Goal: Task Accomplishment & Management: Use online tool/utility

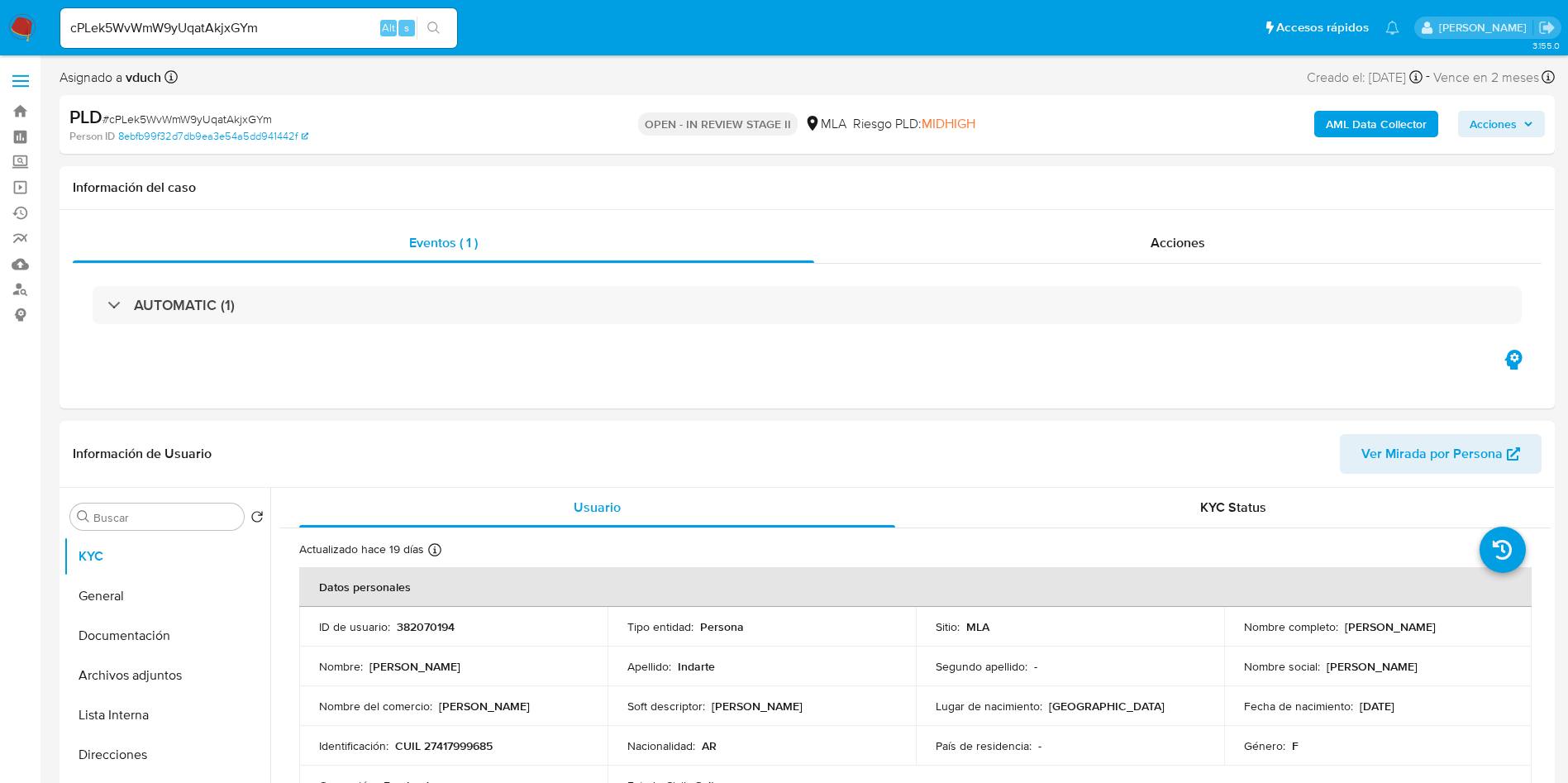
select select "10"
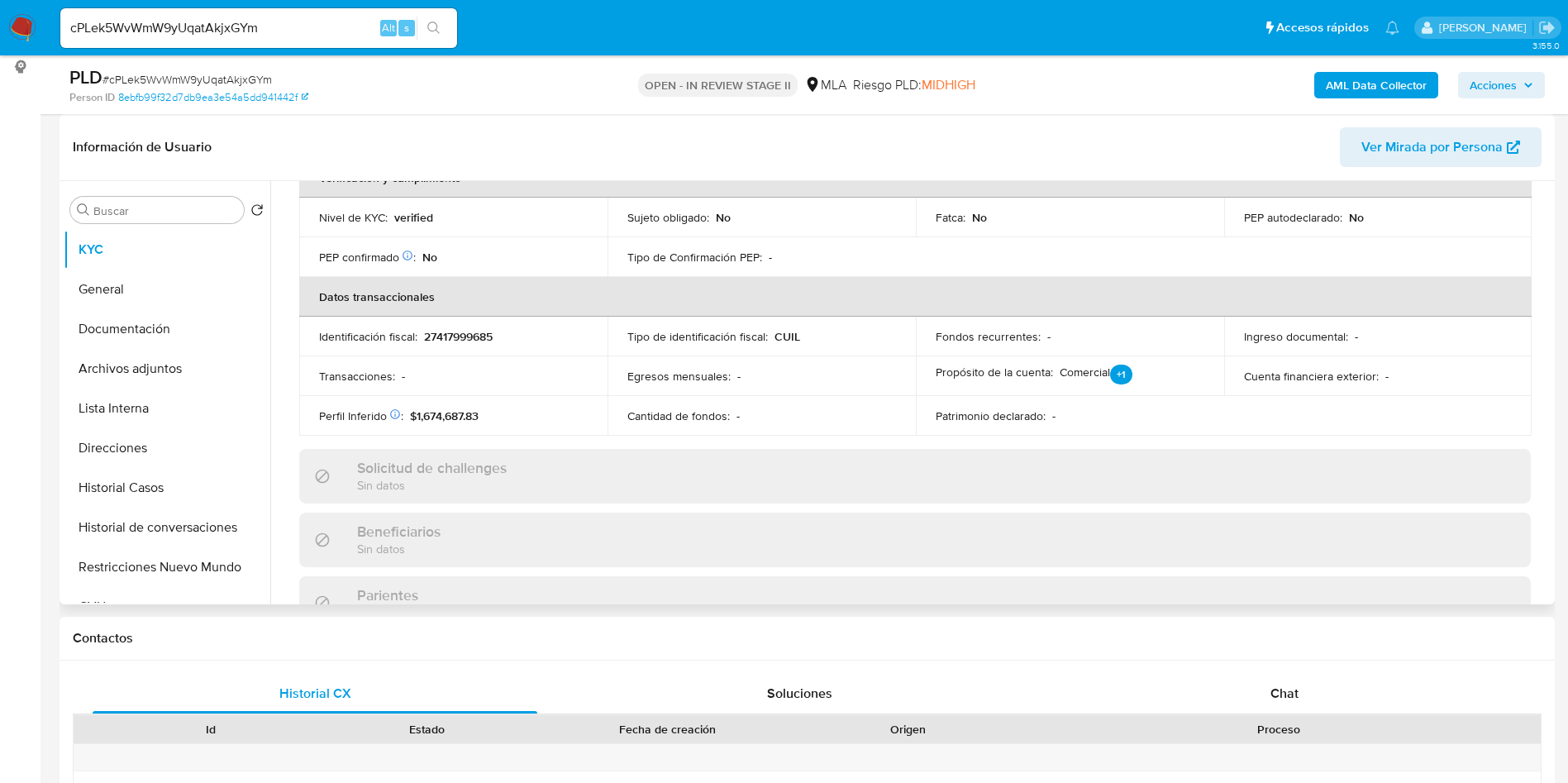
scroll to position [855, 0]
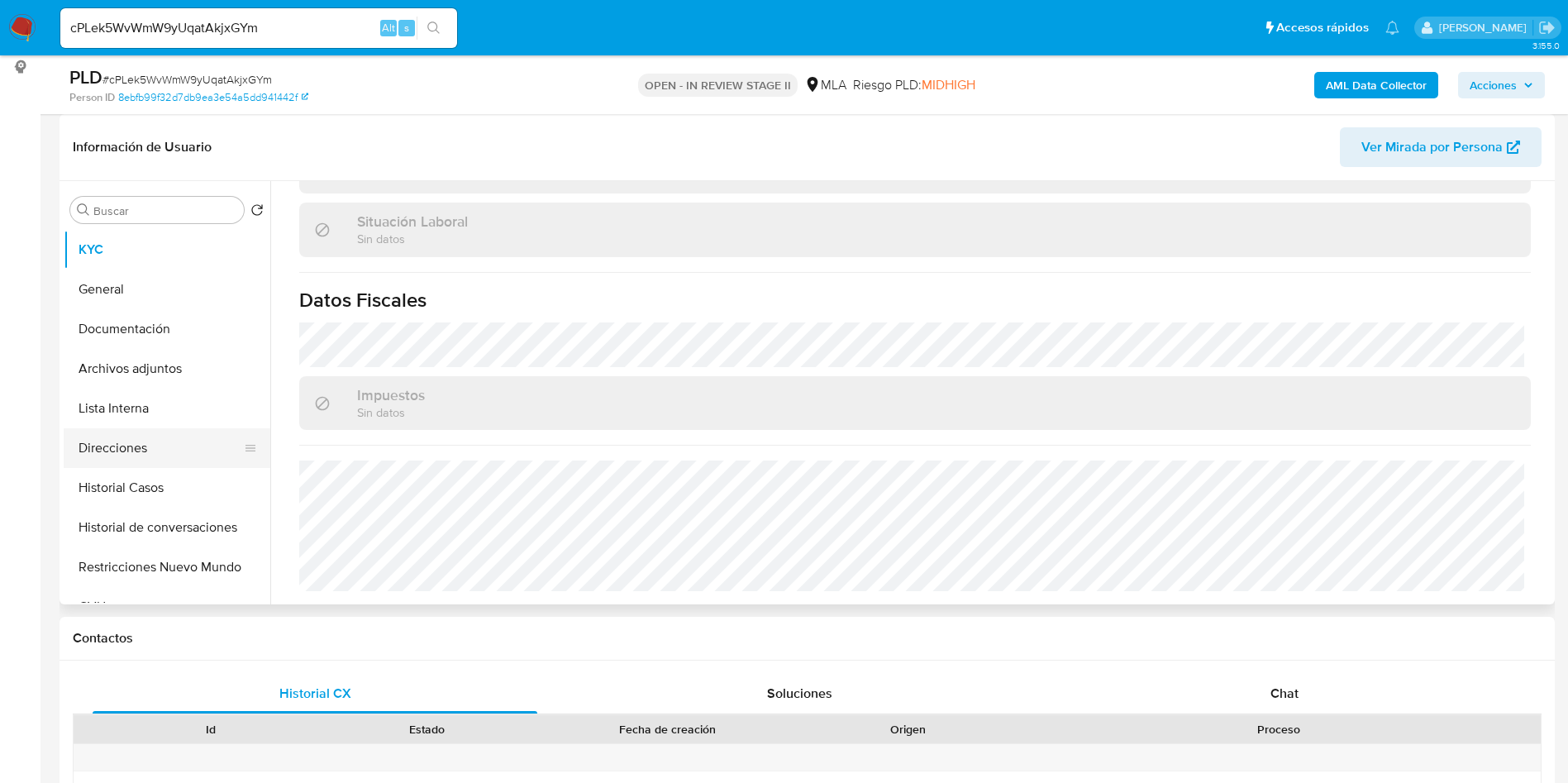
click at [142, 429] on button "Direcciones" at bounding box center [160, 448] width 193 height 39
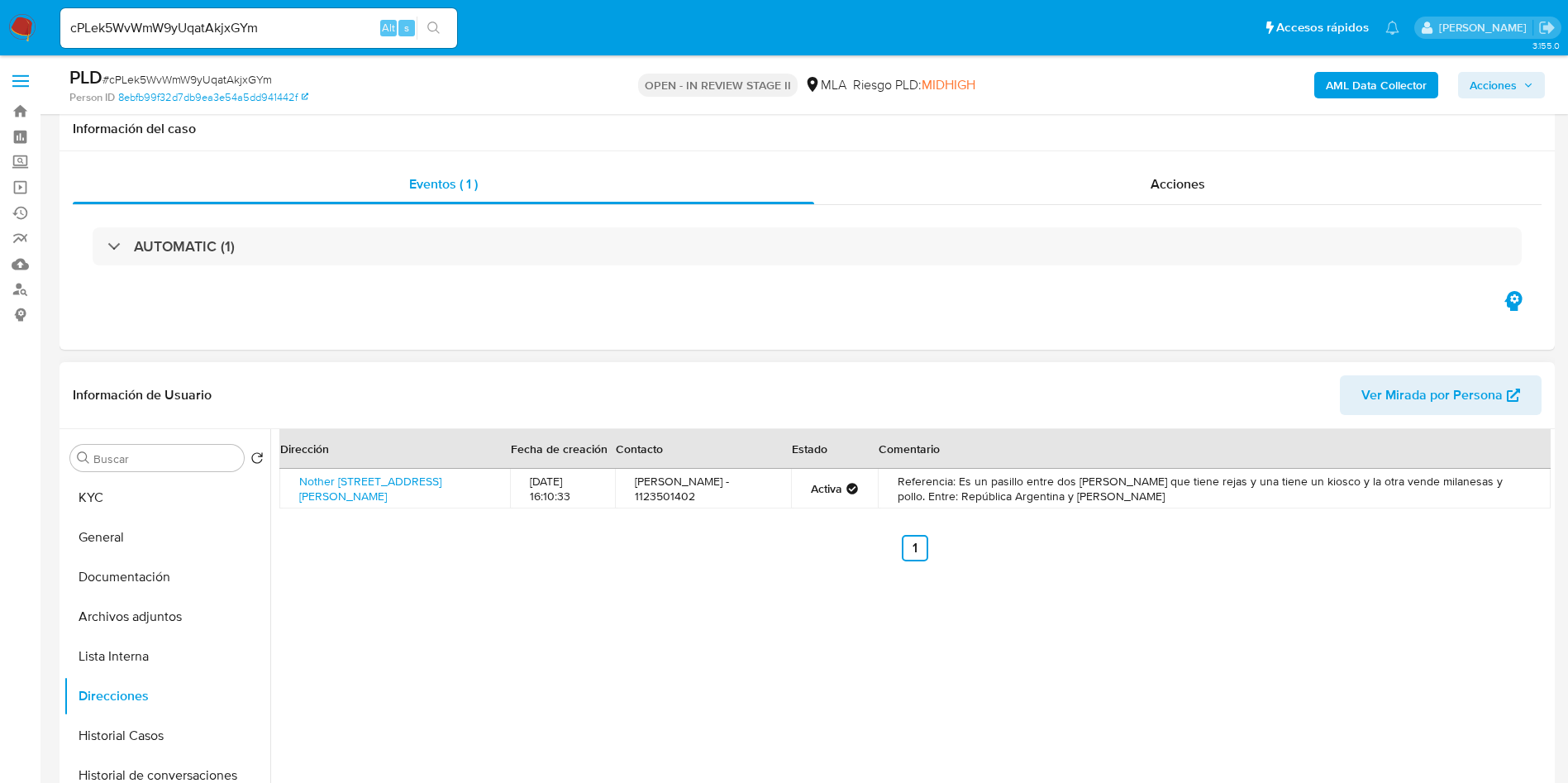
scroll to position [248, 0]
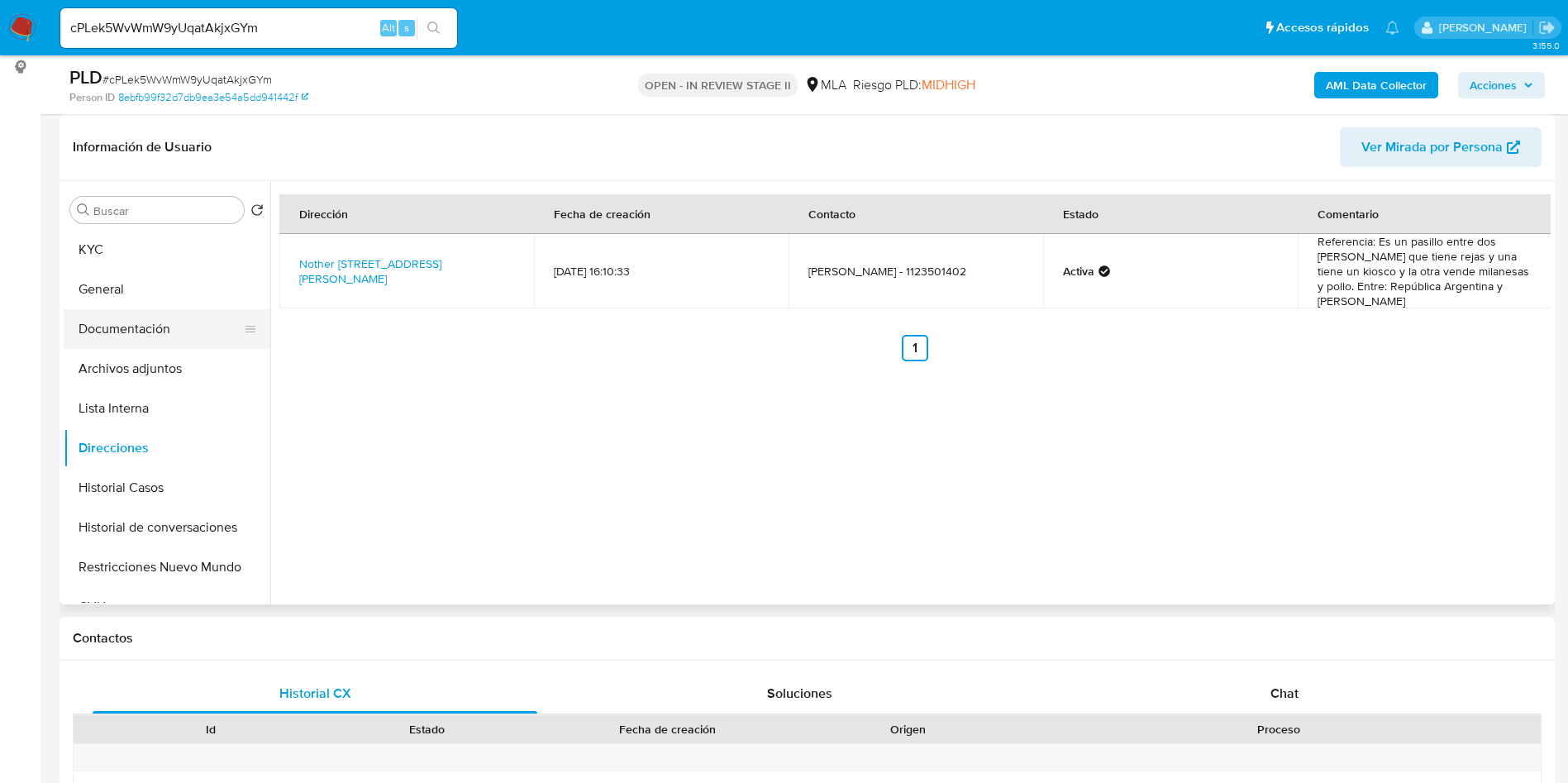
click at [185, 330] on button "Documentación" at bounding box center [160, 328] width 193 height 39
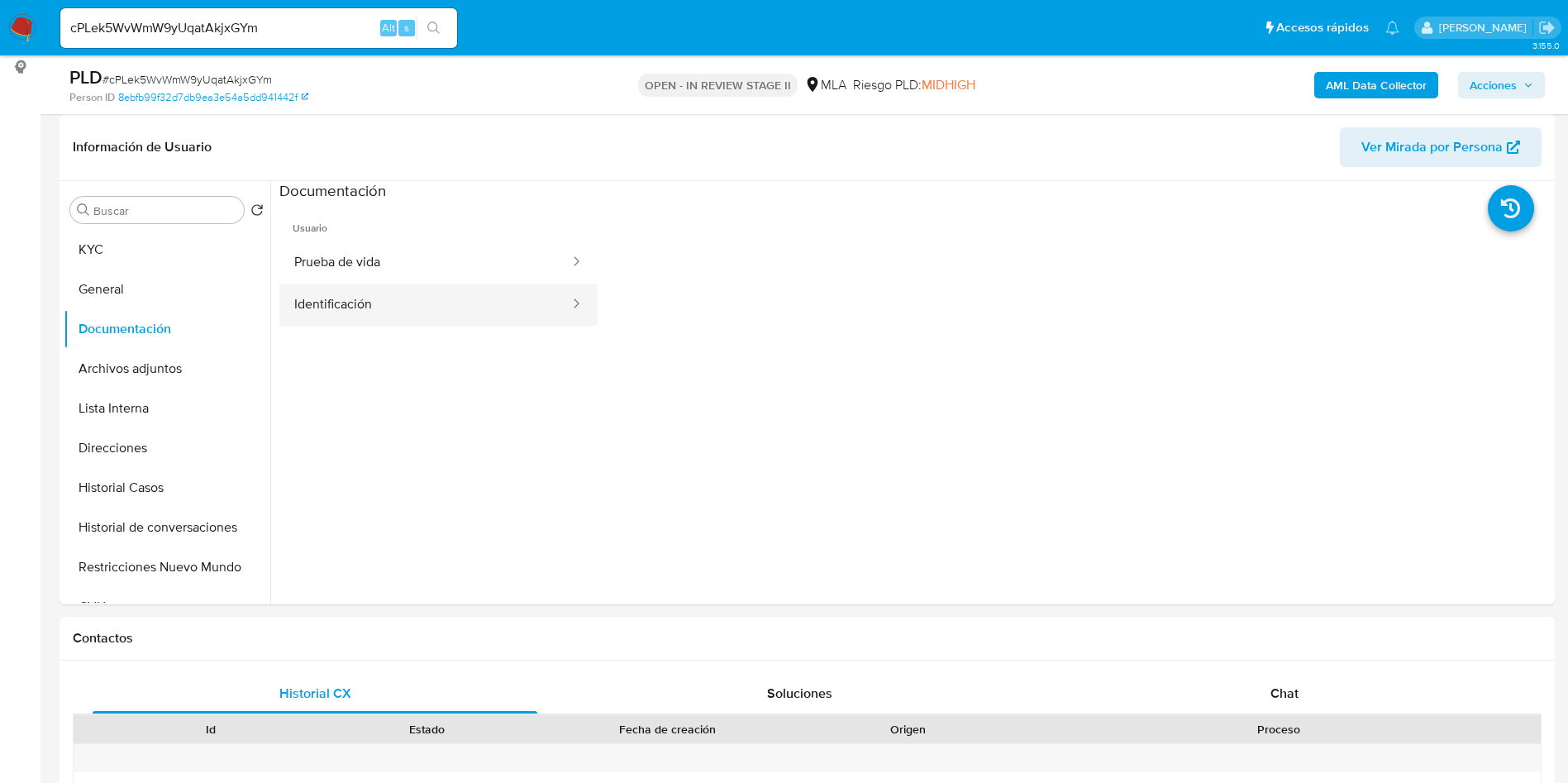
click at [359, 313] on button "Identificación" at bounding box center [425, 304] width 291 height 42
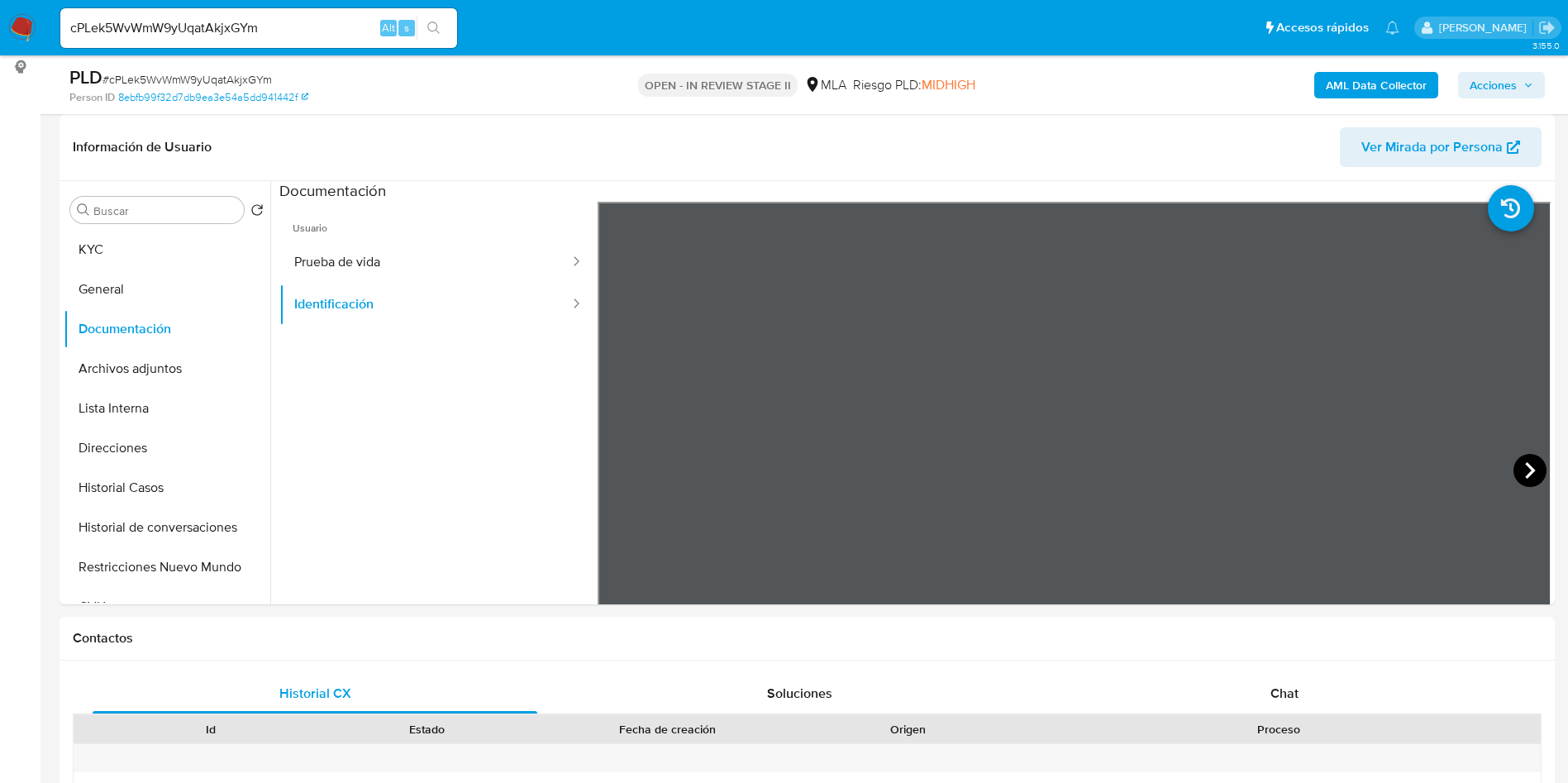
click at [1521, 467] on icon at bounding box center [1529, 470] width 33 height 33
click at [604, 476] on div at bounding box center [1073, 472] width 953 height 542
click at [607, 474] on icon at bounding box center [617, 470] width 33 height 33
click at [378, 260] on button "Prueba de vida" at bounding box center [425, 262] width 291 height 42
click at [170, 242] on button "KYC" at bounding box center [160, 250] width 193 height 39
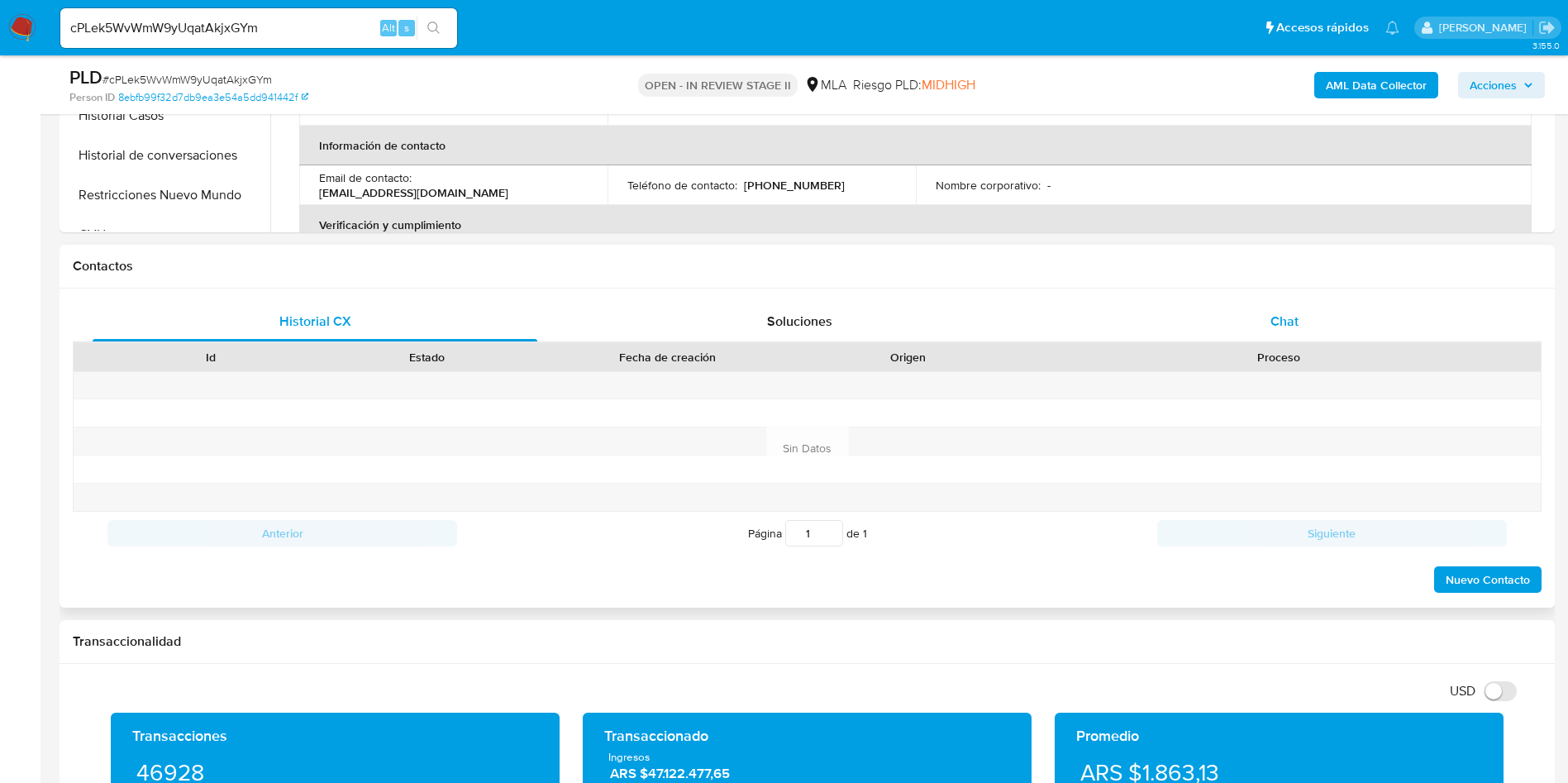
drag, startPoint x: 1294, startPoint y: 298, endPoint x: 1287, endPoint y: 321, distance: 24.0
click at [1294, 299] on div "Historial CX Soluciones Chat Id Estado Fecha de creación Origen Proceso Anterio…" at bounding box center [807, 448] width 1495 height 319
click at [1287, 326] on span "Chat" at bounding box center [1283, 321] width 28 height 19
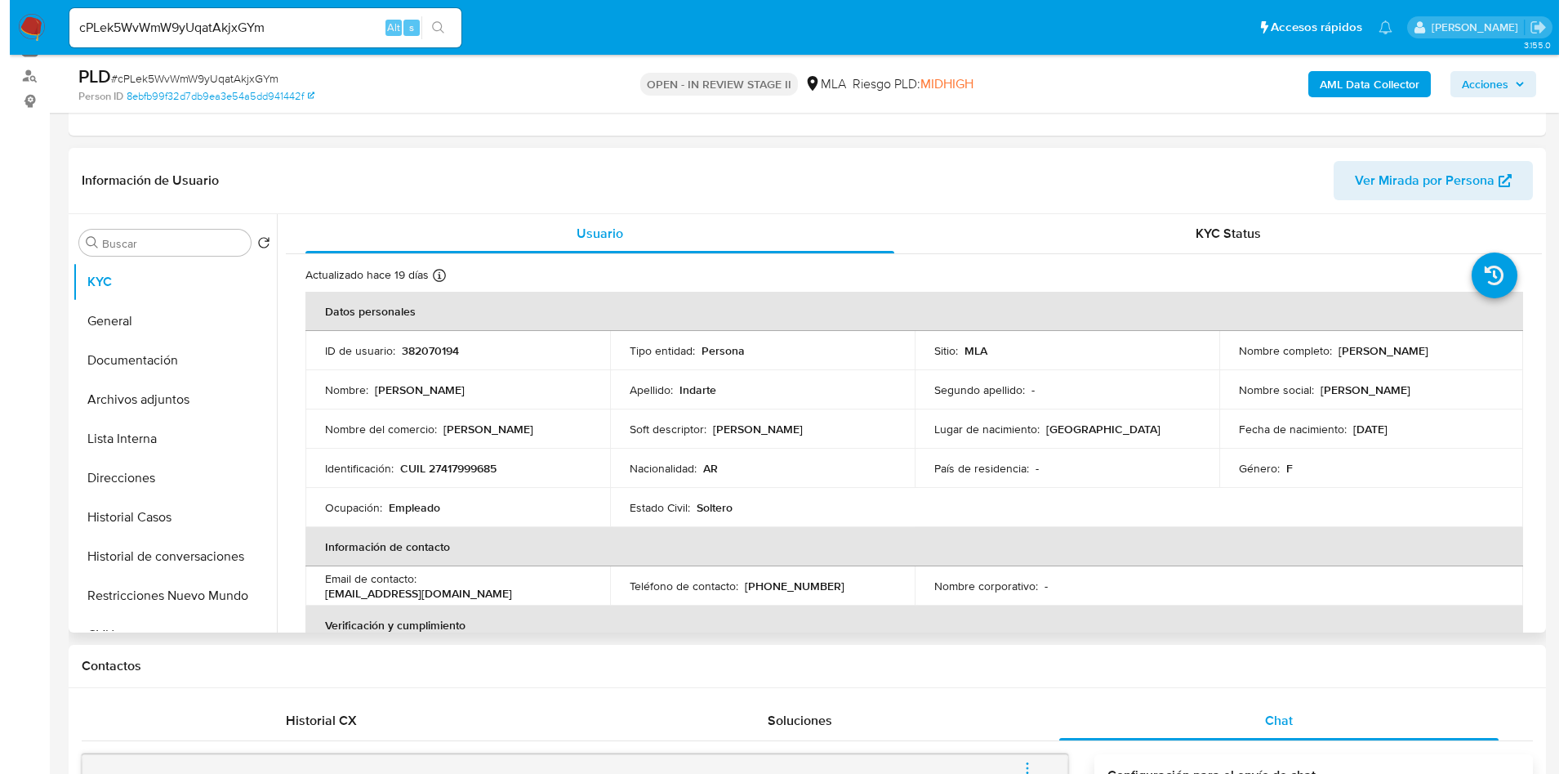
scroll to position [368, 0]
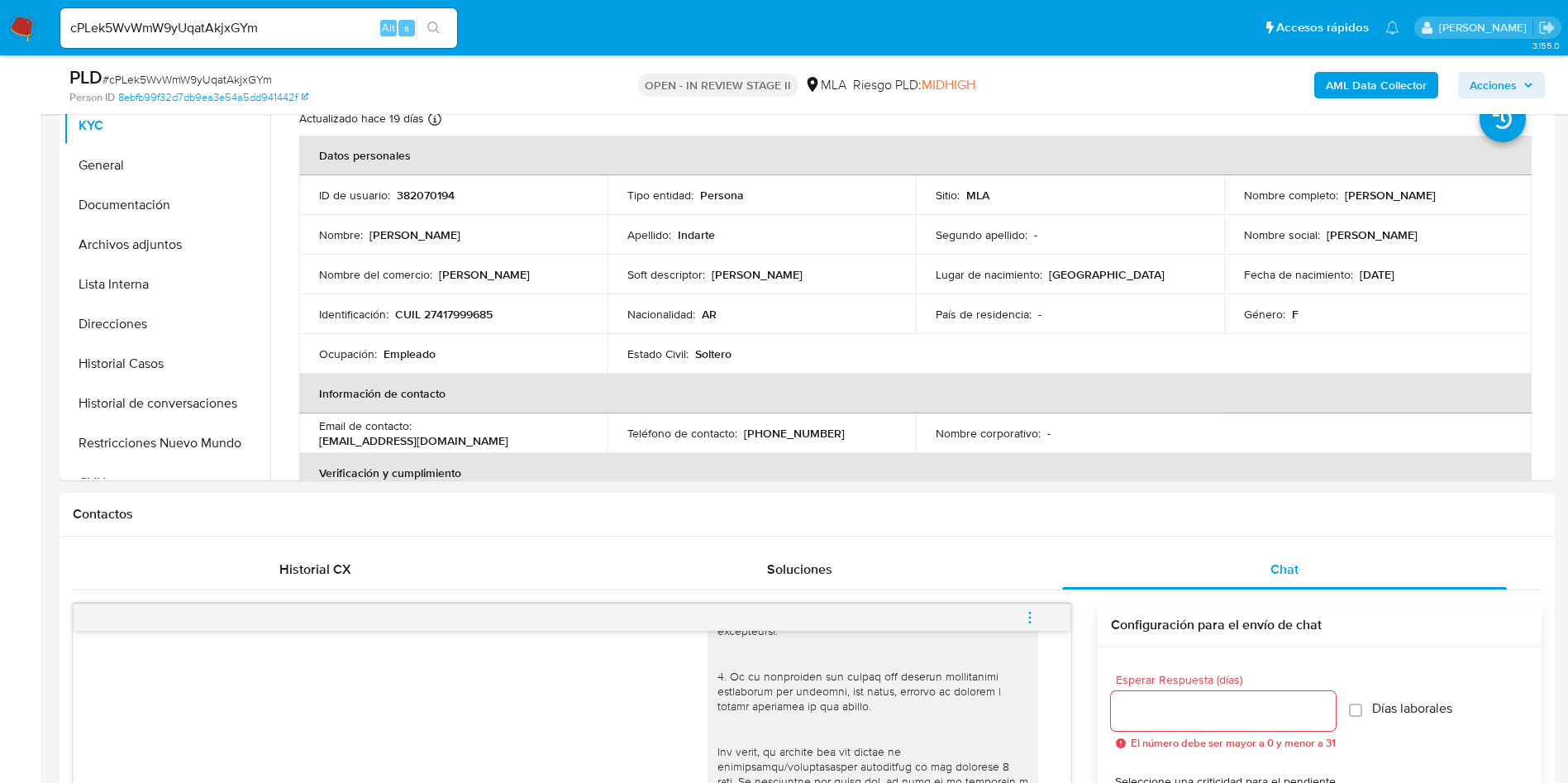
click at [1408, 81] on b "AML Data Collector" at bounding box center [1376, 85] width 101 height 26
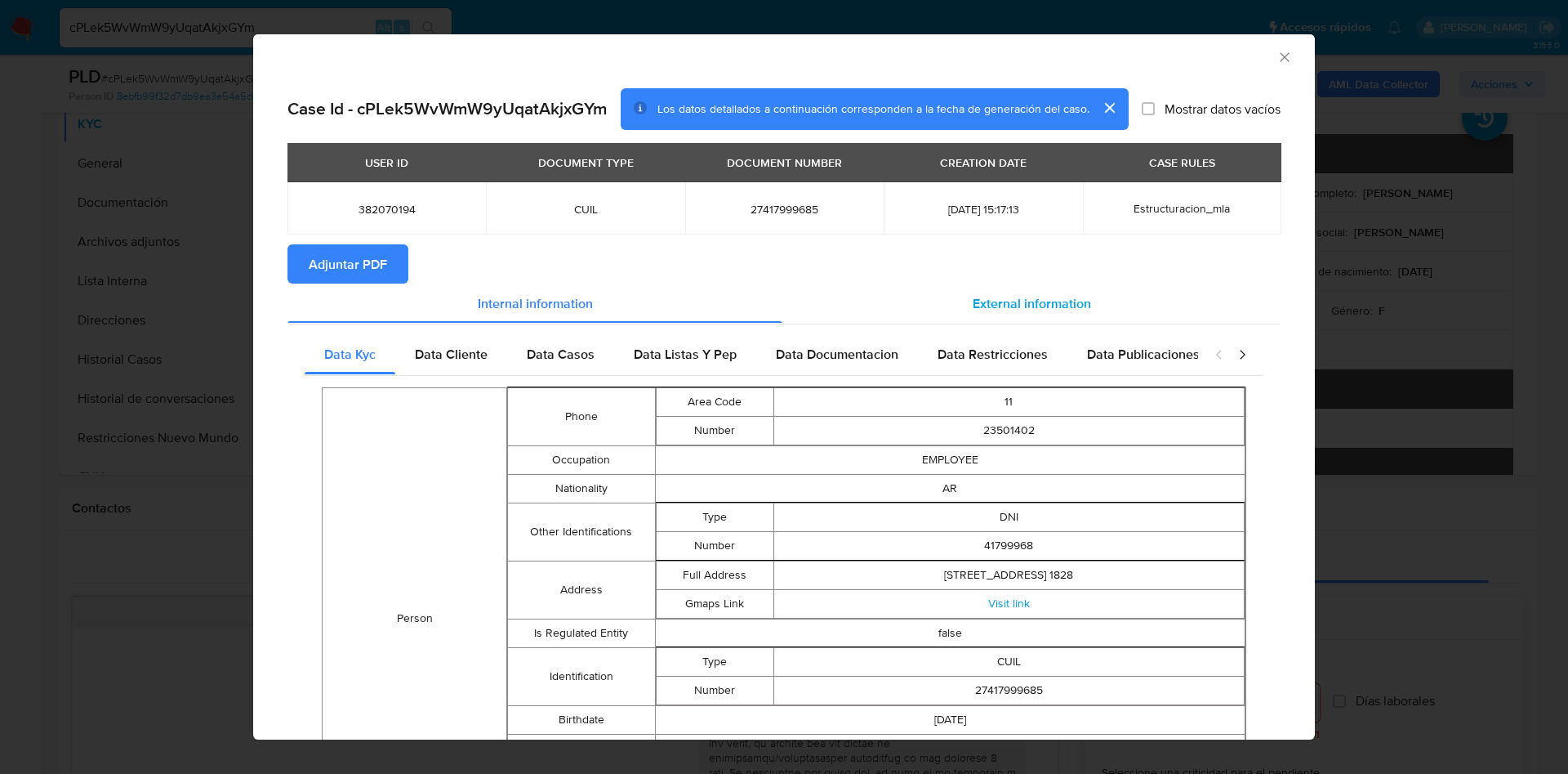
click at [1101, 301] on div "External information" at bounding box center [1032, 302] width 498 height 39
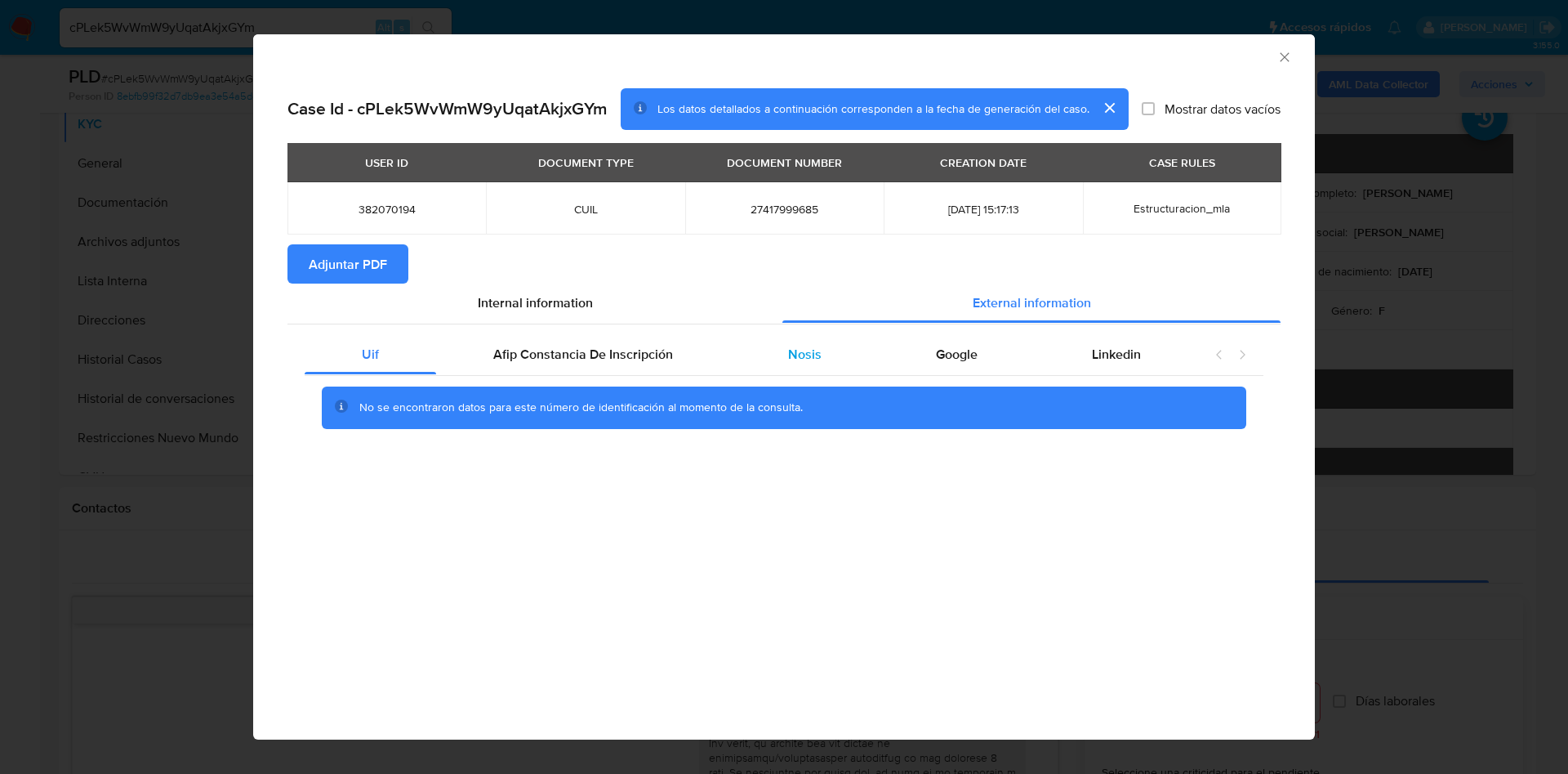
click at [791, 365] on div "Nosis" at bounding box center [804, 354] width 148 height 39
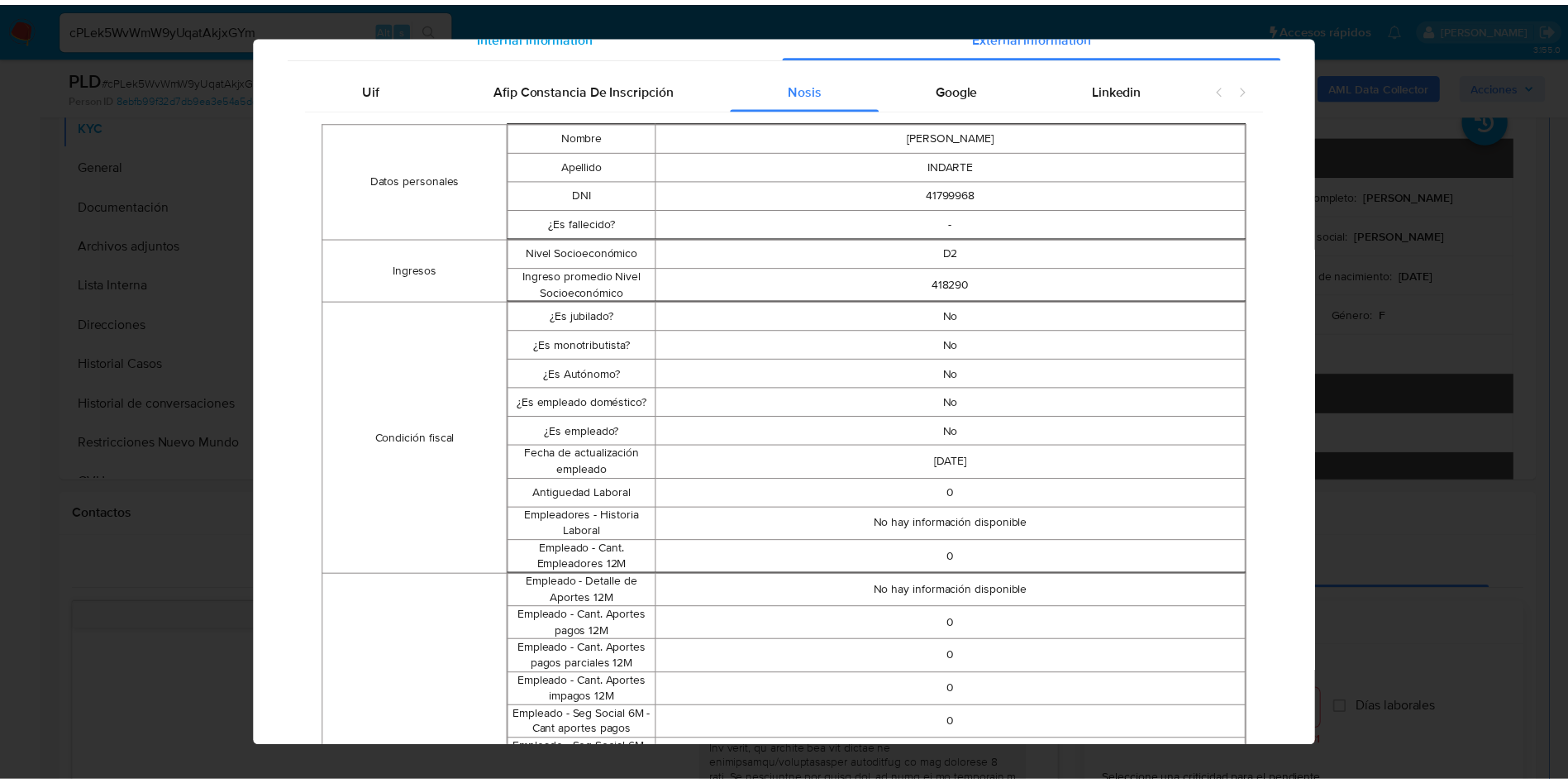
scroll to position [0, 0]
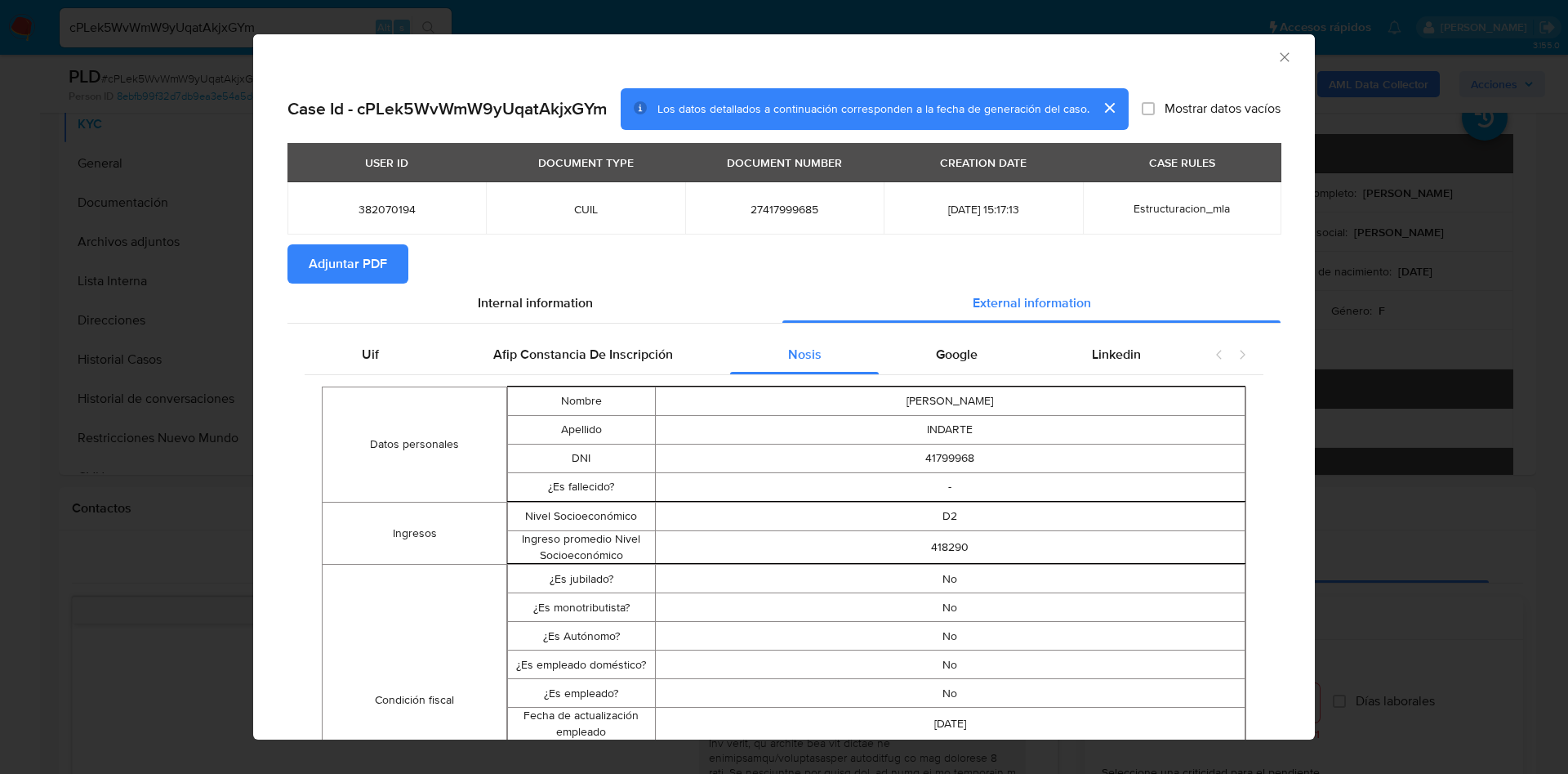
click at [1277, 65] on icon "Cerrar ventana" at bounding box center [1285, 57] width 17 height 17
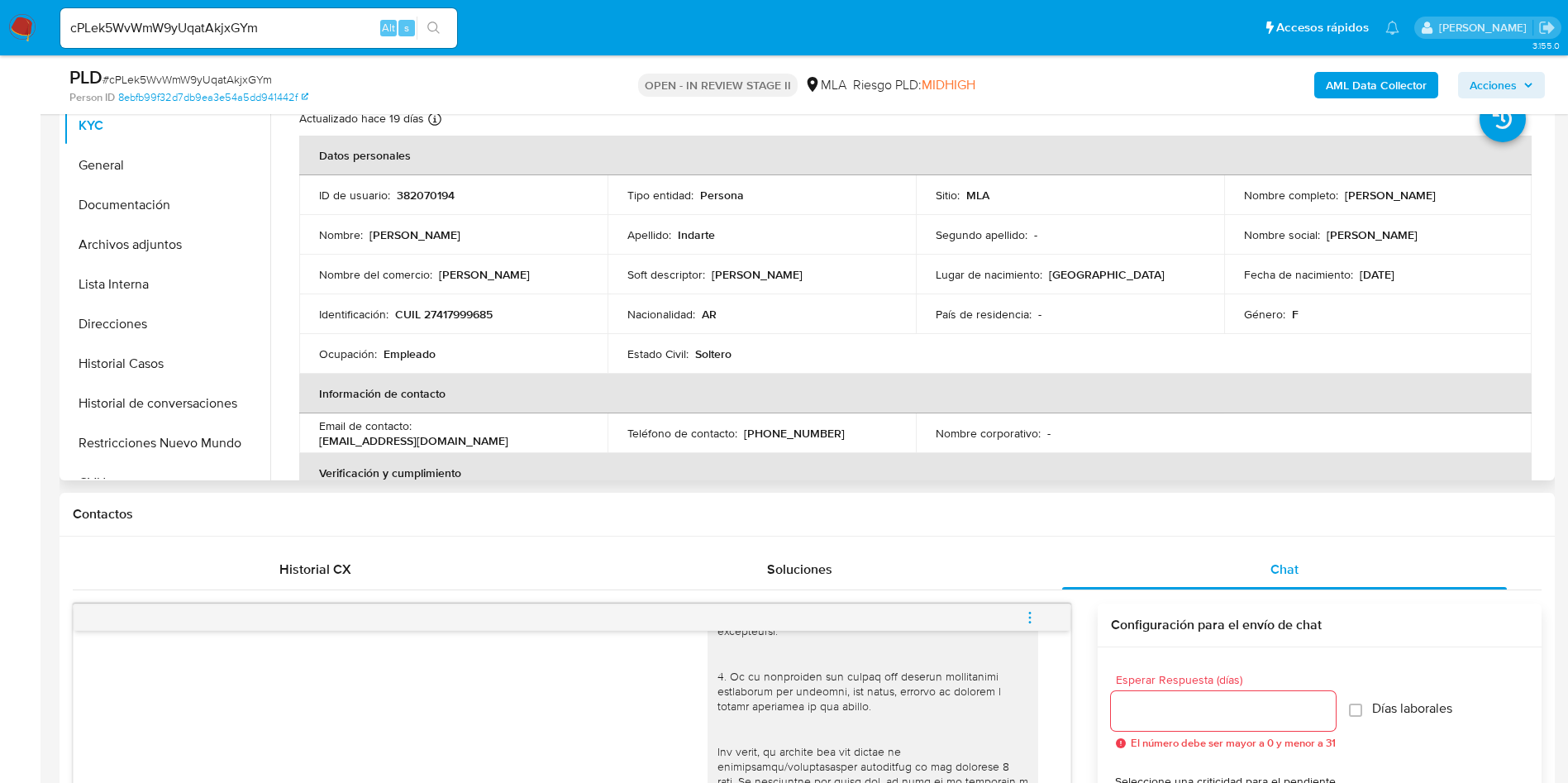
click at [444, 302] on td "Identificación : CUIL 27417999685" at bounding box center [453, 313] width 308 height 39
click at [450, 308] on p "CUIL 27417999685" at bounding box center [443, 314] width 97 height 15
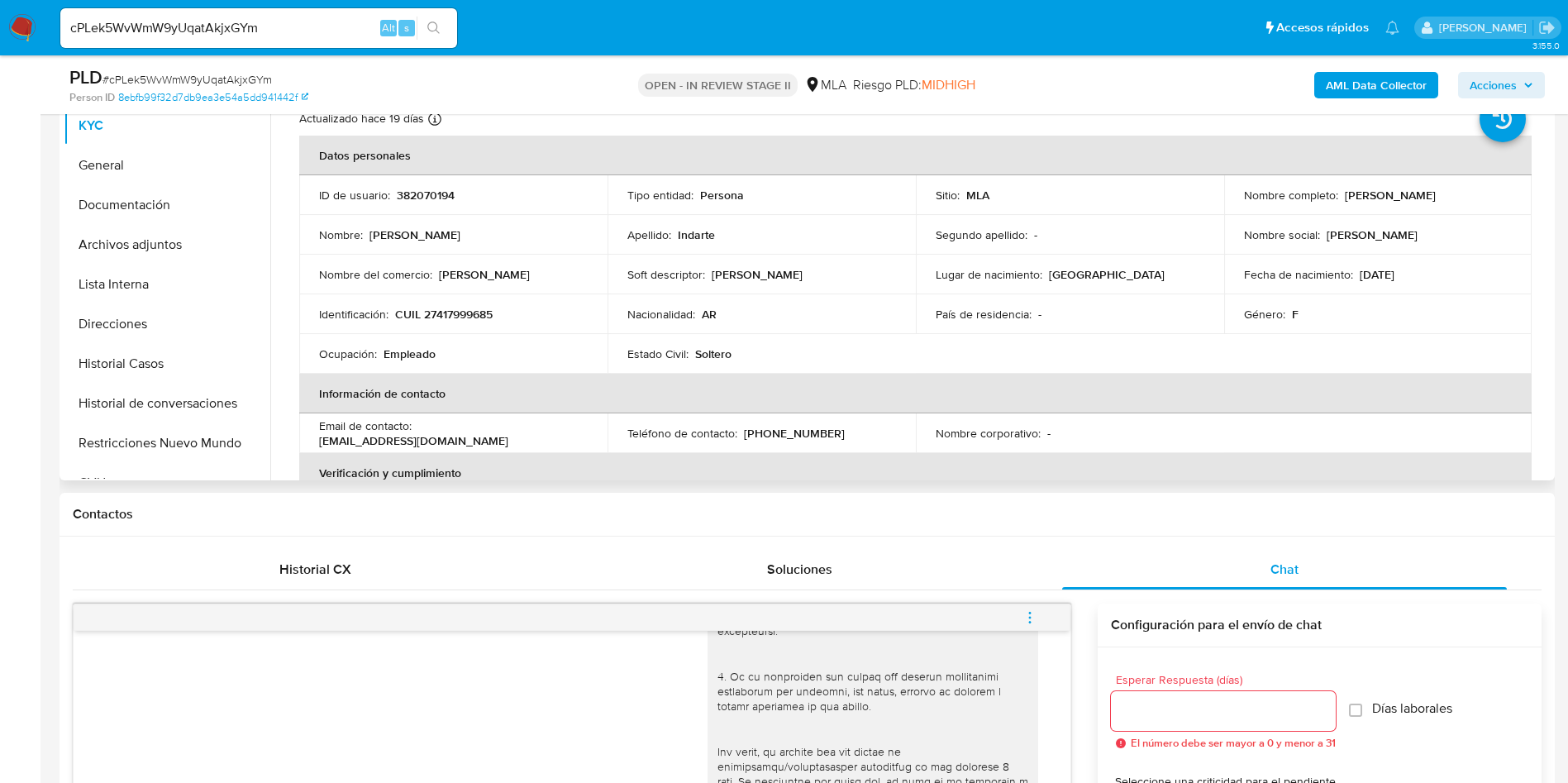
drag, startPoint x: 450, startPoint y: 308, endPoint x: 444, endPoint y: 332, distance: 24.7
click at [448, 339] on td "Ocupación : Empleado" at bounding box center [453, 354] width 308 height 39
click at [434, 310] on p "CUIL 27417999685" at bounding box center [443, 314] width 97 height 15
copy p "27417999685"
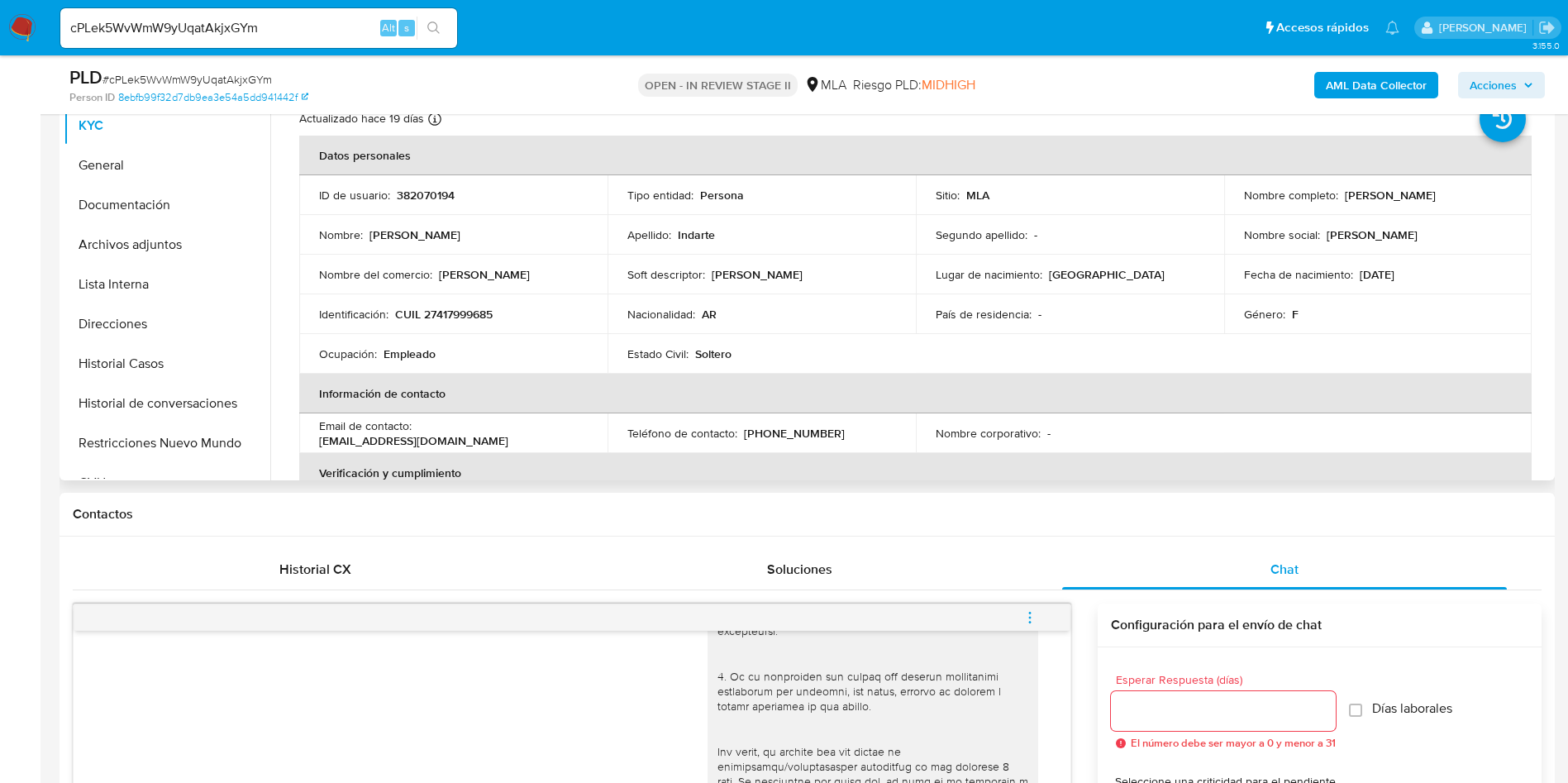
click at [860, 245] on td "Apellido : Indarte" at bounding box center [761, 234] width 308 height 39
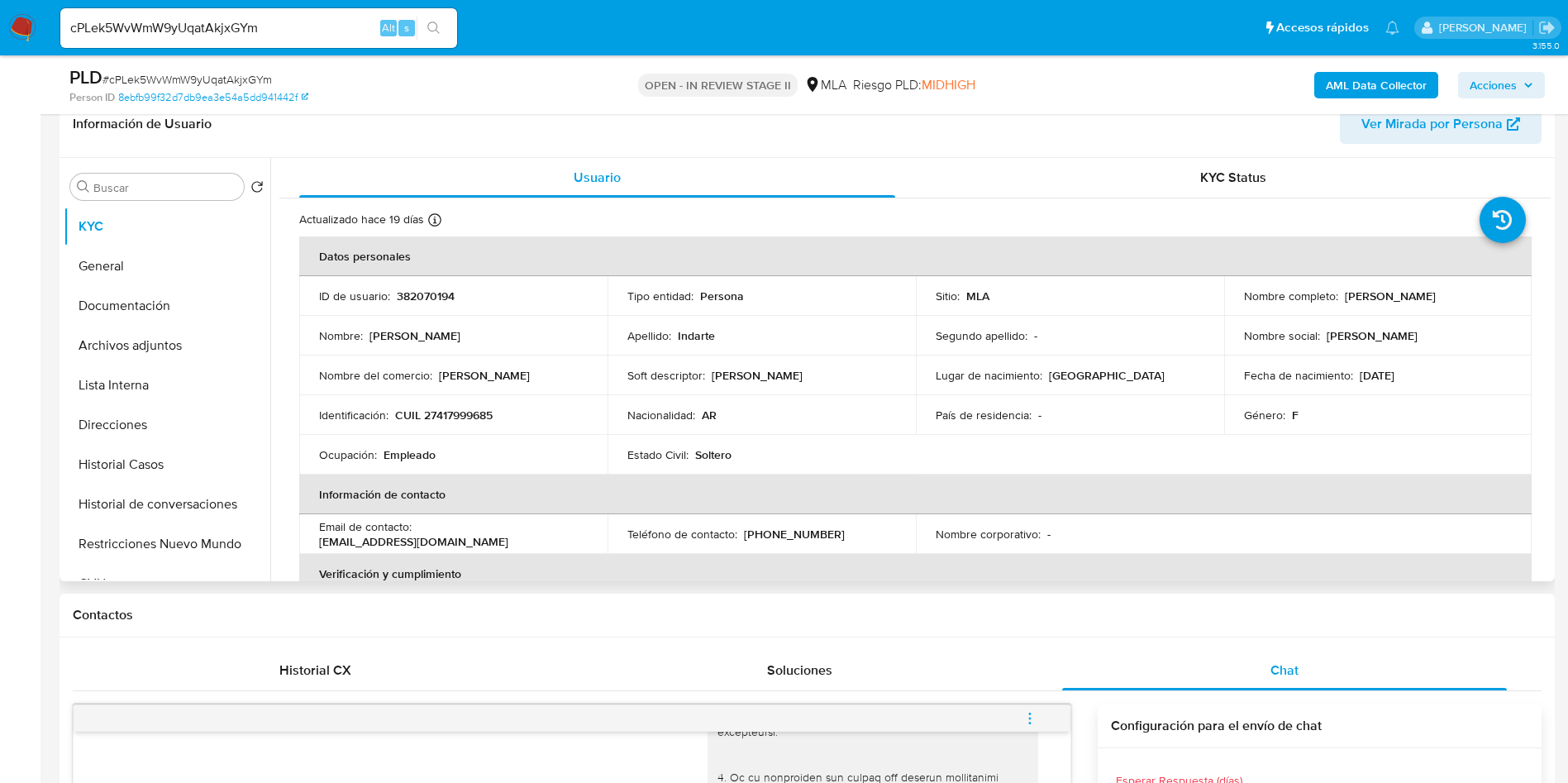
scroll to position [248, 0]
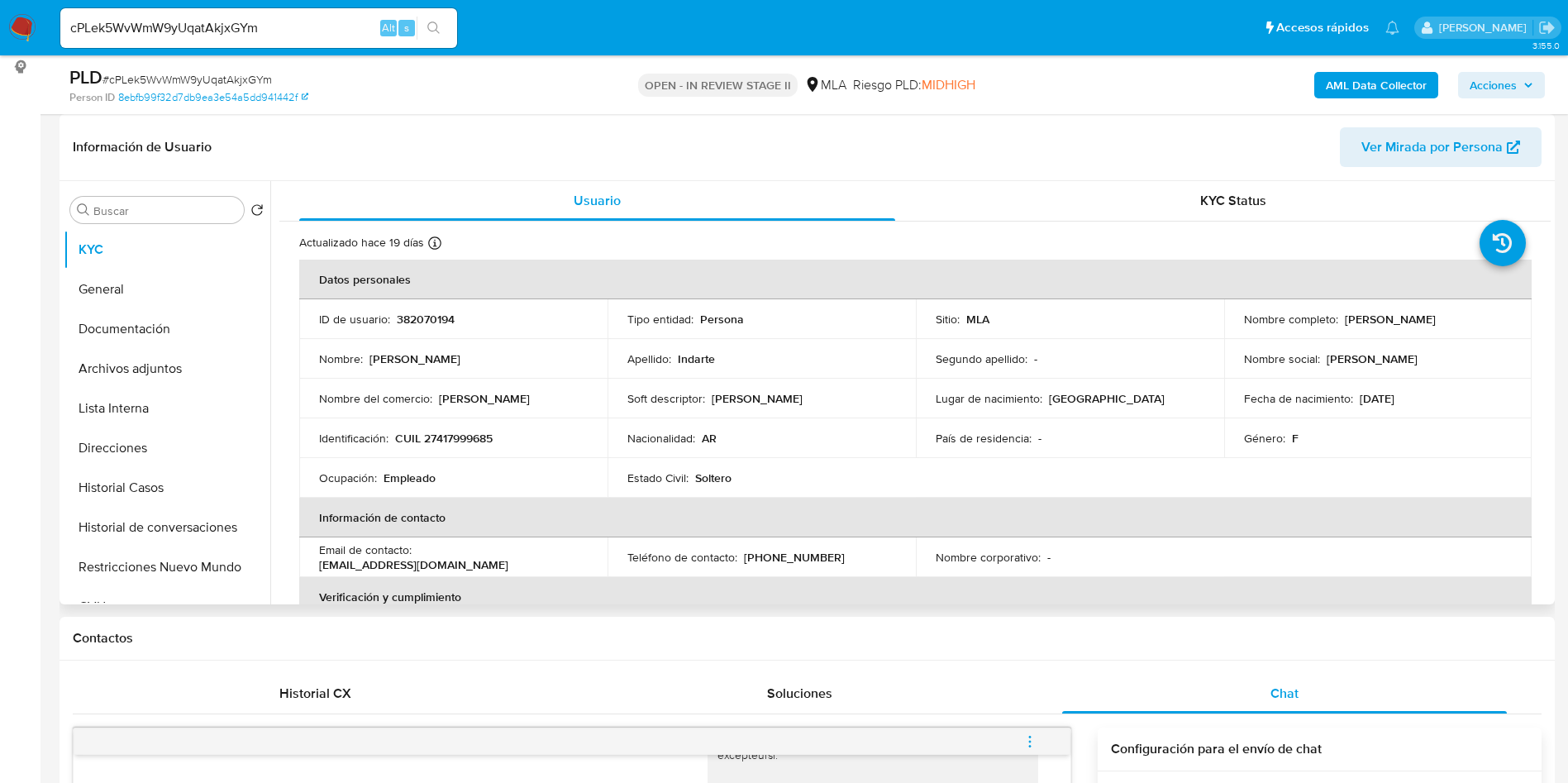
drag, startPoint x: 1341, startPoint y: 320, endPoint x: 1487, endPoint y: 311, distance: 146.3
click at [1487, 312] on div "Nombre completo : Barbara Dina Indarte" at bounding box center [1378, 319] width 269 height 15
copy p "Barbara Dina Indarte"
click at [176, 462] on button "Direcciones" at bounding box center [160, 448] width 193 height 39
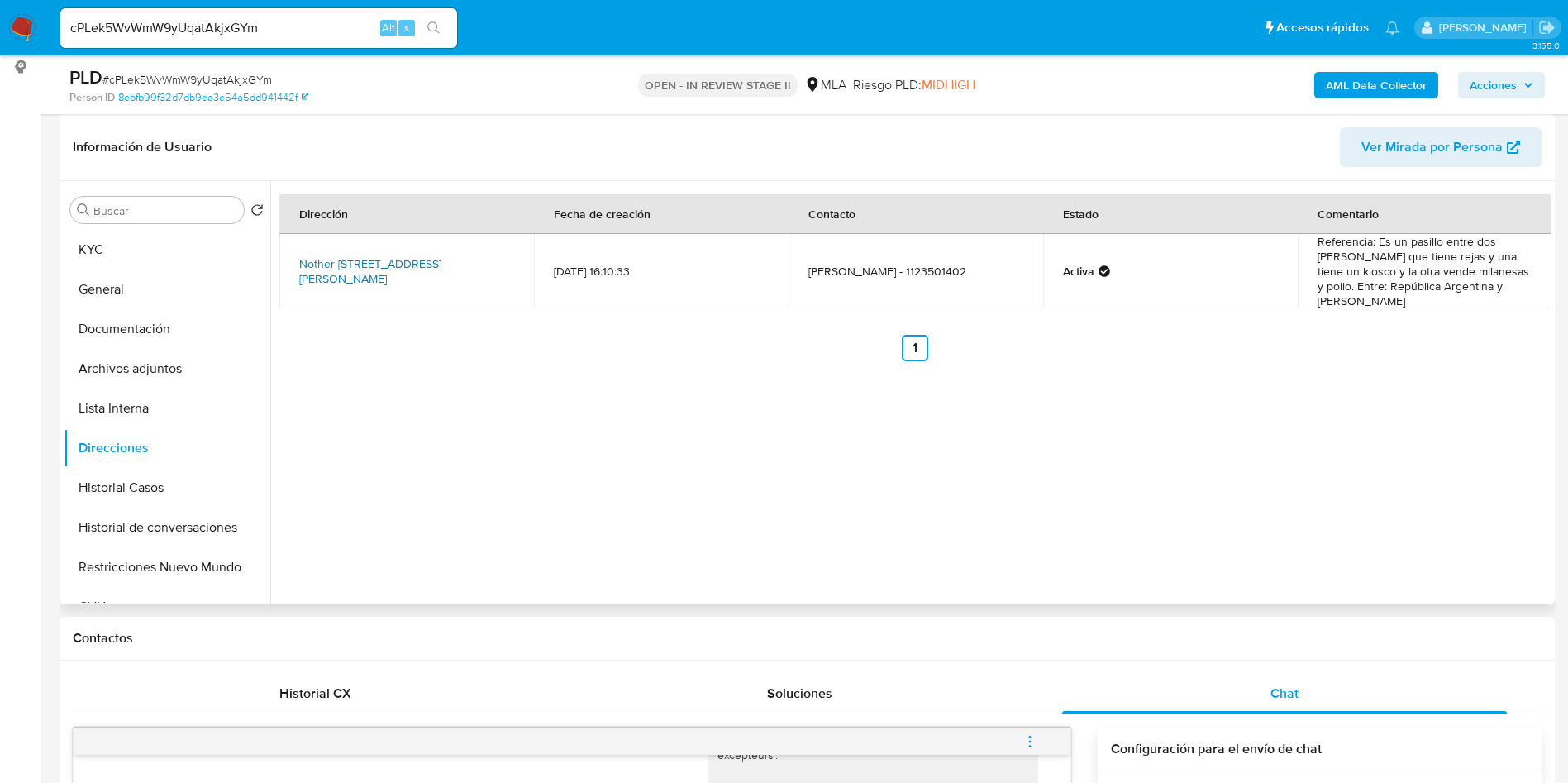
click at [386, 277] on link "Nother 3471, José Mármol, Buenos Aires, 1845, Argentina 3471" at bounding box center [370, 271] width 142 height 31
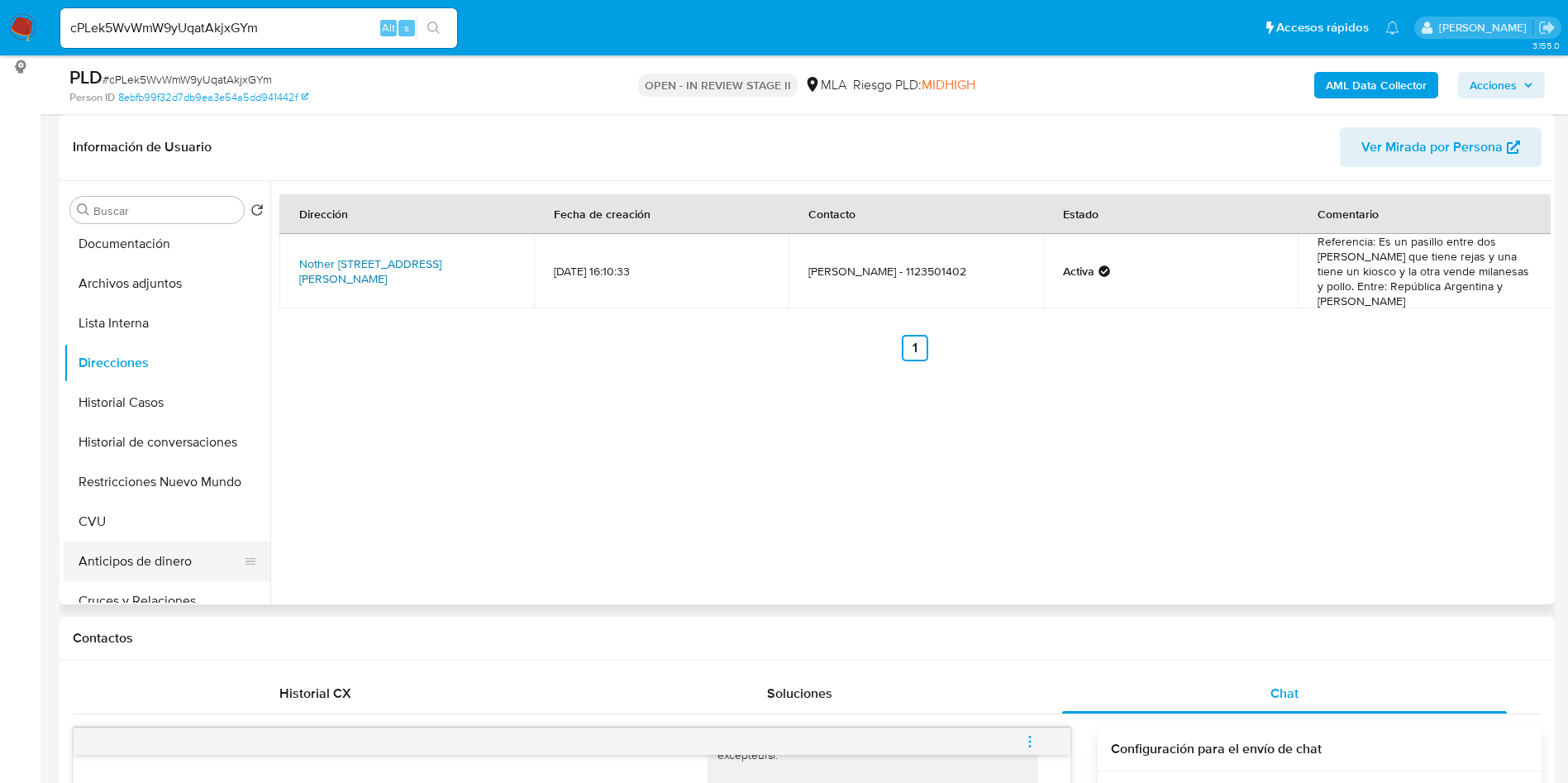
scroll to position [124, 0]
click at [110, 493] on button "CVU" at bounding box center [160, 482] width 193 height 39
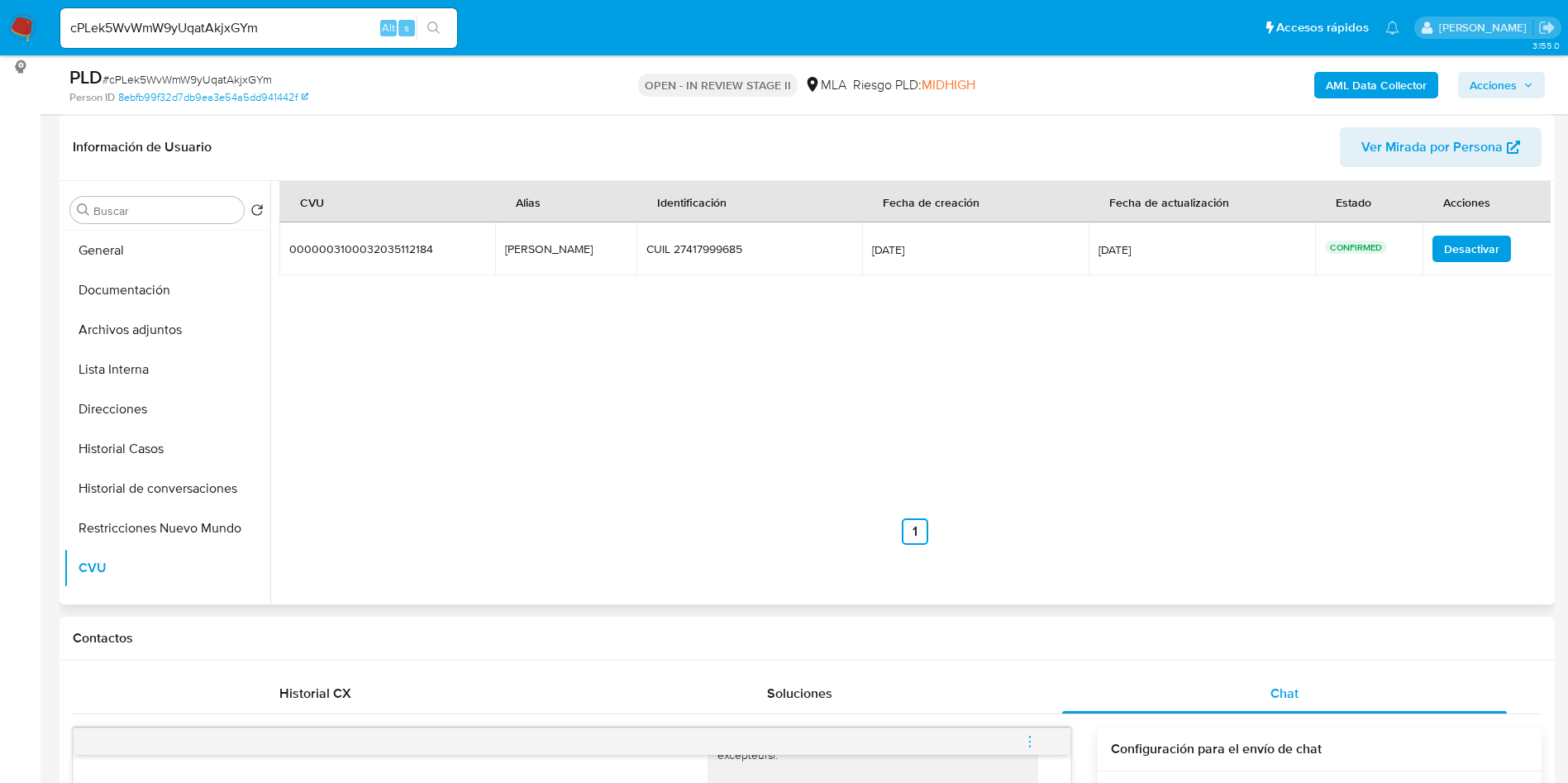
scroll to position [0, 0]
click at [150, 244] on button "KYC" at bounding box center [160, 250] width 193 height 39
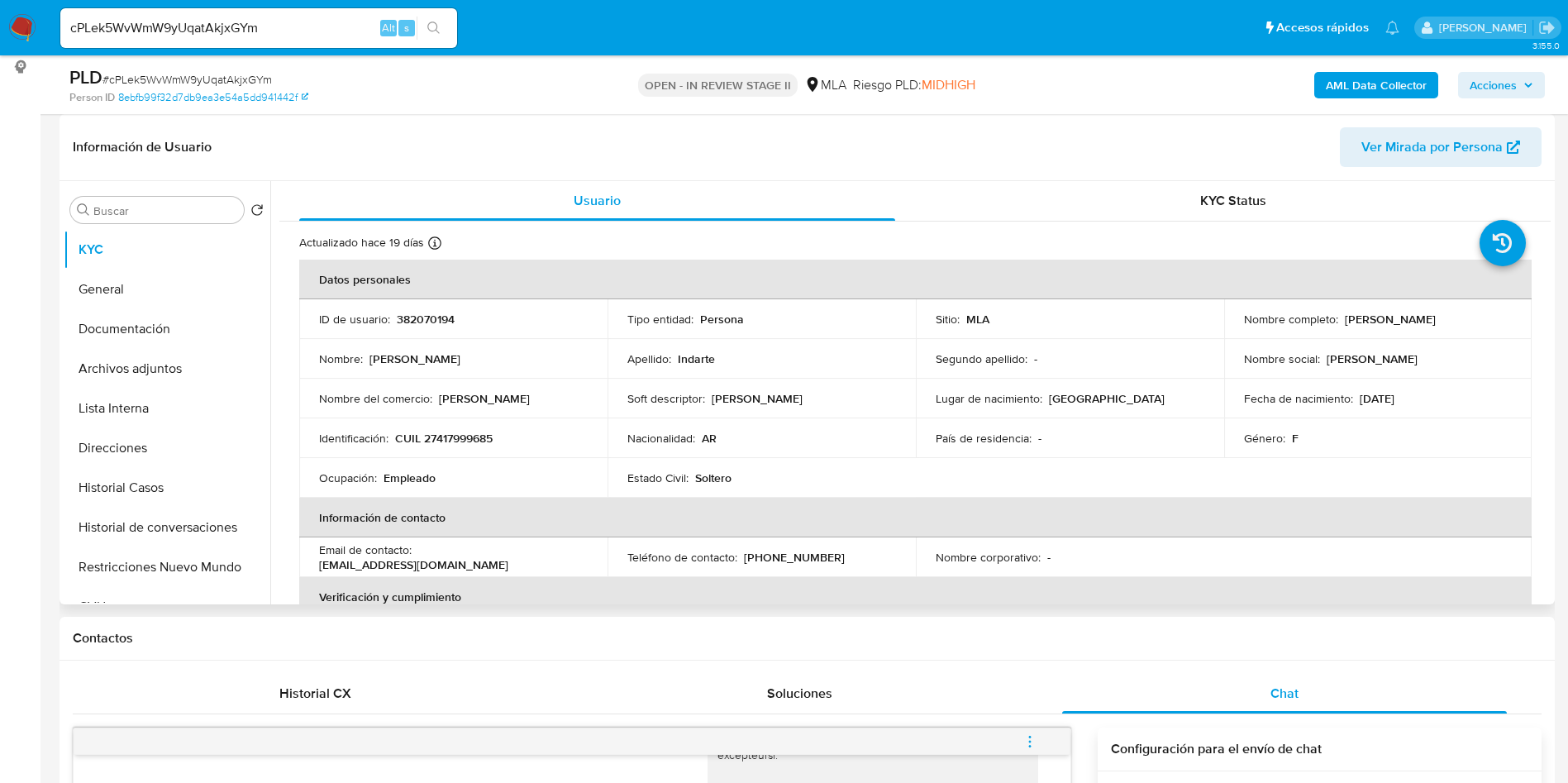
click at [181, 229] on div "Buscar Volver al orden por defecto KYC General Documentación Archivos adjuntos …" at bounding box center [167, 393] width 207 height 421
click at [165, 202] on div "Buscar" at bounding box center [157, 209] width 174 height 26
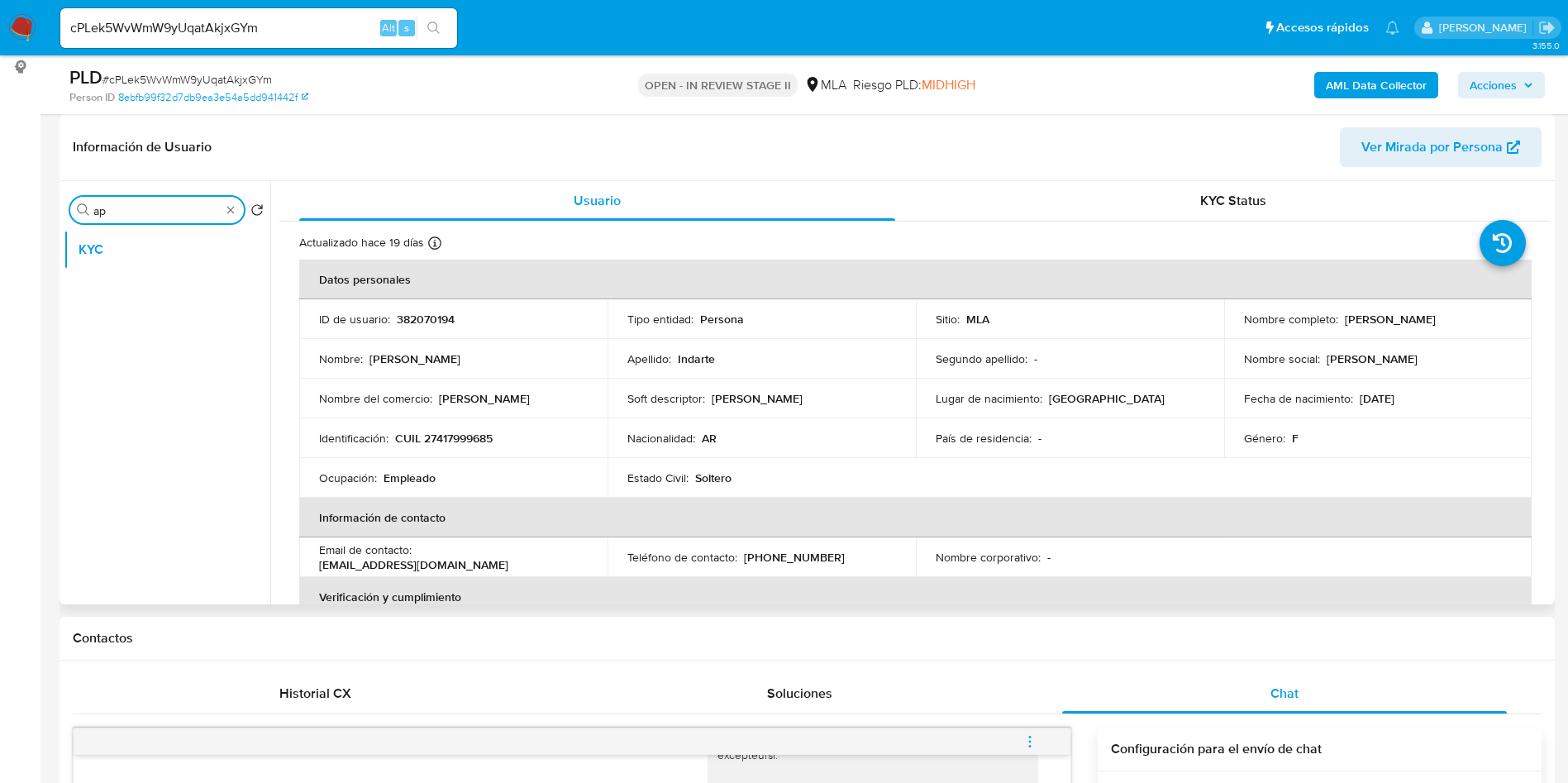
type input "apr"
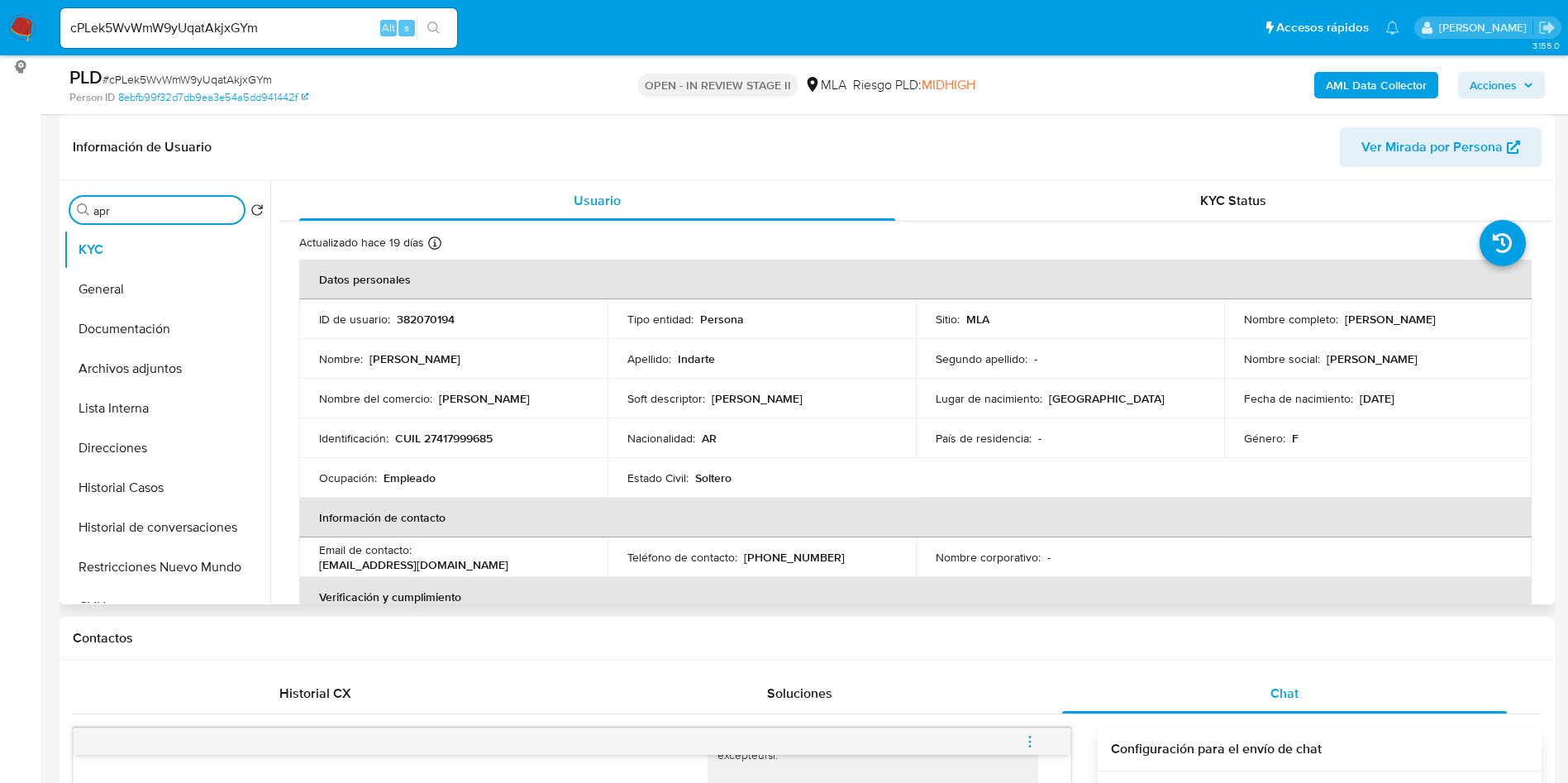
click at [687, 478] on p "Estado Civil :" at bounding box center [658, 478] width 61 height 15
drag, startPoint x: 434, startPoint y: 439, endPoint x: 489, endPoint y: 438, distance: 55.0
click at [489, 438] on p "CUIL 27417999685" at bounding box center [443, 439] width 97 height 15
copy p "41799968"
click at [1024, 420] on td "País de residencia : -" at bounding box center [1069, 438] width 308 height 39
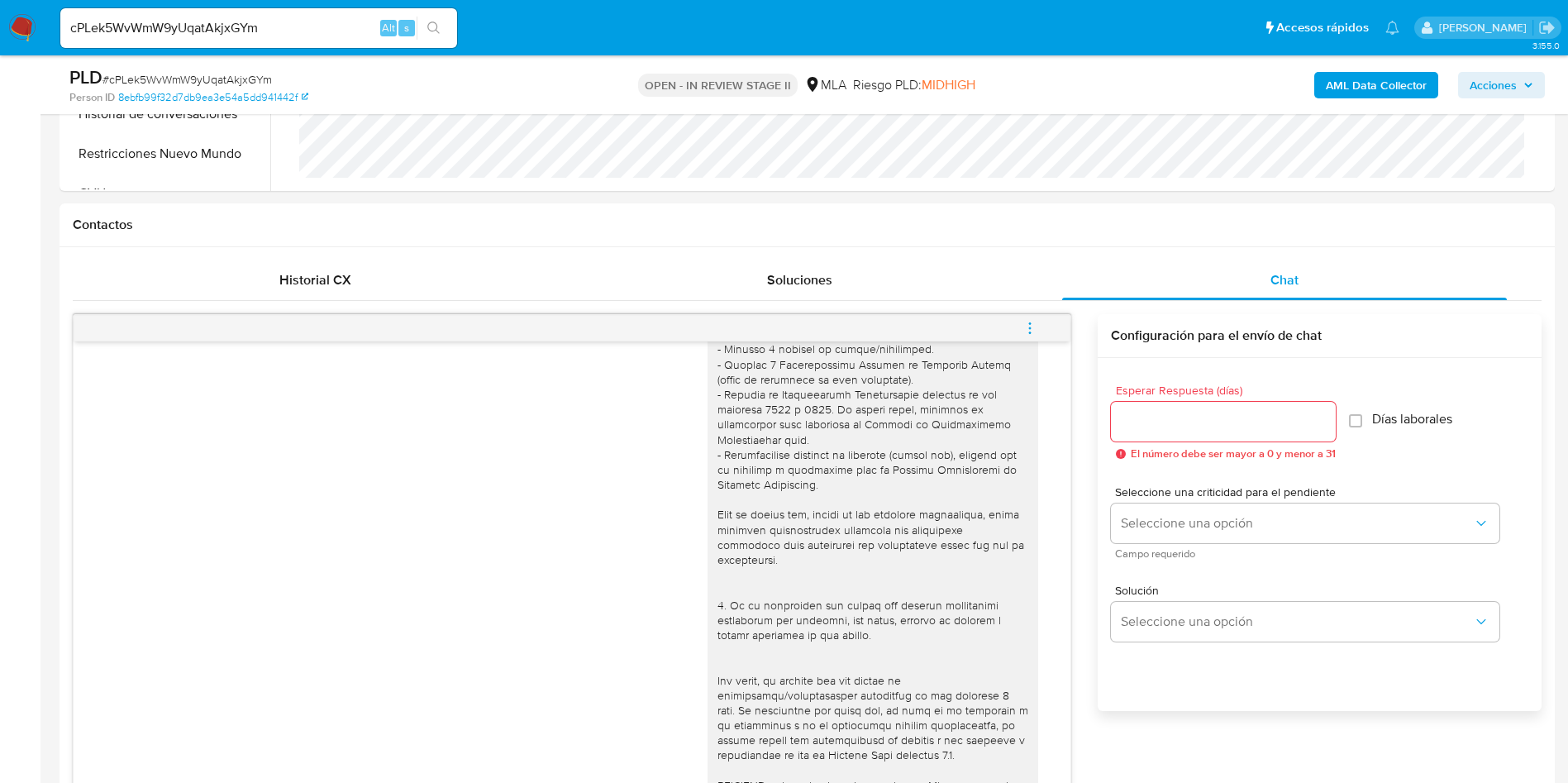
scroll to position [744, 0]
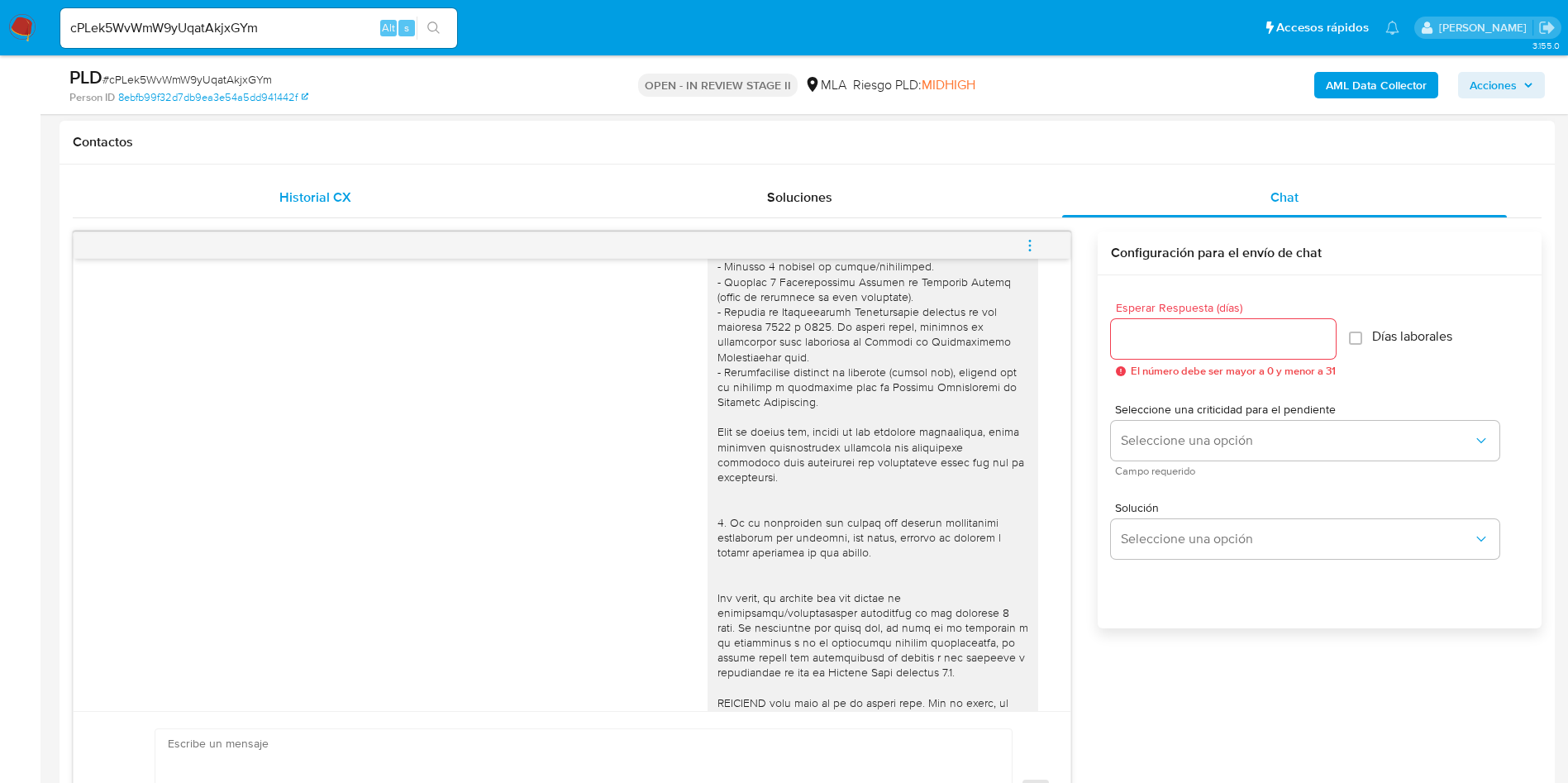
click at [333, 207] on div "Historial CX" at bounding box center [314, 197] width 444 height 39
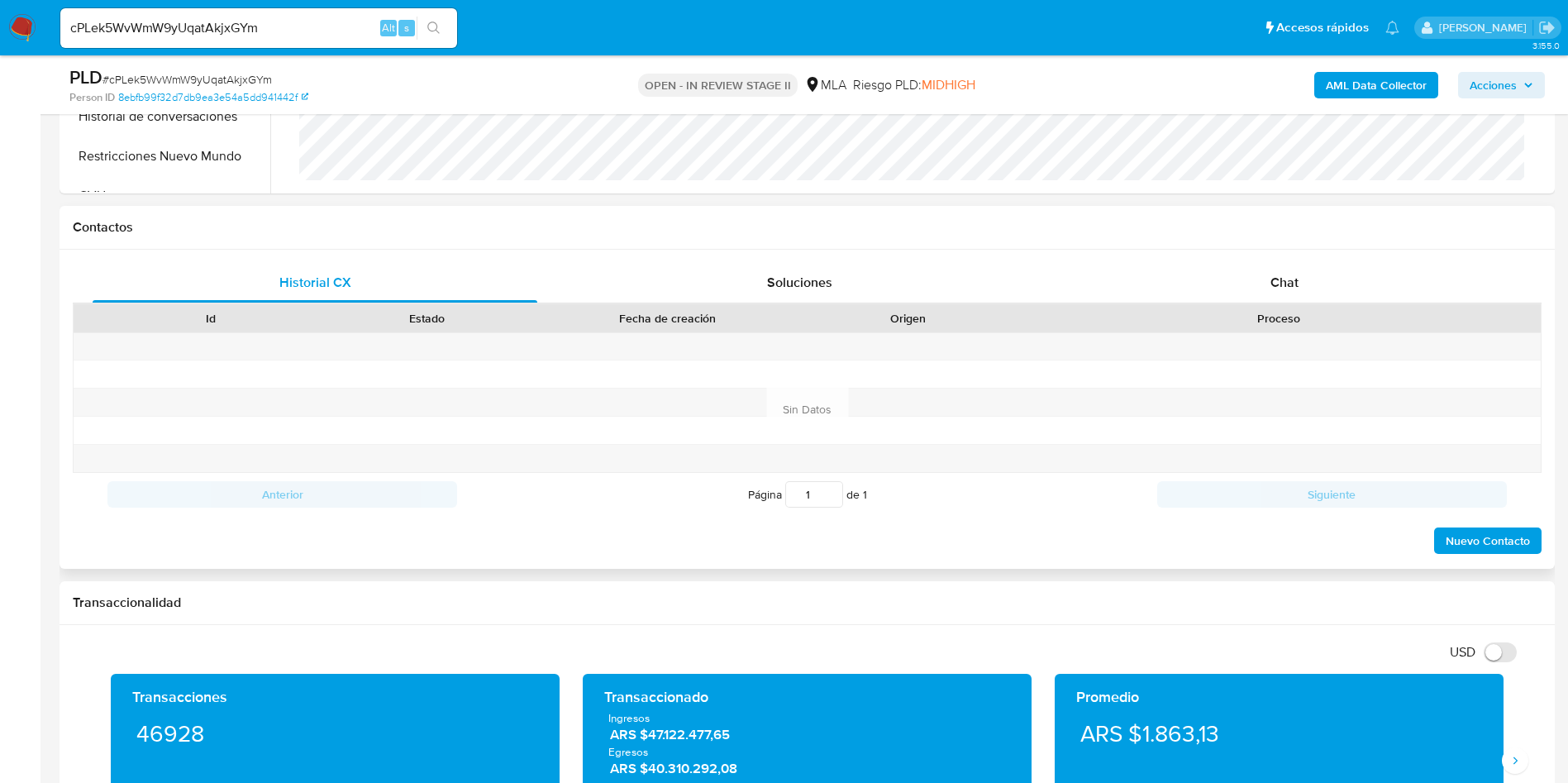
scroll to position [620, 0]
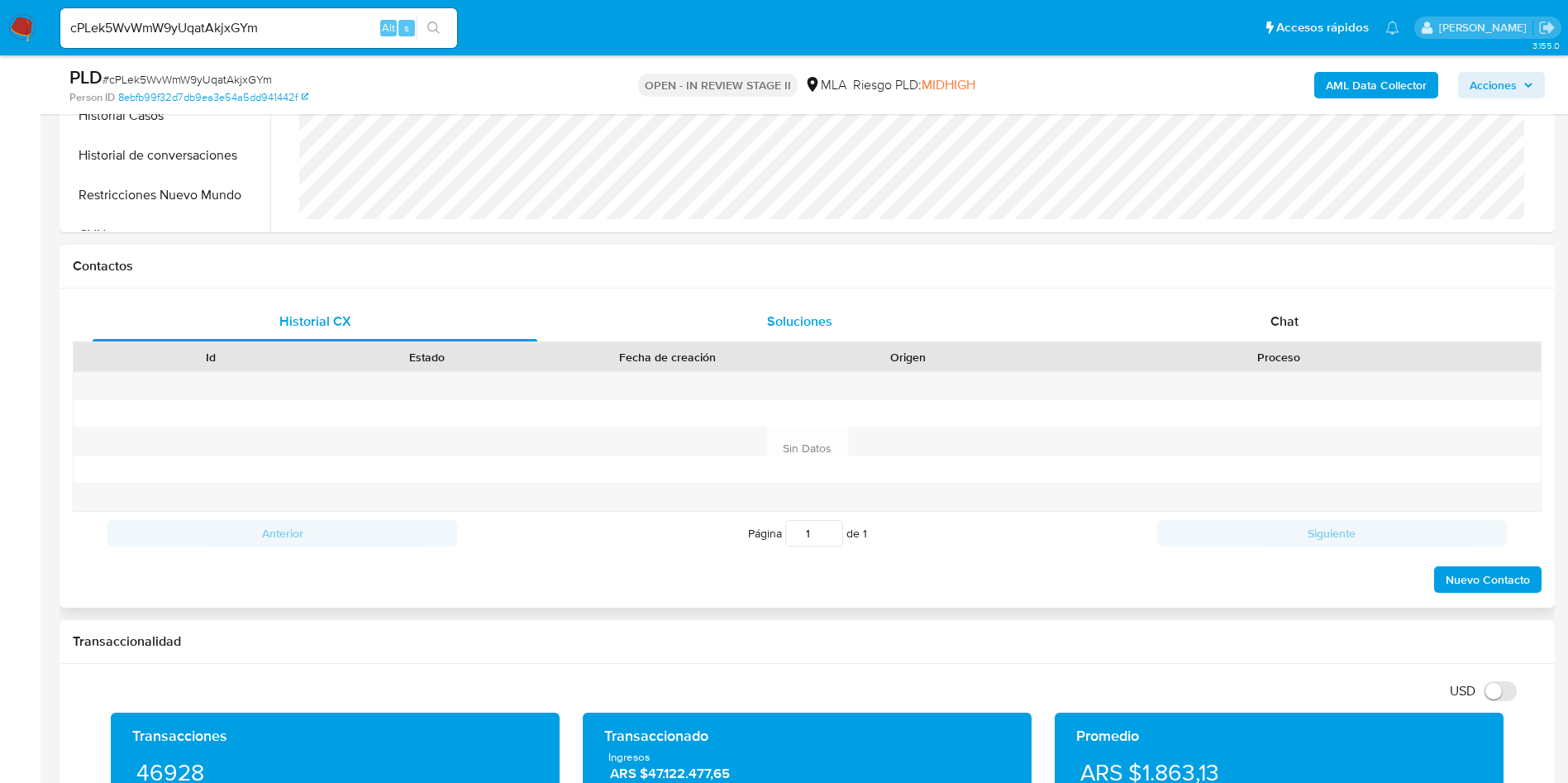
click at [758, 328] on div "Soluciones" at bounding box center [799, 321] width 444 height 39
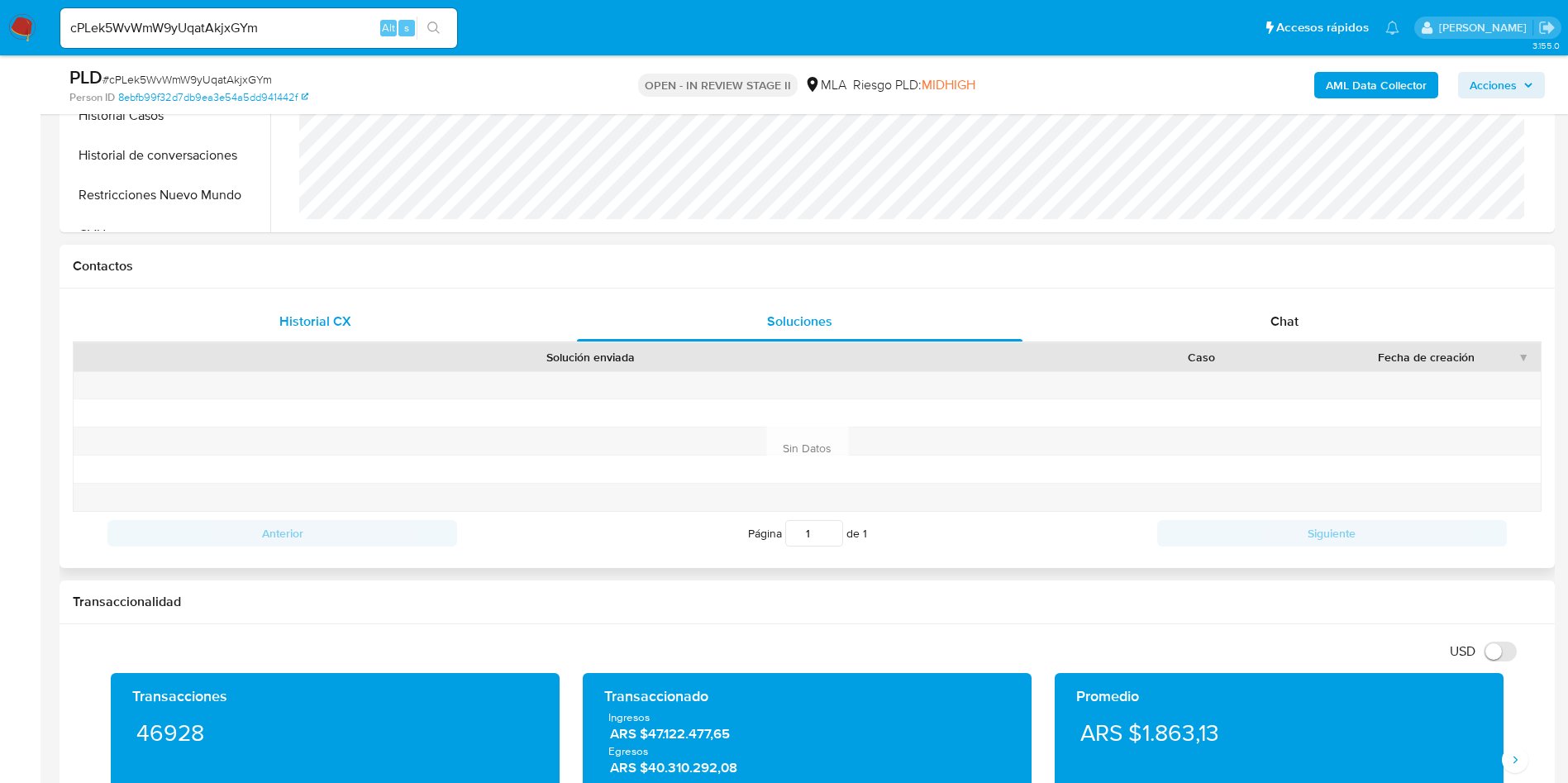
click at [377, 313] on div "Historial CX" at bounding box center [314, 321] width 444 height 39
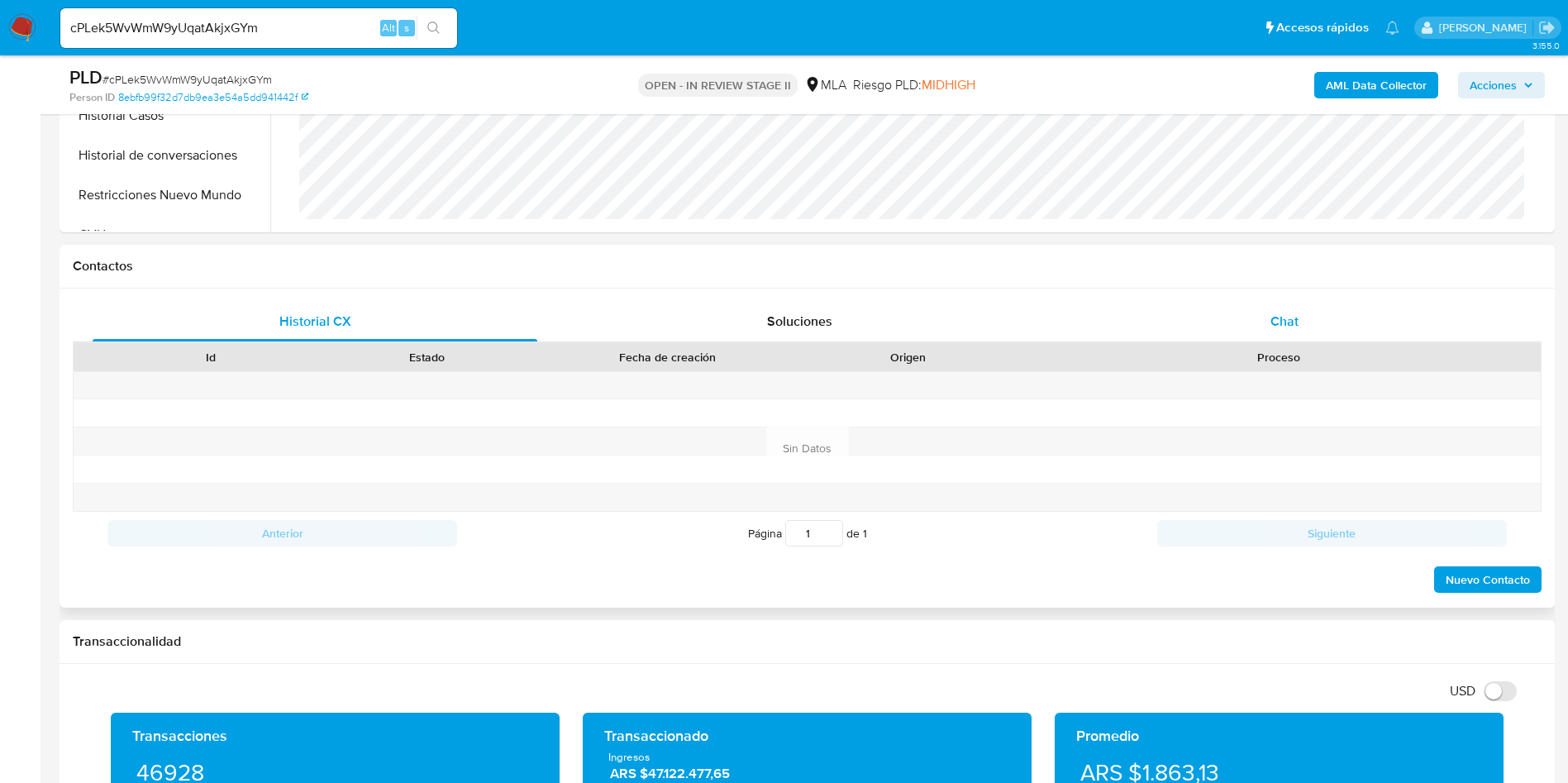
click at [1313, 307] on div "Chat" at bounding box center [1283, 321] width 444 height 39
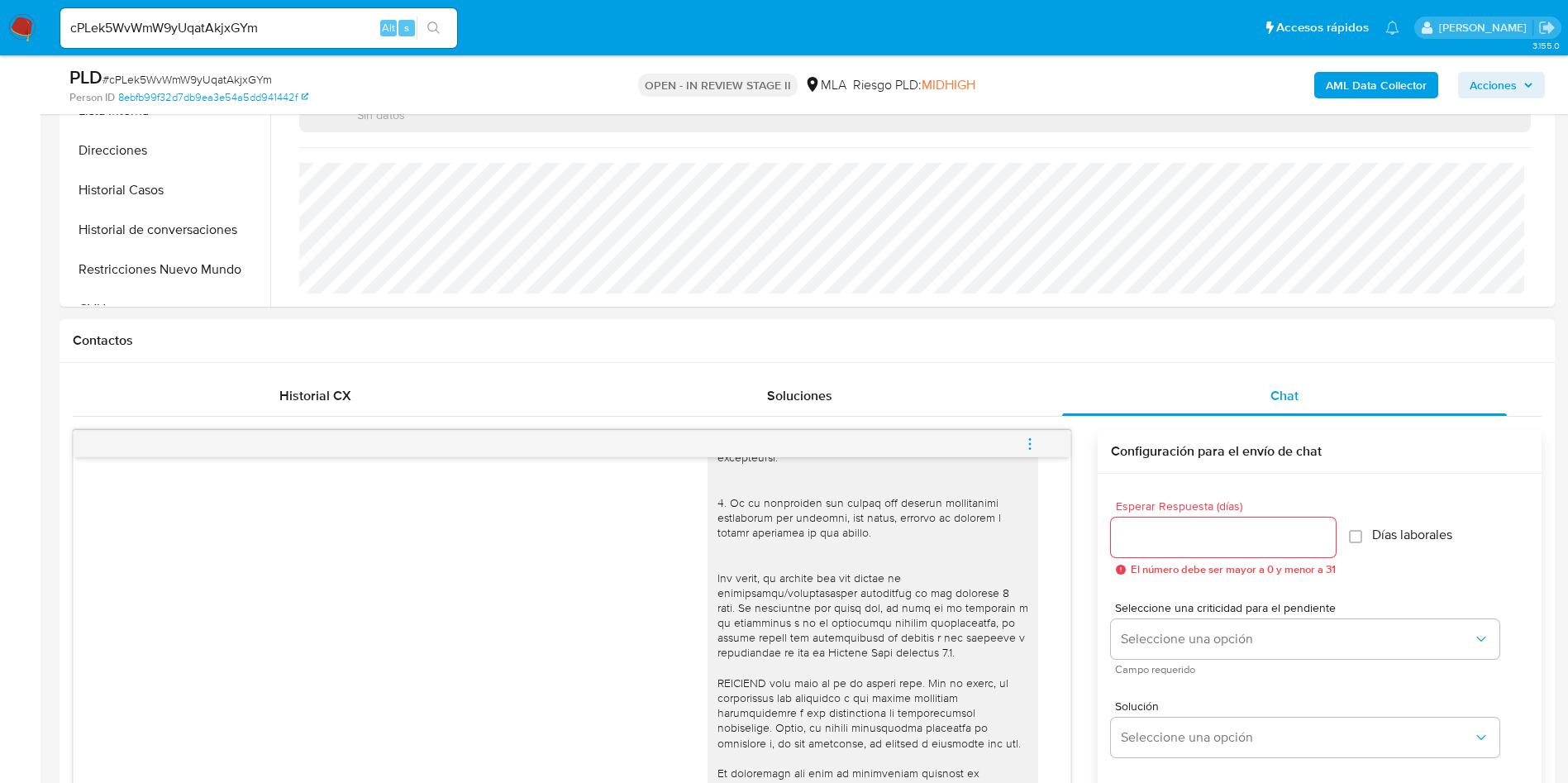
scroll to position [372, 0]
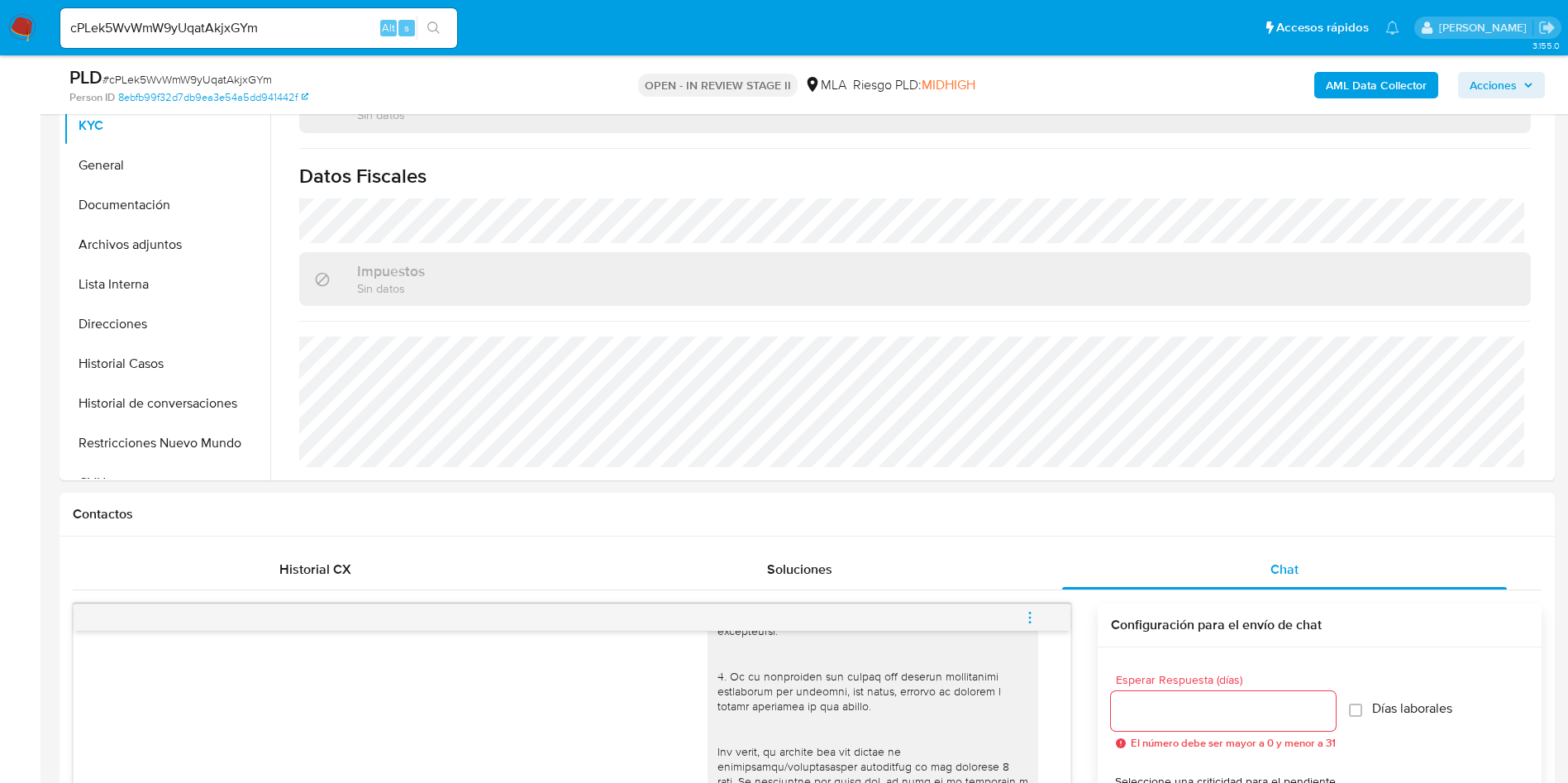
click at [1029, 626] on span "menu-action" at bounding box center [1030, 617] width 15 height 39
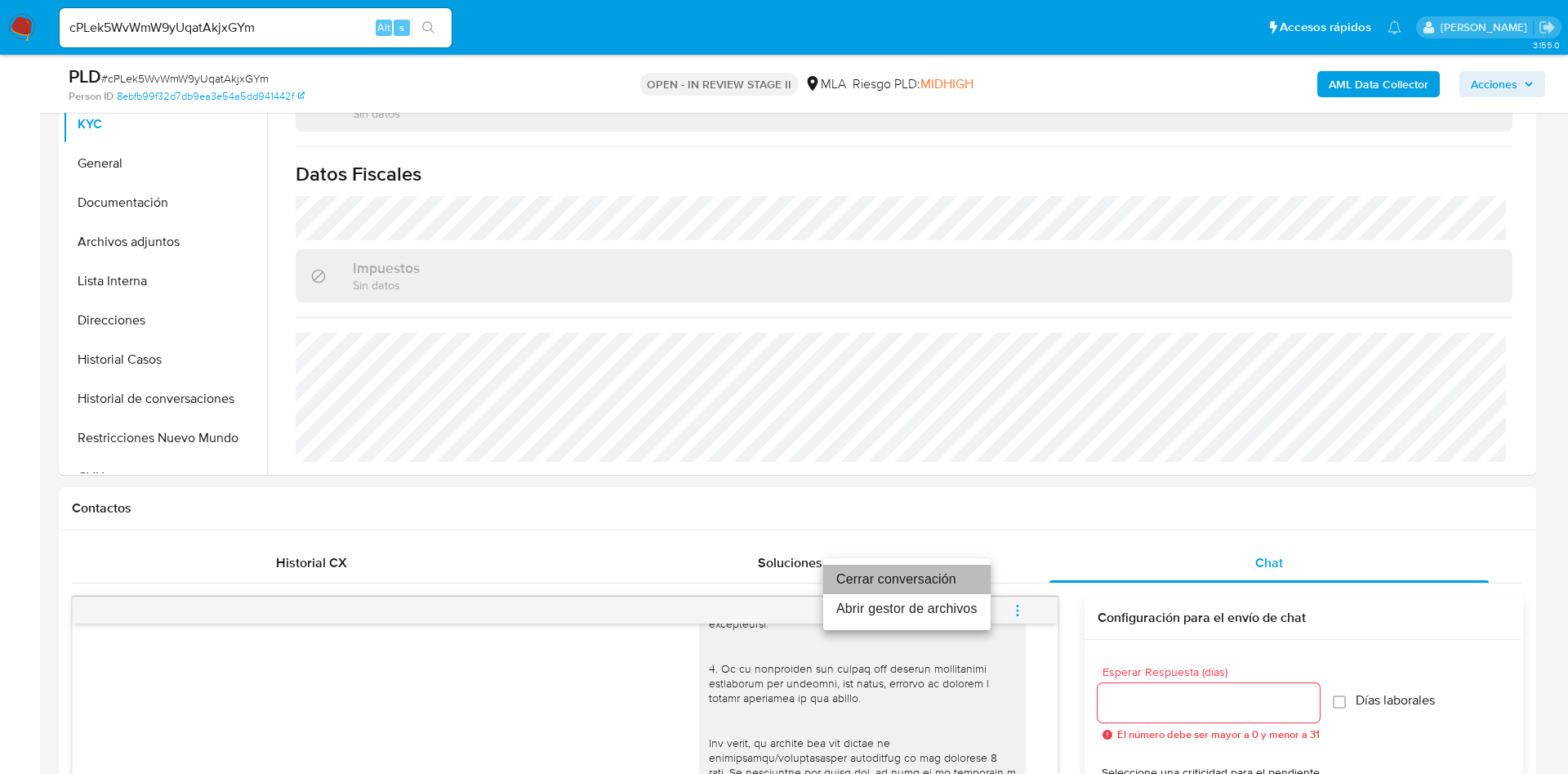
click at [958, 576] on li "Cerrar conversación" at bounding box center [907, 579] width 168 height 29
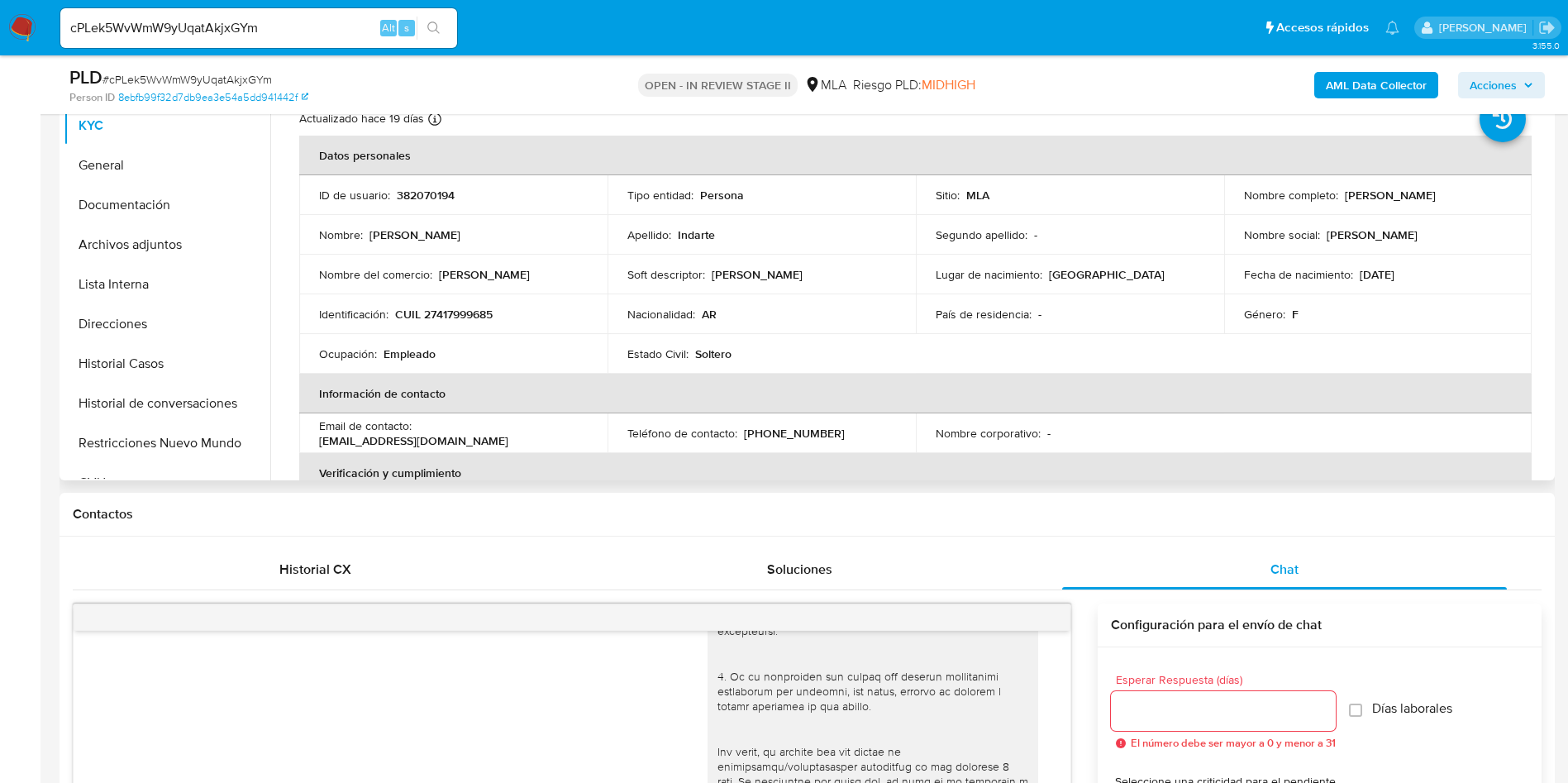
scroll to position [248, 0]
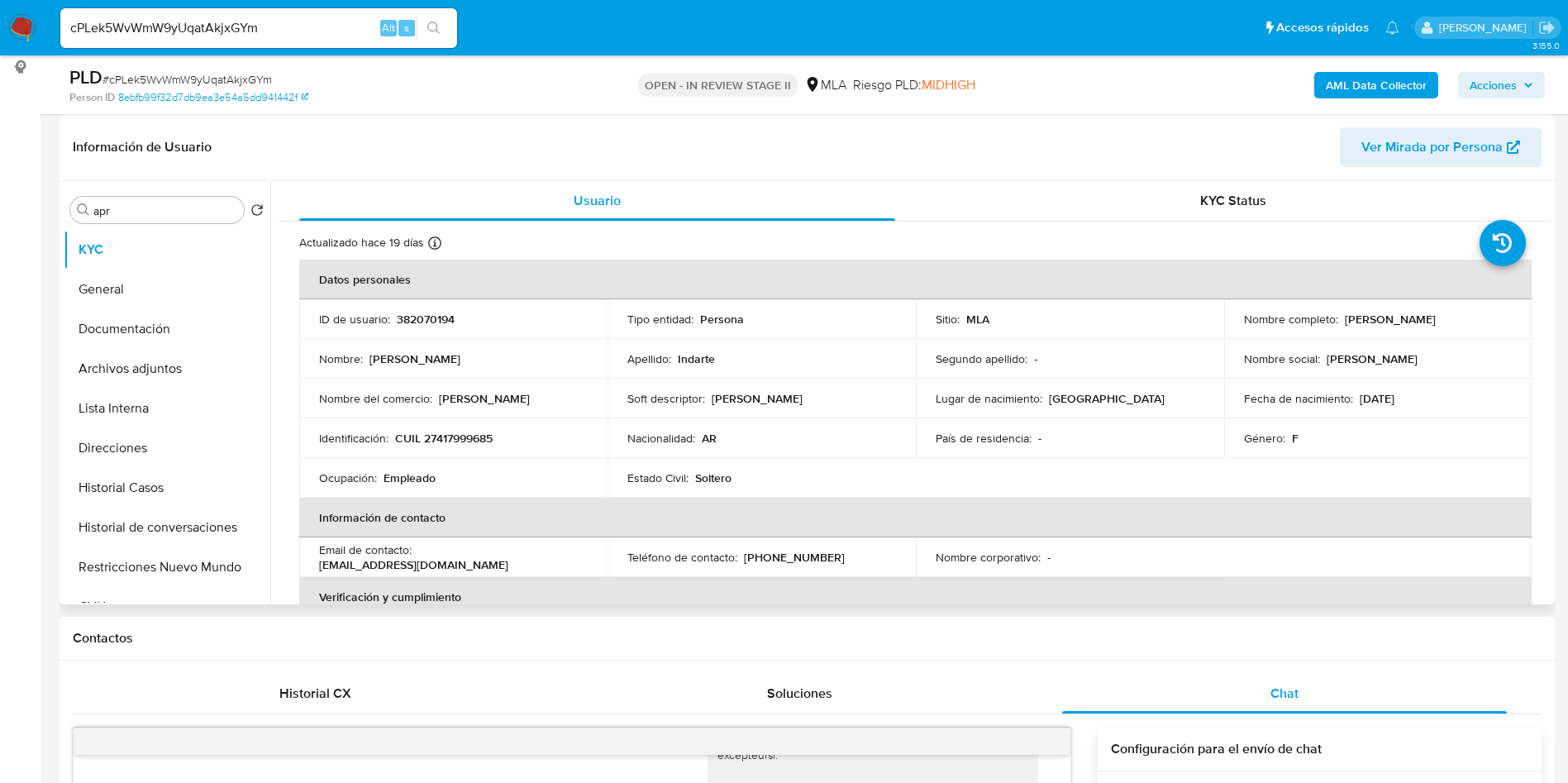
click at [746, 398] on p "DINARTE" at bounding box center [757, 398] width 91 height 15
copy p "DINARTE"
drag, startPoint x: 1337, startPoint y: 317, endPoint x: 1447, endPoint y: 313, distance: 110.1
click at [1447, 313] on div "Nombre completo : Barbara Dina Indarte" at bounding box center [1378, 319] width 269 height 15
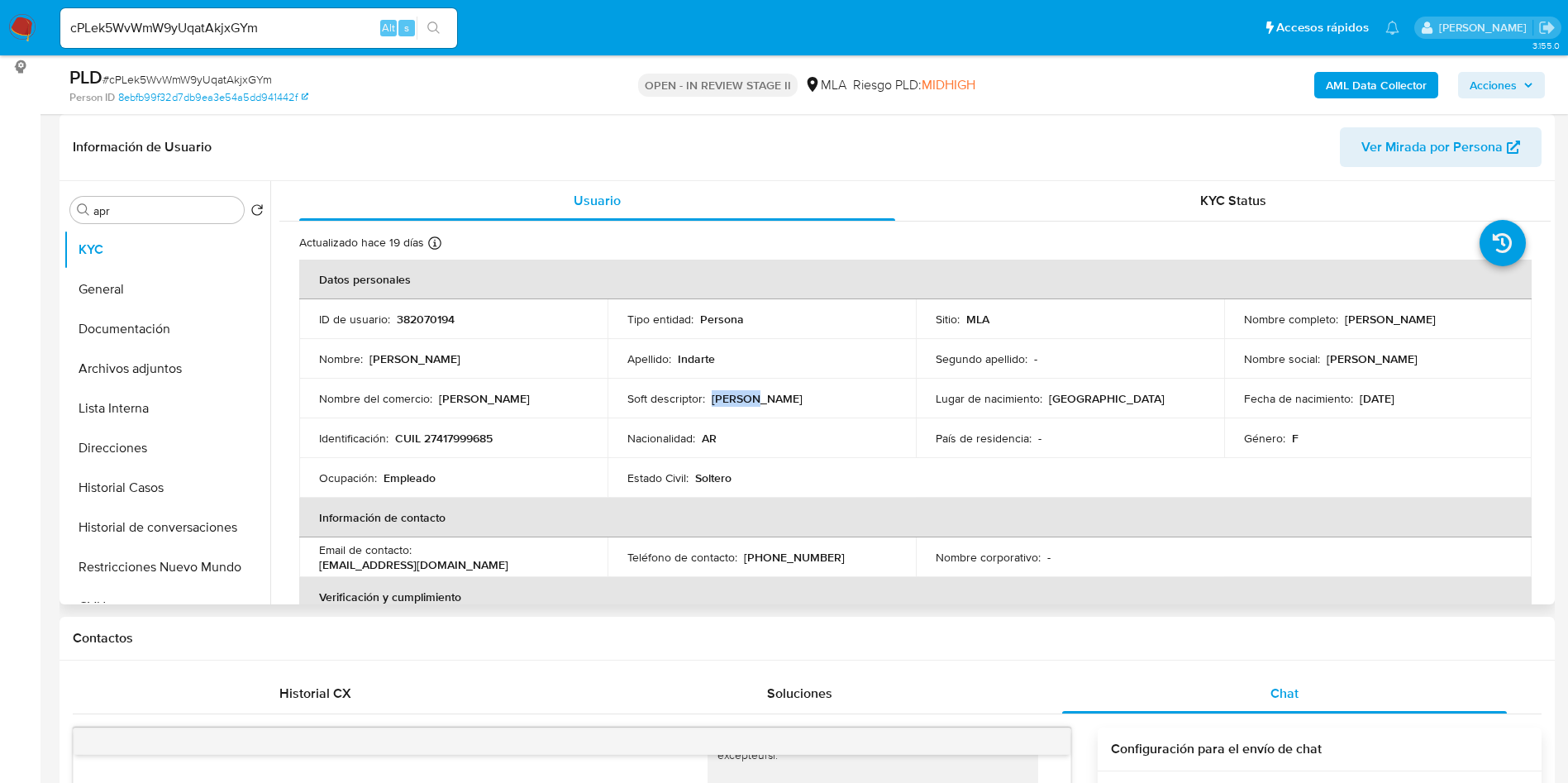
copy div "Barbara Dina Indarte"
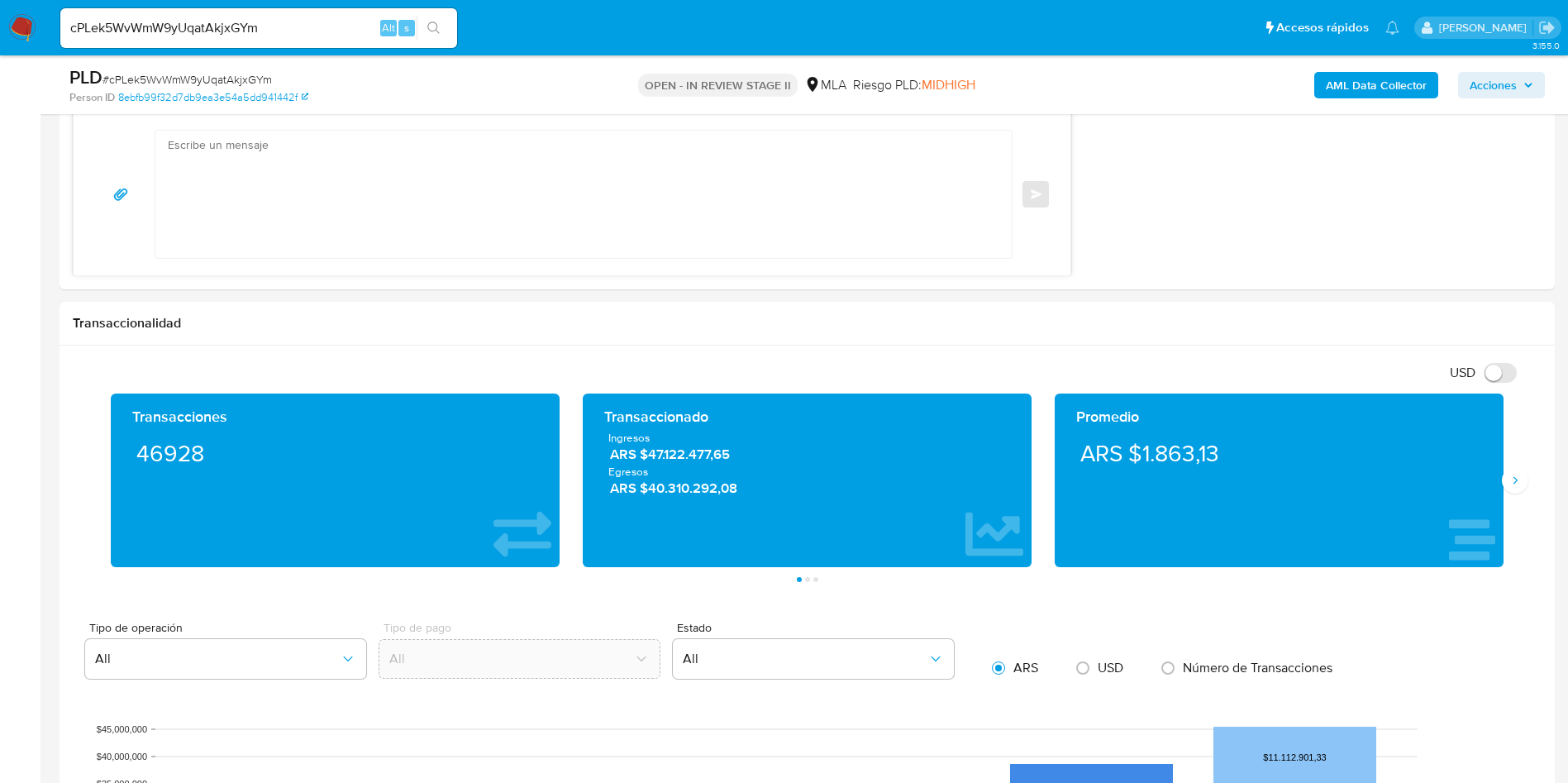
scroll to position [1364, 0]
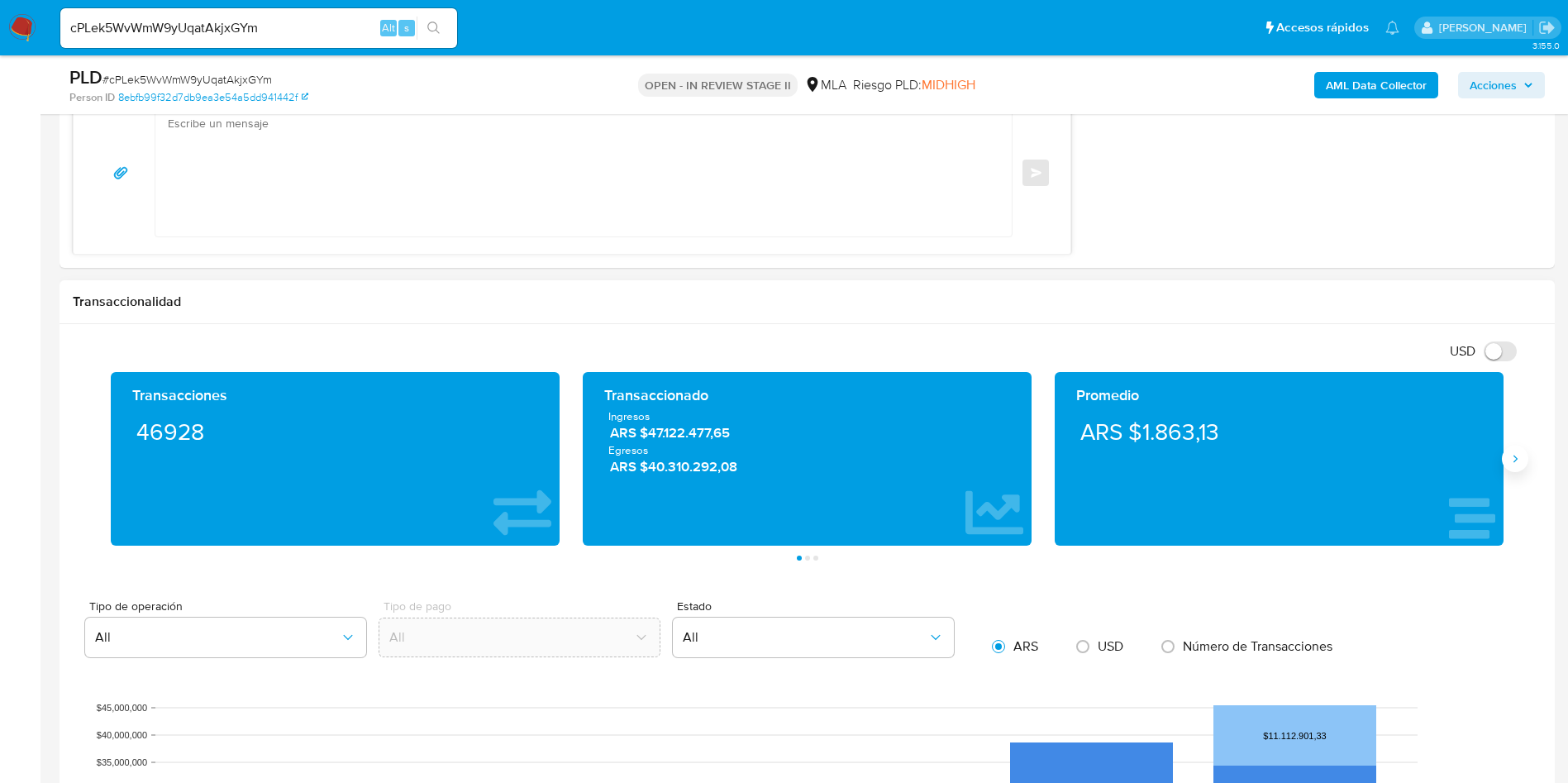
click at [1519, 460] on icon "Siguiente" at bounding box center [1515, 459] width 13 height 13
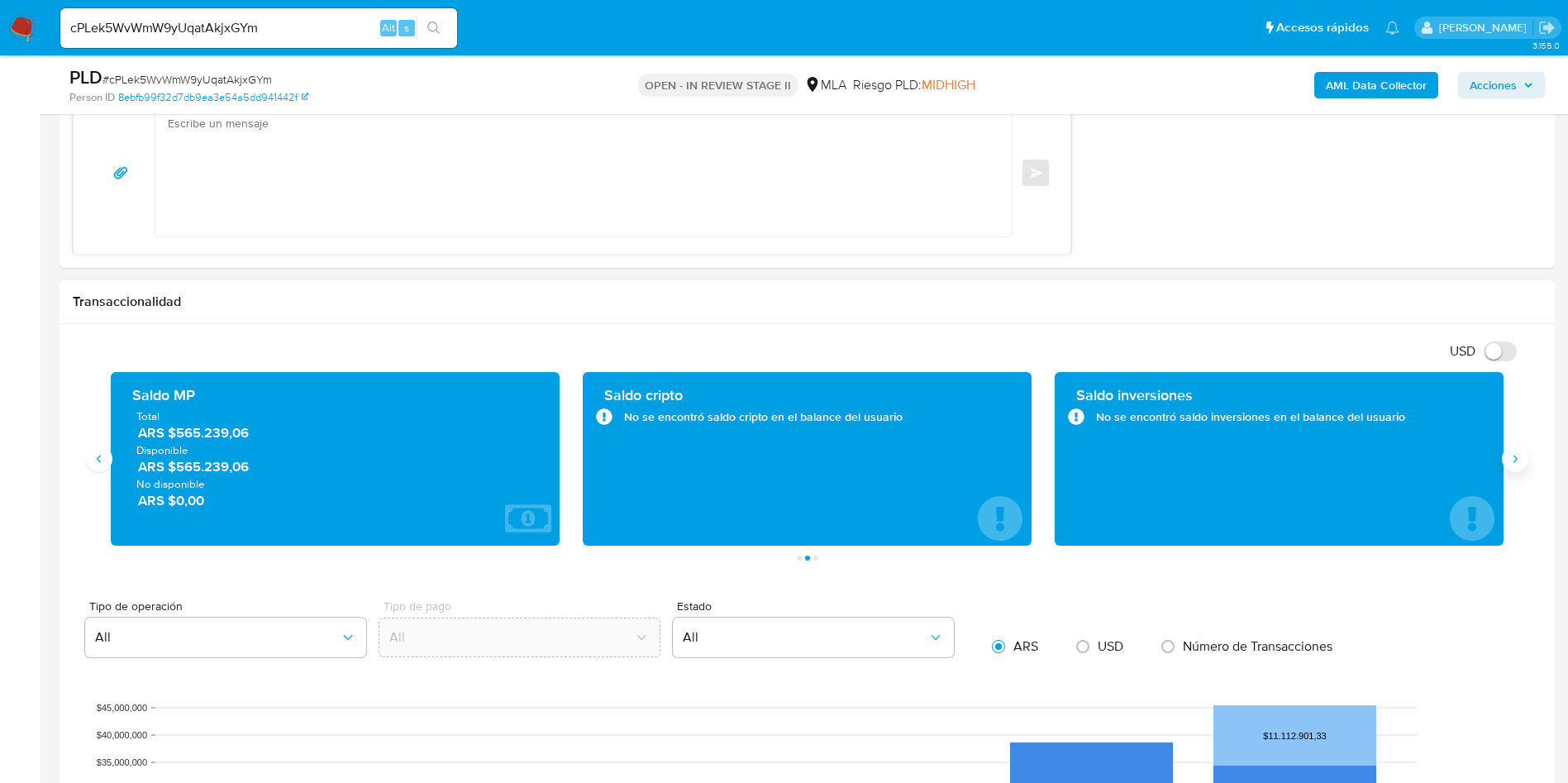
click at [1519, 460] on icon "Siguiente" at bounding box center [1515, 459] width 13 height 13
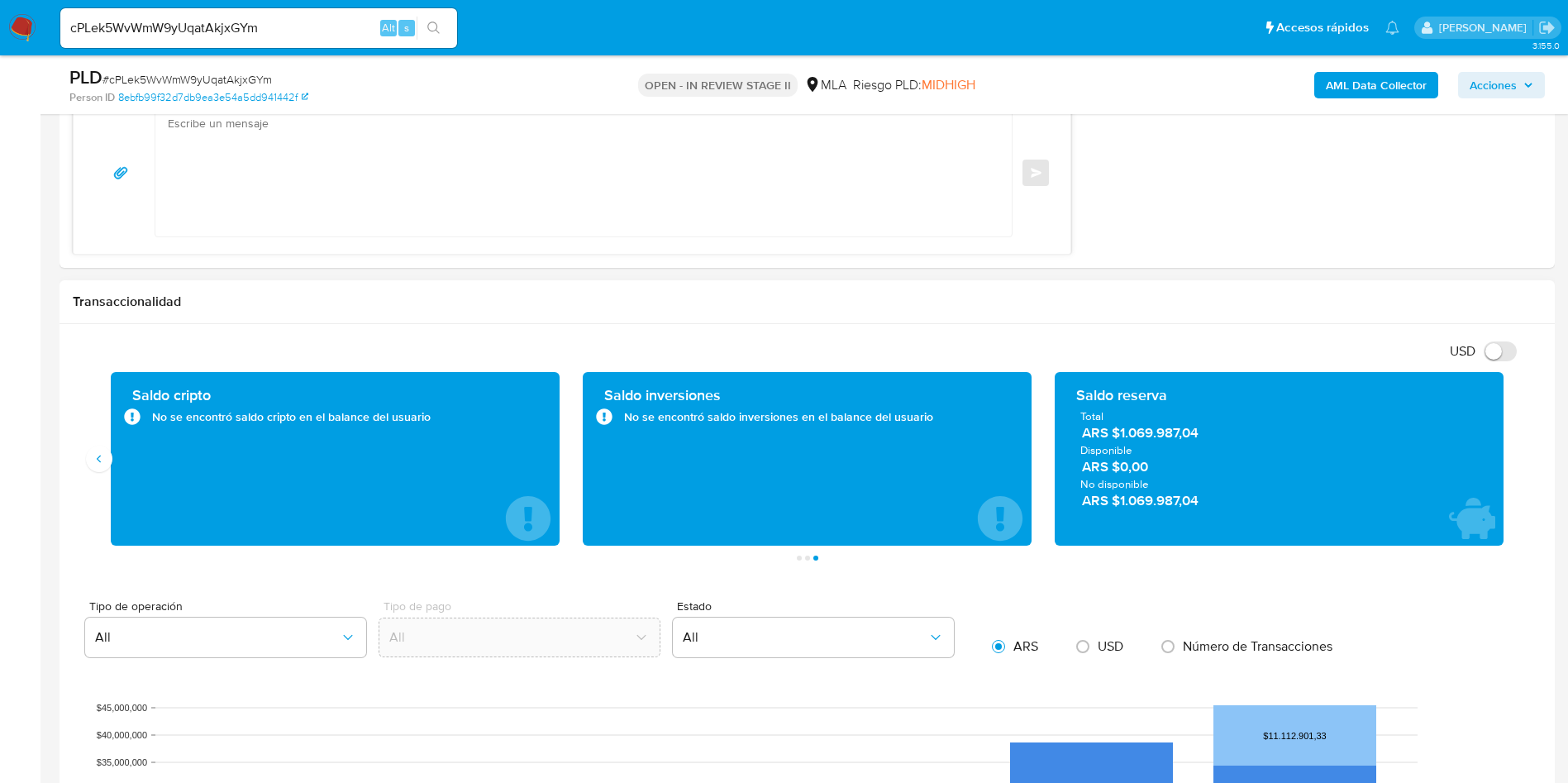
click at [119, 458] on div "Saldo cripto No se encontró saldo cripto en el balance del usuario" at bounding box center [335, 459] width 448 height 174
click at [107, 462] on button "Anterior" at bounding box center [98, 458] width 26 height 26
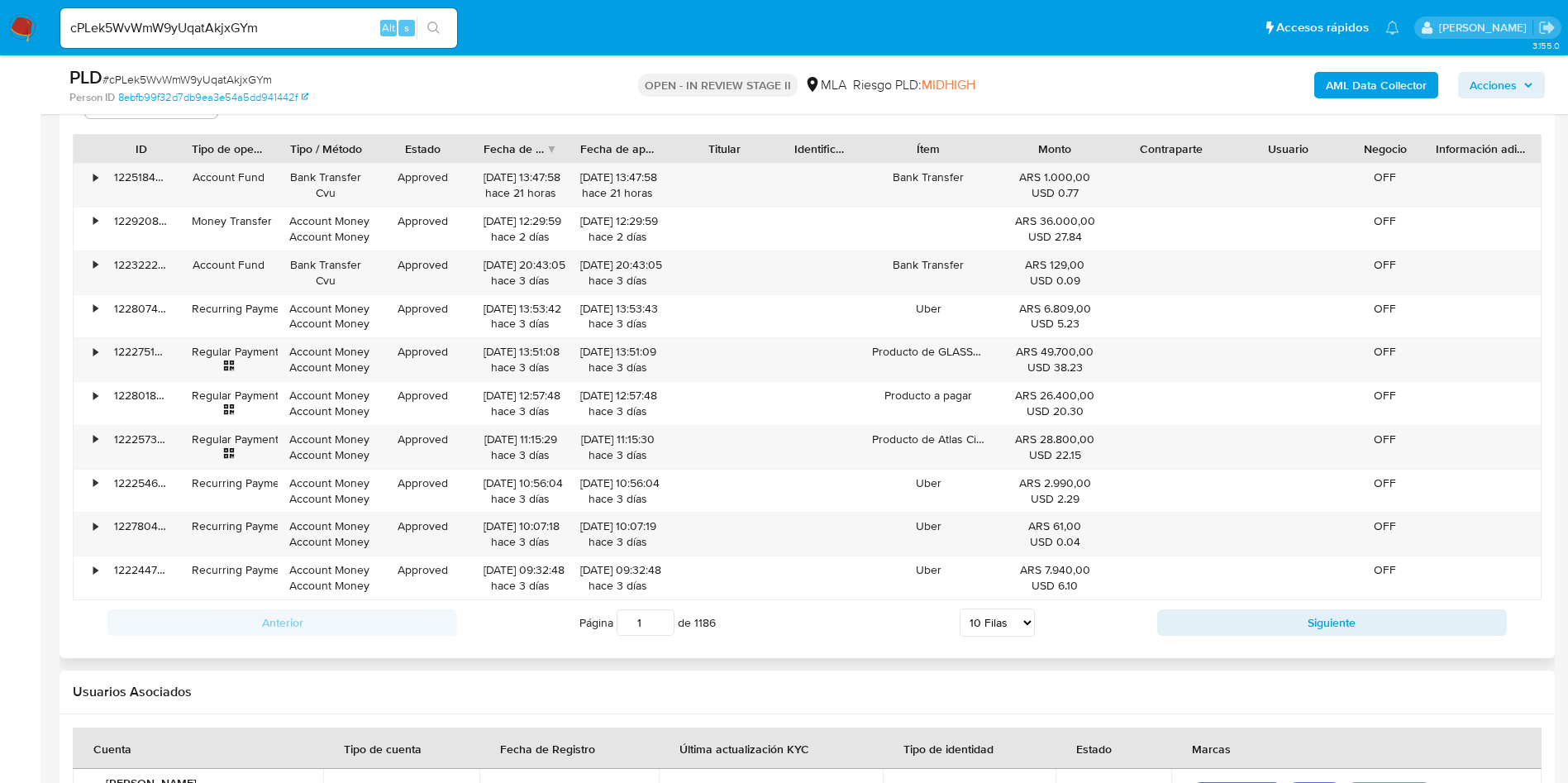
scroll to position [2232, 0]
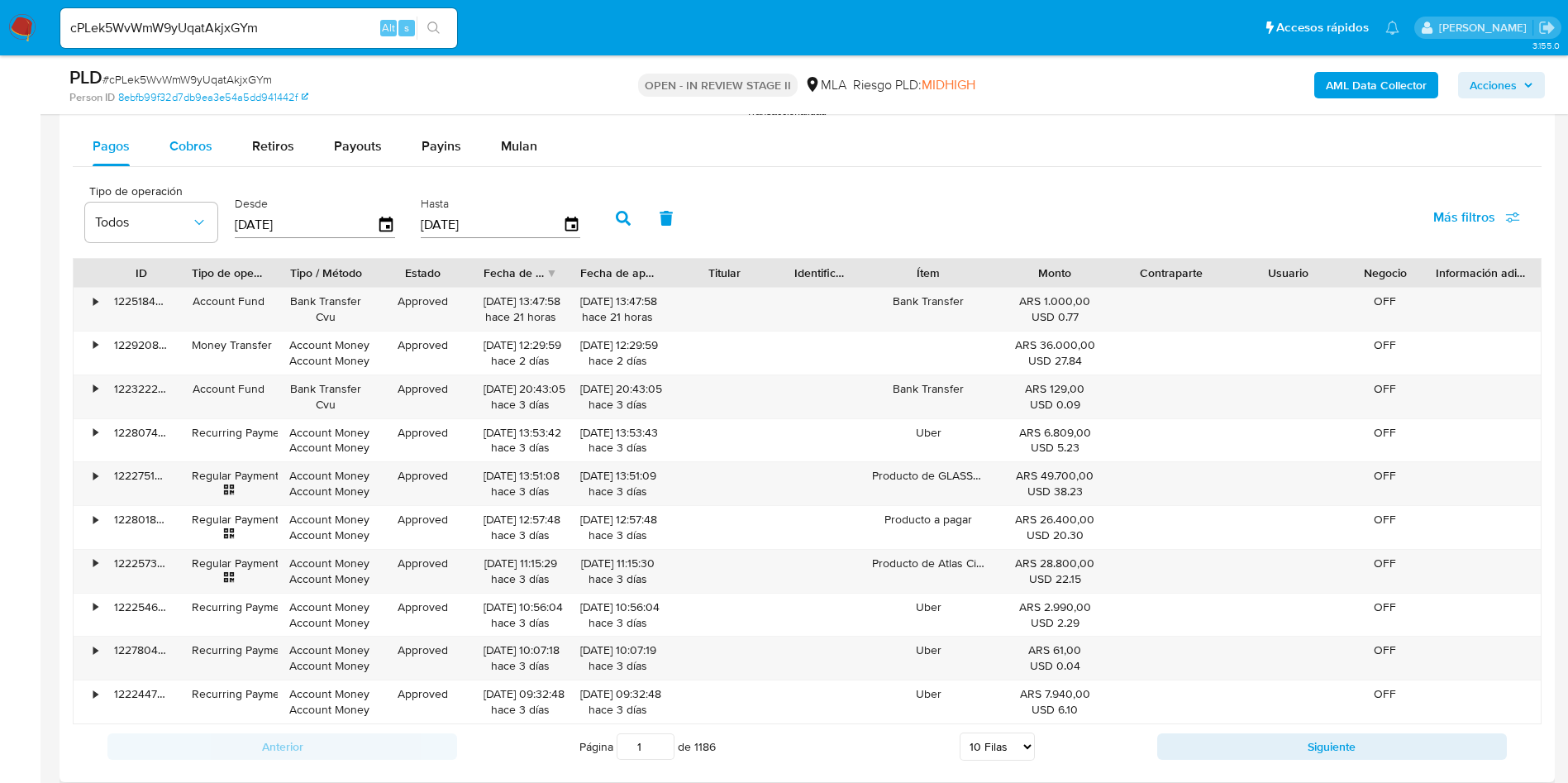
click at [196, 146] on span "Cobros" at bounding box center [191, 145] width 43 height 19
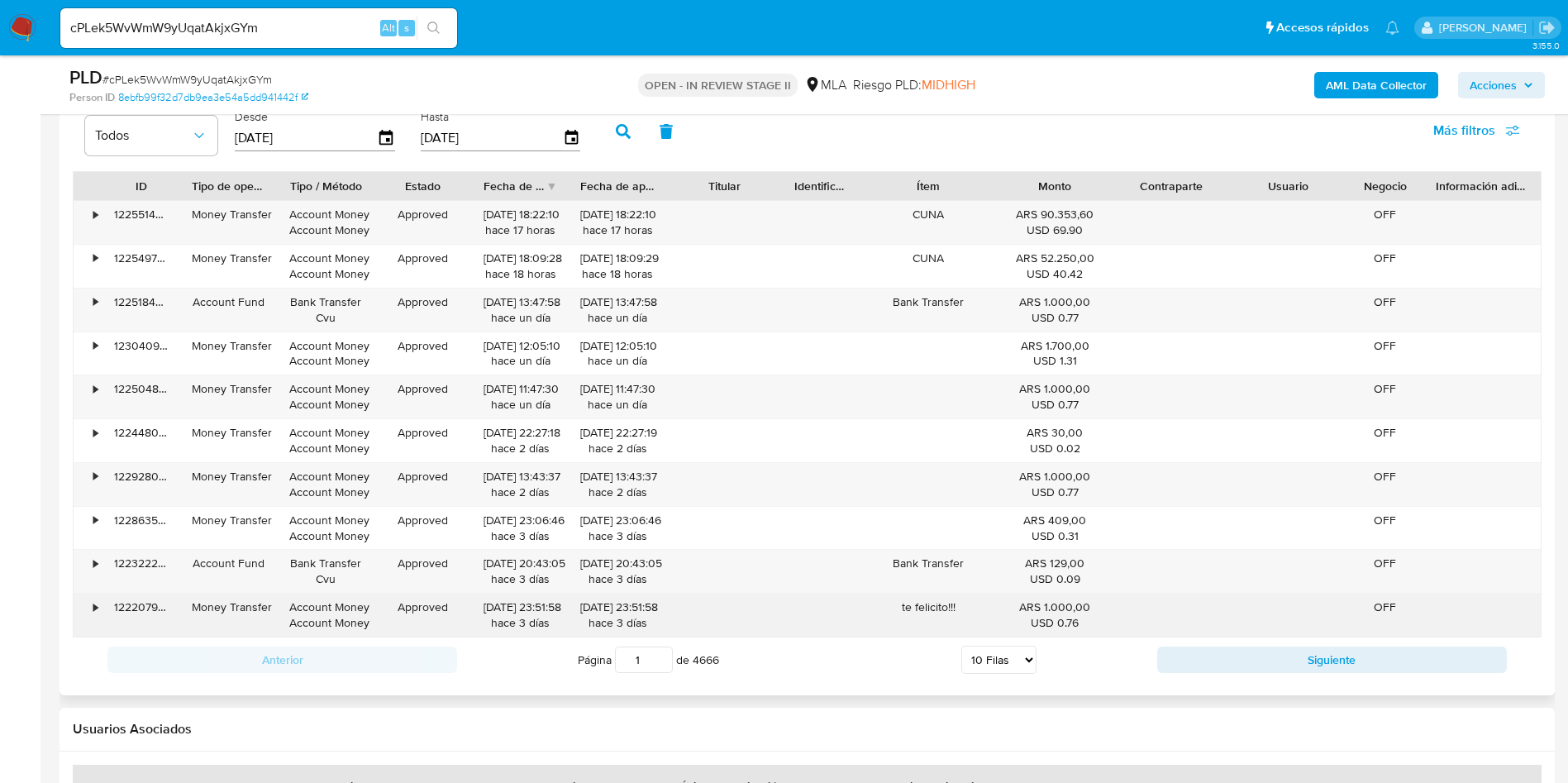
scroll to position [2356, 0]
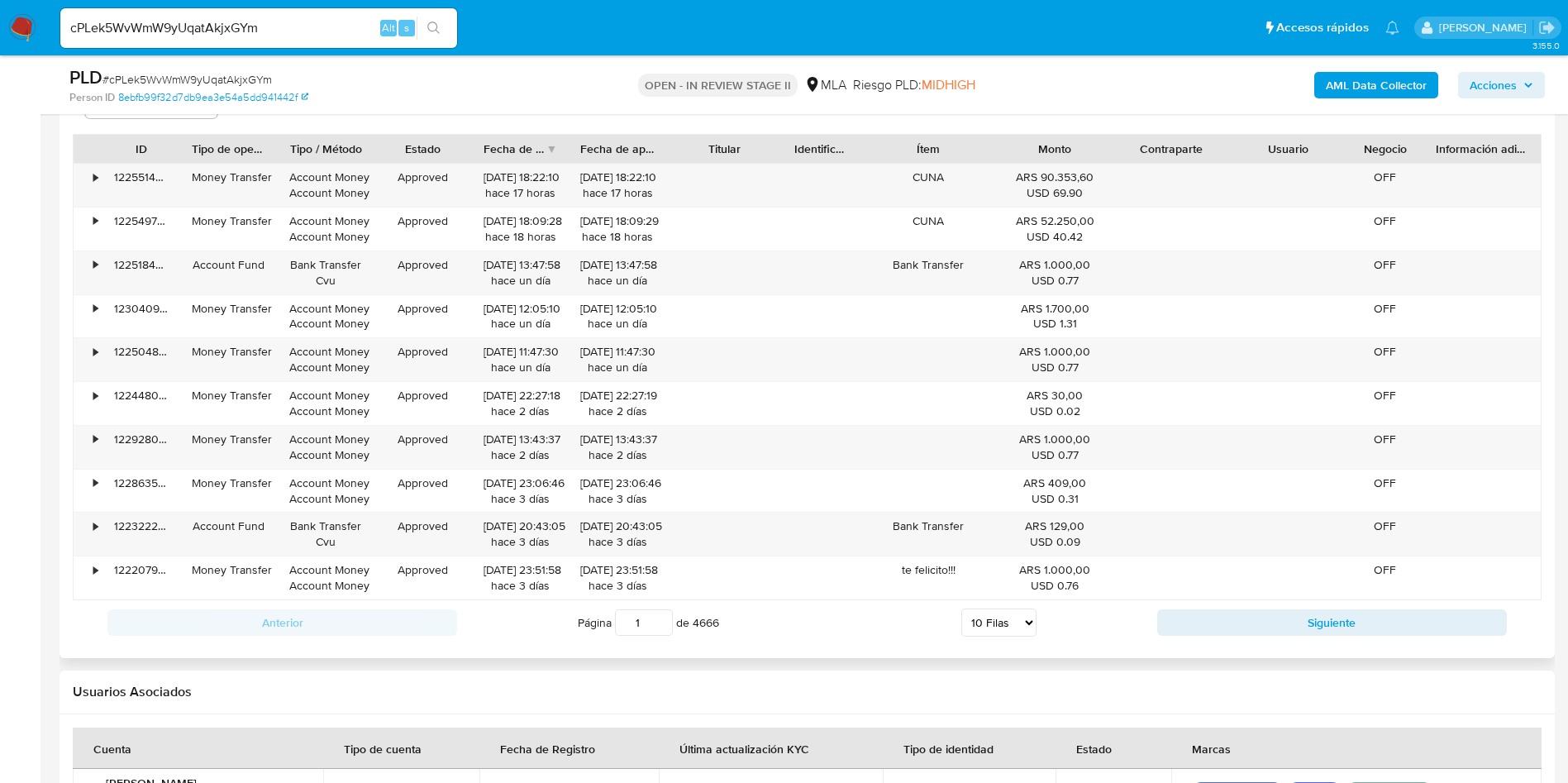
click at [982, 633] on select "5 Filas 10 Filas 20 Filas 25 Filas 50 Filas 100 Filas" at bounding box center [999, 622] width 76 height 28
select select "100"
click at [961, 608] on select "5 Filas 10 Filas 20 Filas 25 Filas 50 Filas 100 Filas" at bounding box center [999, 622] width 76 height 28
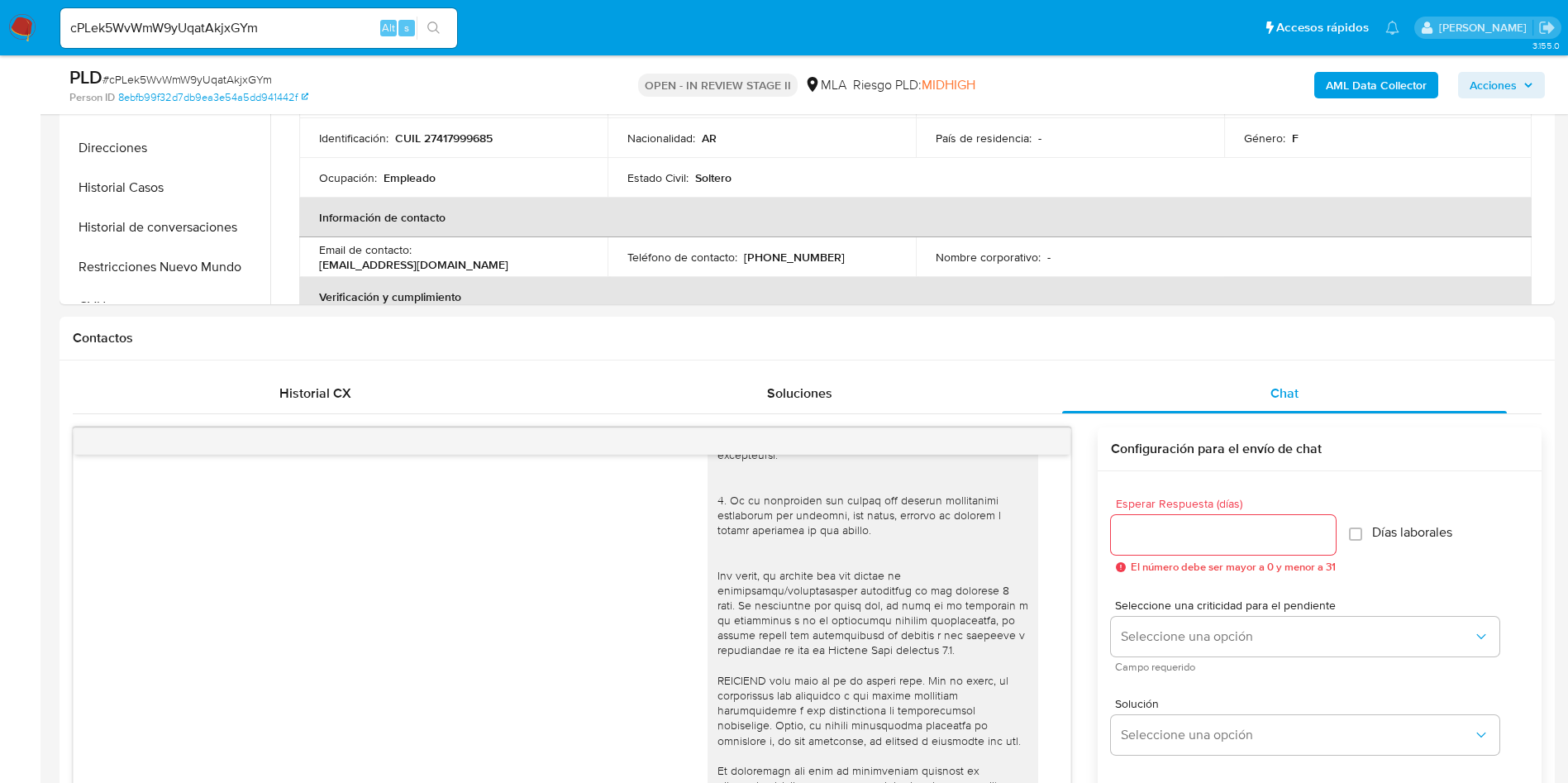
scroll to position [0, 0]
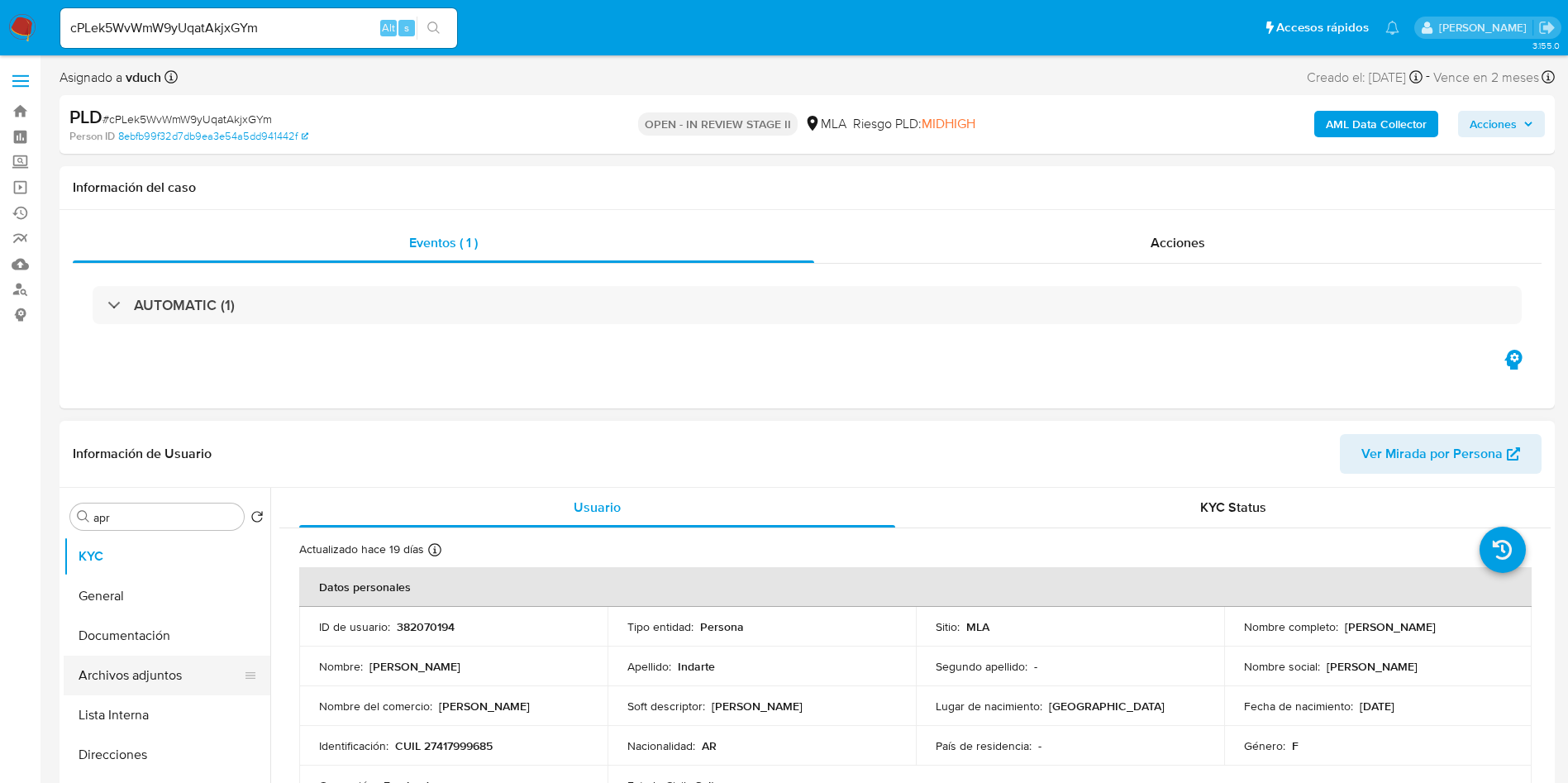
click at [121, 662] on button "Archivos adjuntos" at bounding box center [160, 675] width 193 height 39
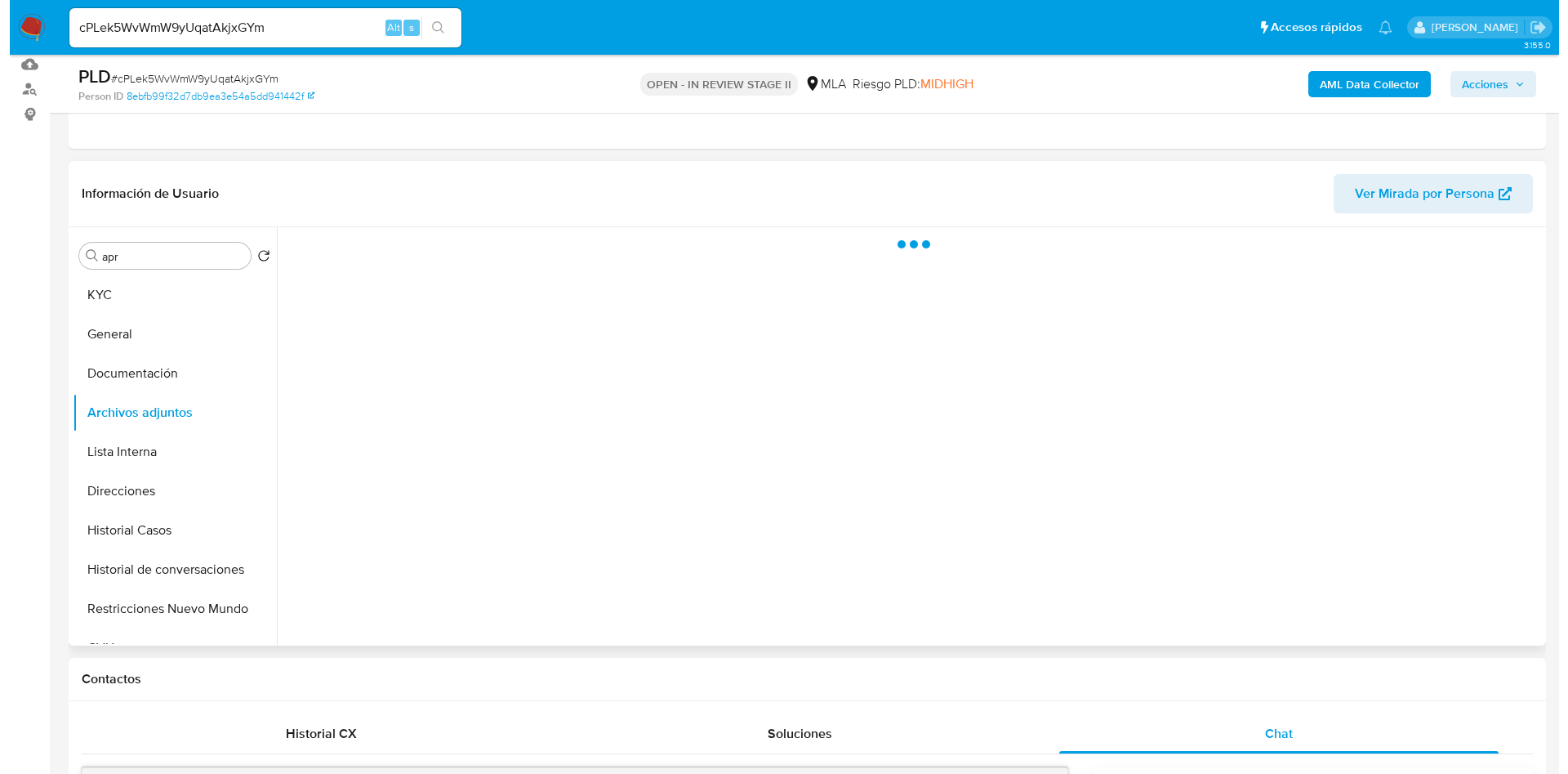
scroll to position [123, 0]
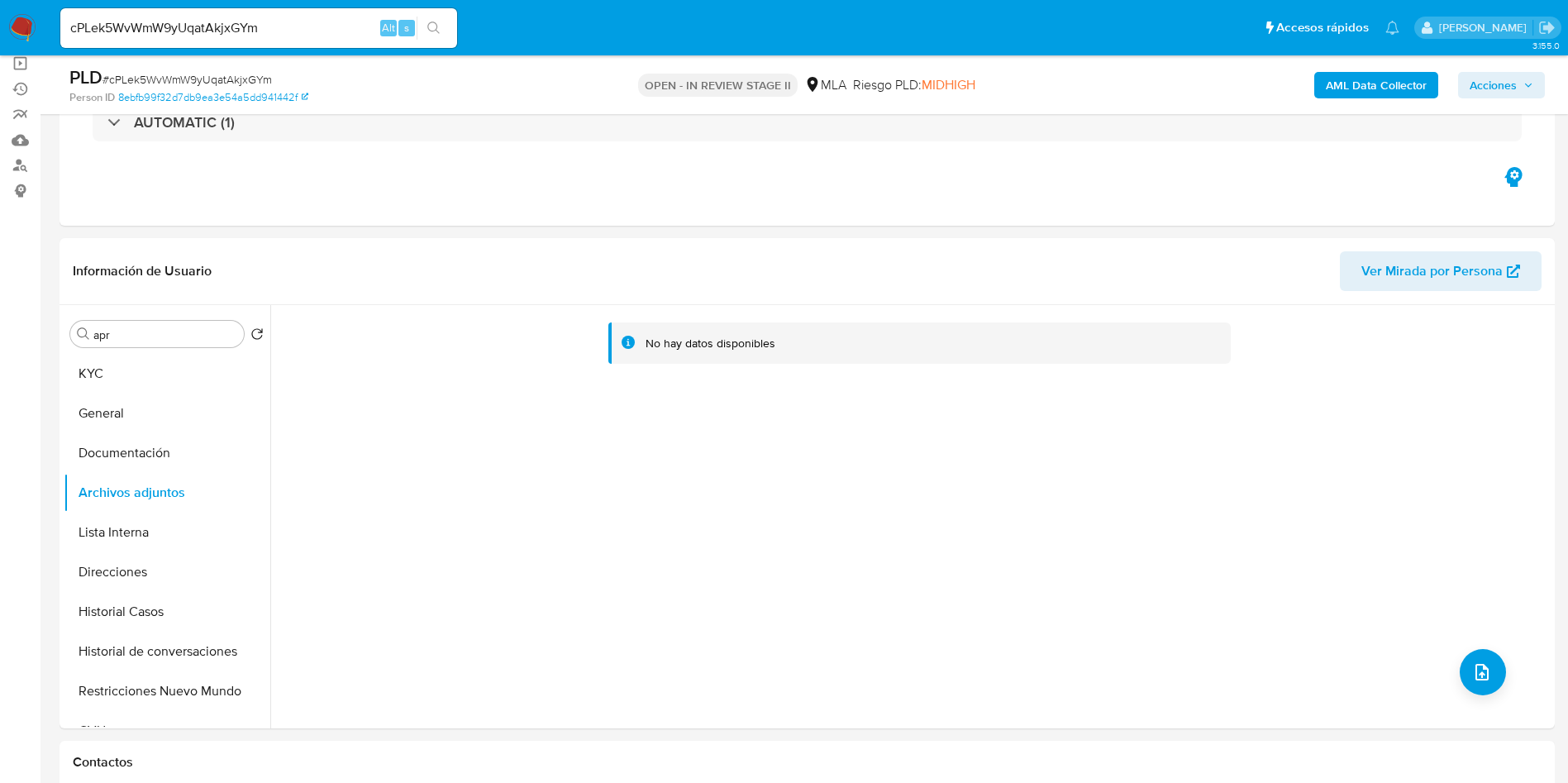
click at [1350, 94] on b "AML Data Collector" at bounding box center [1376, 85] width 101 height 26
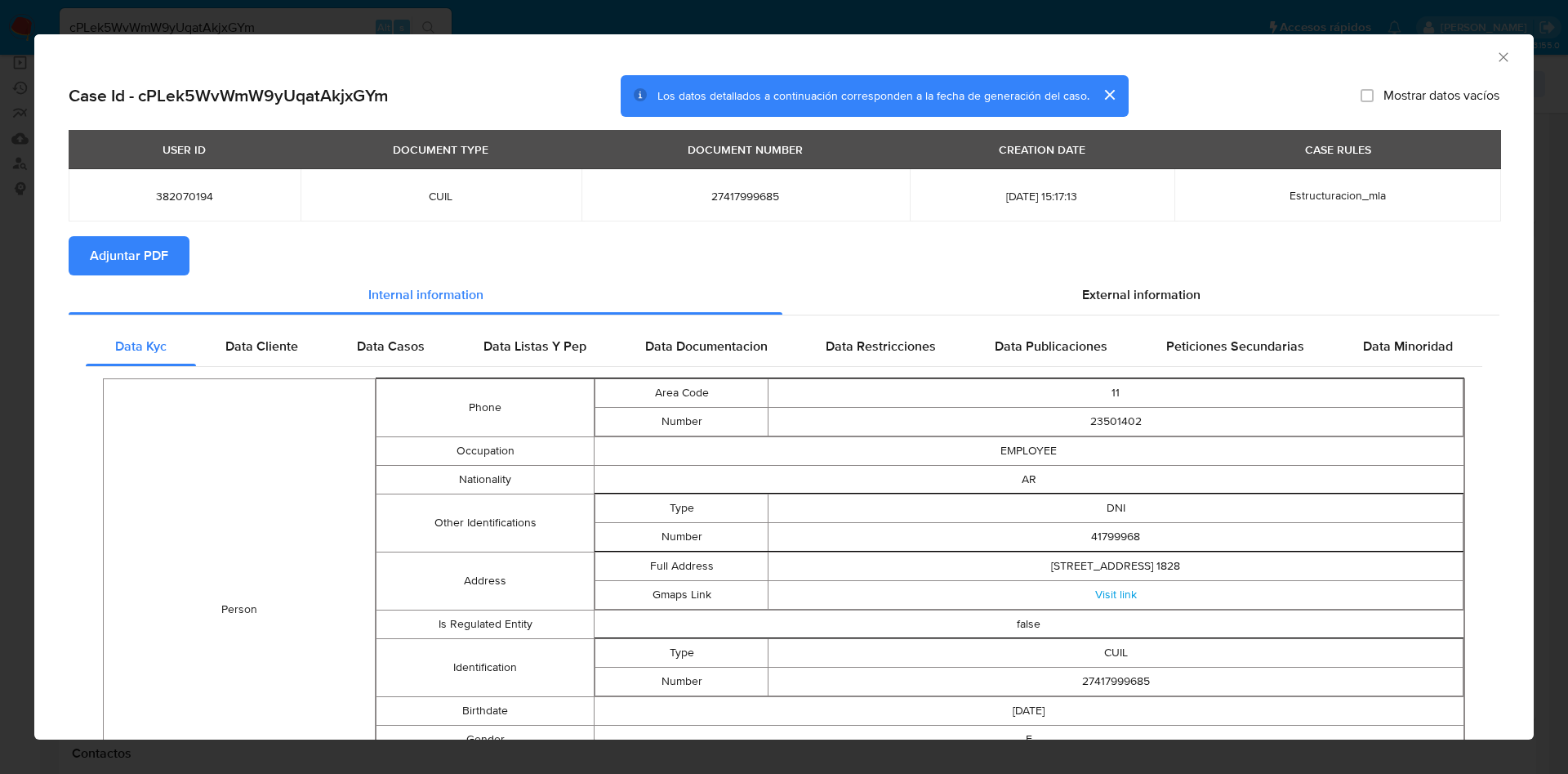
click at [127, 255] on span "Adjuntar PDF" at bounding box center [129, 255] width 78 height 36
click at [1496, 52] on icon "Cerrar ventana" at bounding box center [1504, 57] width 17 height 17
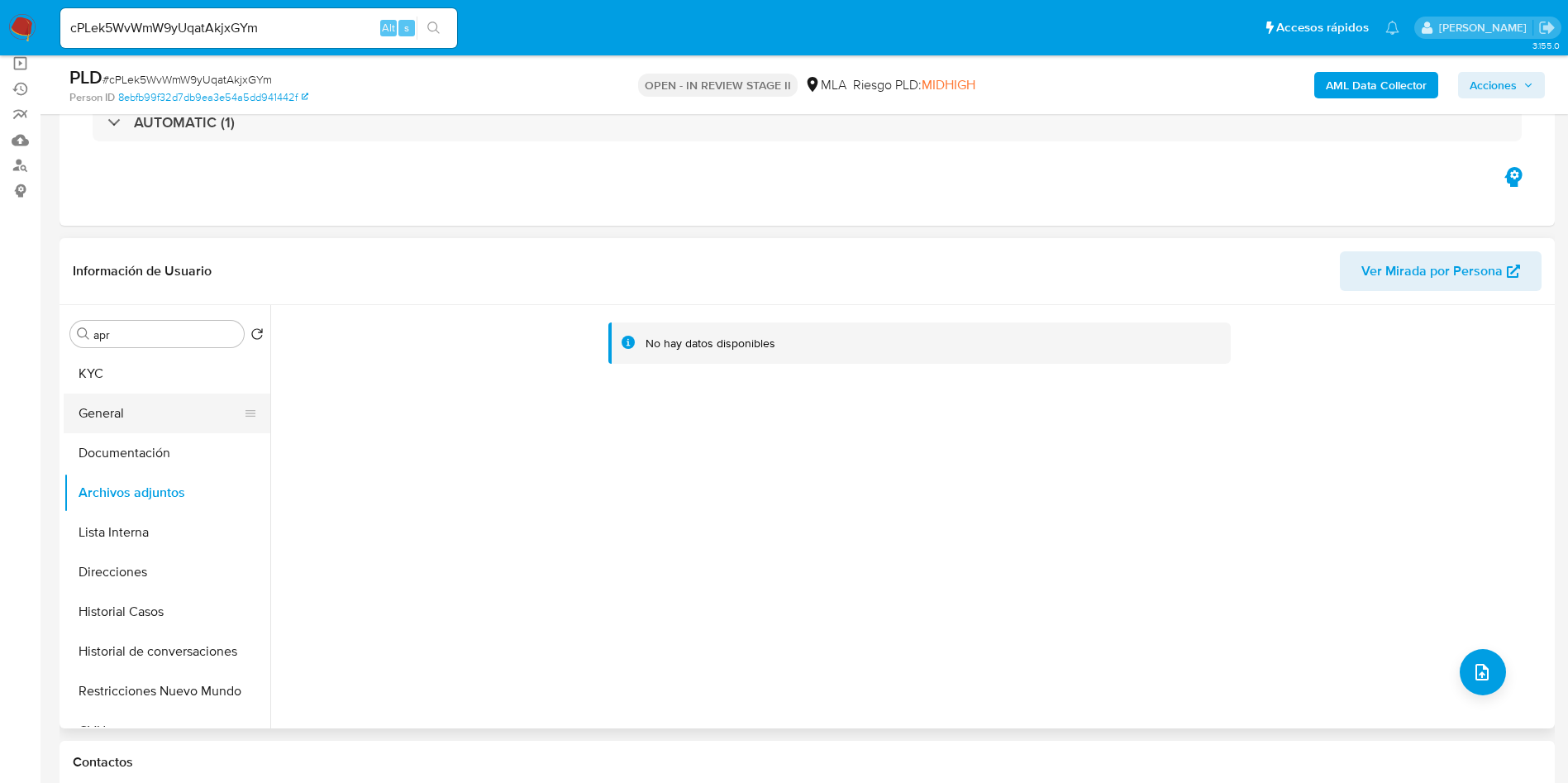
click at [137, 415] on button "General" at bounding box center [160, 413] width 193 height 39
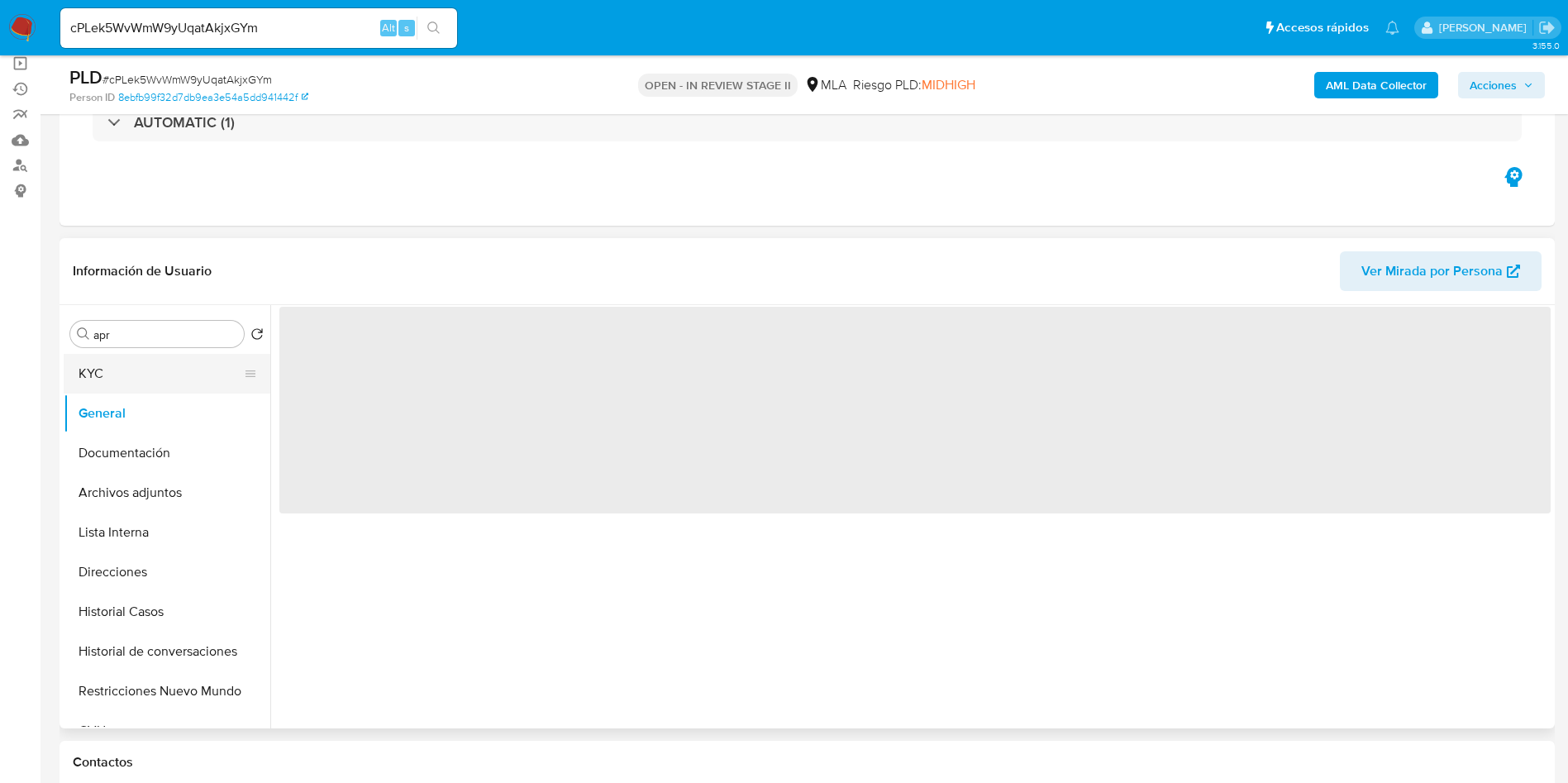
click at [168, 378] on button "KYC" at bounding box center [160, 373] width 193 height 39
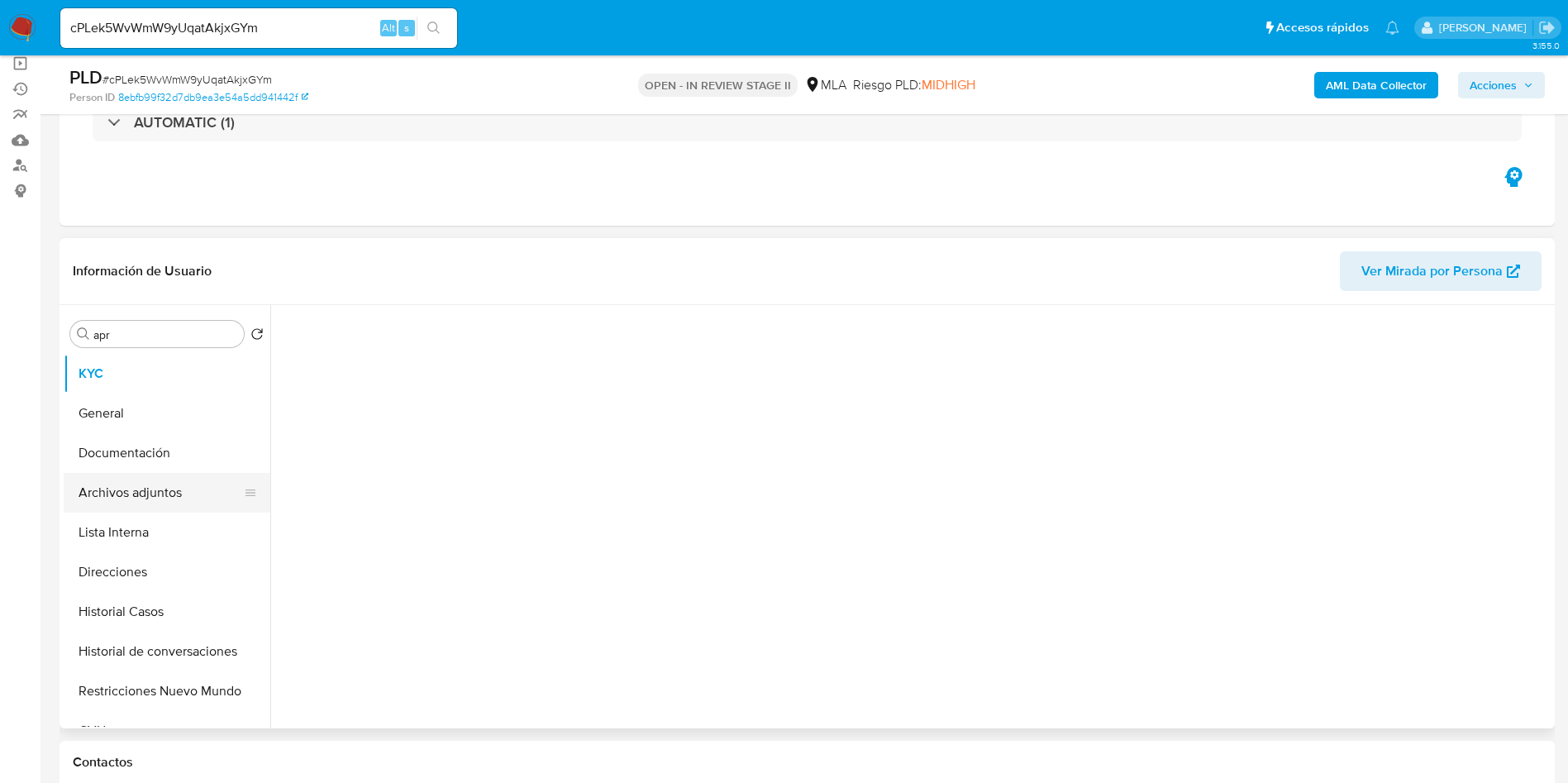
click at [170, 494] on button "Archivos adjuntos" at bounding box center [160, 492] width 193 height 39
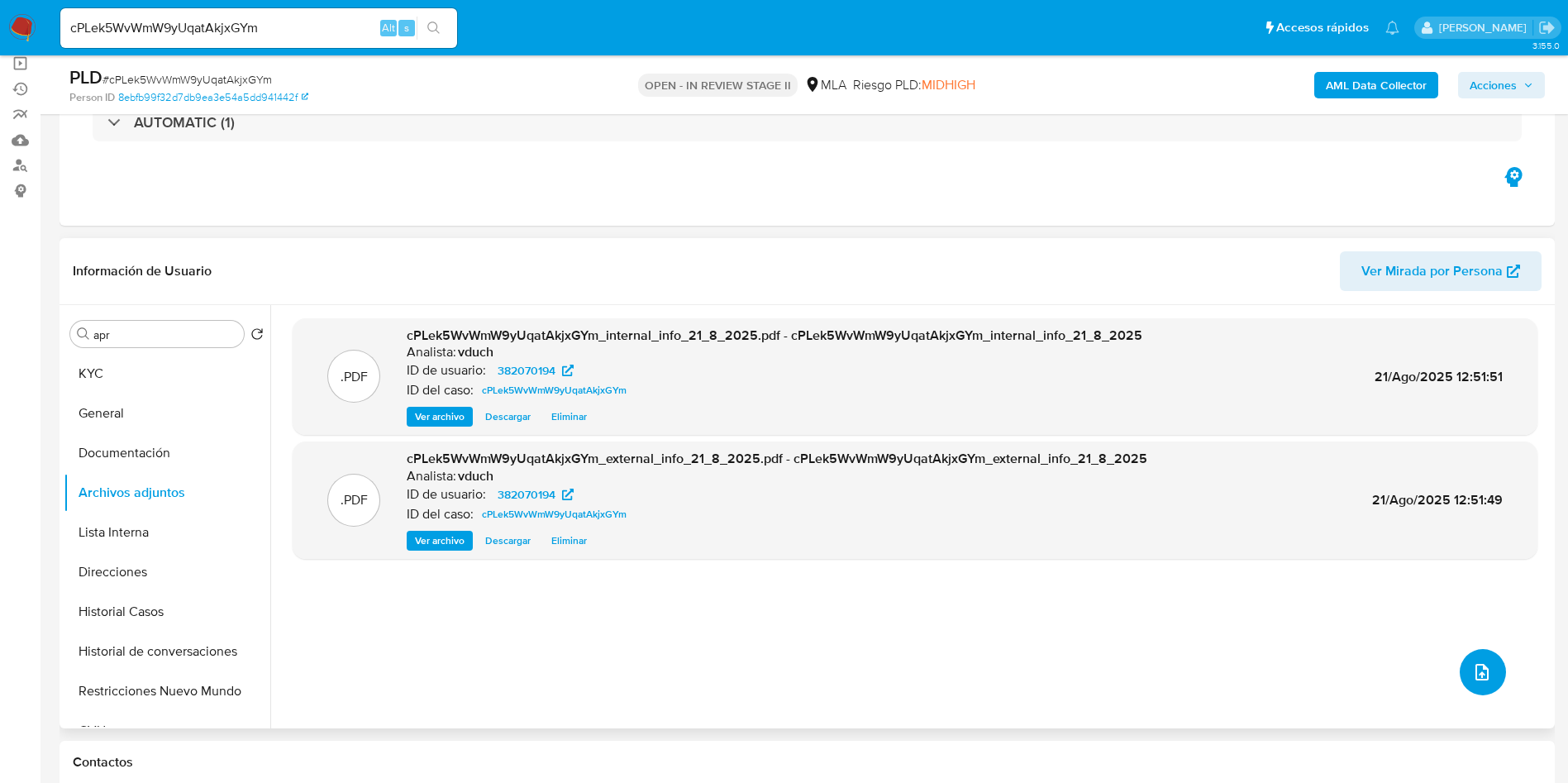
click at [1478, 674] on icon "upload-file" at bounding box center [1481, 672] width 20 height 20
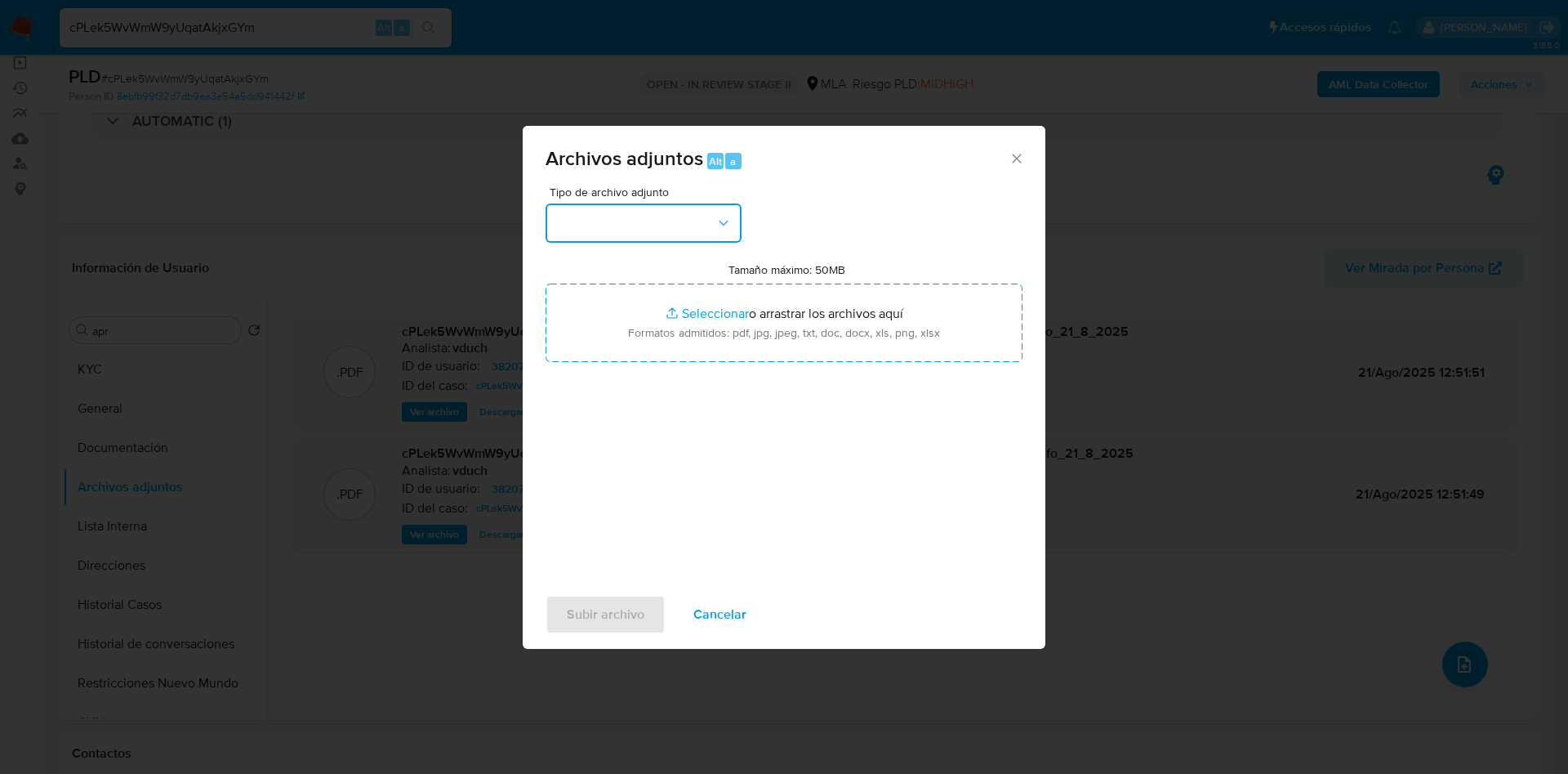
click at [627, 214] on button "button" at bounding box center [643, 223] width 196 height 39
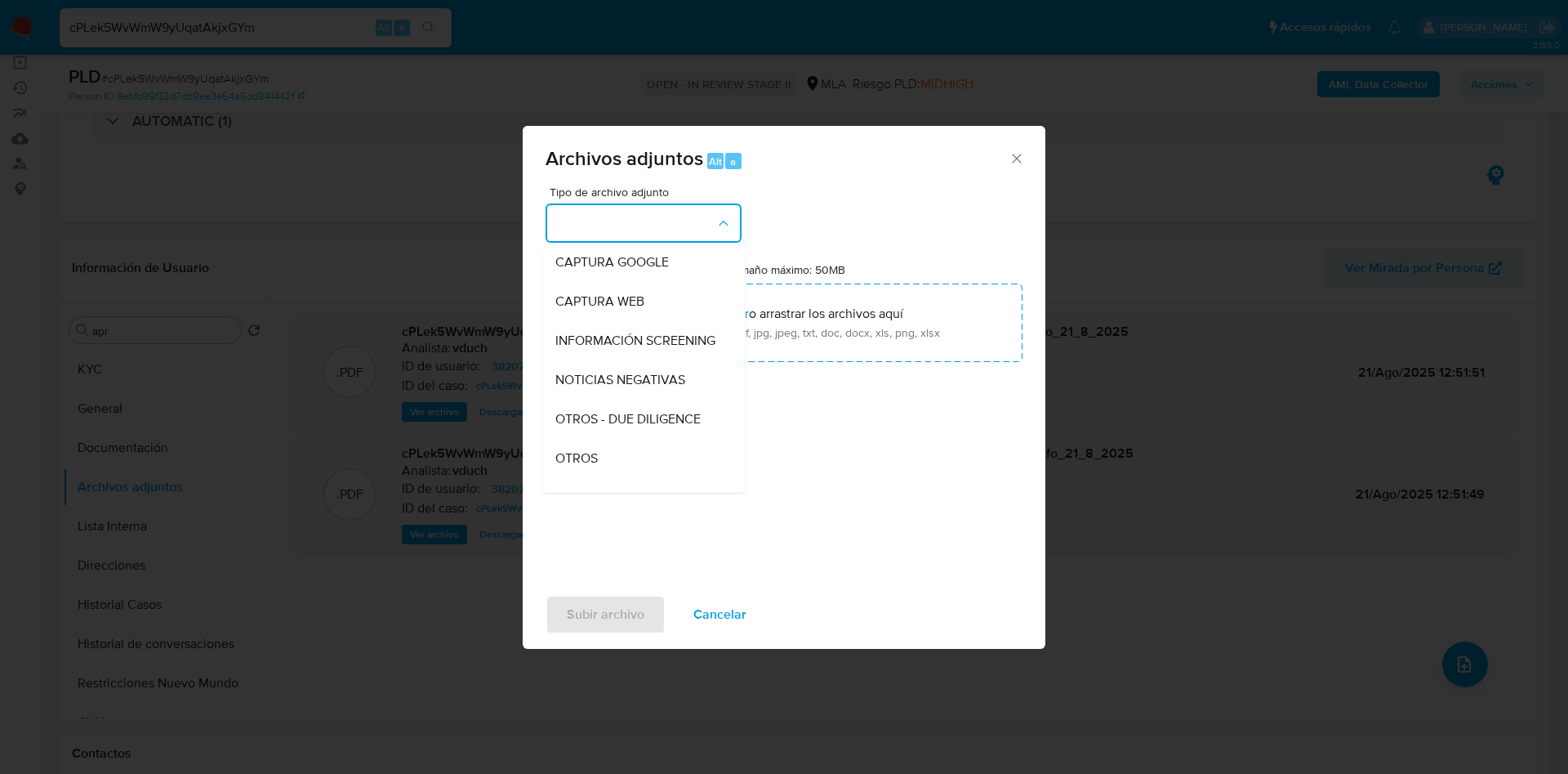
click at [623, 468] on div "OTROS" at bounding box center [638, 458] width 167 height 39
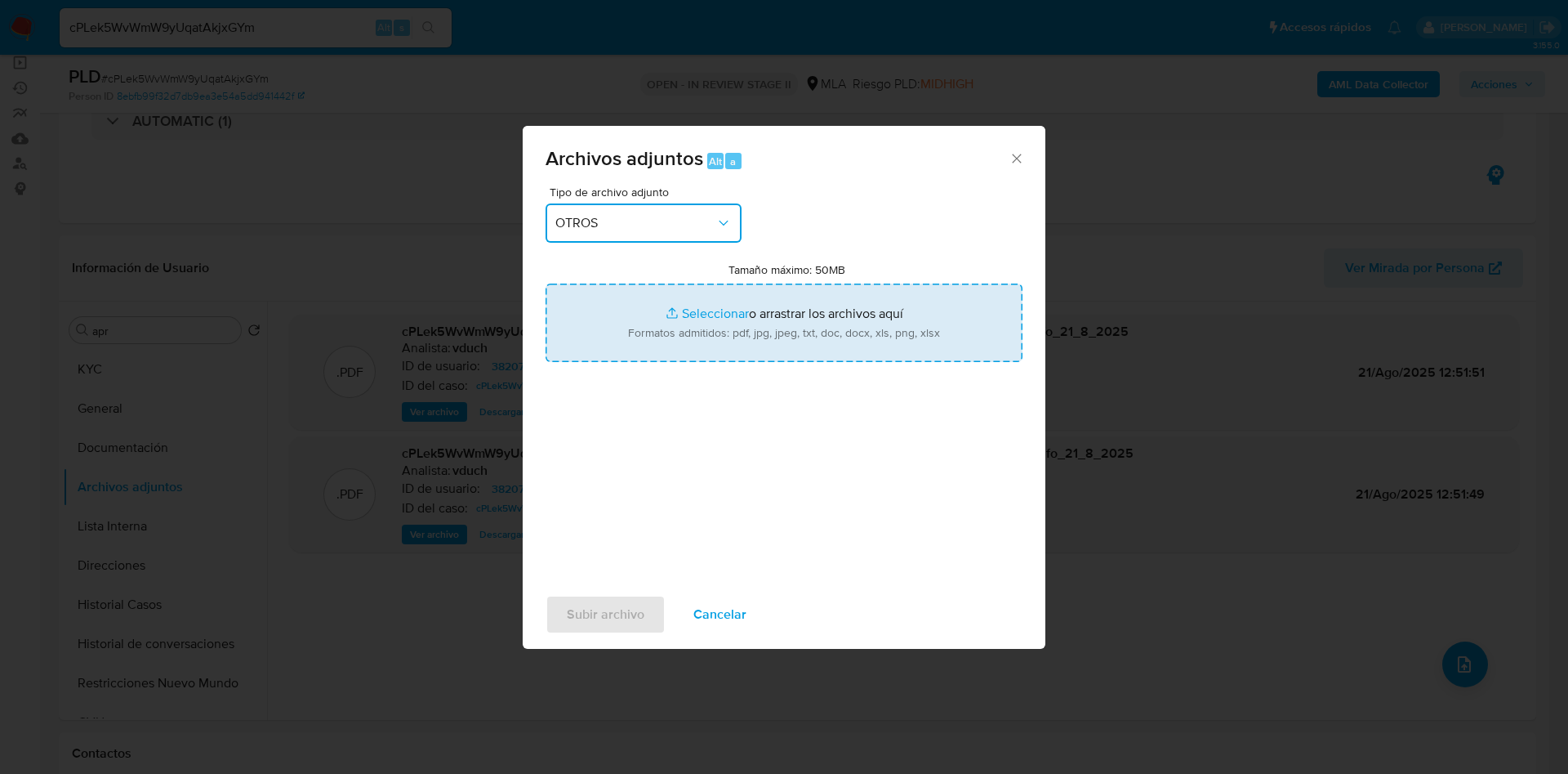
type input "C:\fakepath\Caselog cPLek5WvWmW9yUqatAkjxGYm_2025_08_20_12_04_43.docx"
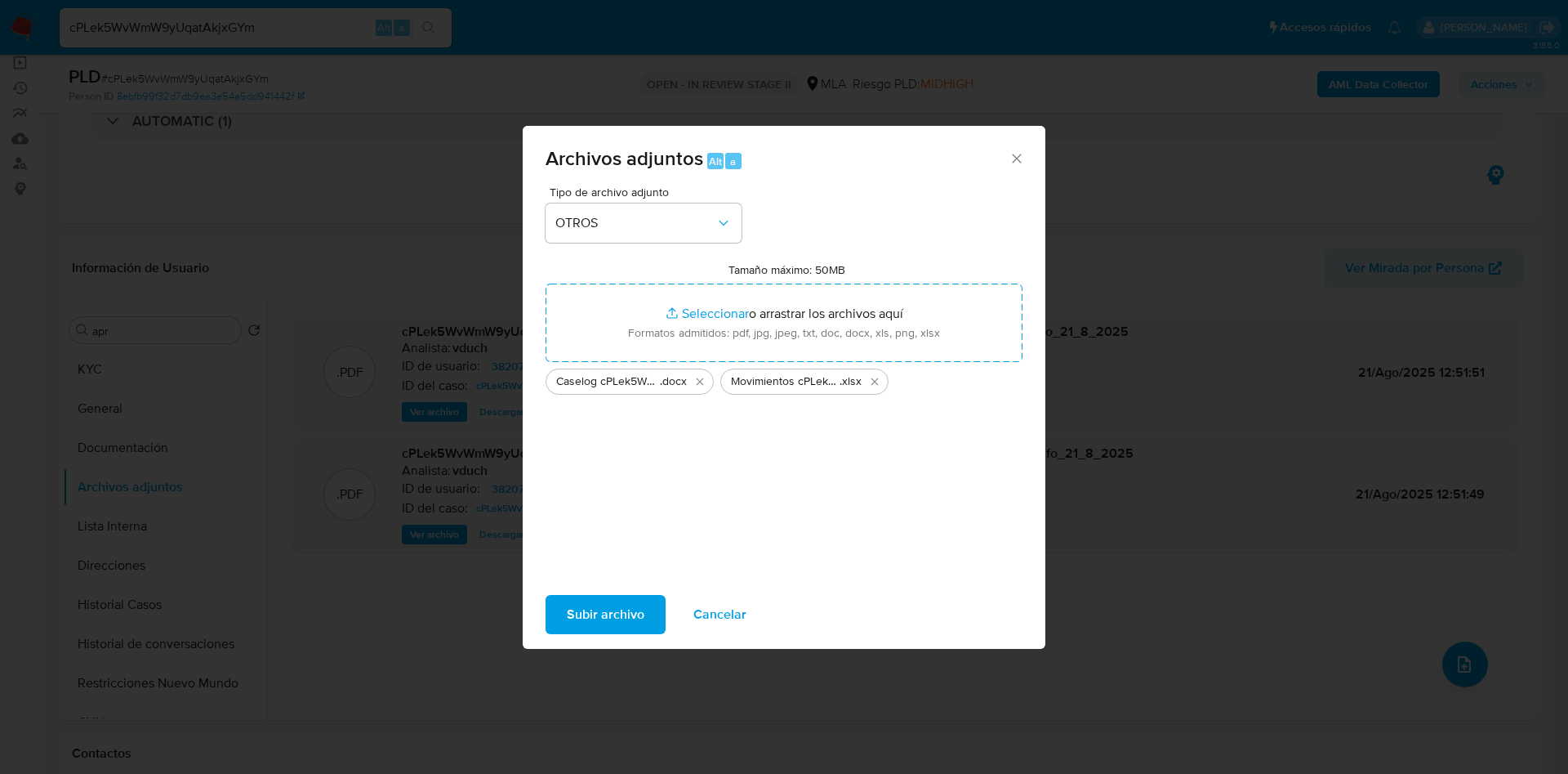
click at [582, 615] on span "Subir archivo" at bounding box center [605, 614] width 77 height 36
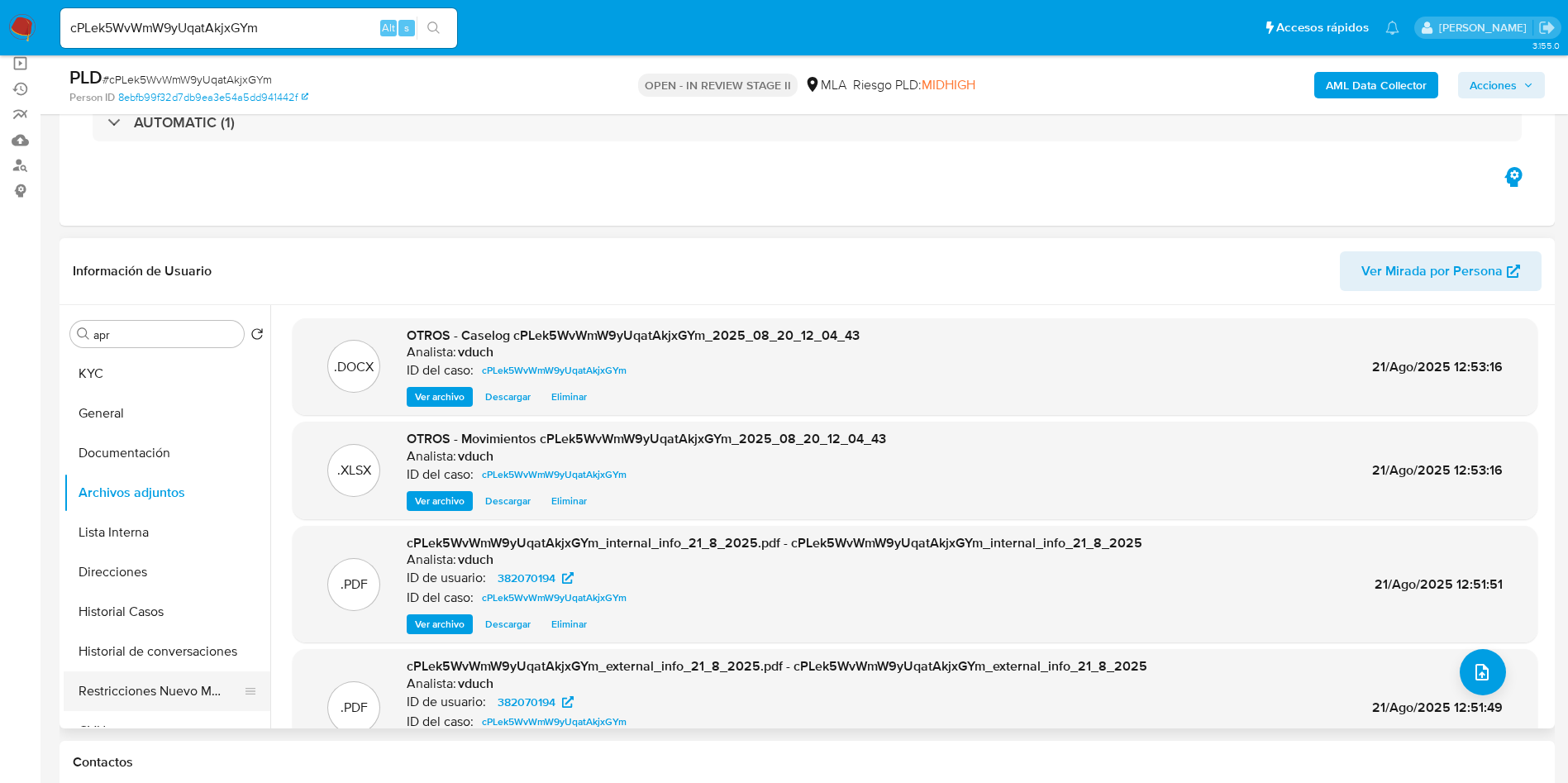
click at [244, 698] on div at bounding box center [250, 691] width 13 height 39
click at [181, 661] on button "Historial de conversaciones" at bounding box center [160, 651] width 193 height 39
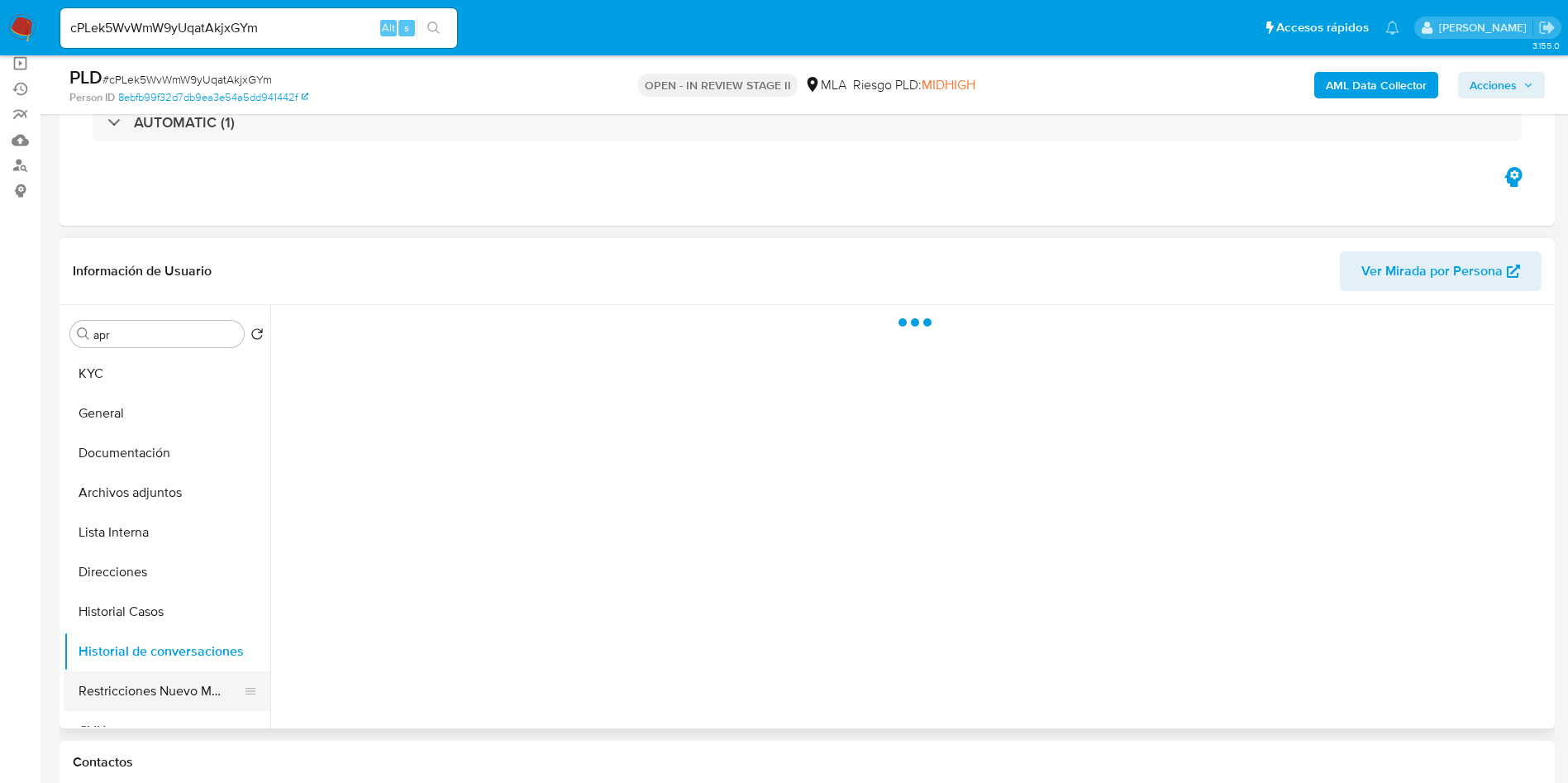
drag, startPoint x: 166, startPoint y: 678, endPoint x: 153, endPoint y: 677, distance: 13.0
click at [165, 678] on button "Restricciones Nuevo Mundo" at bounding box center [160, 691] width 193 height 39
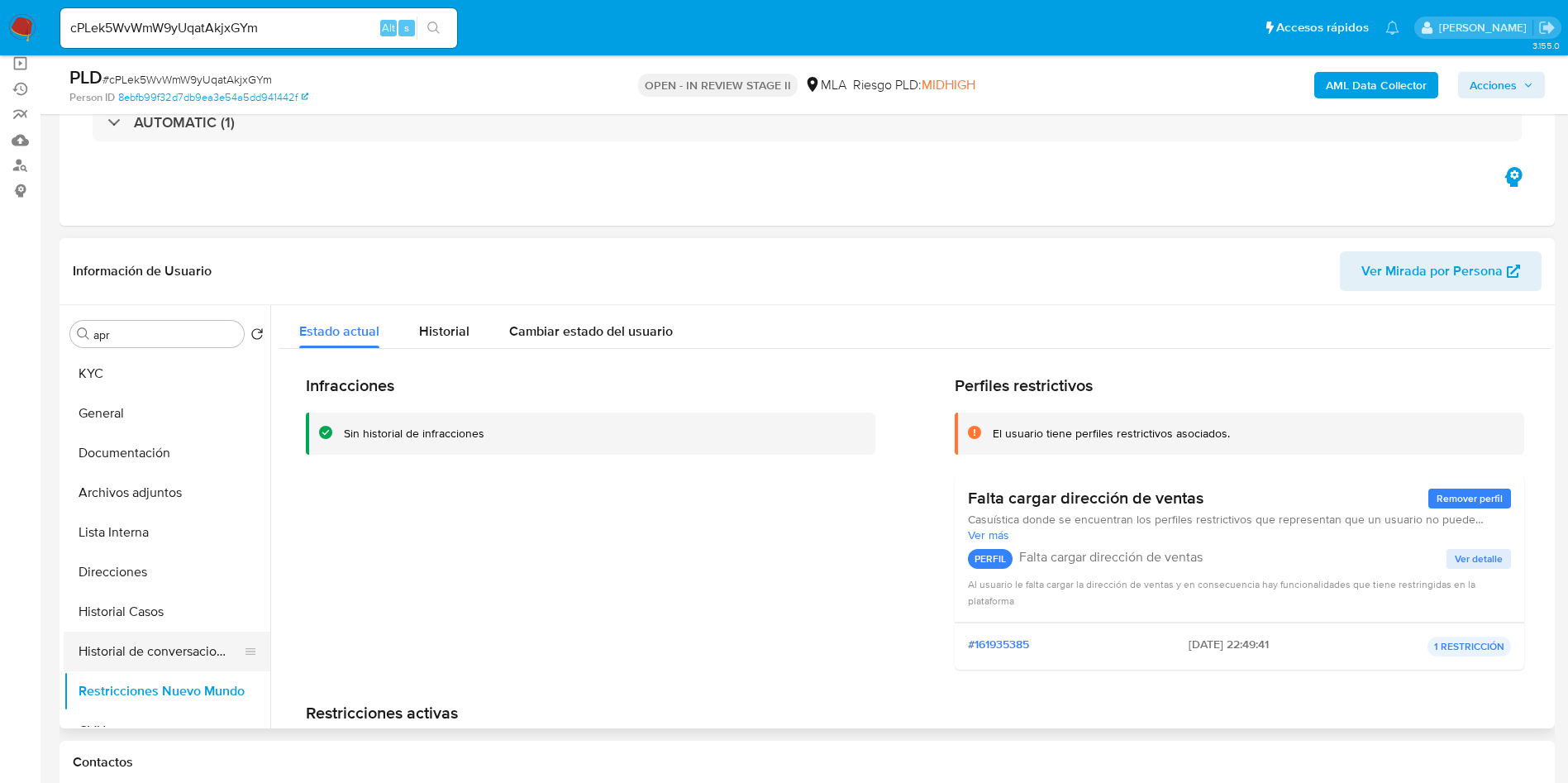
click at [159, 651] on button "Historial de conversaciones" at bounding box center [160, 651] width 193 height 39
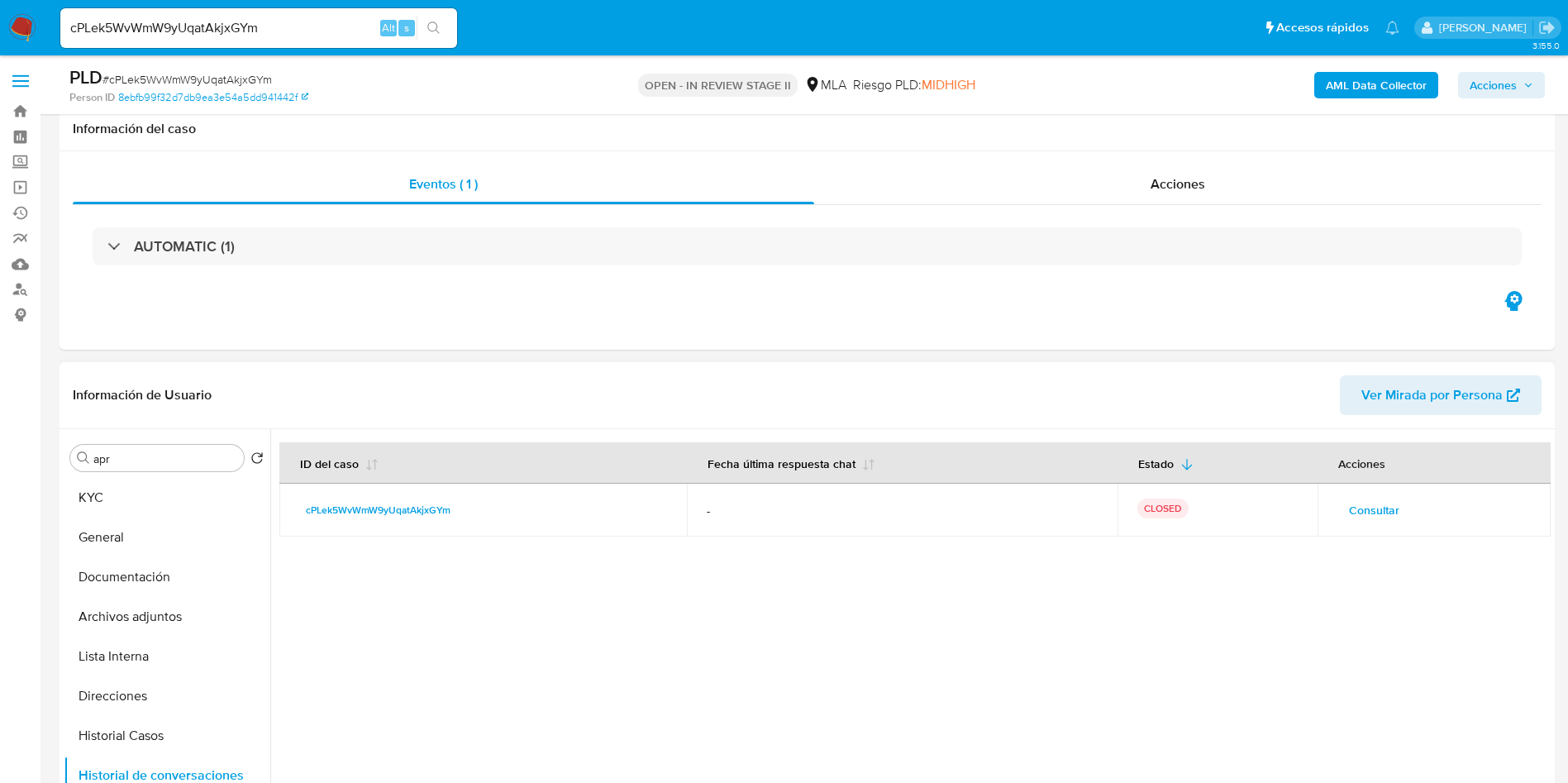
scroll to position [248, 0]
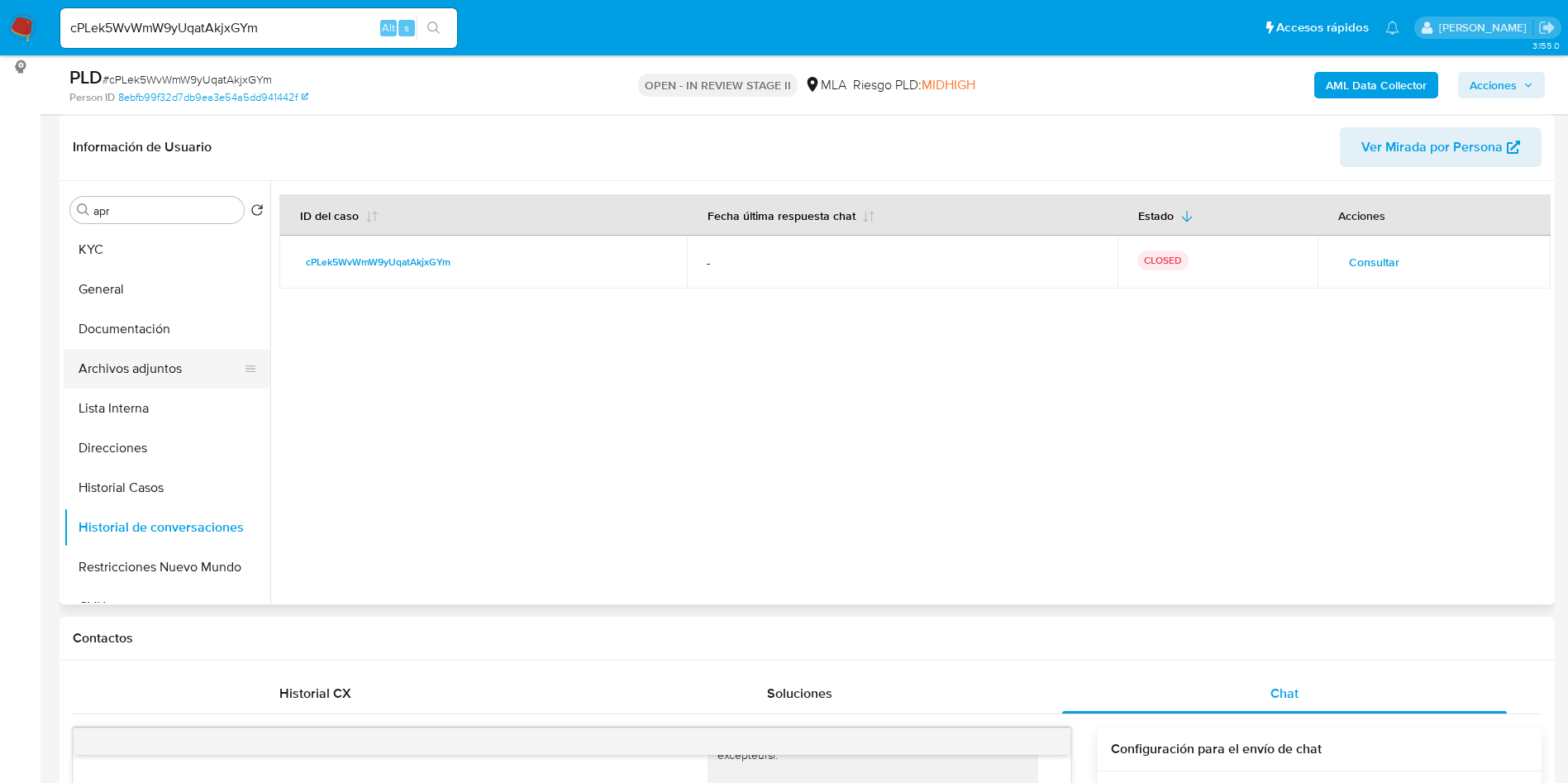
click at [187, 384] on button "Archivos adjuntos" at bounding box center [160, 368] width 193 height 39
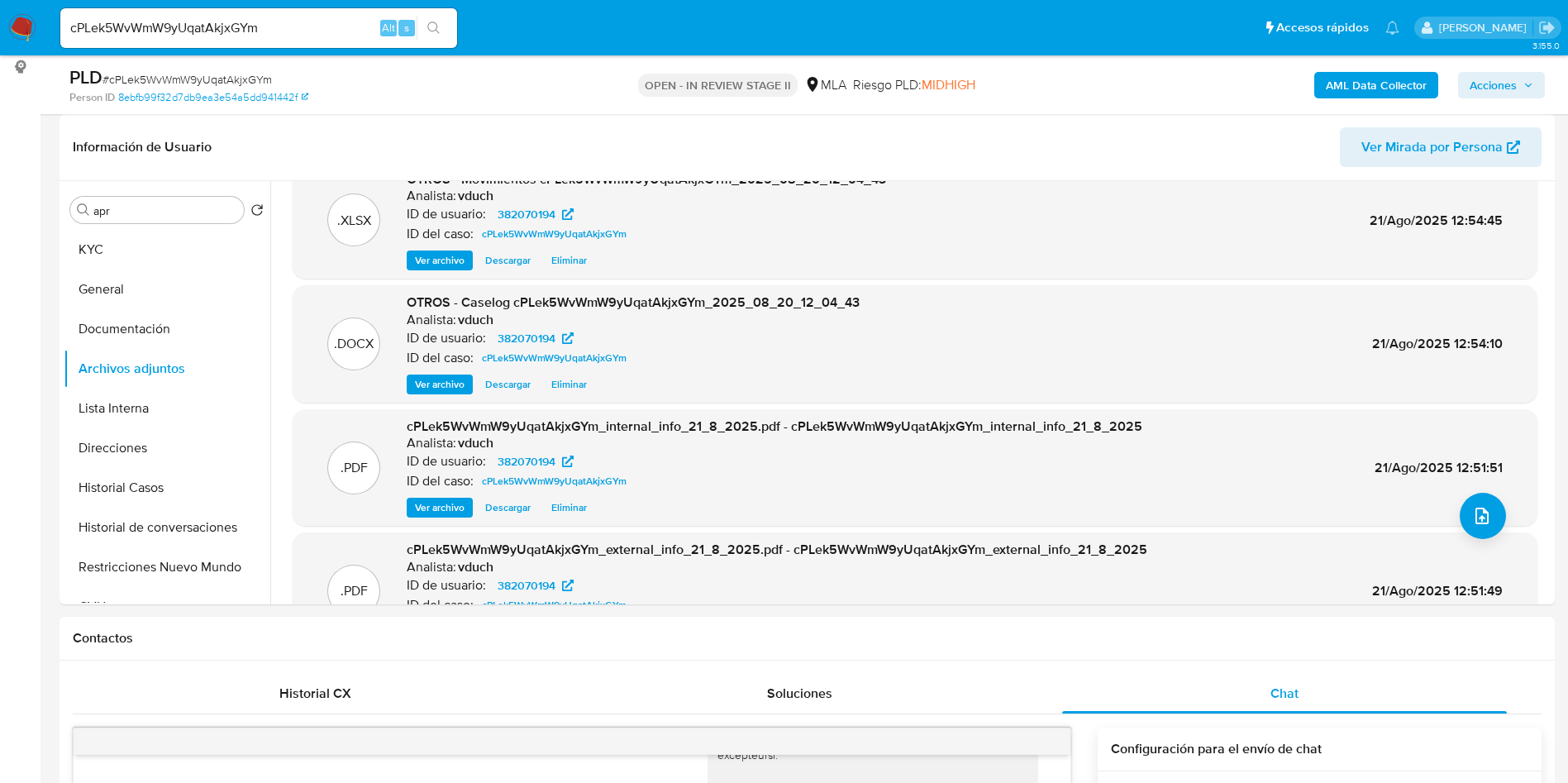
scroll to position [0, 0]
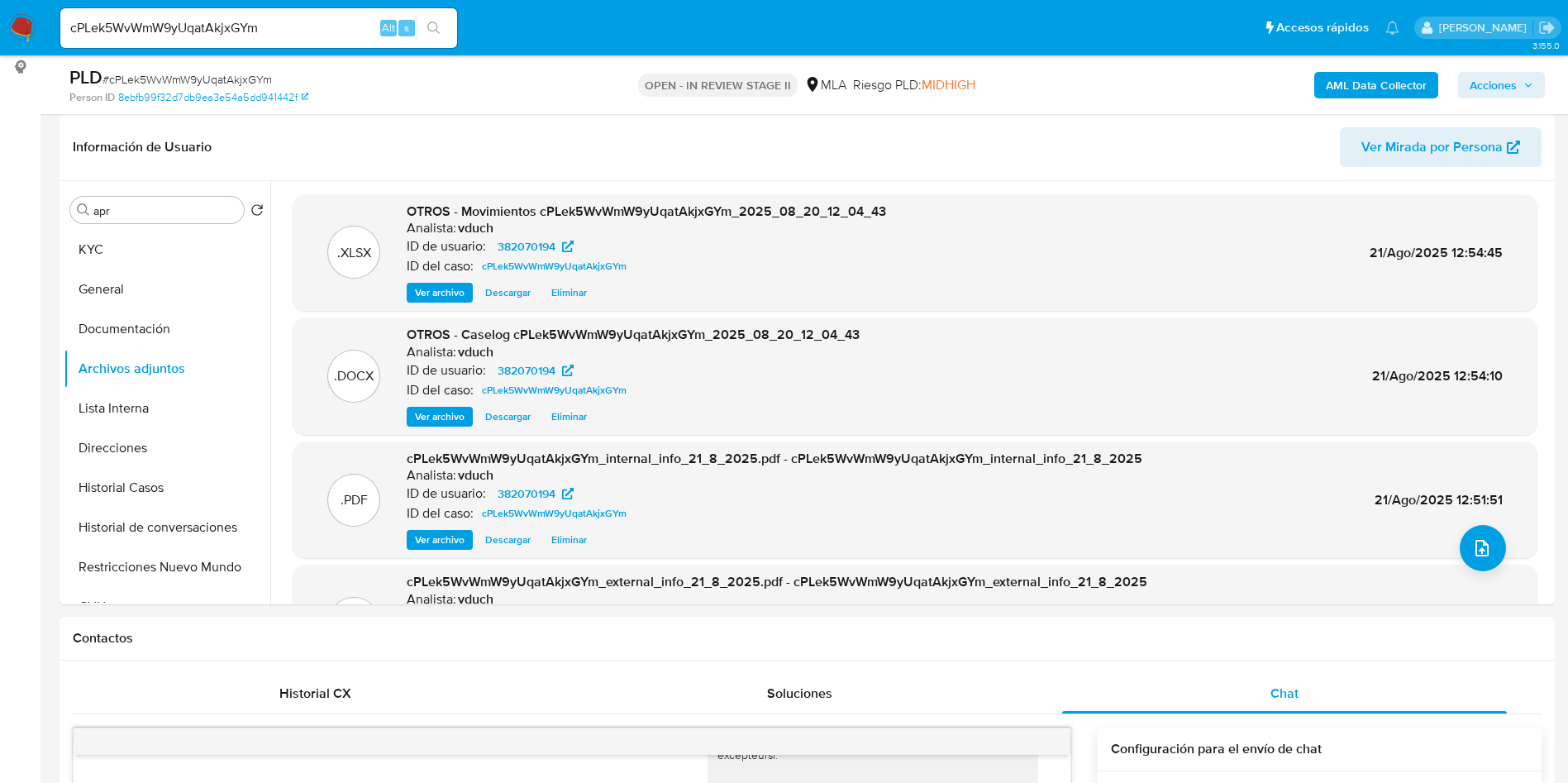
click at [1493, 92] on span "Acciones" at bounding box center [1492, 85] width 47 height 26
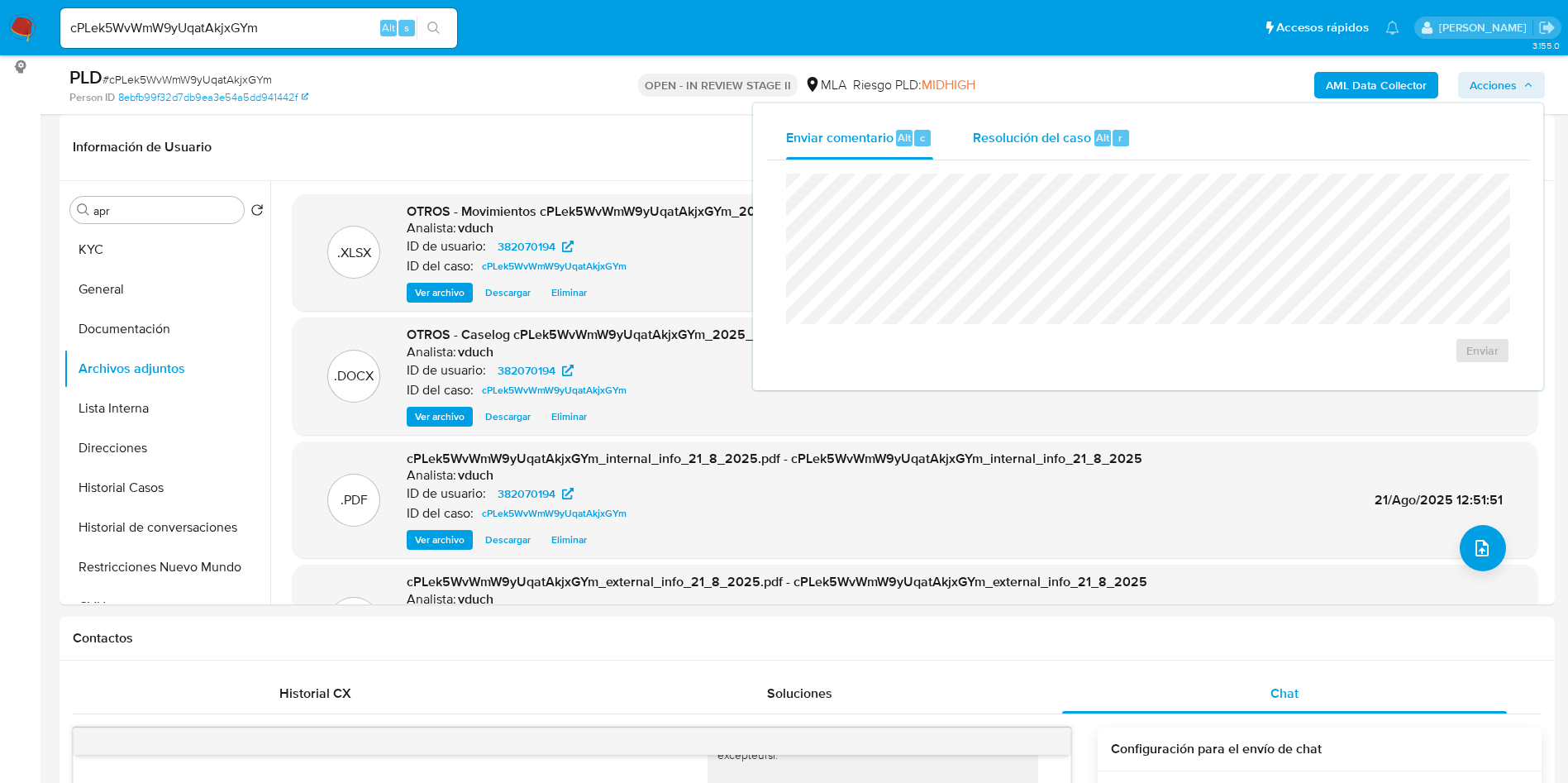
click at [1115, 143] on div "r" at bounding box center [1120, 138] width 17 height 17
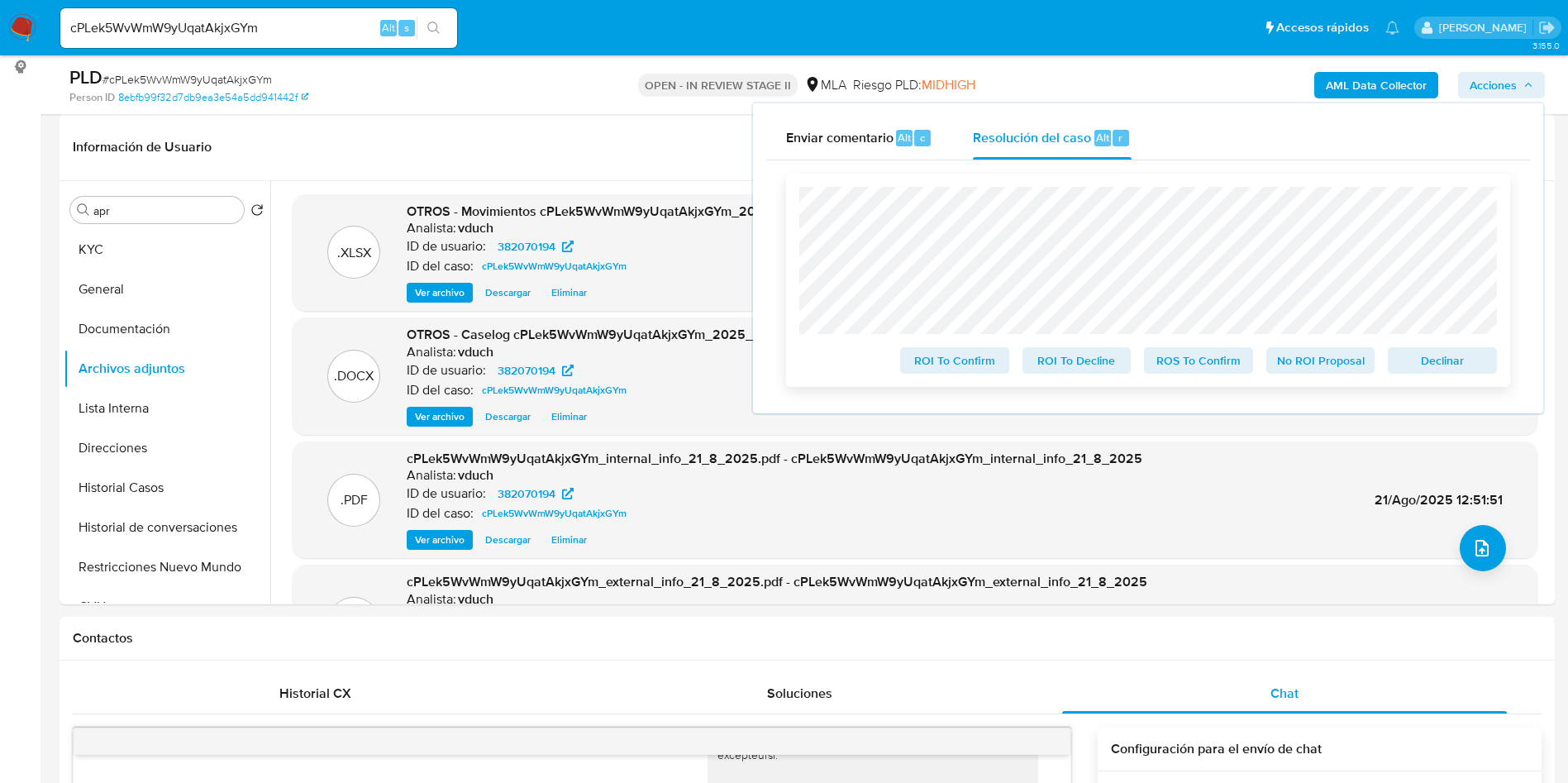
click at [1313, 365] on span "No ROI Proposal" at bounding box center [1320, 360] width 86 height 24
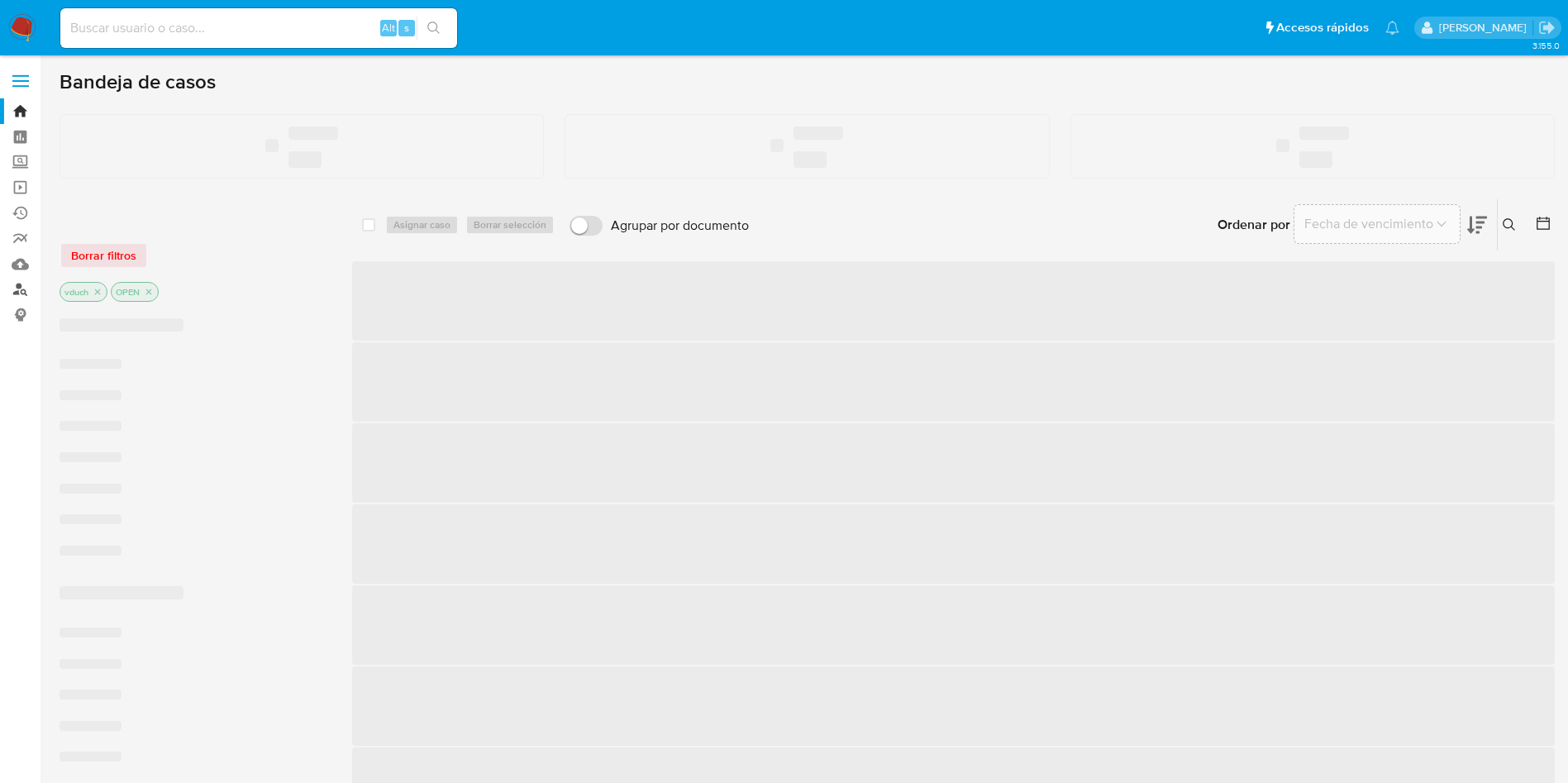
click at [18, 290] on link "Buscador de personas" at bounding box center [98, 290] width 197 height 26
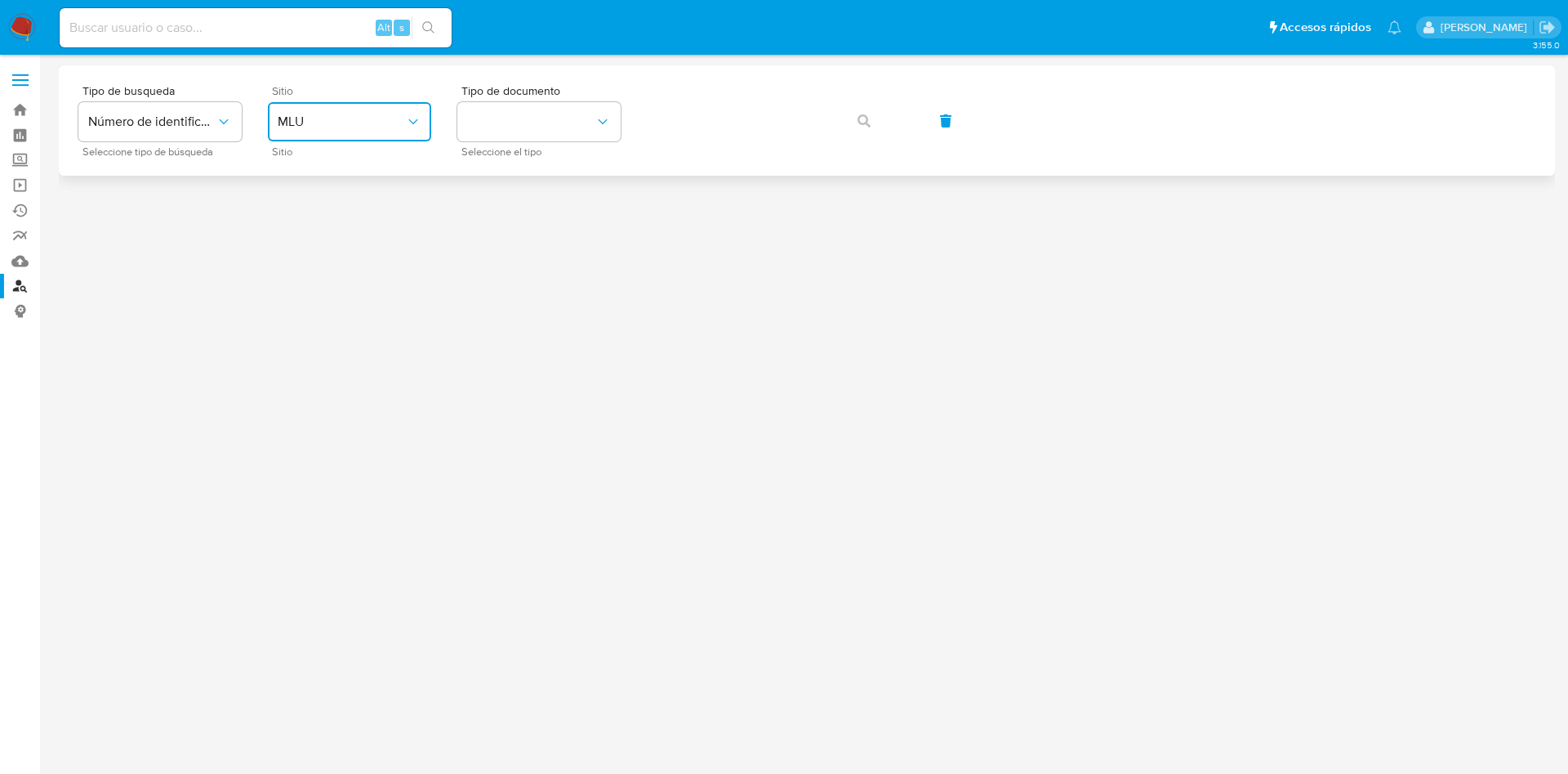
click at [335, 137] on button "MLU" at bounding box center [349, 121] width 164 height 39
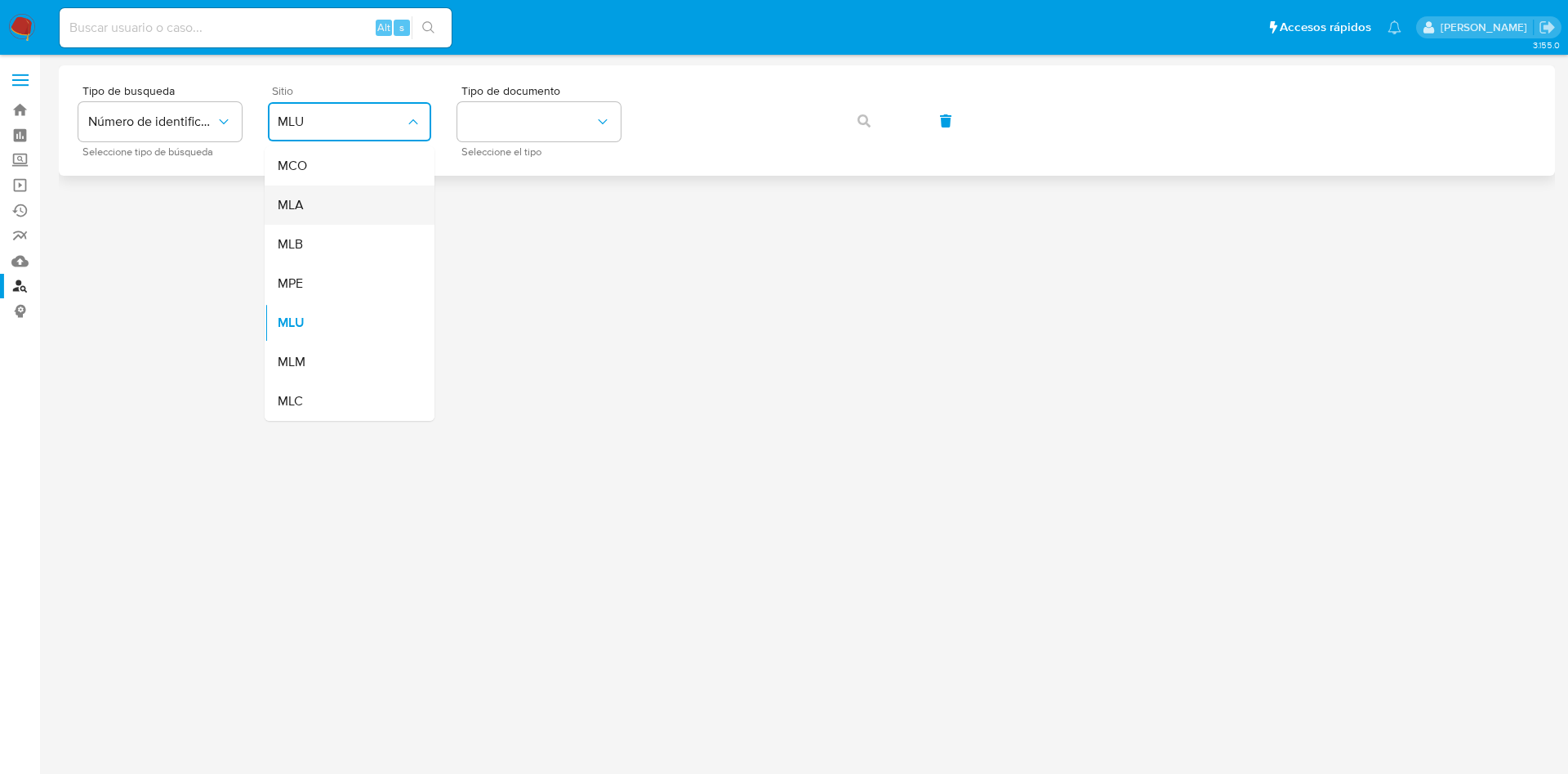
click at [316, 216] on div "MLA" at bounding box center [344, 204] width 134 height 39
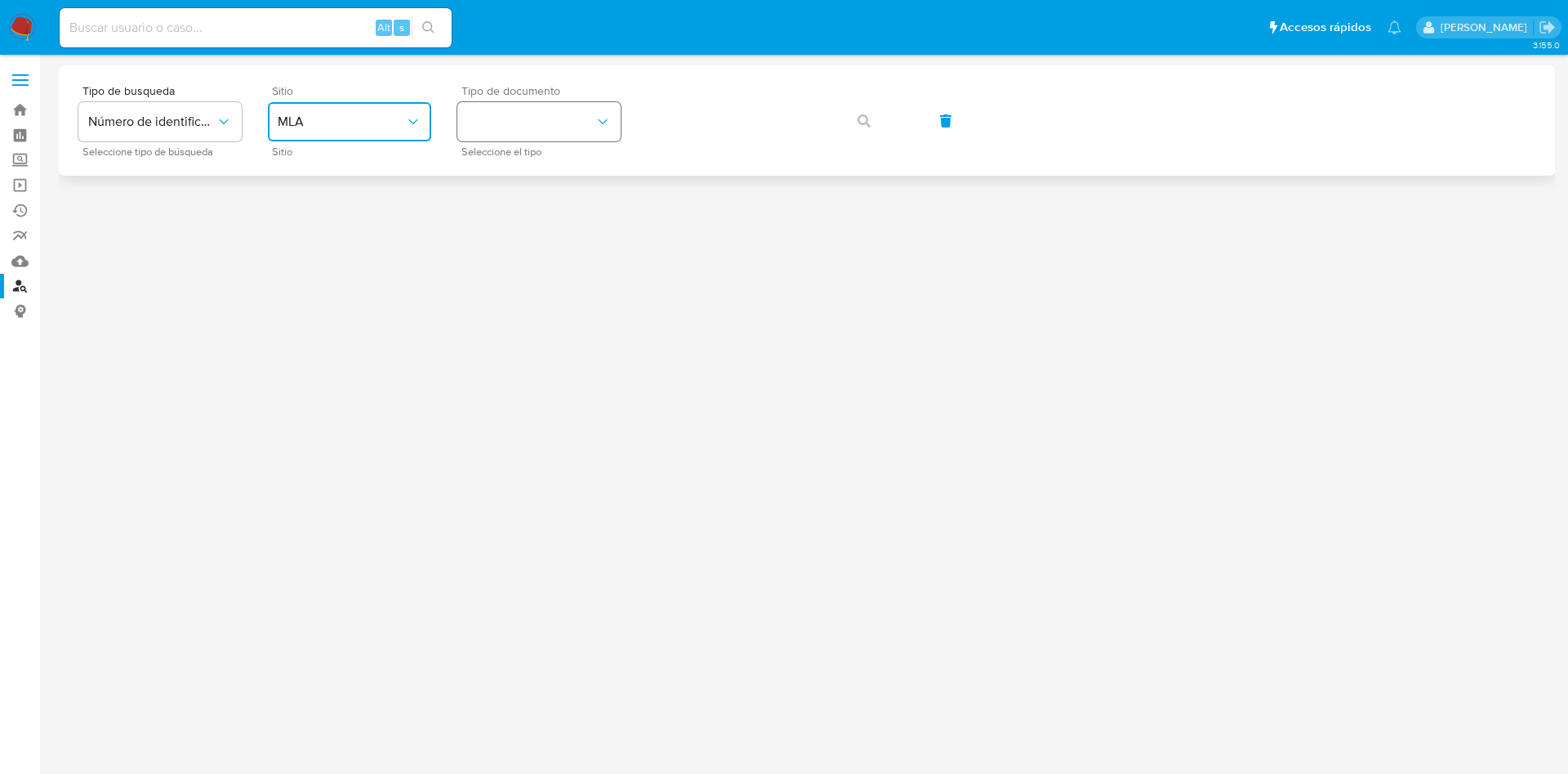
click at [476, 119] on button "identificationType" at bounding box center [539, 121] width 164 height 39
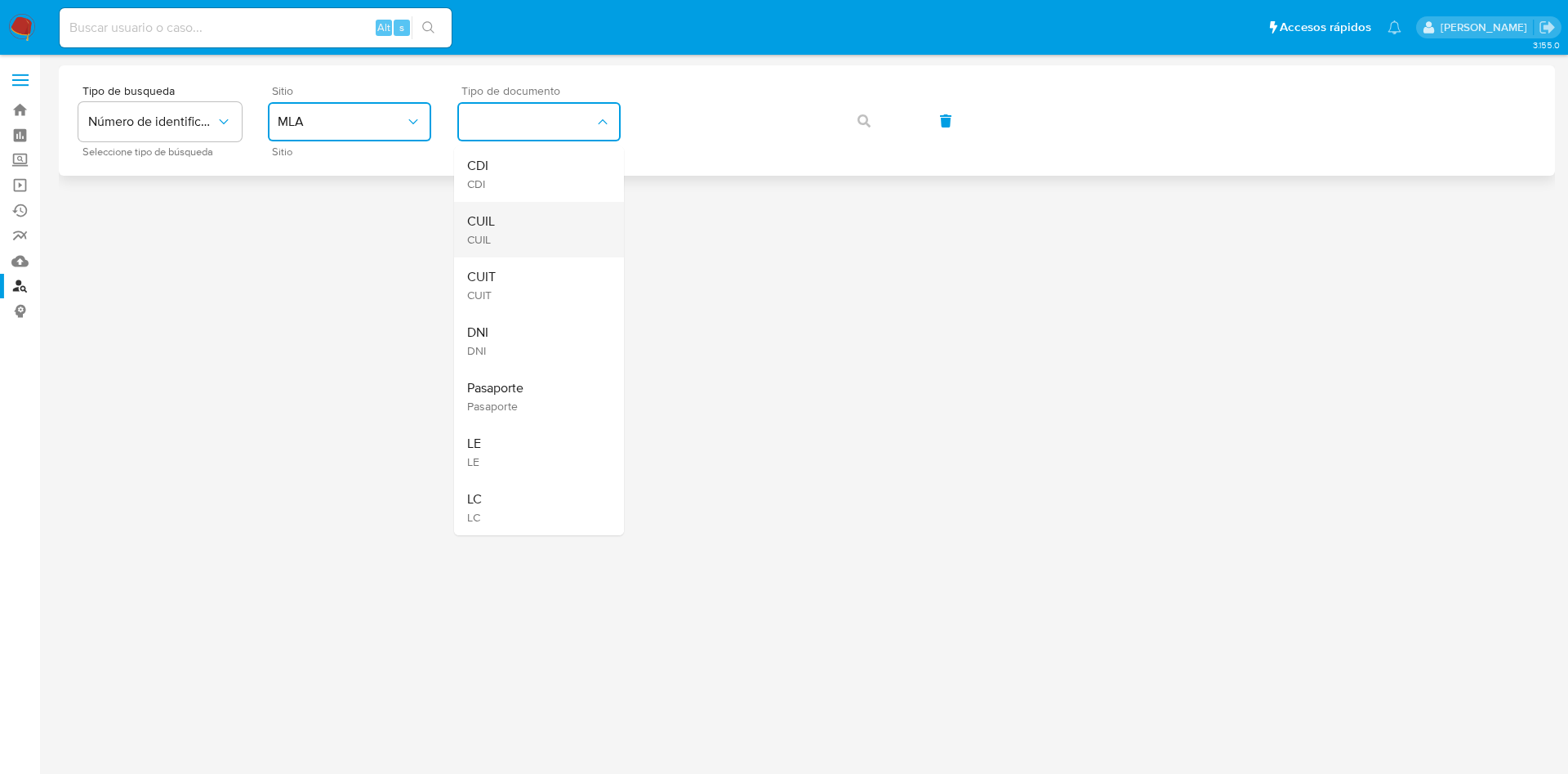
click at [496, 252] on div "CUIL CUIL" at bounding box center [534, 229] width 134 height 56
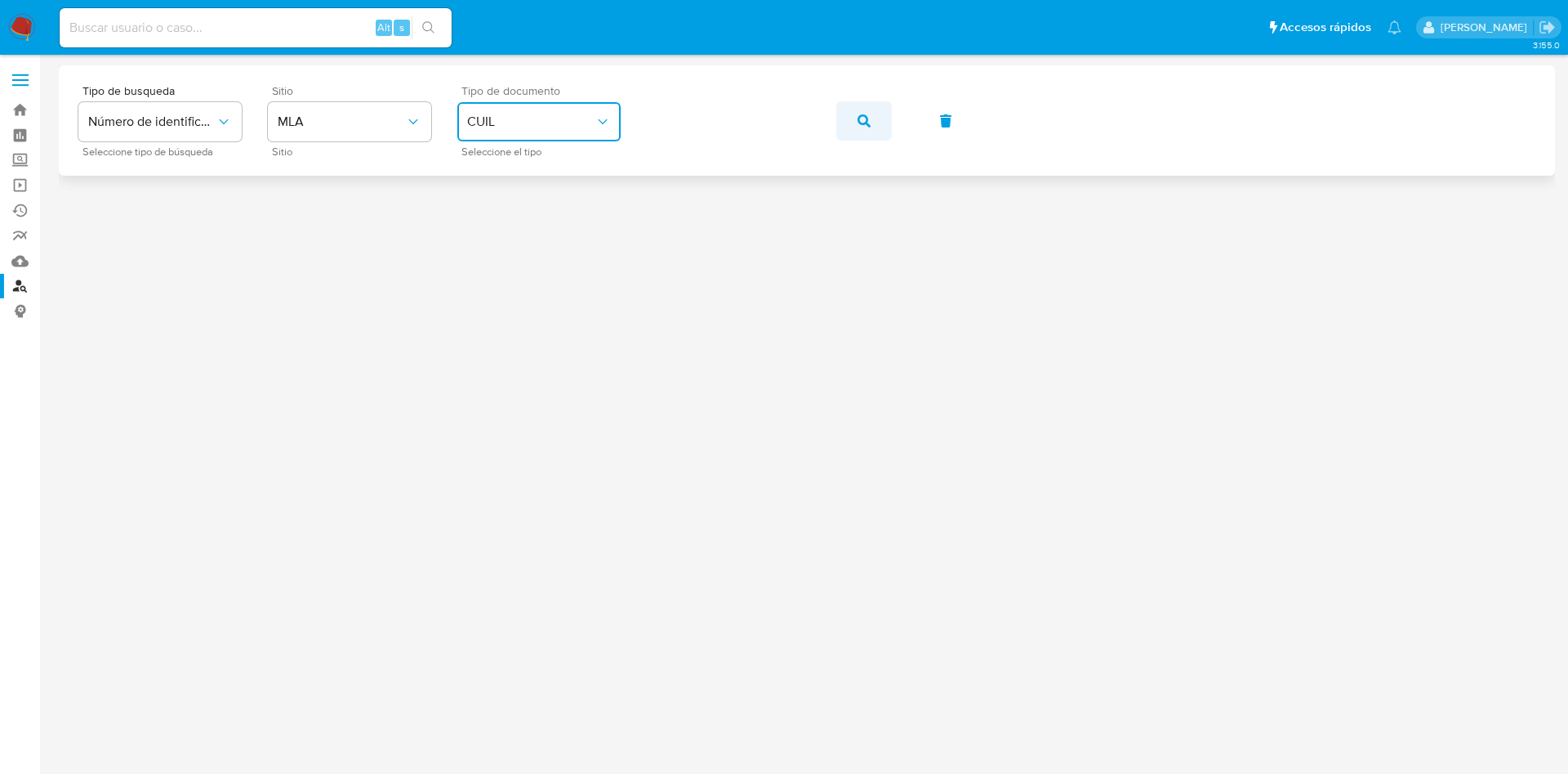
click at [864, 118] on icon "button" at bounding box center [864, 121] width 13 height 13
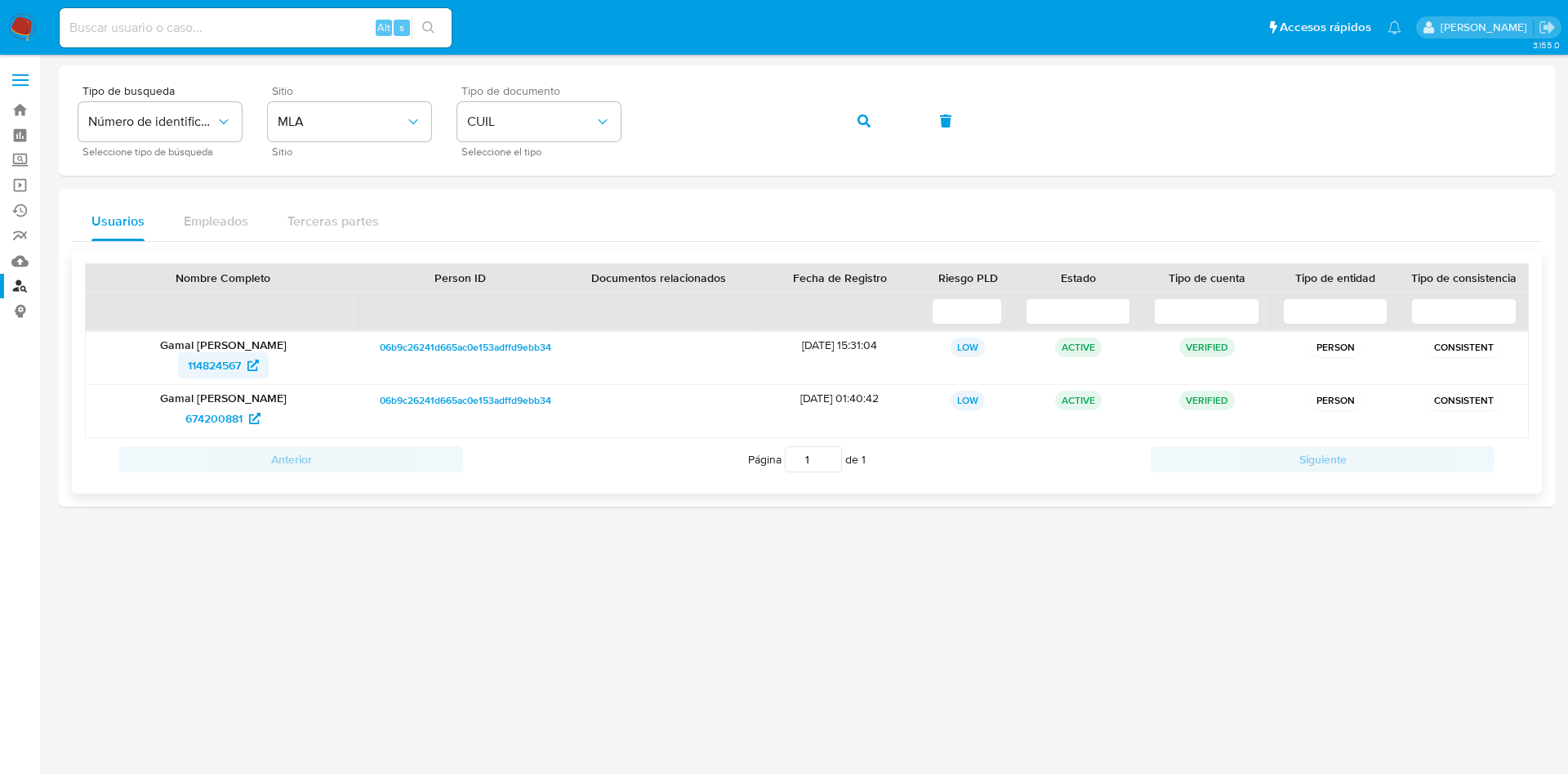
click at [196, 355] on span "114824567" at bounding box center [214, 365] width 53 height 26
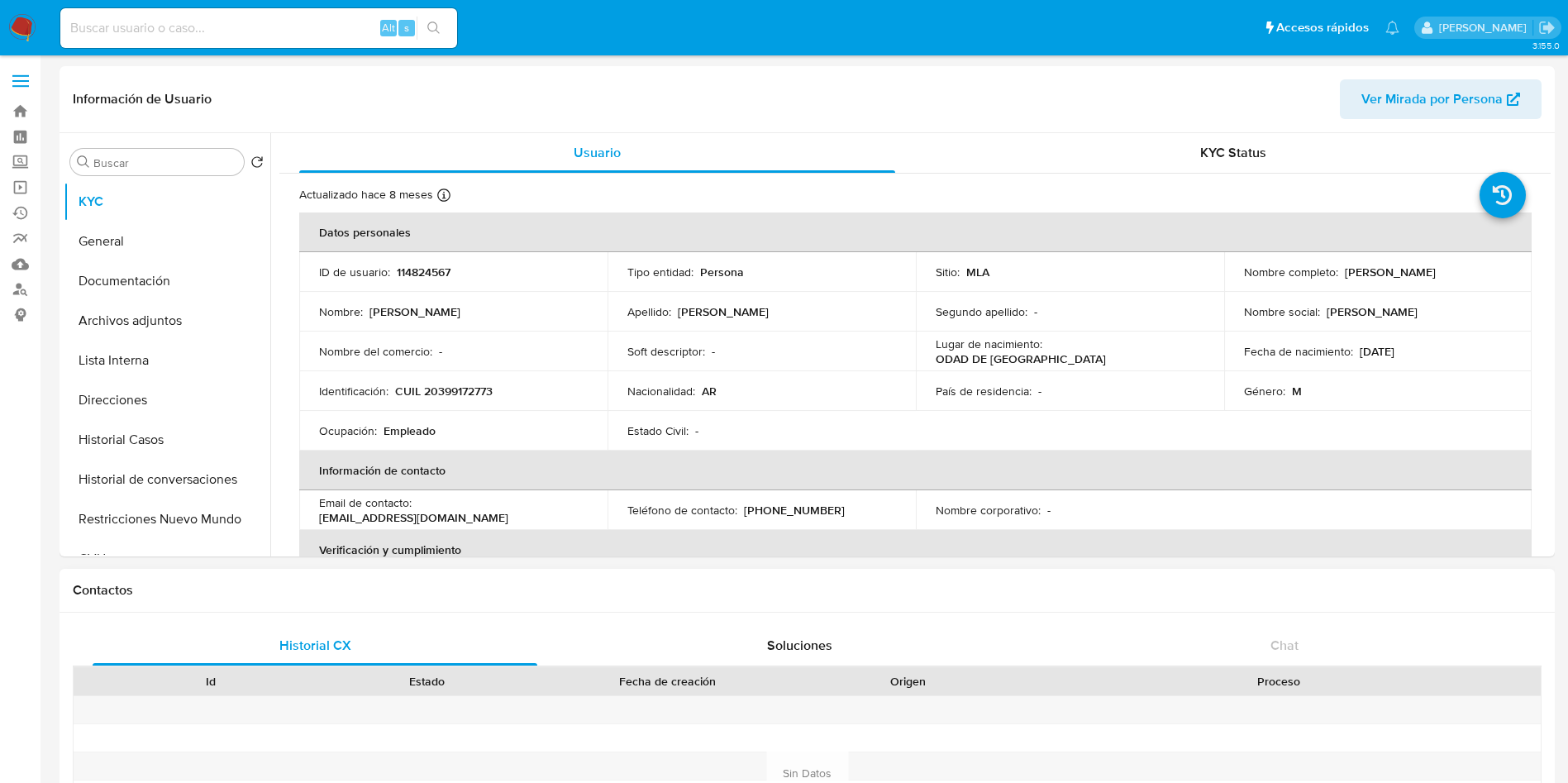
select select "10"
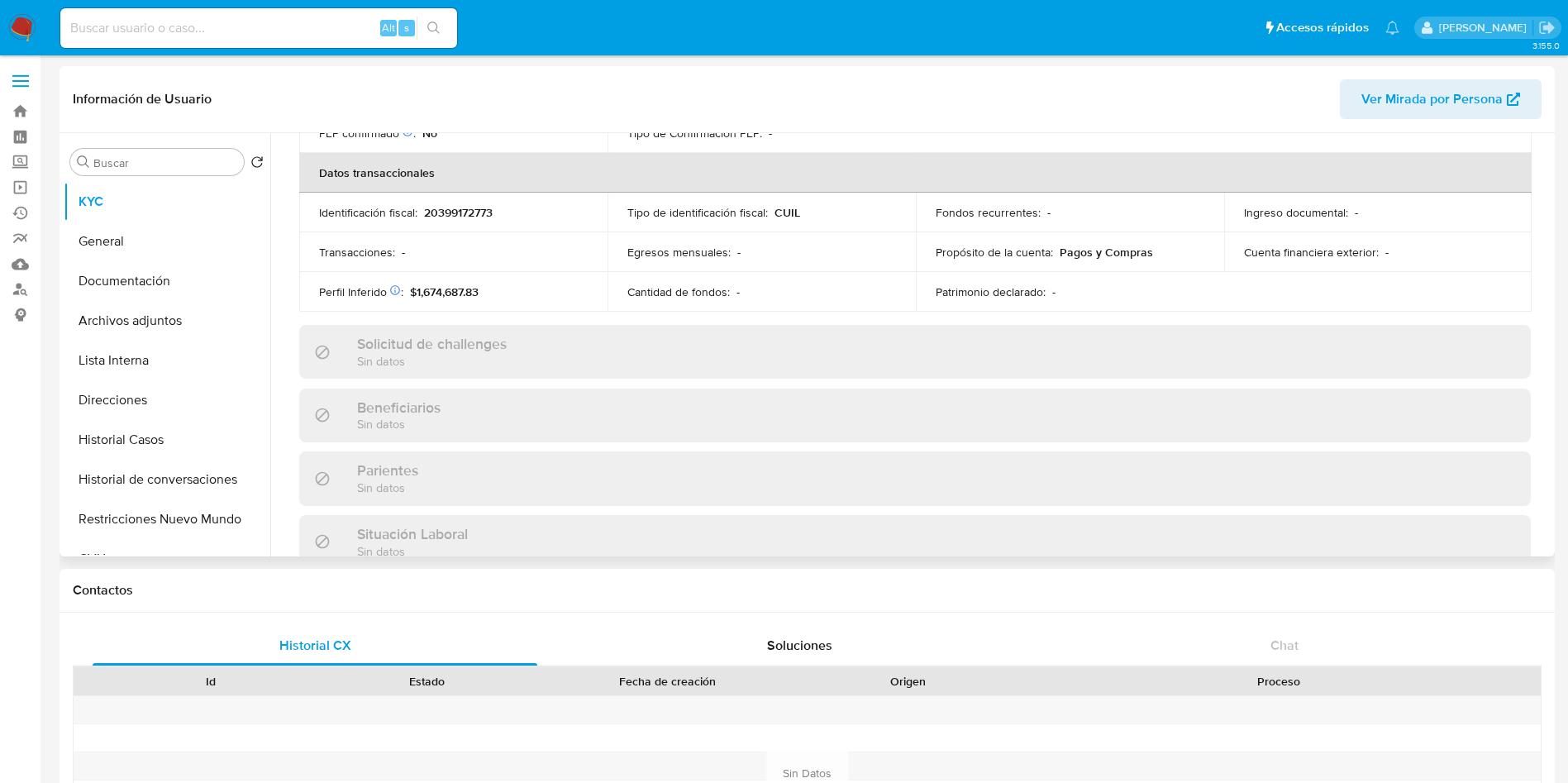
scroll to position [814, 0]
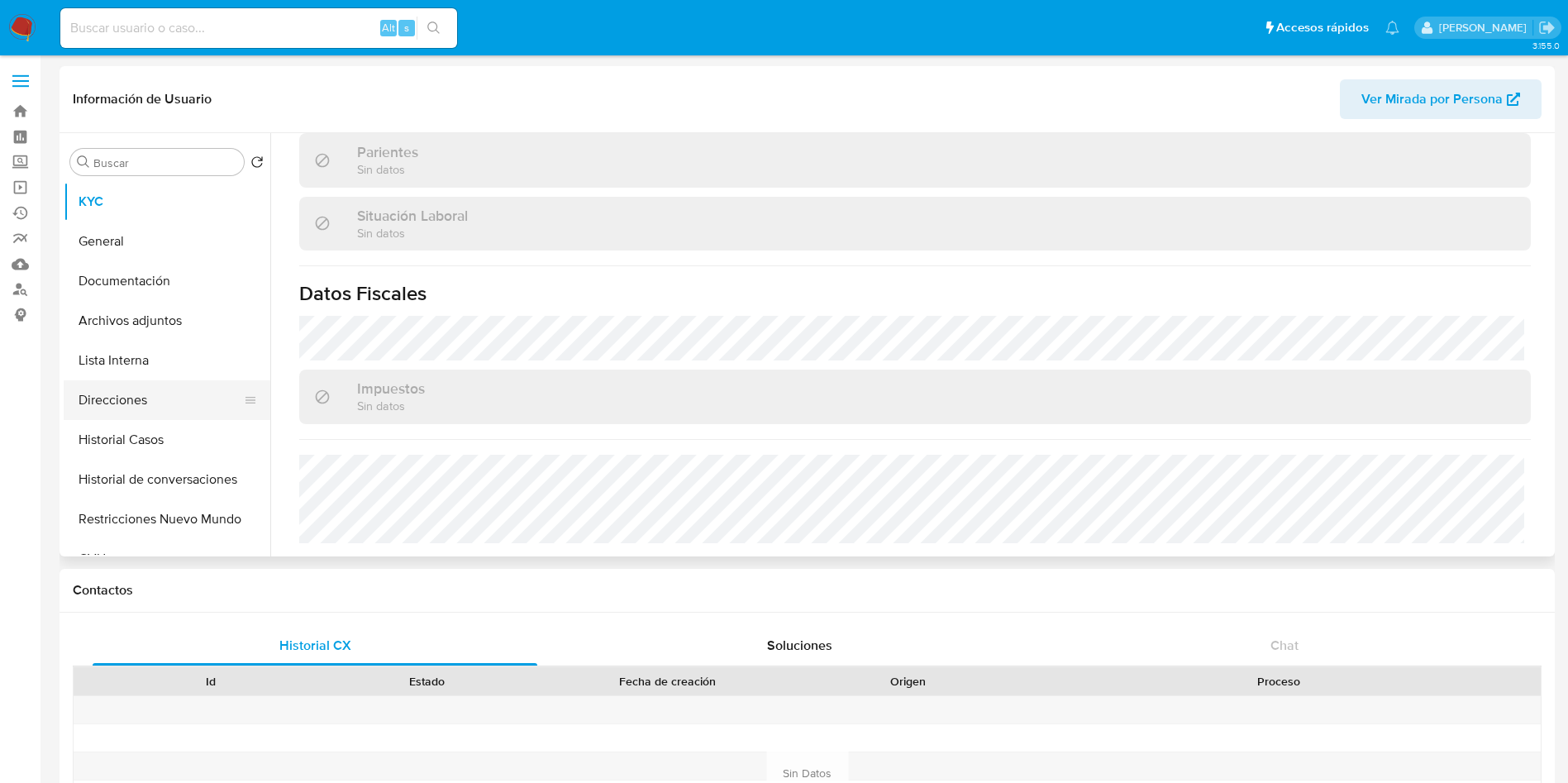
click at [184, 389] on button "Direcciones" at bounding box center [160, 400] width 193 height 39
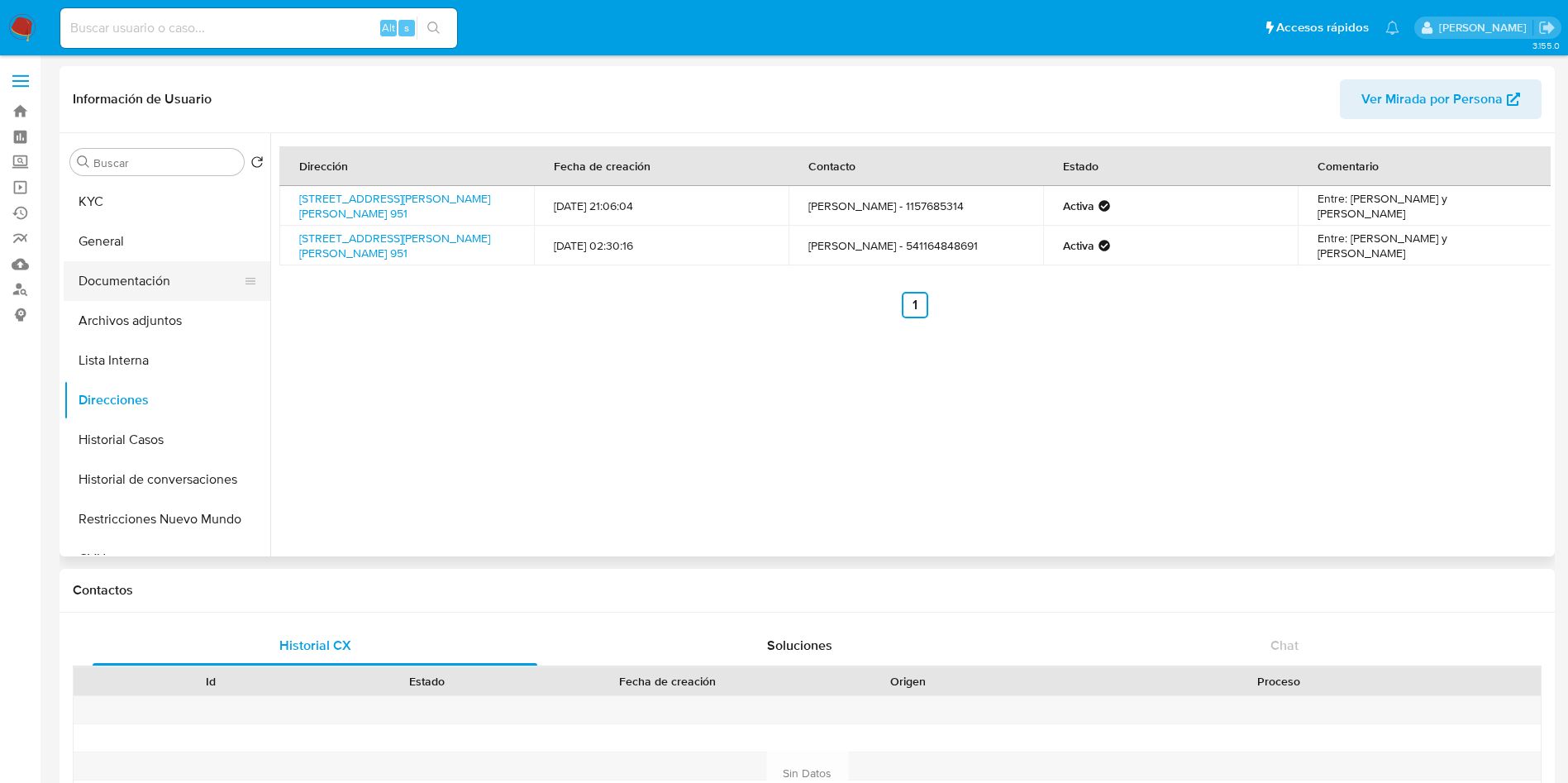
click at [162, 263] on button "Documentación" at bounding box center [160, 281] width 193 height 39
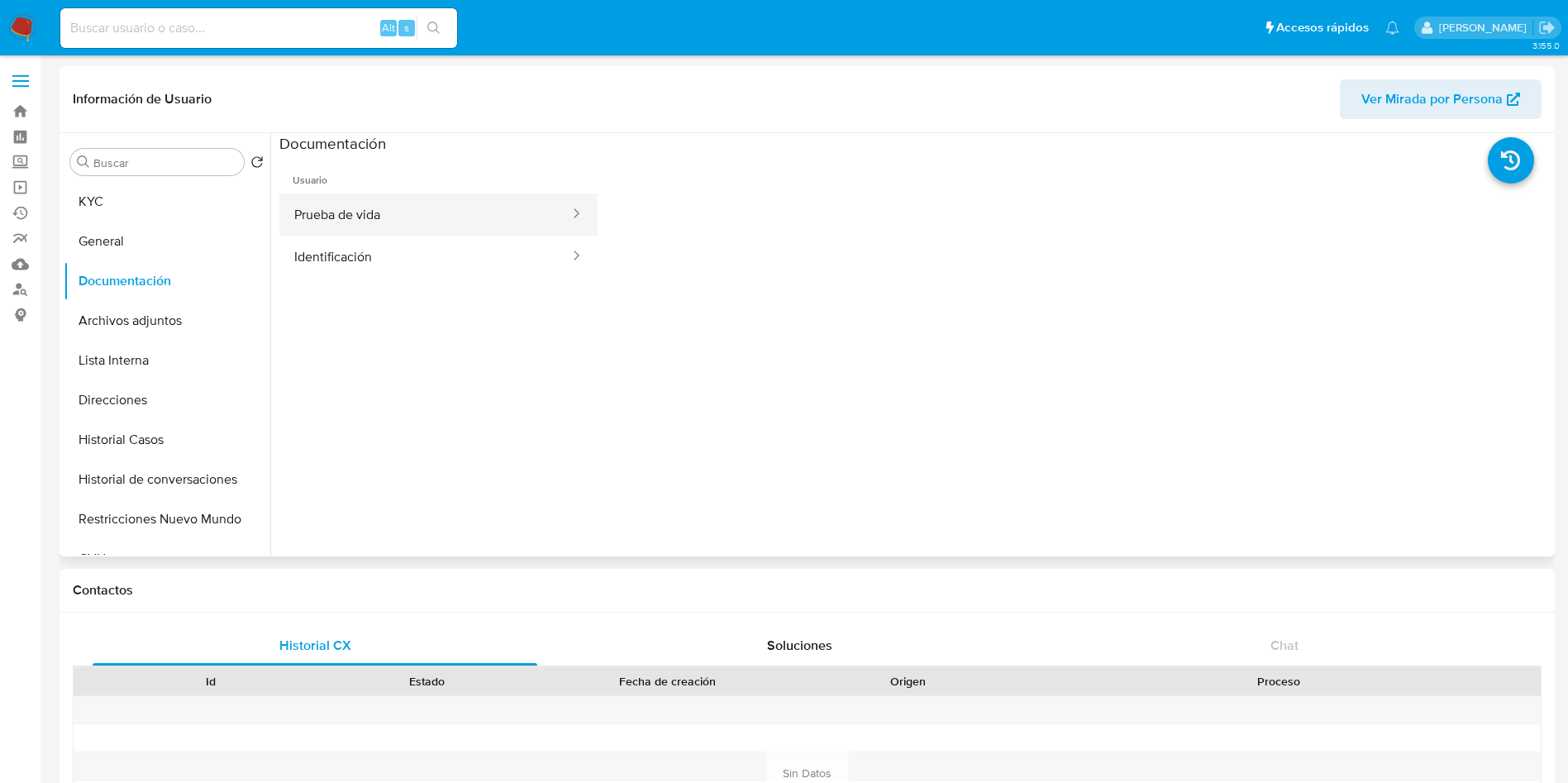
click at [346, 218] on button "Prueba de vida" at bounding box center [425, 214] width 291 height 42
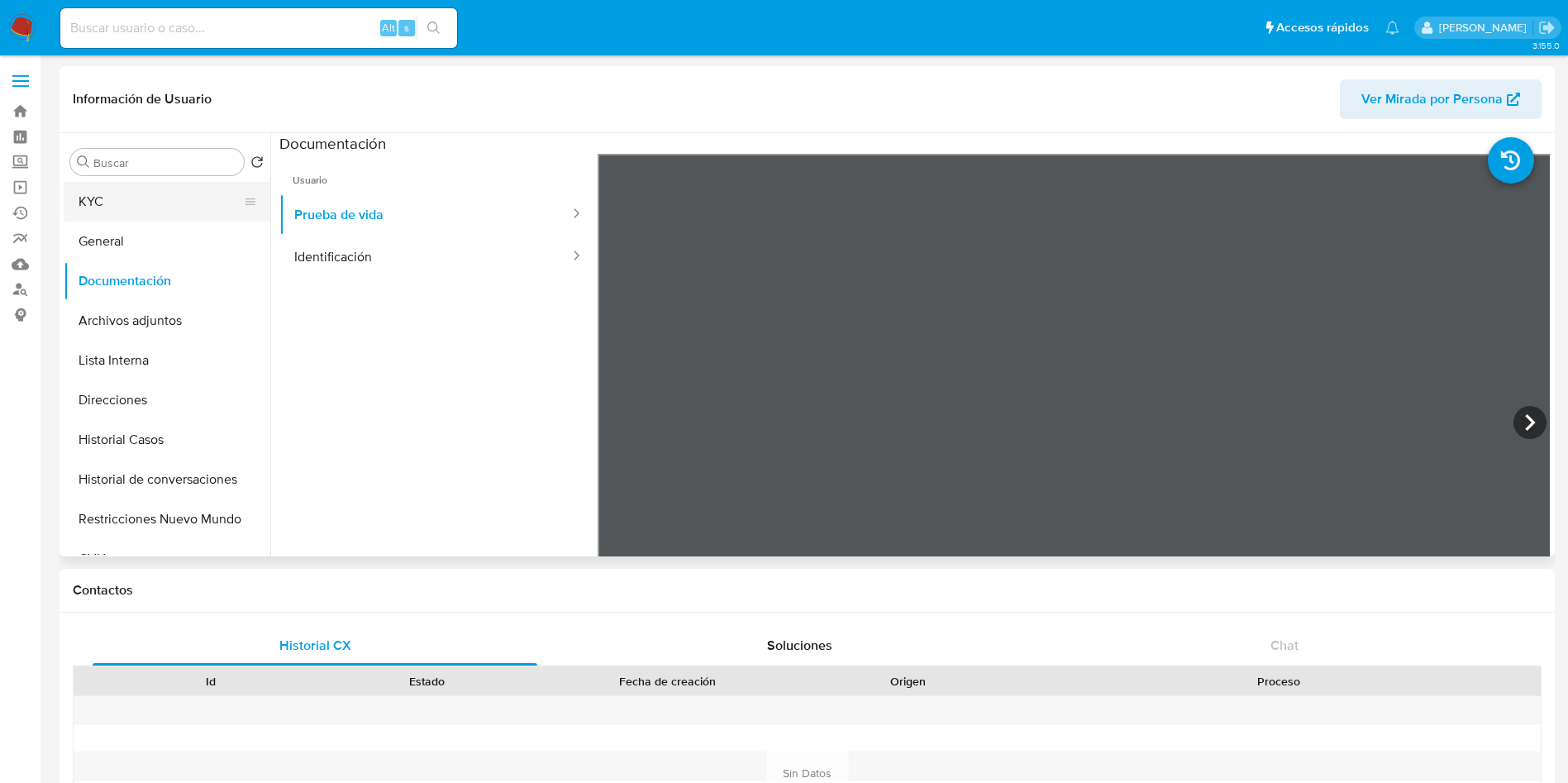
click at [197, 193] on button "KYC" at bounding box center [160, 201] width 193 height 39
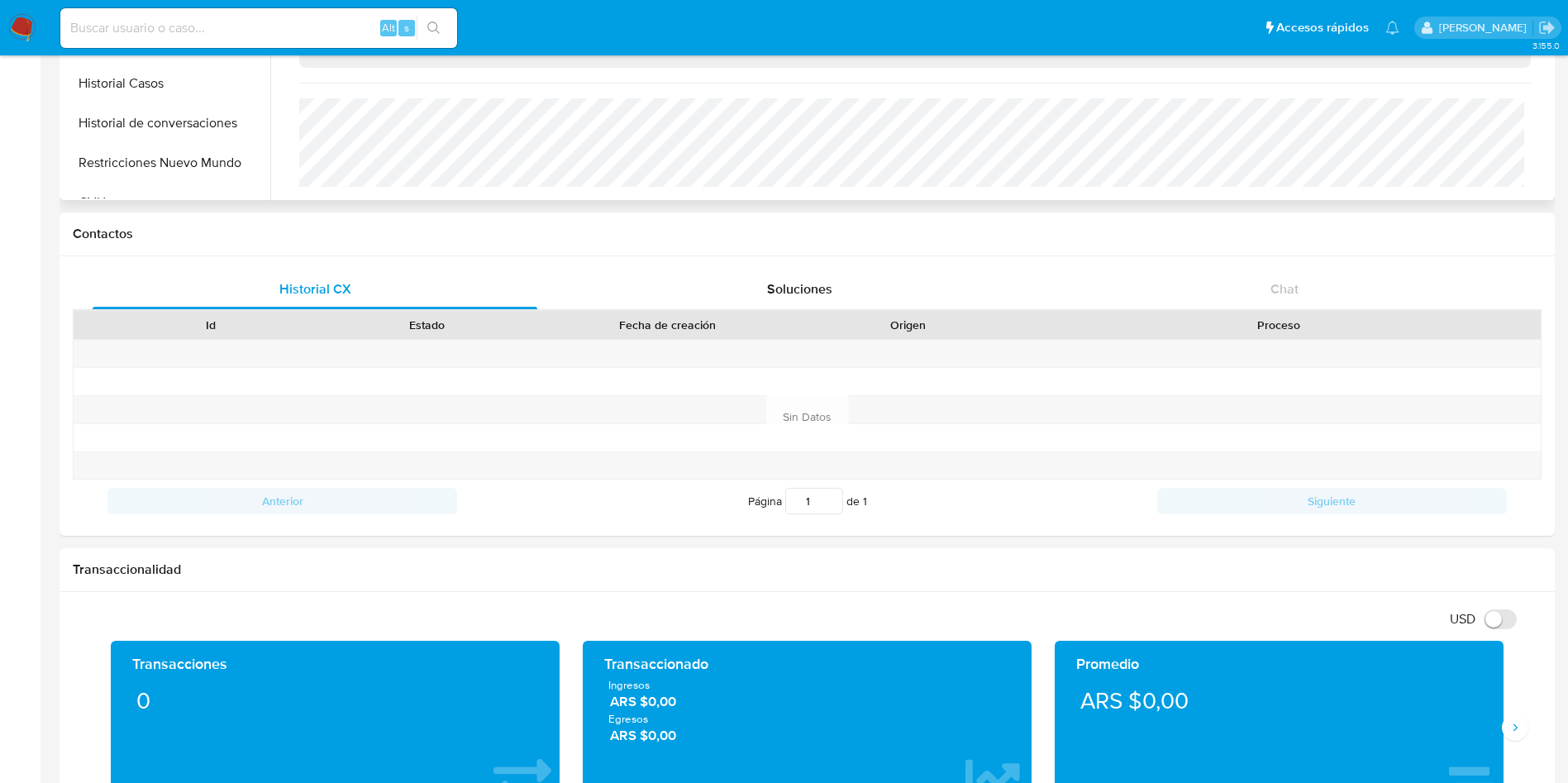
scroll to position [620, 0]
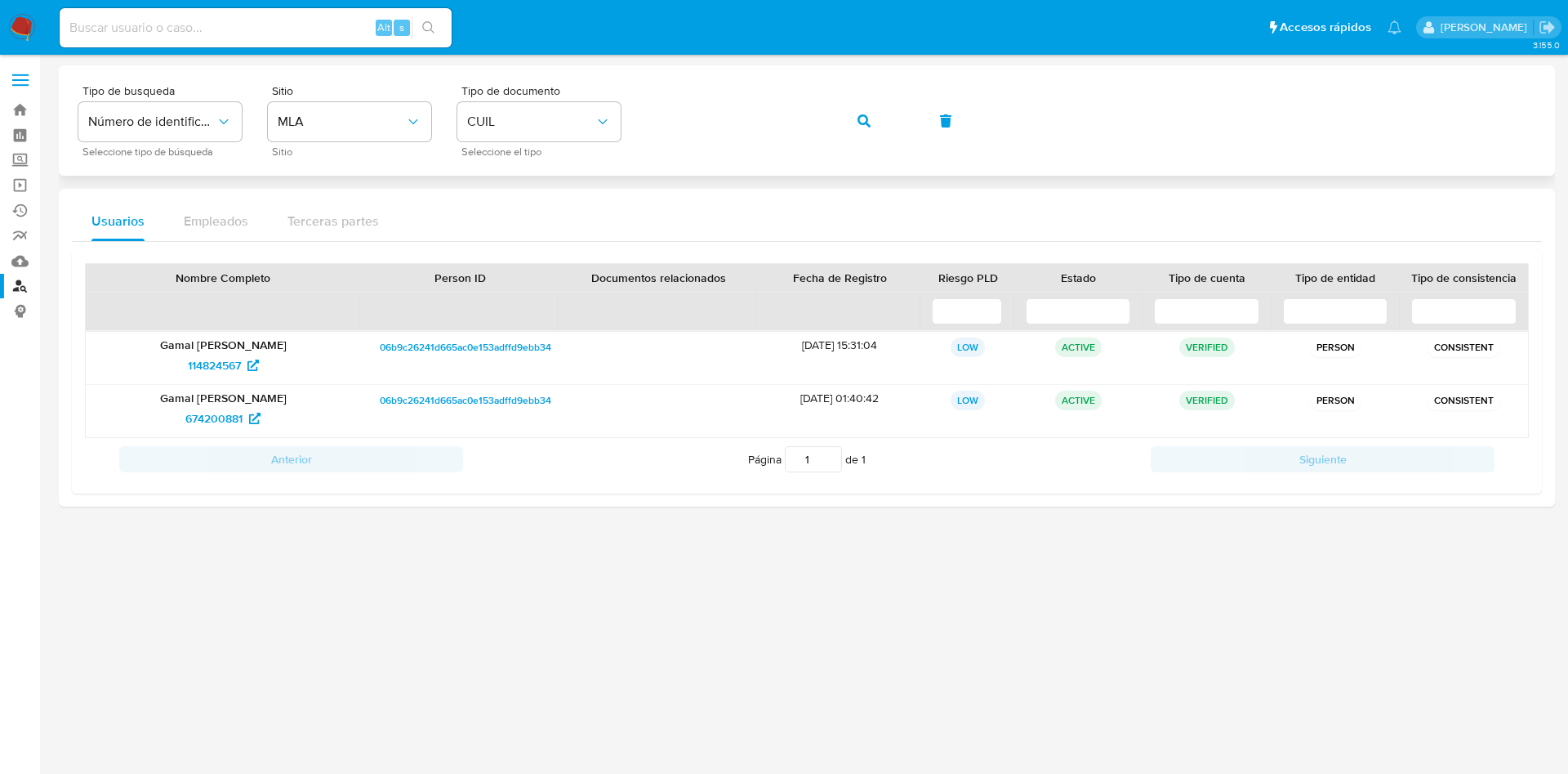
click at [724, 87] on div "Tipo de busqueda Número de identificación Seleccione tipo de búsqueda Sitio MLA…" at bounding box center [806, 120] width 1457 height 71
click at [848, 127] on button "button" at bounding box center [864, 120] width 56 height 39
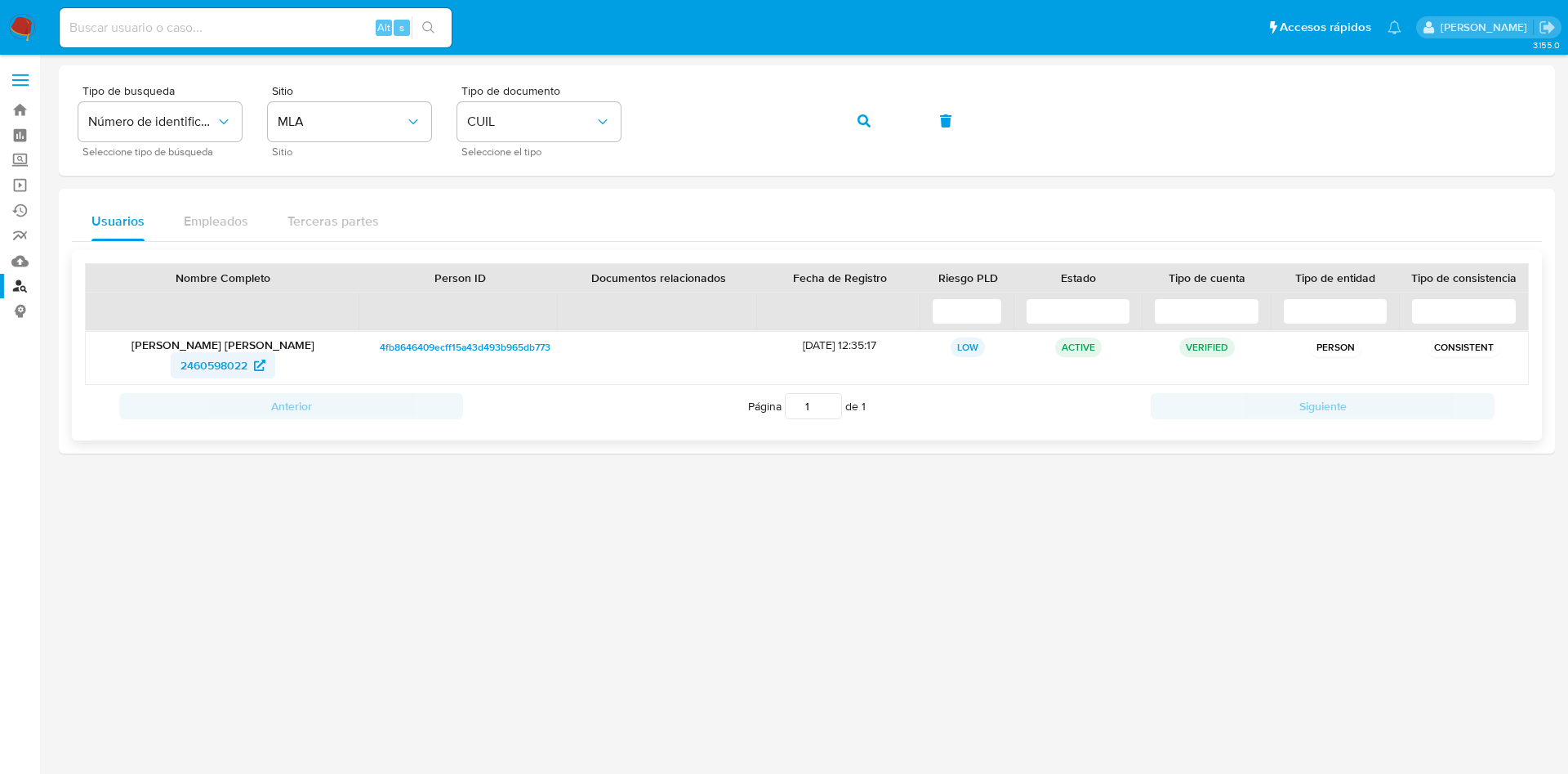
click at [213, 375] on span "2460598022" at bounding box center [213, 365] width 67 height 26
click at [867, 122] on icon "button" at bounding box center [864, 121] width 13 height 13
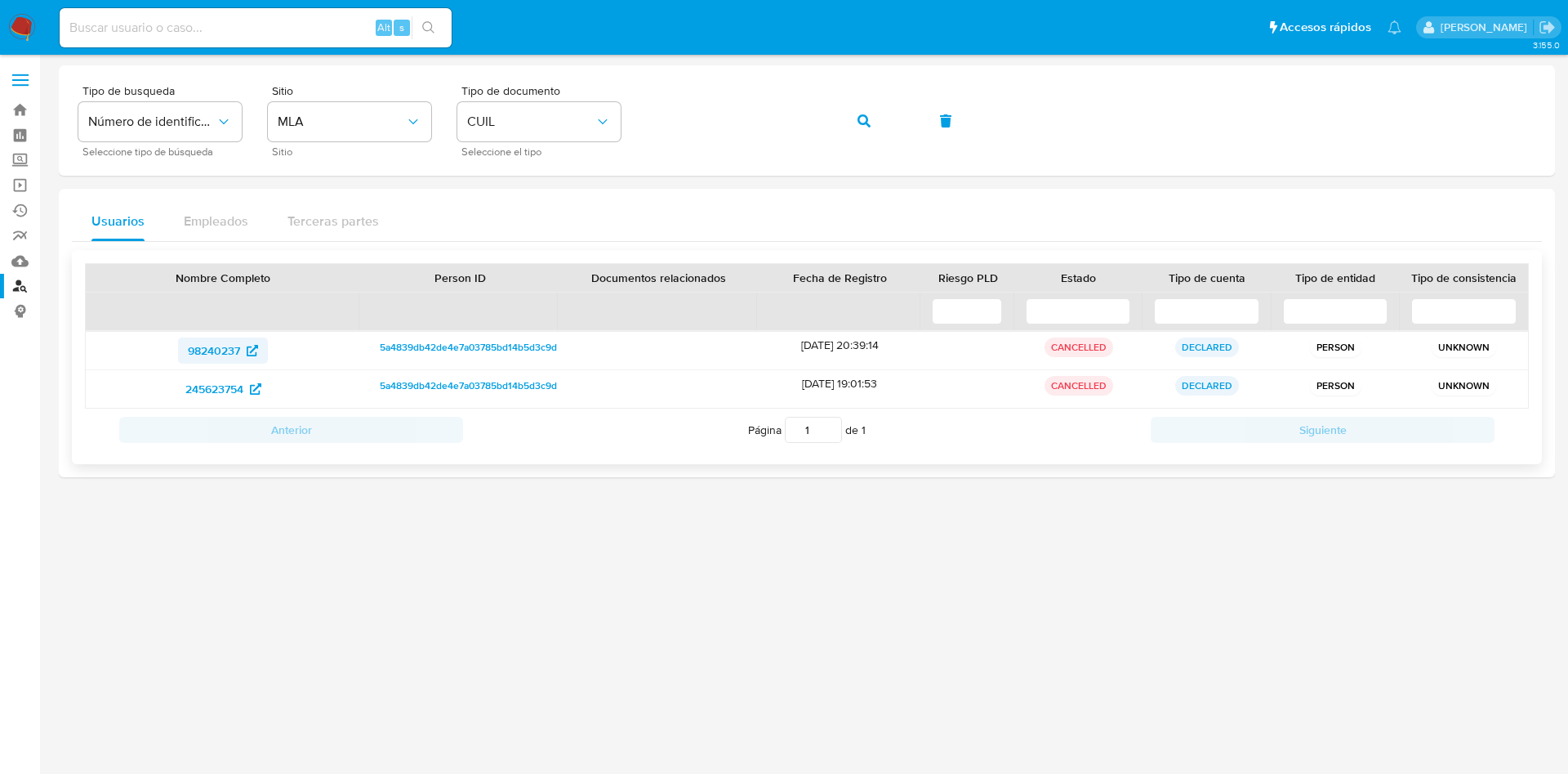
click at [192, 349] on span "98240237" at bounding box center [213, 350] width 52 height 26
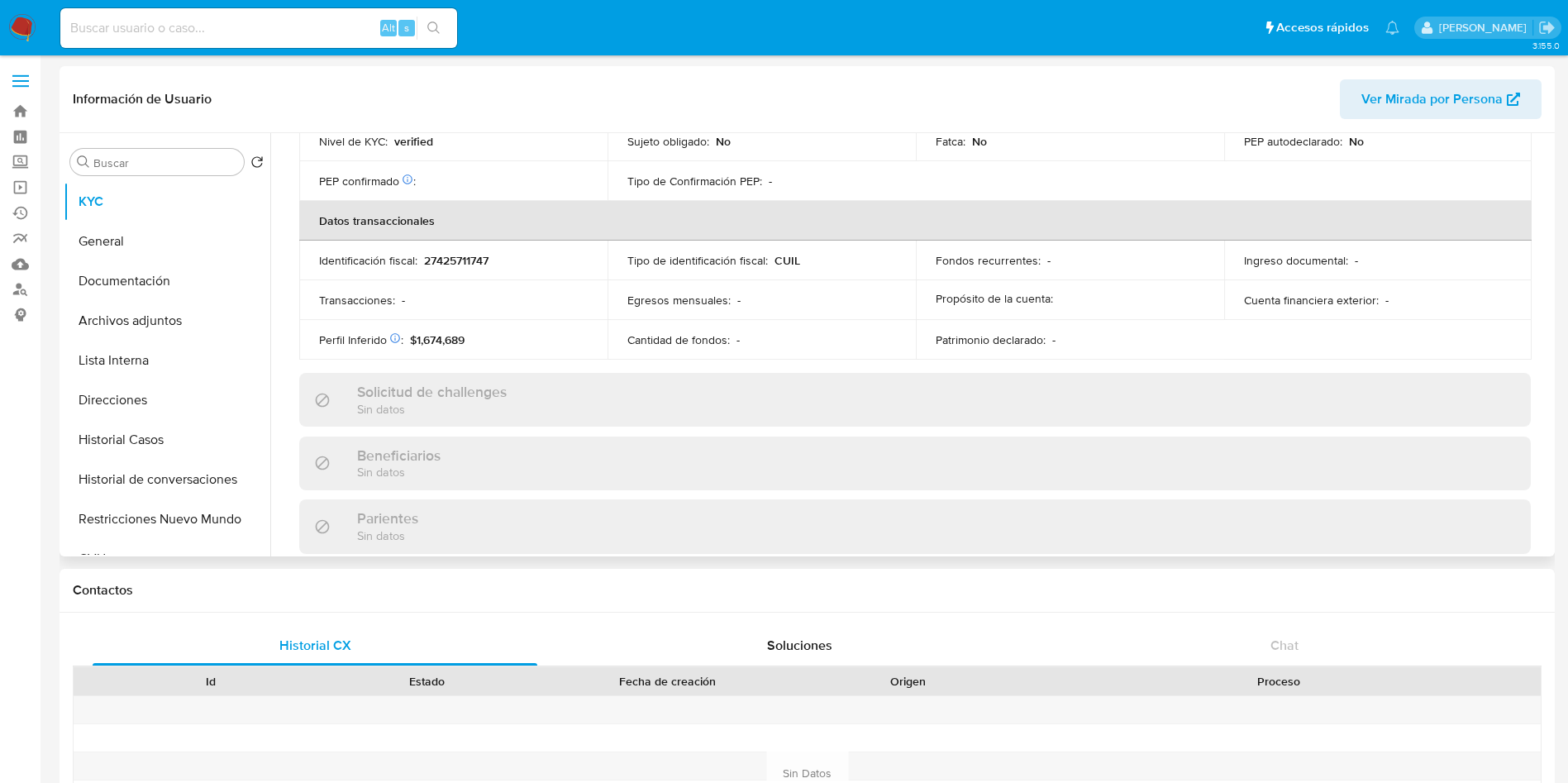
select select "10"
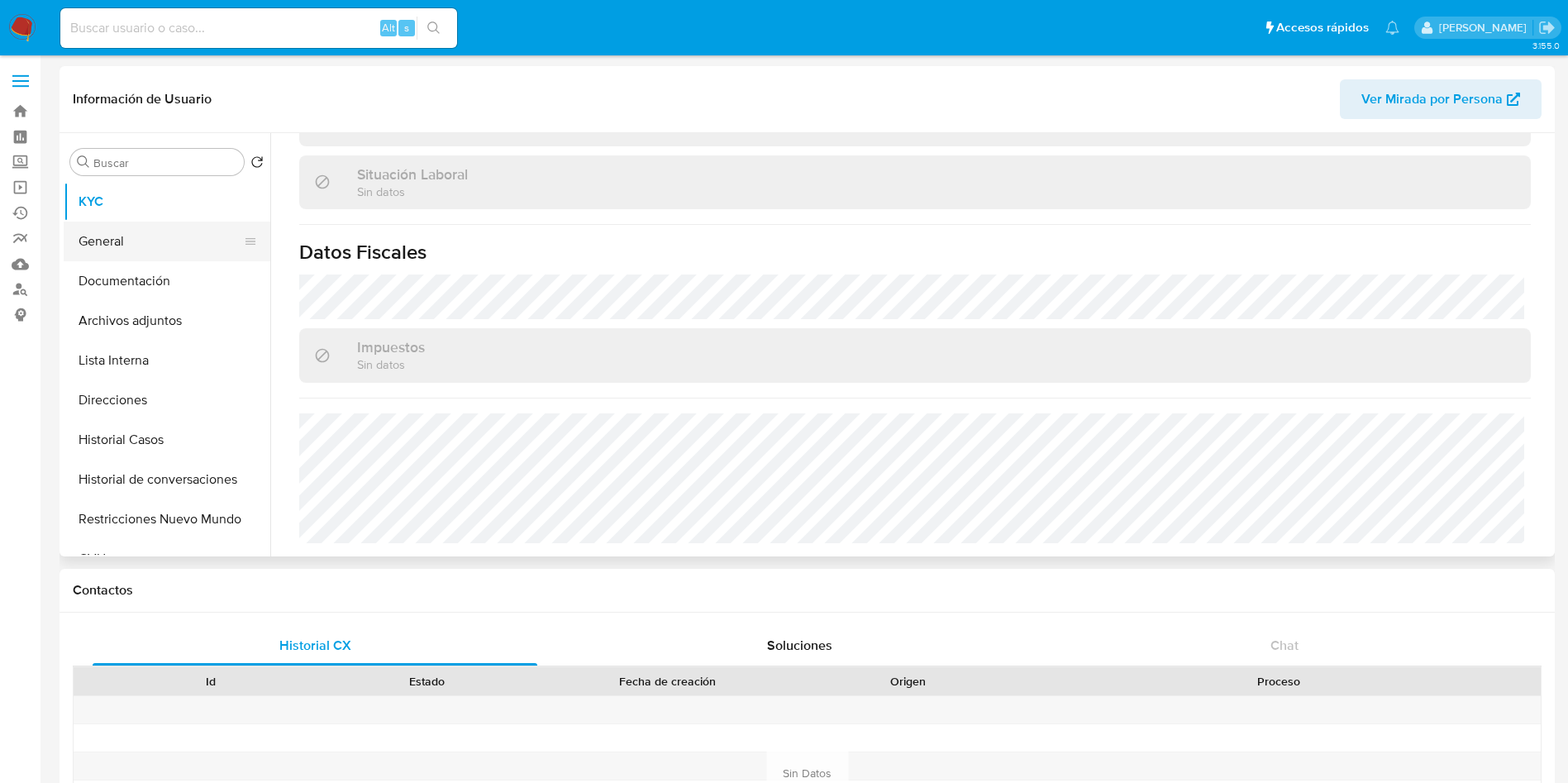
click at [98, 257] on button "General" at bounding box center [160, 241] width 193 height 39
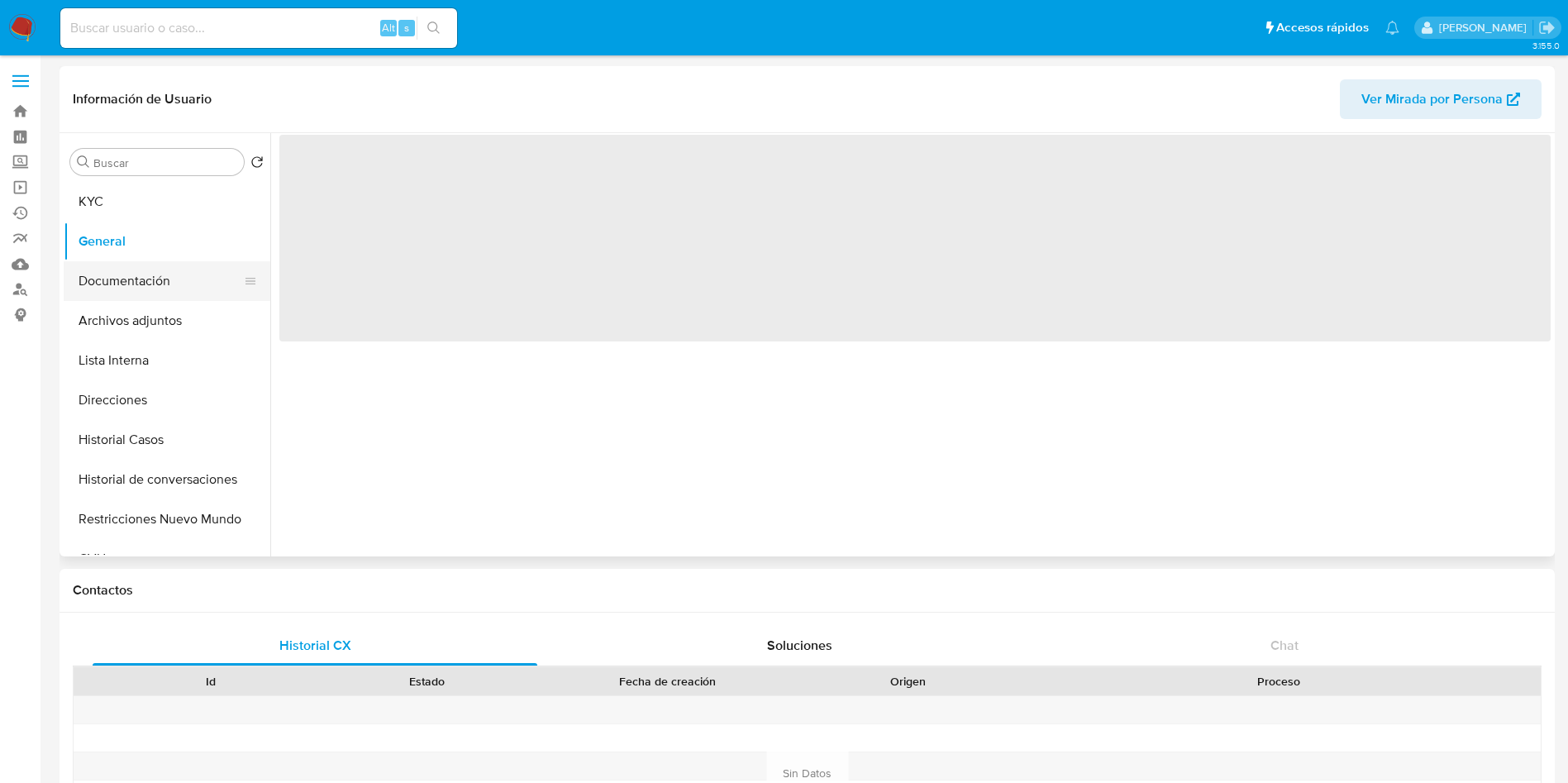
click at [106, 271] on button "Documentación" at bounding box center [160, 281] width 193 height 39
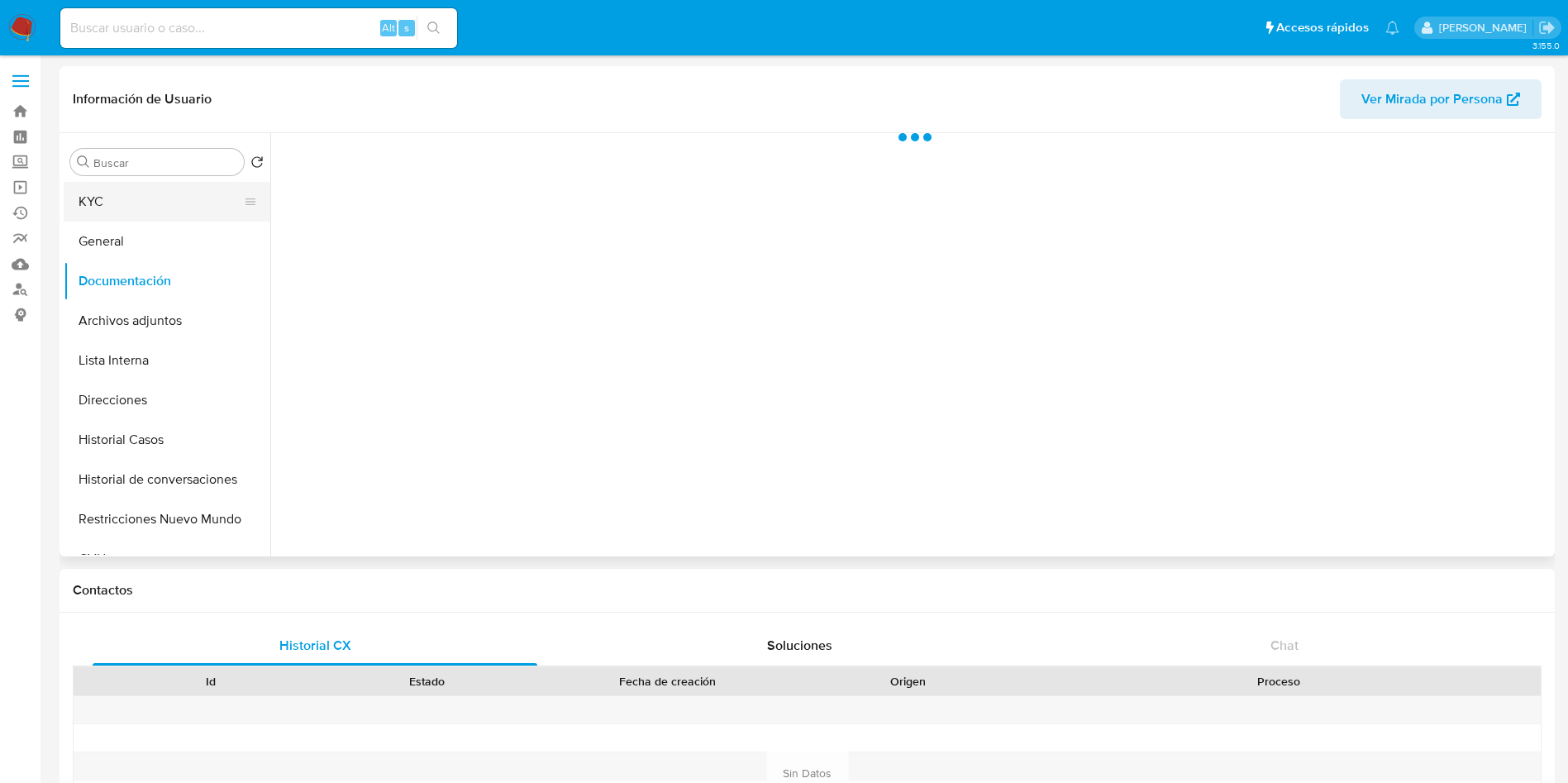
drag, startPoint x: 191, startPoint y: 196, endPoint x: 189, endPoint y: 214, distance: 18.1
click at [191, 197] on button "KYC" at bounding box center [160, 201] width 193 height 39
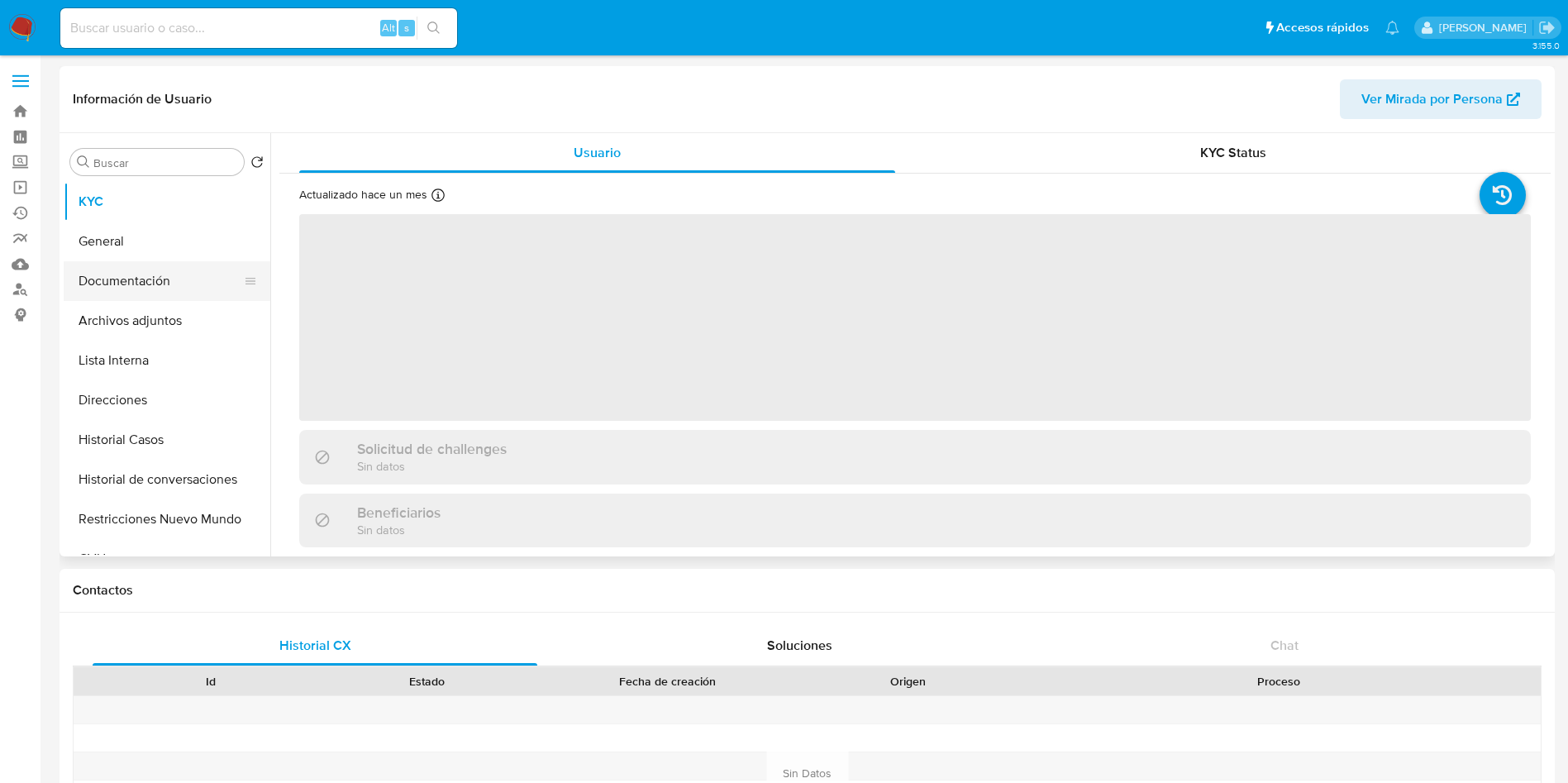
click at [182, 294] on button "Documentación" at bounding box center [160, 281] width 193 height 39
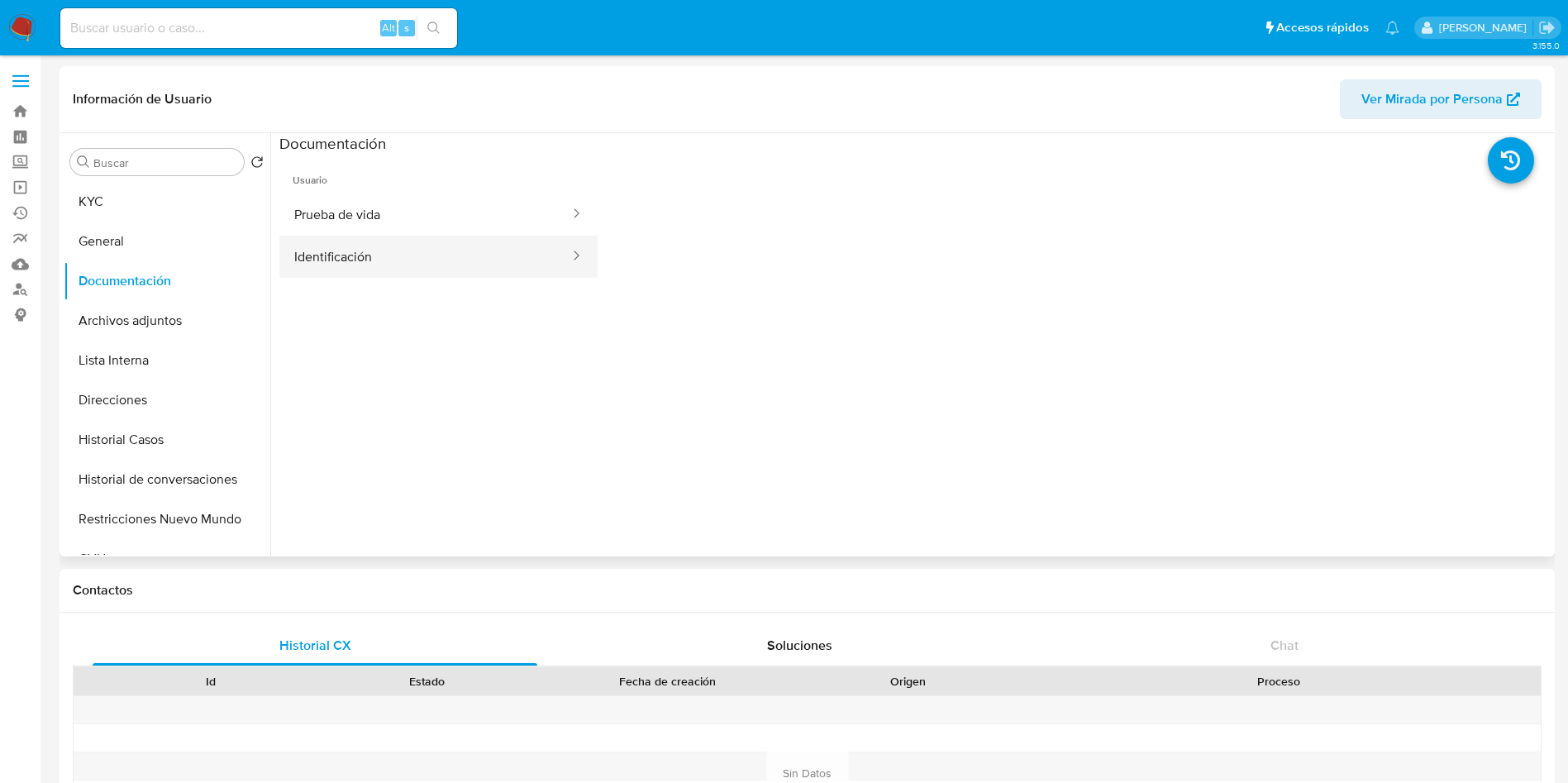
click at [380, 251] on button "Identificación" at bounding box center [425, 256] width 291 height 42
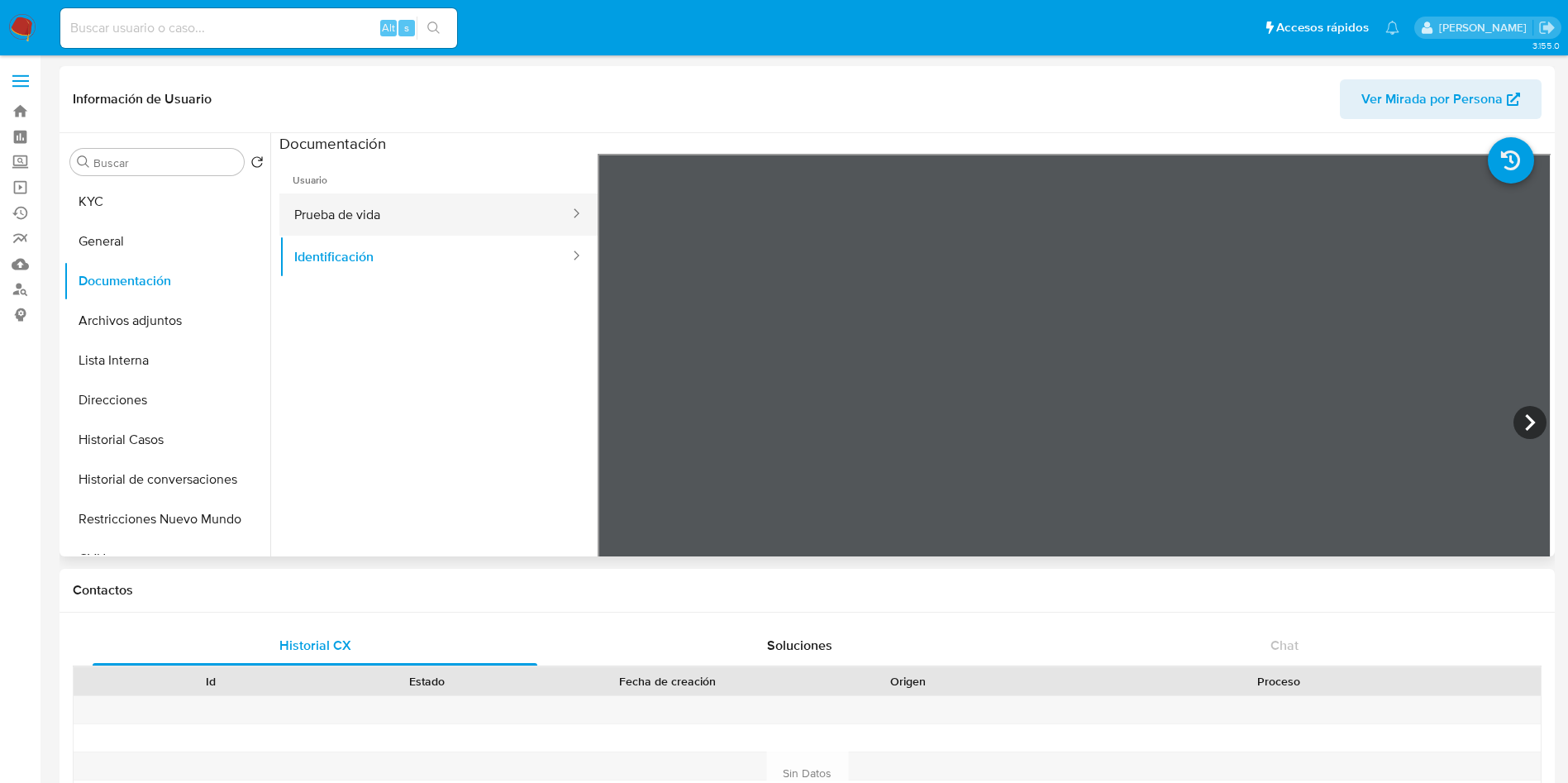
click at [392, 211] on button "Prueba de vida" at bounding box center [425, 214] width 291 height 42
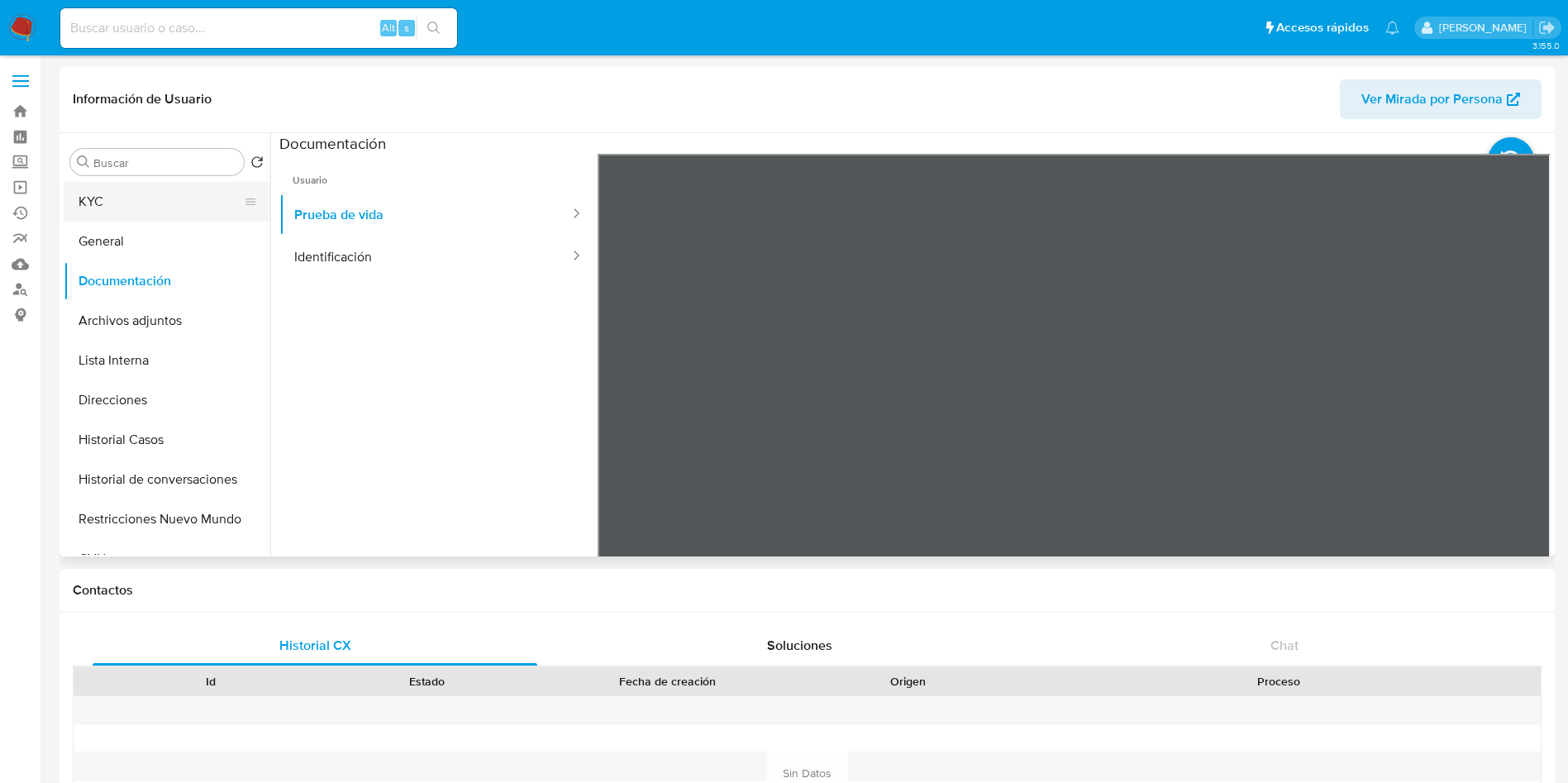
click at [176, 204] on button "KYC" at bounding box center [160, 201] width 193 height 39
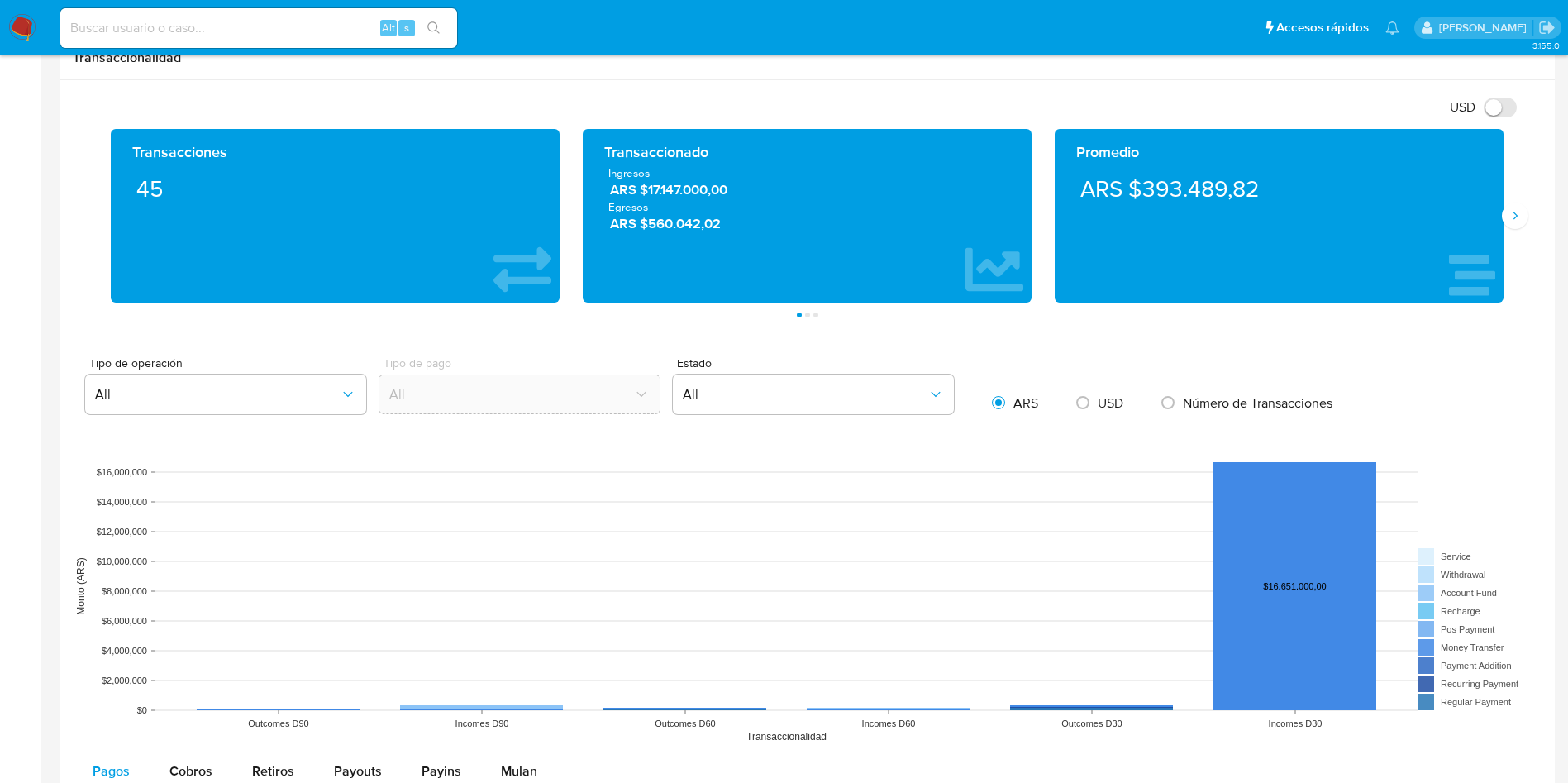
scroll to position [1240, 0]
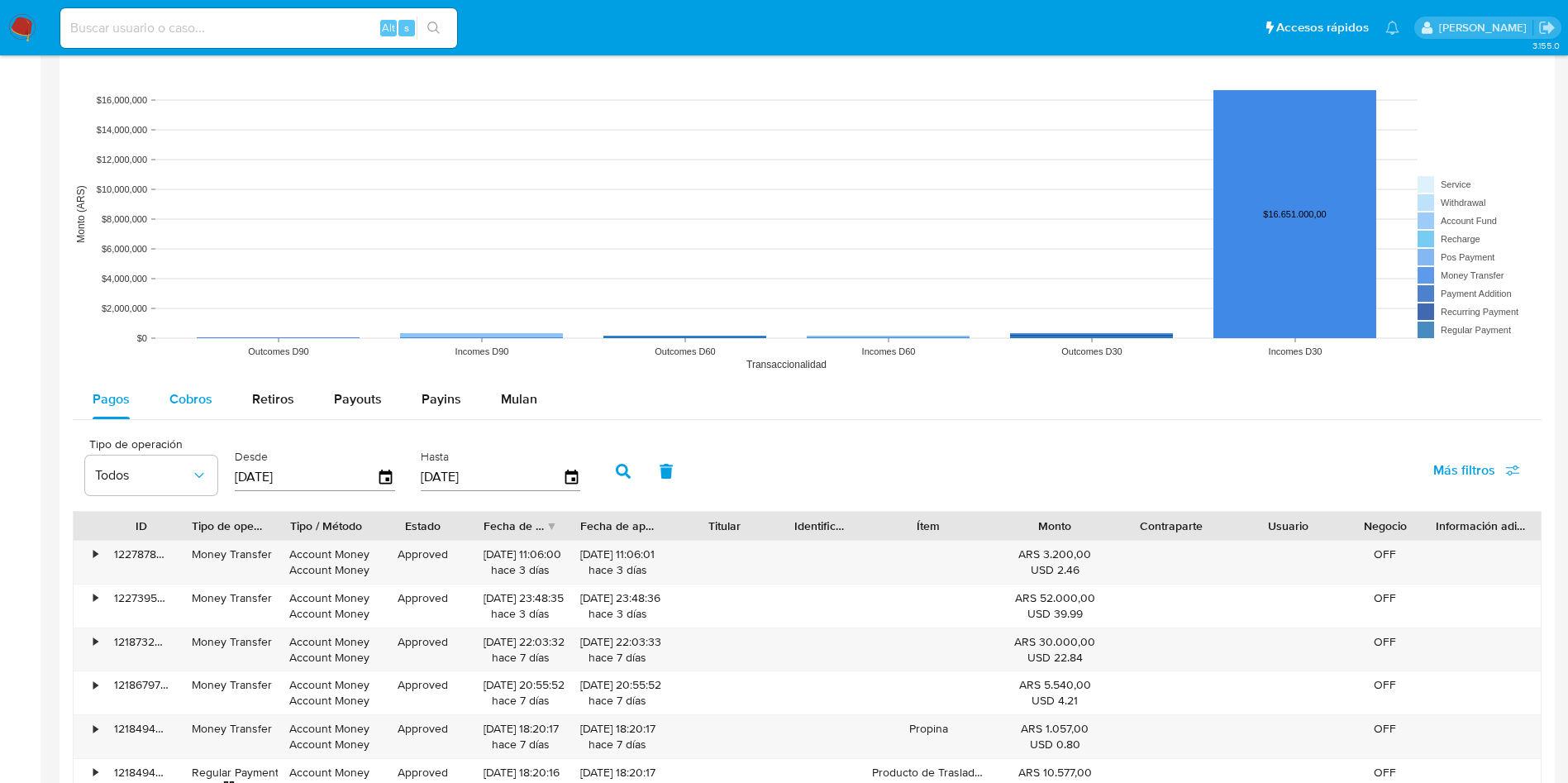
click at [177, 407] on span "Cobros" at bounding box center [191, 398] width 43 height 19
select select "10"
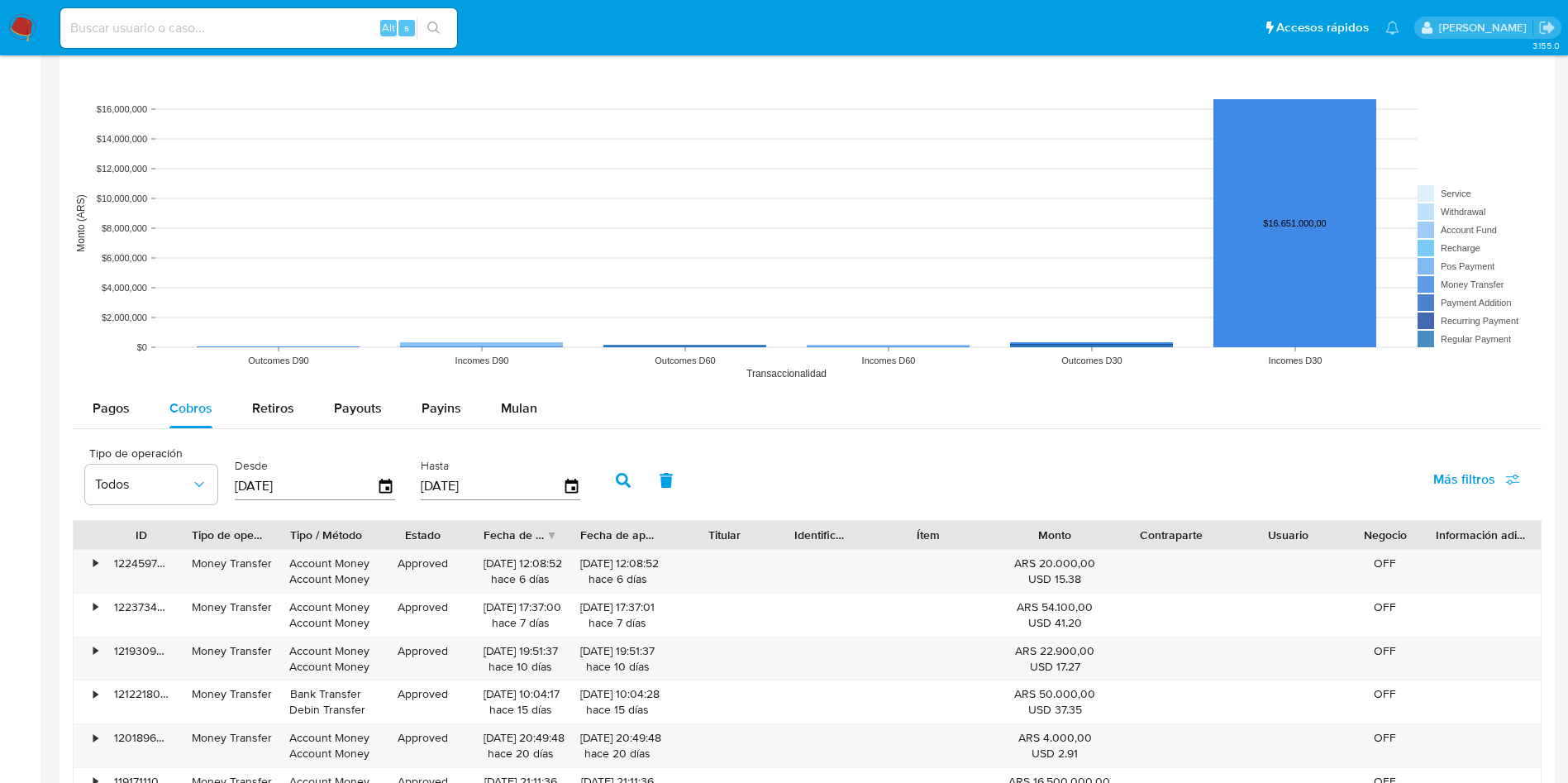
scroll to position [620, 0]
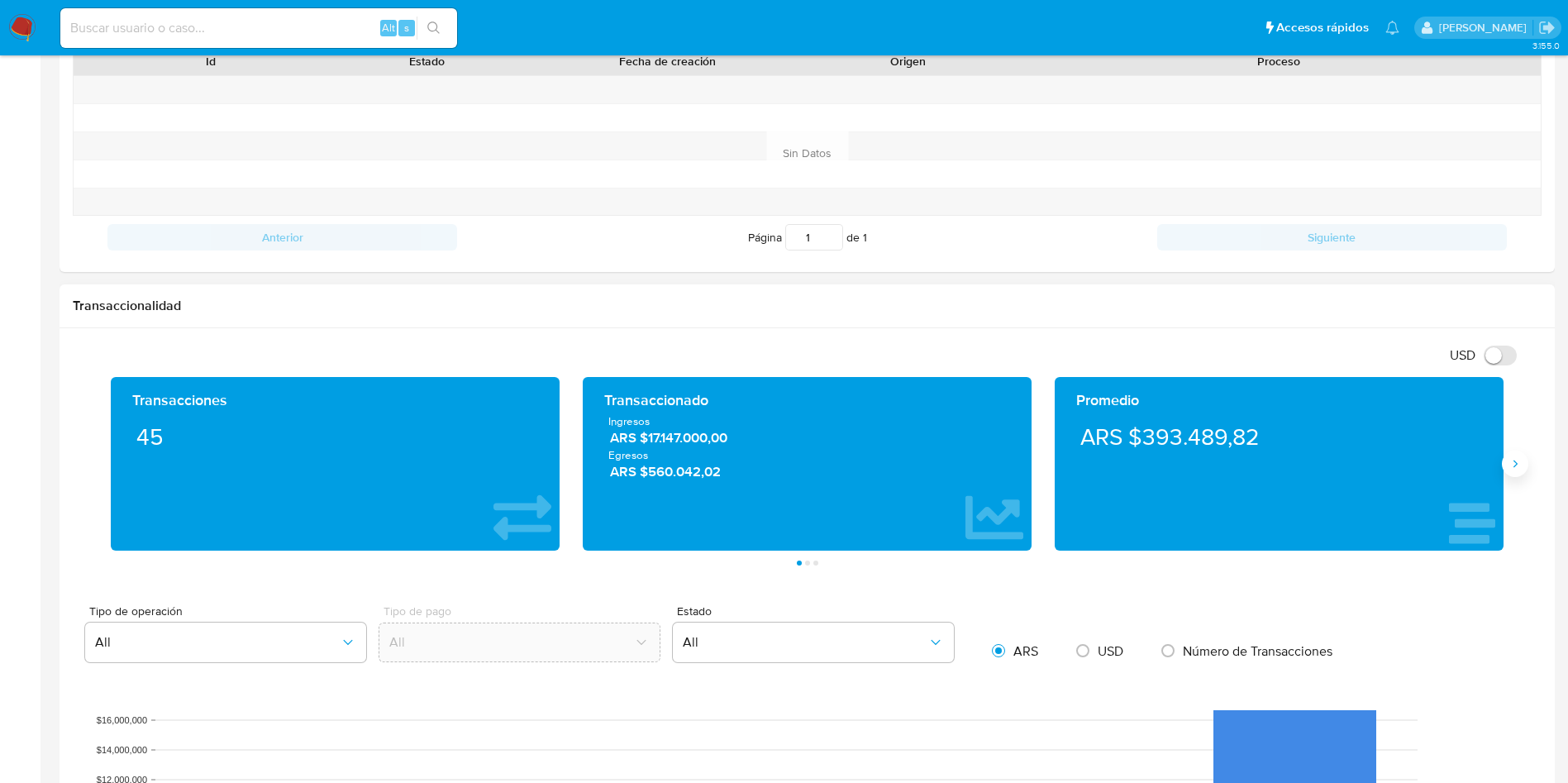
click at [1520, 460] on icon "Siguiente" at bounding box center [1515, 464] width 13 height 13
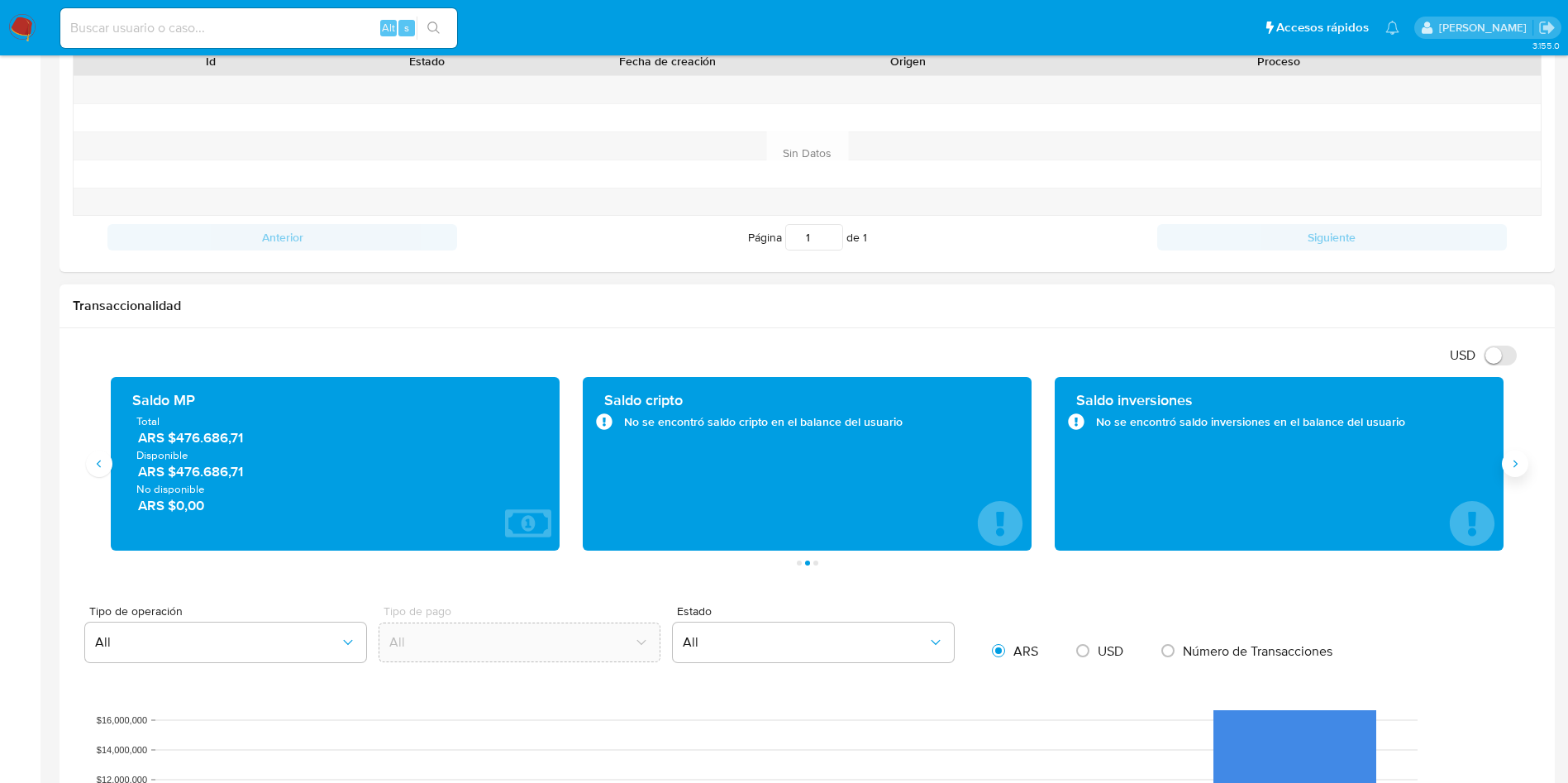
click at [1520, 460] on icon "Siguiente" at bounding box center [1515, 464] width 13 height 13
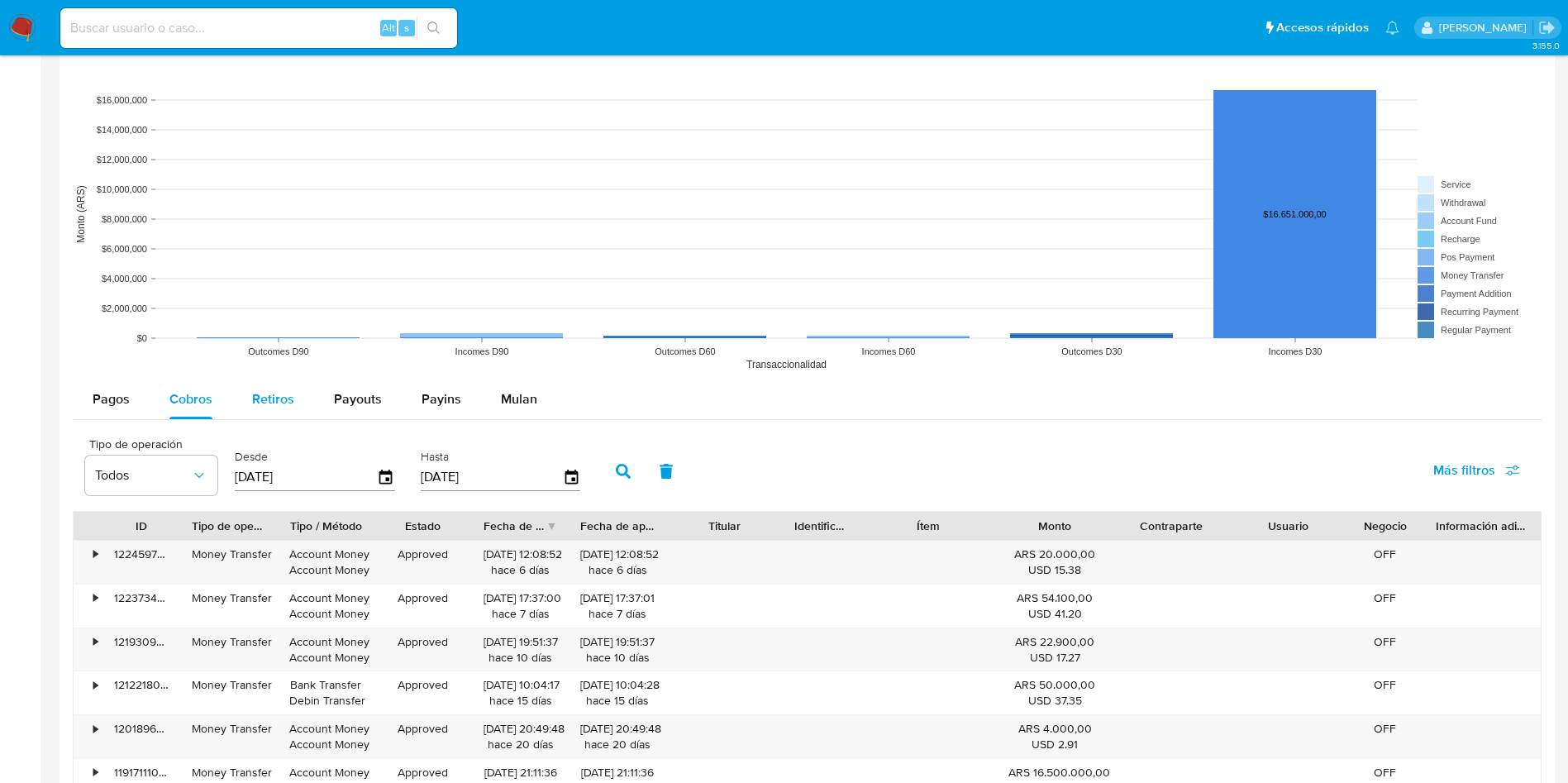
click at [286, 391] on span "Retiros" at bounding box center [273, 398] width 42 height 19
select select "10"
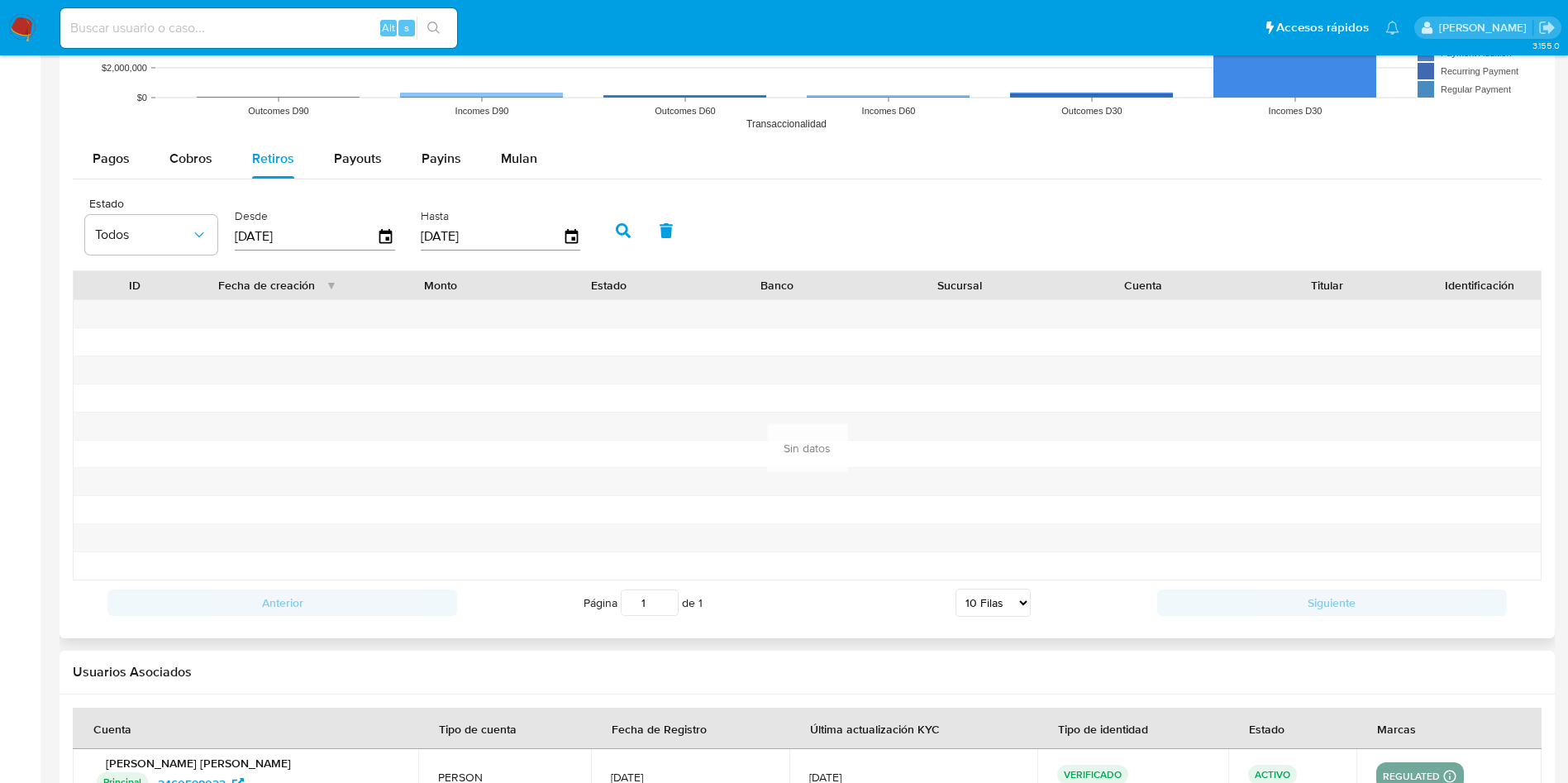
scroll to position [1488, 0]
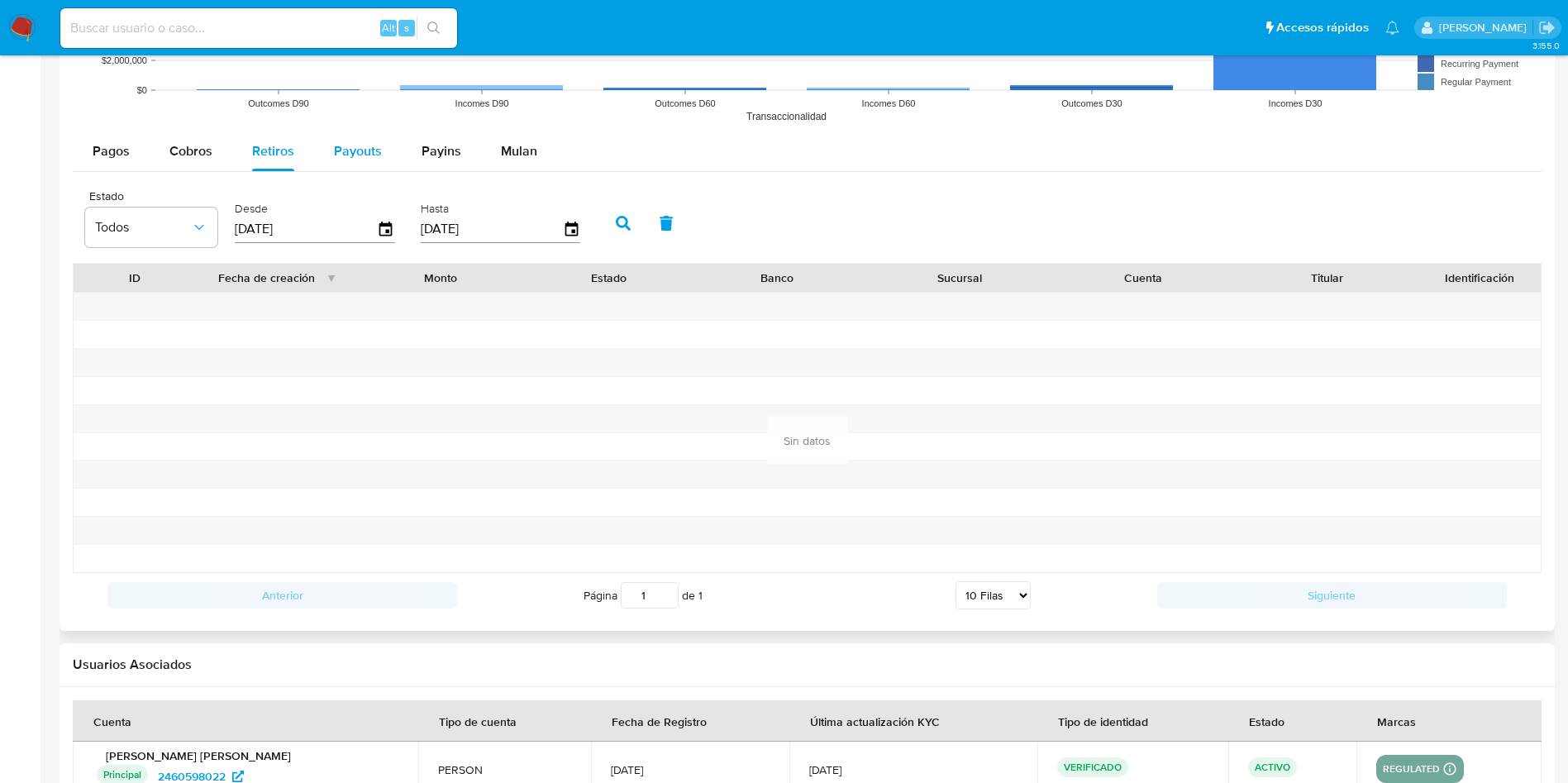
click at [354, 143] on span "Payouts" at bounding box center [358, 150] width 48 height 19
select select "10"
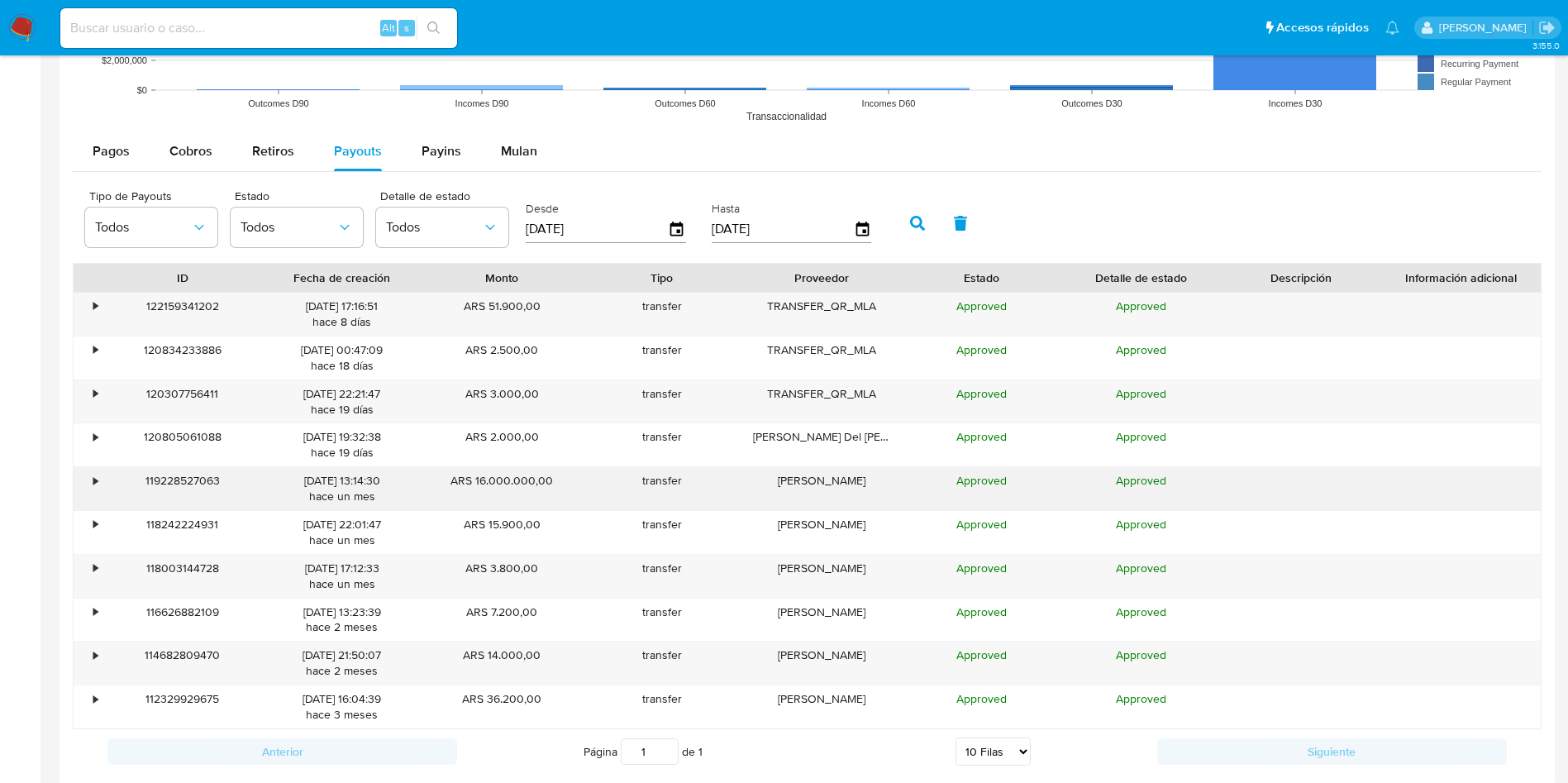
click at [93, 483] on div "•" at bounding box center [95, 481] width 4 height 16
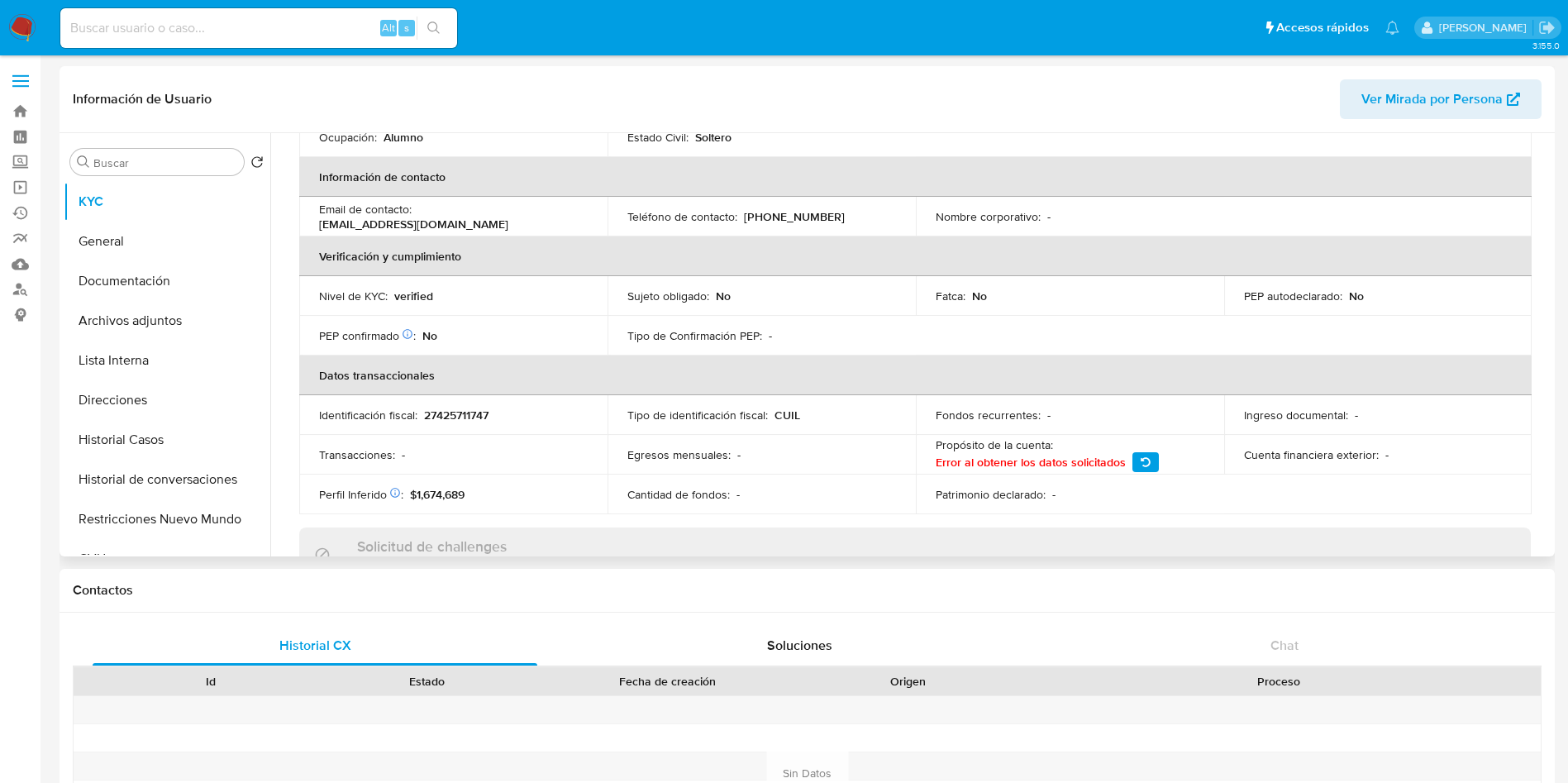
scroll to position [0, 0]
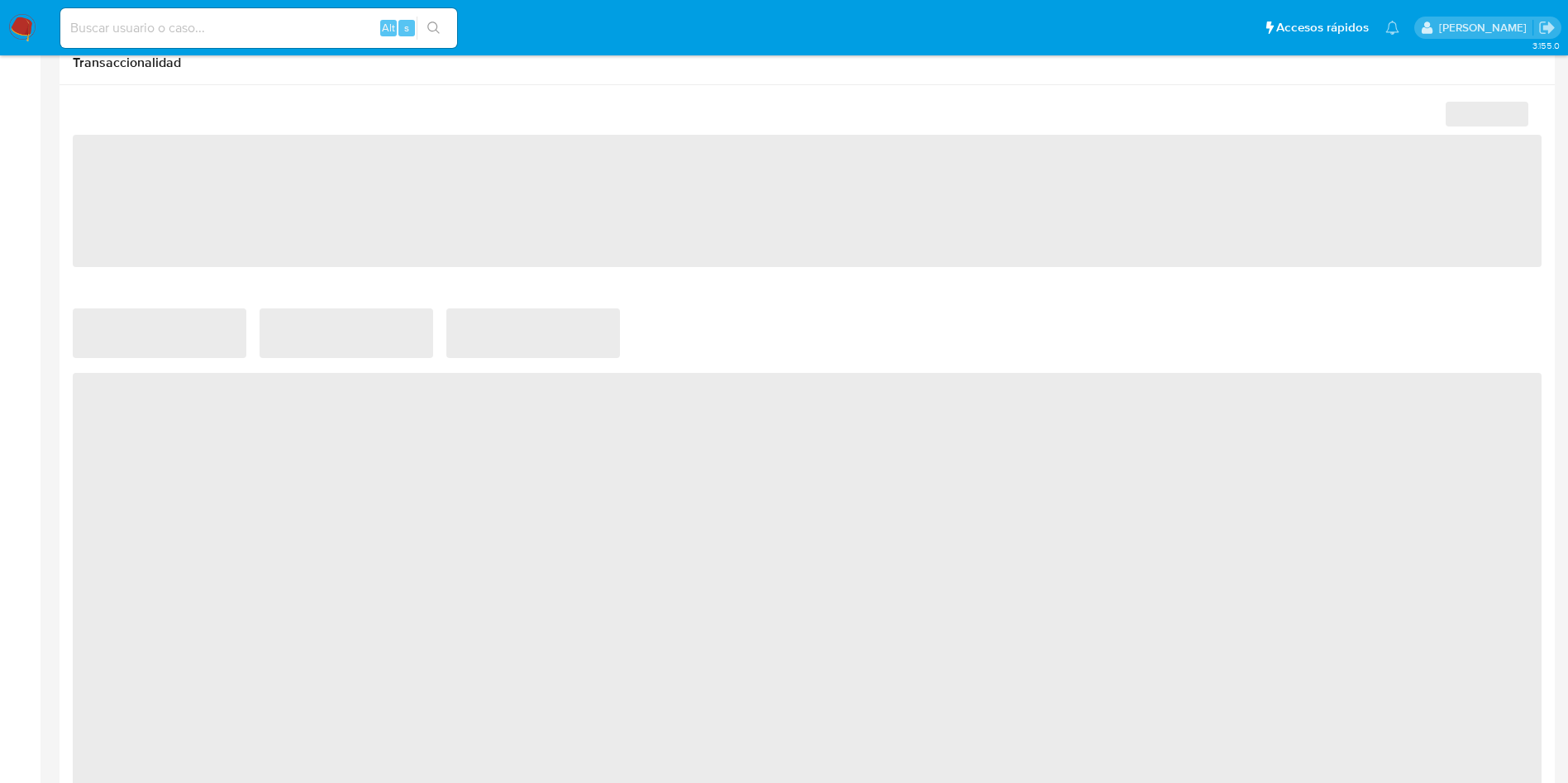
scroll to position [868, 0]
select select "10"
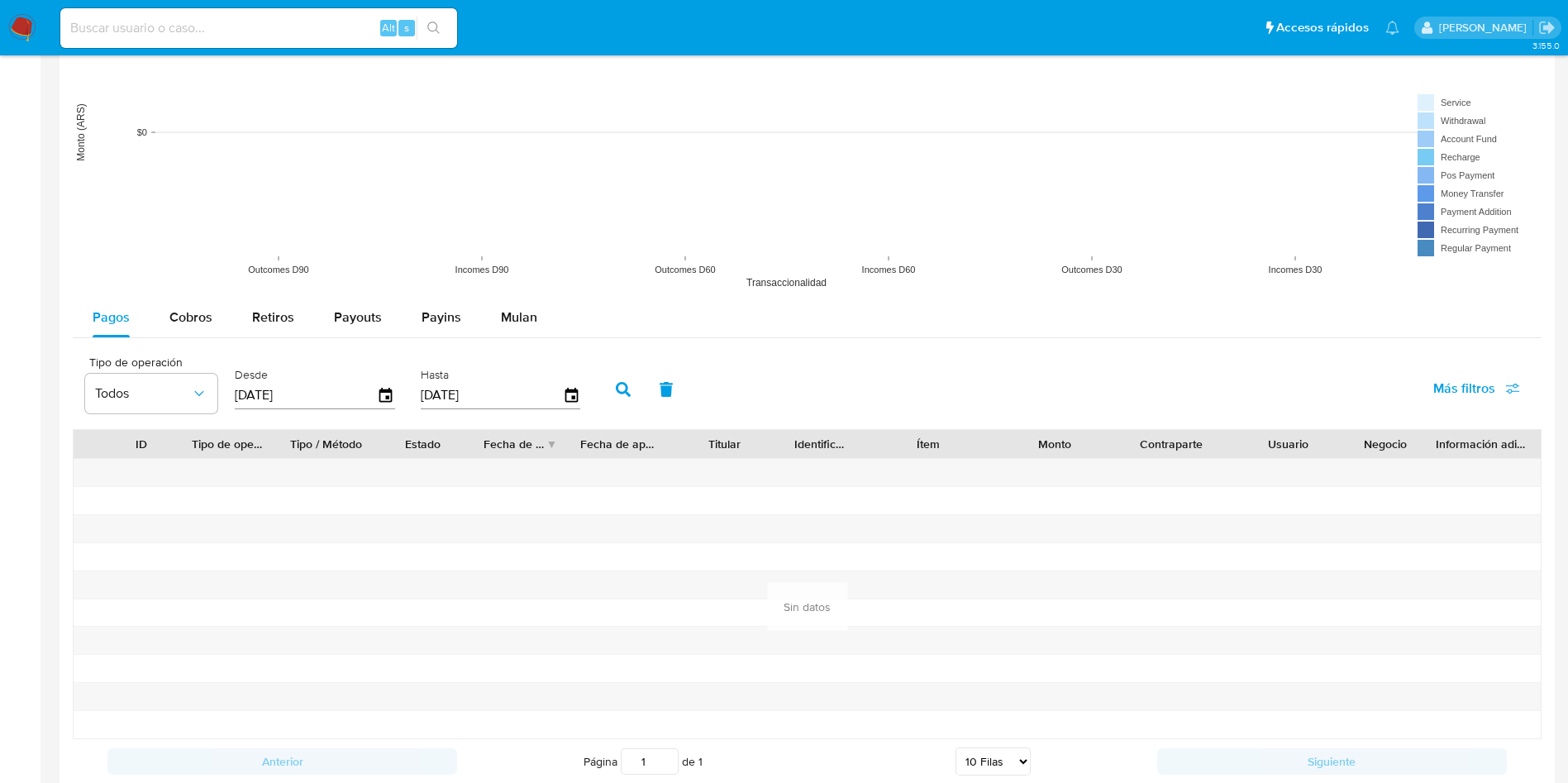
scroll to position [992, 0]
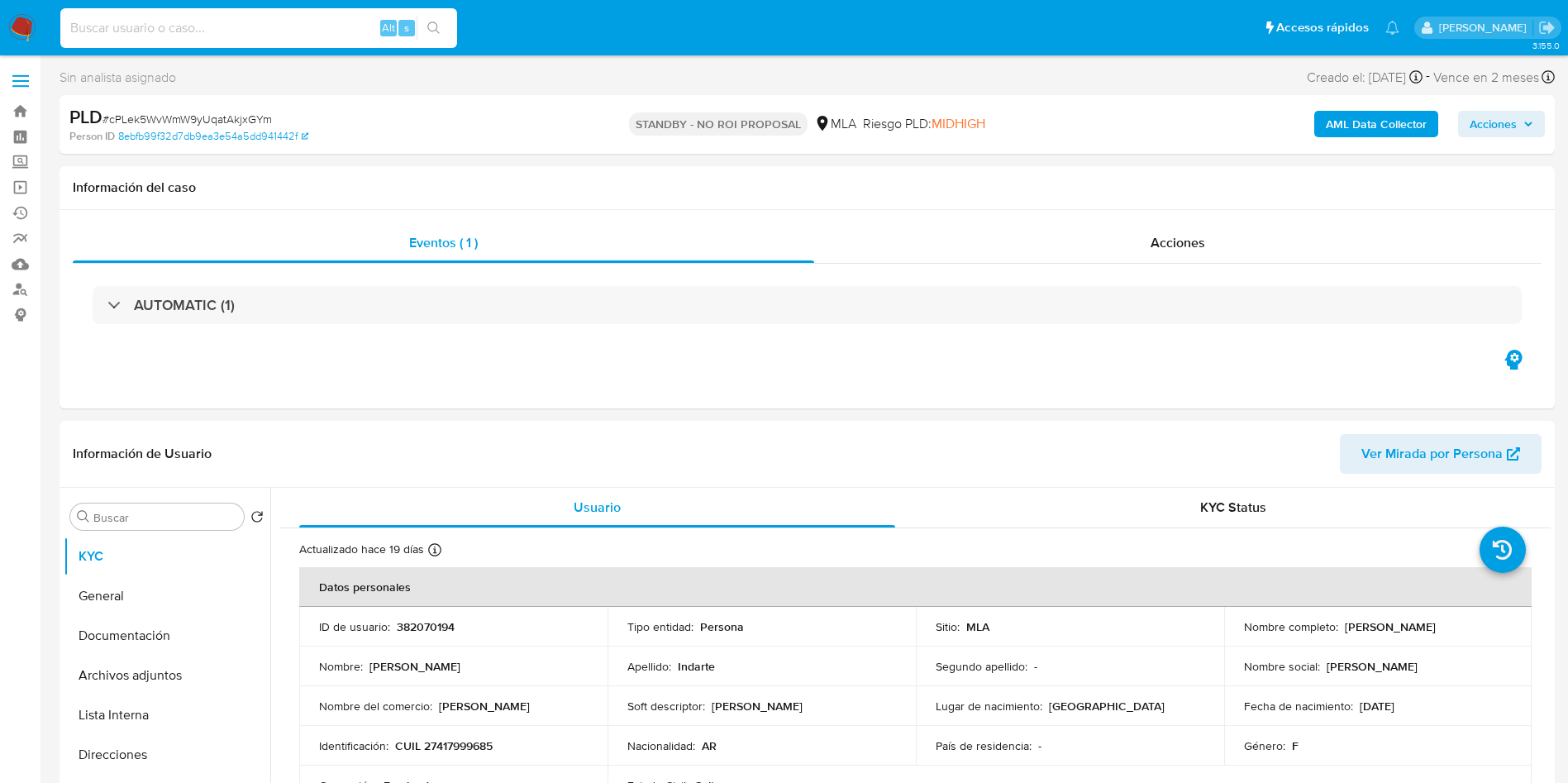
click at [334, 19] on input at bounding box center [259, 29] width 396 height 22
paste input "dYurA4l5JiXrXqict0AC9kZL"
type input "dYurA4l5JiXrXqict0AC9kZL"
click at [441, 17] on button "search-icon" at bounding box center [433, 29] width 34 height 24
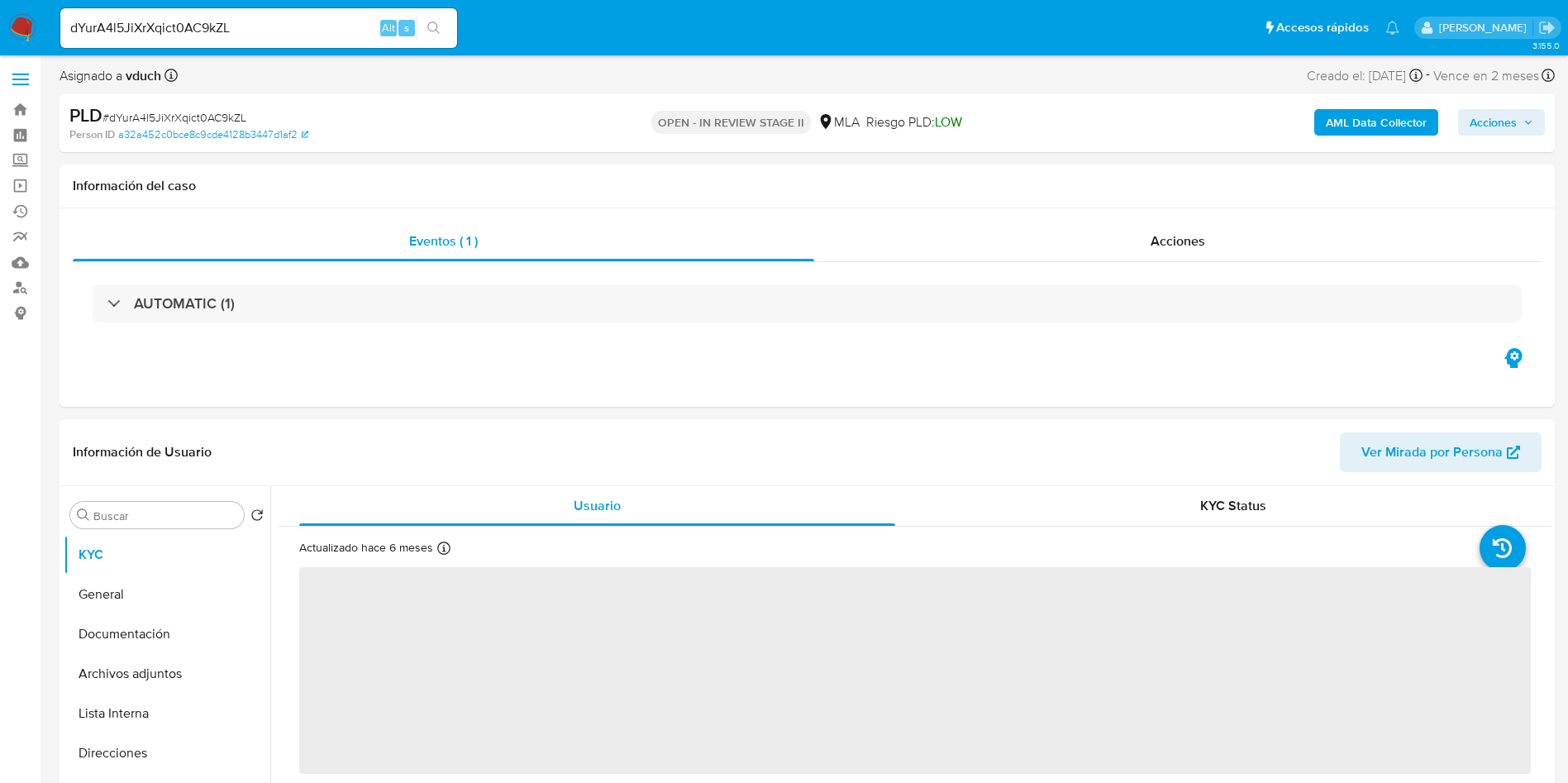
scroll to position [124, 0]
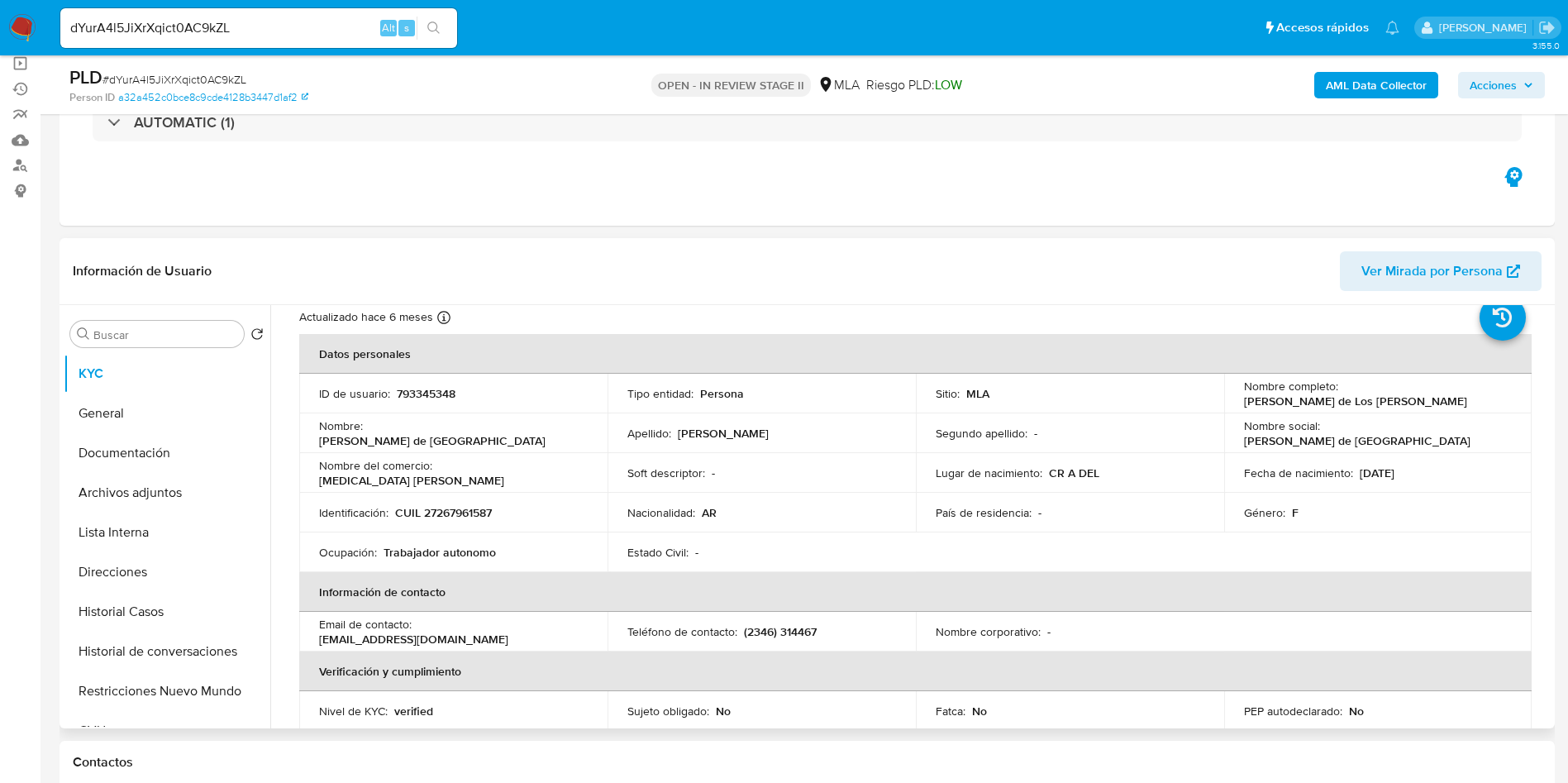
select select "10"
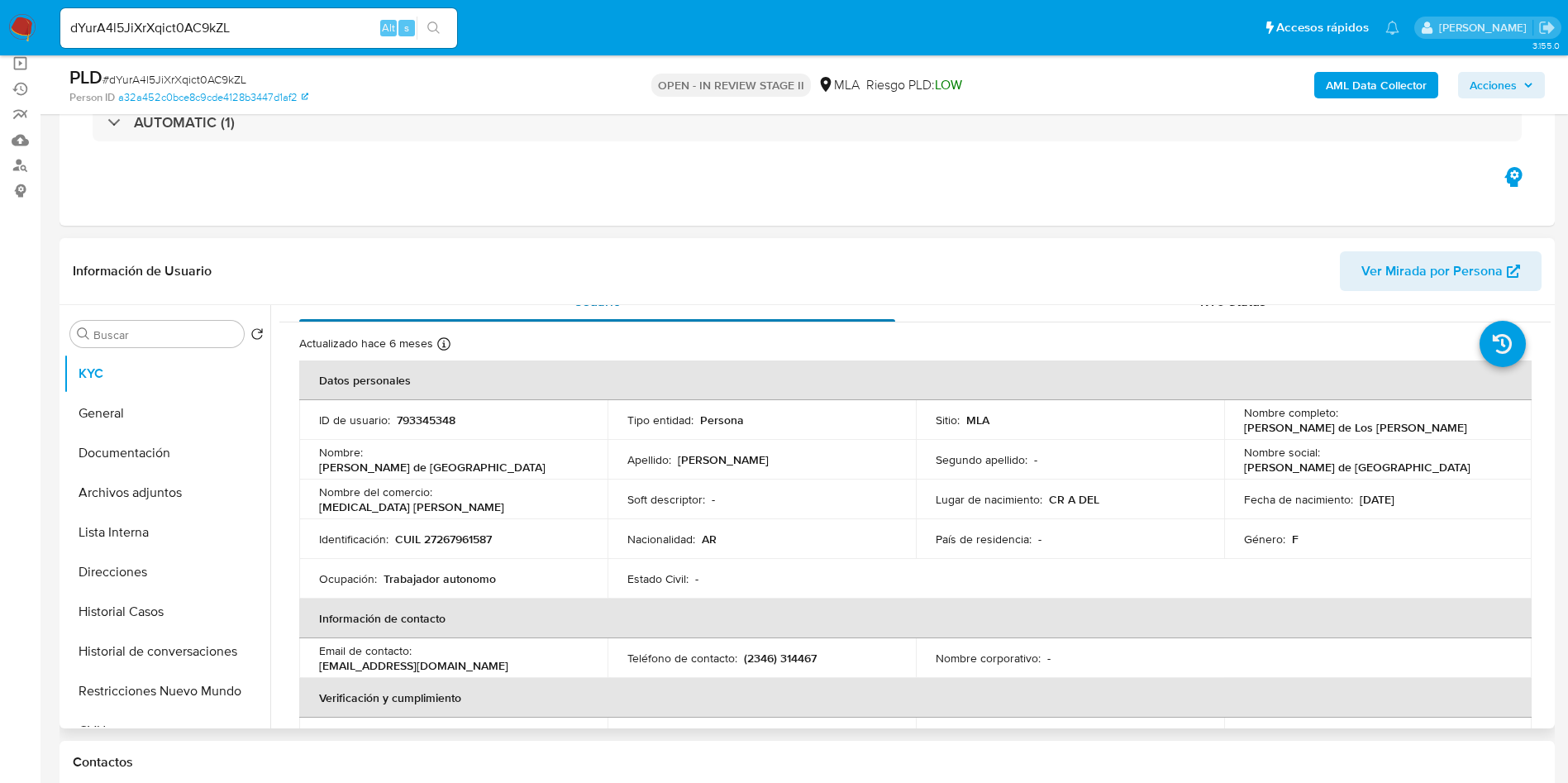
scroll to position [0, 0]
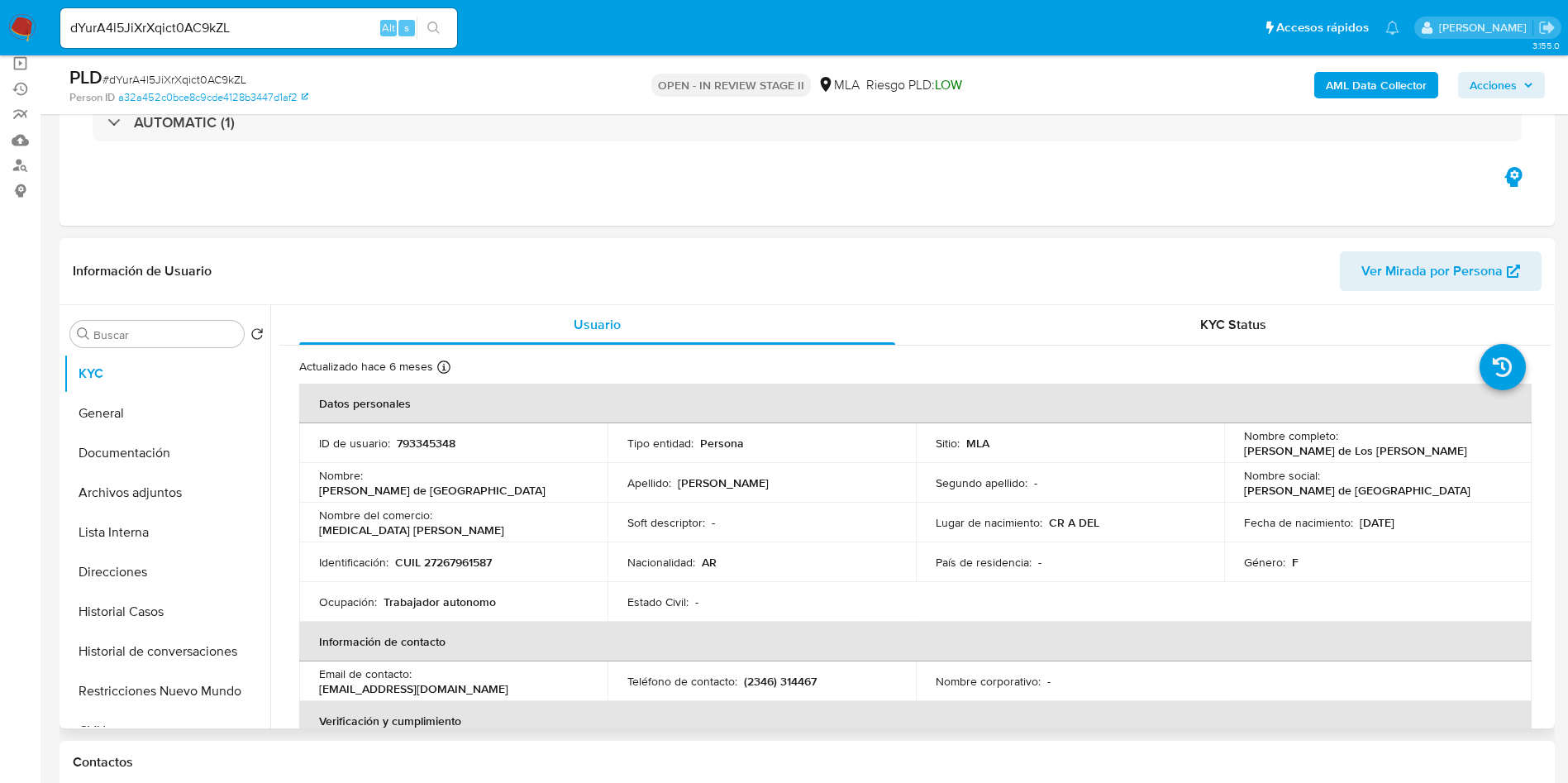
click at [397, 446] on p "793345348" at bounding box center [426, 444] width 59 height 15
copy p "793345348"
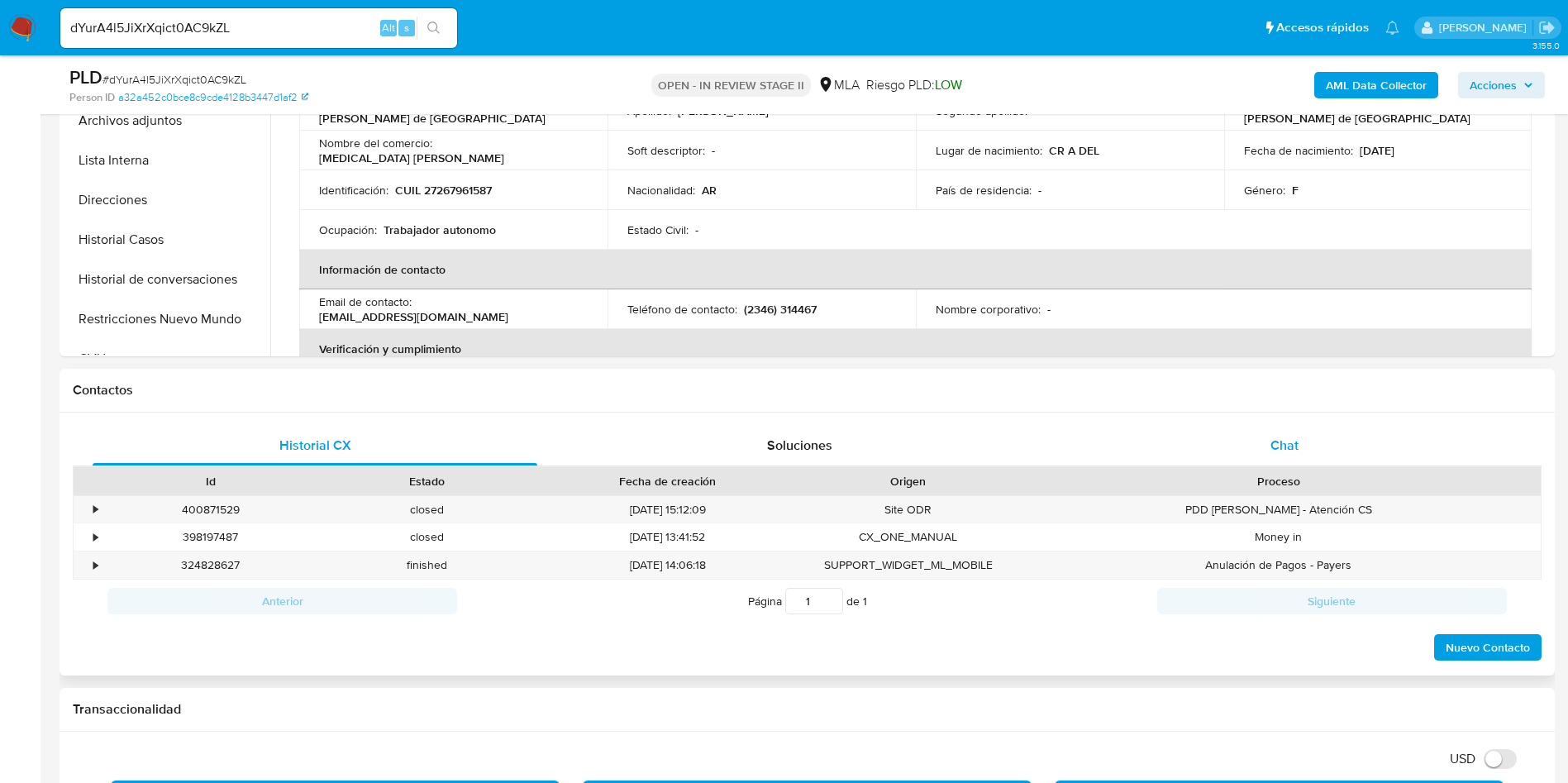
click at [1341, 456] on div "Chat" at bounding box center [1283, 445] width 444 height 39
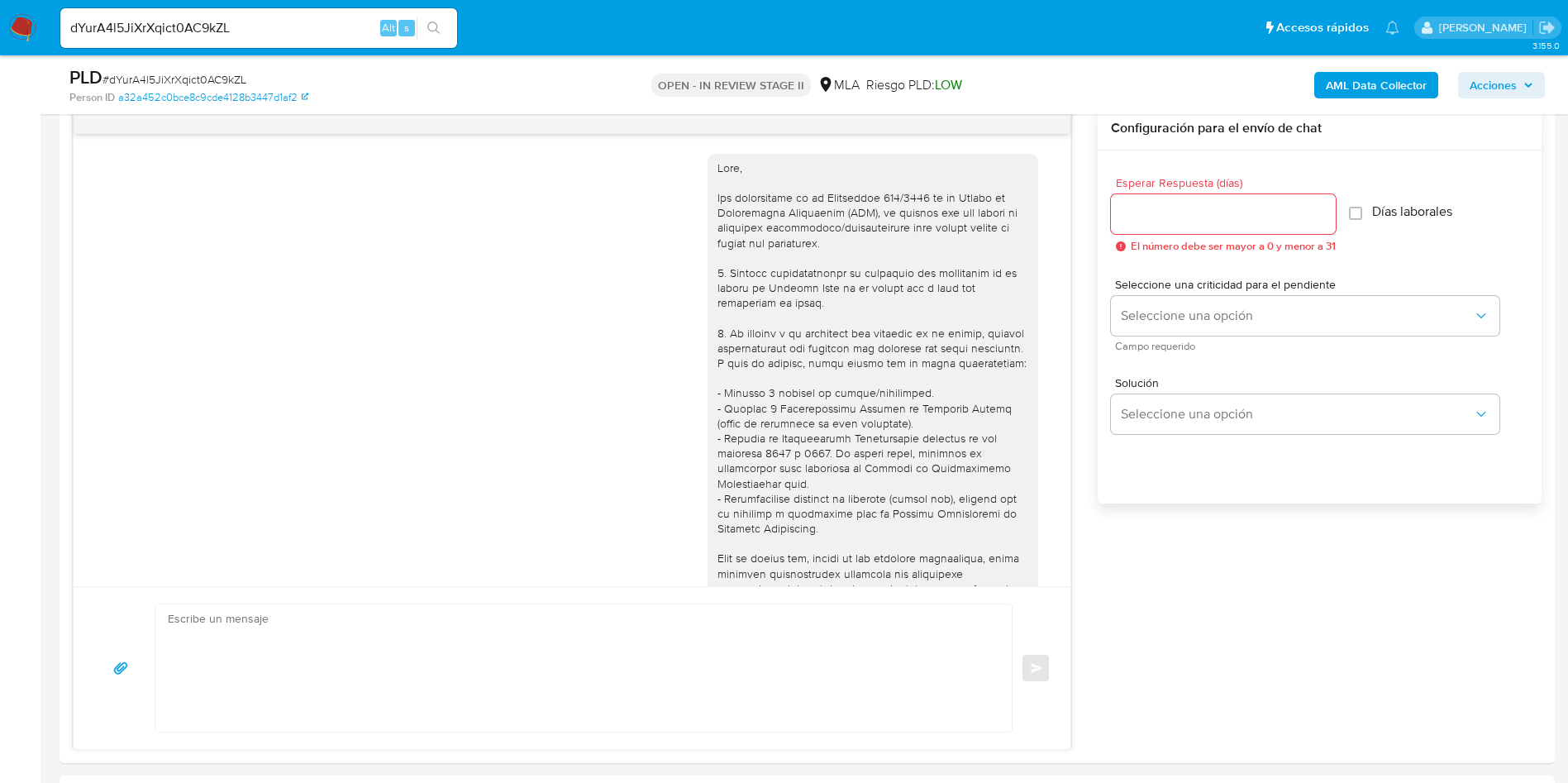
scroll to position [599, 0]
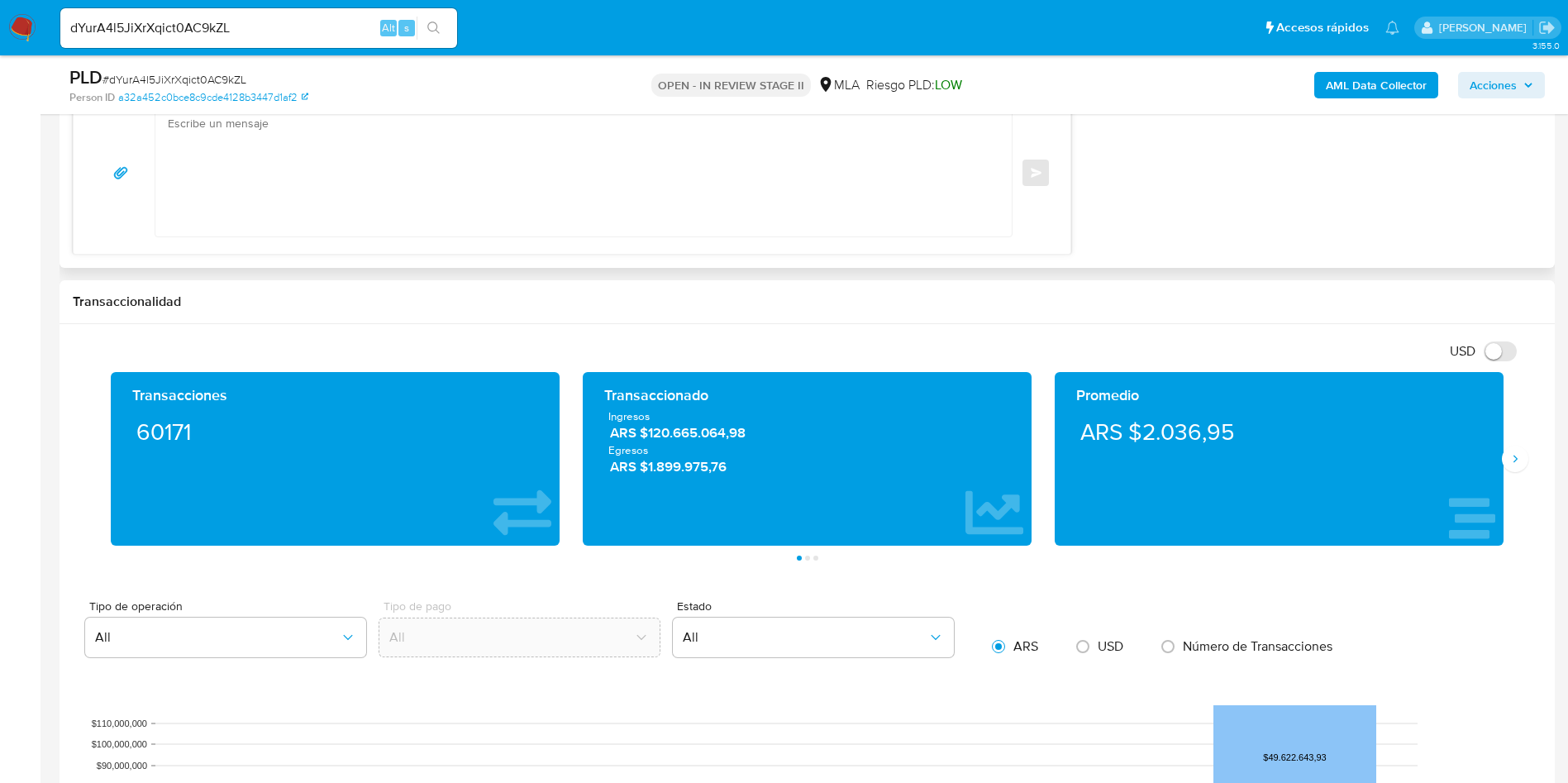
click at [282, 148] on textarea at bounding box center [579, 173] width 823 height 128
paste textarea "Hola, ¡Muchas gracias por tu respuesta! Confirmamos la recepción de la document…"
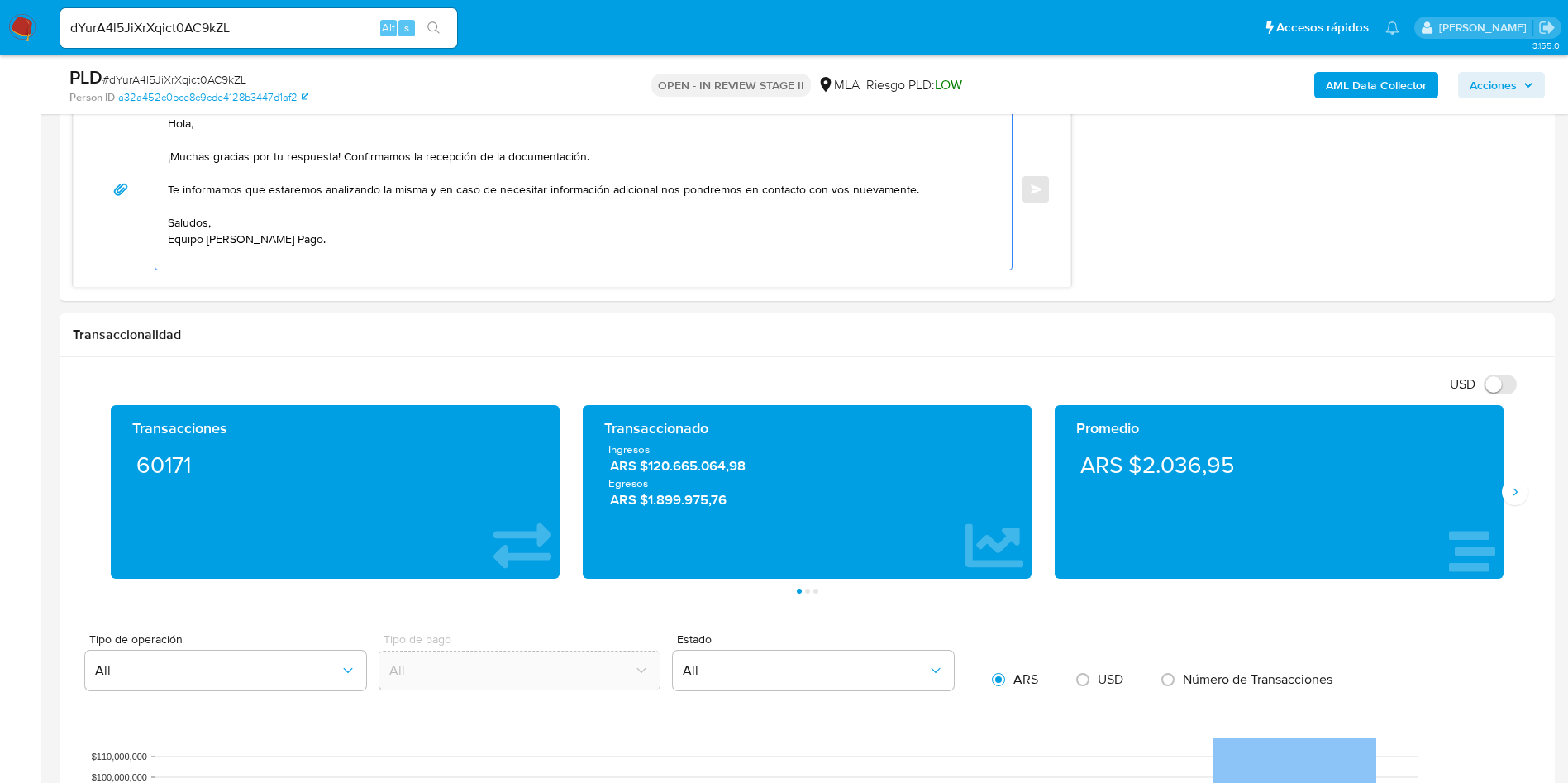
scroll to position [1240, 0]
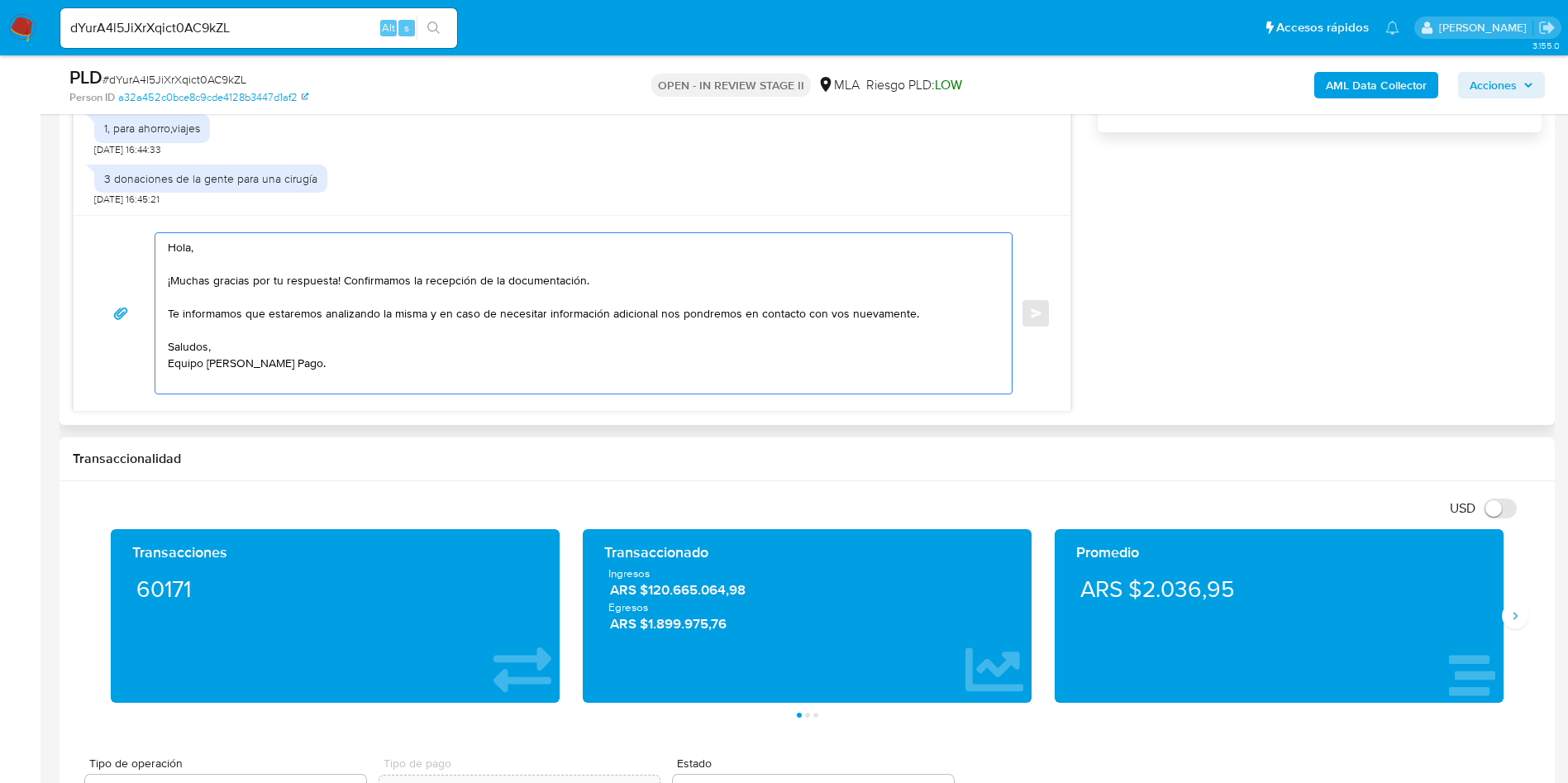
drag, startPoint x: 604, startPoint y: 286, endPoint x: 340, endPoint y: 281, distance: 264.0
click at [340, 281] on textarea "Hola, ¡Muchas gracias por tu respuesta! Confirmamos la recepción de la document…" at bounding box center [579, 313] width 823 height 160
drag, startPoint x: 439, startPoint y: 315, endPoint x: 160, endPoint y: 311, distance: 279.0
click at [160, 311] on div "Hola, ¡Muchas gracias por tu respuesta! Te informamos que estaremos analizando …" at bounding box center [579, 313] width 848 height 160
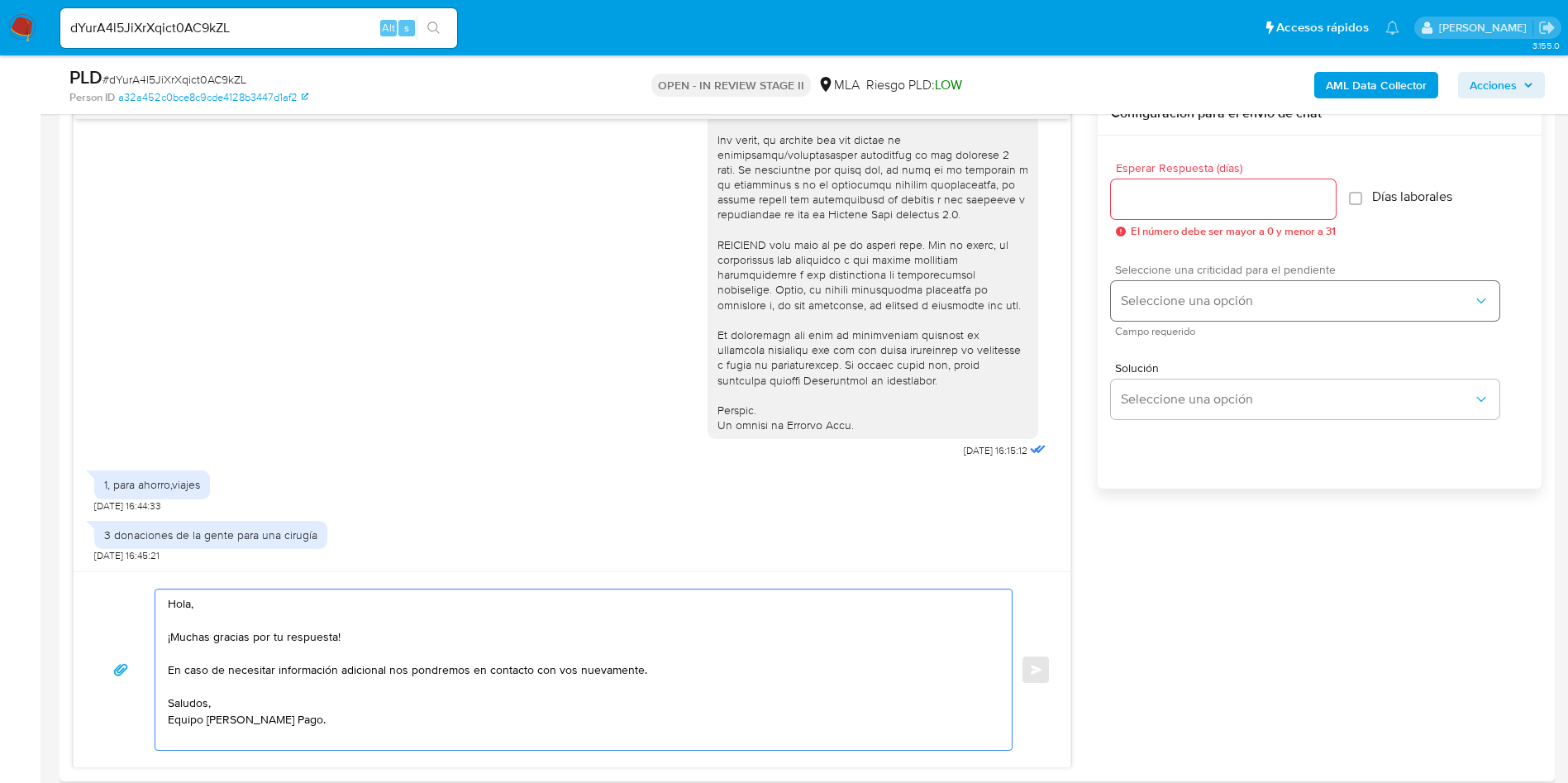
scroll to position [868, 0]
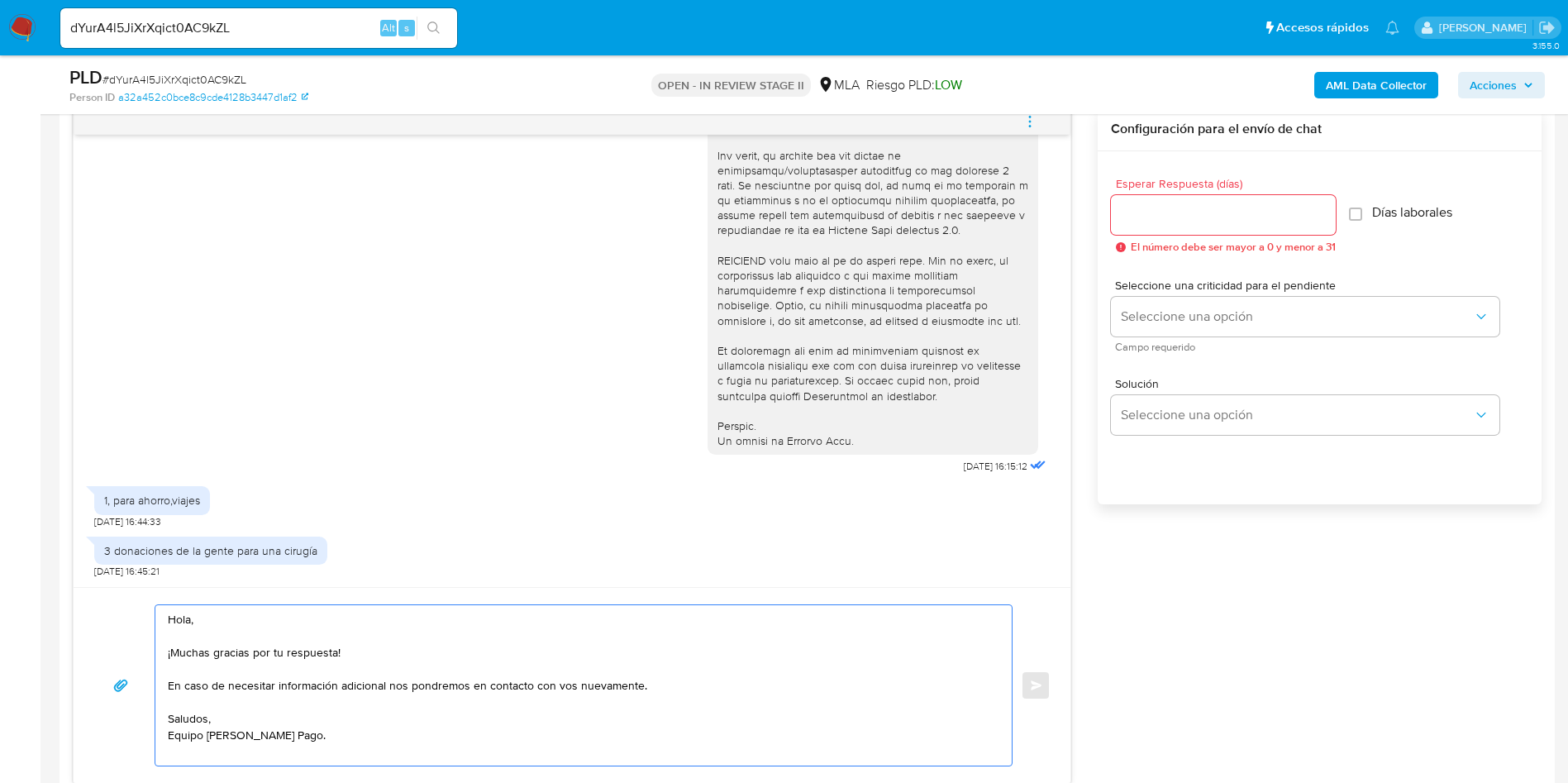
type textarea "Hola, ¡Muchas gracias por tu respuesta! En caso de necesitar información adicio…"
click at [1215, 201] on div at bounding box center [1223, 214] width 225 height 39
click at [1216, 213] on input "Esperar Respuesta (días)" at bounding box center [1223, 215] width 225 height 22
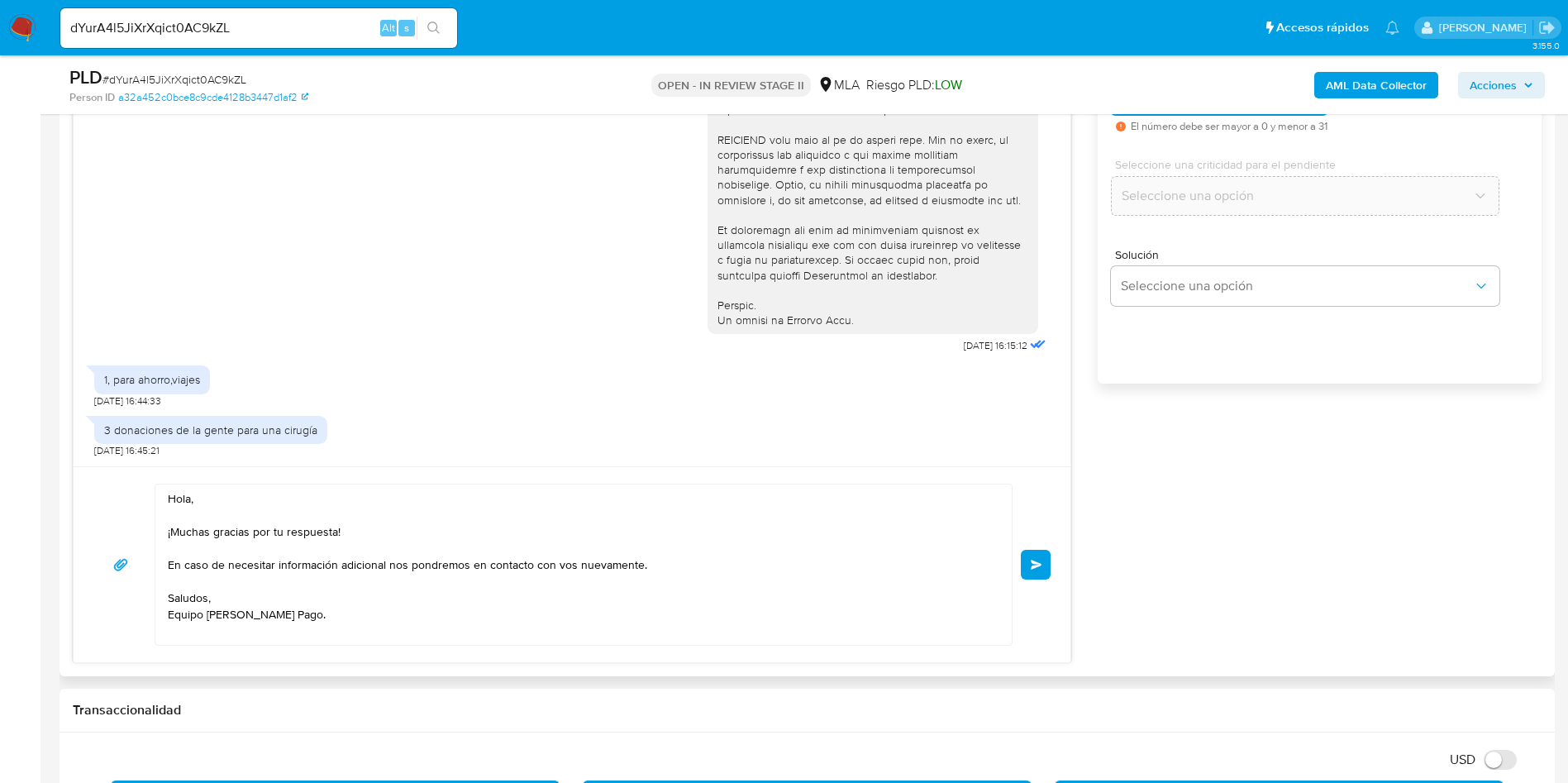
scroll to position [992, 0]
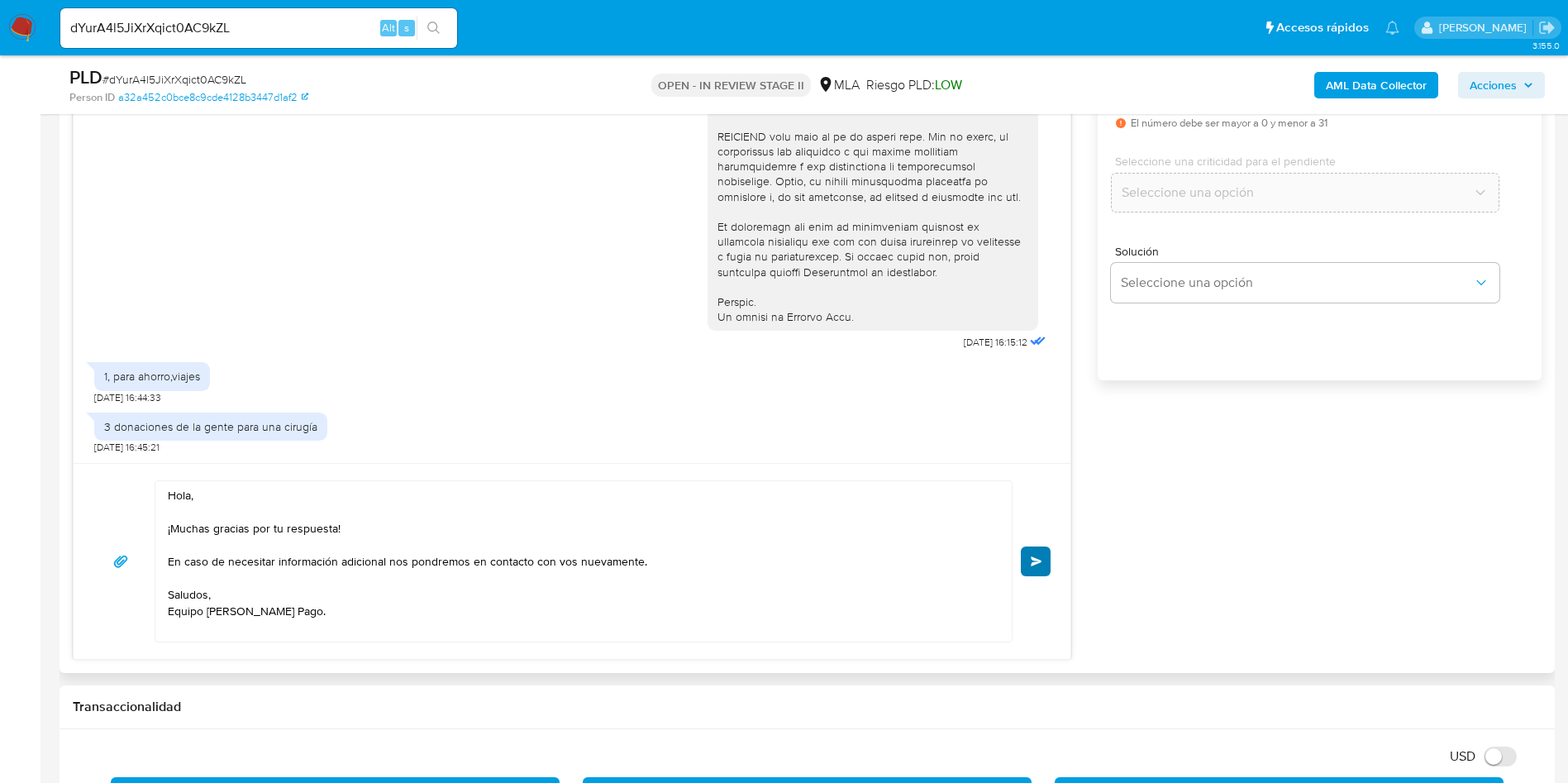
type input "0"
click at [1047, 565] on button "Enviar" at bounding box center [1035, 560] width 29 height 29
click at [1030, 562] on div "Hola, ¡Muchas gracias por tu respuesta! En caso de necesitar información adicio…" at bounding box center [571, 561] width 957 height 162
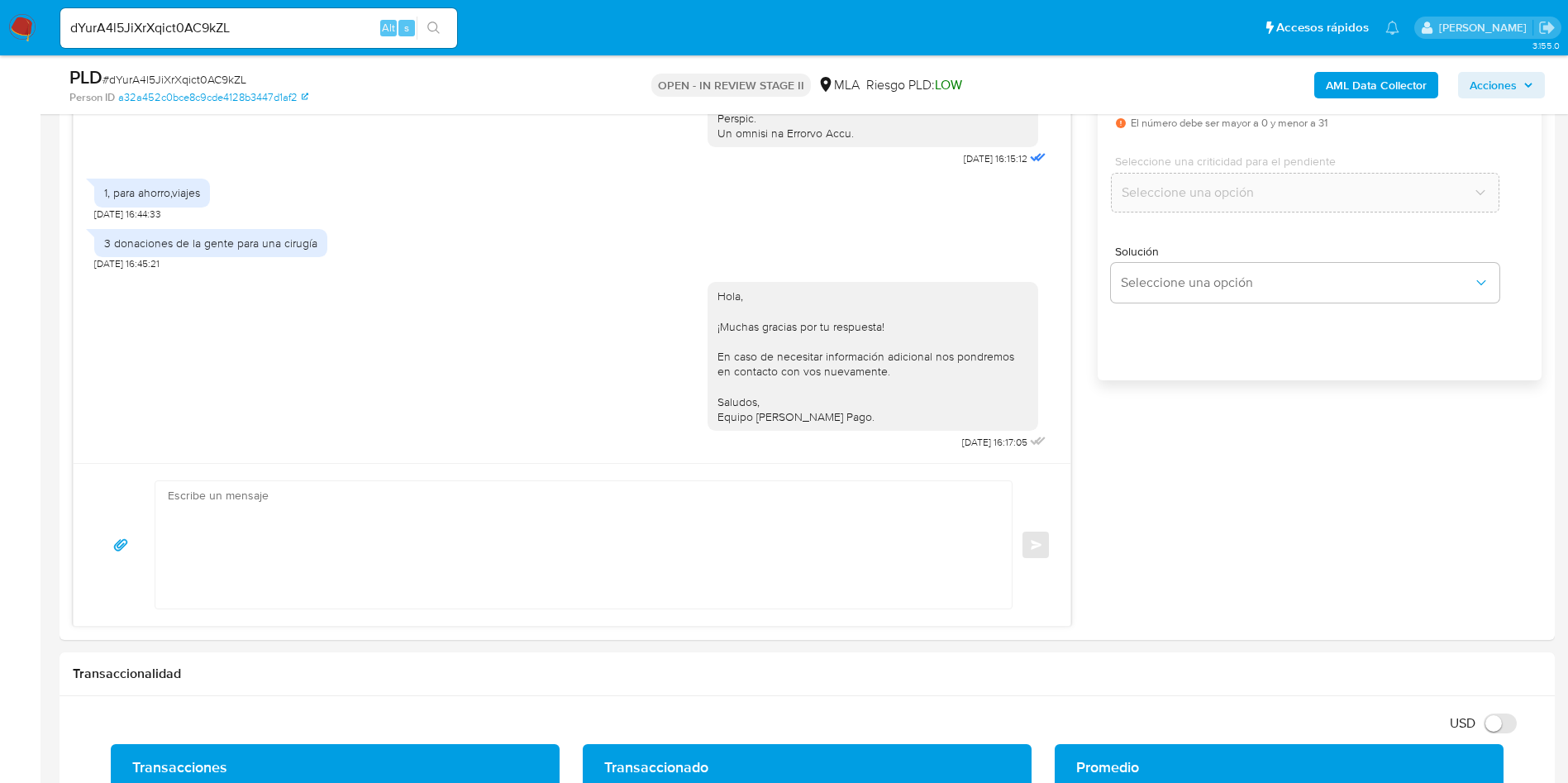
click at [181, 18] on input "dYurA4l5JiXrXqict0AC9kZL" at bounding box center [259, 29] width 396 height 22
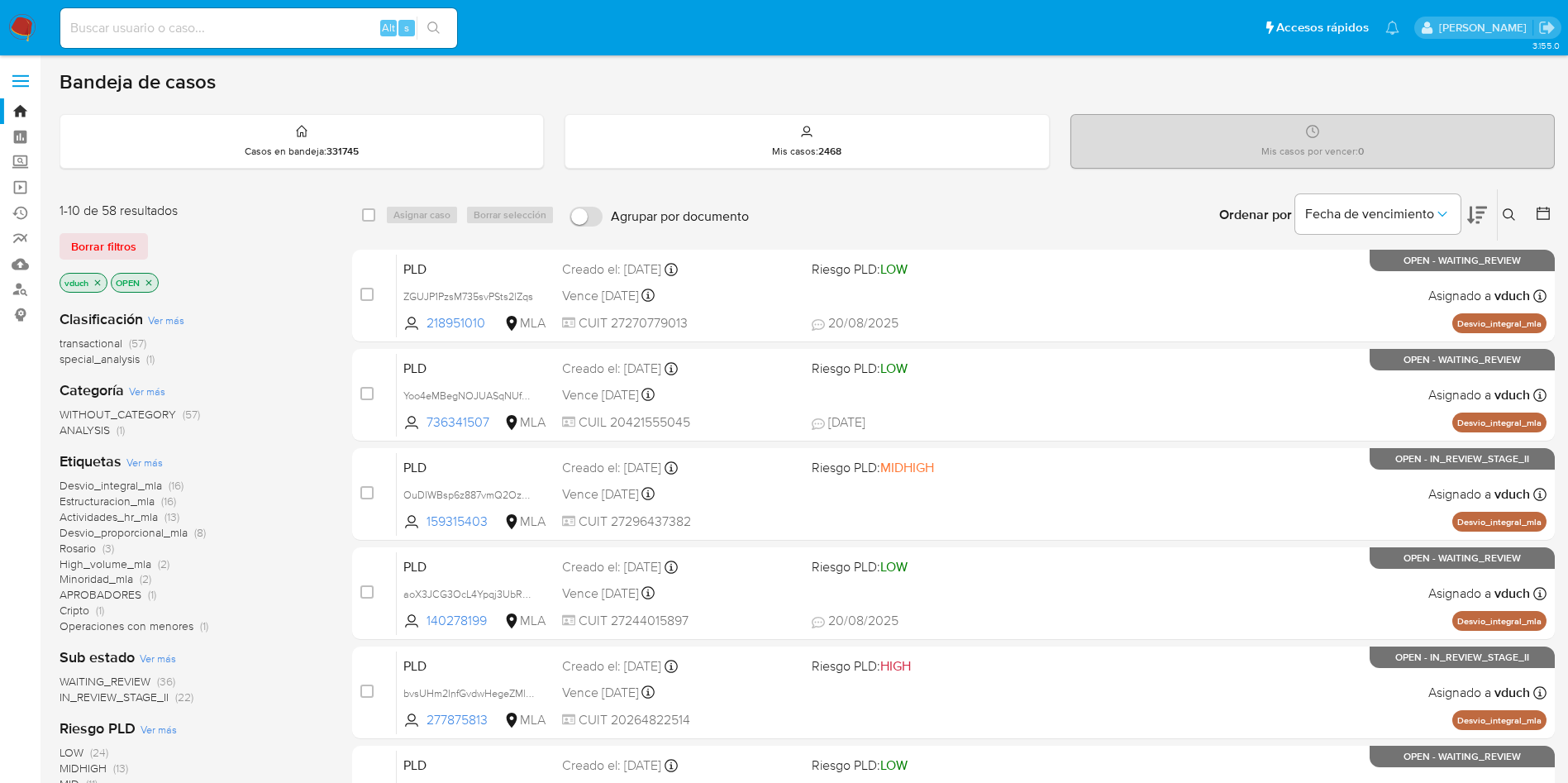
click at [1505, 218] on icon at bounding box center [1509, 215] width 13 height 13
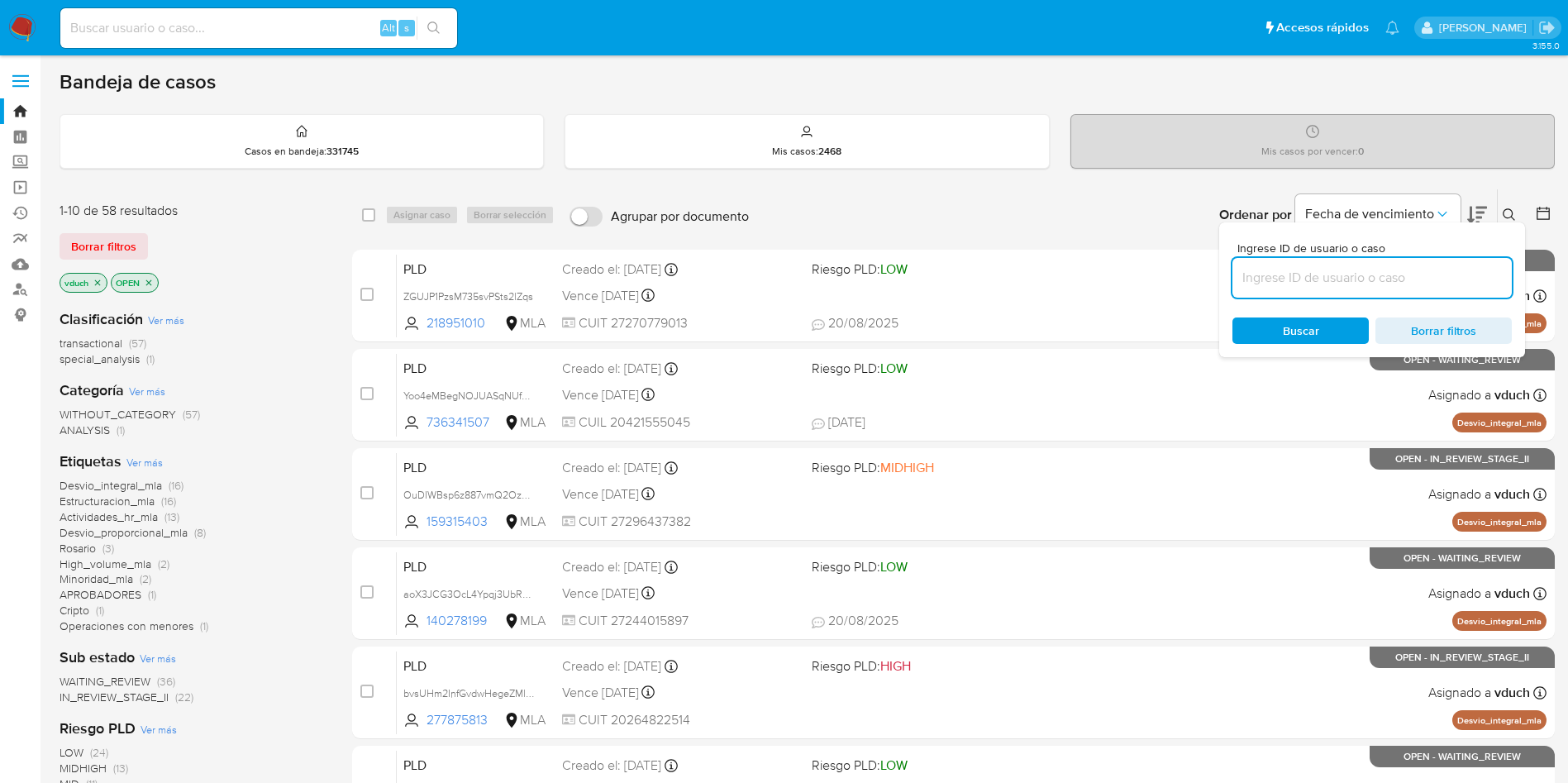
click at [1429, 273] on input at bounding box center [1371, 278] width 280 height 22
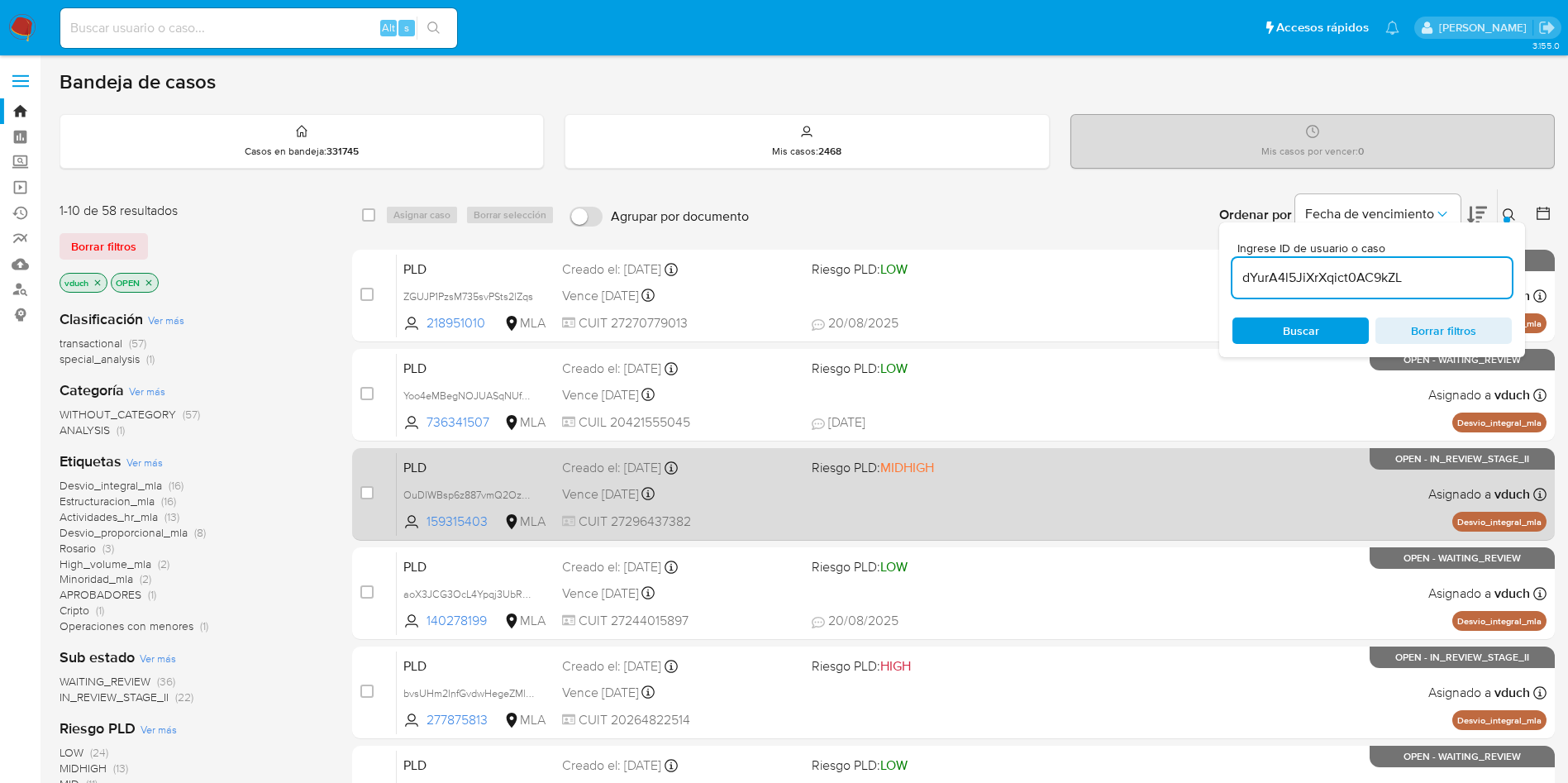
type input "dYurA4l5JiXrXqict0AC9kZL"
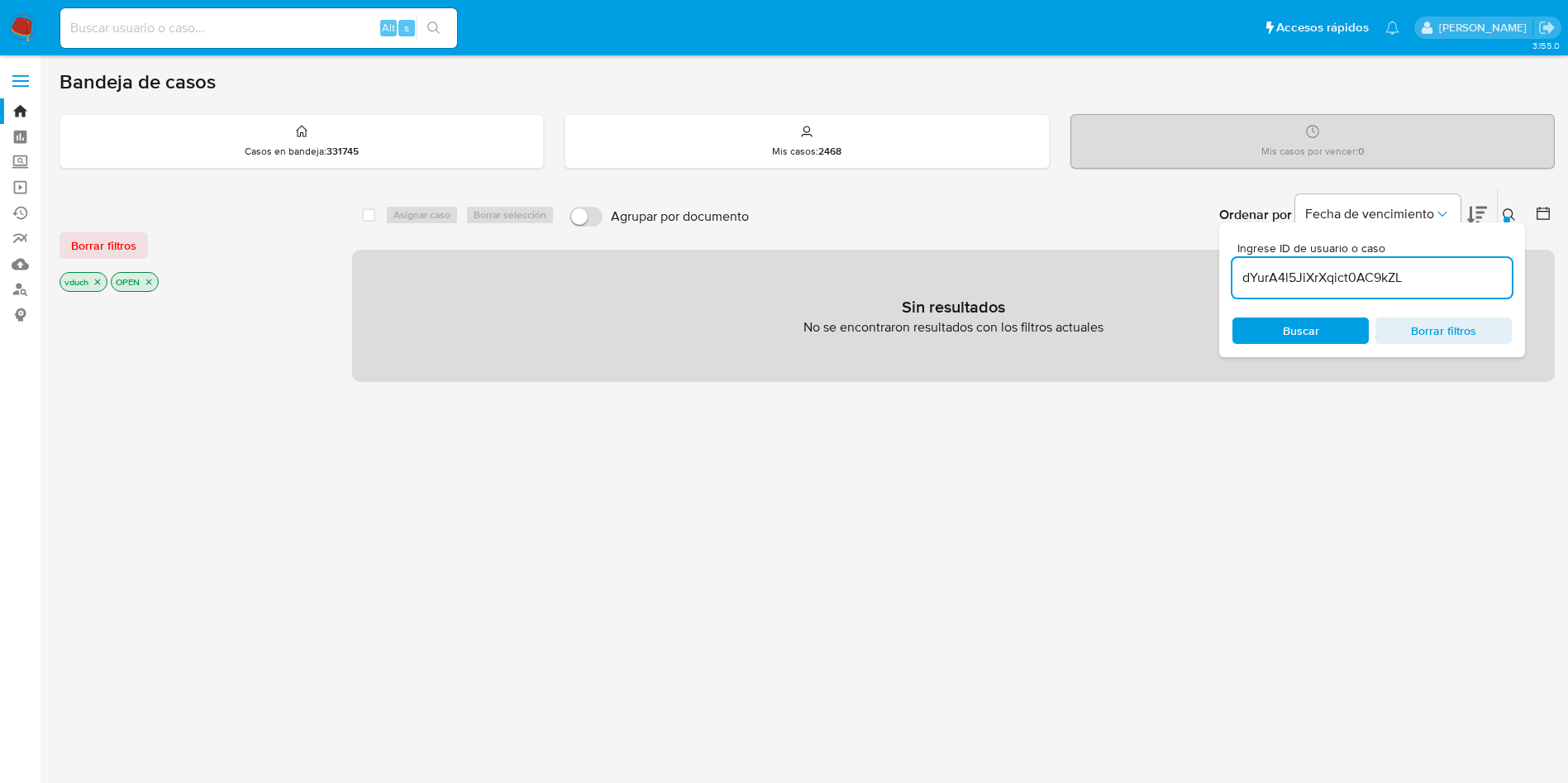
click at [149, 284] on icon "close-filter" at bounding box center [149, 282] width 10 height 10
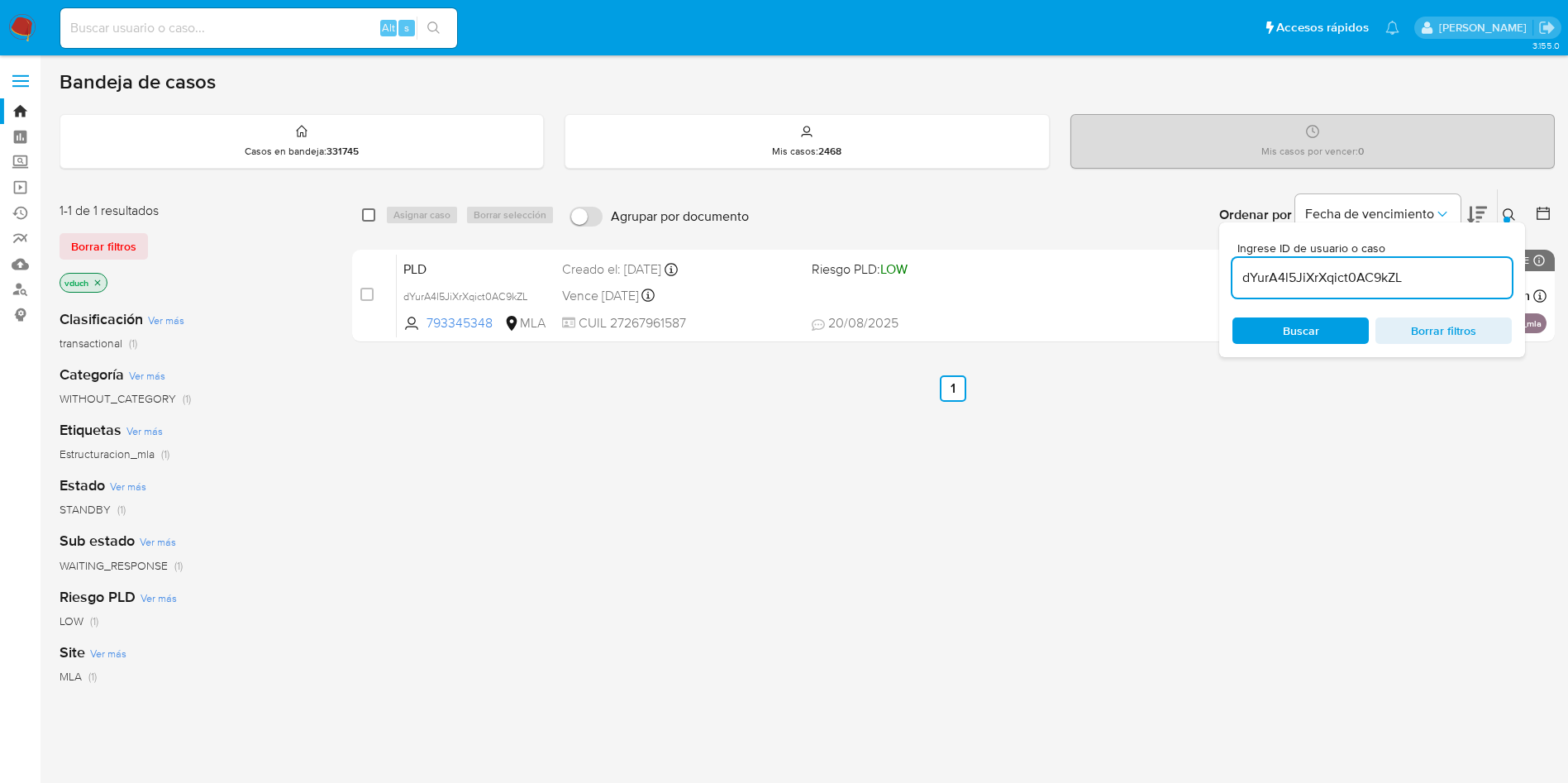
click at [374, 218] on input "checkbox" at bounding box center [369, 215] width 13 height 13
checkbox input "true"
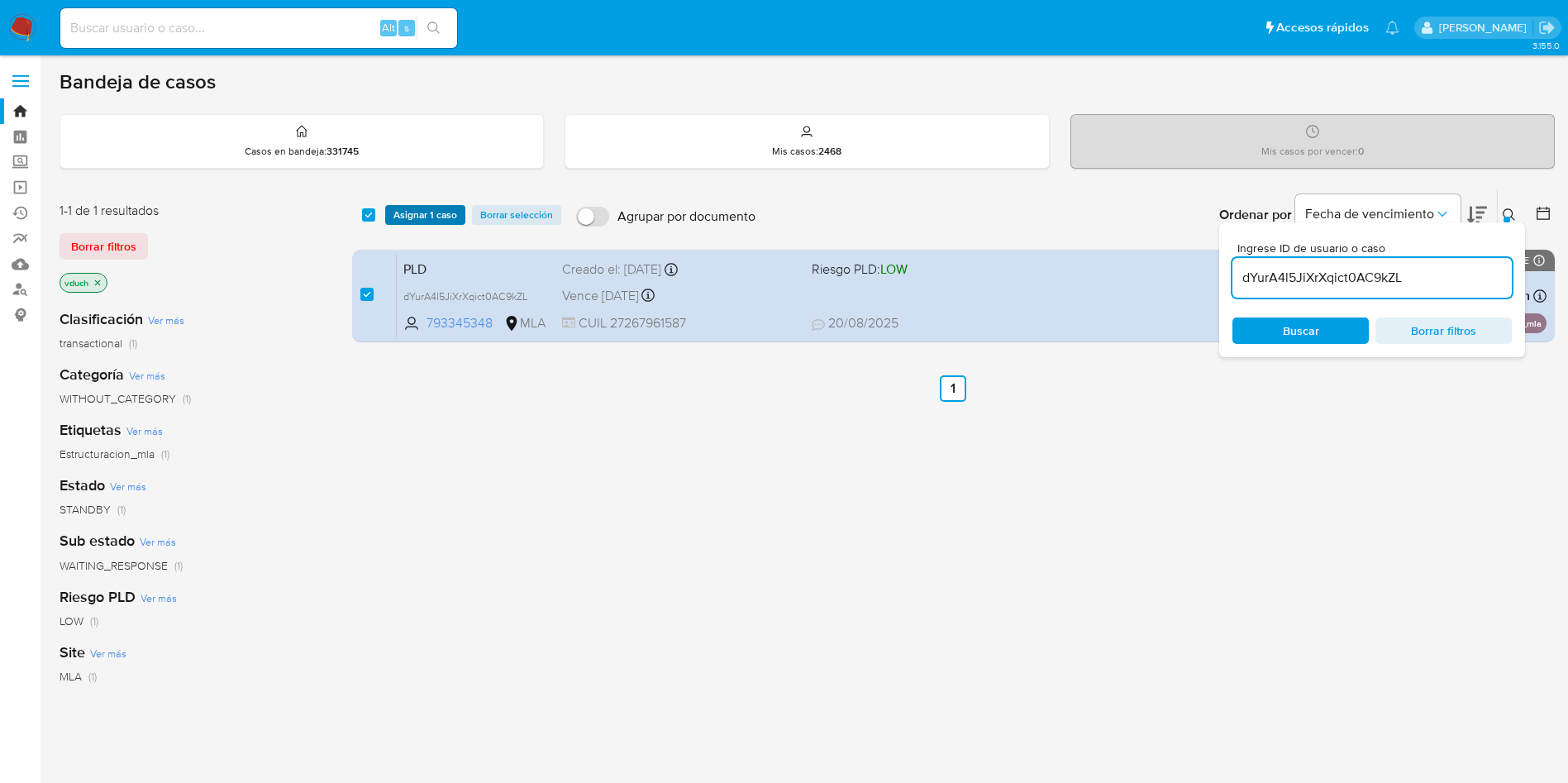
click at [421, 215] on span "Asignar 1 caso" at bounding box center [425, 215] width 64 height 17
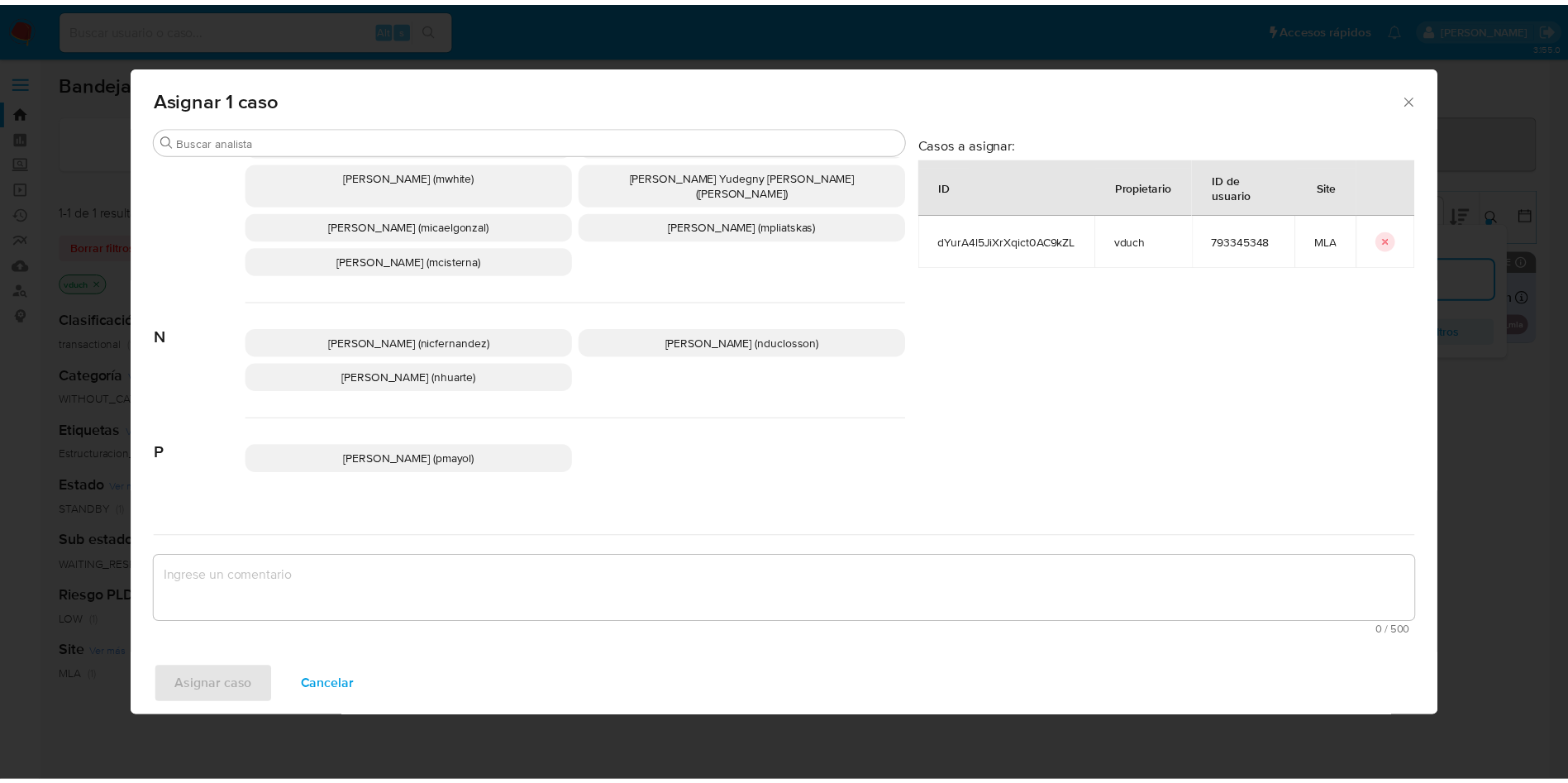
scroll to position [1547, 0]
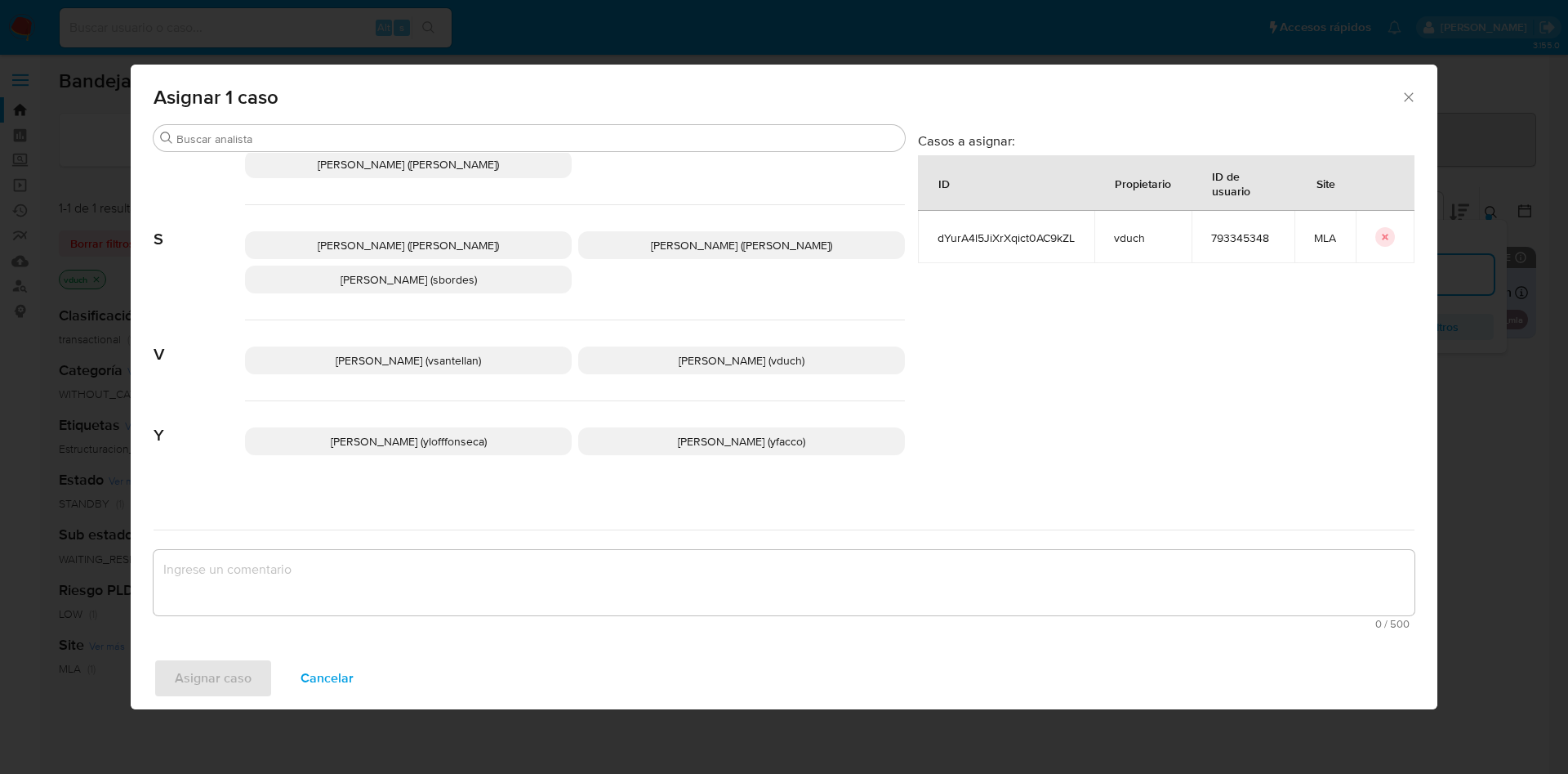
drag, startPoint x: 749, startPoint y: 345, endPoint x: 749, endPoint y: 373, distance: 28.0
click at [749, 352] on span "Valeria Duch (vduch)" at bounding box center [742, 360] width 126 height 17
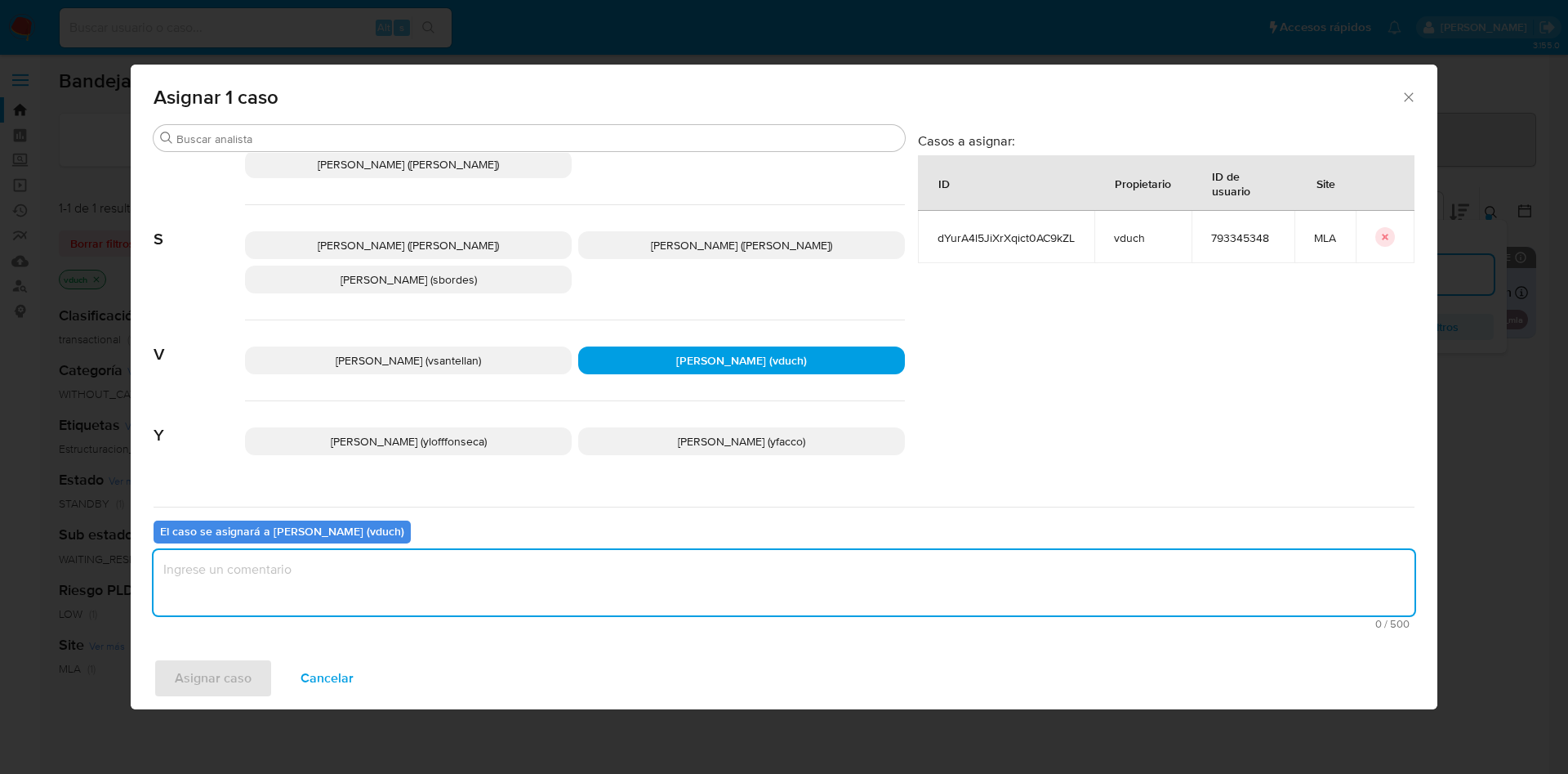
drag, startPoint x: 723, startPoint y: 580, endPoint x: 548, endPoint y: 576, distance: 175.0
click at [724, 581] on textarea "assign-modal" at bounding box center [784, 582] width 1261 height 66
click at [251, 664] on button "Asignar caso" at bounding box center [213, 678] width 120 height 39
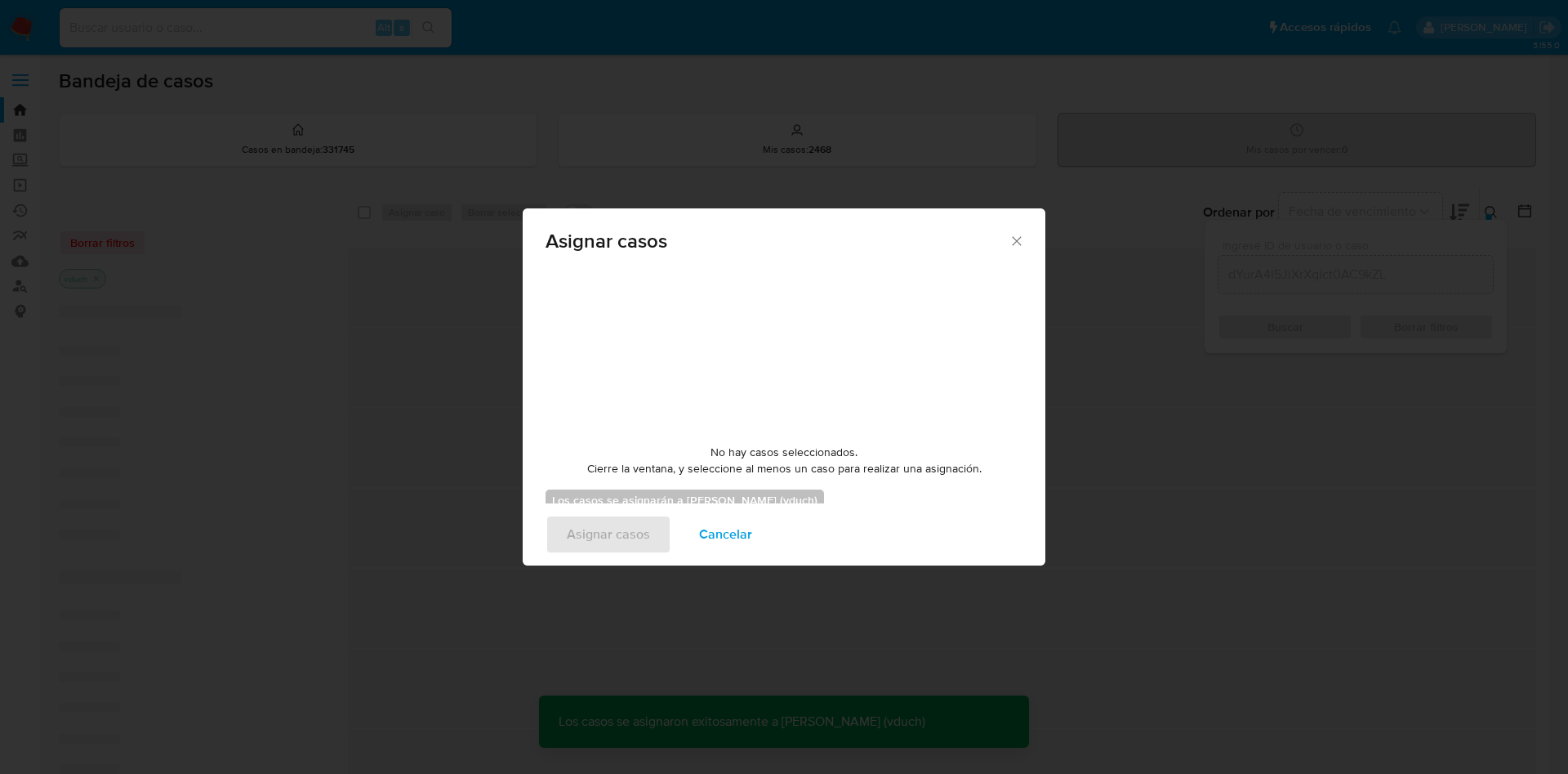
checkbox input "false"
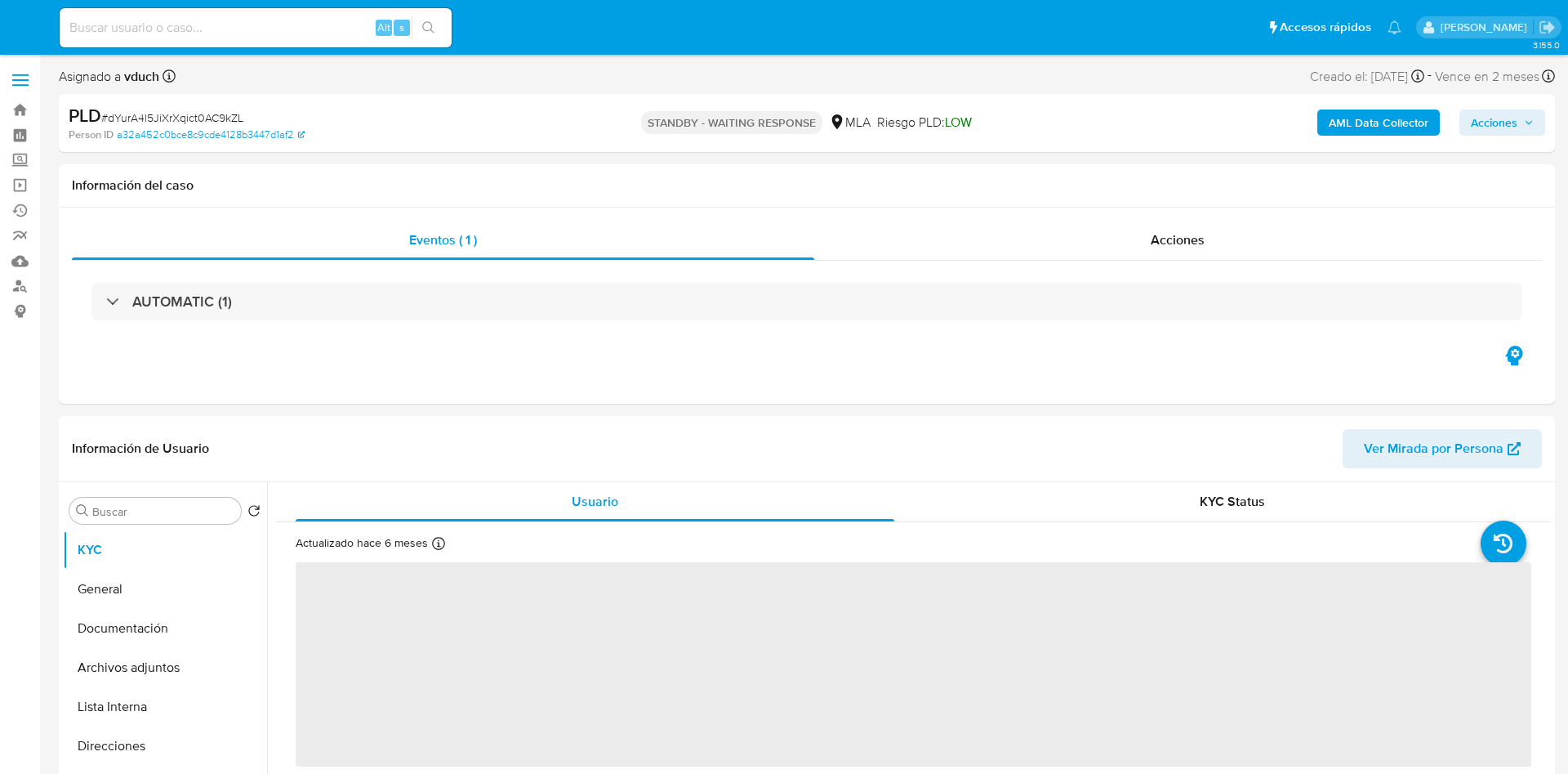
select select "10"
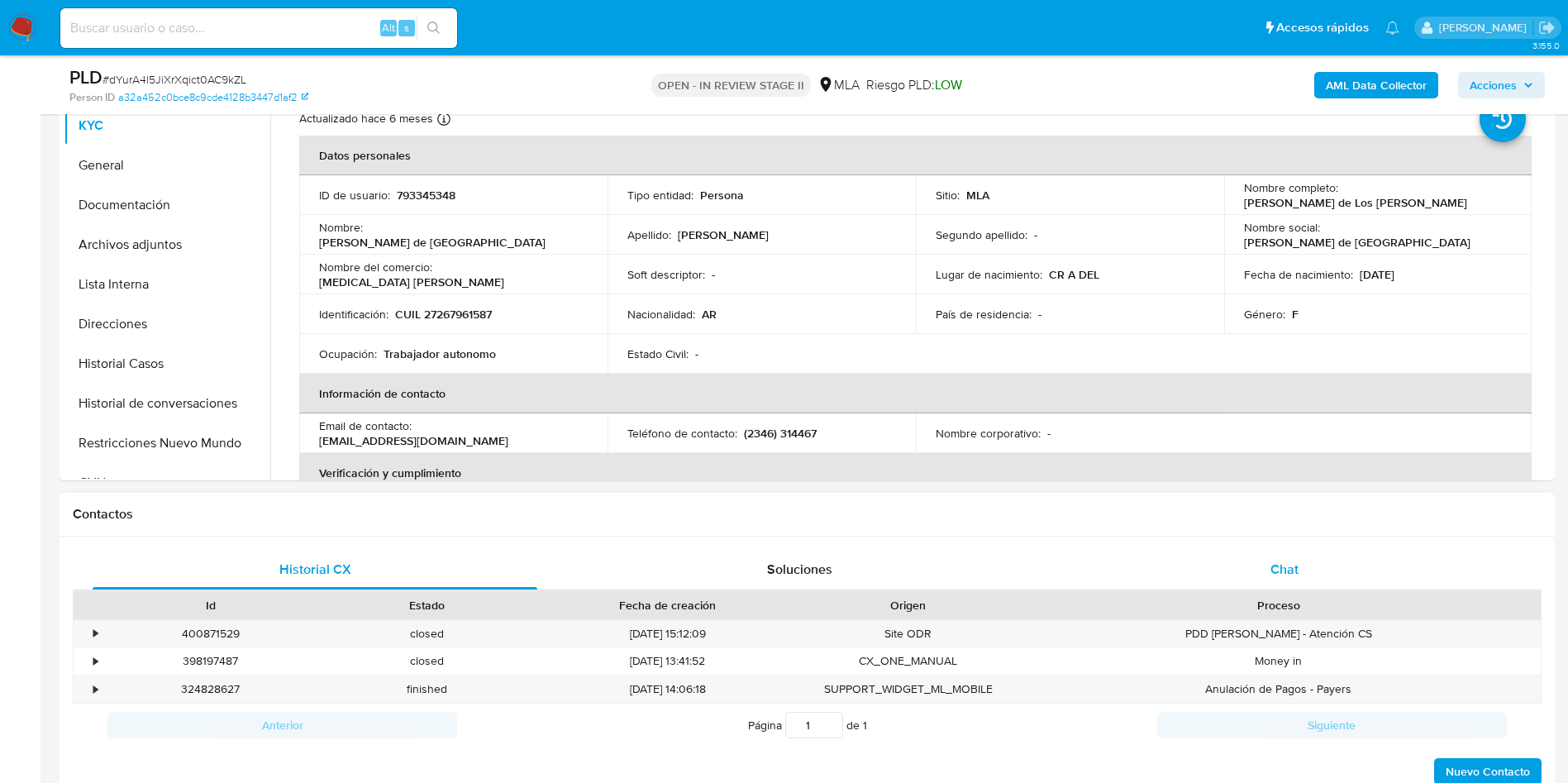
select select "10"
click at [1279, 587] on div "Chat" at bounding box center [1283, 569] width 444 height 39
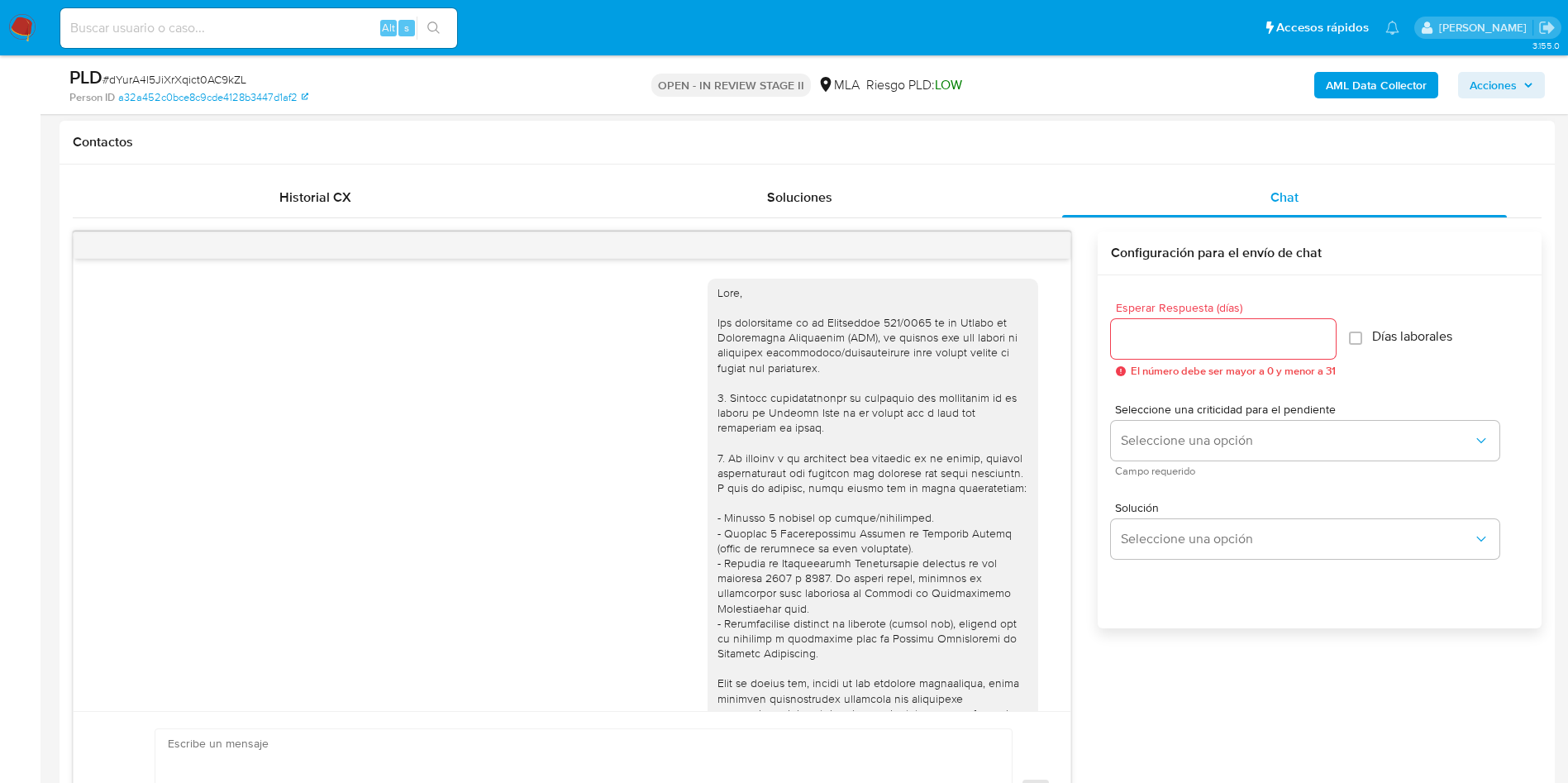
scroll to position [783, 0]
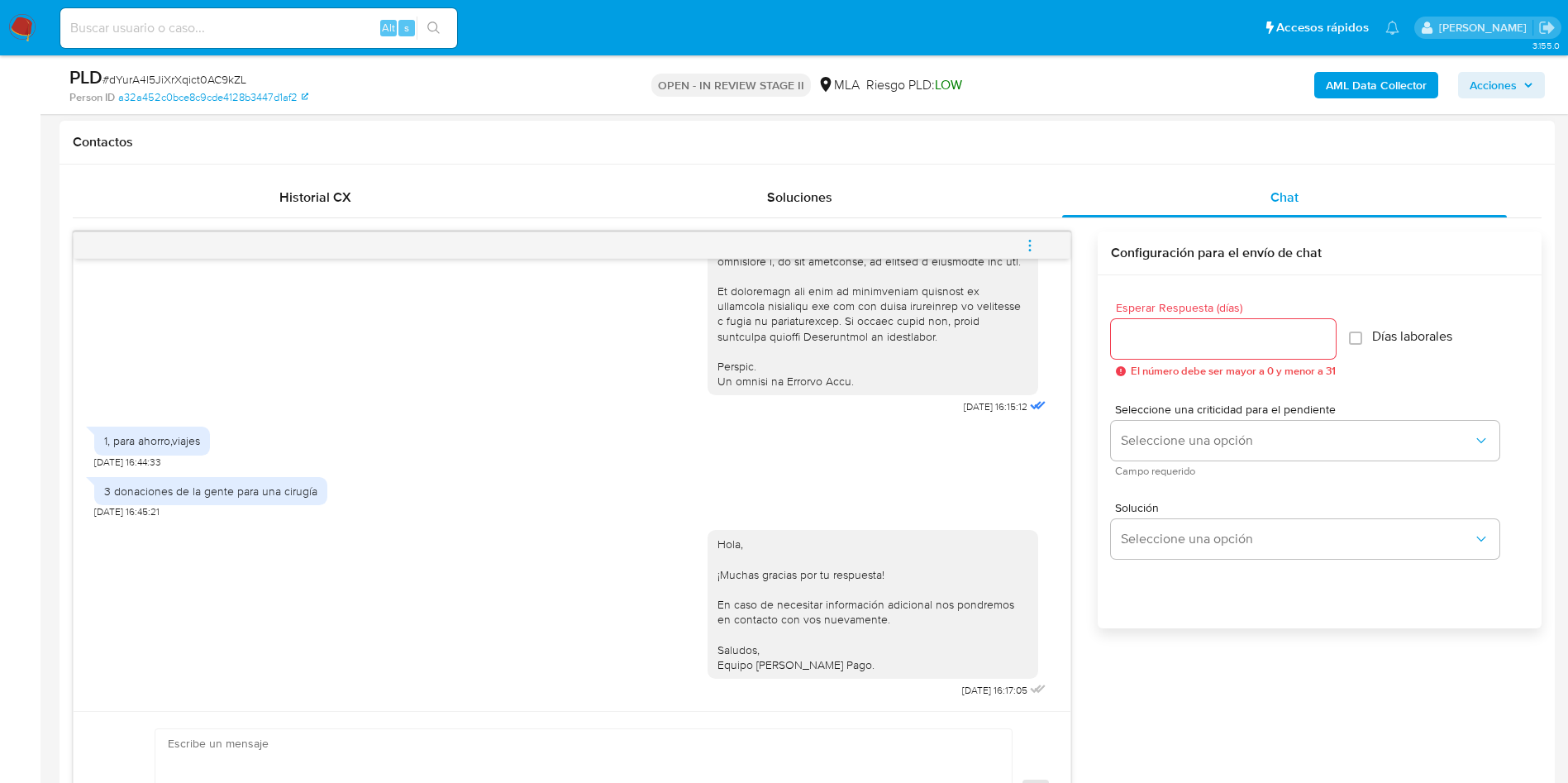
click at [1024, 235] on span "menu-action" at bounding box center [1030, 245] width 15 height 39
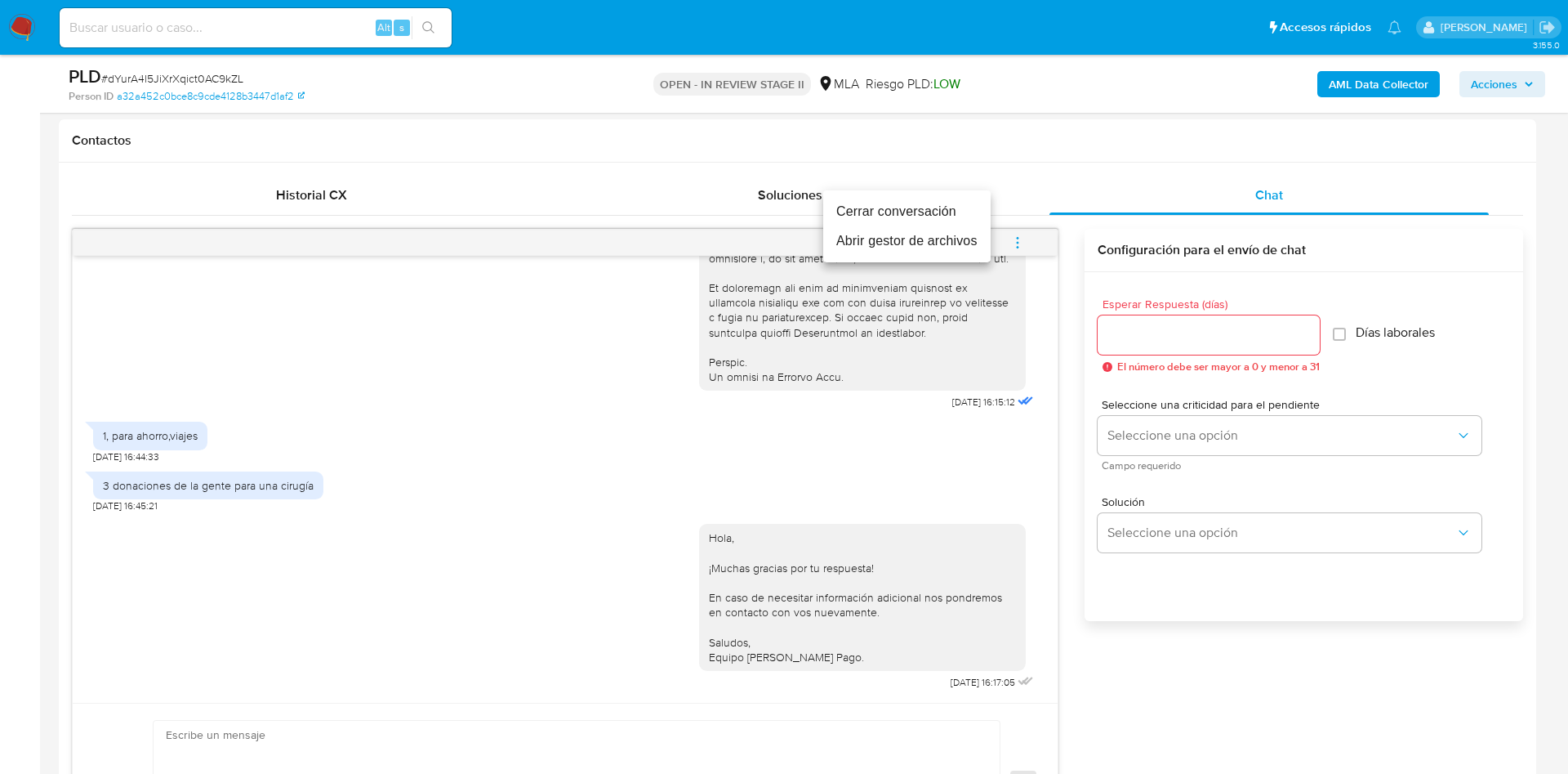
click at [932, 218] on li "Cerrar conversación" at bounding box center [907, 211] width 168 height 29
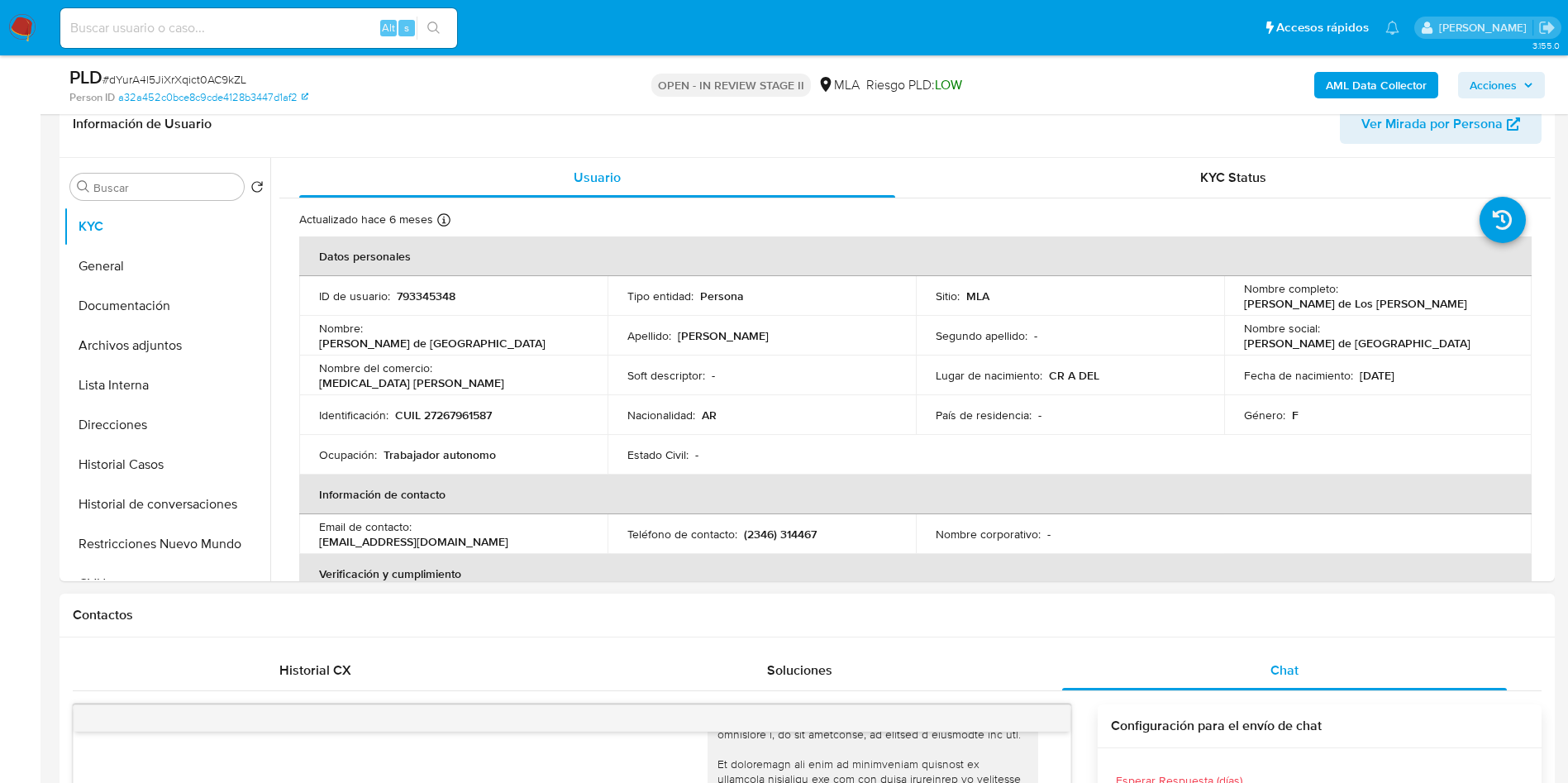
scroll to position [496, 0]
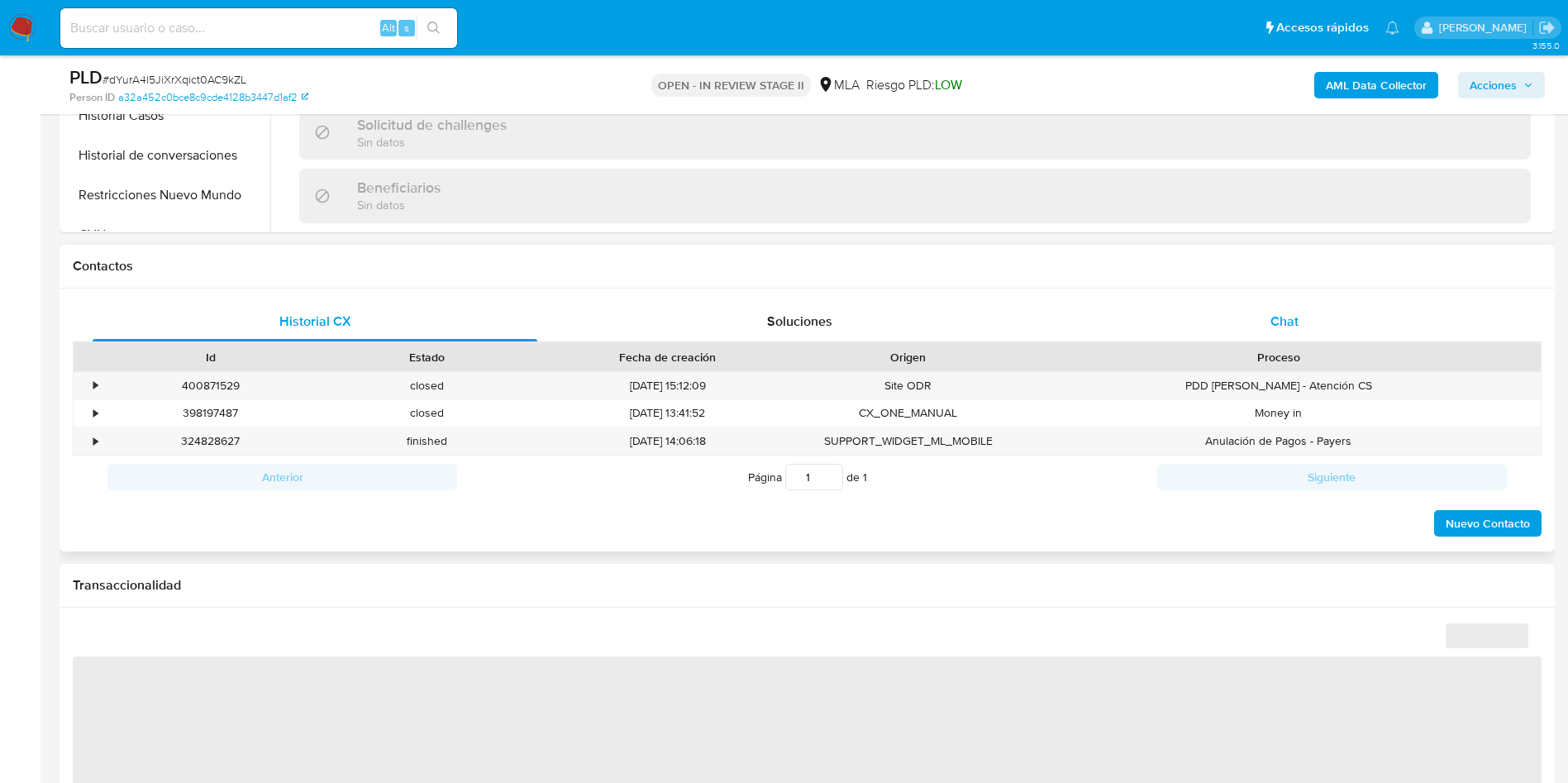
click at [1295, 323] on span "Chat" at bounding box center [1283, 321] width 28 height 19
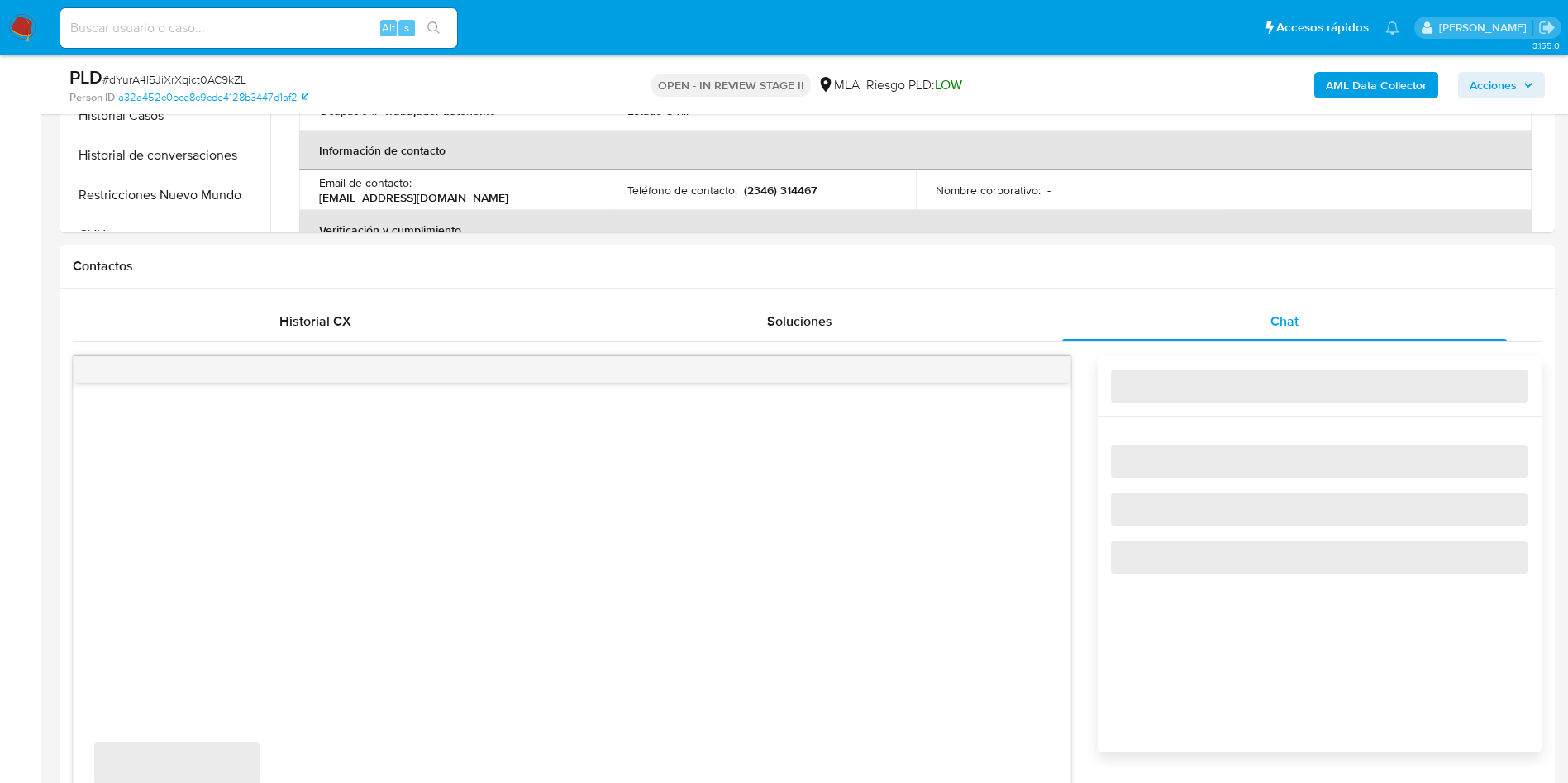
scroll to position [992, 0]
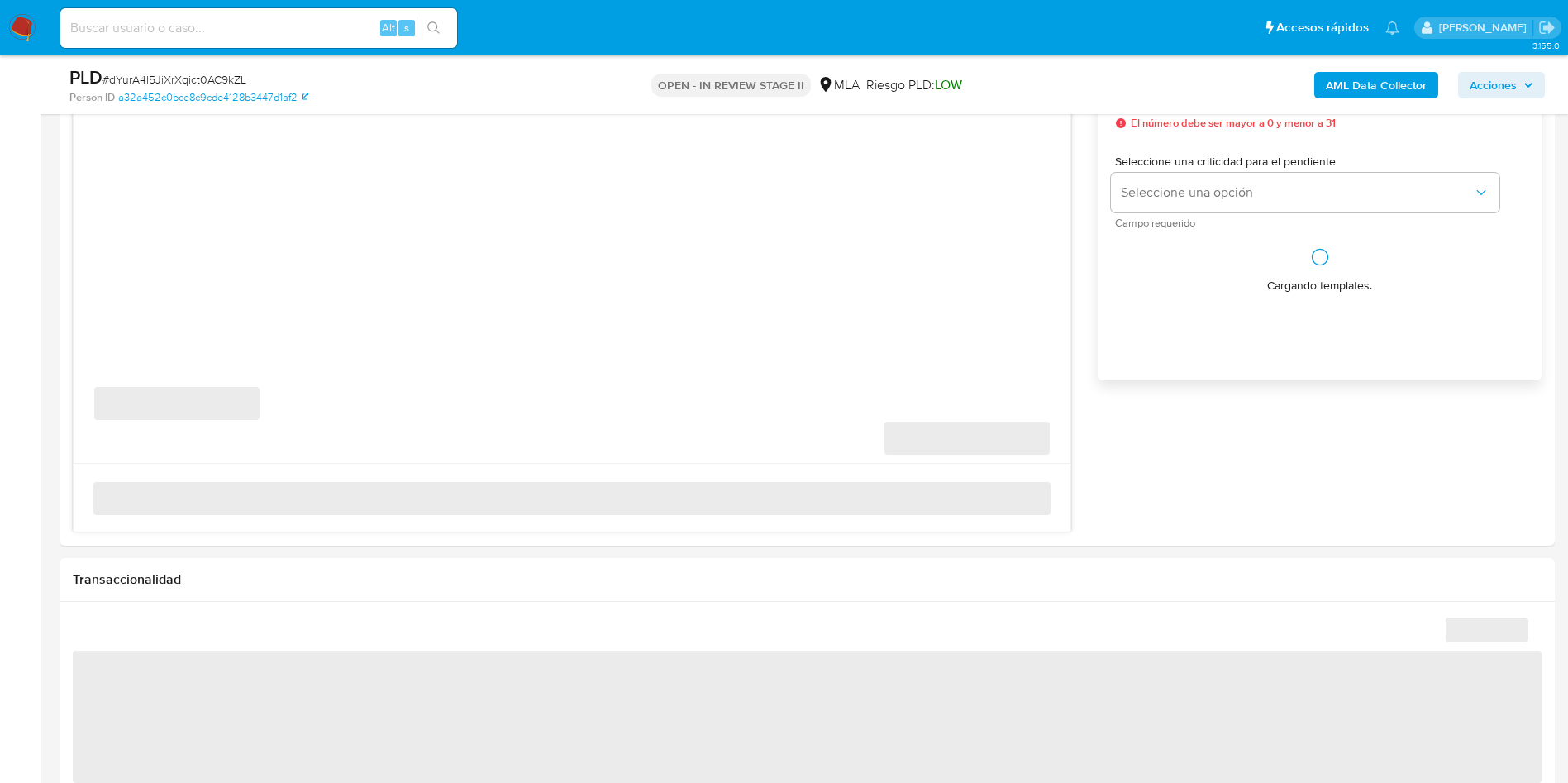
select select "10"
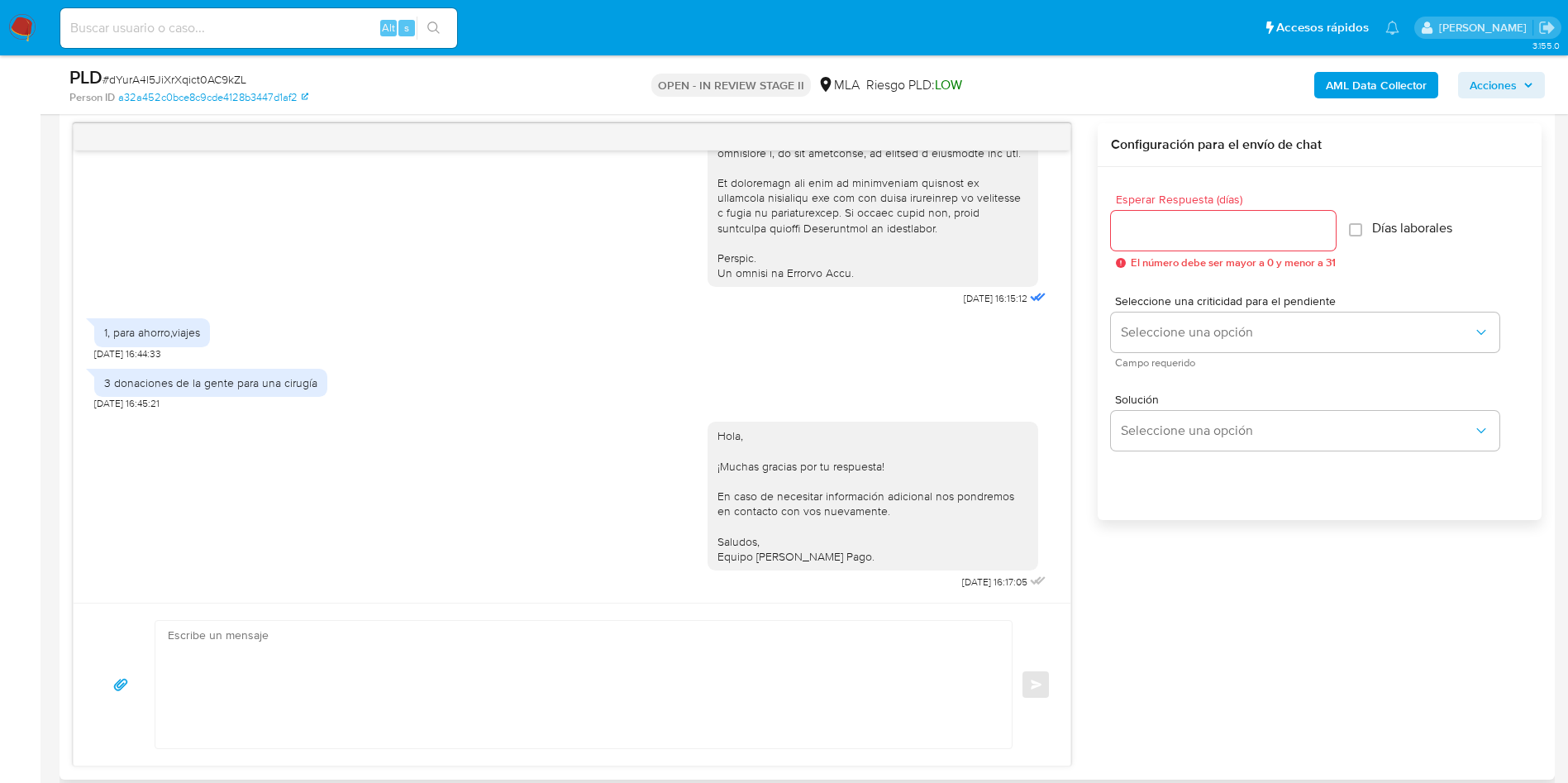
scroll to position [868, 0]
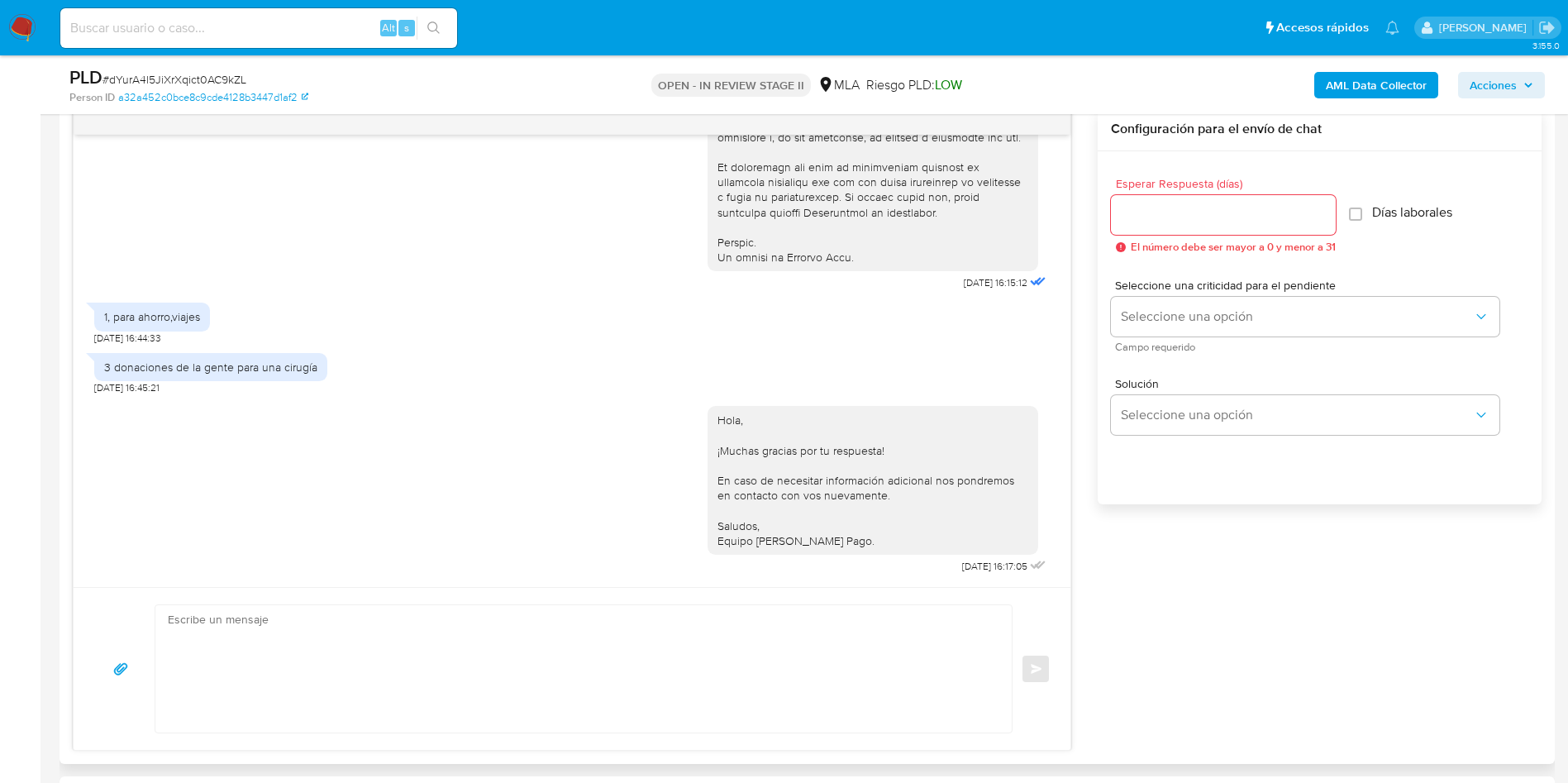
click at [133, 317] on div "1, para ahorro,viajes" at bounding box center [152, 317] width 96 height 15
click at [133, 316] on div "1, para ahorro,viajes" at bounding box center [152, 317] width 96 height 15
click at [186, 370] on div "3 donaciones de la gente para una cirugía" at bounding box center [211, 367] width 213 height 15
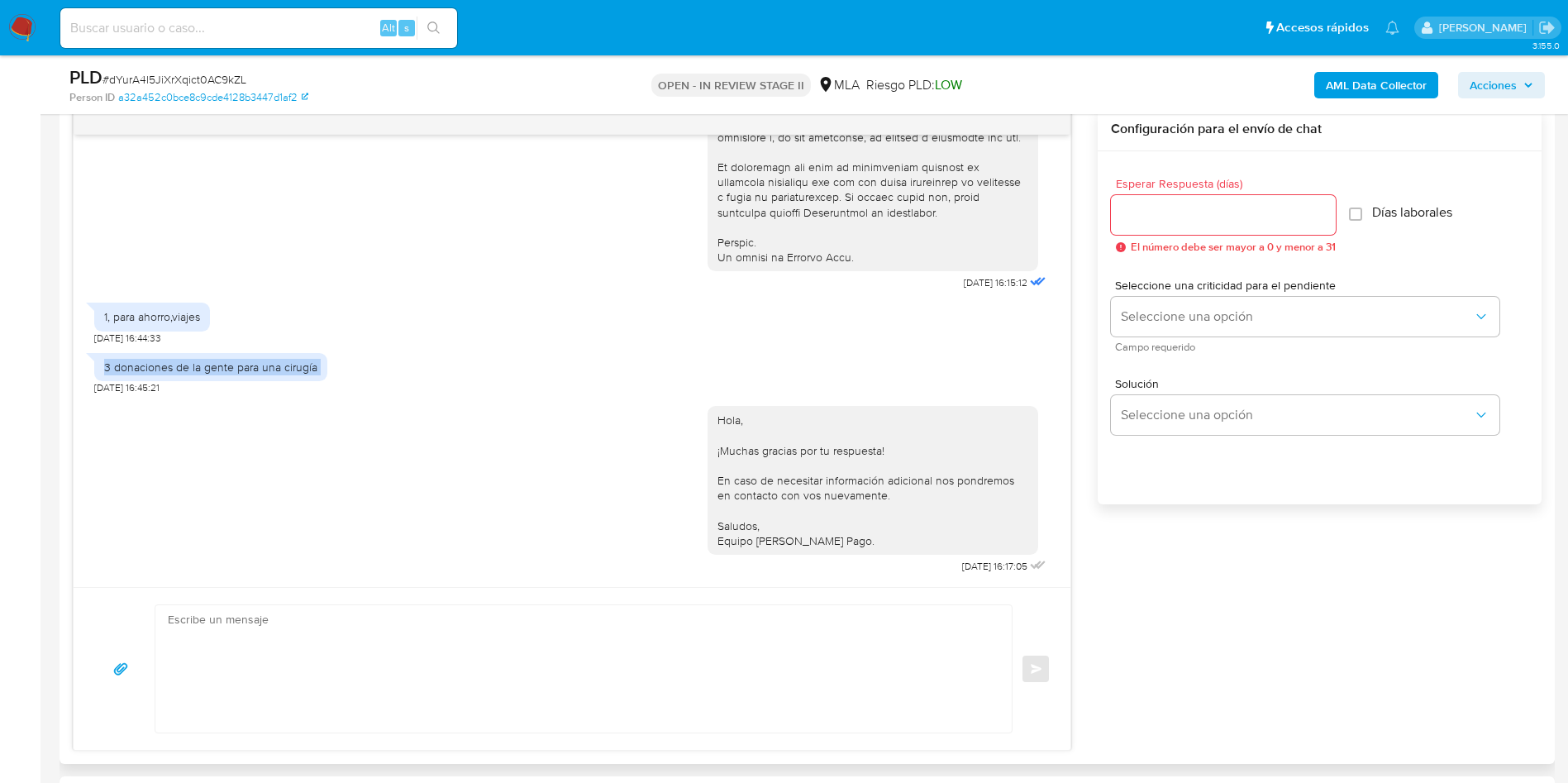
click at [186, 370] on div "3 donaciones de la gente para una cirugía" at bounding box center [211, 367] width 213 height 15
click at [289, 382] on div "3 donaciones de la gente para una cirugía 20/08/2025 16:45:21" at bounding box center [210, 369] width 233 height 50
drag, startPoint x: 117, startPoint y: 320, endPoint x: 228, endPoint y: 311, distance: 111.4
click at [228, 311] on div "1, para ahorro,viajes 20/08/2025 16:44:33" at bounding box center [571, 318] width 955 height 50
click at [105, 328] on div "1, para ahorro,viajes" at bounding box center [152, 316] width 116 height 28
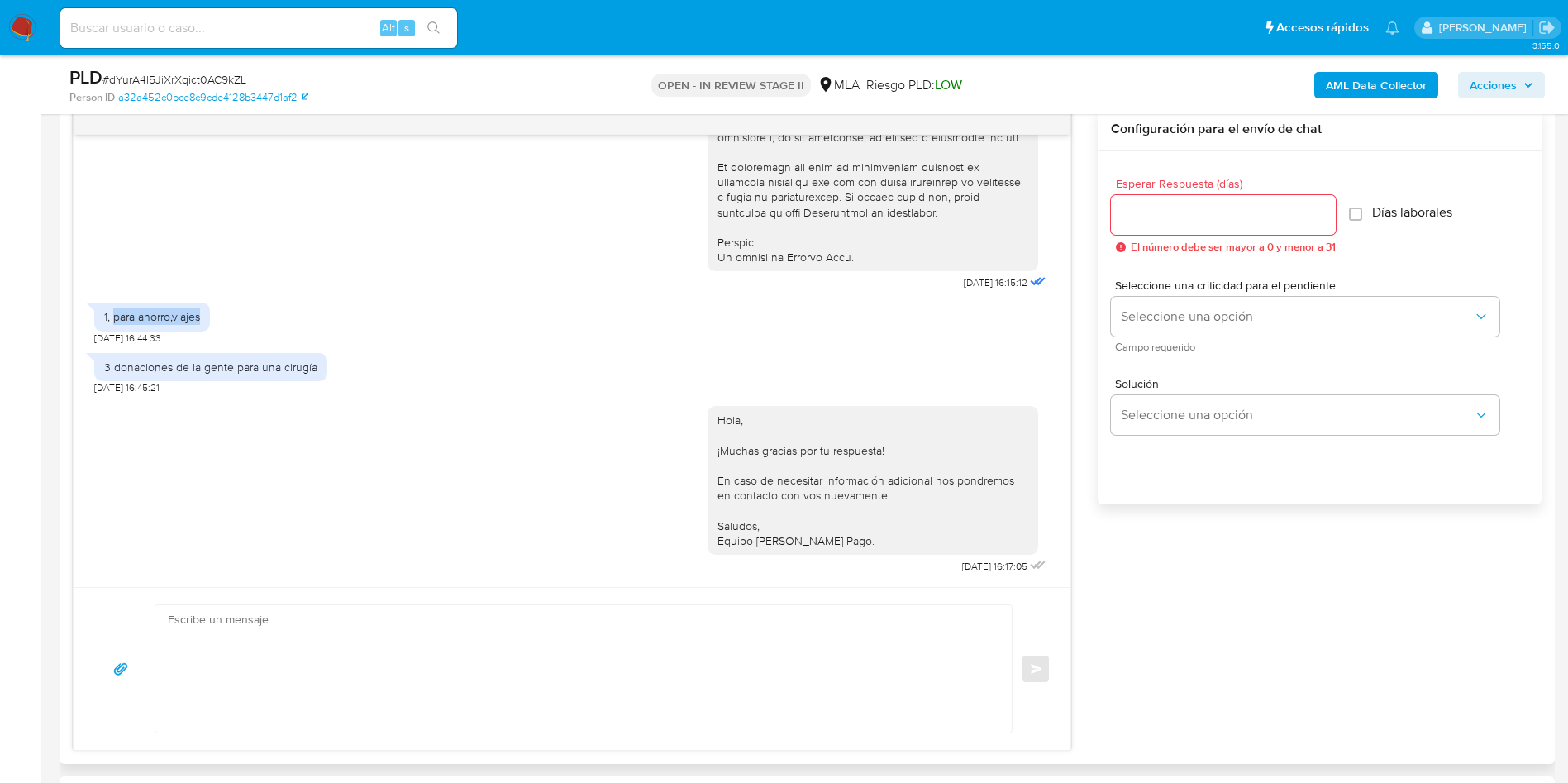
drag, startPoint x: 116, startPoint y: 319, endPoint x: 237, endPoint y: 324, distance: 121.1
click at [237, 324] on div "1, para ahorro,viajes 20/08/2025 16:44:33" at bounding box center [571, 318] width 955 height 50
copy div "para ahorro,viajes"
click at [821, 611] on textarea at bounding box center [579, 669] width 823 height 128
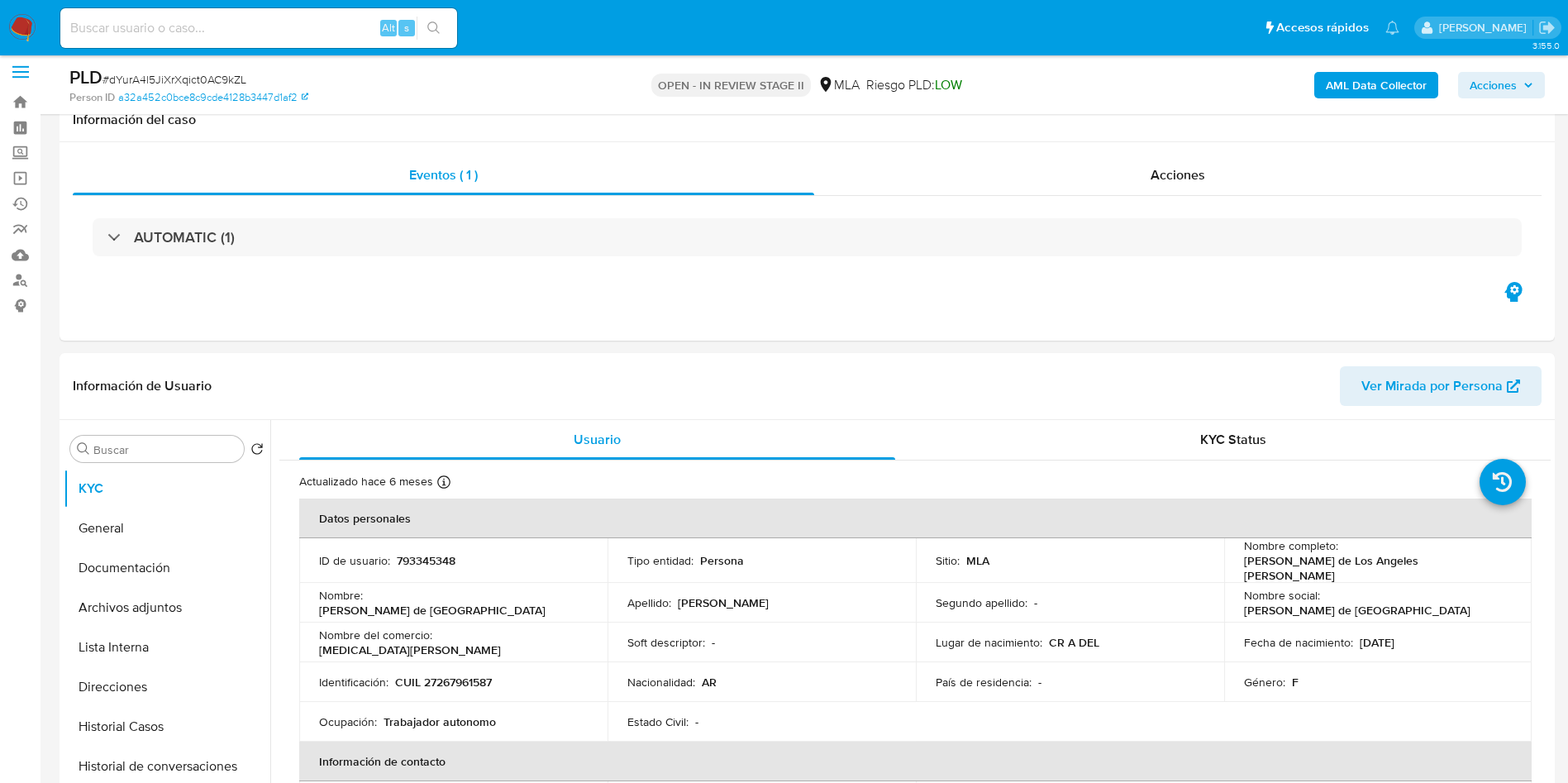
scroll to position [0, 0]
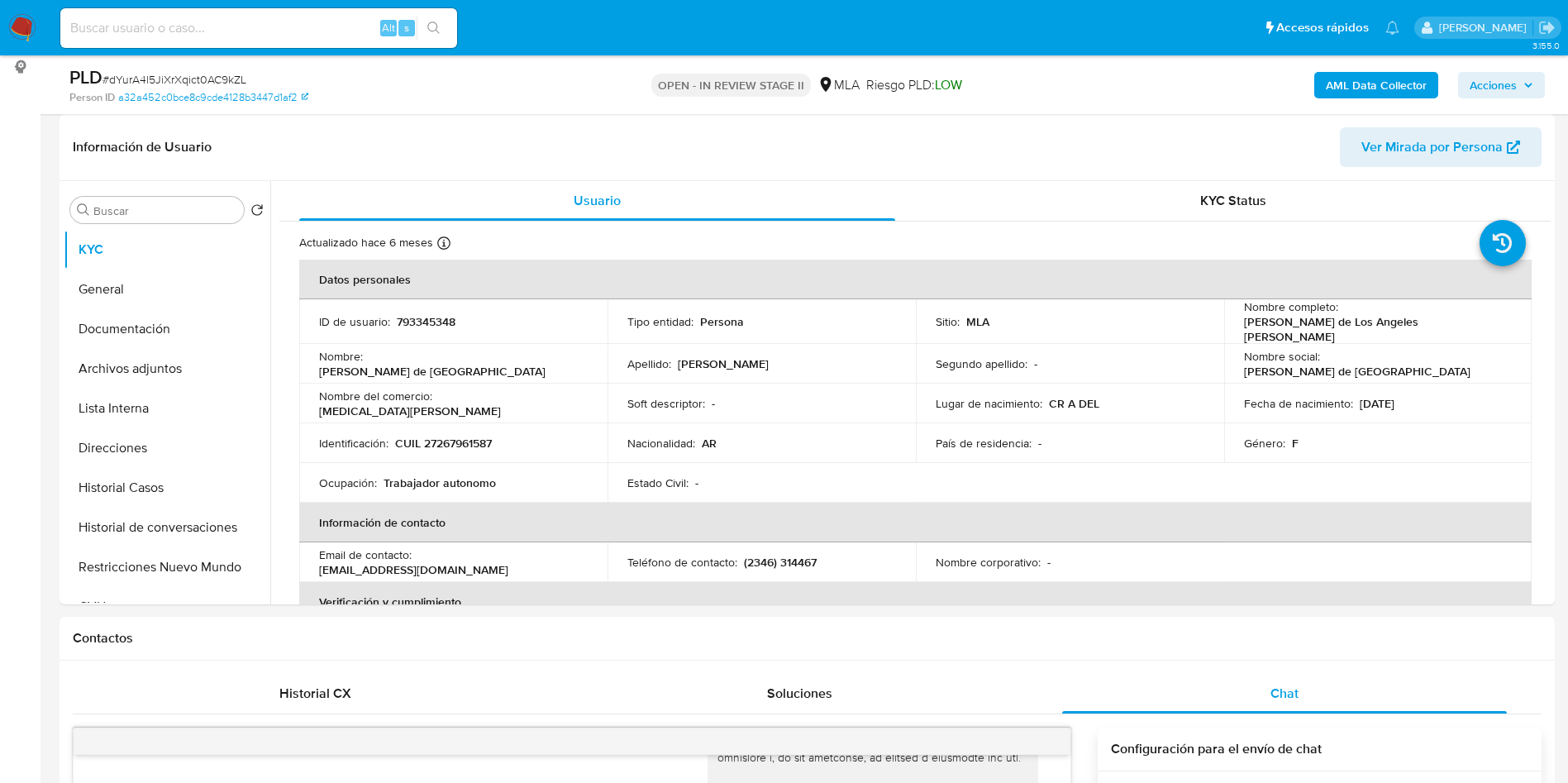
click at [181, 384] on button "Archivos adjuntos" at bounding box center [167, 368] width 207 height 39
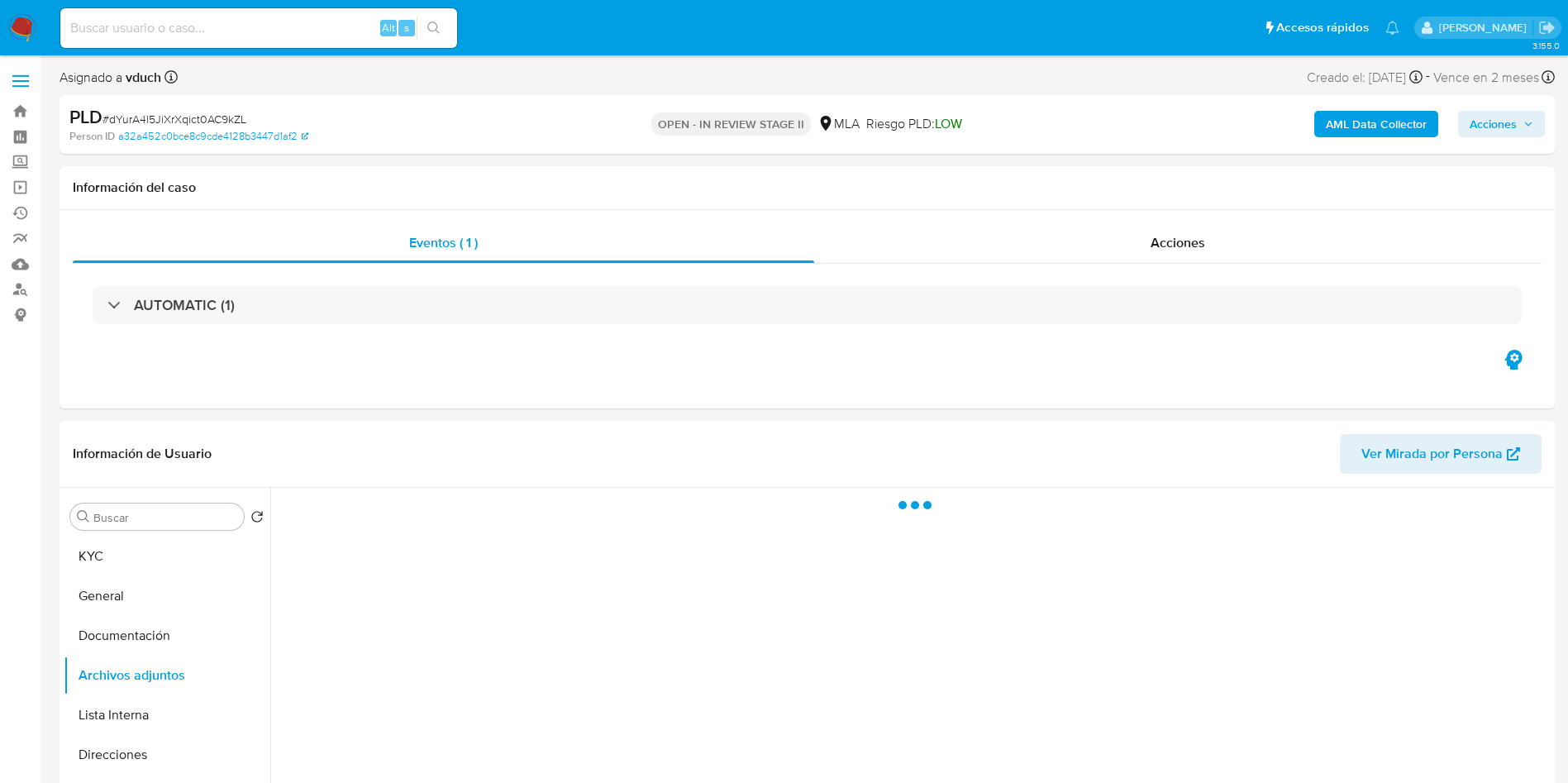
click at [1395, 126] on b "AML Data Collector" at bounding box center [1376, 123] width 101 height 26
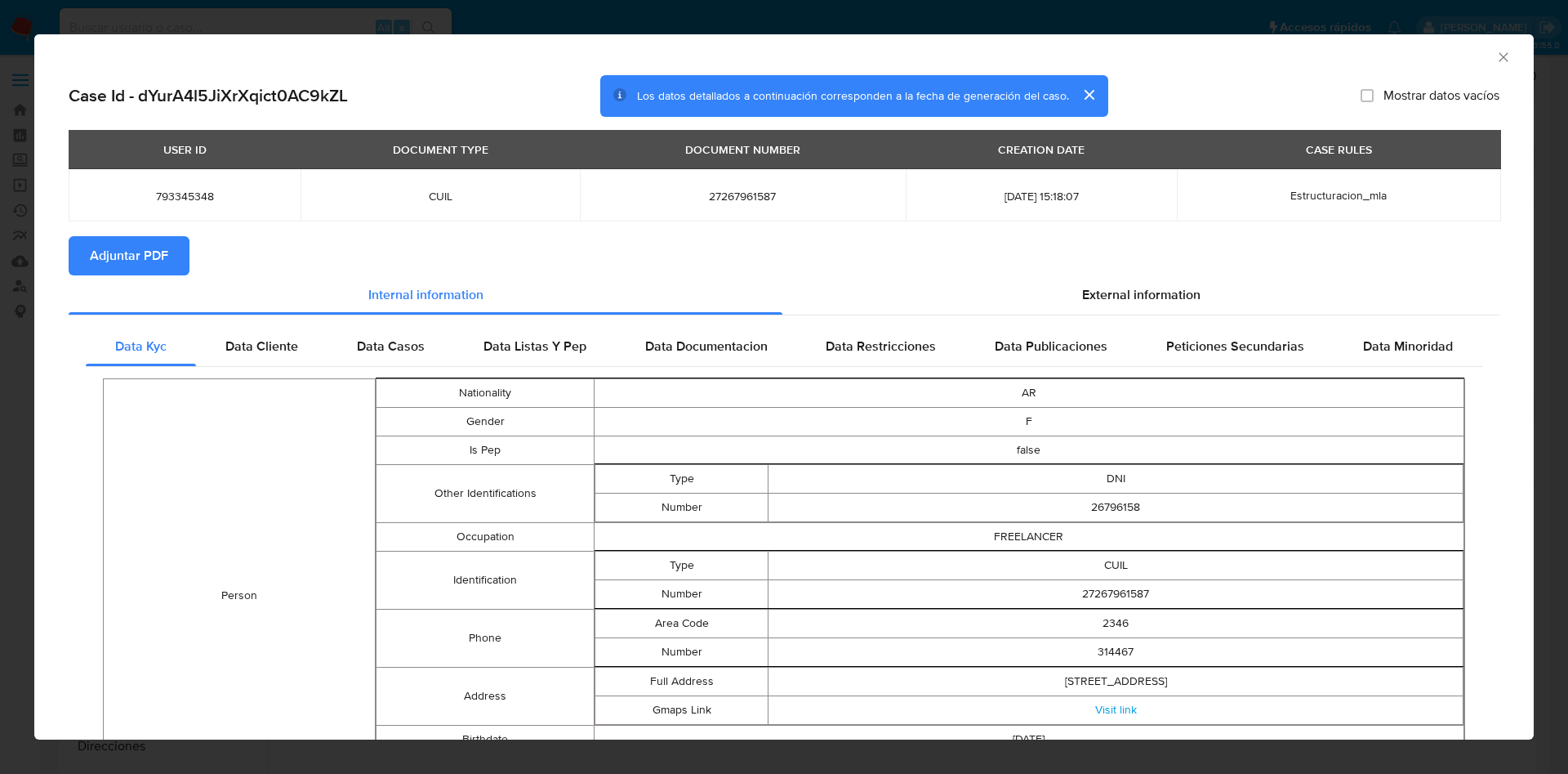
click at [105, 264] on span "Adjuntar PDF" at bounding box center [129, 255] width 78 height 36
click at [1496, 63] on icon "Cerrar ventana" at bounding box center [1504, 57] width 17 height 17
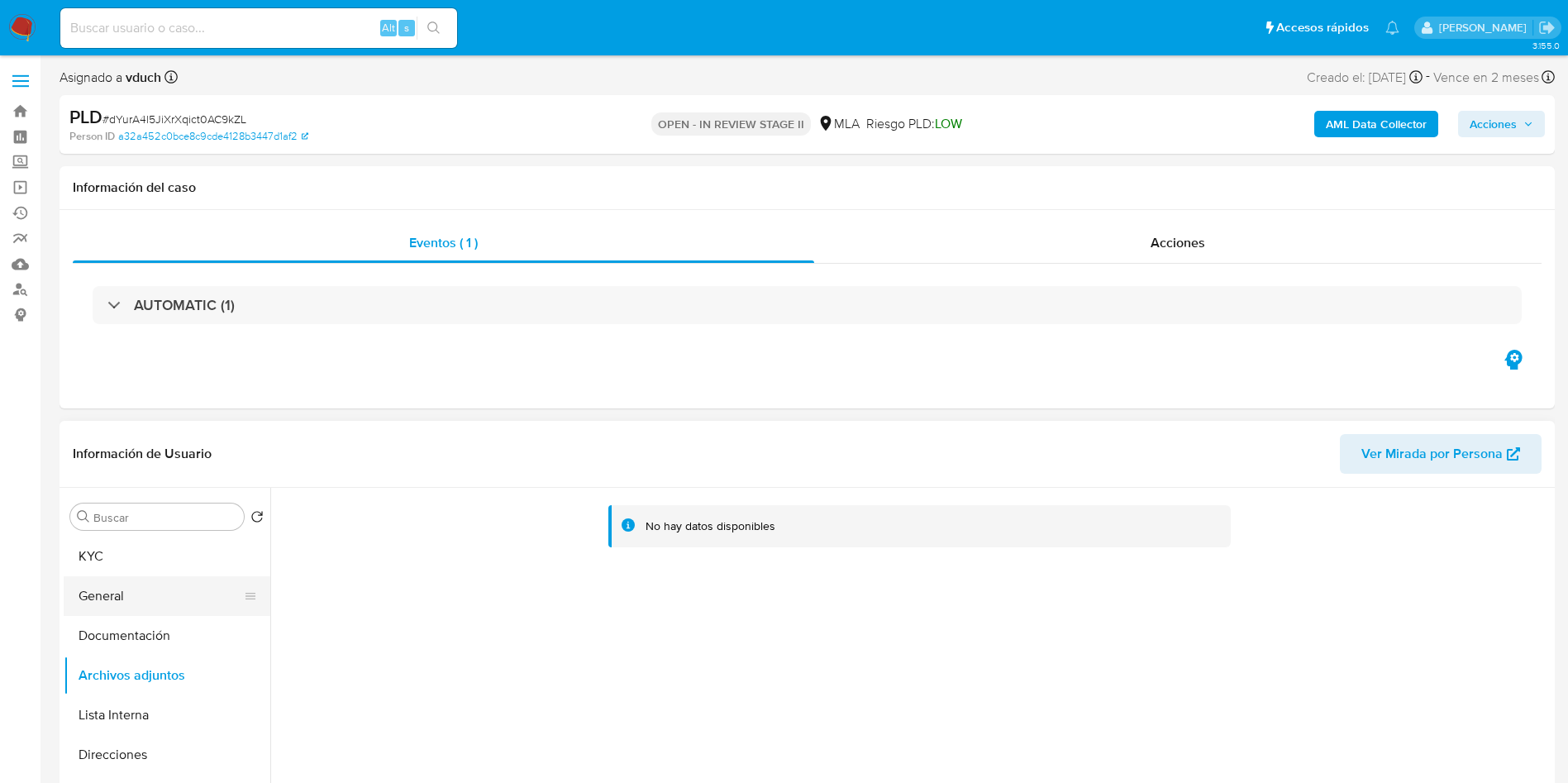
click at [101, 588] on button "General" at bounding box center [160, 596] width 193 height 39
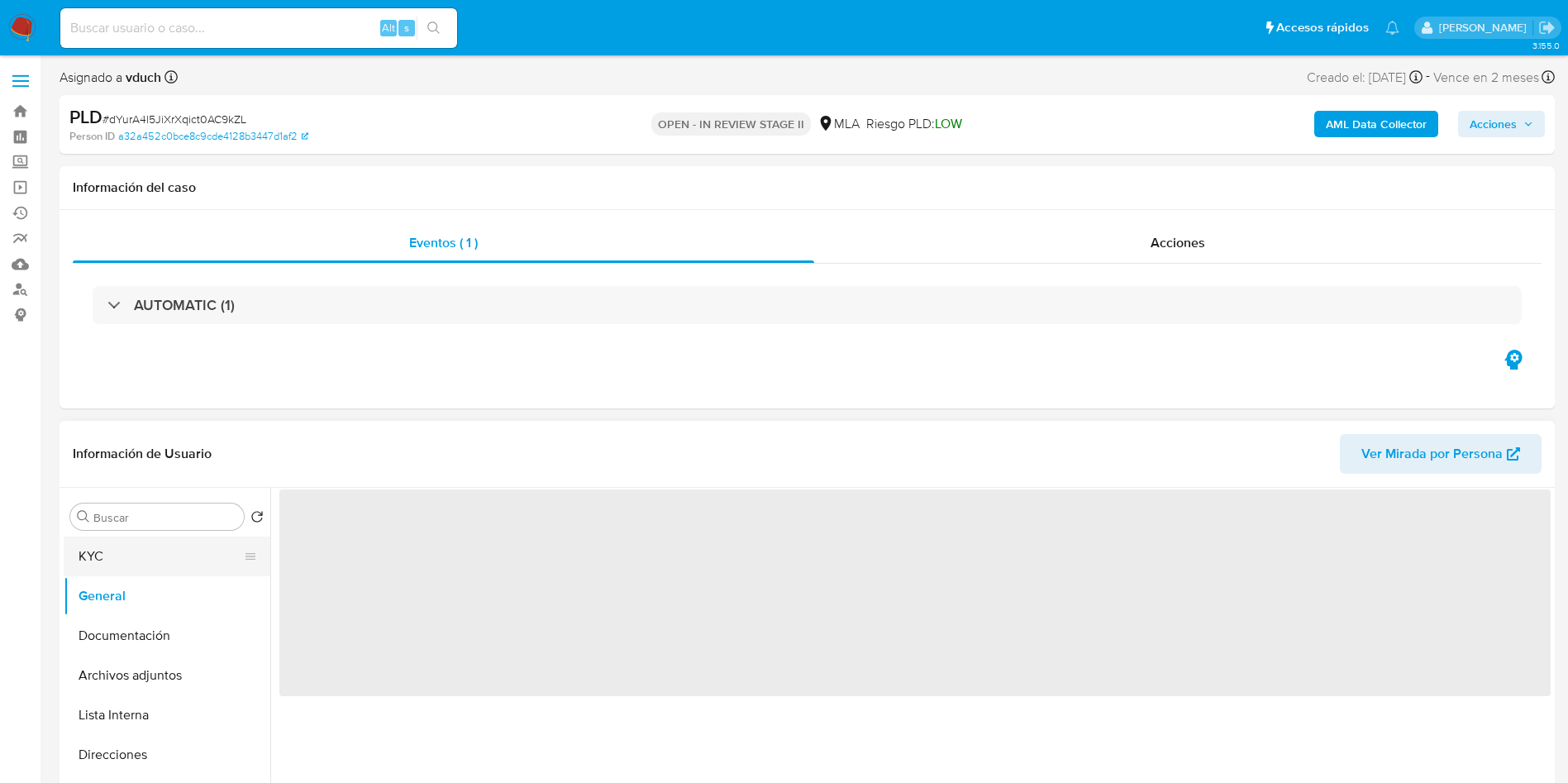
click at [124, 554] on button "KYC" at bounding box center [160, 556] width 193 height 39
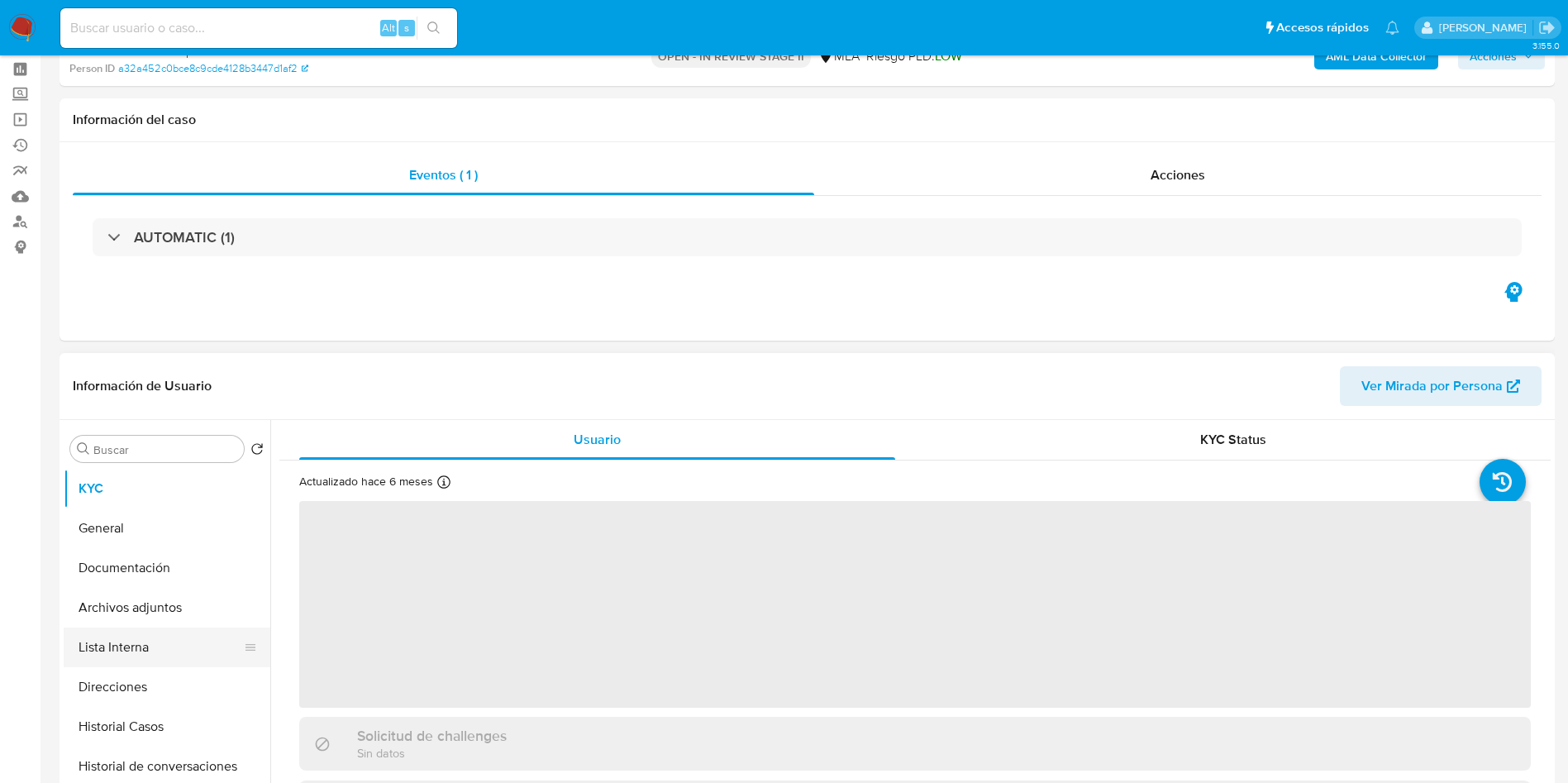
scroll to position [124, 0]
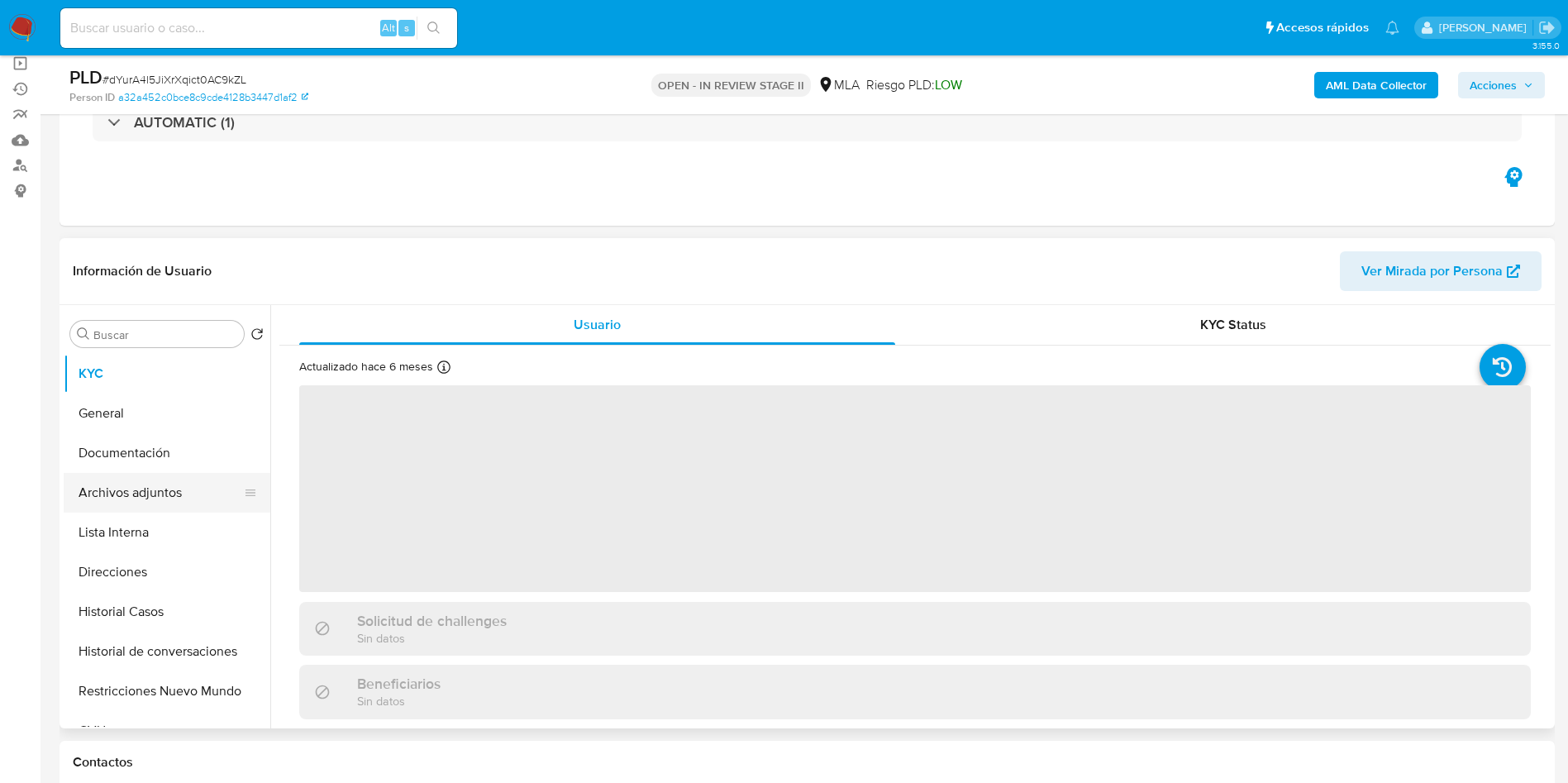
click at [197, 507] on button "Archivos adjuntos" at bounding box center [160, 492] width 193 height 39
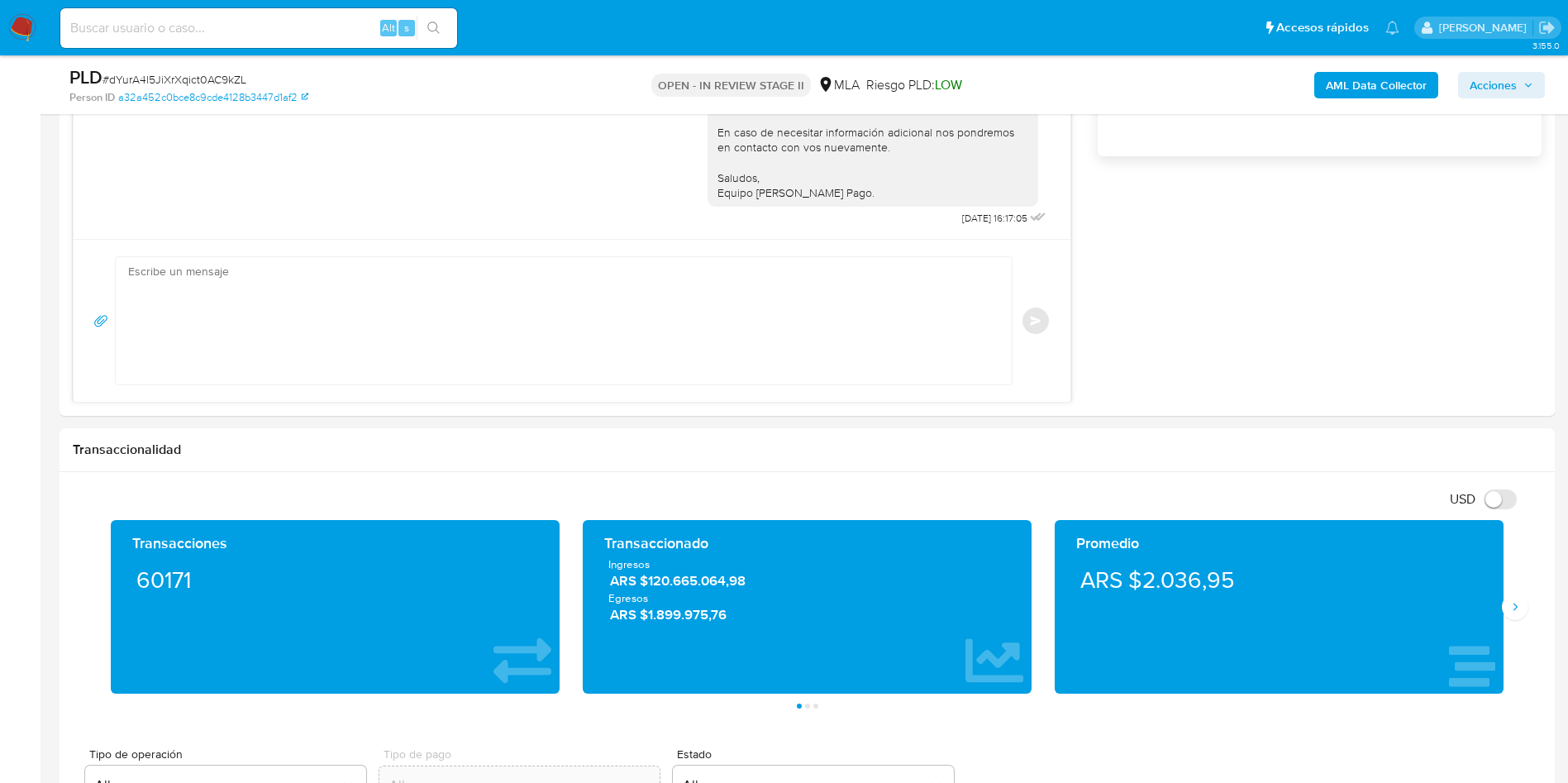
scroll to position [1240, 0]
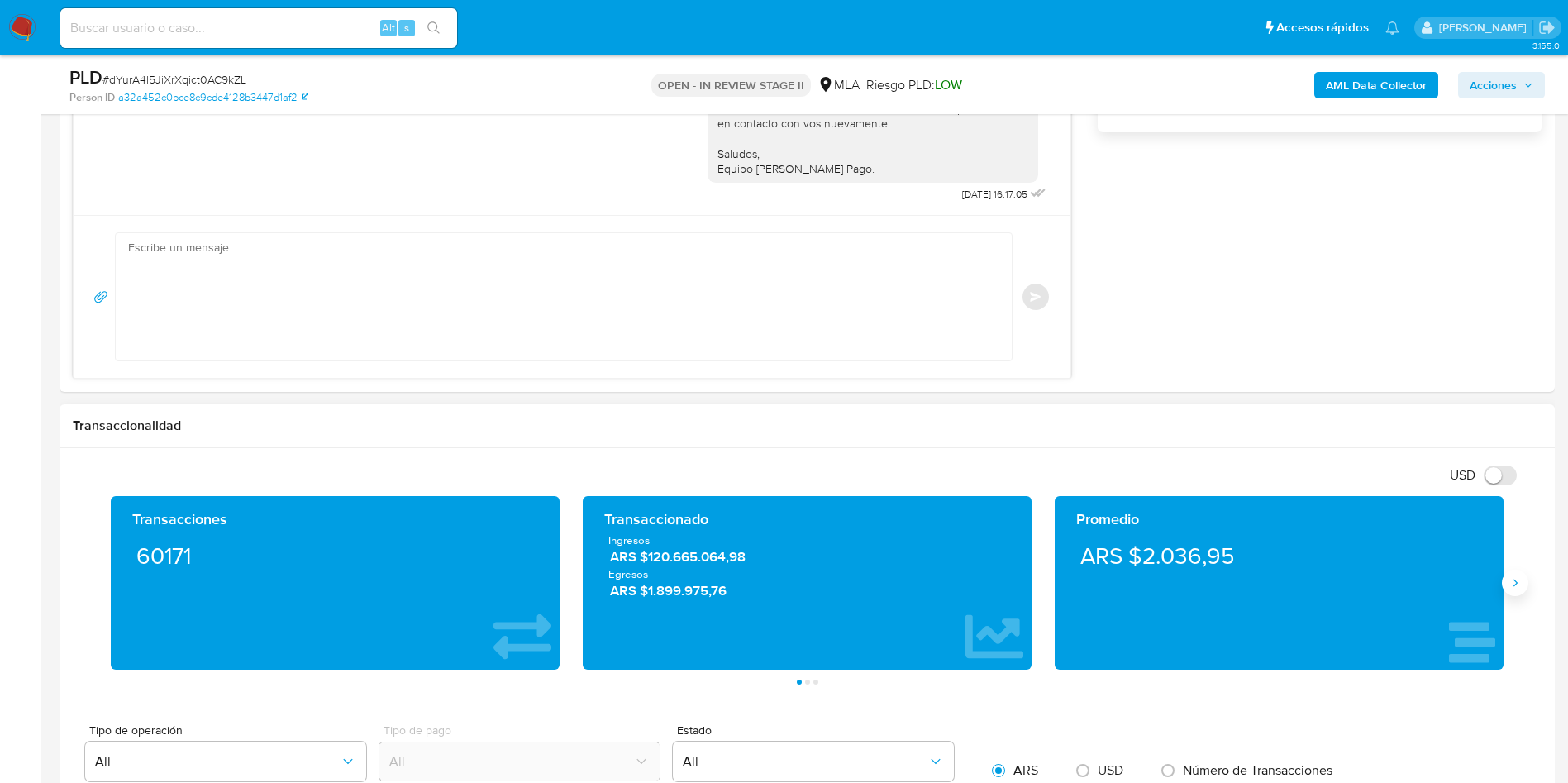
click at [1513, 579] on icon "Siguiente" at bounding box center [1515, 583] width 13 height 13
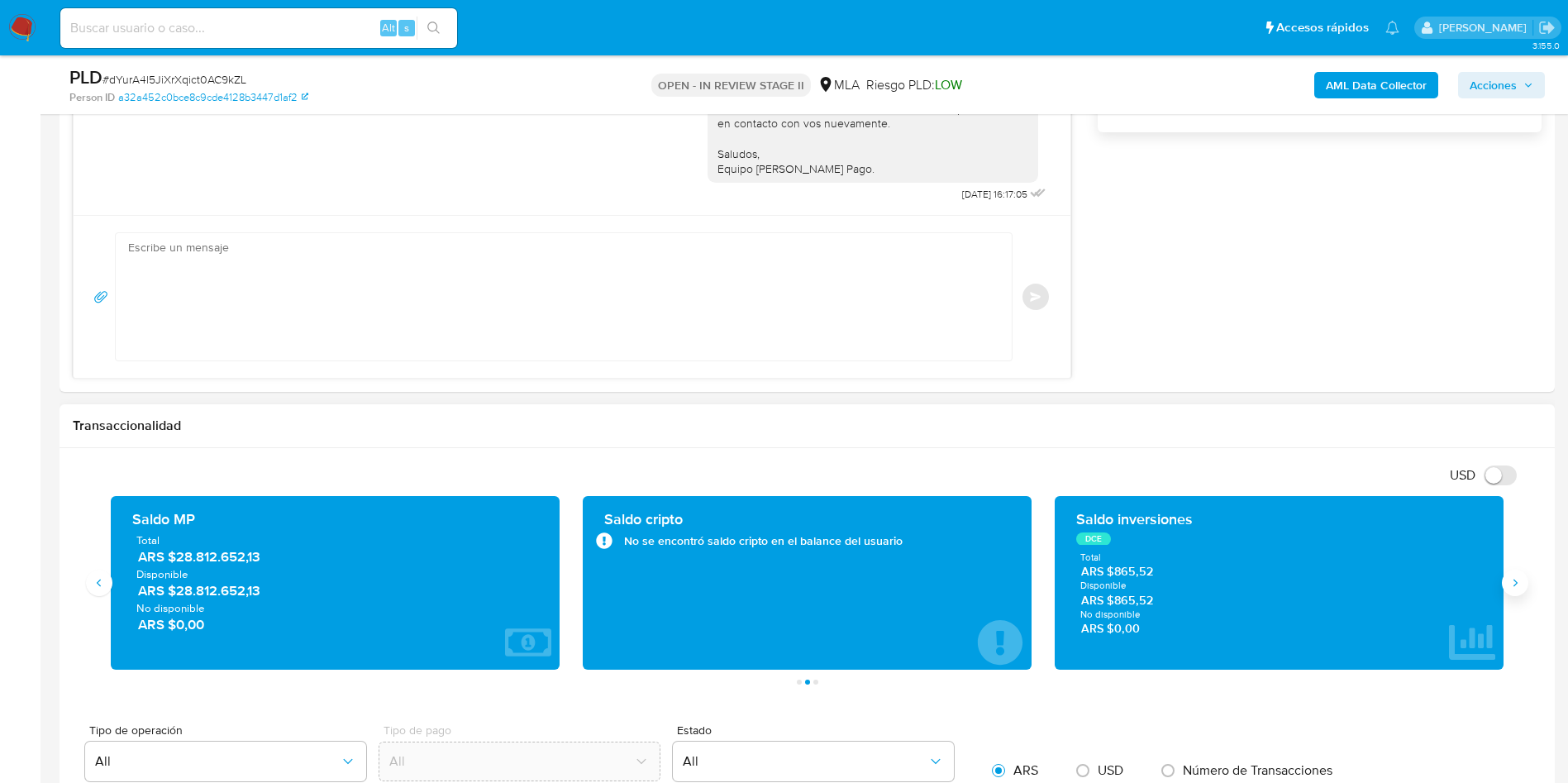
click at [1513, 579] on icon "Siguiente" at bounding box center [1515, 583] width 13 height 13
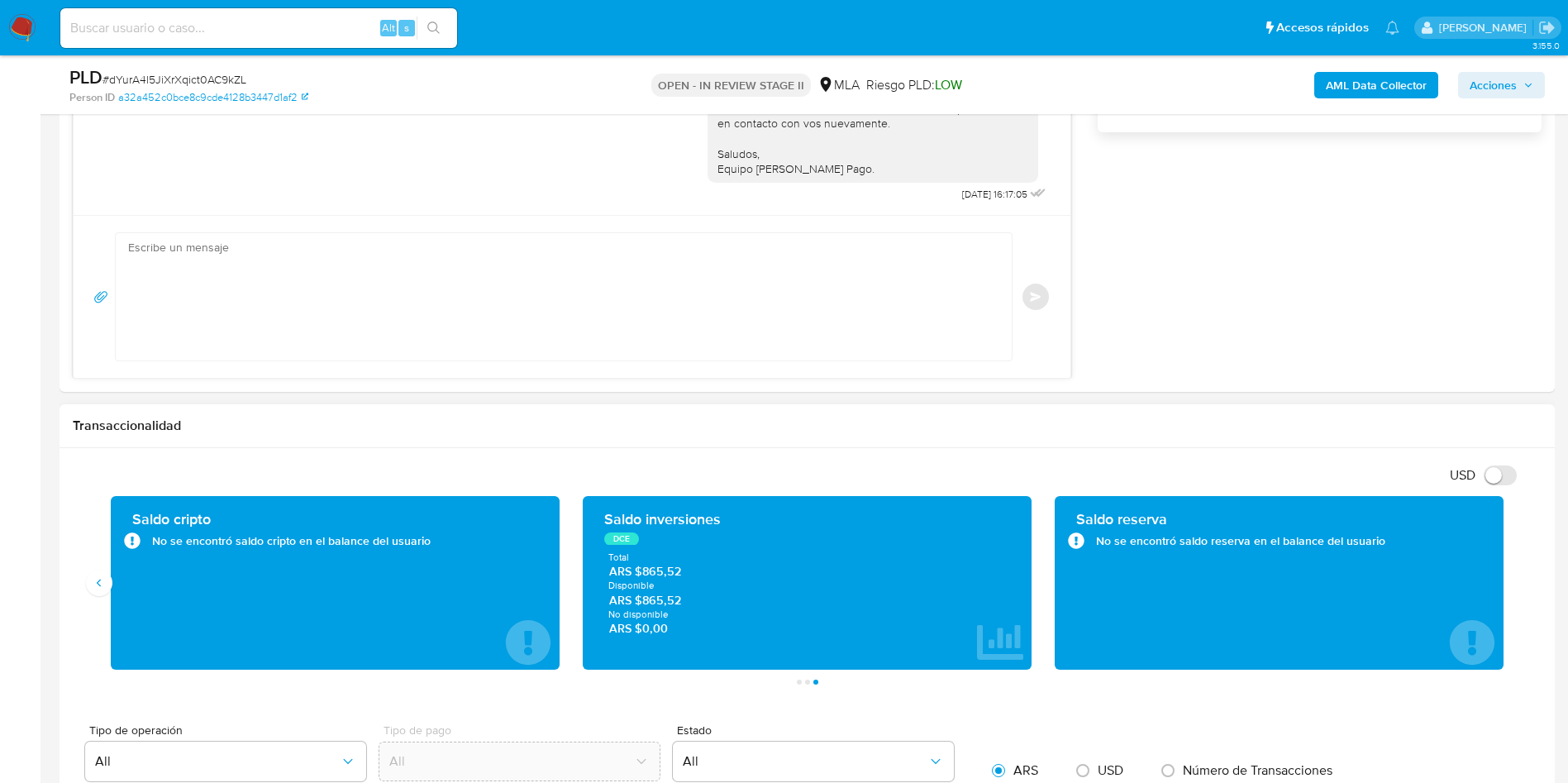
click at [115, 590] on div "Saldo cripto No se encontró saldo cripto en el balance del usuario" at bounding box center [335, 582] width 448 height 174
click at [108, 588] on button "Anterior" at bounding box center [98, 582] width 26 height 26
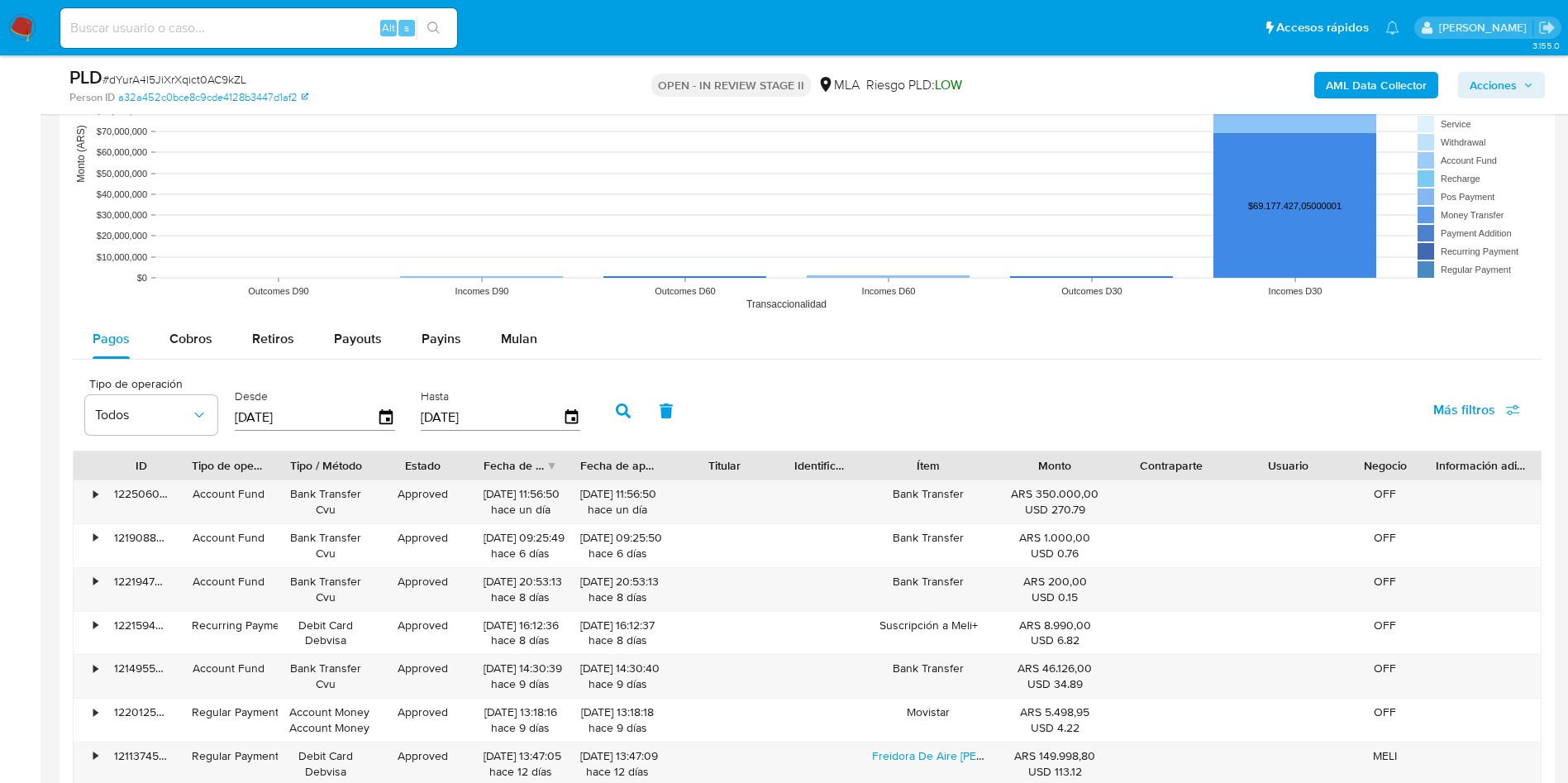
scroll to position [1984, 0]
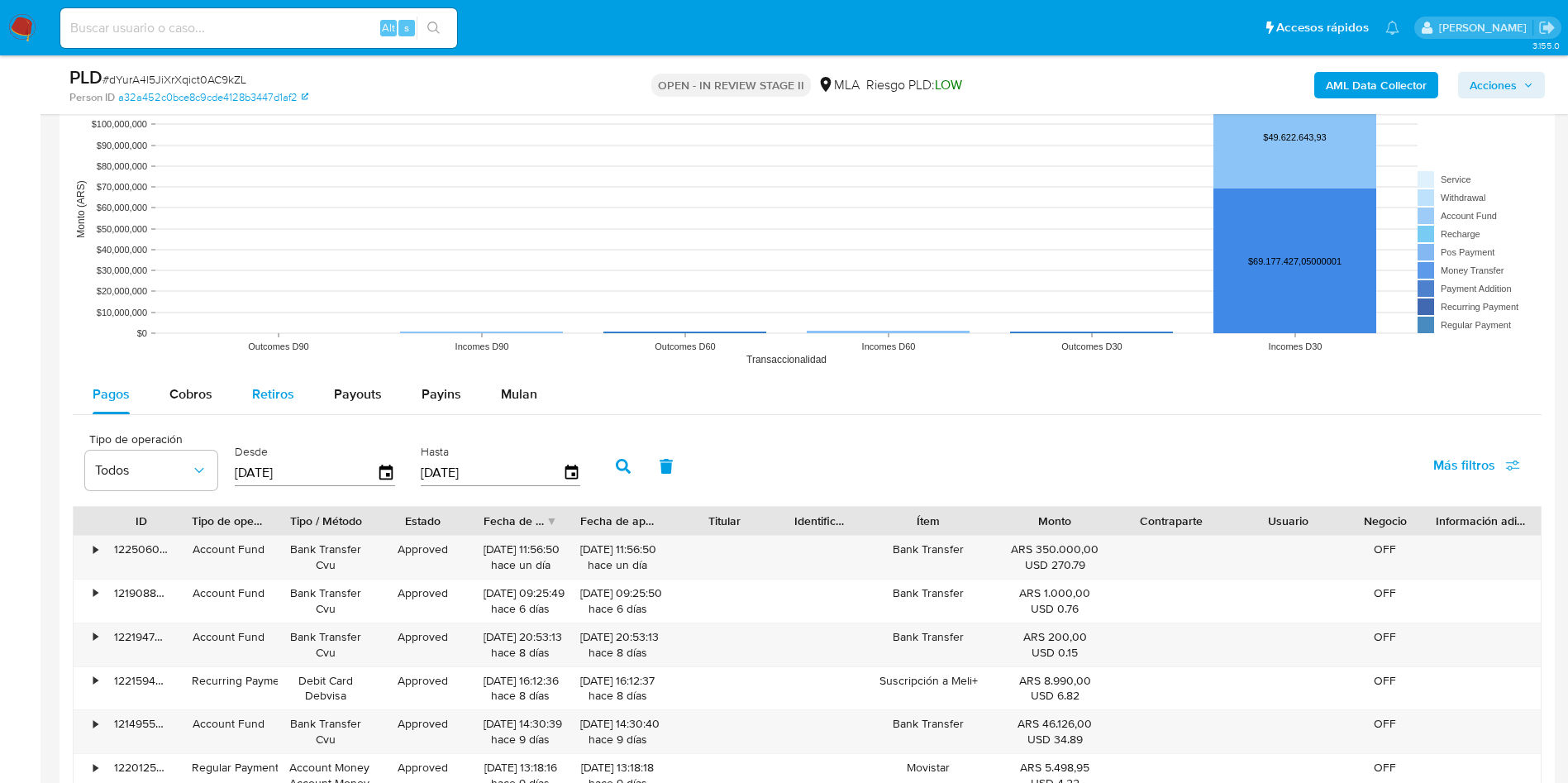
click at [297, 402] on button "Retiros" at bounding box center [272, 394] width 81 height 39
select select "10"
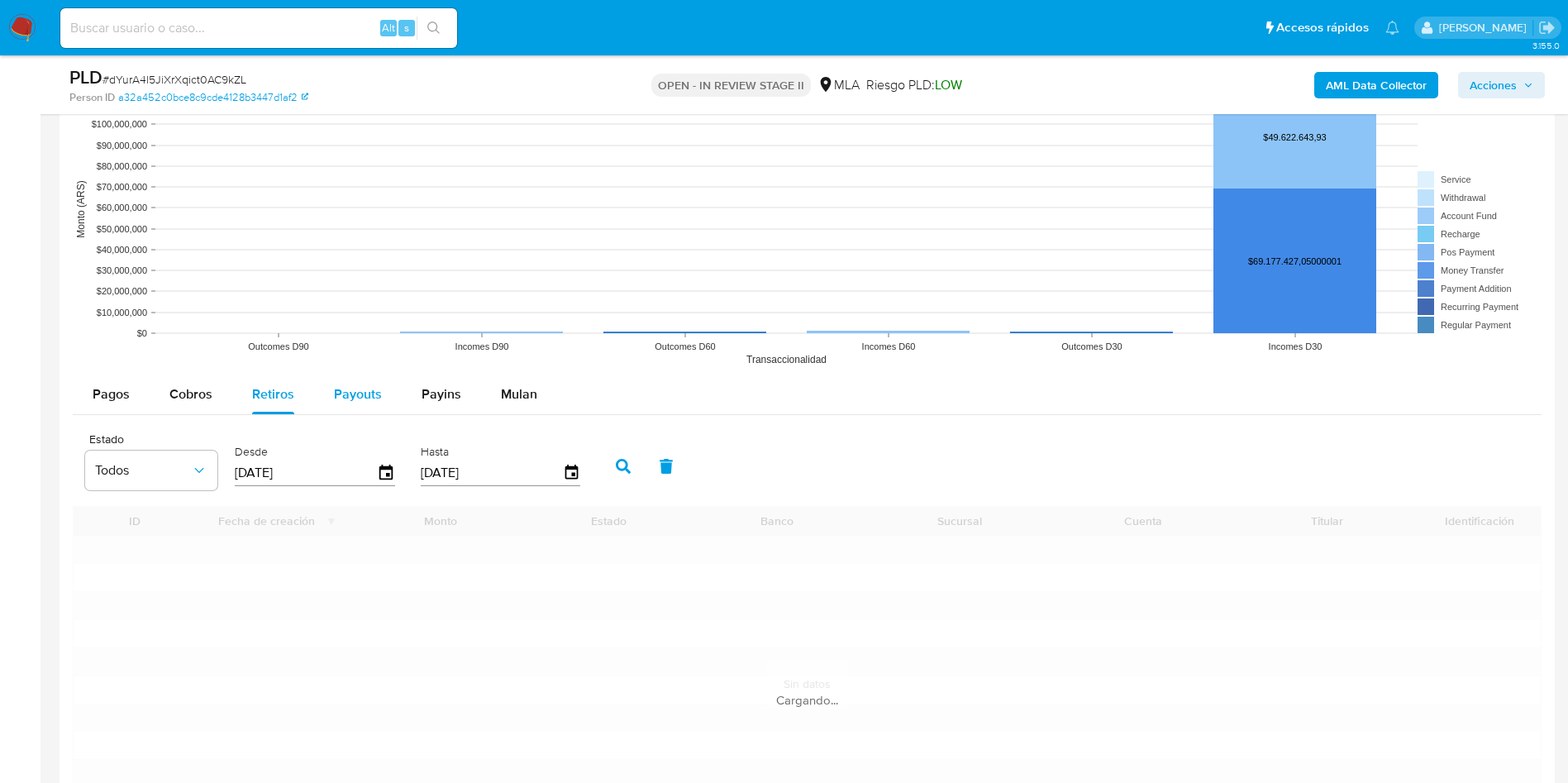
click at [370, 393] on span "Payouts" at bounding box center [358, 394] width 48 height 19
select select "10"
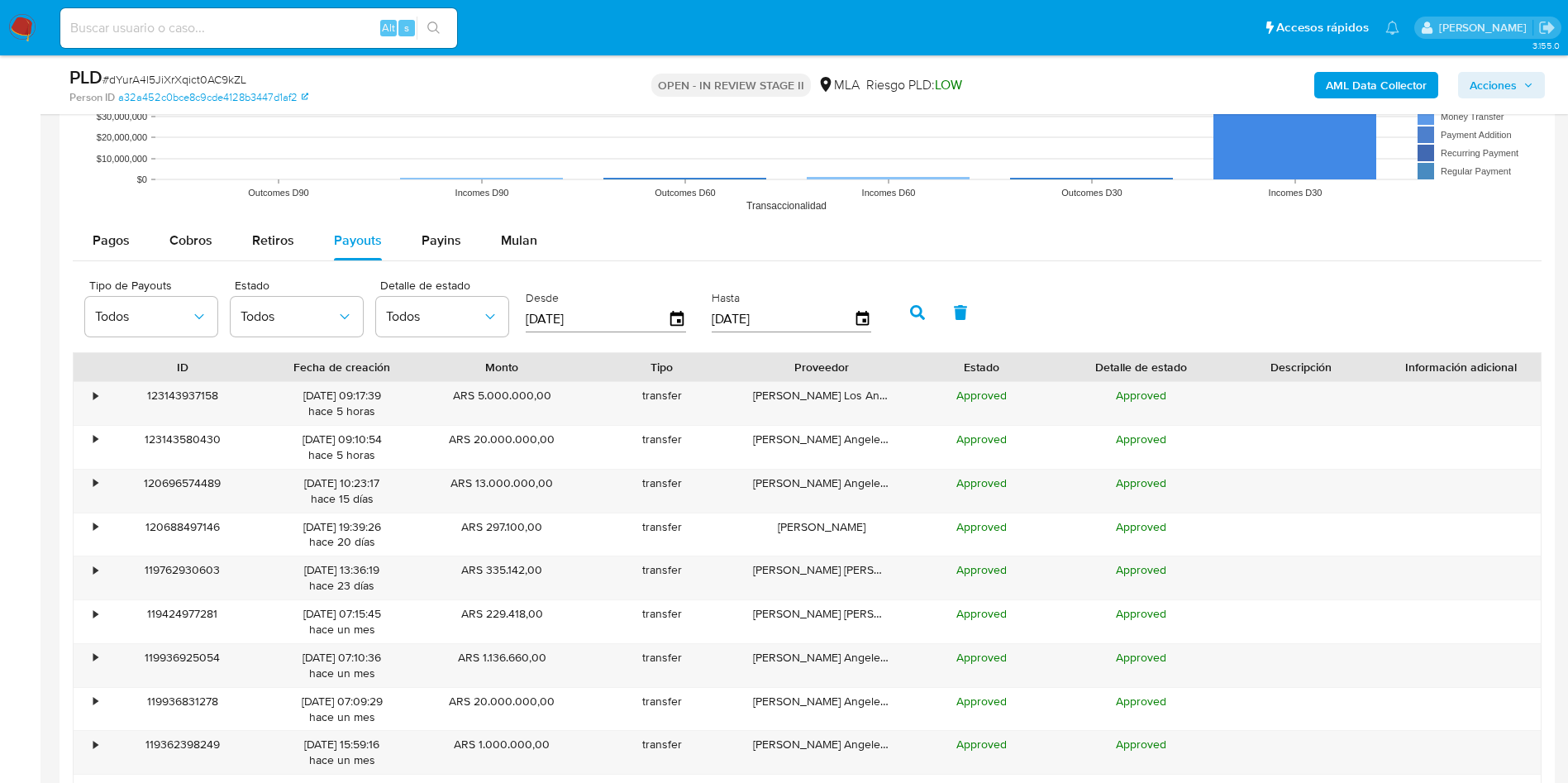
scroll to position [2232, 0]
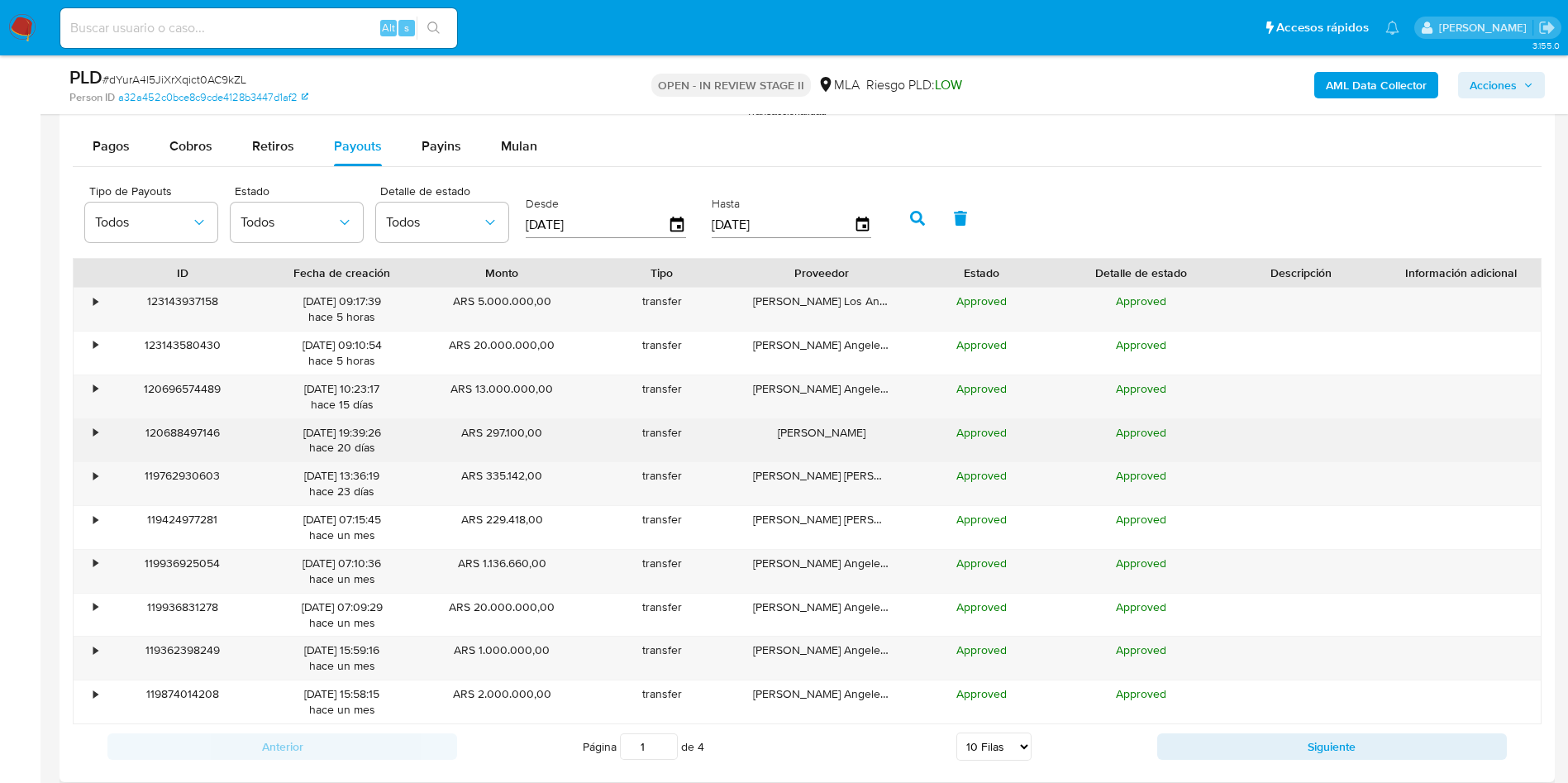
drag, startPoint x: 351, startPoint y: 383, endPoint x: 328, endPoint y: 433, distance: 55.0
click at [282, 392] on div "06/08/2025 10:23:17 hace 15 días" at bounding box center [342, 397] width 136 height 31
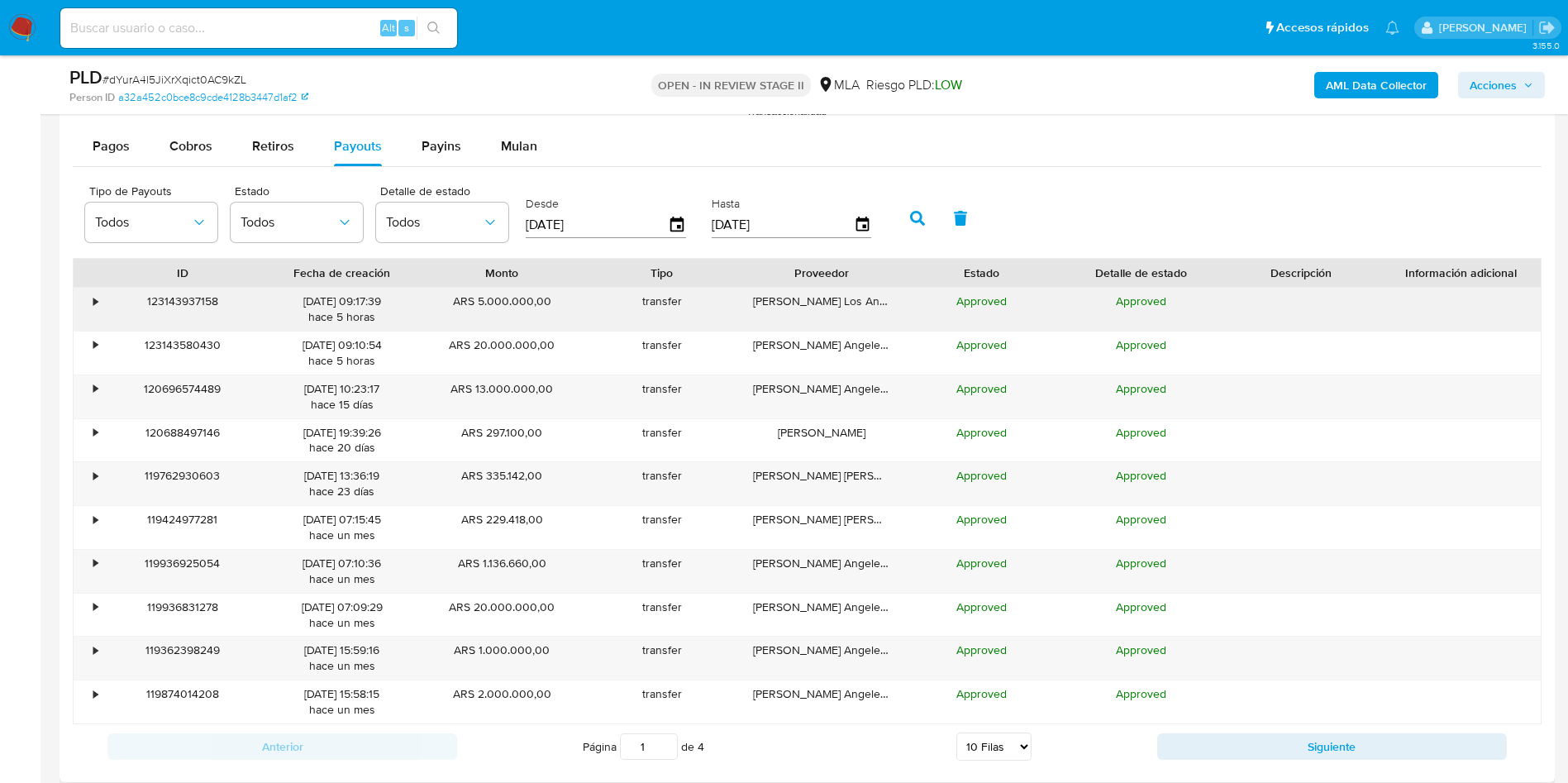
drag, startPoint x: 288, startPoint y: 304, endPoint x: 348, endPoint y: 294, distance: 60.8
click at [348, 294] on div "21/08/2025 09:17:39 hace 5 horas" at bounding box center [342, 308] width 136 height 31
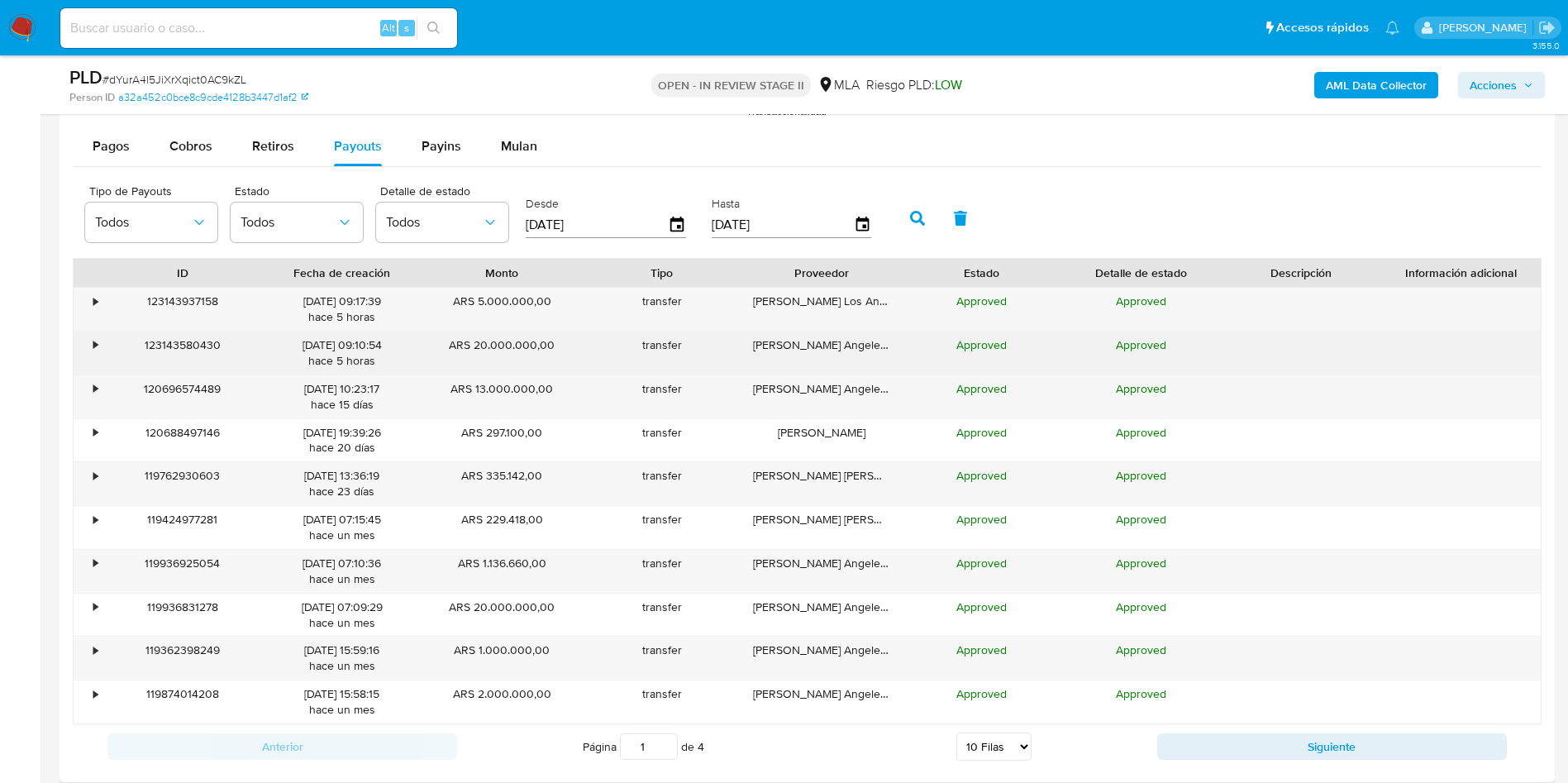
drag, startPoint x: 481, startPoint y: 340, endPoint x: 515, endPoint y: 344, distance: 34.2
click at [515, 344] on div "ARS 20.000.000,00" at bounding box center [502, 353] width 160 height 43
click at [516, 344] on div "ARS 20.000.000,00" at bounding box center [502, 353] width 160 height 43
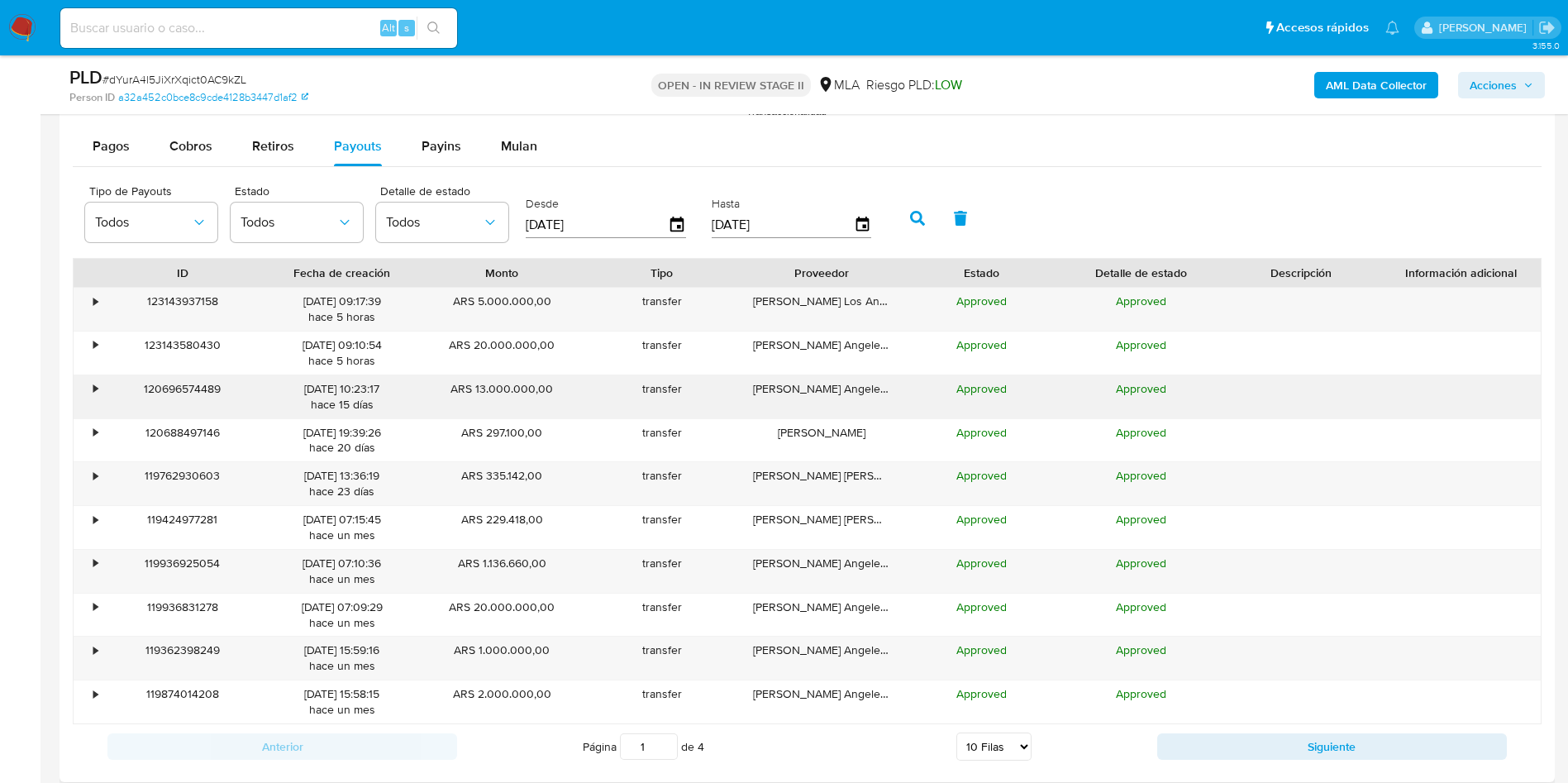
click at [100, 392] on div "•" at bounding box center [88, 397] width 29 height 43
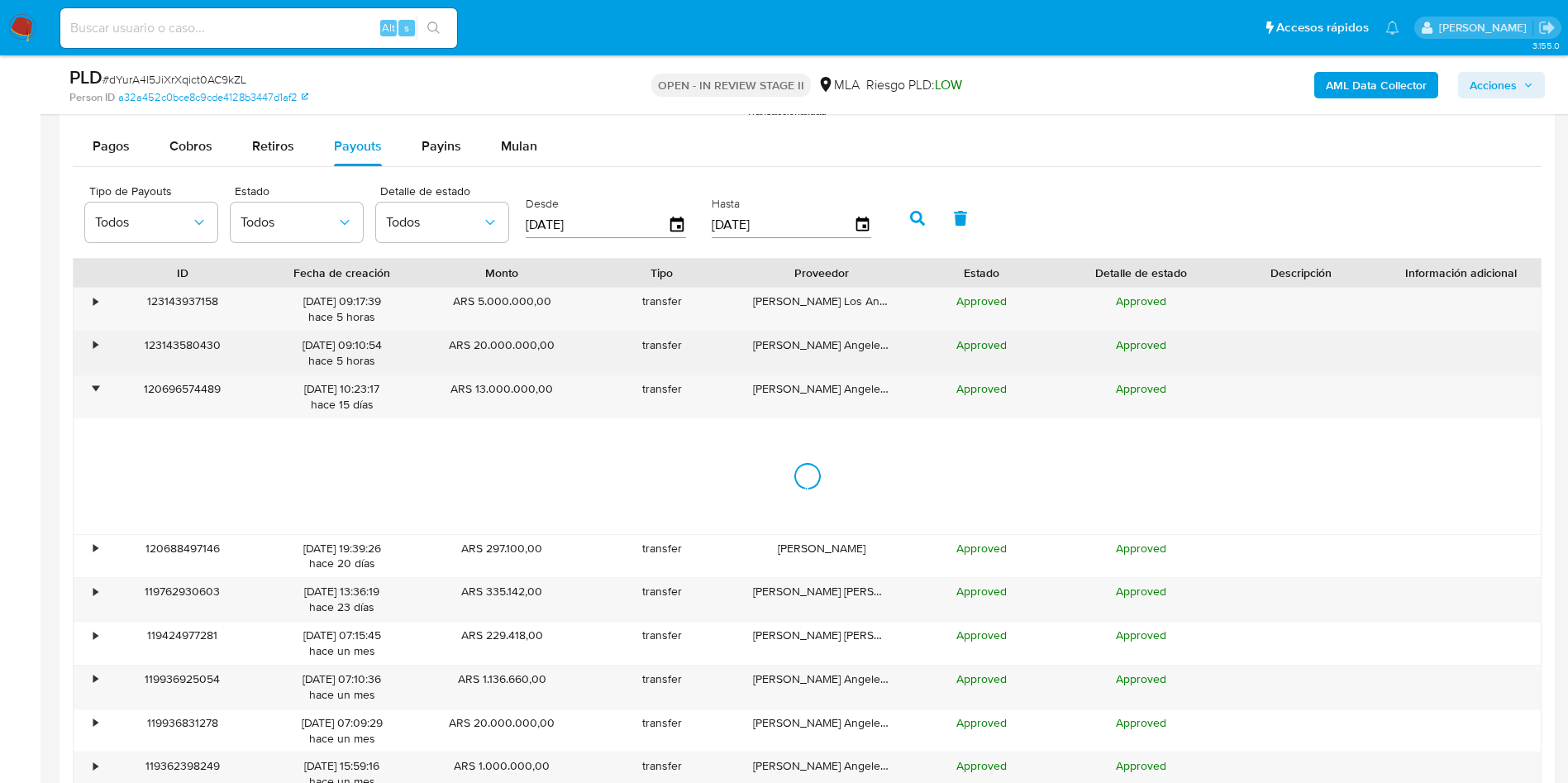
click at [90, 345] on div "•" at bounding box center [88, 353] width 29 height 43
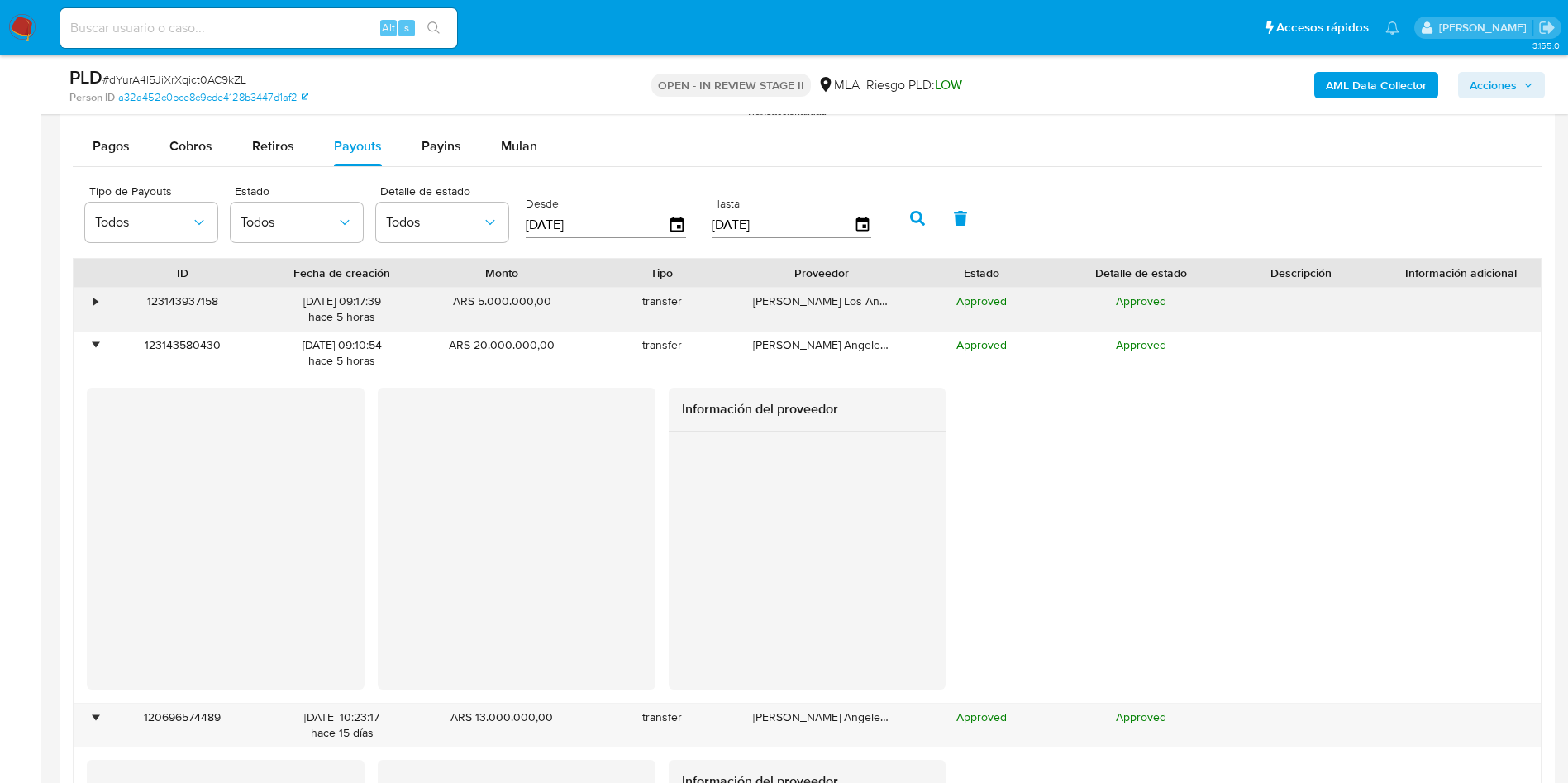
click at [86, 301] on div "•" at bounding box center [88, 308] width 29 height 43
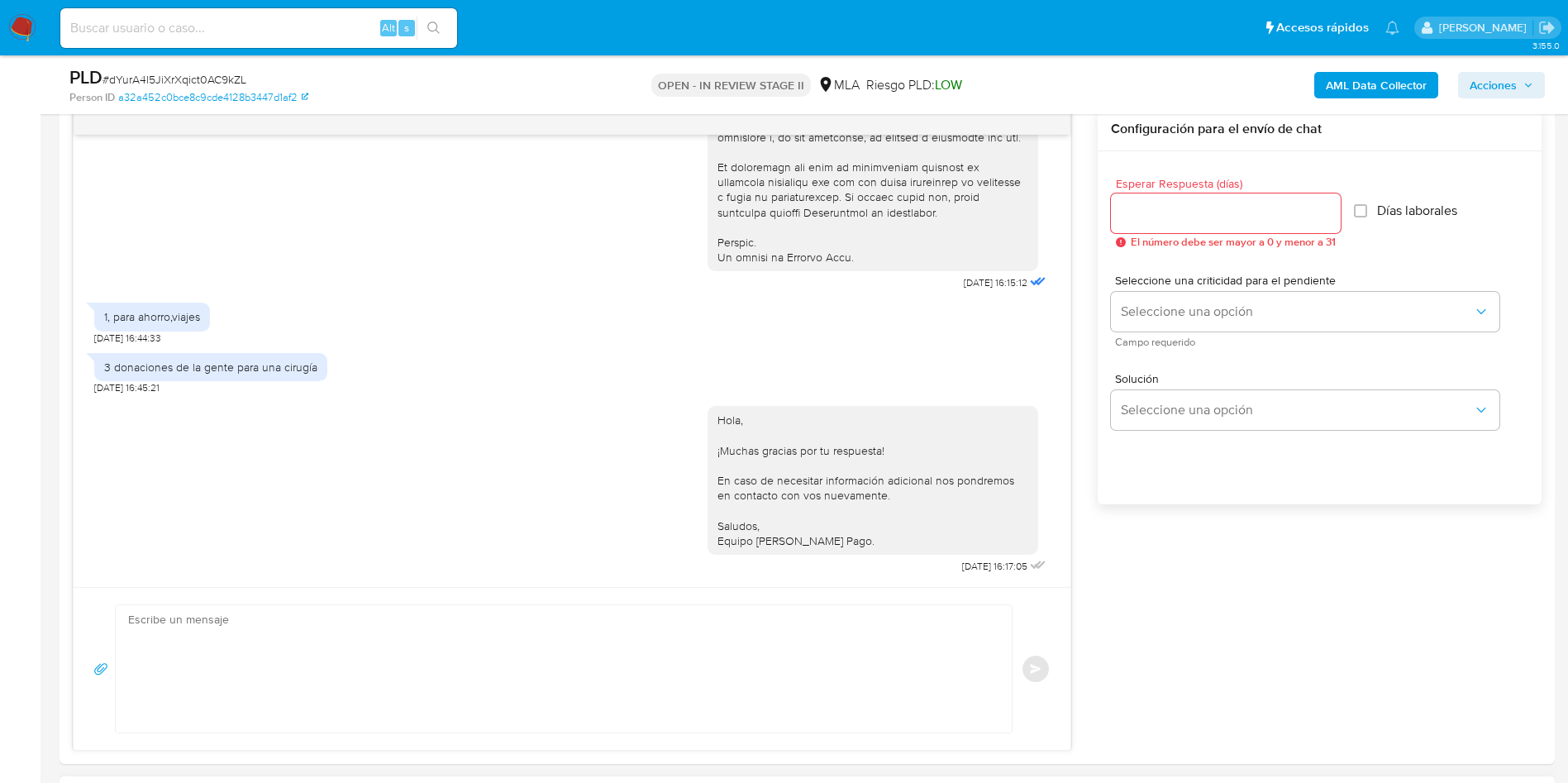
scroll to position [0, 0]
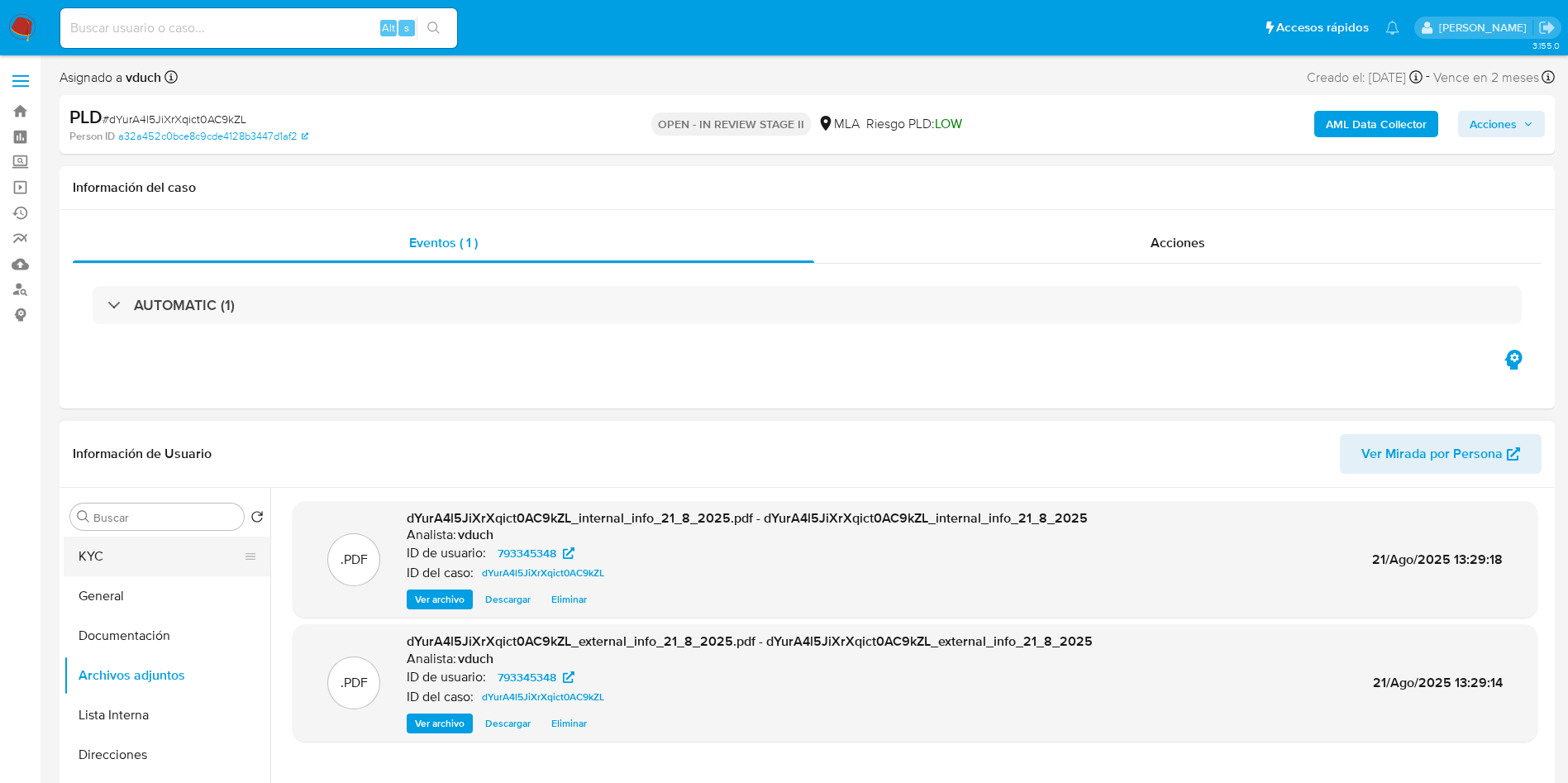
click at [153, 567] on button "KYC" at bounding box center [160, 556] width 193 height 39
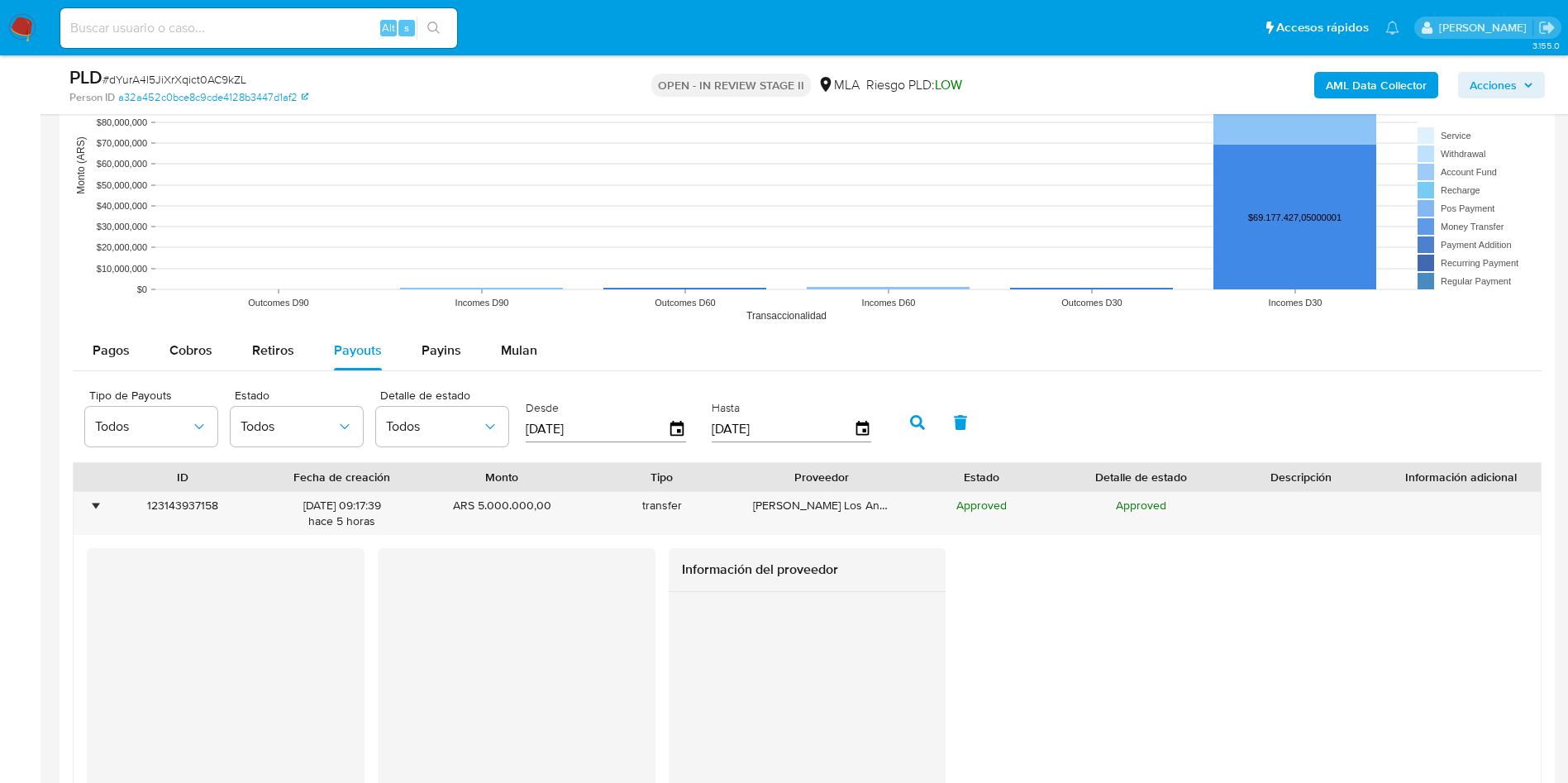
scroll to position [2232, 0]
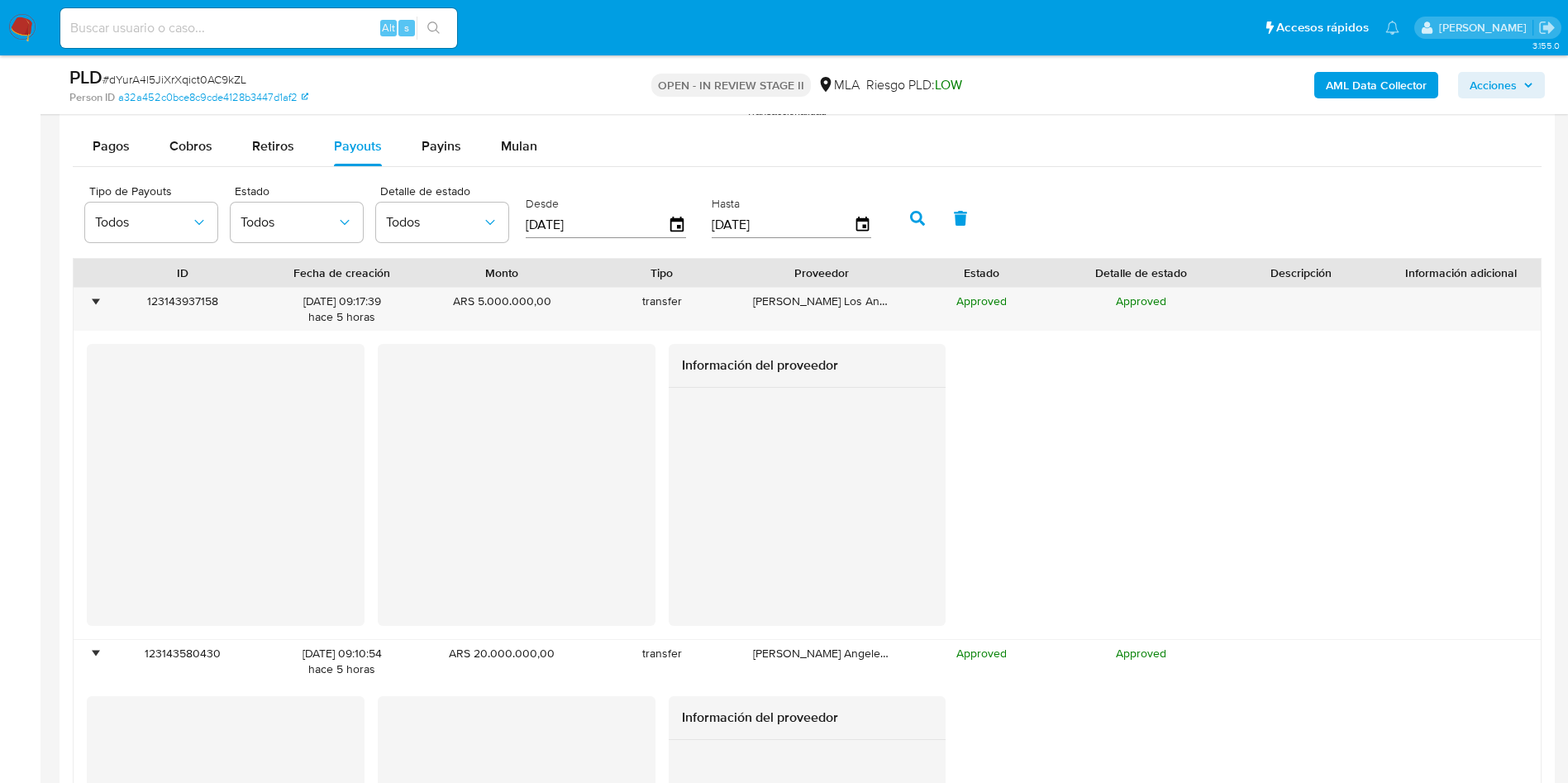
click at [176, 159] on div "Cobros" at bounding box center [191, 146] width 43 height 39
select select "10"
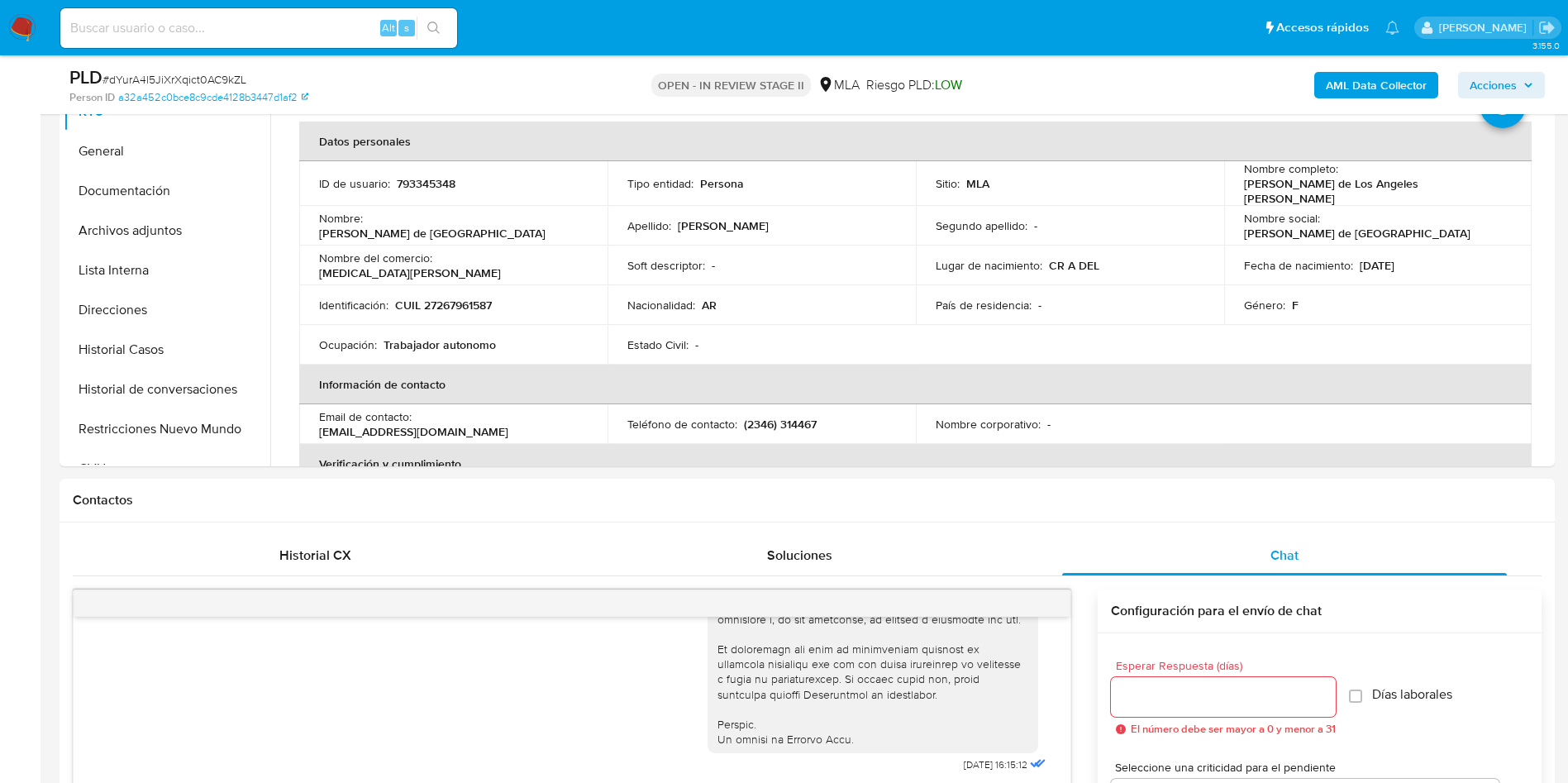
scroll to position [372, 0]
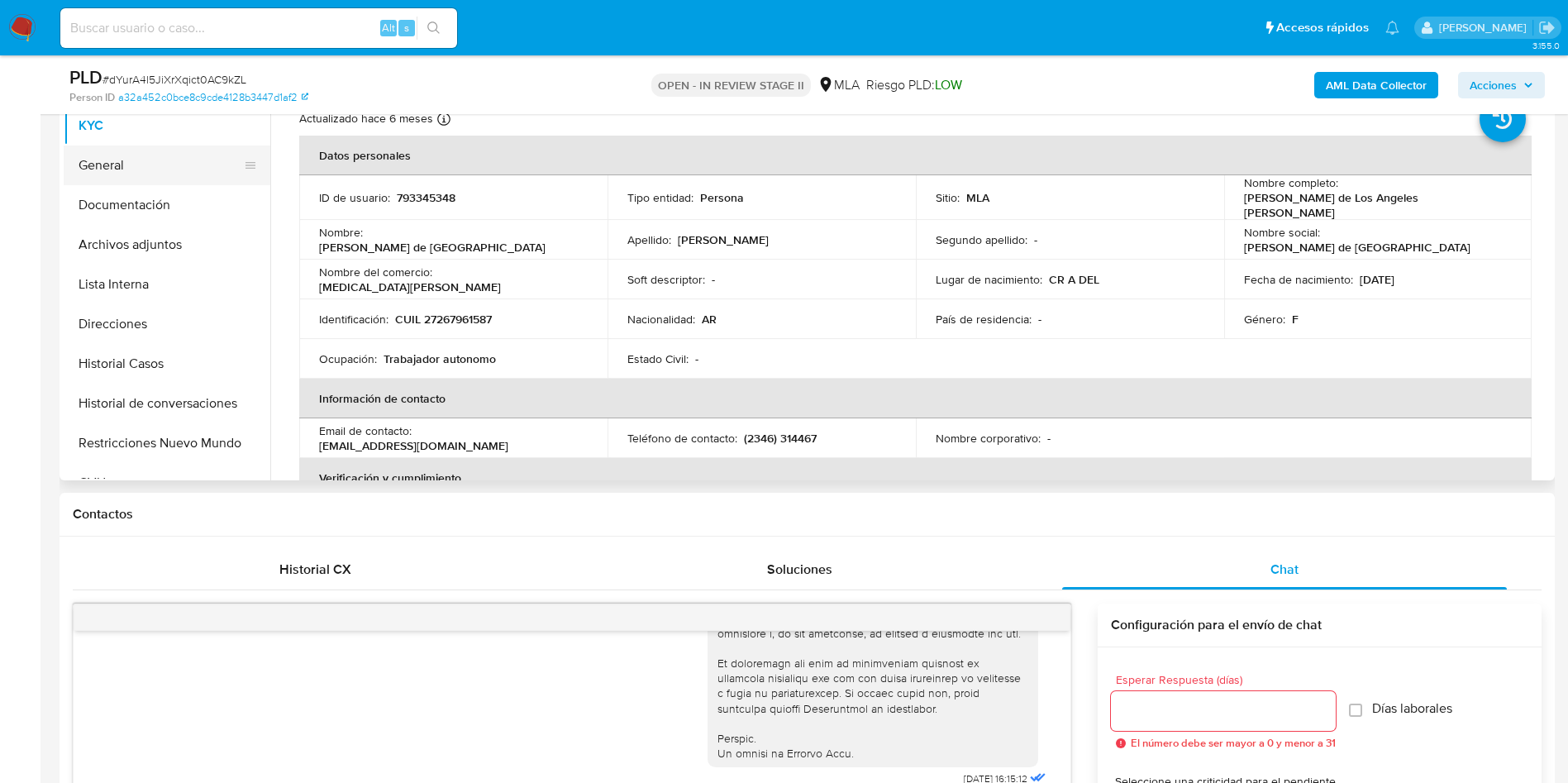
click at [118, 150] on button "General" at bounding box center [160, 165] width 193 height 39
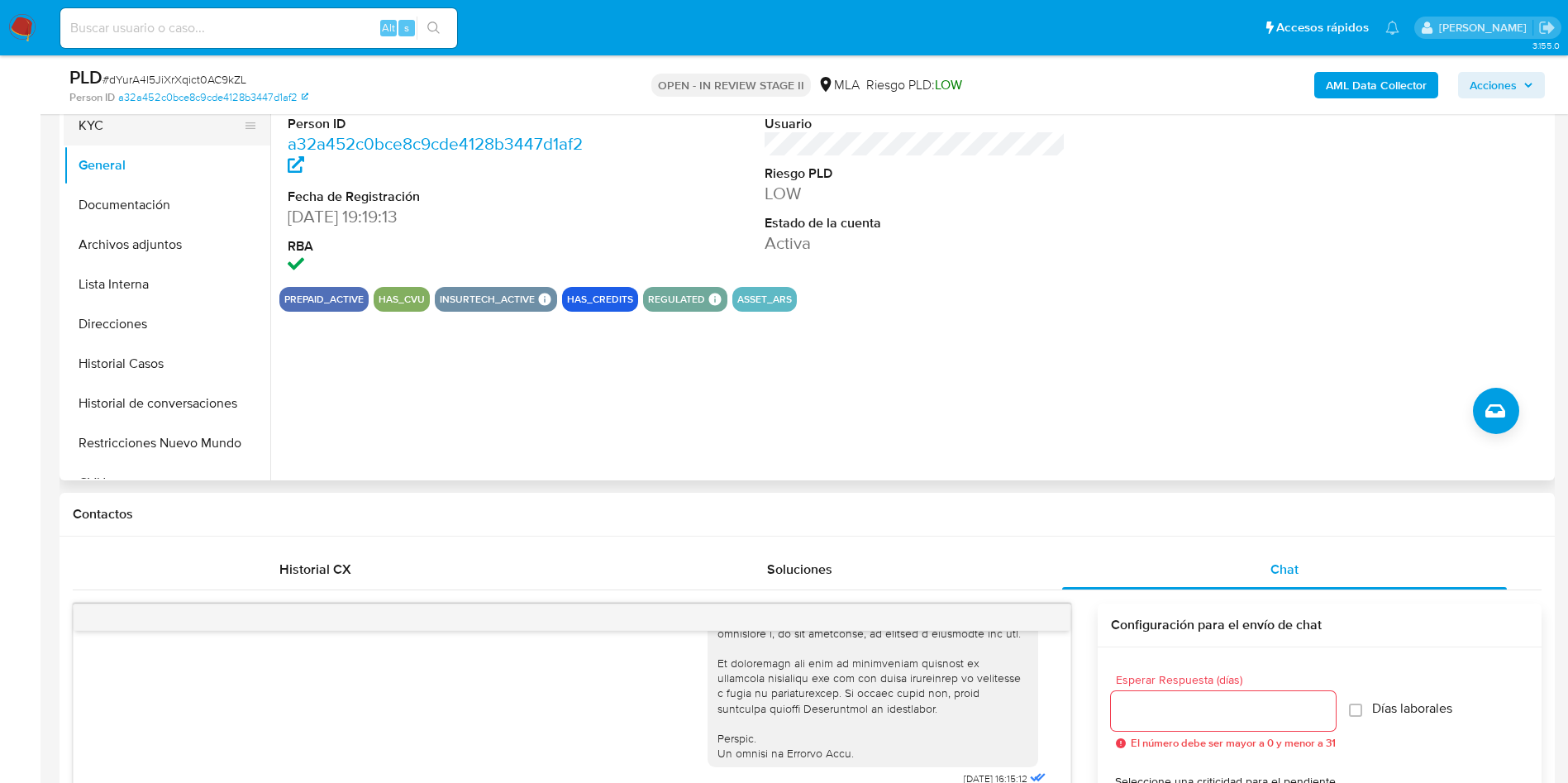
click at [139, 129] on button "KYC" at bounding box center [160, 125] width 193 height 39
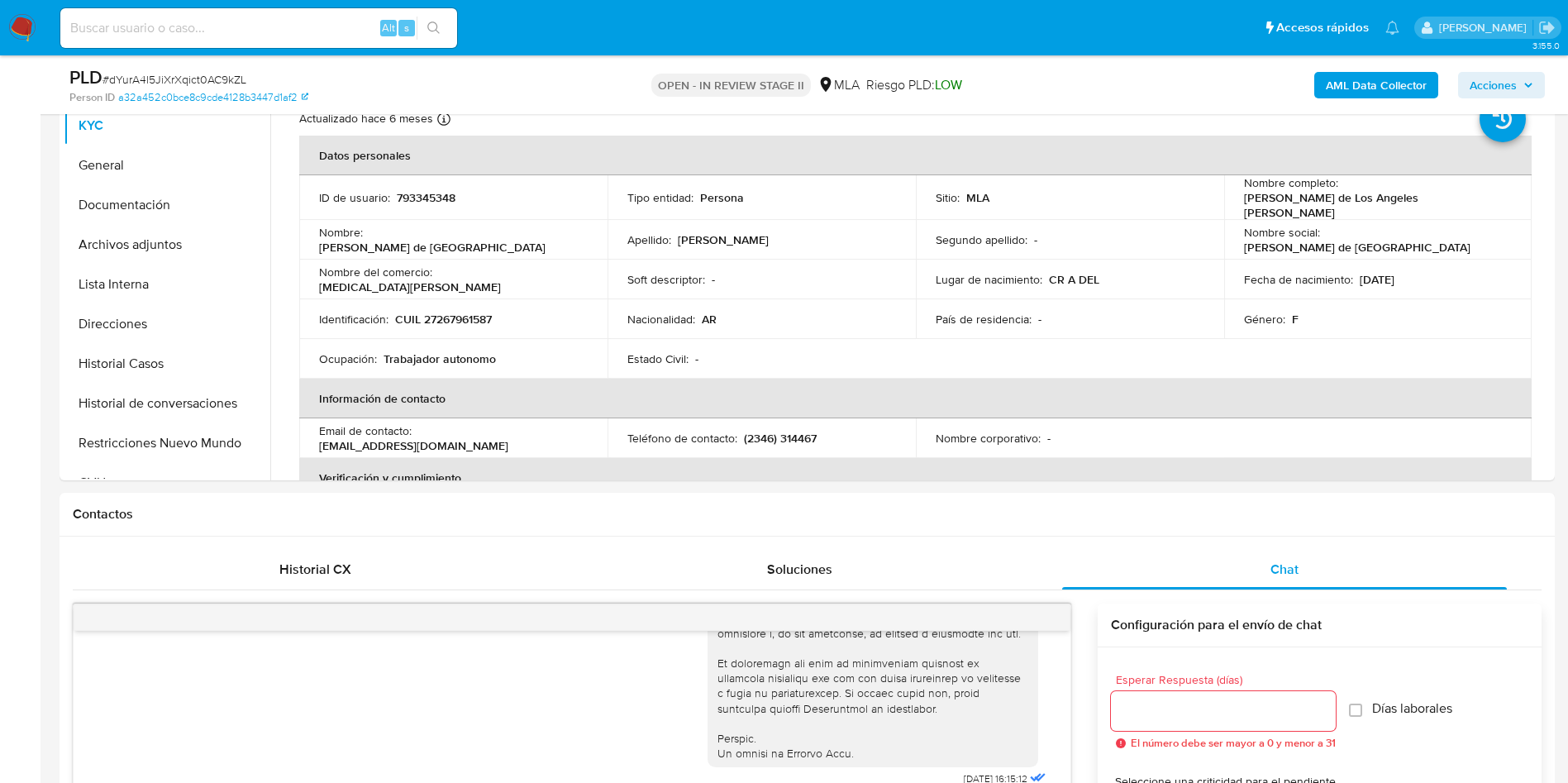
scroll to position [248, 0]
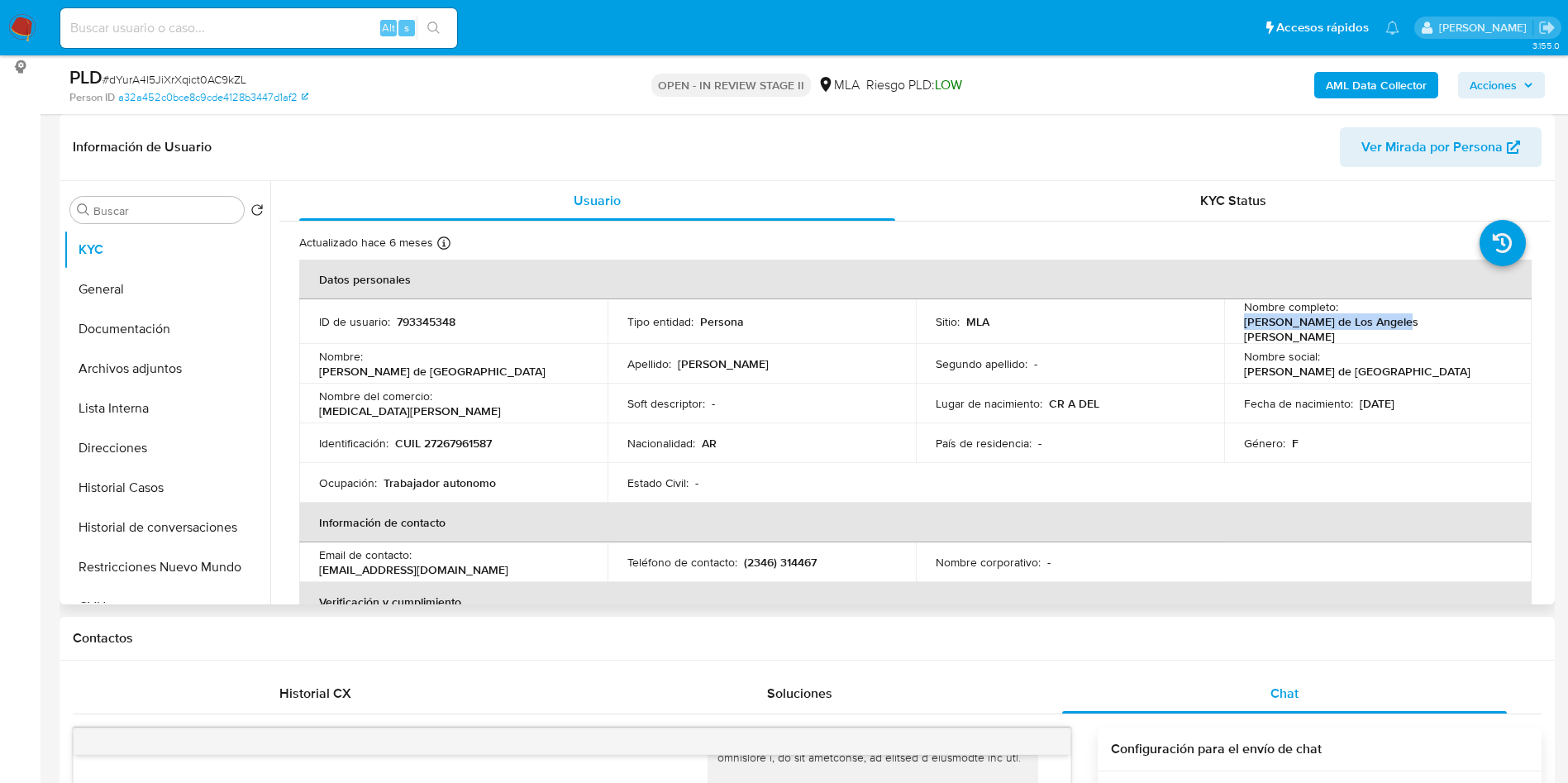
drag, startPoint x: 1342, startPoint y: 318, endPoint x: 1501, endPoint y: 334, distance: 159.8
click at [1501, 334] on td "Nombre completo : Maria de Los Angeles Walter" at bounding box center [1377, 321] width 308 height 45
copy p "Maria de Los Angeles Walter"
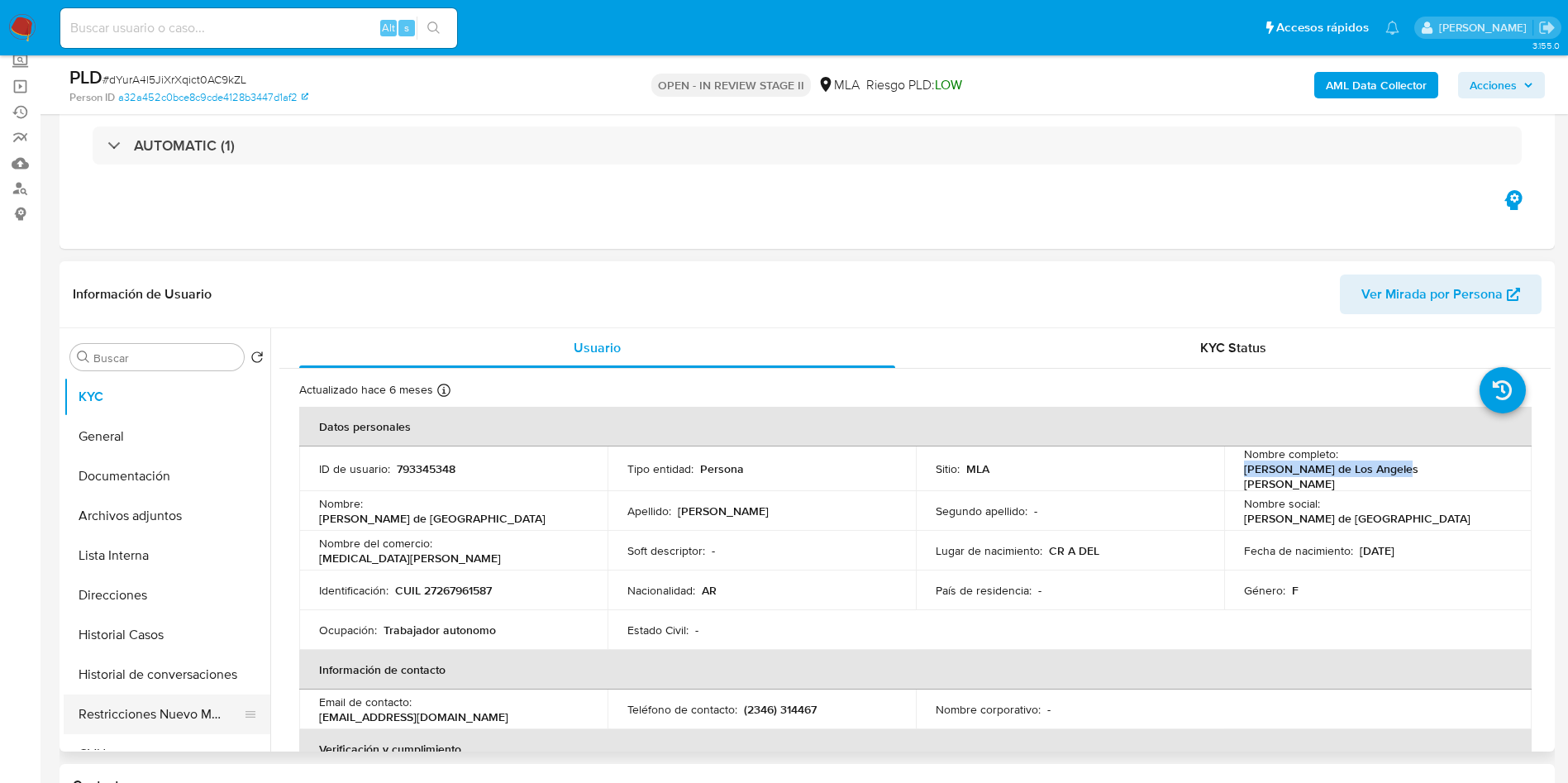
scroll to position [124, 0]
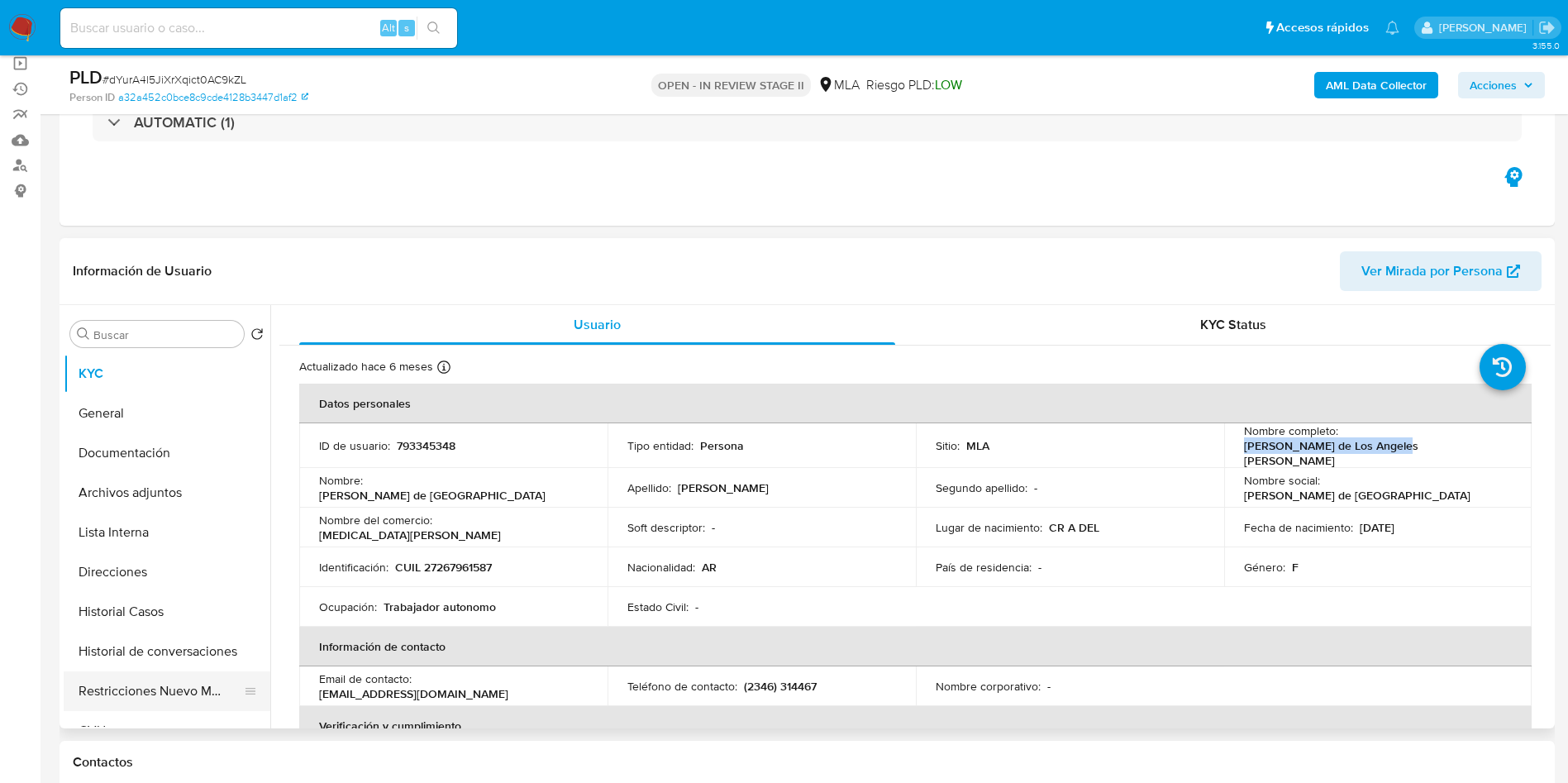
click at [144, 690] on button "Restricciones Nuevo Mundo" at bounding box center [160, 691] width 193 height 39
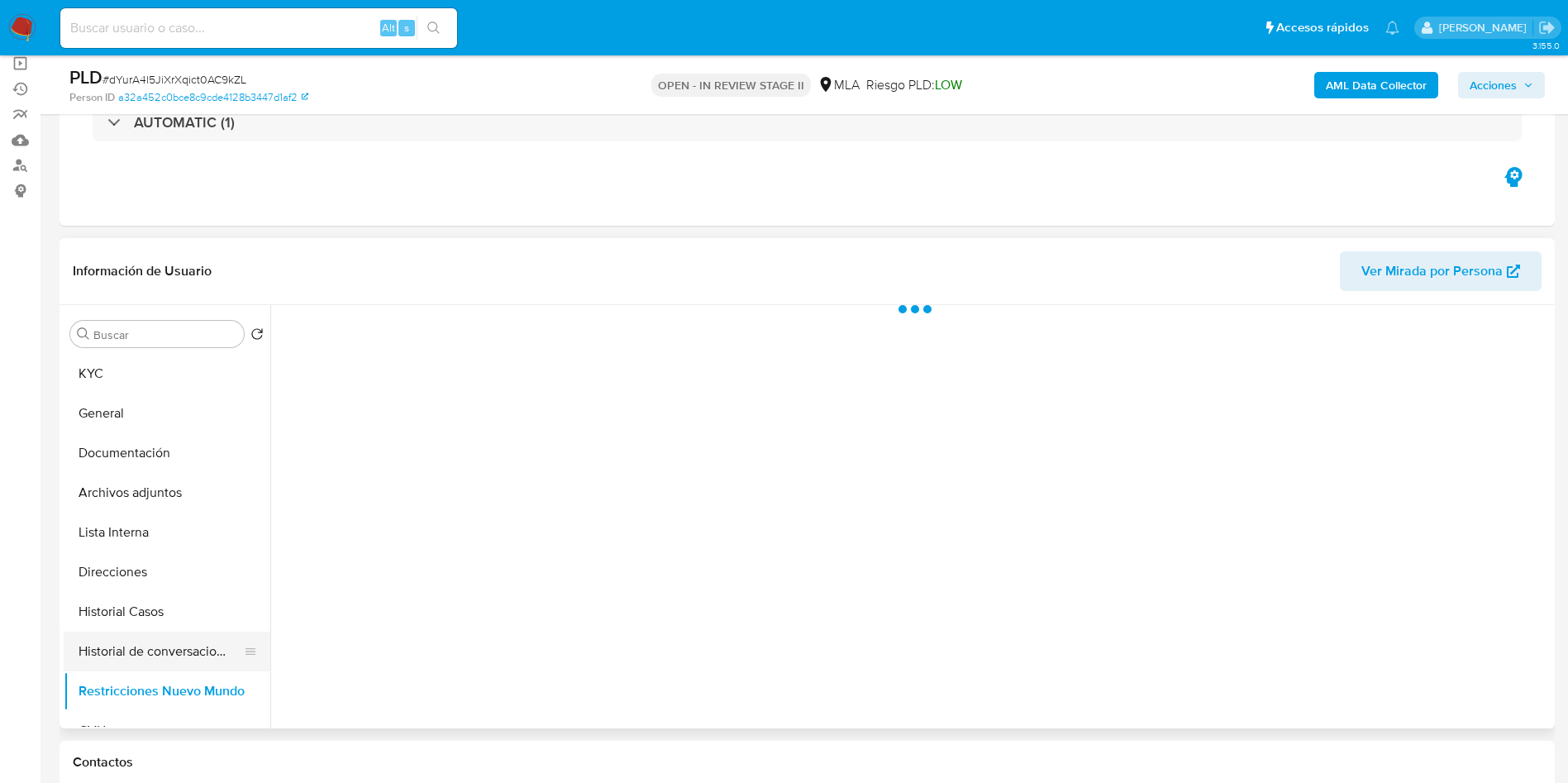
click at [170, 644] on button "Historial de conversaciones" at bounding box center [160, 651] width 193 height 39
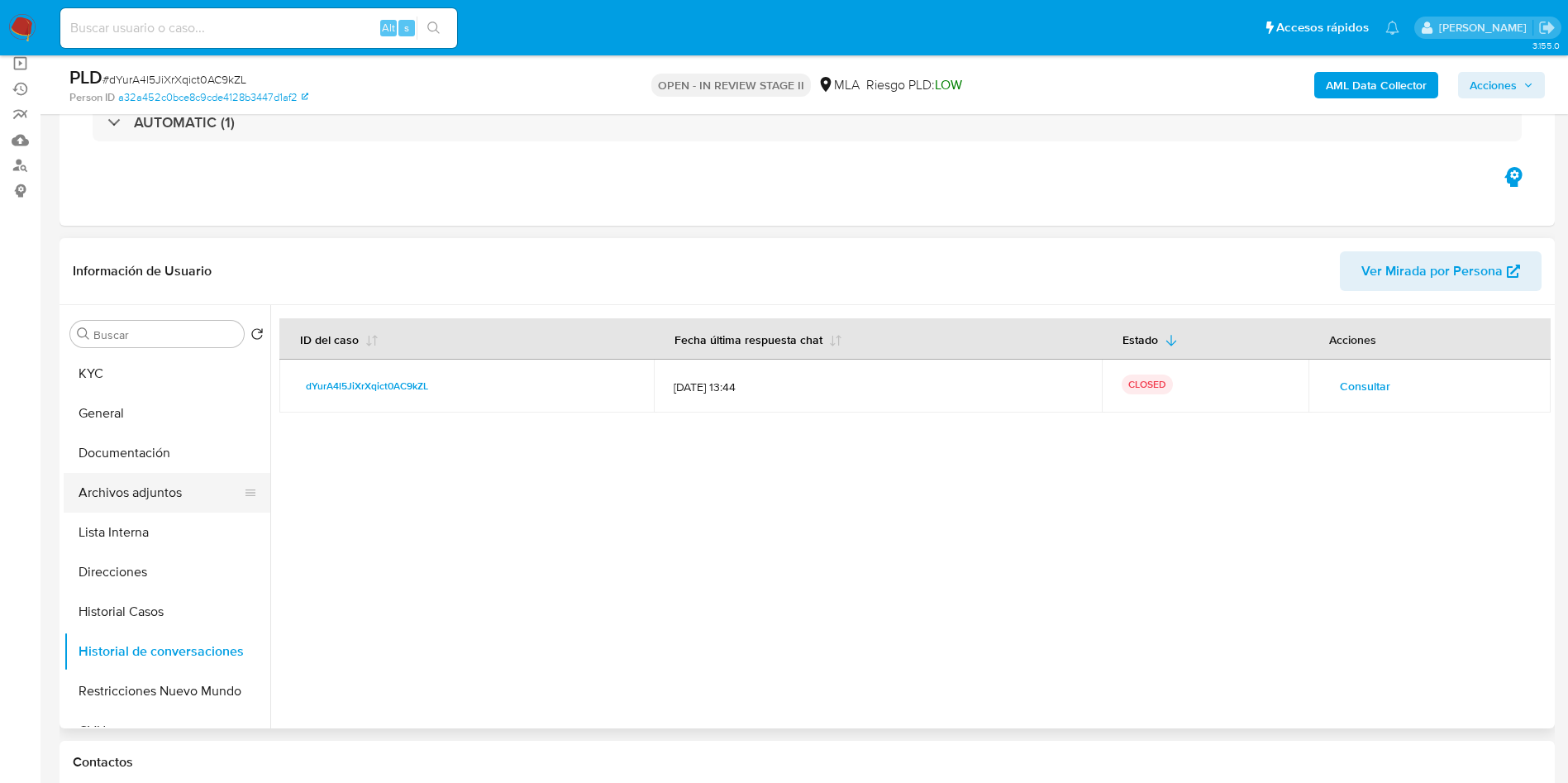
click at [129, 503] on button "Archivos adjuntos" at bounding box center [160, 492] width 193 height 39
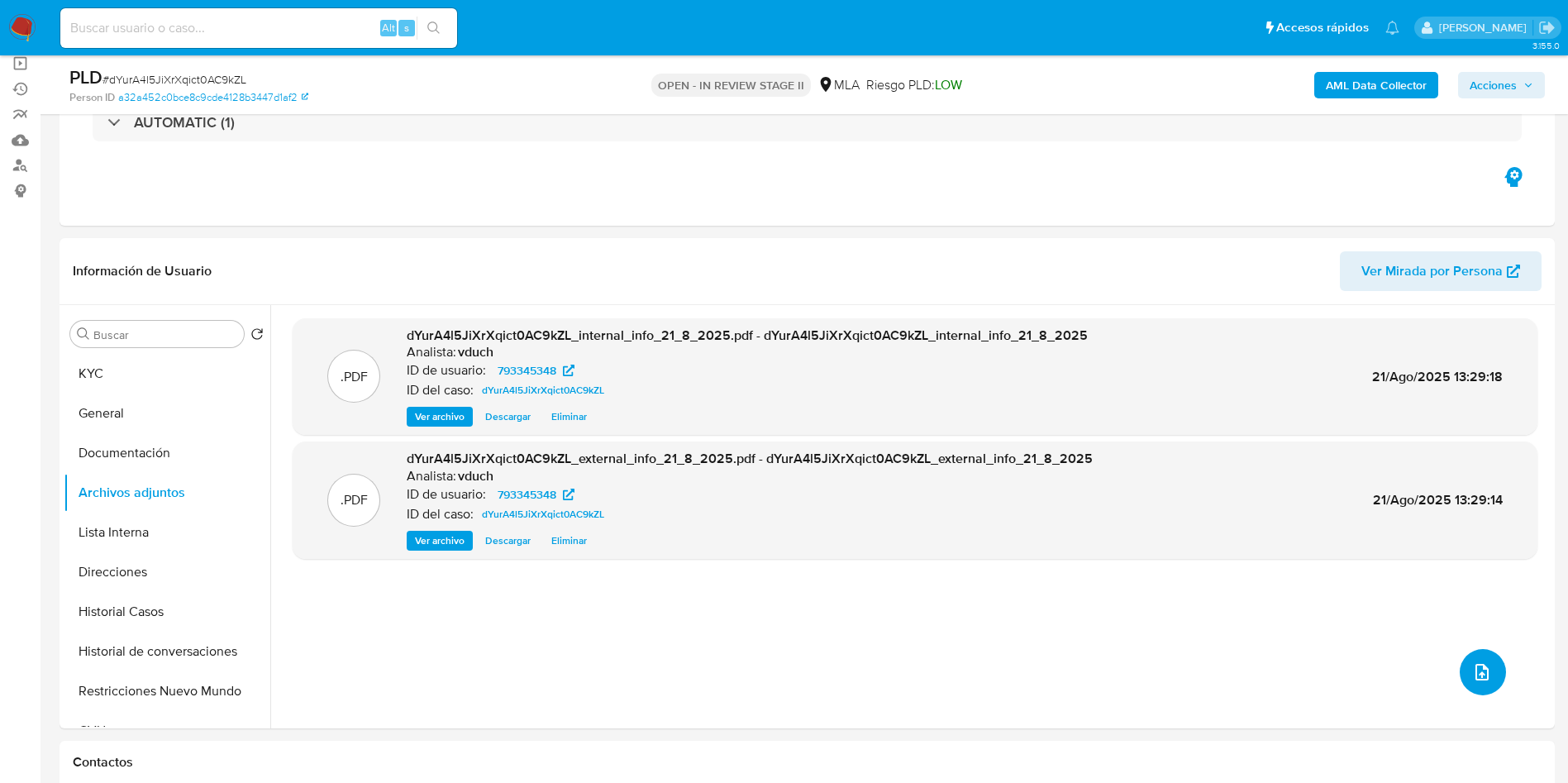
click at [1487, 683] on button "upload-file" at bounding box center [1482, 671] width 46 height 46
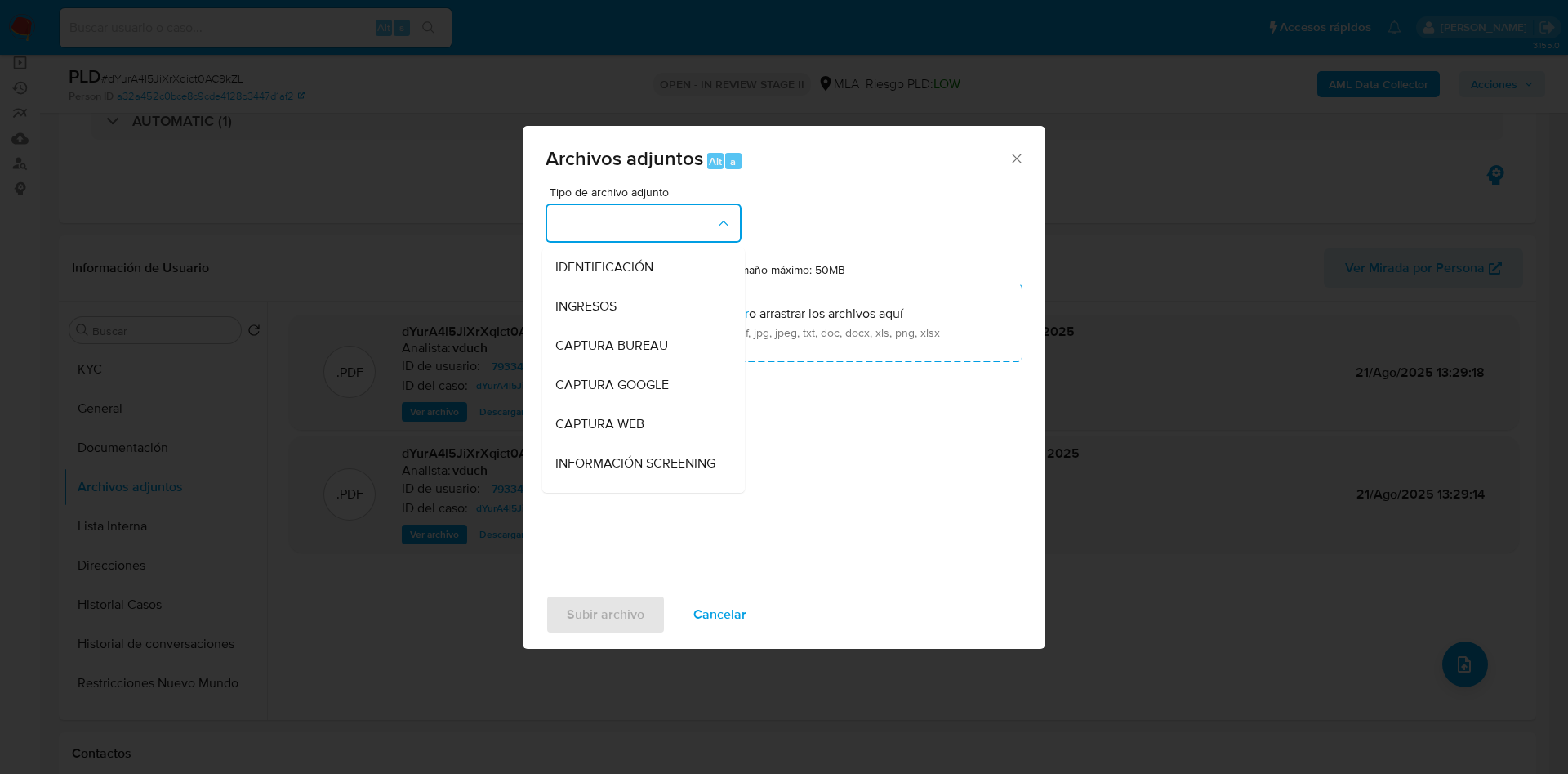
click at [664, 198] on span "Tipo de archivo adjunto" at bounding box center [647, 192] width 196 height 12
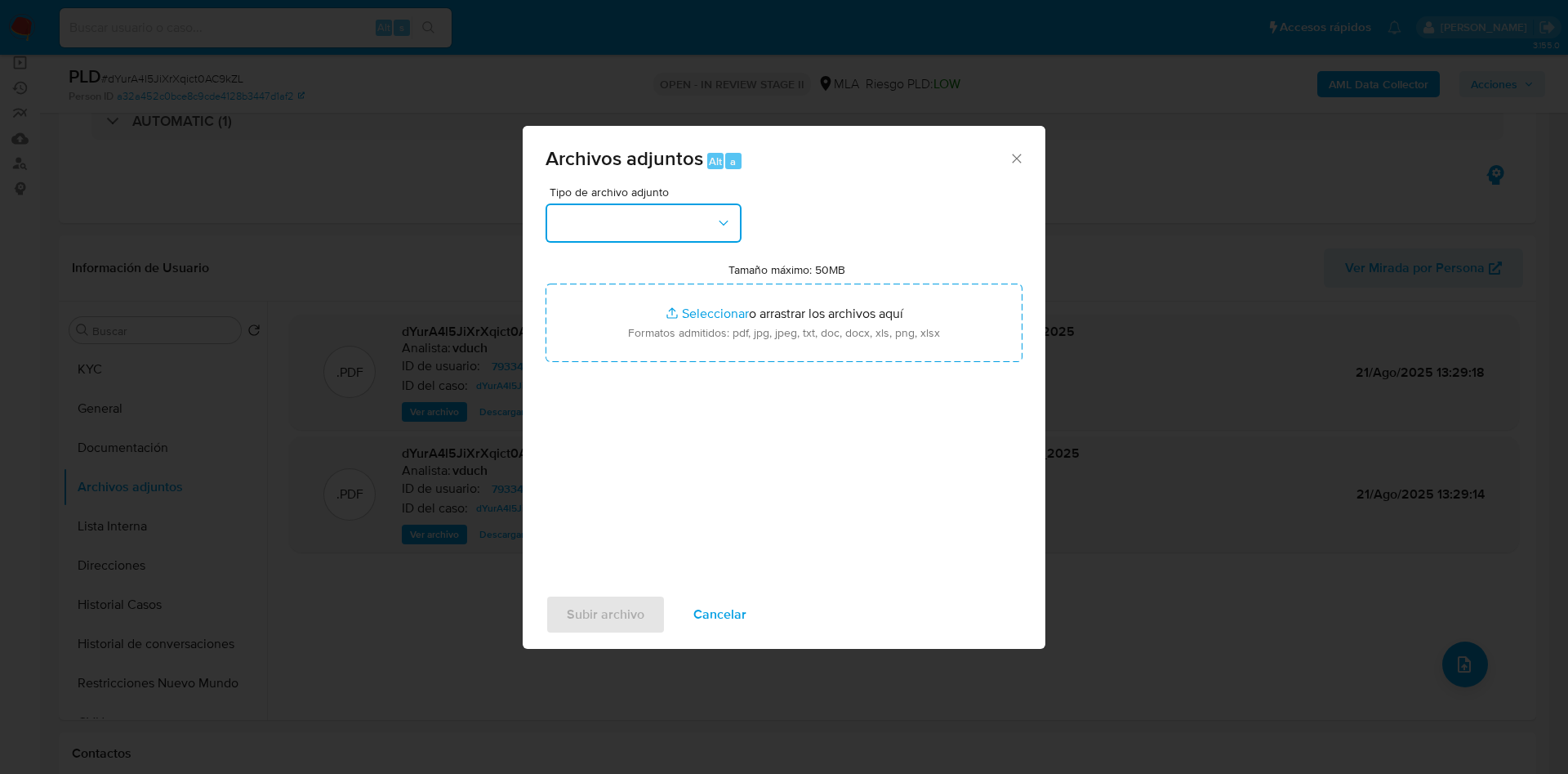
click at [595, 211] on button "button" at bounding box center [643, 223] width 196 height 39
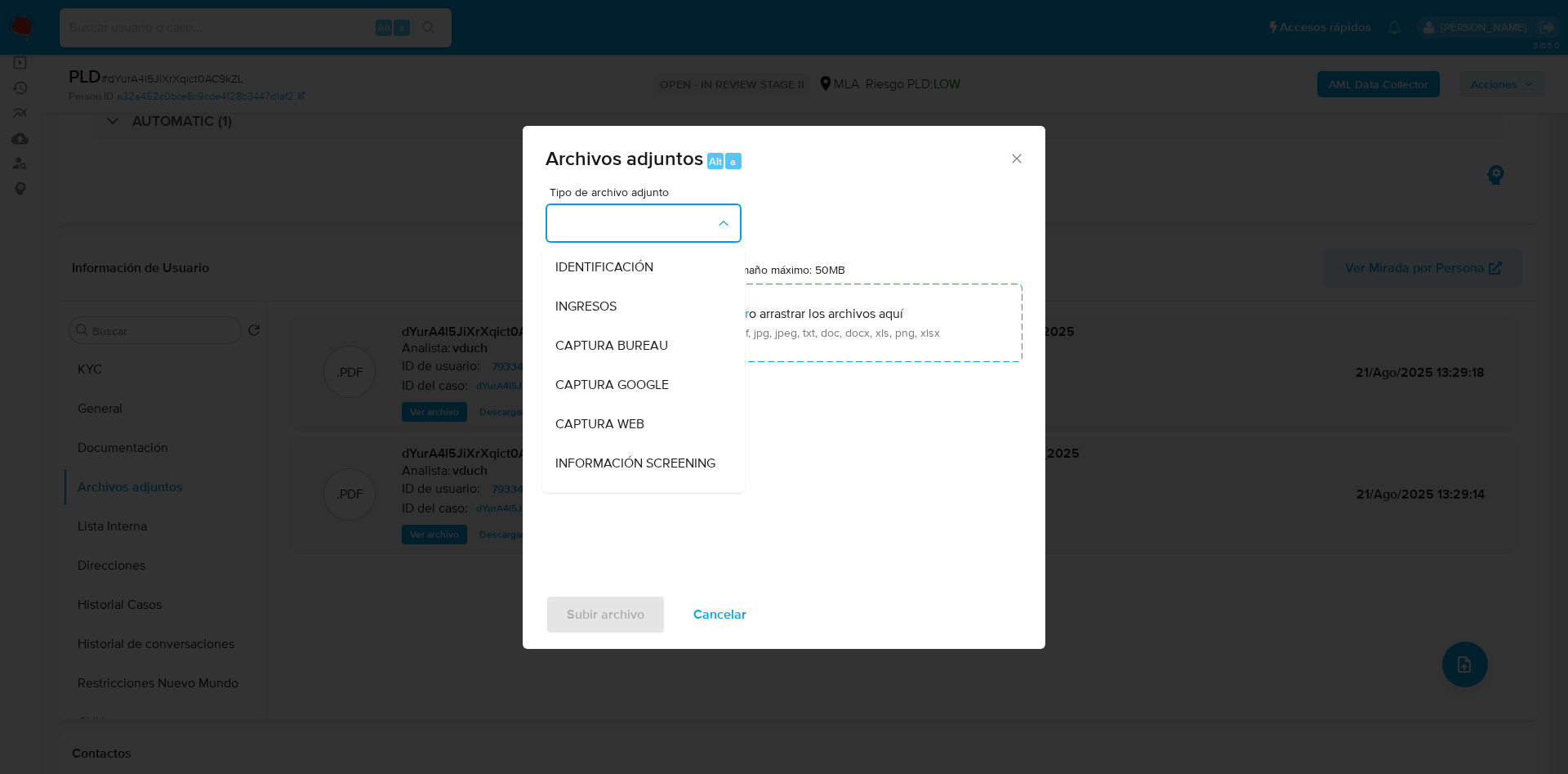
click at [642, 209] on button "button" at bounding box center [643, 223] width 196 height 39
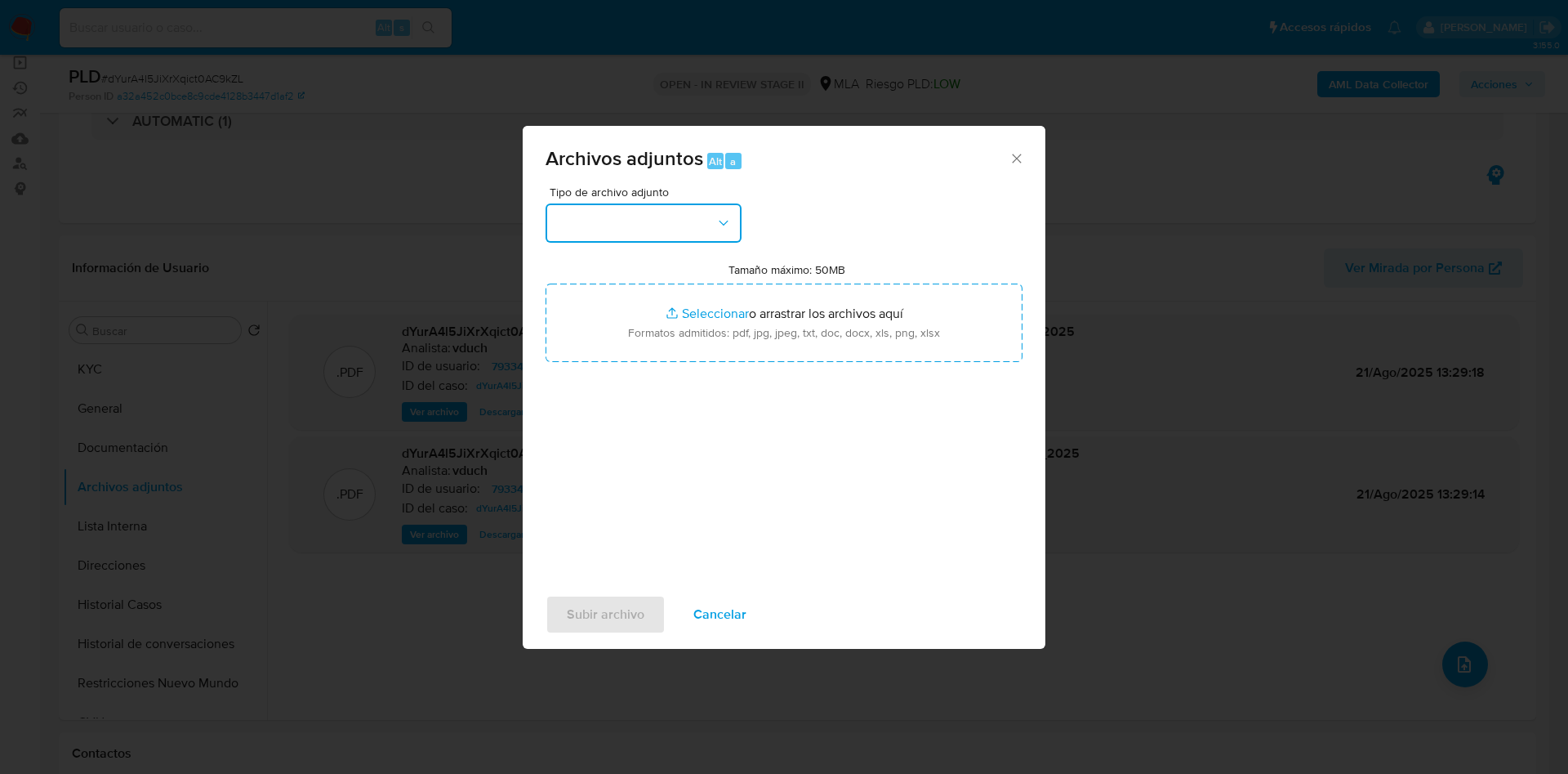
click at [642, 209] on button "button" at bounding box center [643, 223] width 196 height 39
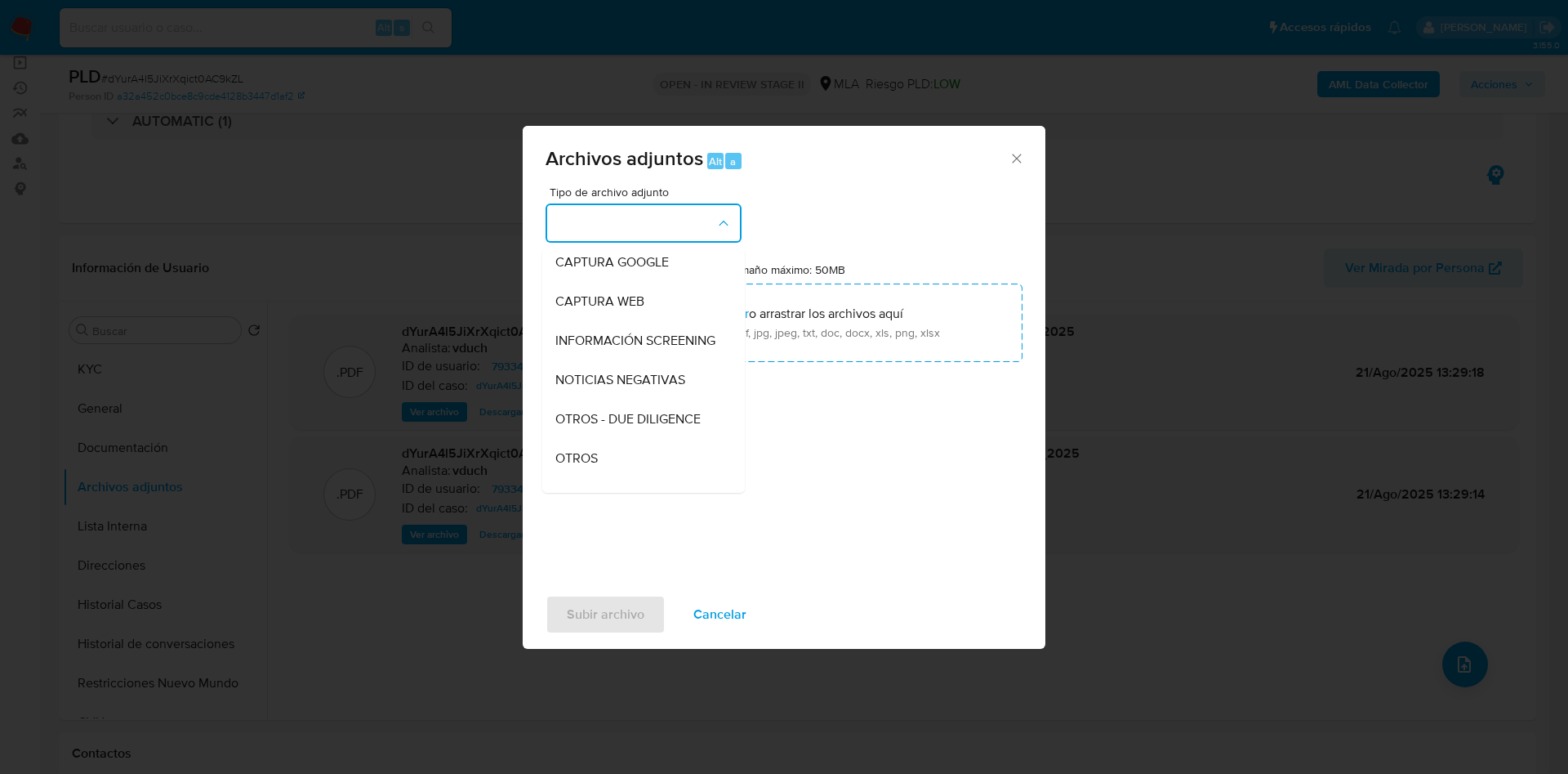
click at [591, 467] on span "OTROS" at bounding box center [576, 458] width 42 height 17
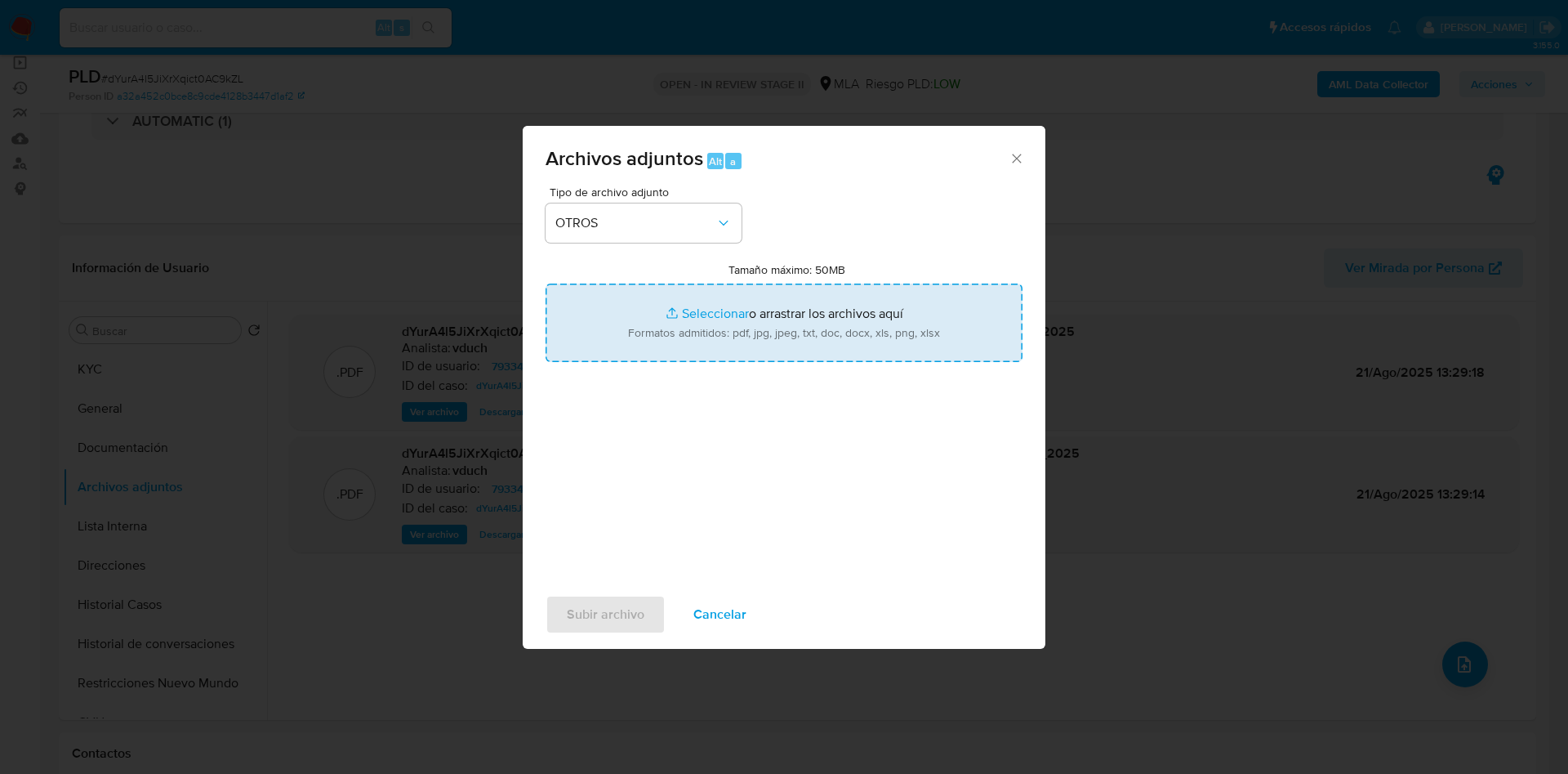
type input "C:\fakepath\Movimientos dYurA4l5JiXrXqict0AC9kZL_2025_08_20_10_16_24.xlsx"
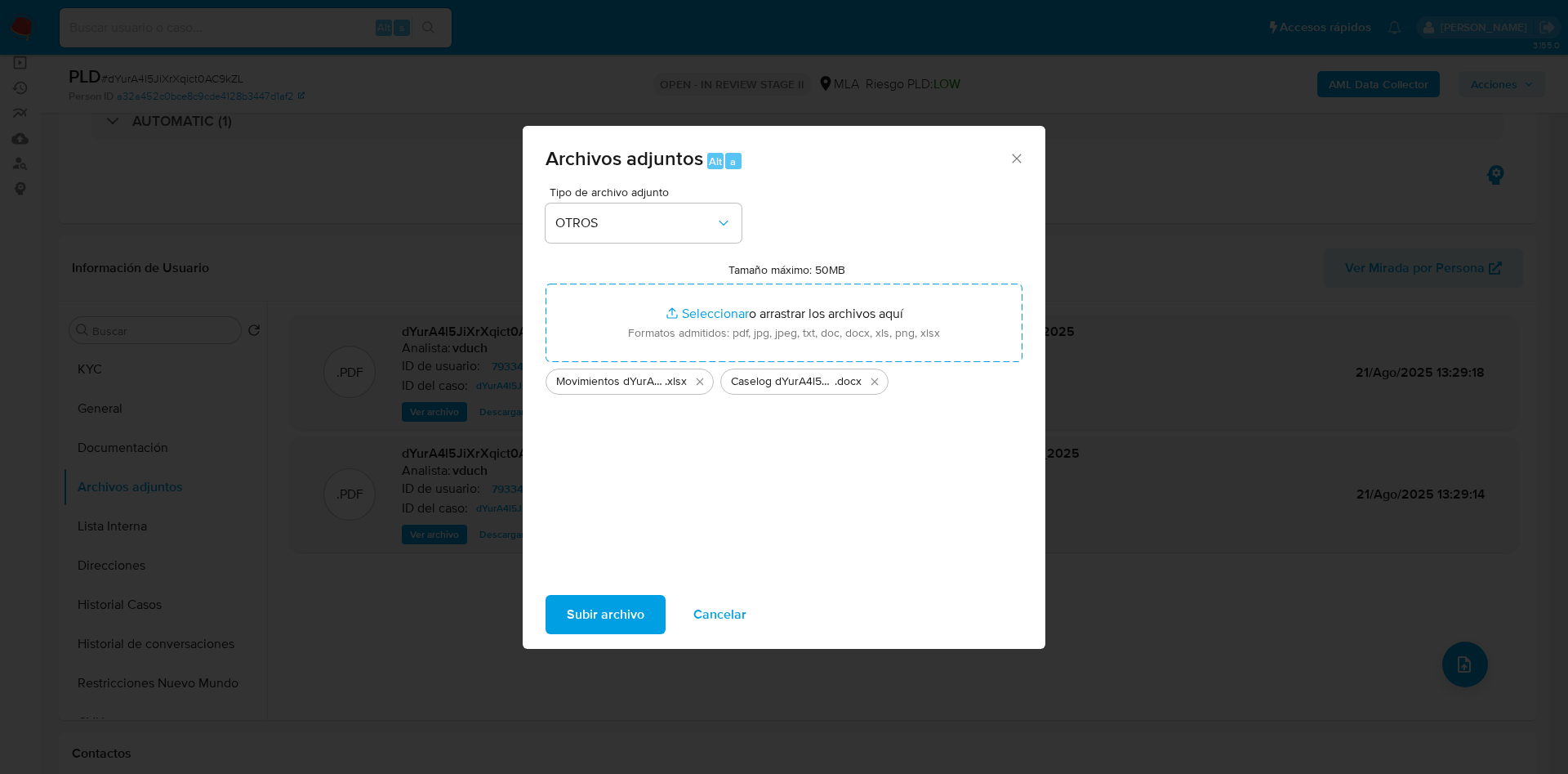
click at [617, 597] on span "Subir archivo" at bounding box center [605, 614] width 77 height 36
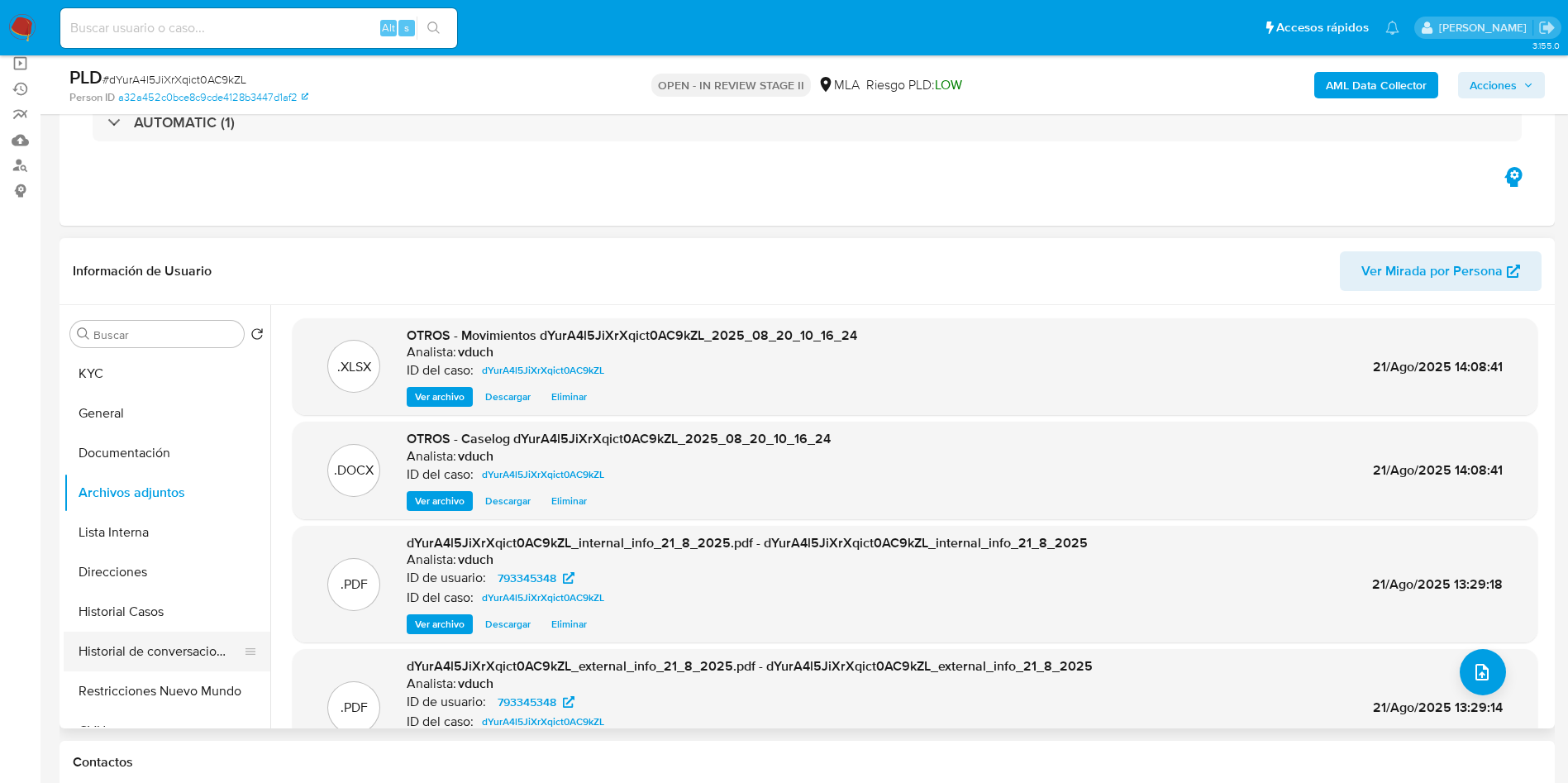
drag, startPoint x: 129, startPoint y: 690, endPoint x: 145, endPoint y: 649, distance: 44.0
click at [129, 690] on button "Restricciones Nuevo Mundo" at bounding box center [167, 691] width 207 height 39
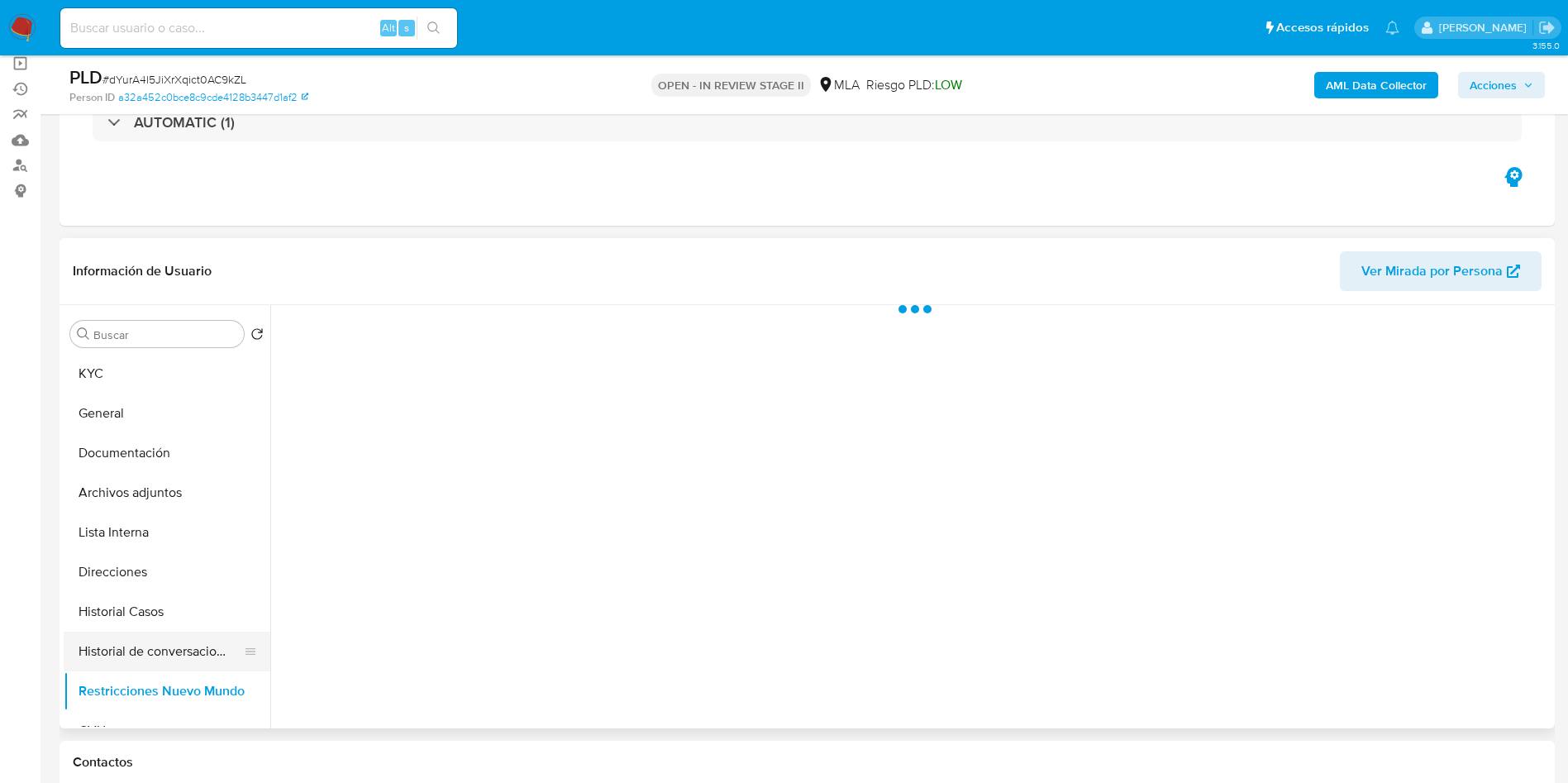
click at [159, 634] on button "Historial de conversaciones" at bounding box center [160, 651] width 193 height 39
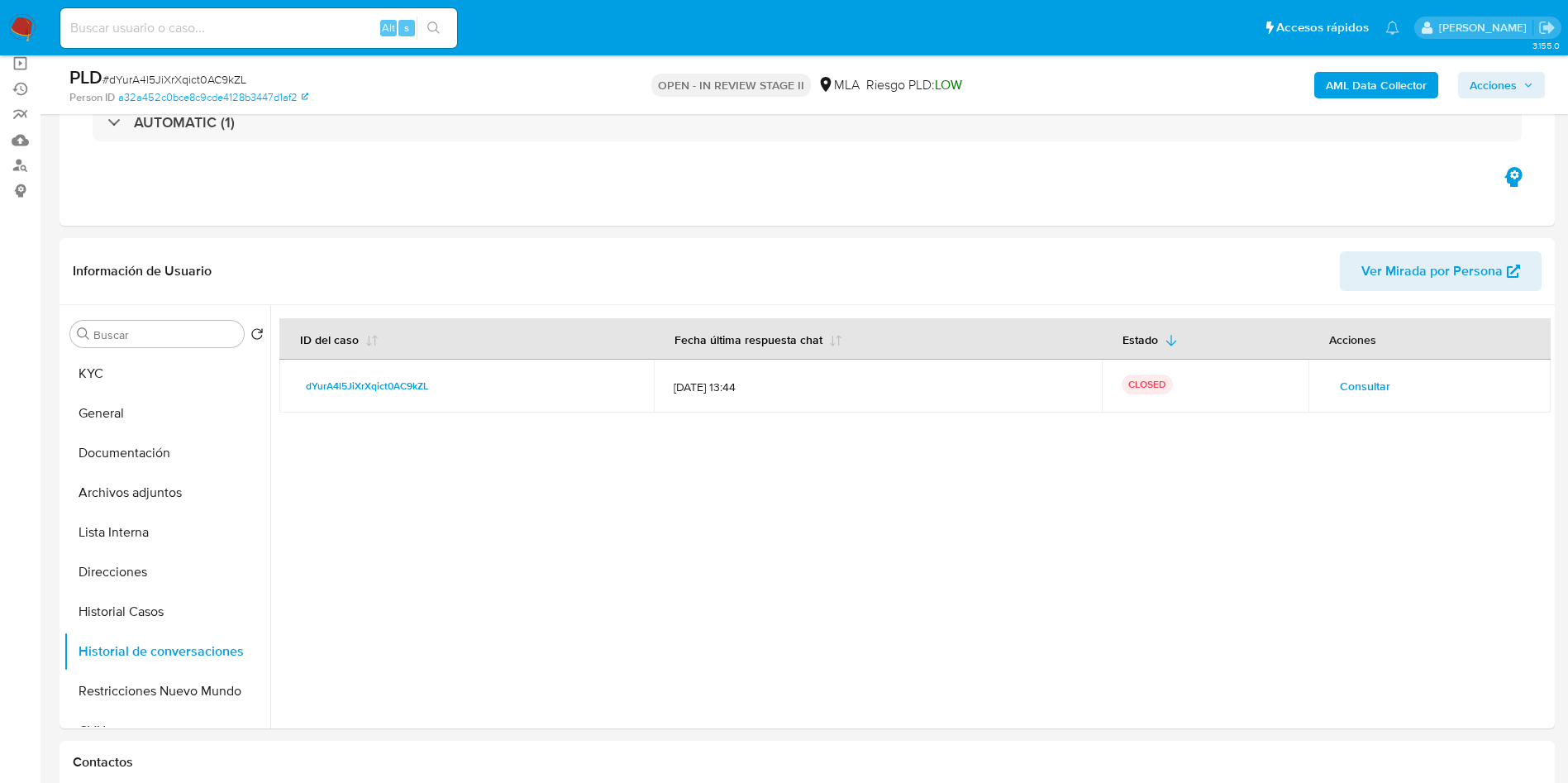
click at [1481, 91] on span "Acciones" at bounding box center [1492, 85] width 47 height 26
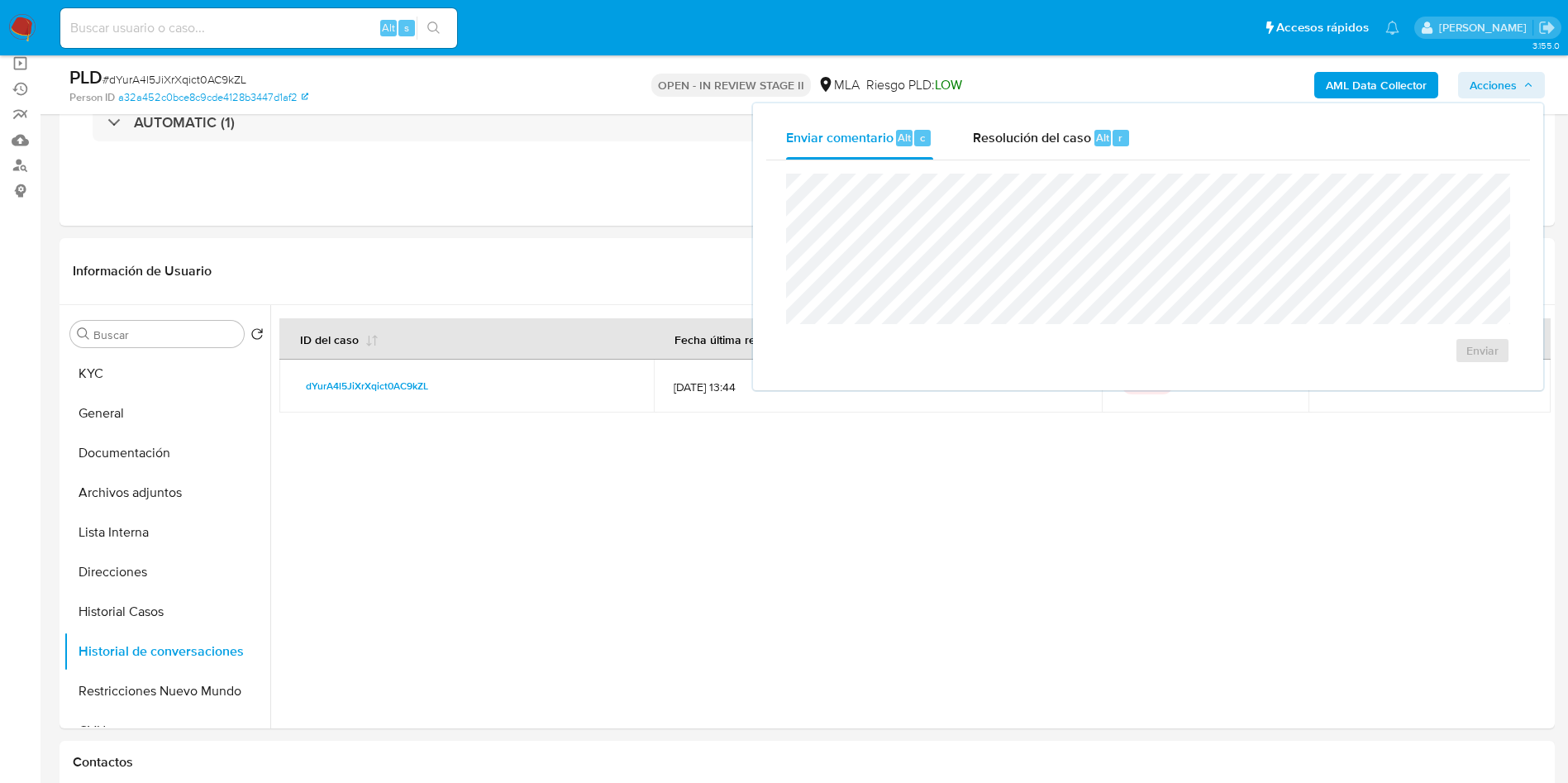
click at [1097, 113] on div "Enviar comentario Alt c Resolución del caso Alt r Enviar" at bounding box center [1147, 246] width 790 height 286
click at [1078, 143] on span "Resolución del caso" at bounding box center [1031, 137] width 118 height 19
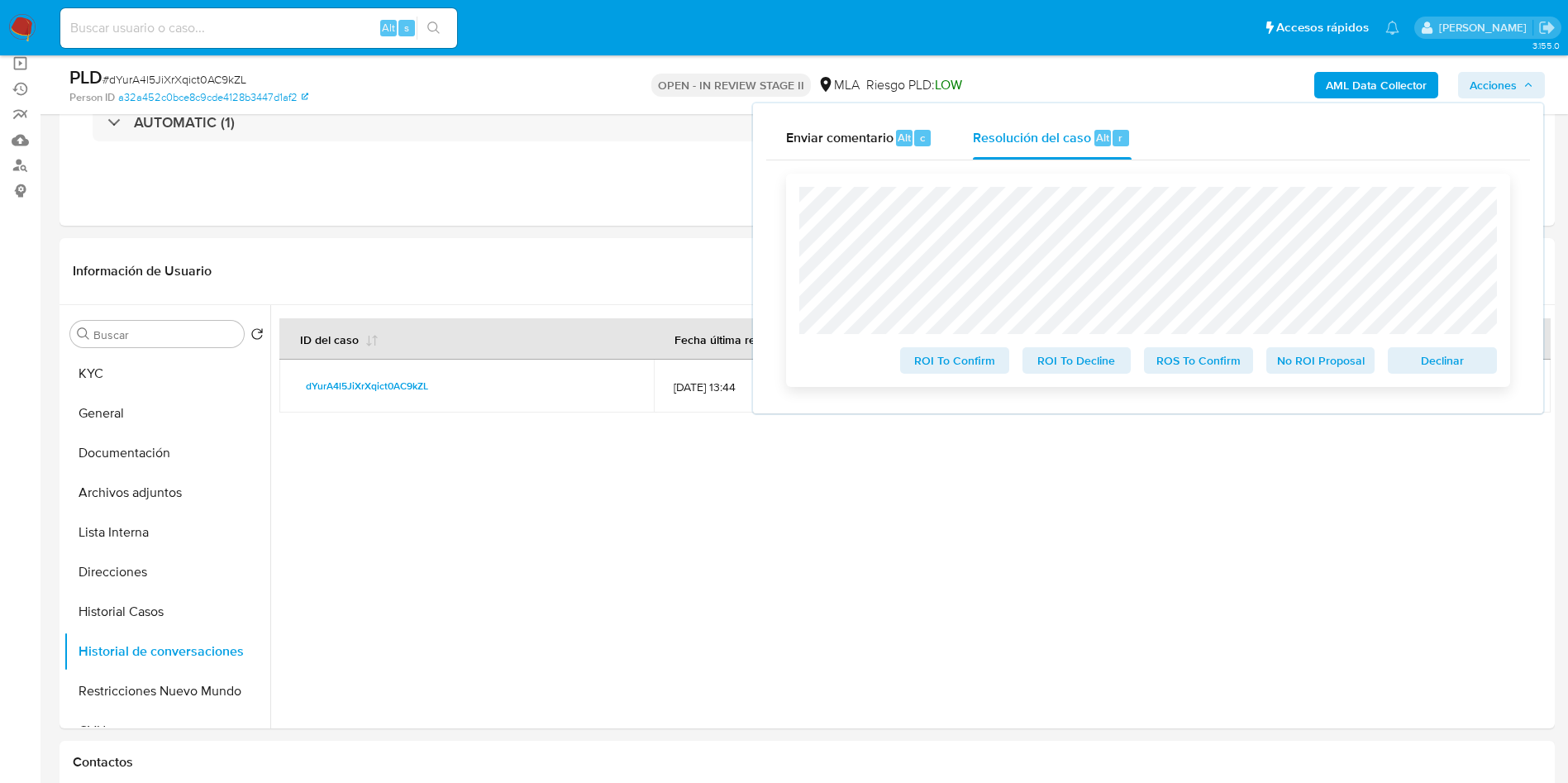
click at [1305, 372] on span "No ROI Proposal" at bounding box center [1320, 360] width 86 height 24
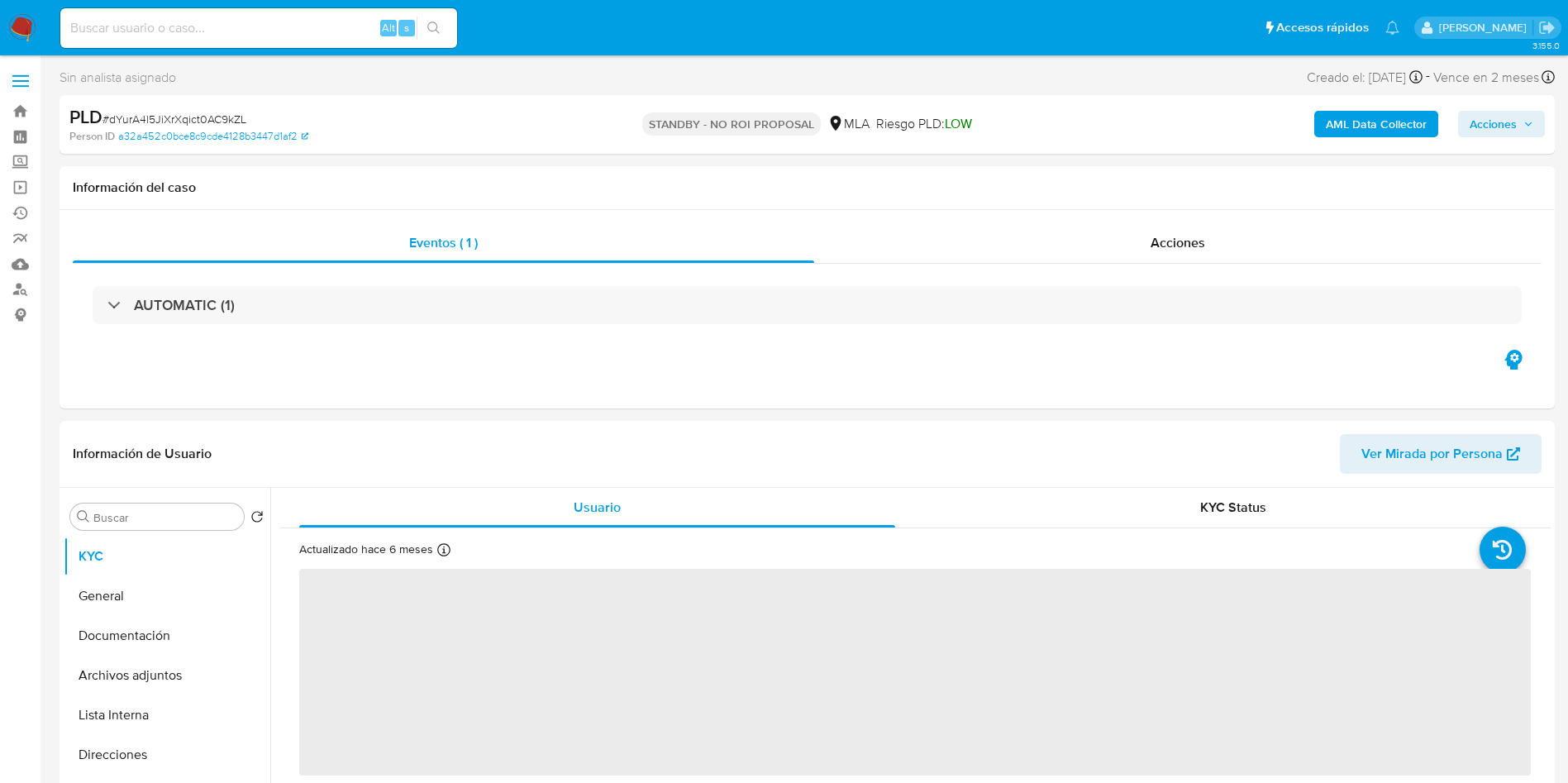
click at [230, 21] on input at bounding box center [259, 29] width 396 height 22
paste input "nNkAHFyWO8eku8btPS91rnVW"
click at [415, 29] on input "nNkAHFyWO8eku8btPS91rnVW" at bounding box center [259, 29] width 396 height 22
type input "nNkAHFyWO8eku8btPS91rnVW"
click at [433, 28] on icon "search-icon" at bounding box center [434, 29] width 13 height 13
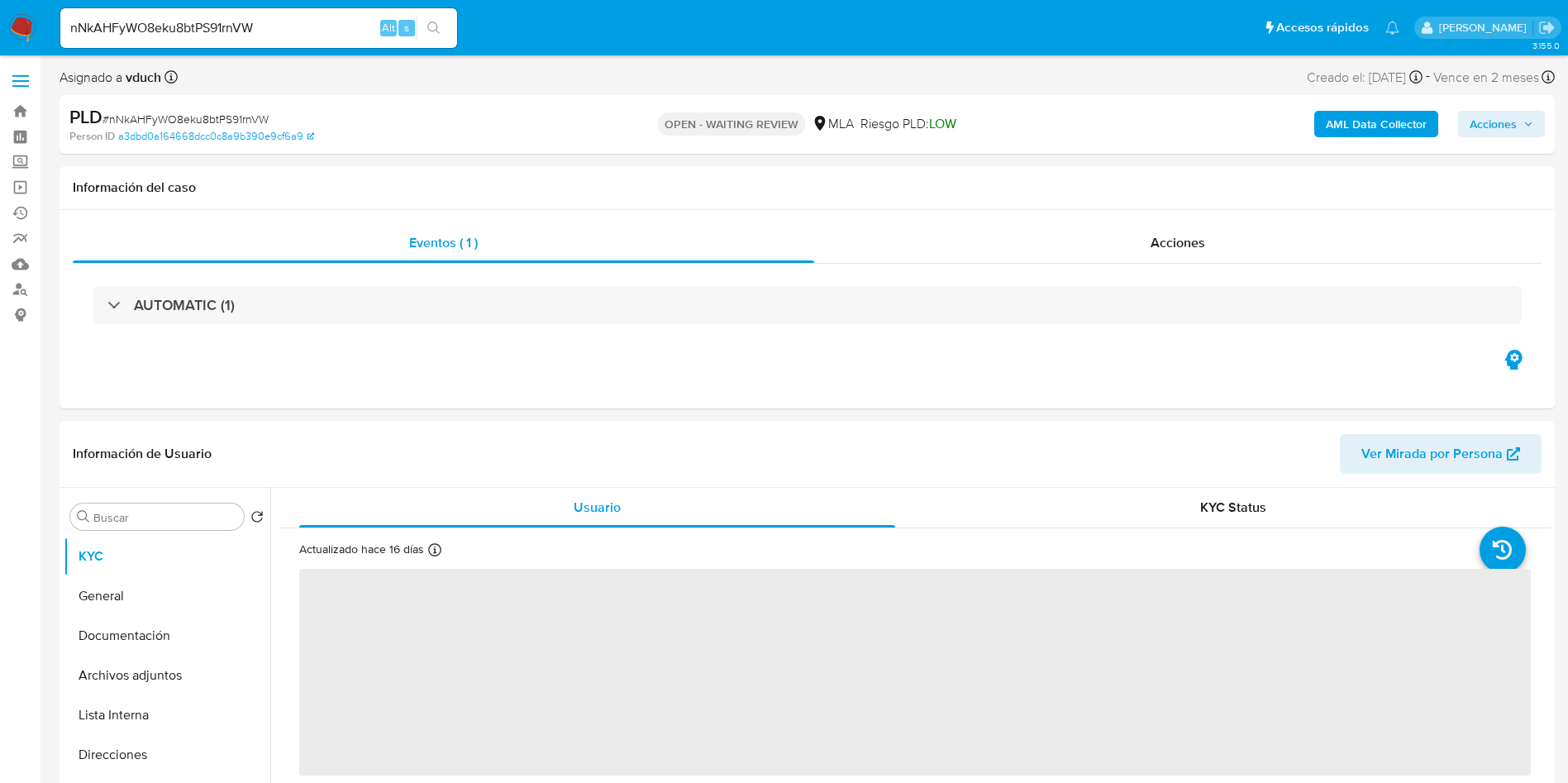
select select "10"
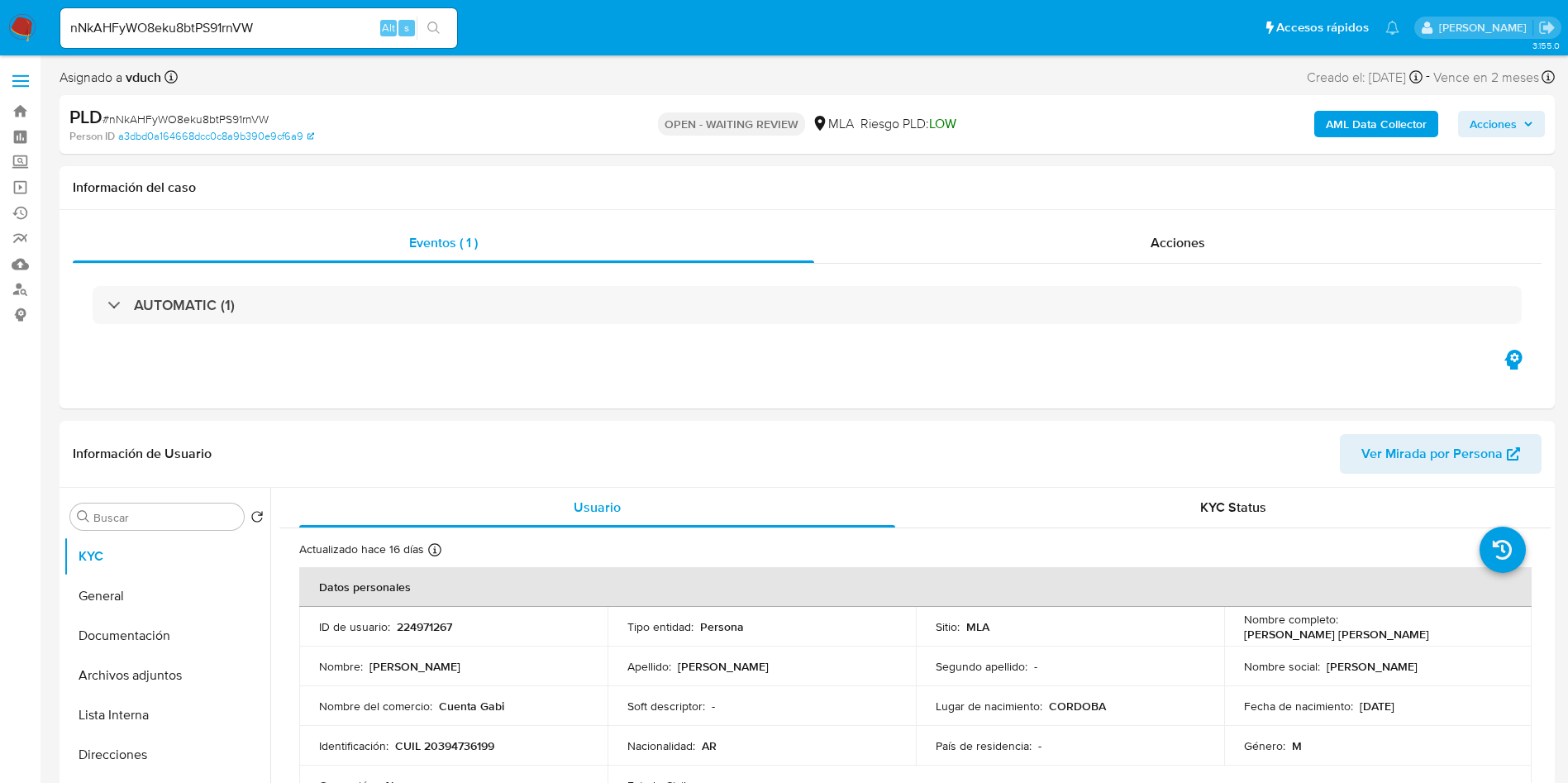
click at [233, 14] on div "nNkAHFyWO8eku8btPS91rnVW Alt s" at bounding box center [259, 28] width 396 height 39
click at [224, 21] on input "nNkAHFyWO8eku8btPS91rnVW" at bounding box center [259, 29] width 396 height 22
paste input "oj2v5n8SSP6HvSIAgdjciCIr"
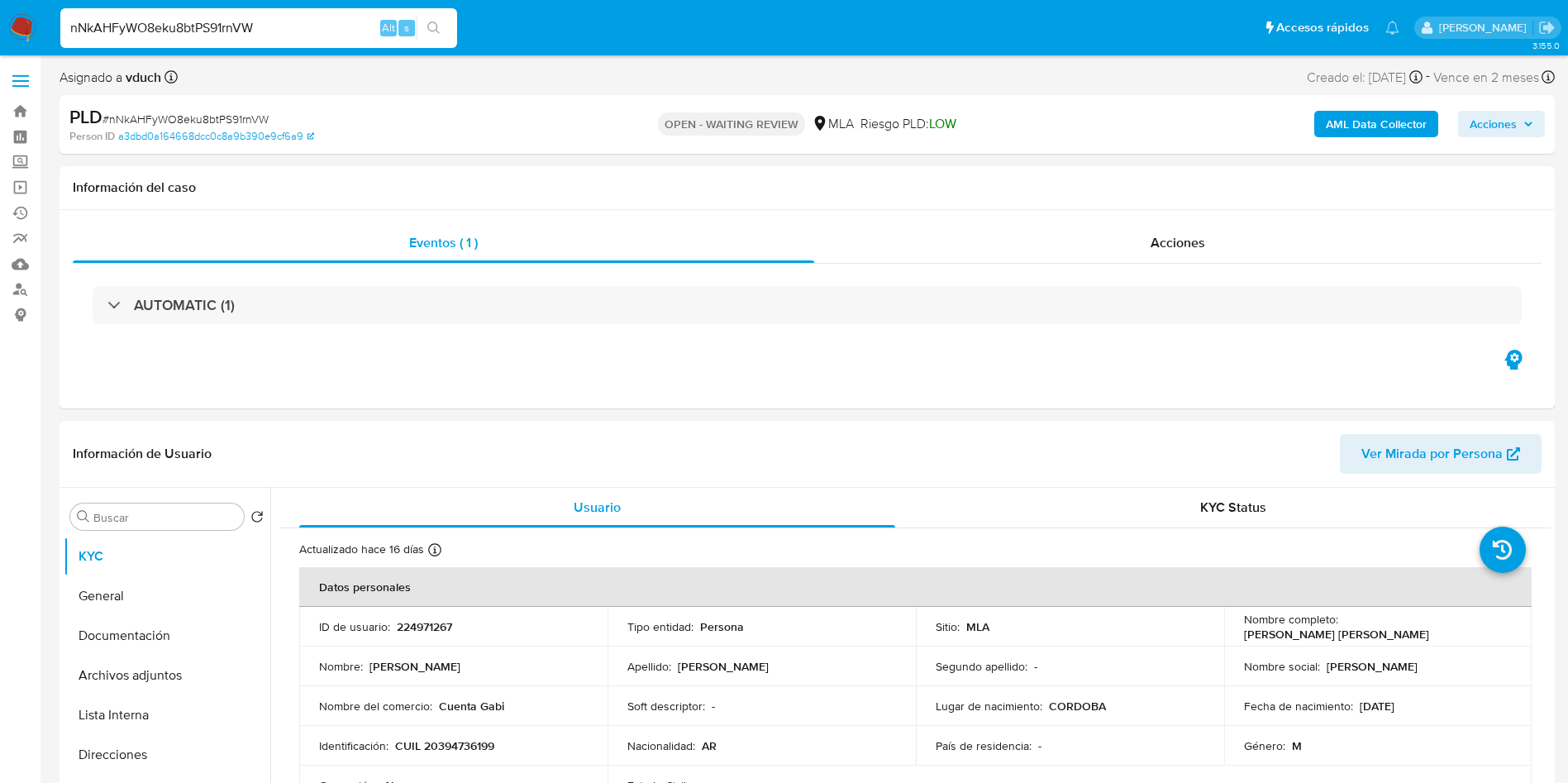
type input "oj2v5n8SSP6HvSIAgdjciCIr"
drag, startPoint x: 471, startPoint y: 69, endPoint x: 438, endPoint y: 39, distance: 44.6
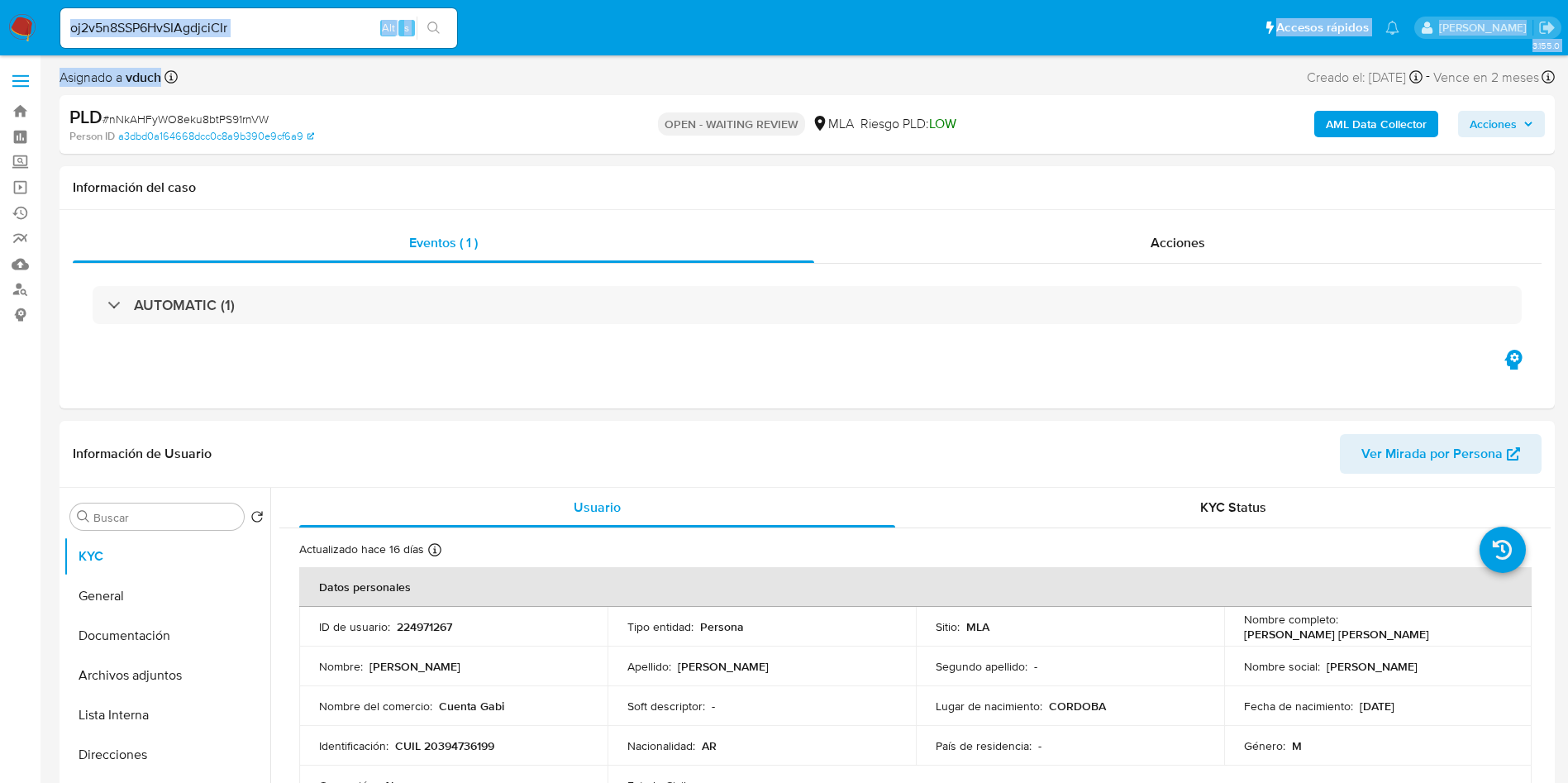
click at [436, 37] on button "search-icon" at bounding box center [433, 29] width 34 height 24
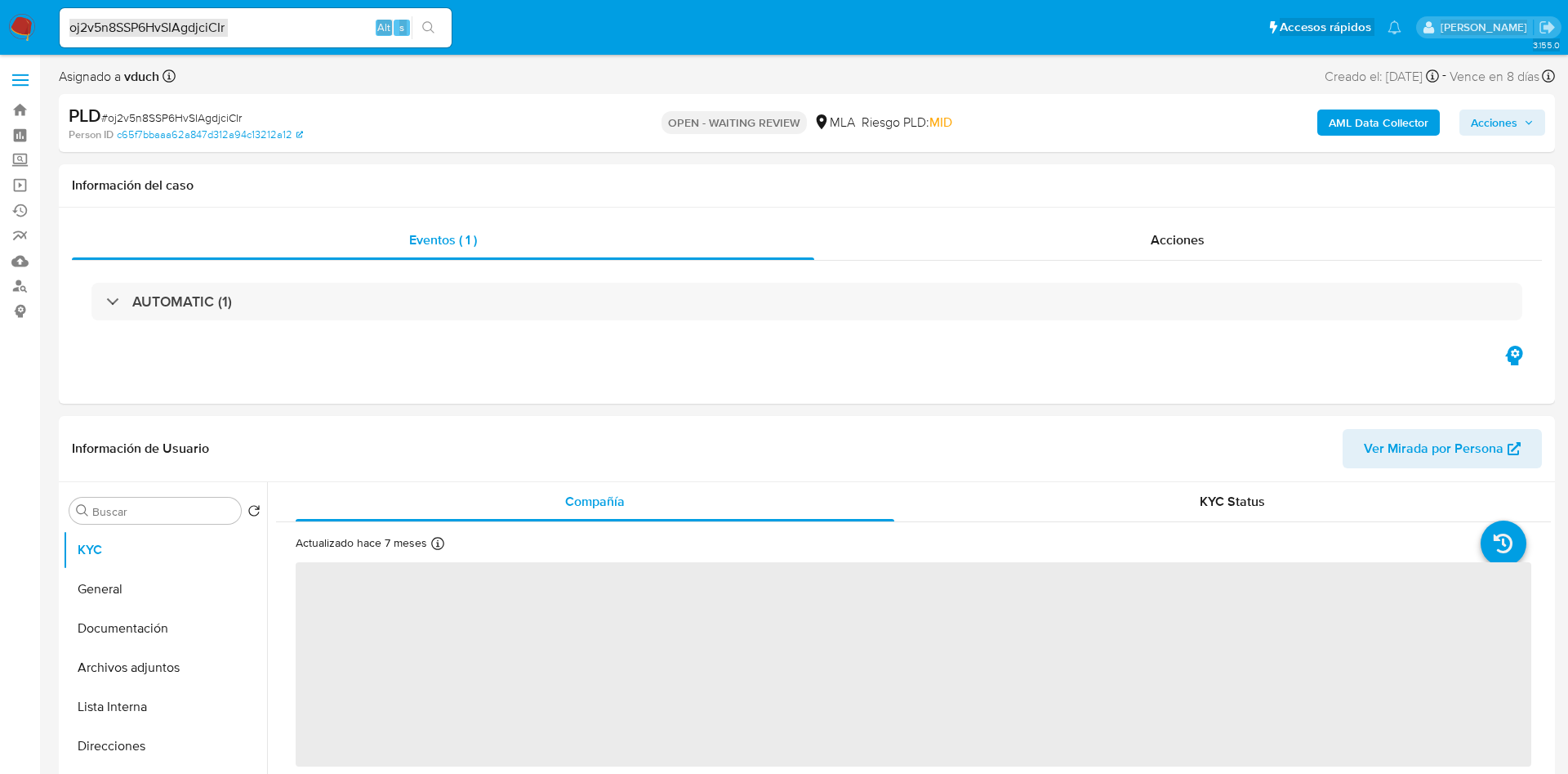
select select "10"
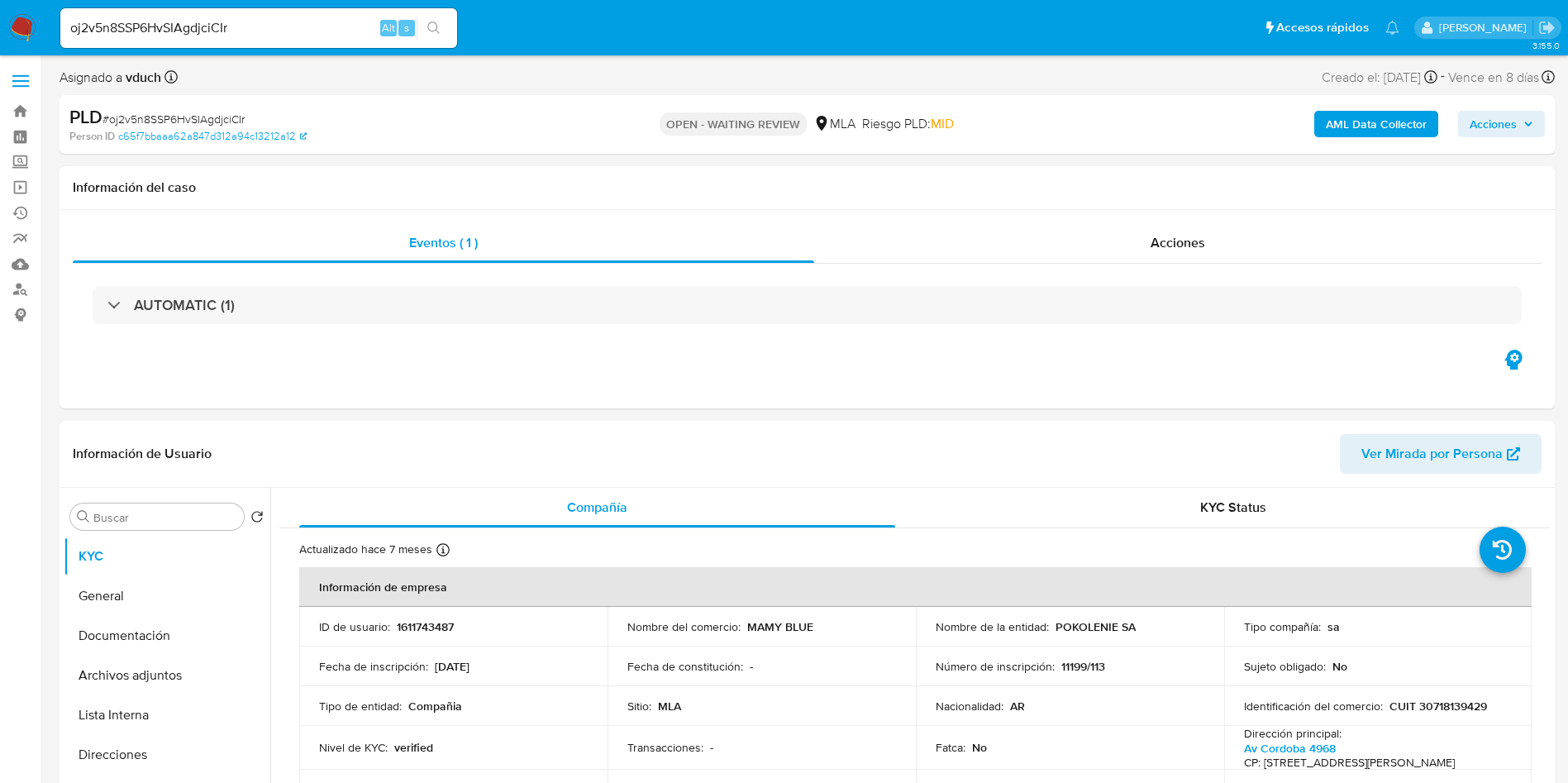
click at [218, 34] on input "oj2v5n8SSP6HvSIAgdjciCIr" at bounding box center [259, 29] width 396 height 22
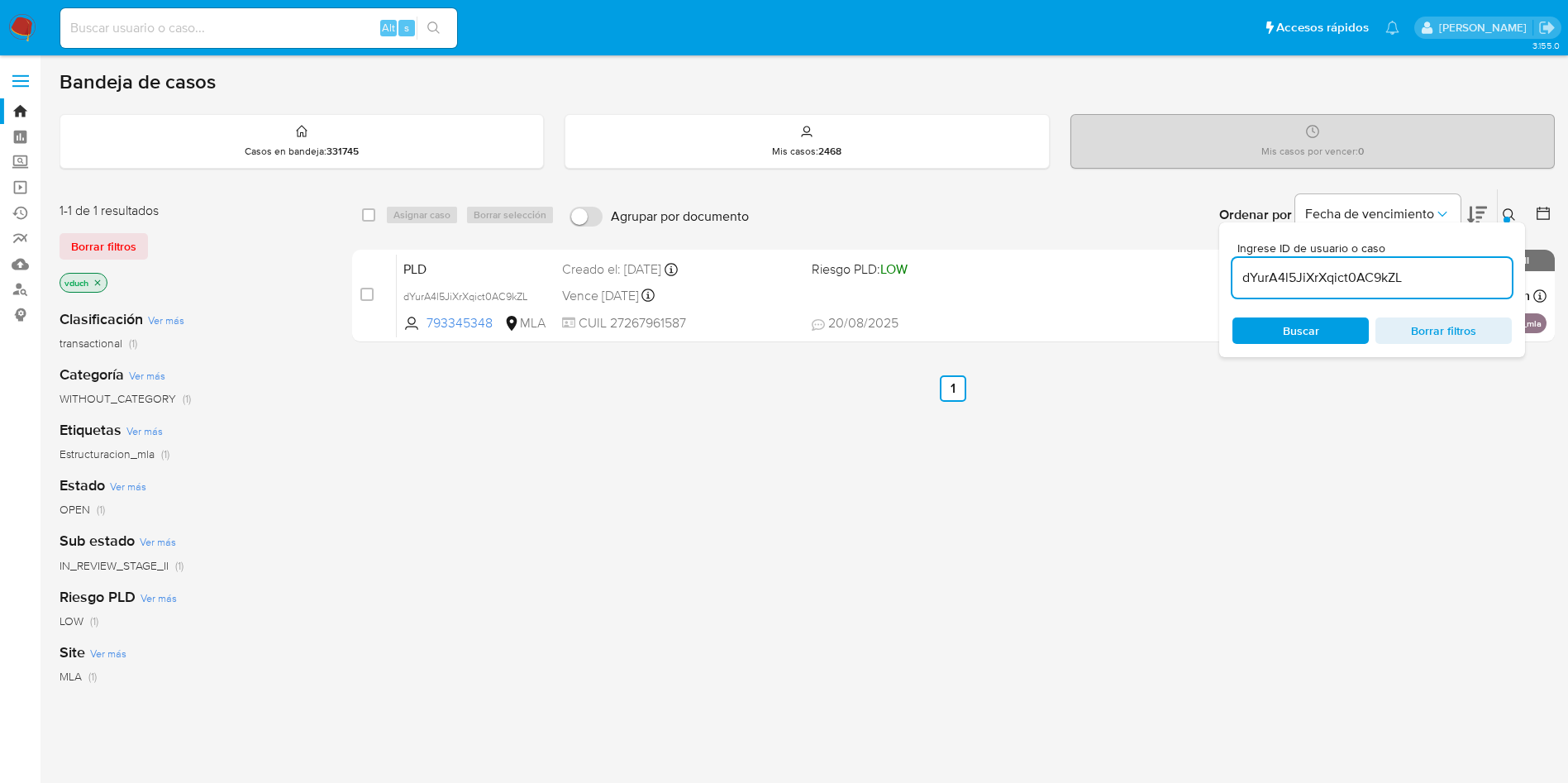
click at [1370, 260] on div "dYurA4l5JiXrXqict0AC9kZL" at bounding box center [1371, 277] width 280 height 39
click at [1362, 274] on input "dYurA4l5JiXrXqict0AC9kZL" at bounding box center [1371, 278] width 280 height 22
paste input "oj2v5n8SSP6HvSIAgdjciCIr"
type input "oj2v5n8SSP6HvSIAgdjciCIr"
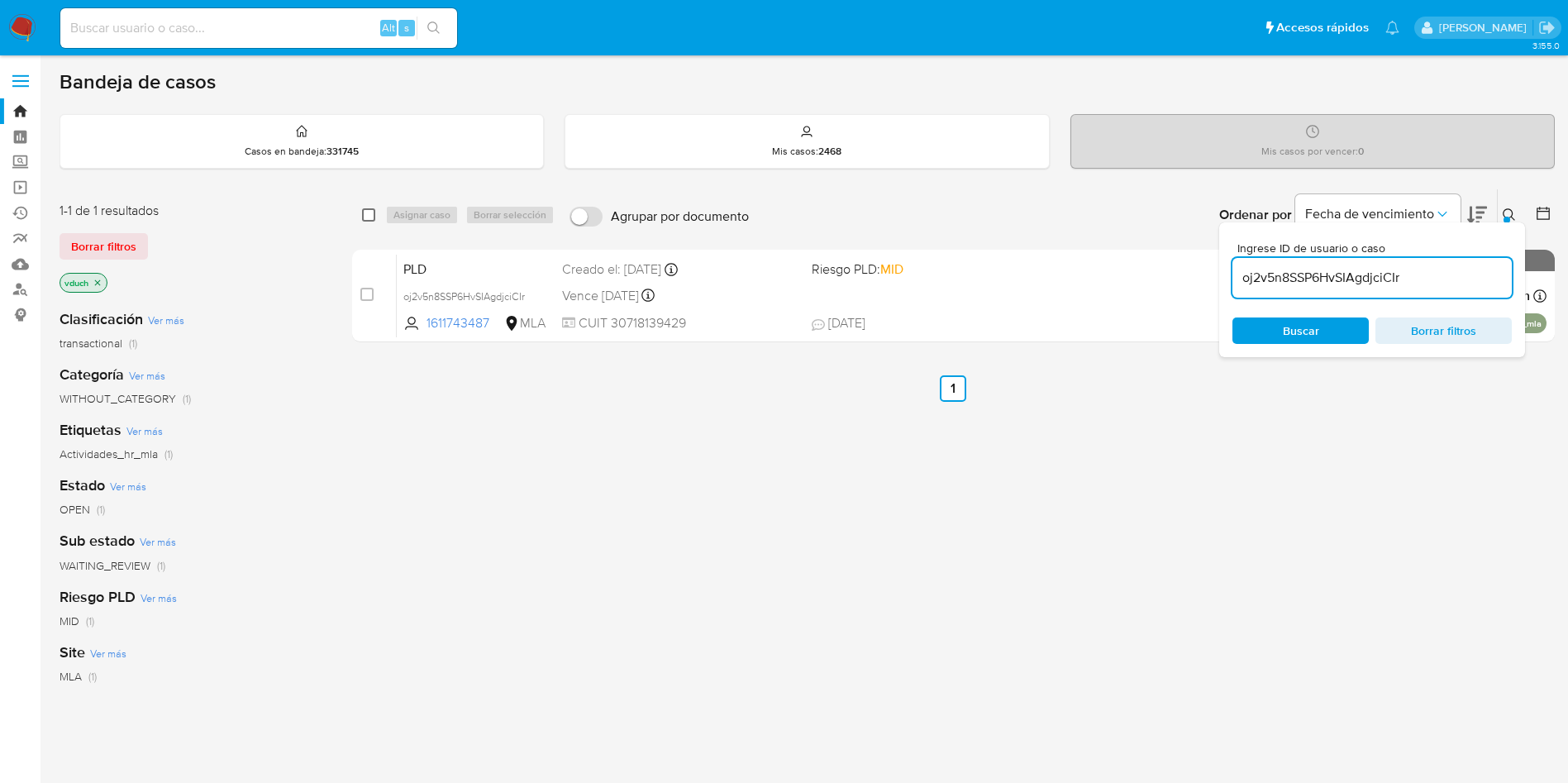
click at [374, 212] on input "checkbox" at bounding box center [369, 215] width 13 height 13
checkbox input "true"
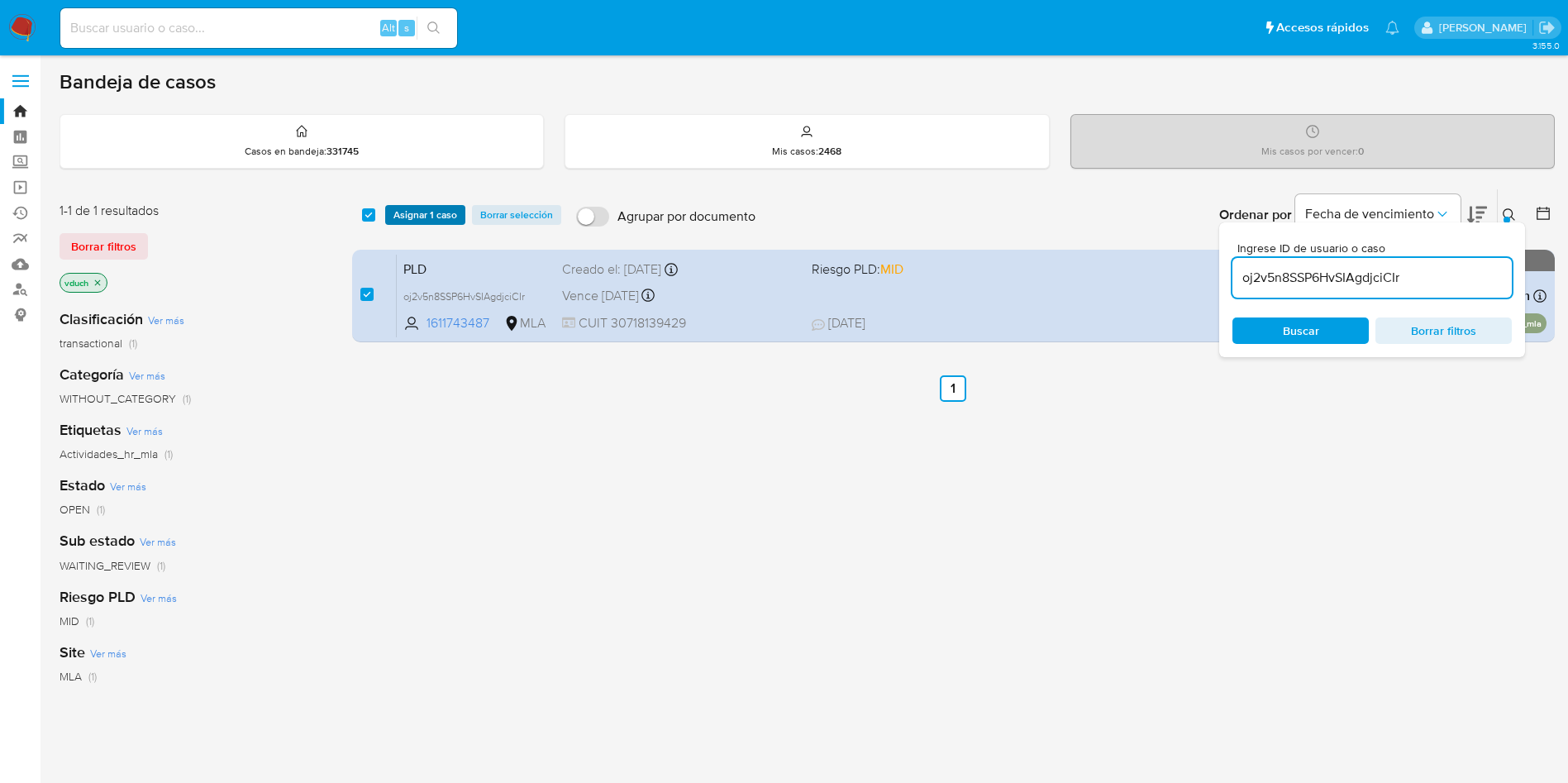
click at [406, 216] on span "Asignar 1 caso" at bounding box center [425, 215] width 64 height 17
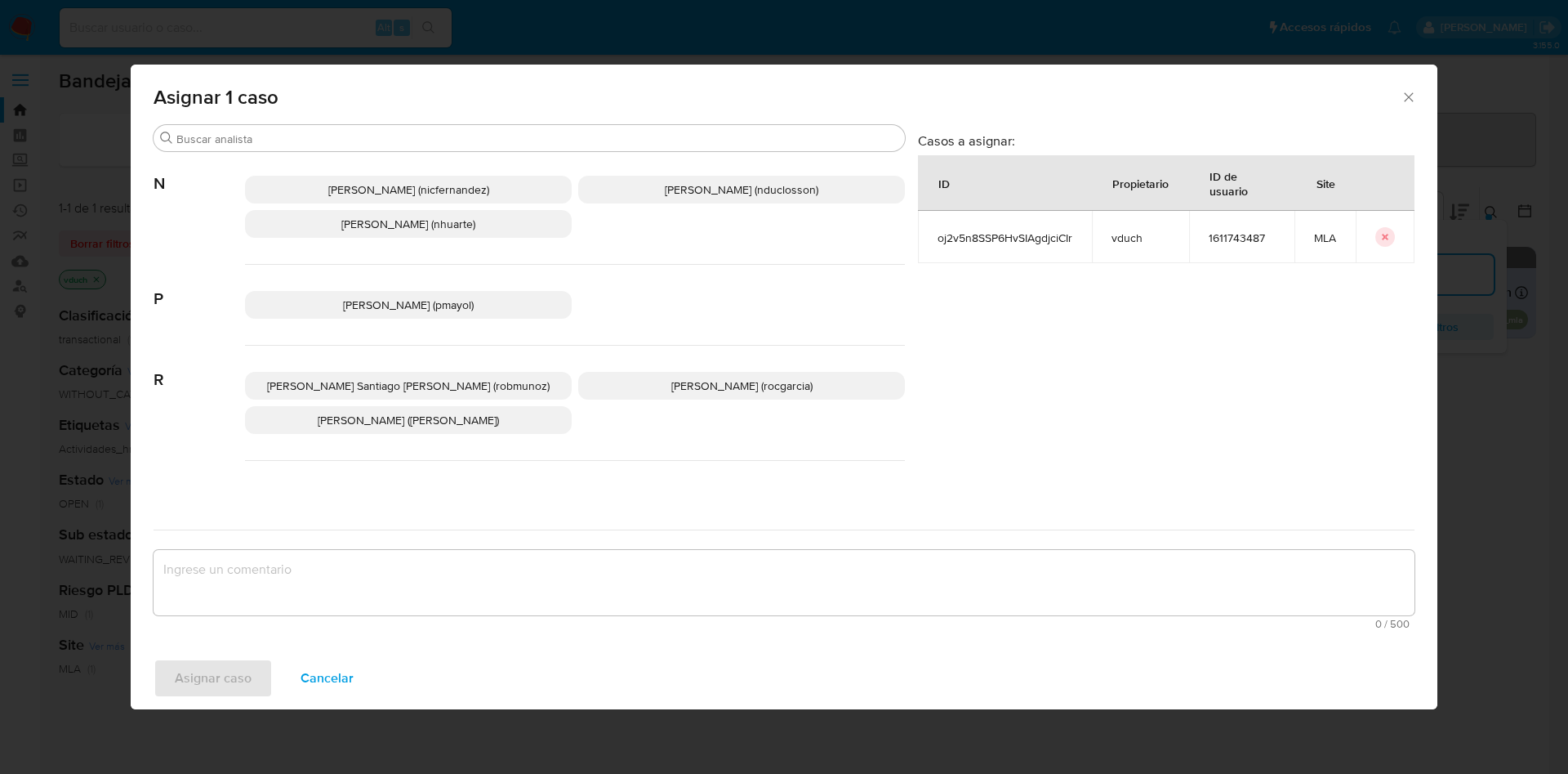
scroll to position [1529, 0]
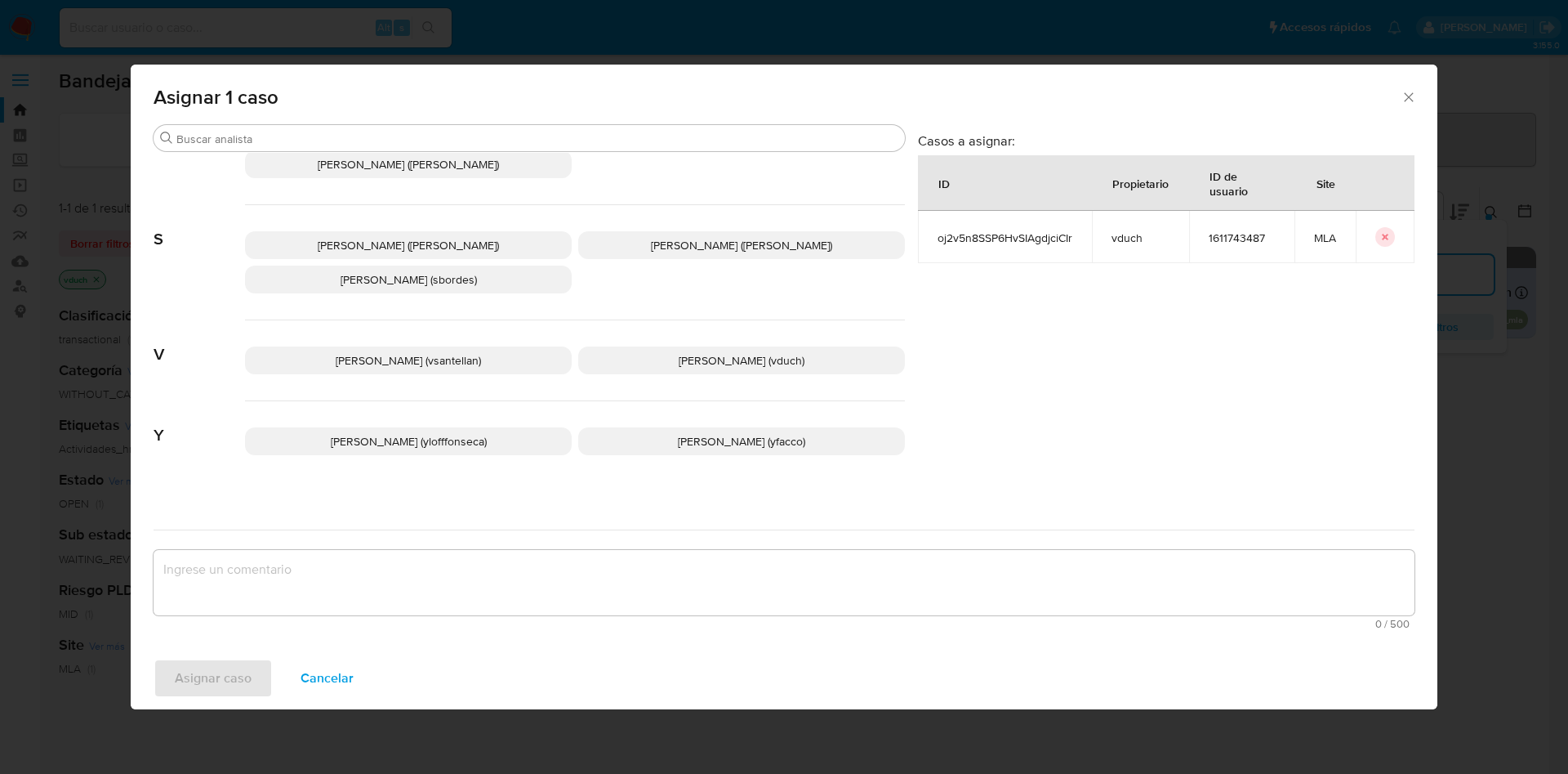
click at [679, 346] on p "[PERSON_NAME] (vduch)" at bounding box center [742, 360] width 327 height 27
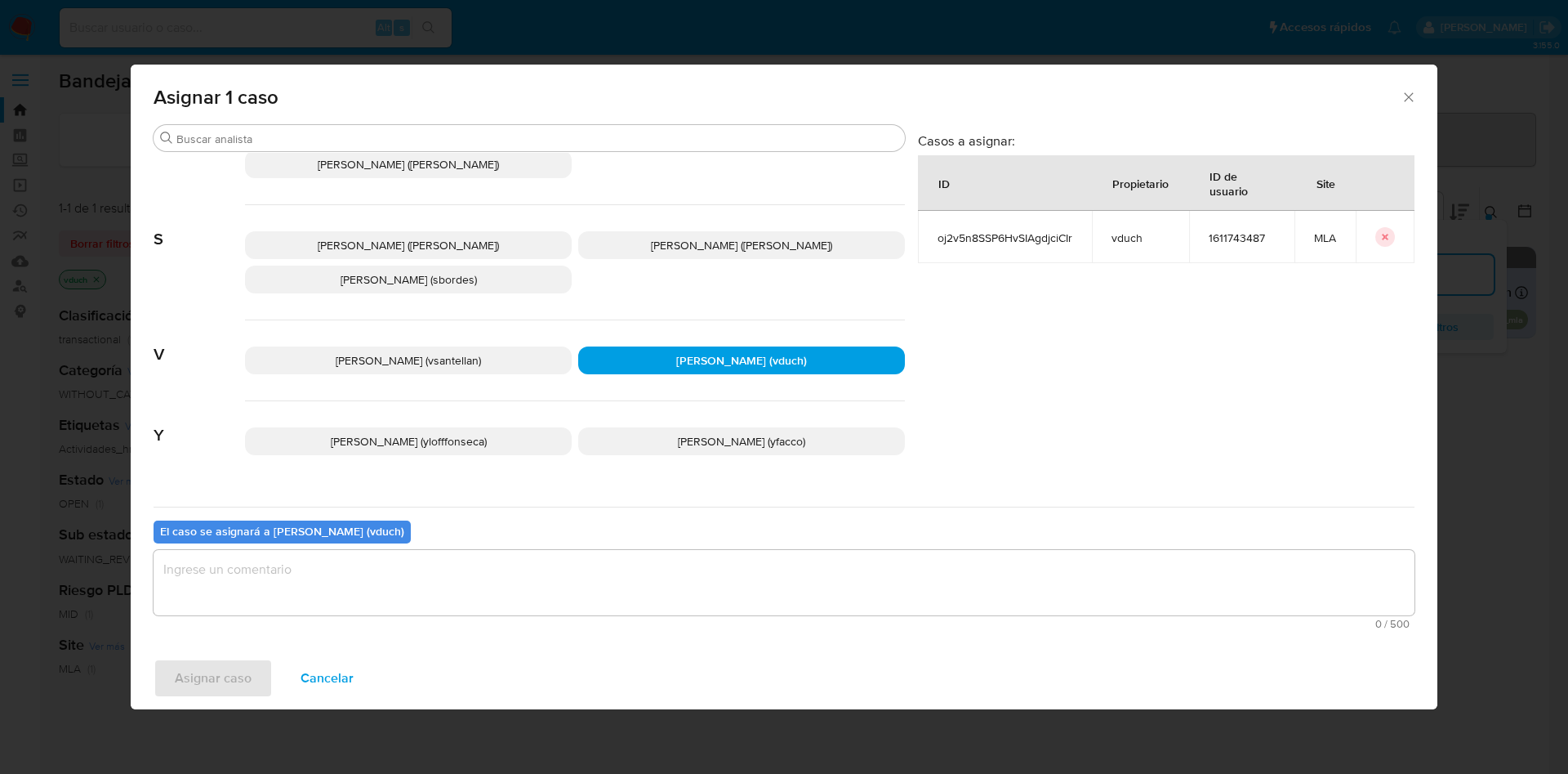
click at [633, 585] on textarea "assign-modal" at bounding box center [784, 582] width 1261 height 66
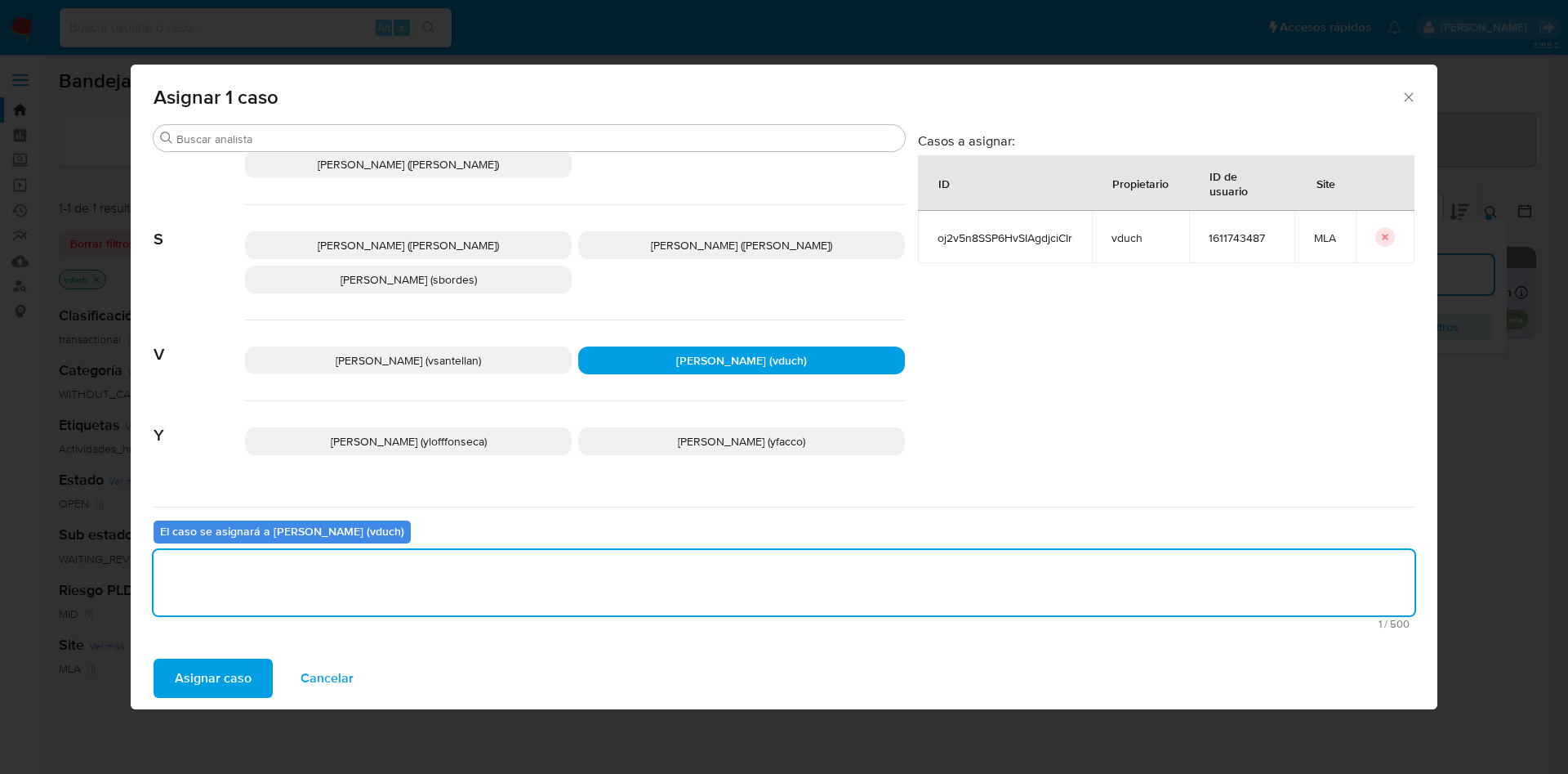
click at [251, 674] on button "Asignar caso" at bounding box center [213, 678] width 120 height 39
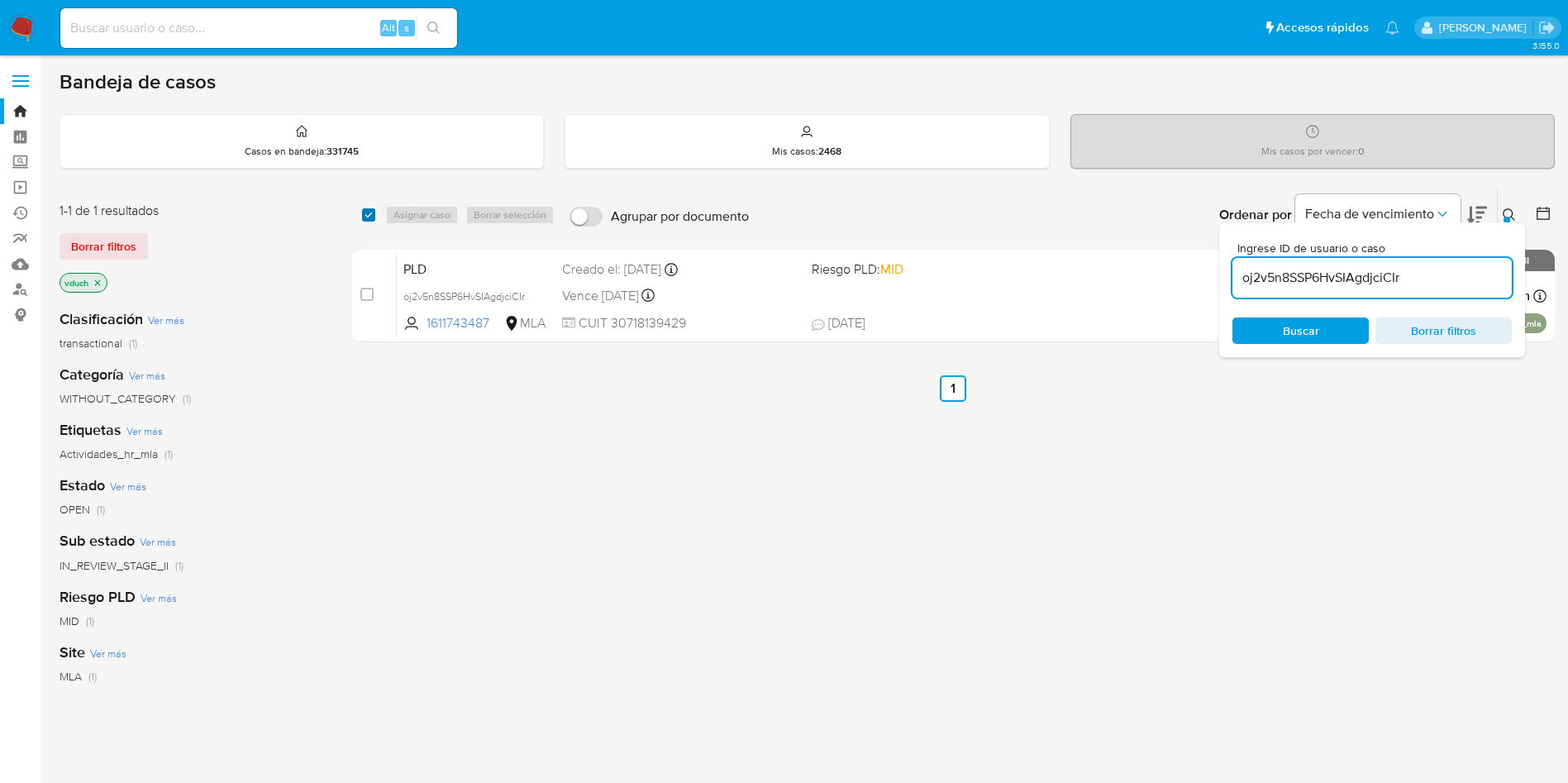
click at [363, 218] on input "checkbox" at bounding box center [369, 215] width 13 height 13
checkbox input "true"
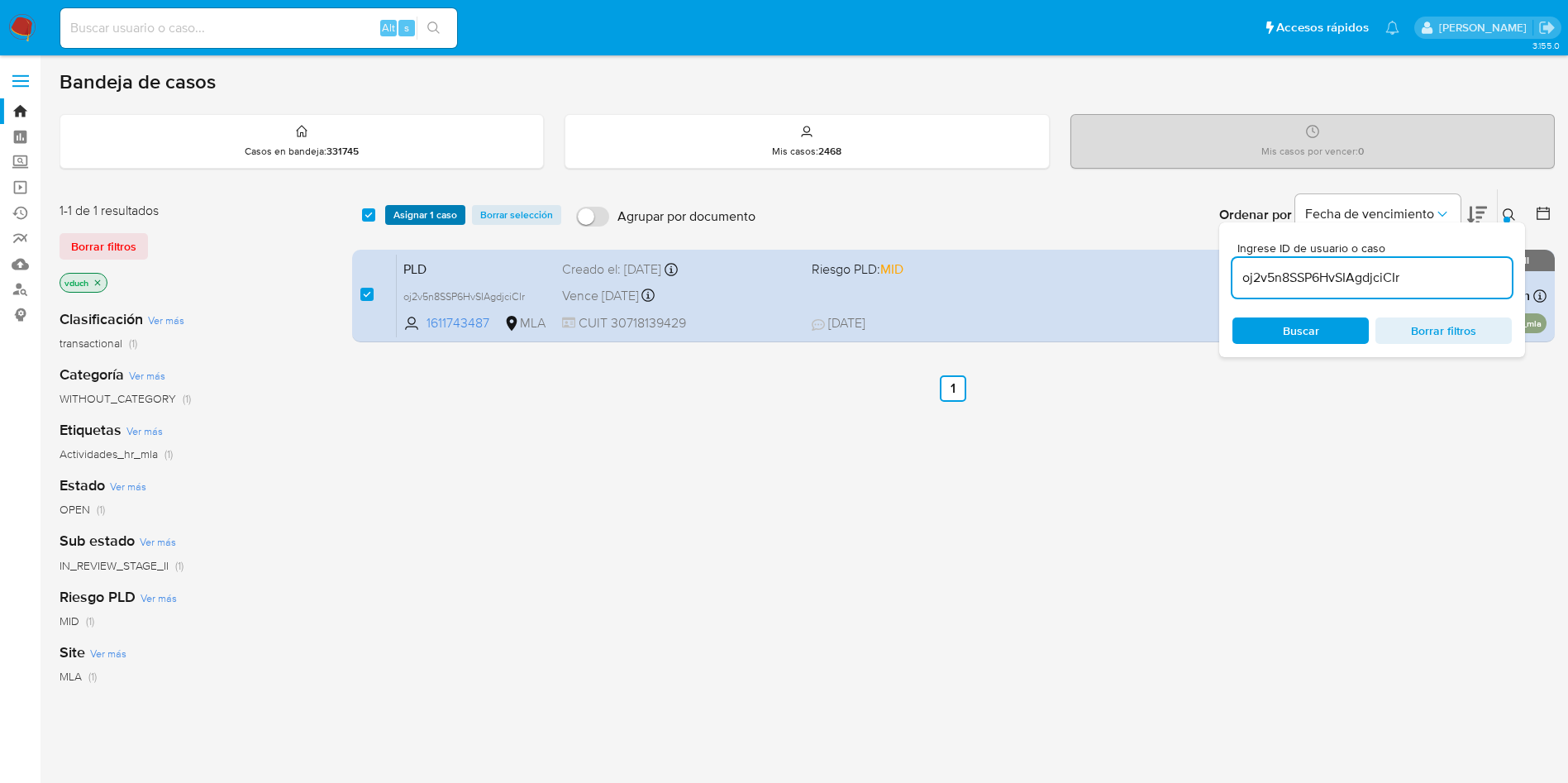
click at [426, 216] on span "Asignar 1 caso" at bounding box center [425, 215] width 64 height 17
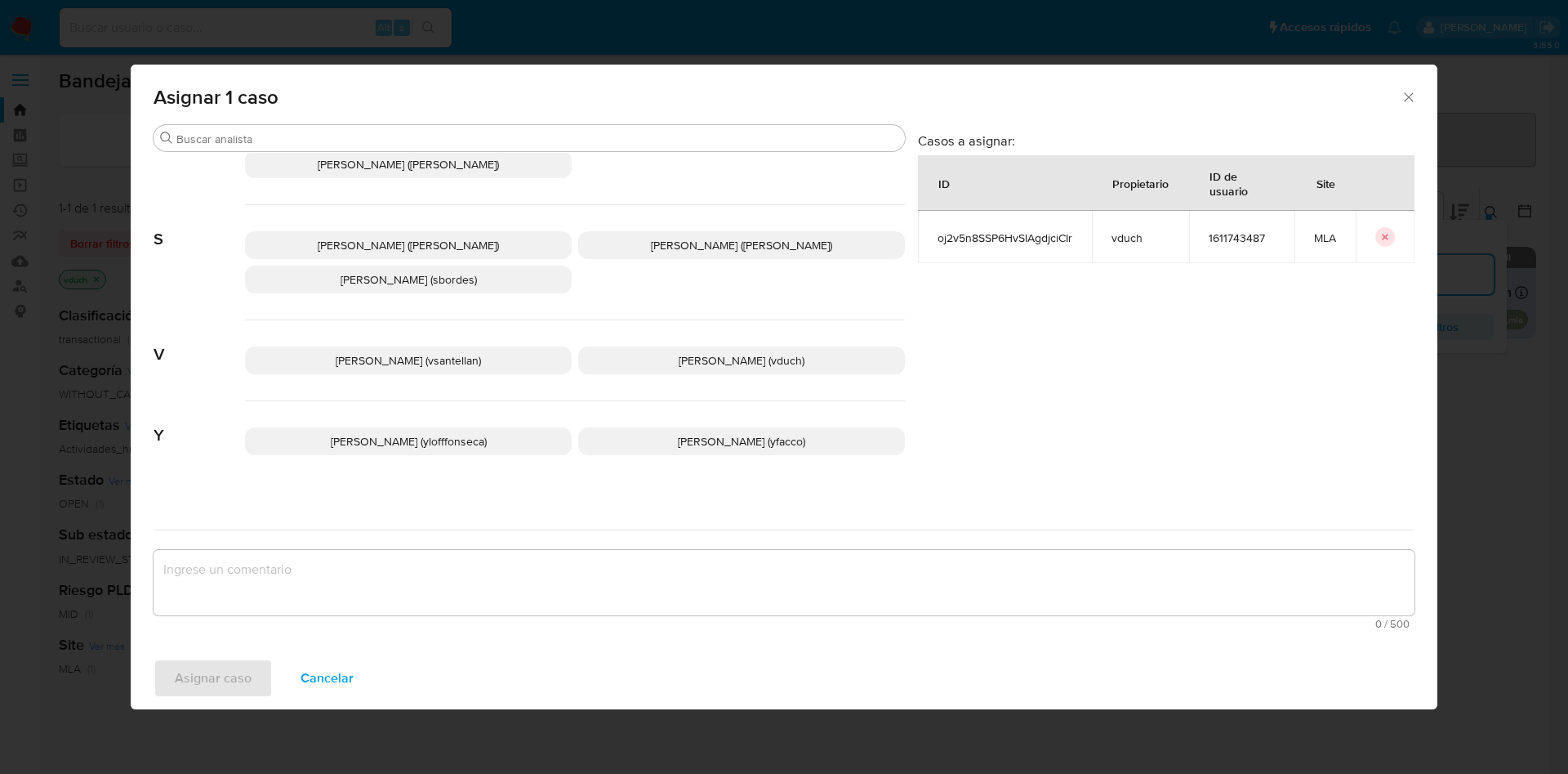
click at [762, 352] on span "[PERSON_NAME] (vduch)" at bounding box center [742, 360] width 126 height 17
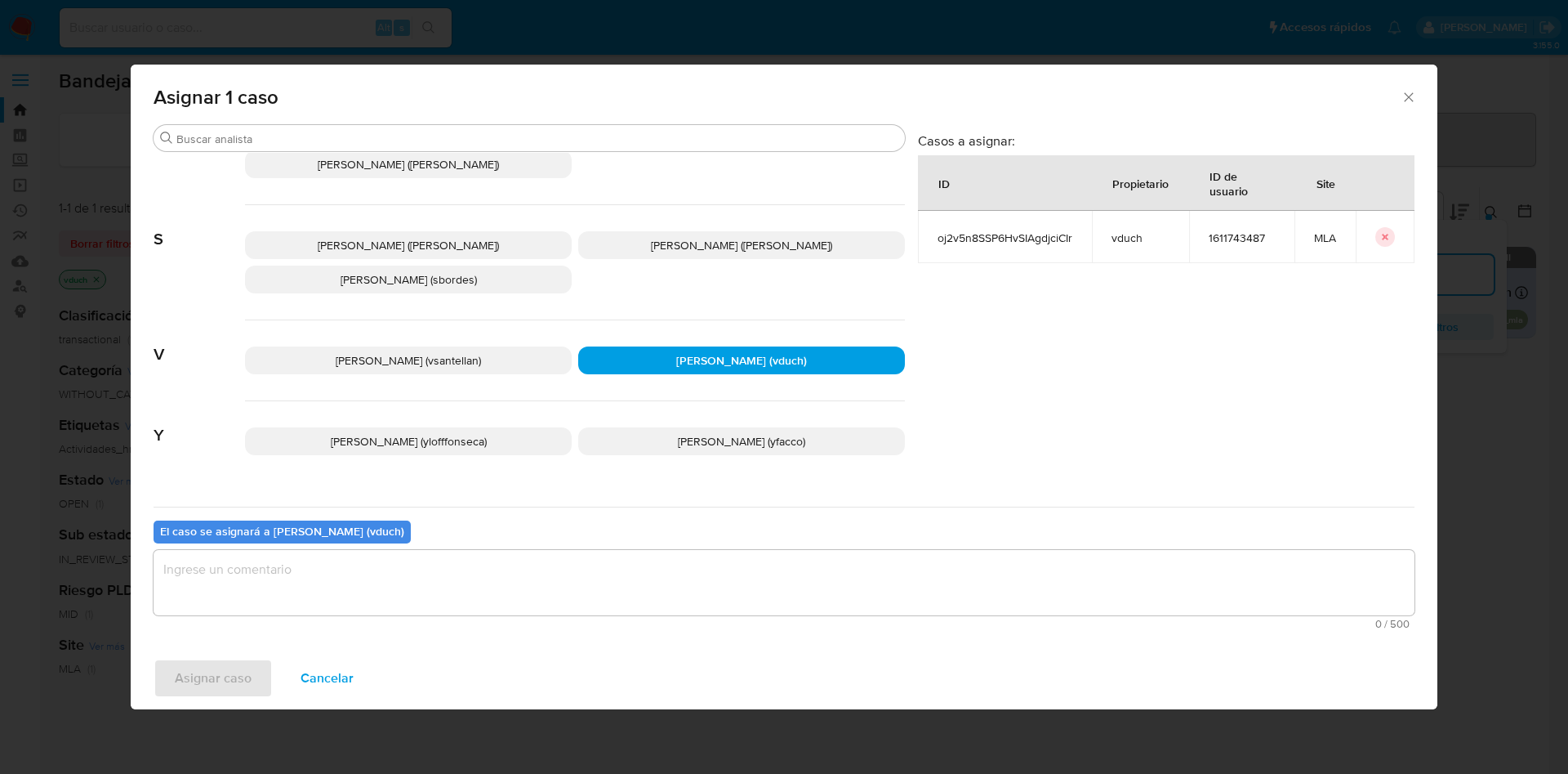
click at [779, 514] on div "El caso se asignará a [PERSON_NAME] (vduch) 0 / 500 500 caracteres restantes" at bounding box center [784, 571] width 1261 height 129
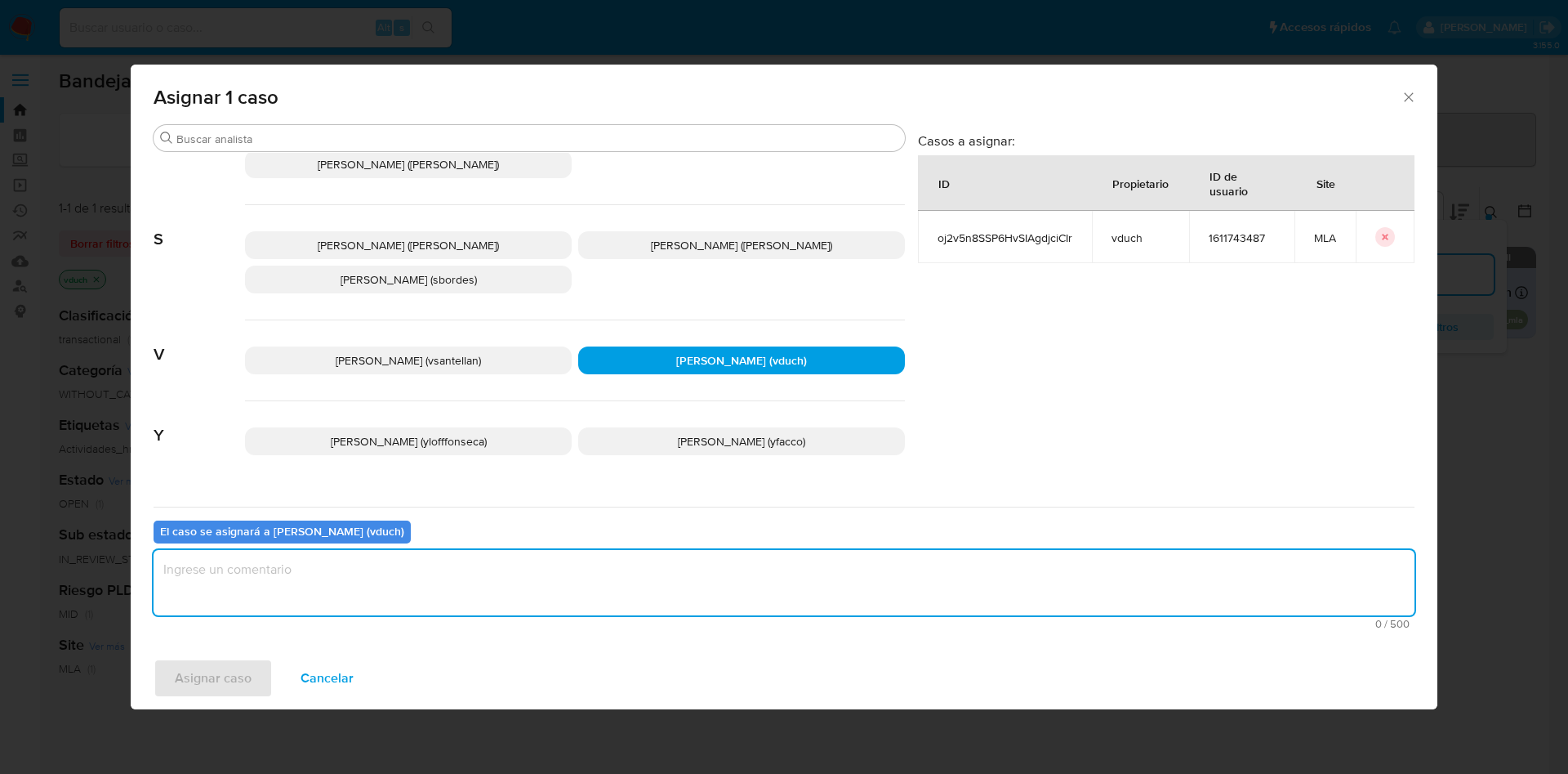
click at [812, 580] on textarea "assign-modal" at bounding box center [784, 582] width 1261 height 66
click at [235, 661] on span "Asignar caso" at bounding box center [213, 678] width 76 height 36
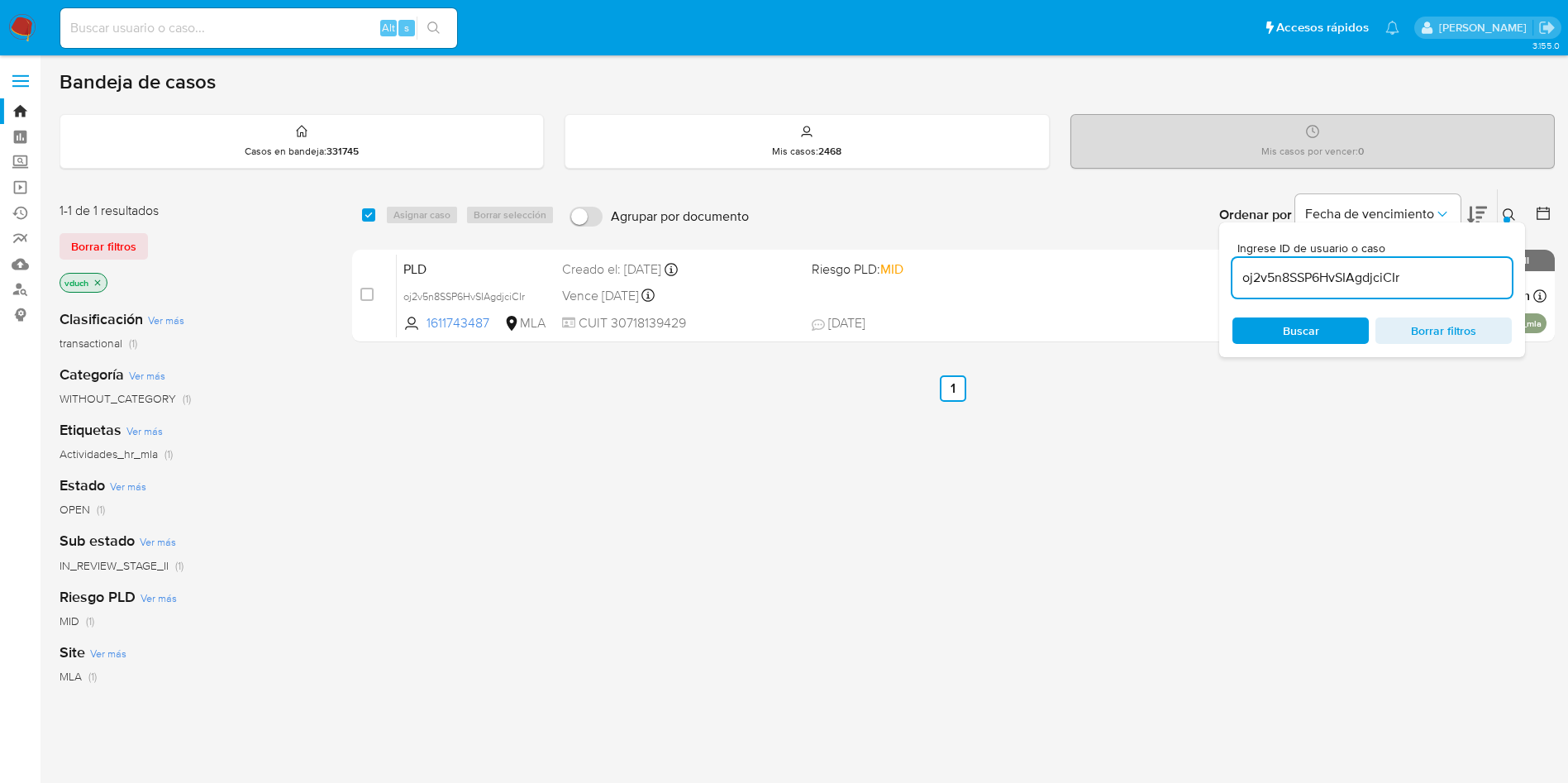
click at [1342, 288] on div "oj2v5n8SSP6HvSIAgdjciCIr" at bounding box center [1371, 277] width 280 height 39
click at [1339, 282] on input "oj2v5n8SSP6HvSIAgdjciCIr" at bounding box center [1371, 278] width 280 height 22
paste input "nNkAHFyWO8eku8btPS91rnVW"
type input "nNkAHFyWO8eku8btPS91rnVW"
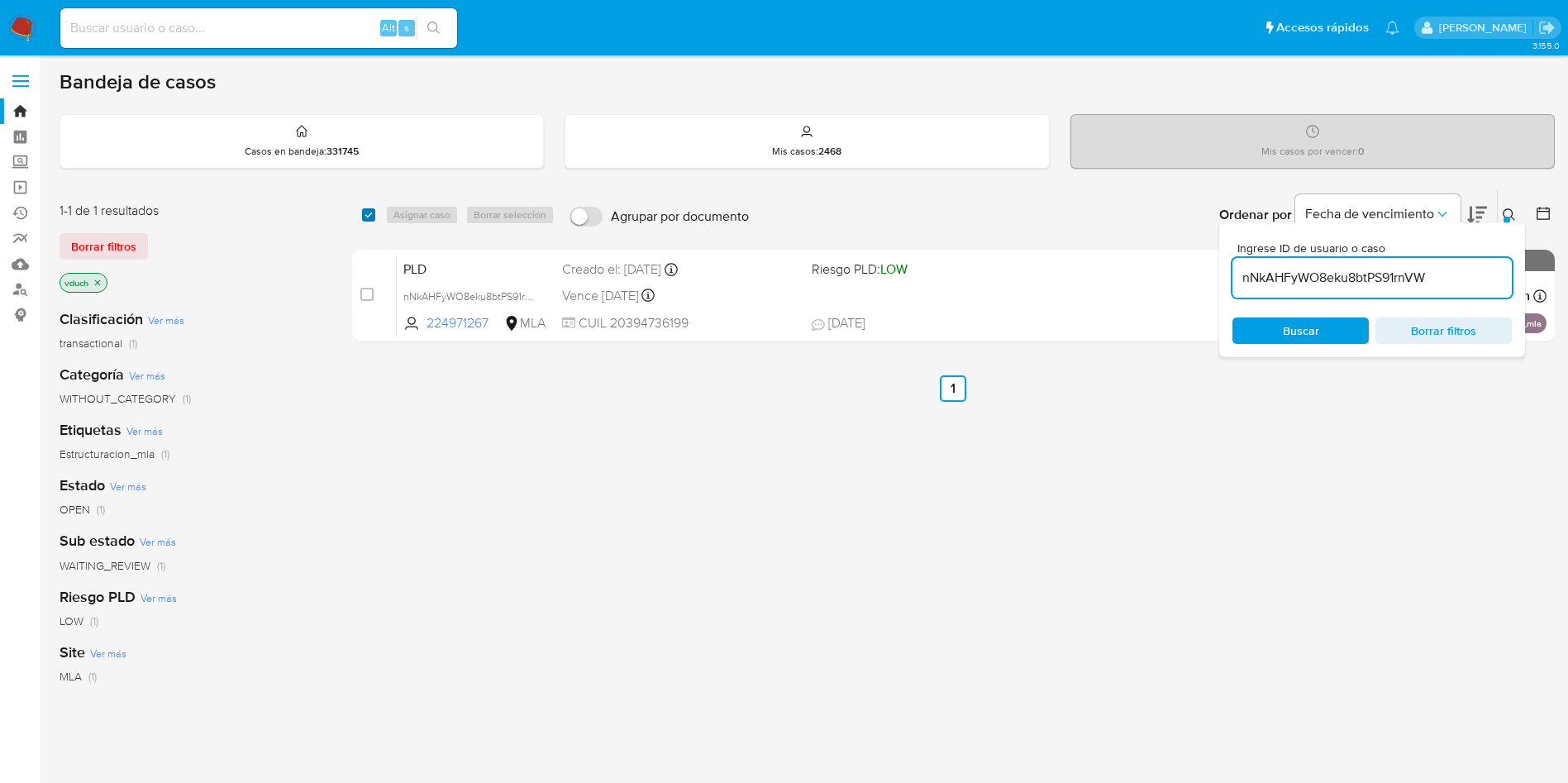
click at [373, 216] on input "checkbox" at bounding box center [369, 215] width 13 height 13
checkbox input "true"
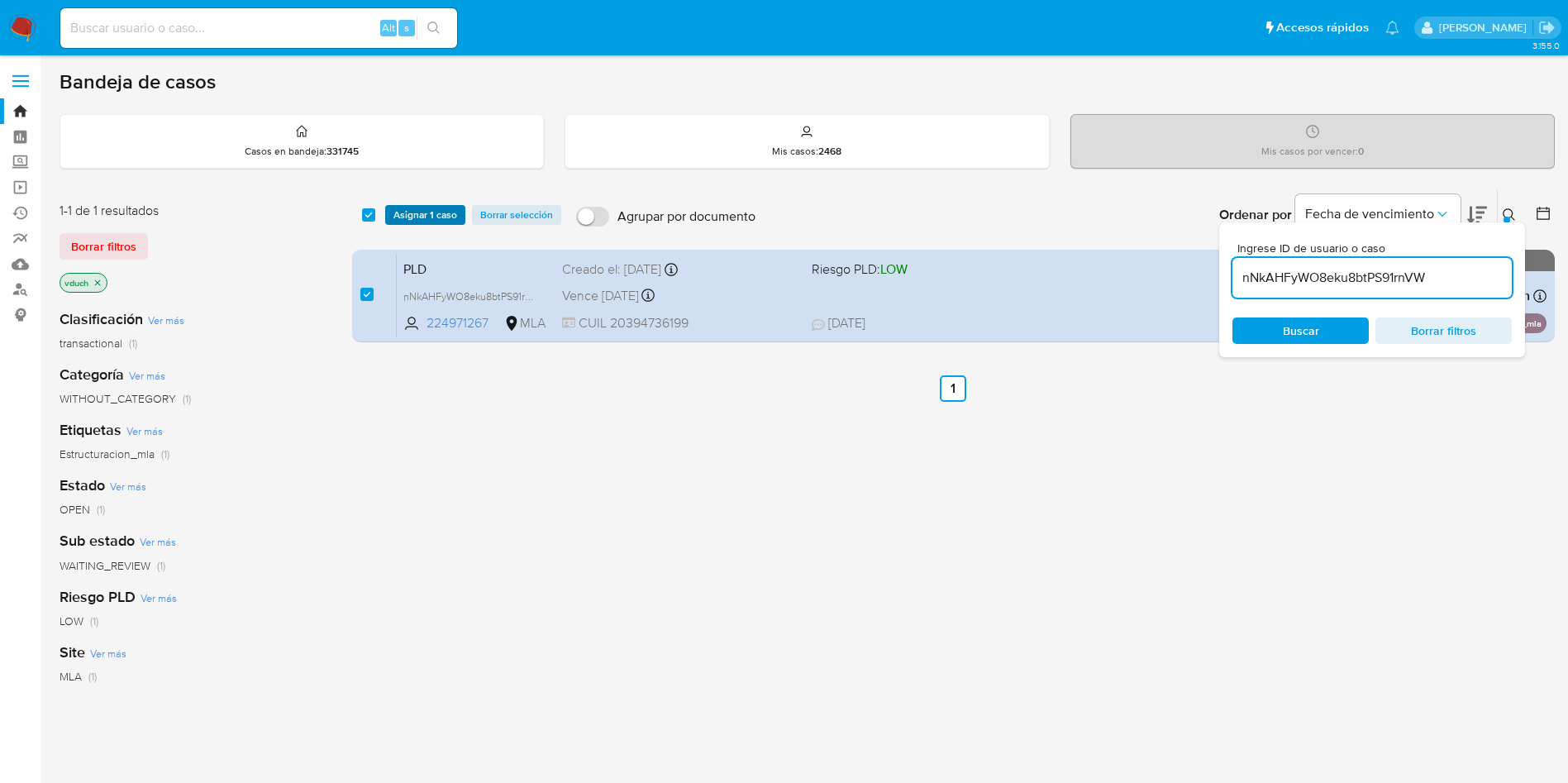
click at [396, 213] on span "Asignar 1 caso" at bounding box center [425, 215] width 64 height 17
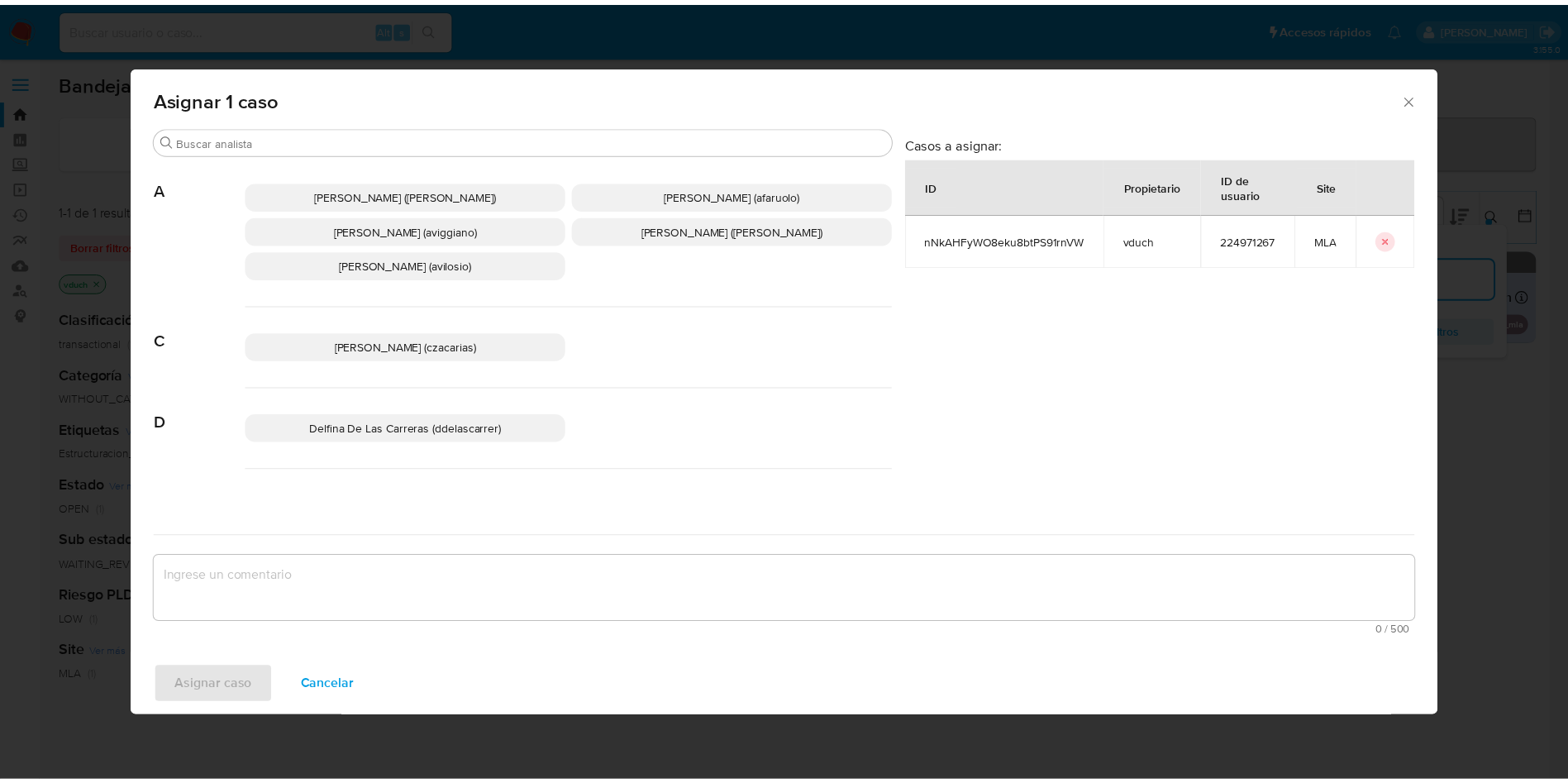
scroll to position [1547, 0]
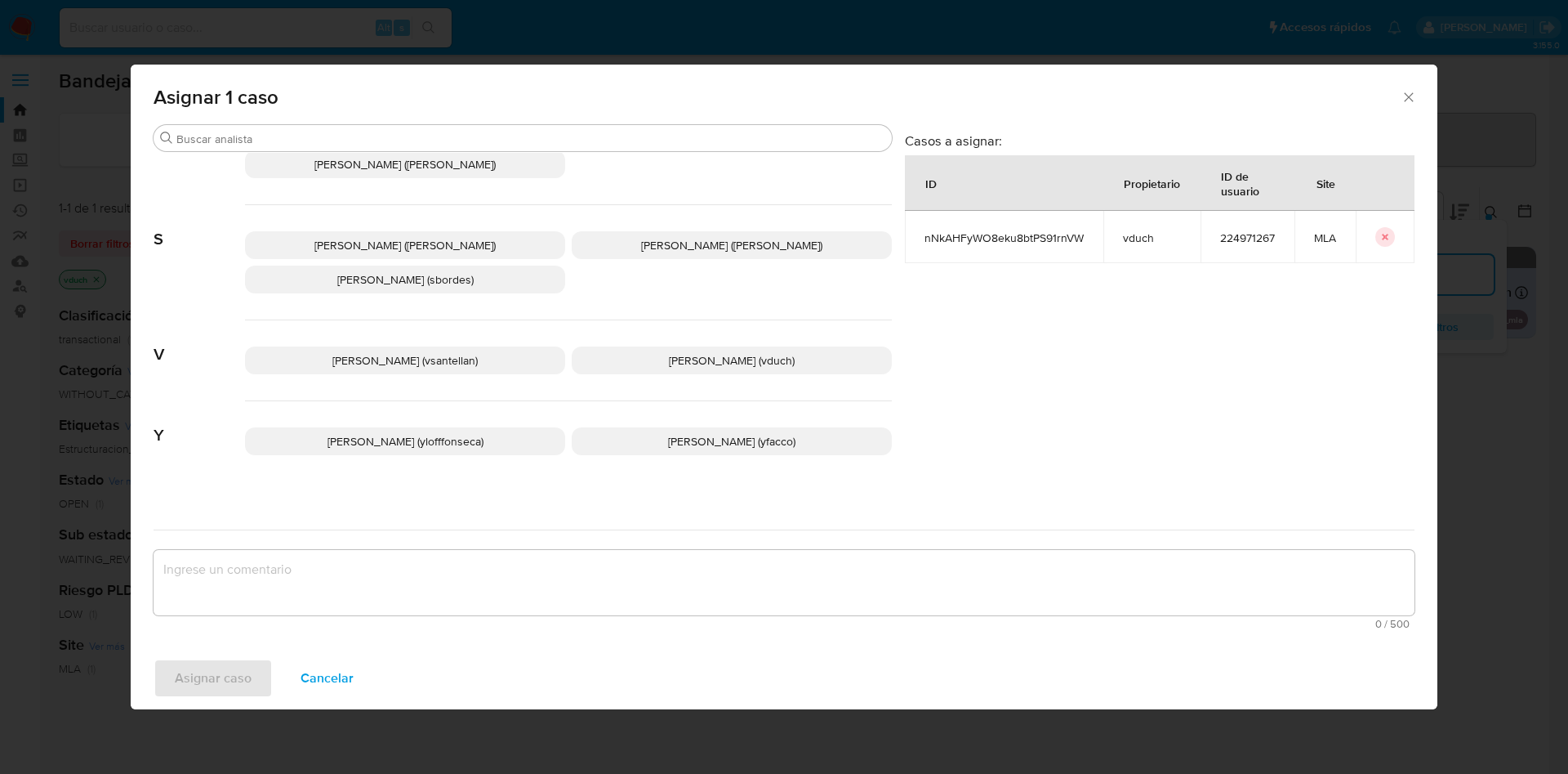
click at [717, 352] on span "Valeria Duch (vduch)" at bounding box center [732, 360] width 126 height 17
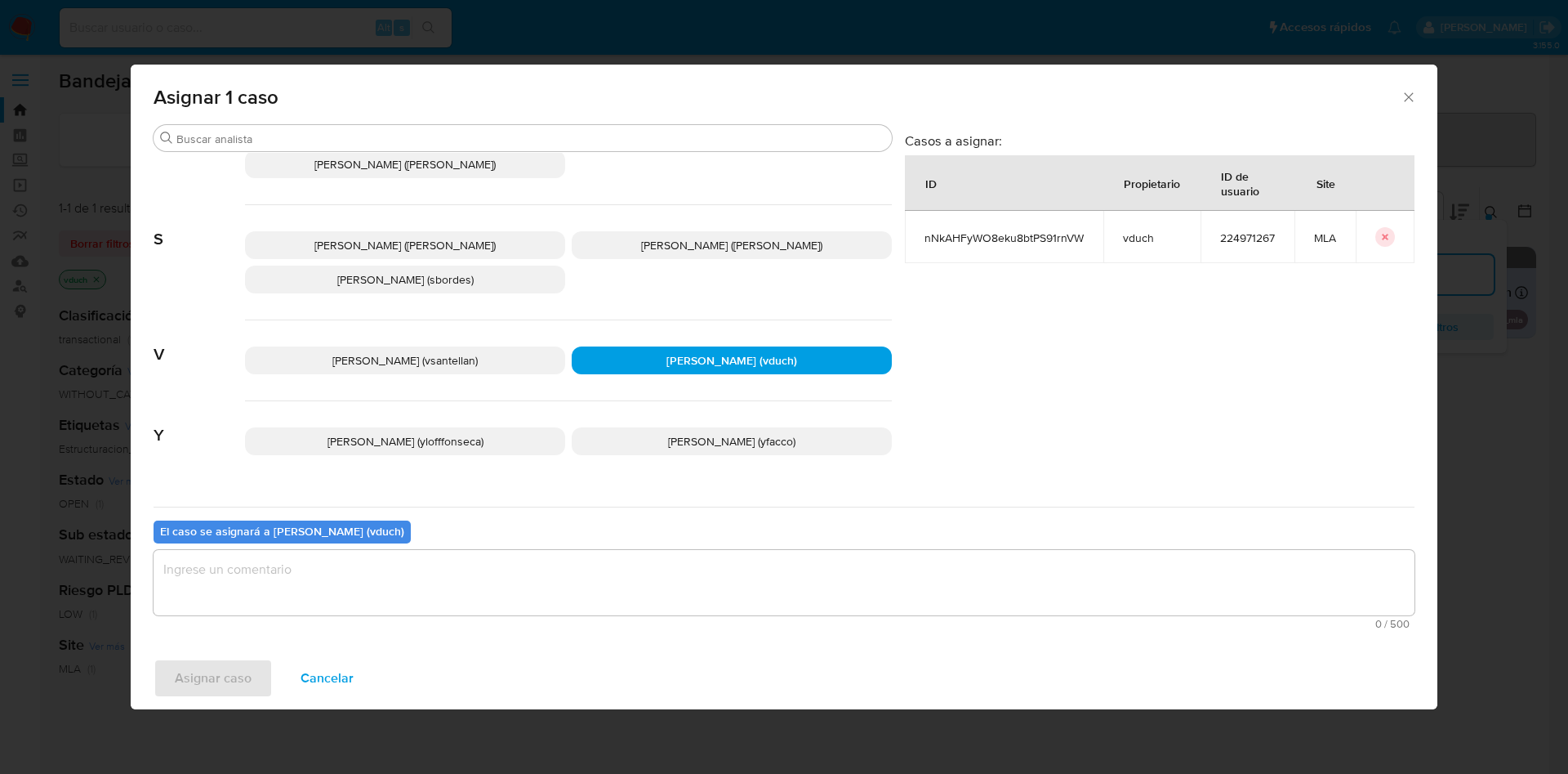
click at [733, 639] on div "Buscar A Abril Karina Medzovich (amedzovich) Agostina Dinora Faruolo (afaruolo)…" at bounding box center [784, 386] width 1307 height 523
click at [736, 615] on div "0 / 500 500 caracteres restantes" at bounding box center [784, 589] width 1261 height 79
click at [729, 595] on textarea "assign-modal" at bounding box center [784, 582] width 1261 height 66
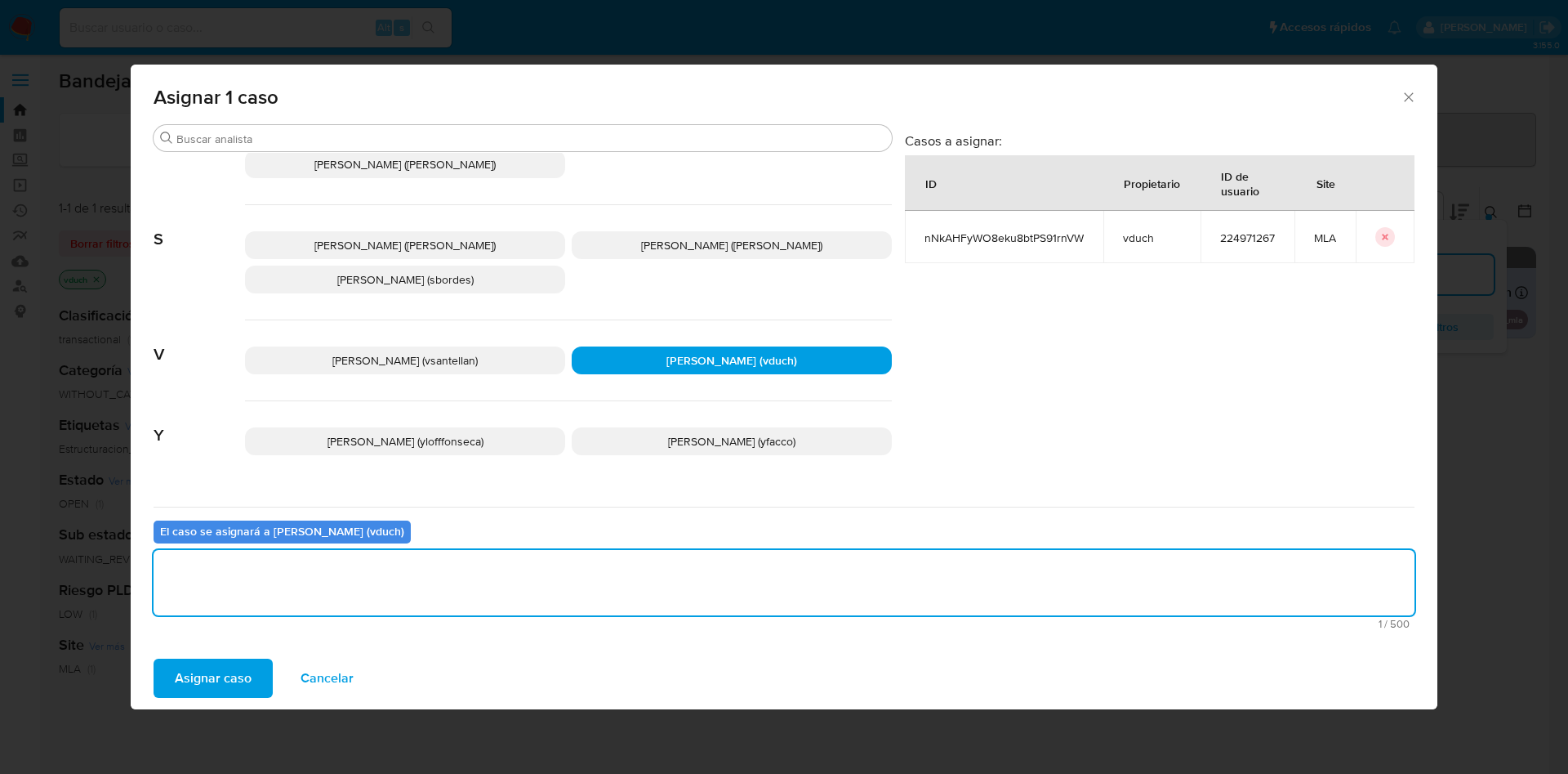
click at [230, 671] on span "Asignar caso" at bounding box center [213, 678] width 76 height 36
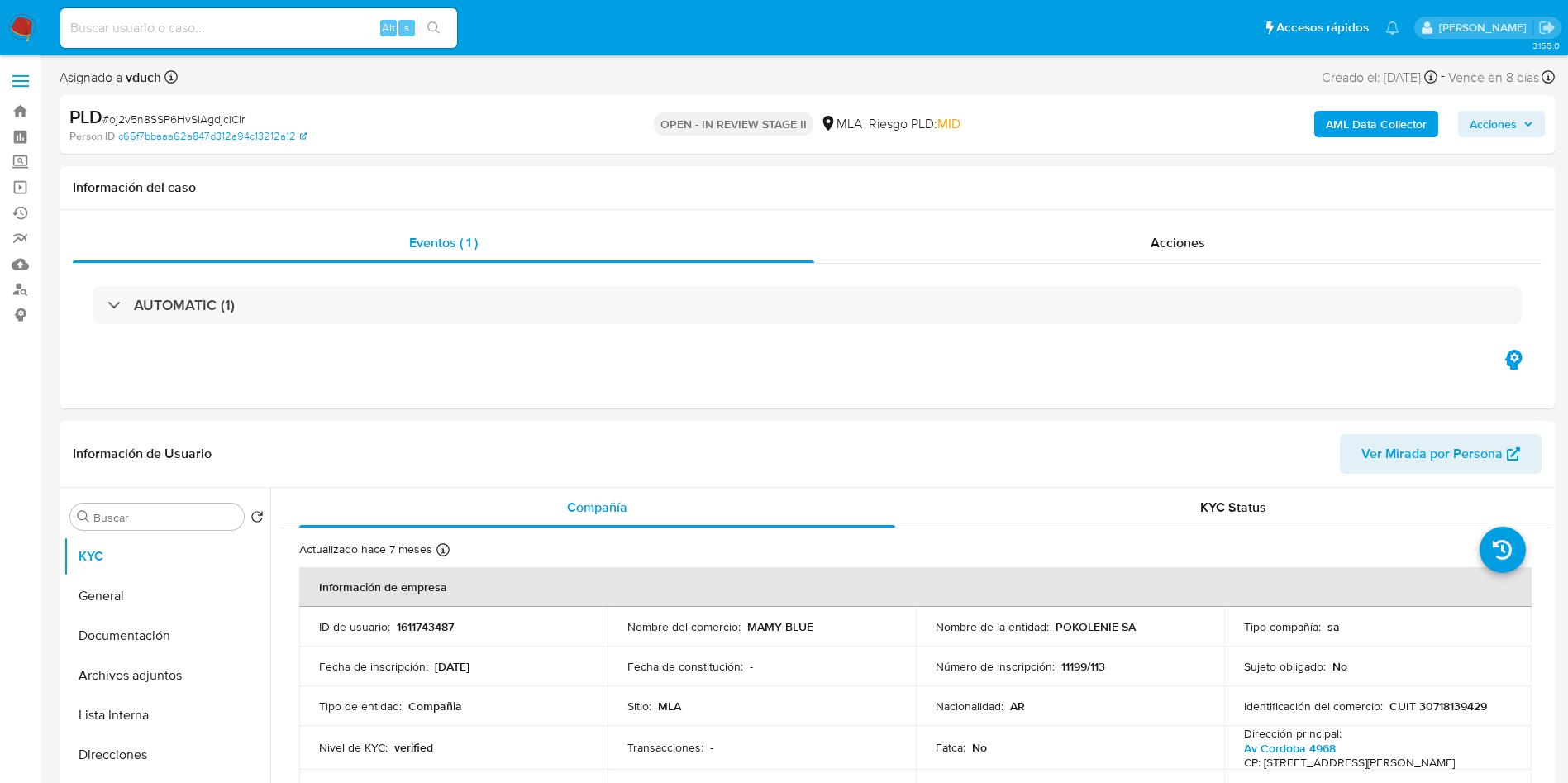
select select "10"
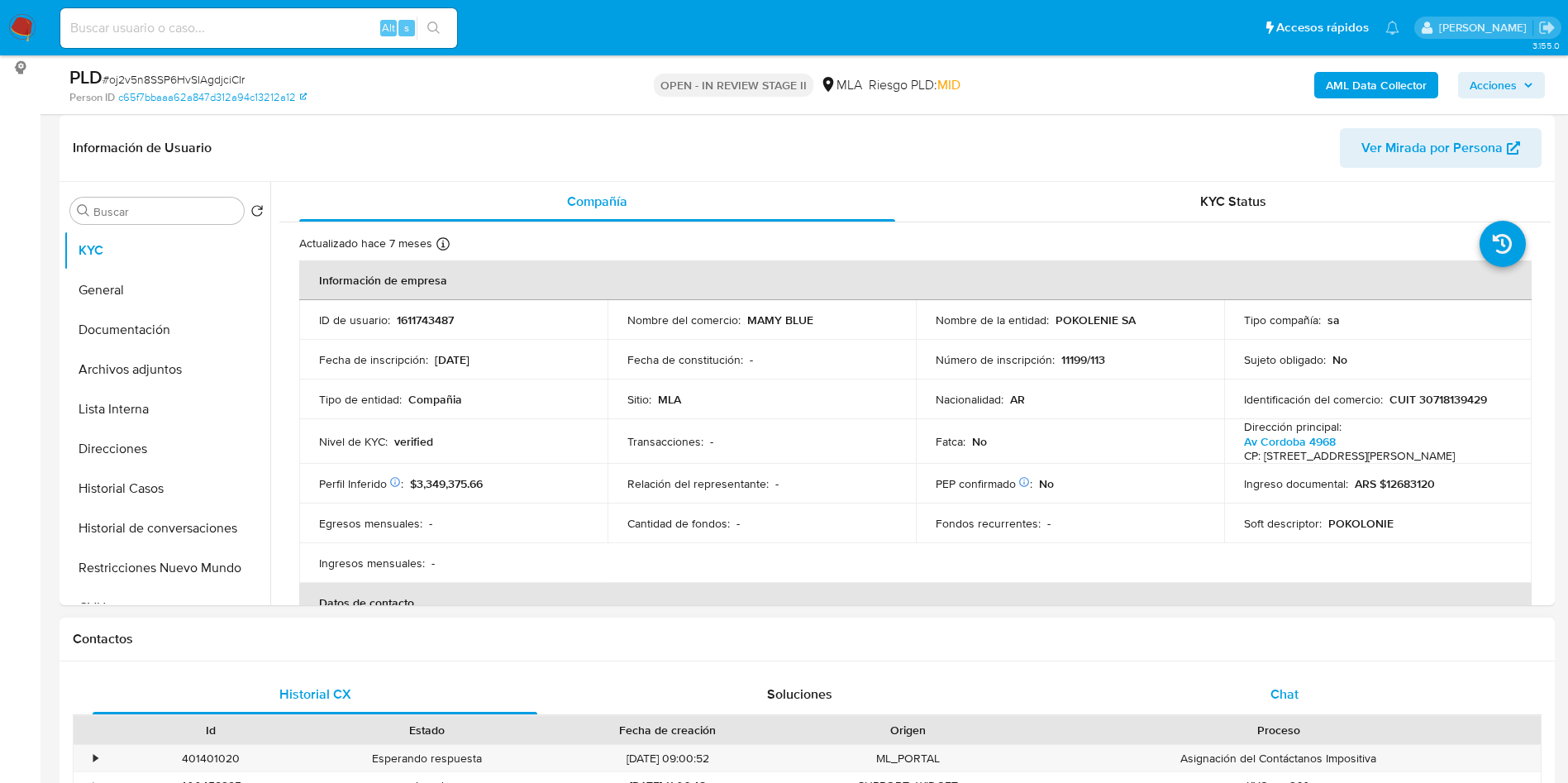
scroll to position [248, 0]
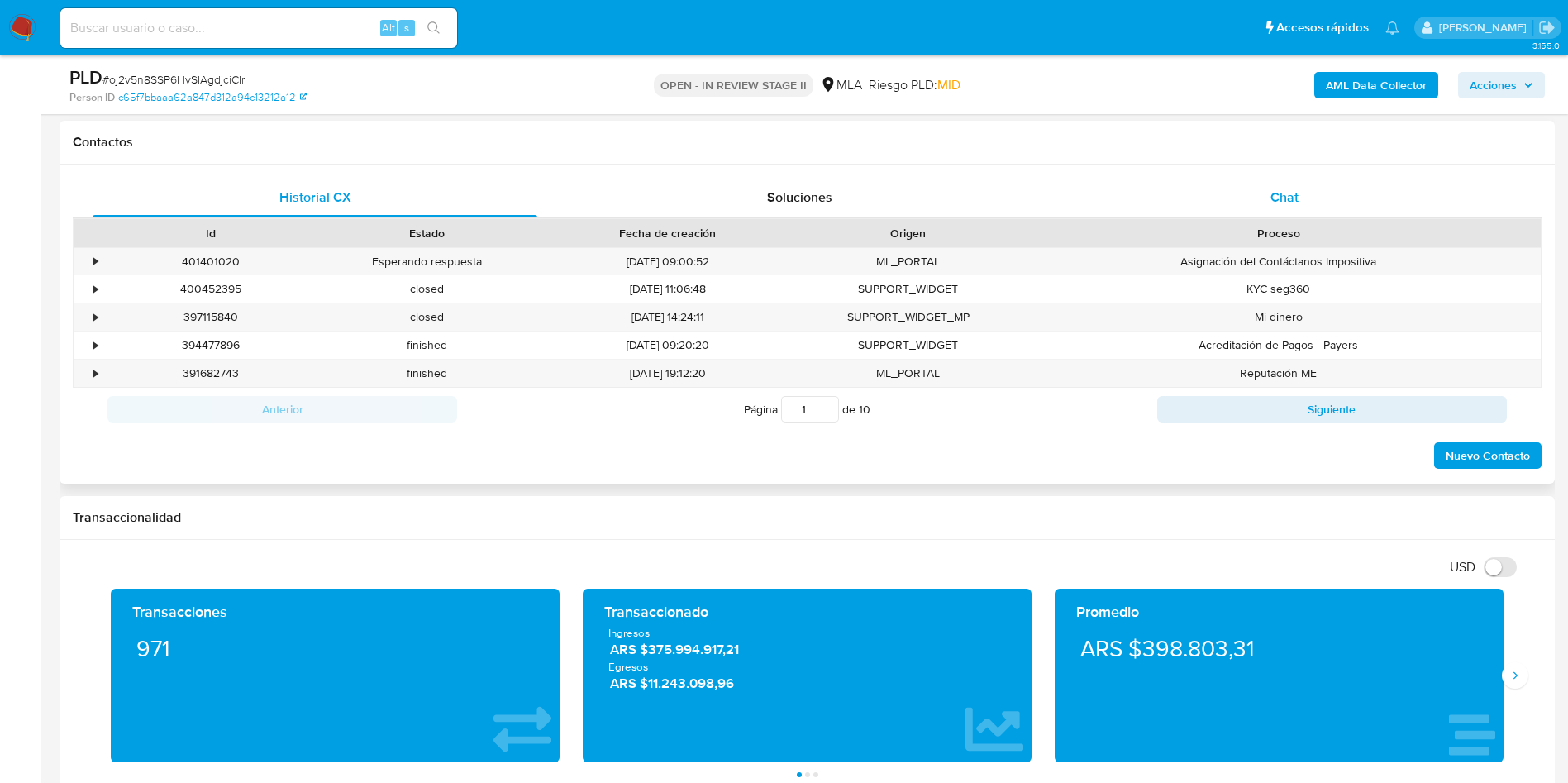
click at [1277, 211] on div "Chat" at bounding box center [1283, 197] width 444 height 39
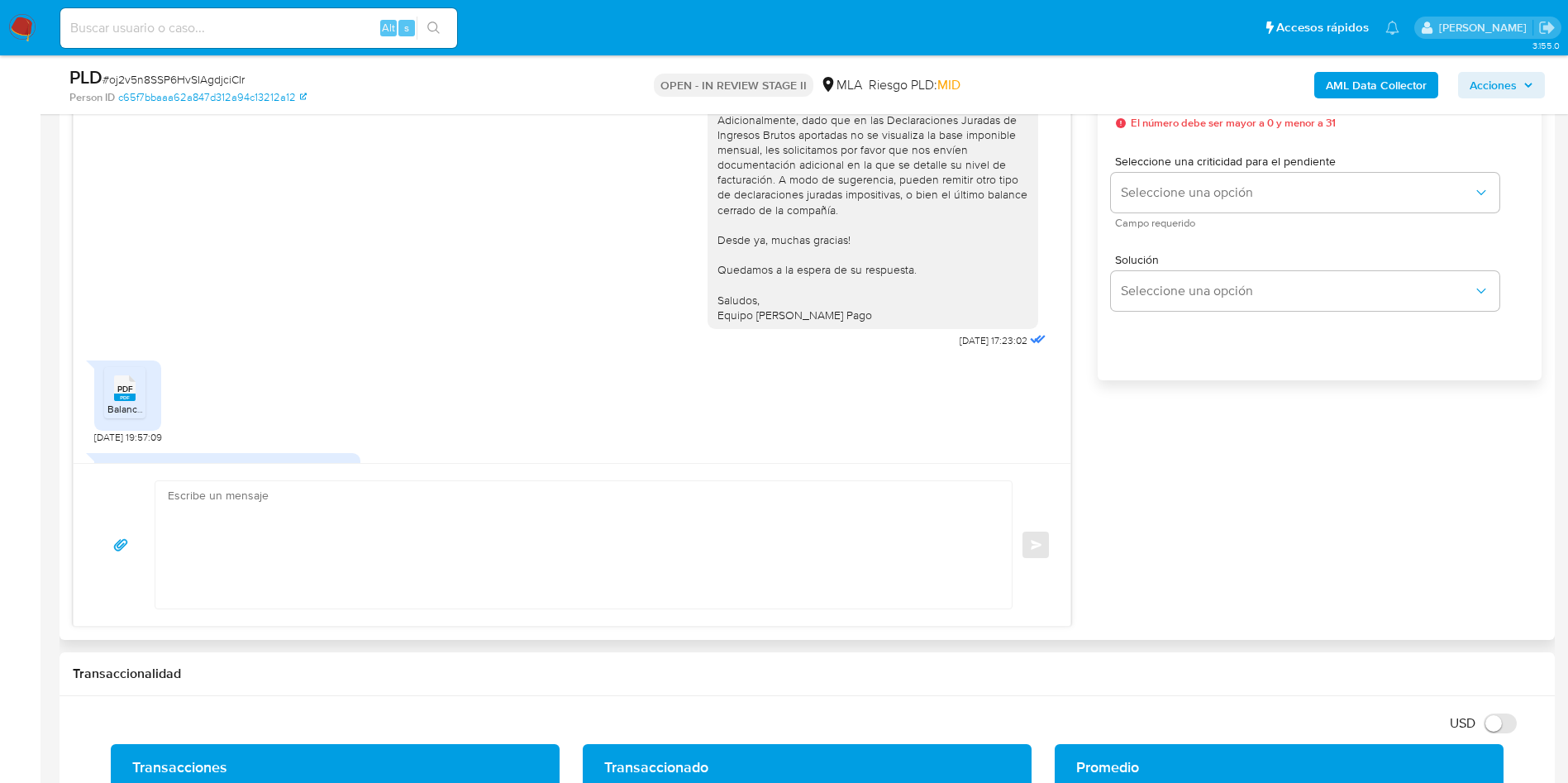
scroll to position [1000, 0]
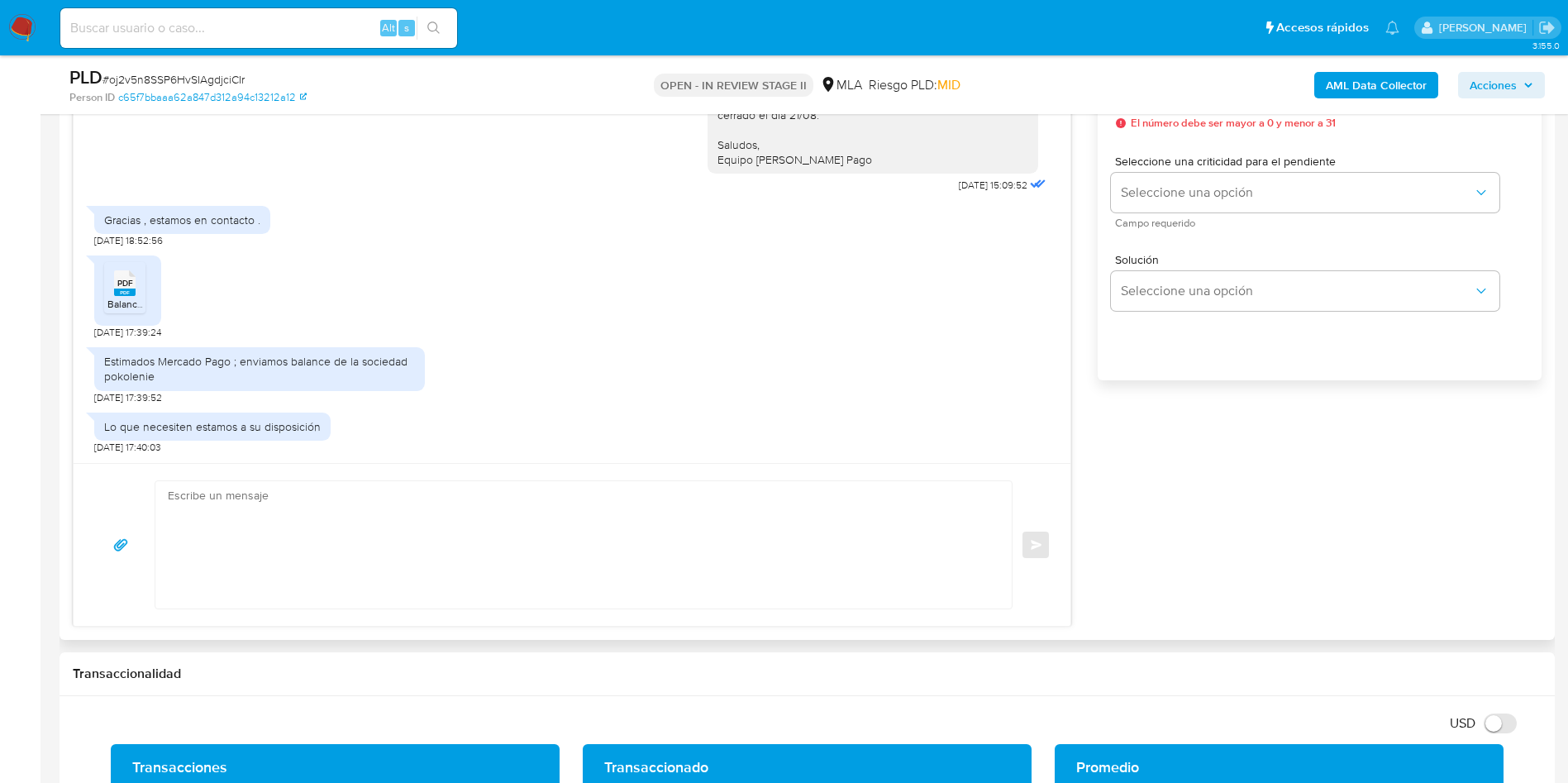
click at [123, 290] on rect at bounding box center [125, 292] width 22 height 8
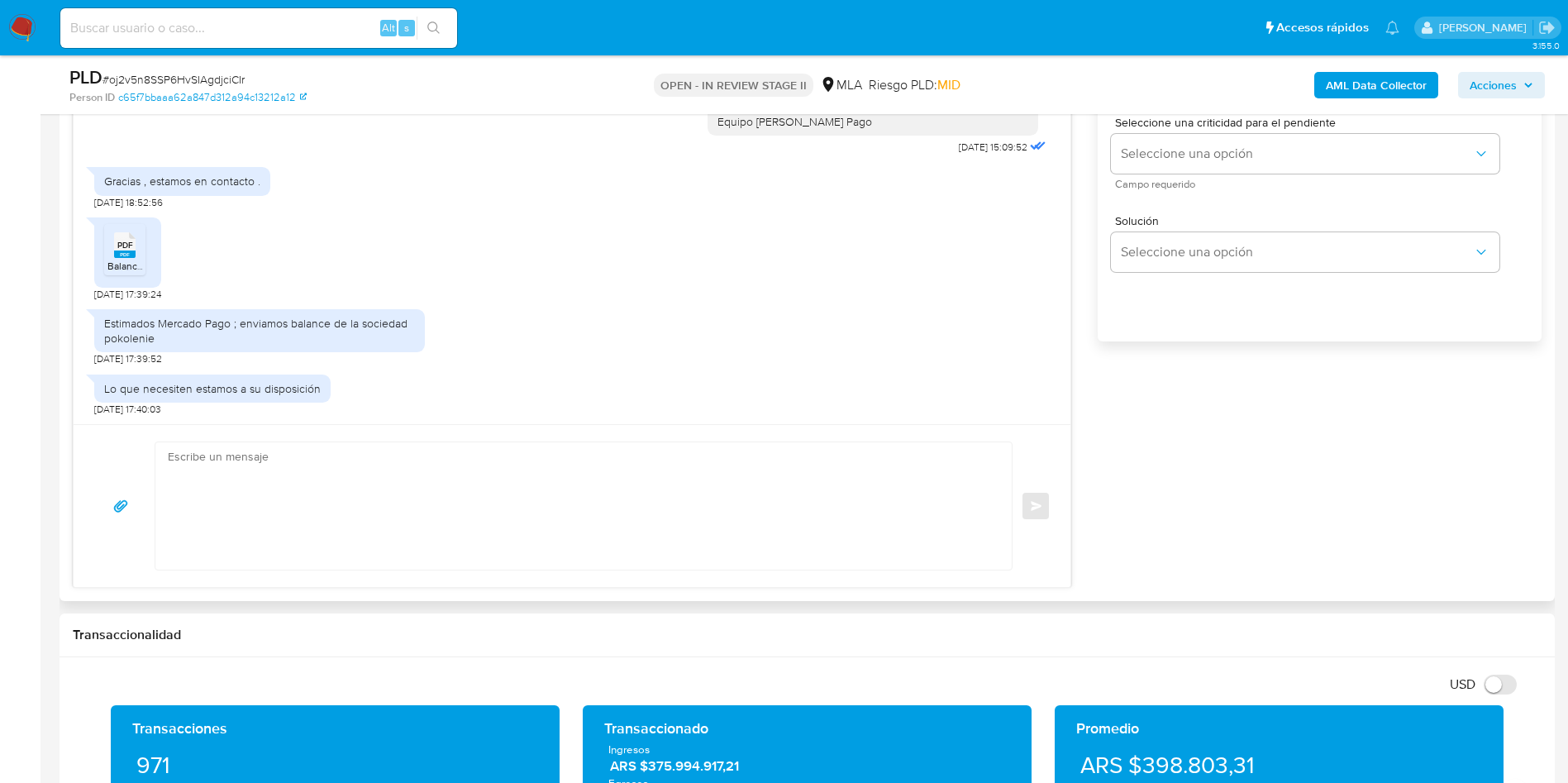
scroll to position [992, 0]
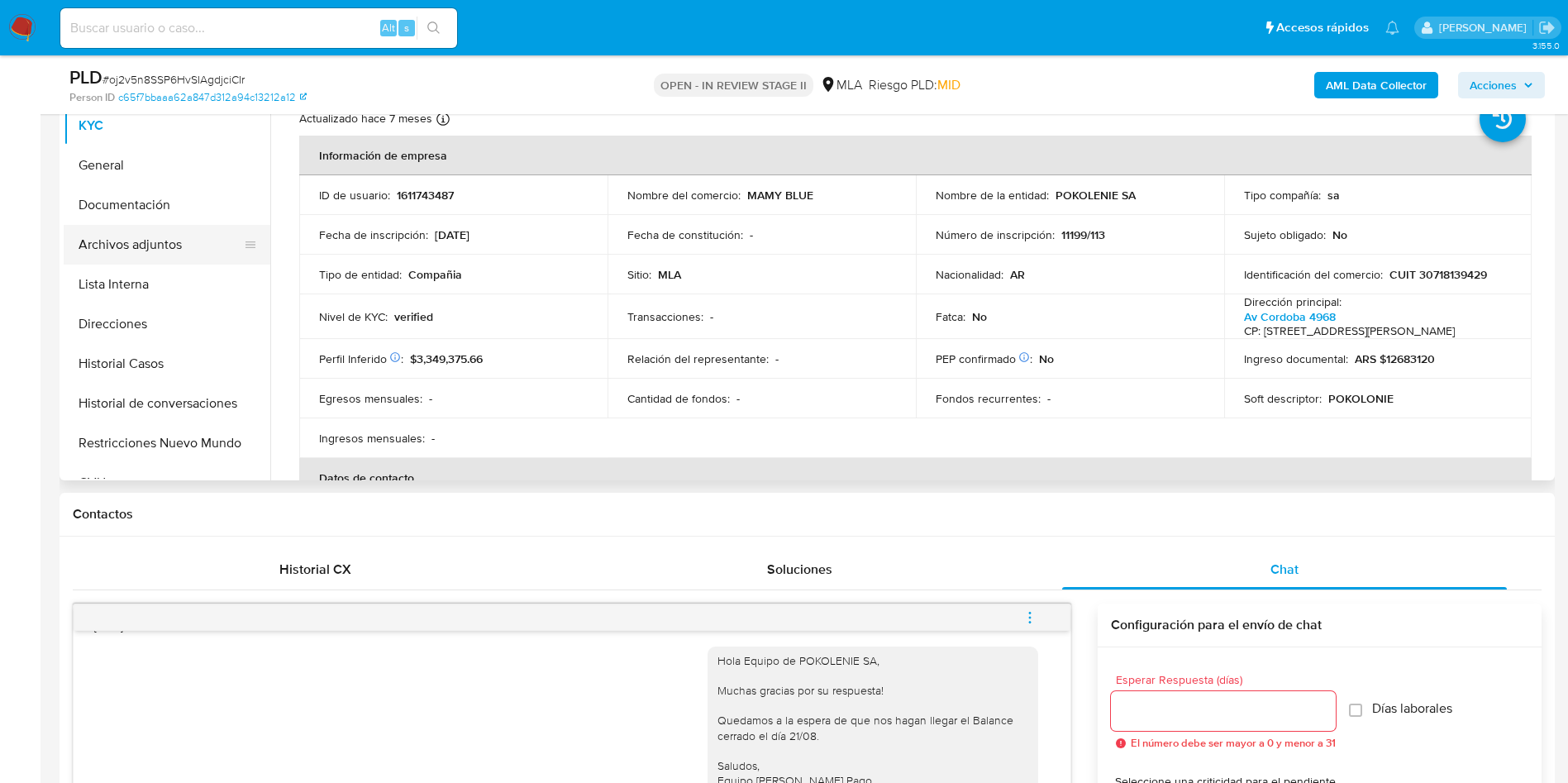
click at [93, 243] on button "Archivos adjuntos" at bounding box center [160, 244] width 193 height 39
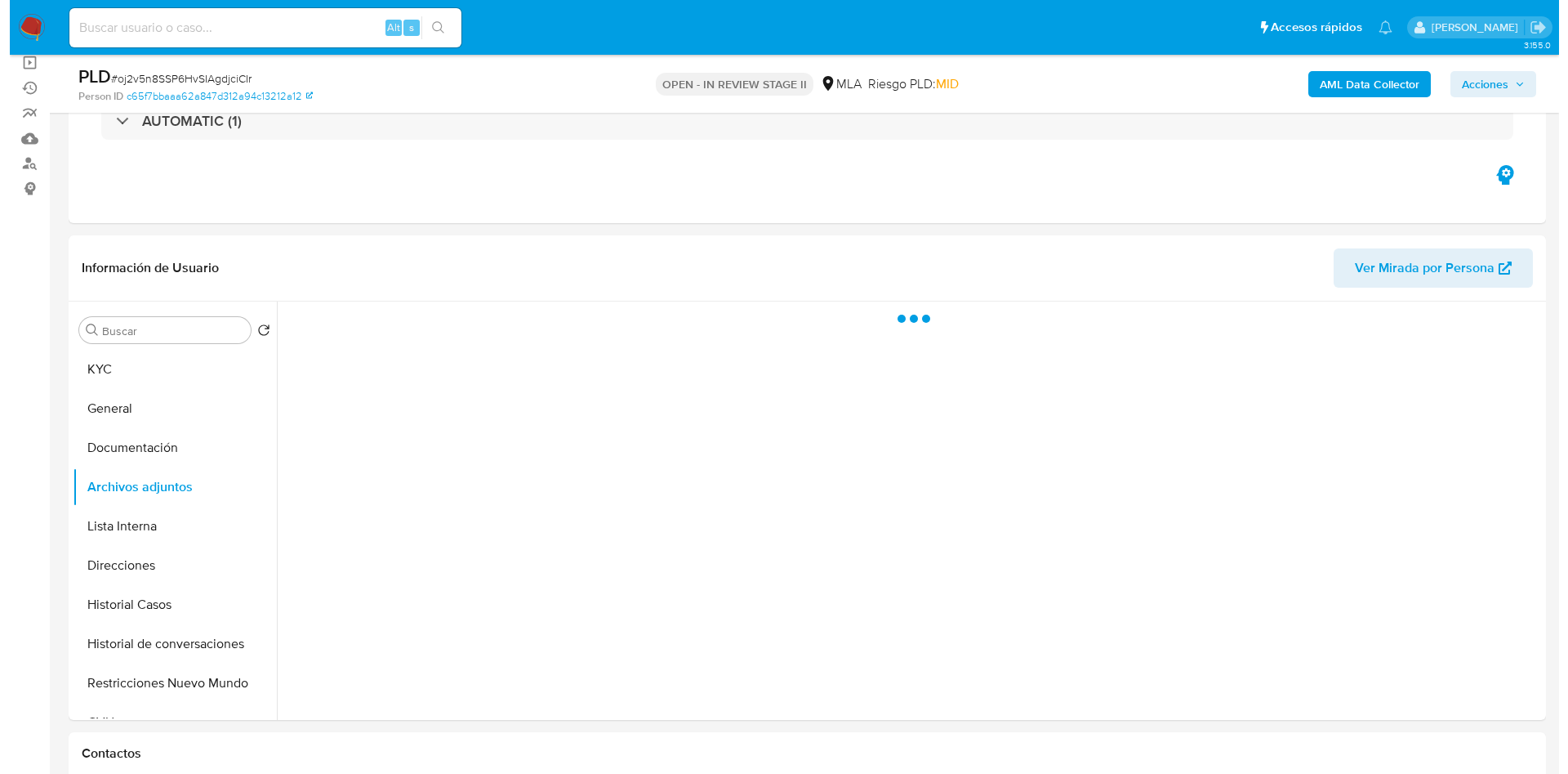
scroll to position [245, 0]
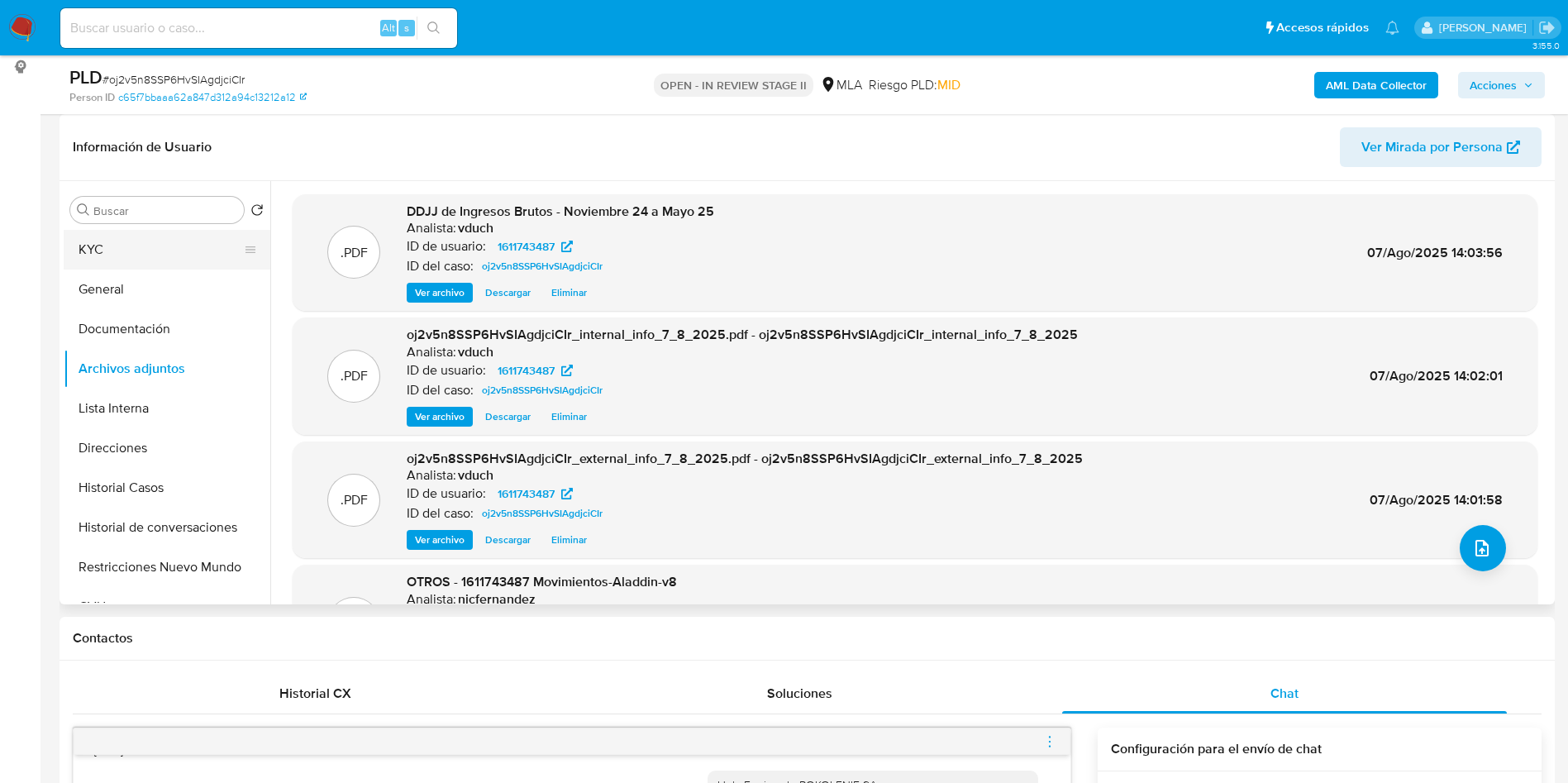
click at [139, 244] on button "KYC" at bounding box center [160, 250] width 193 height 39
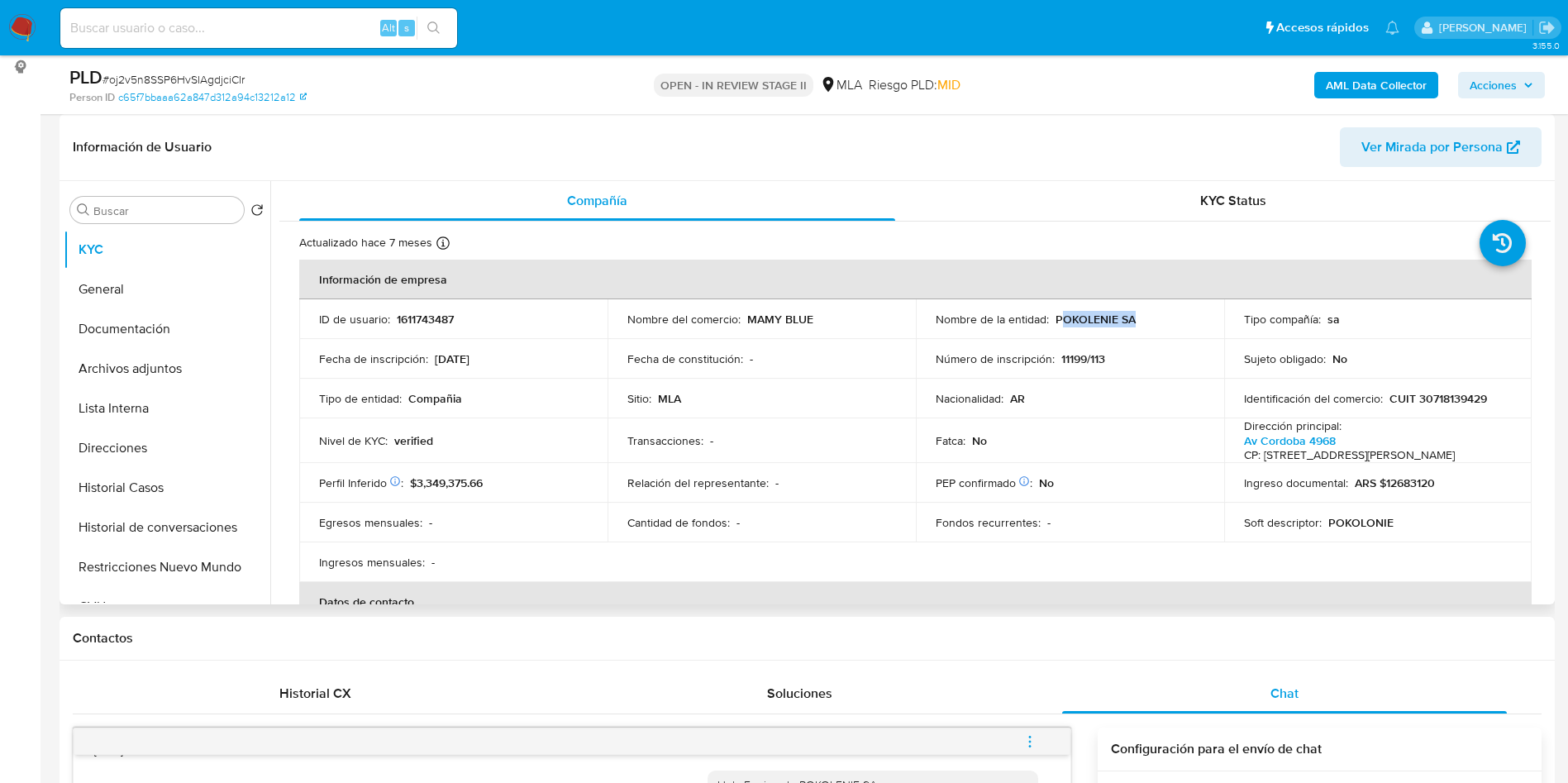
drag, startPoint x: 1068, startPoint y: 309, endPoint x: 1151, endPoint y: 312, distance: 83.1
click at [1151, 312] on div "Nombre de la entidad : POKOLENIE SA" at bounding box center [1070, 319] width 269 height 15
drag, startPoint x: 1050, startPoint y: 318, endPoint x: 1151, endPoint y: 312, distance: 101.2
click at [1151, 312] on div "Nombre de la entidad : POKOLENIE SA" at bounding box center [1070, 319] width 269 height 15
copy p "POKOLENIE SA"
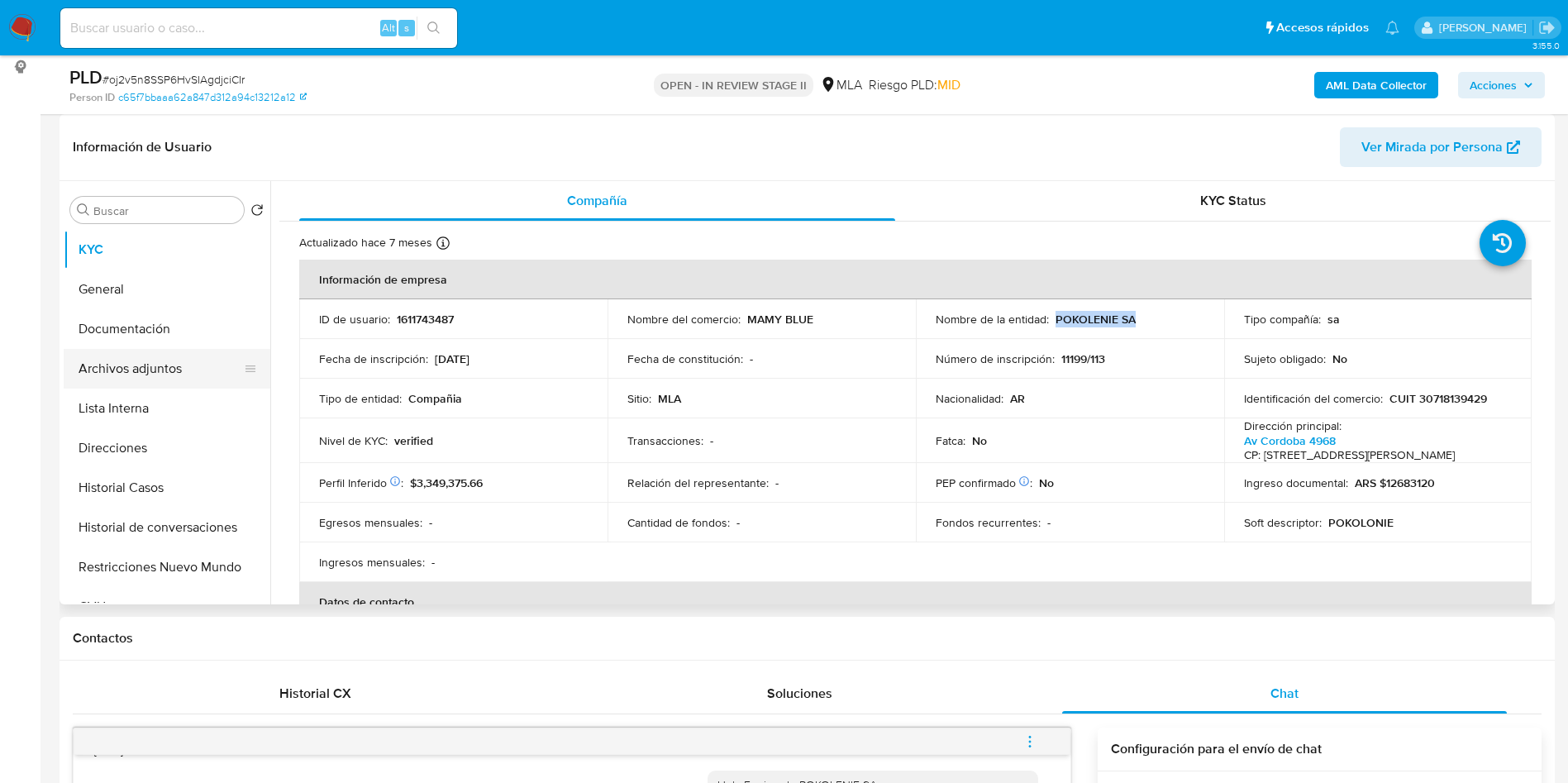
click at [251, 377] on button "Archivos adjuntos" at bounding box center [160, 368] width 193 height 39
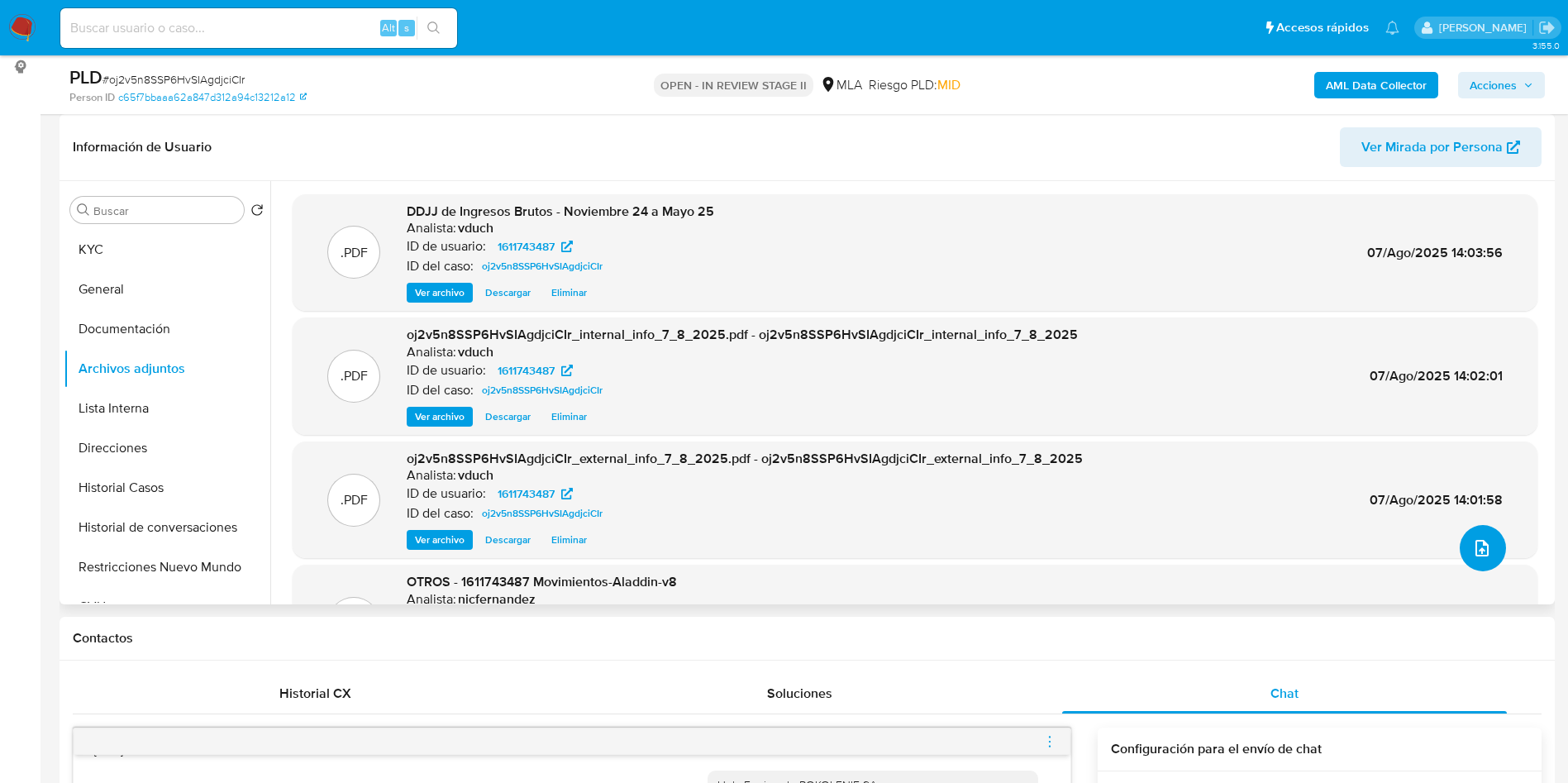
click at [1477, 544] on icon "upload-file" at bounding box center [1481, 549] width 20 height 20
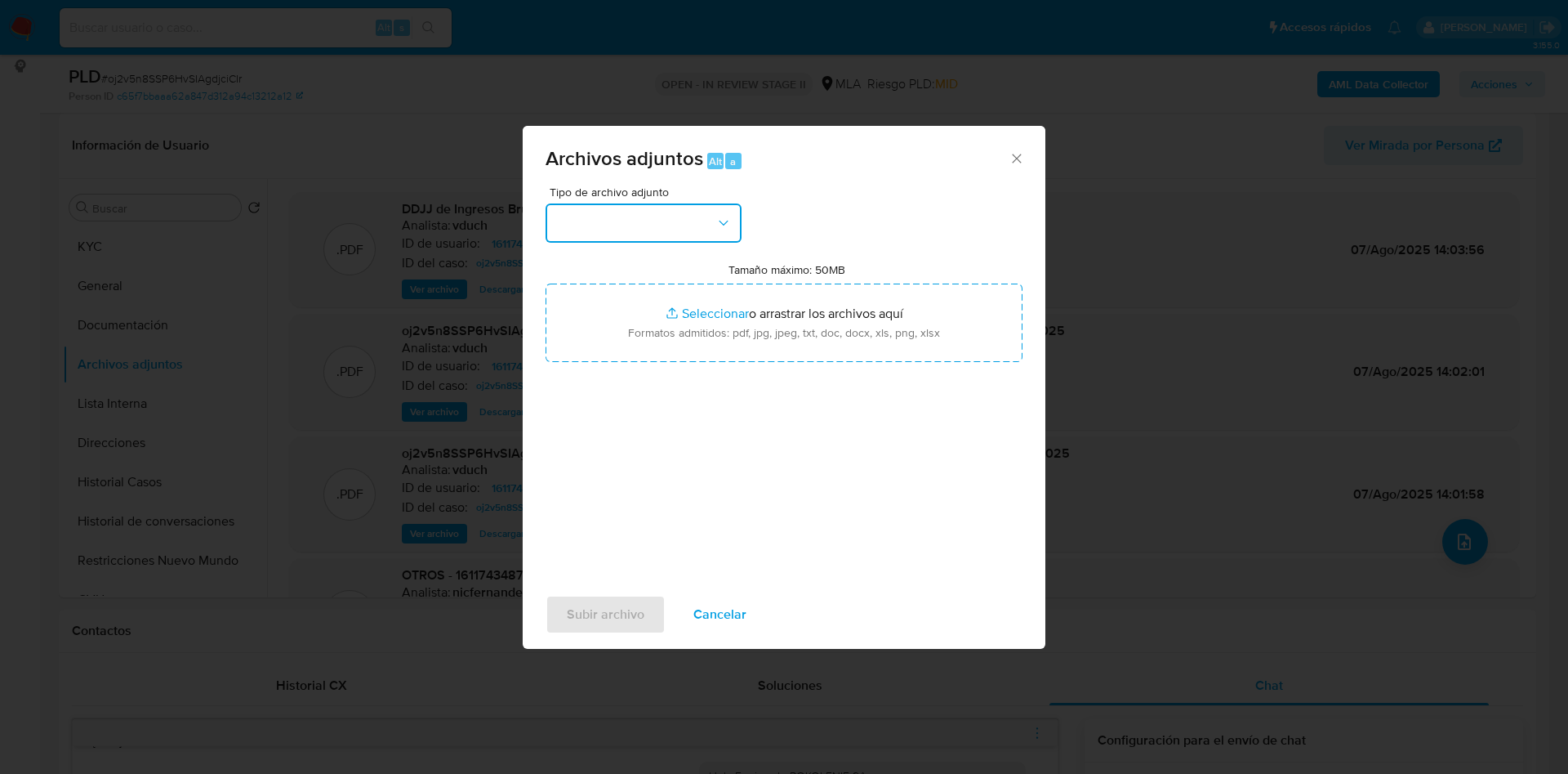
click at [599, 206] on button "button" at bounding box center [643, 223] width 196 height 39
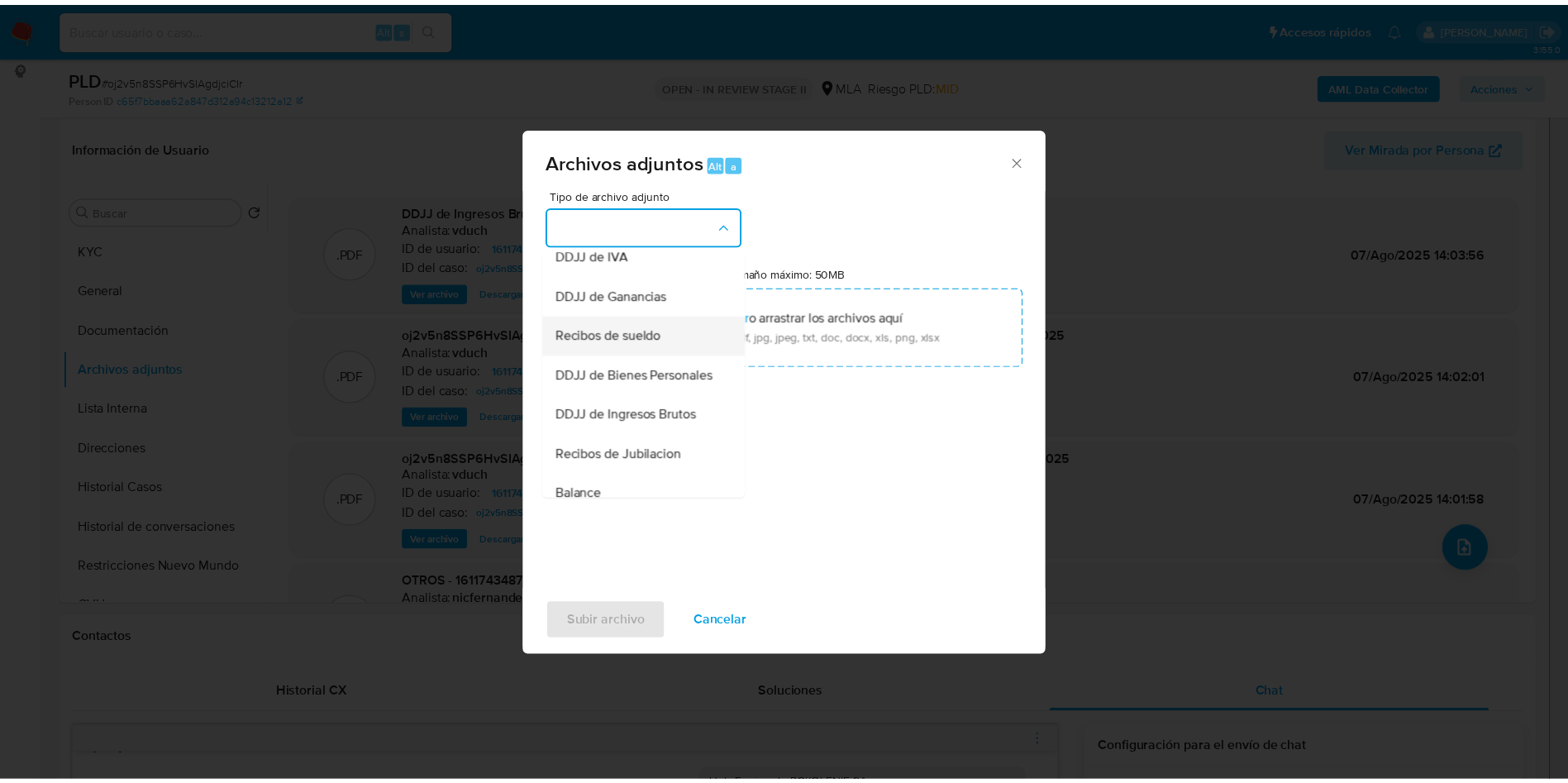
scroll to position [496, 0]
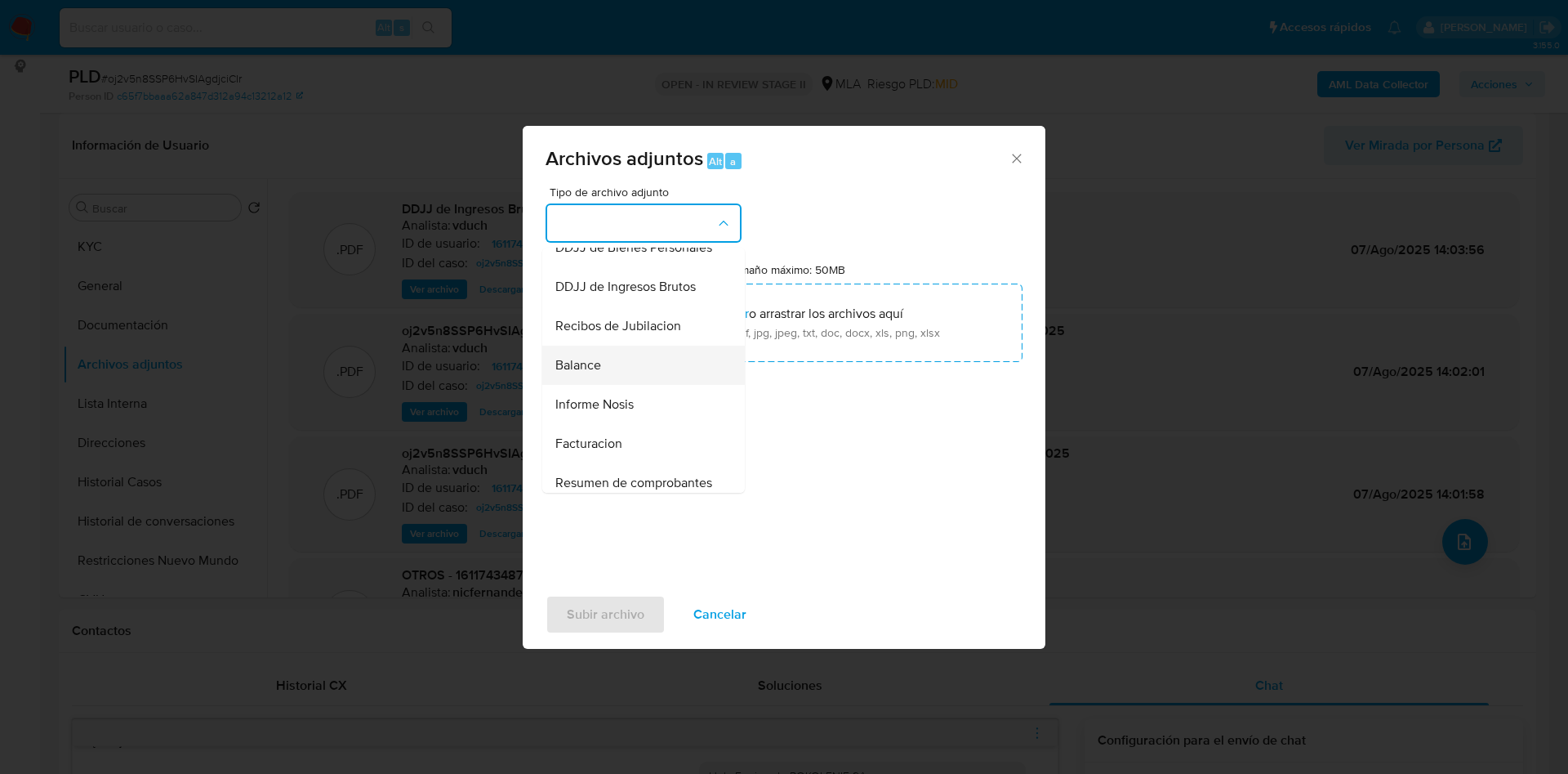
click at [628, 385] on div "Balance" at bounding box center [638, 365] width 167 height 39
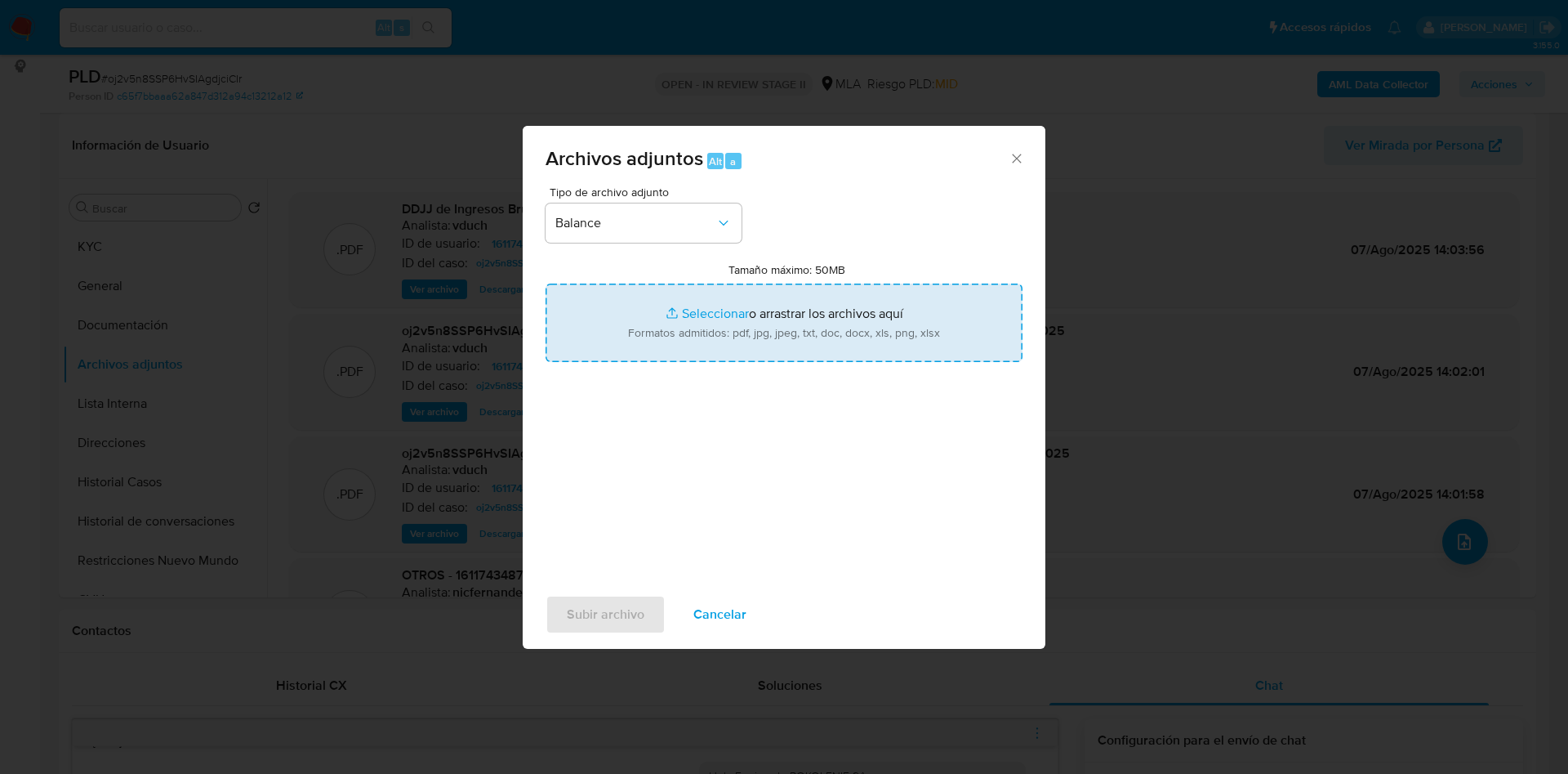
type input "C:\fakepath\POKOLENIE SA - EECC May 2025.pdf"
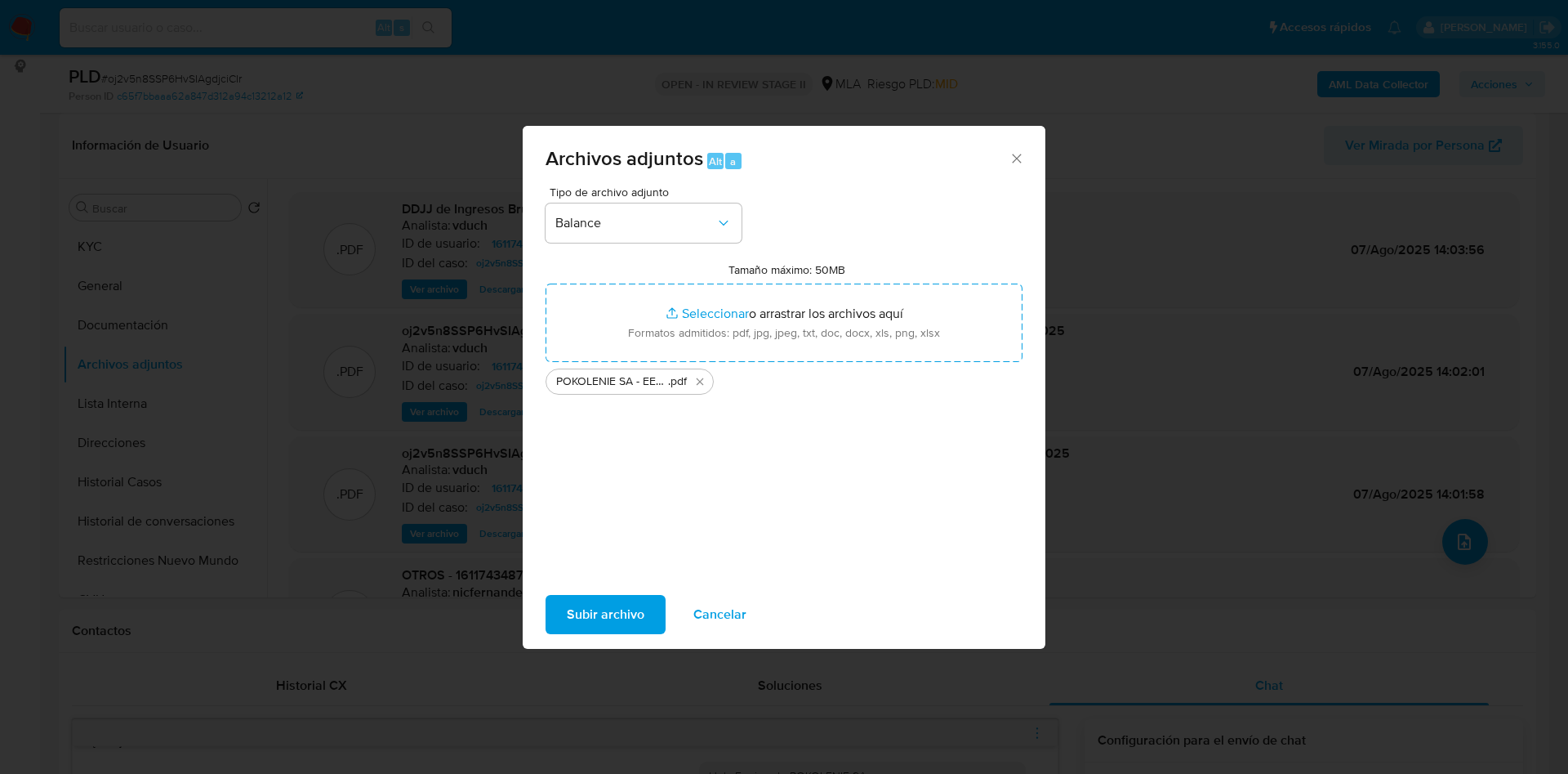
click at [647, 623] on button "Subir archivo" at bounding box center [605, 614] width 120 height 39
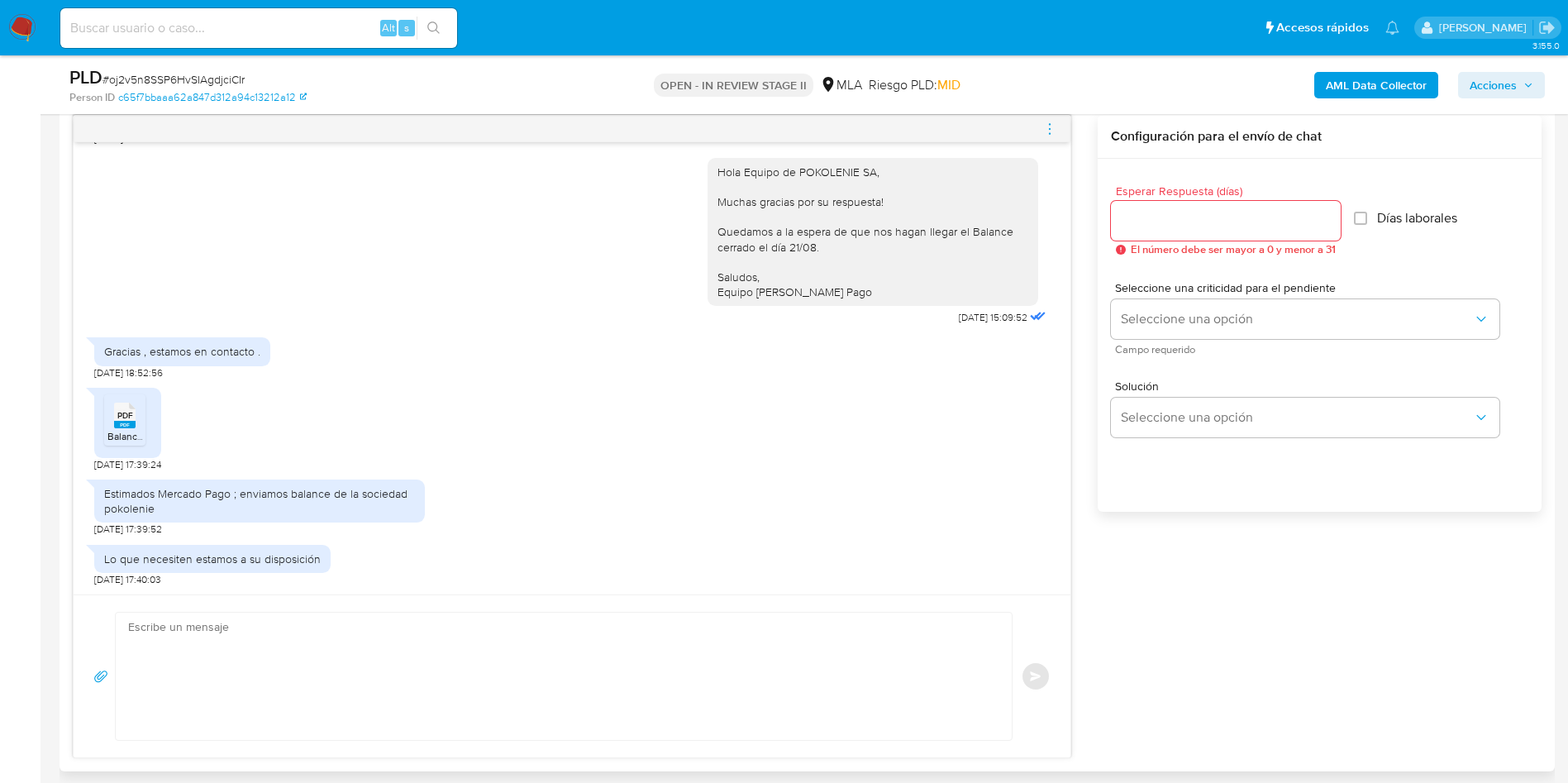
scroll to position [868, 0]
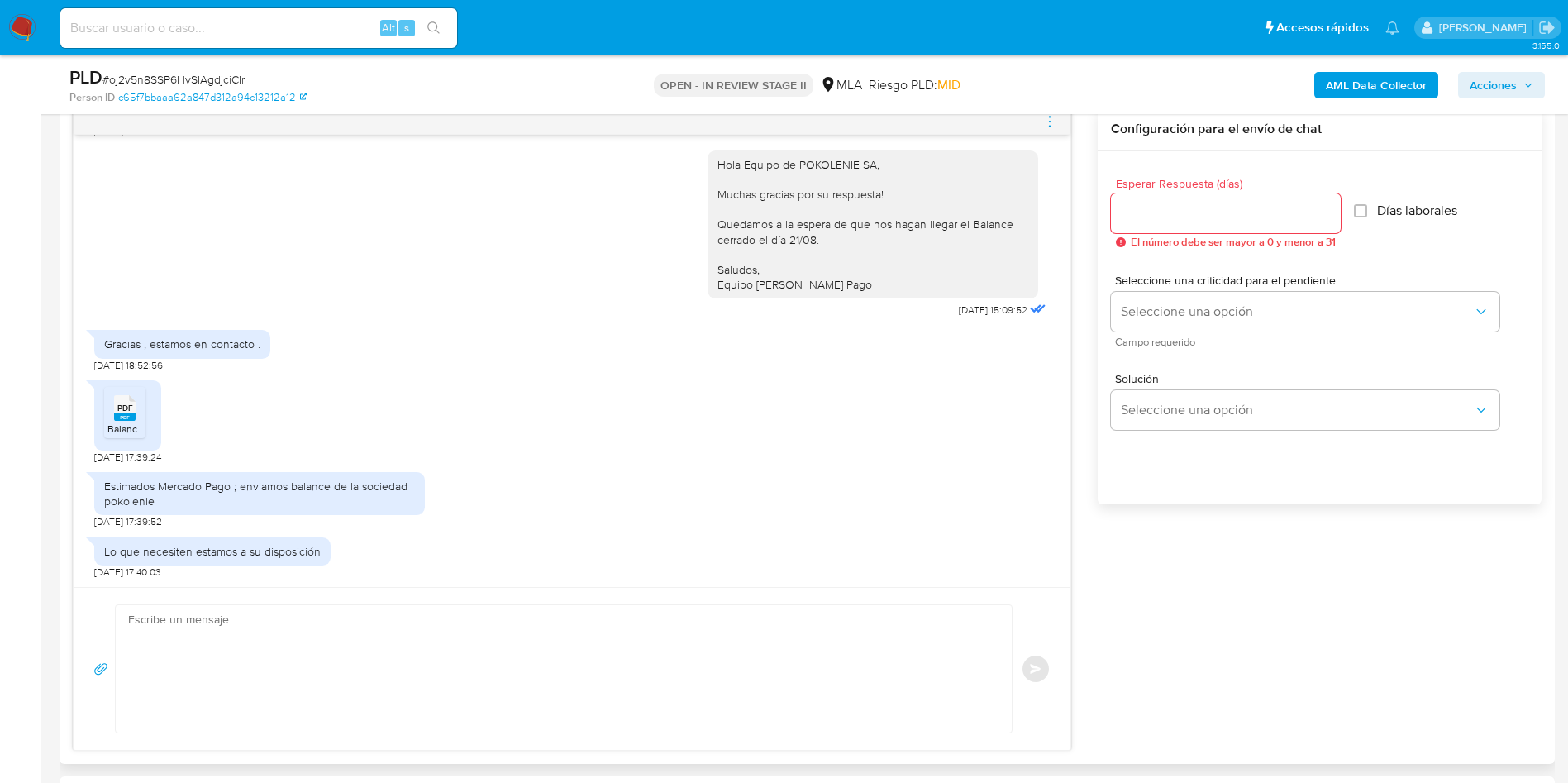
click at [443, 627] on textarea at bounding box center [559, 669] width 863 height 128
paste textarea "Hola, ¡Muchas gracias por tu respuesta! Confirmamos la recepción de la document…"
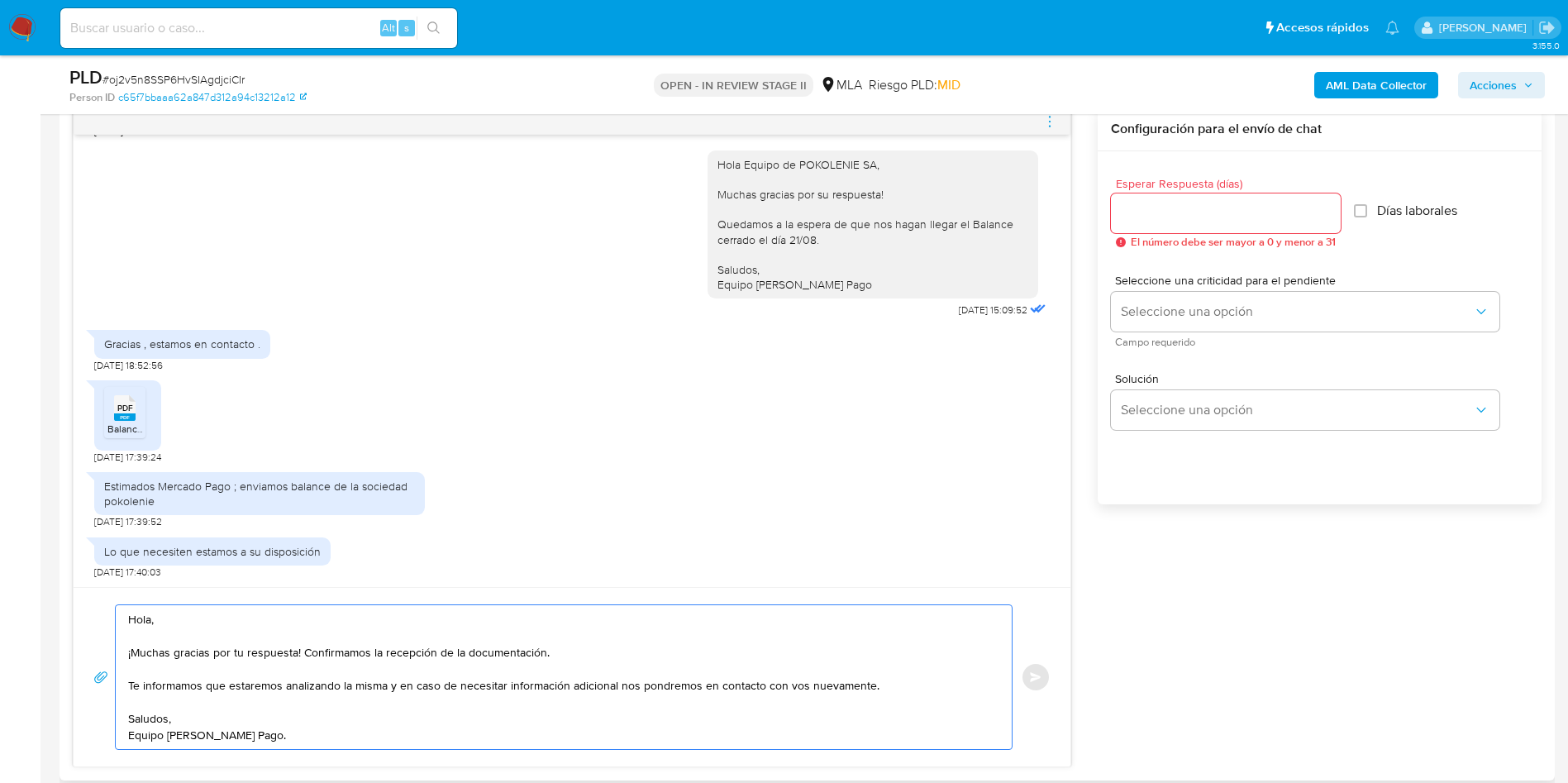
type textarea "Hola, ¡Muchas gracias por tu respuesta! Confirmamos la recepción de la document…"
click at [1179, 208] on input "Esperar Respuesta (días)" at bounding box center [1225, 213] width 230 height 22
type input "0"
click at [1035, 665] on button "Enviar" at bounding box center [1035, 676] width 29 height 29
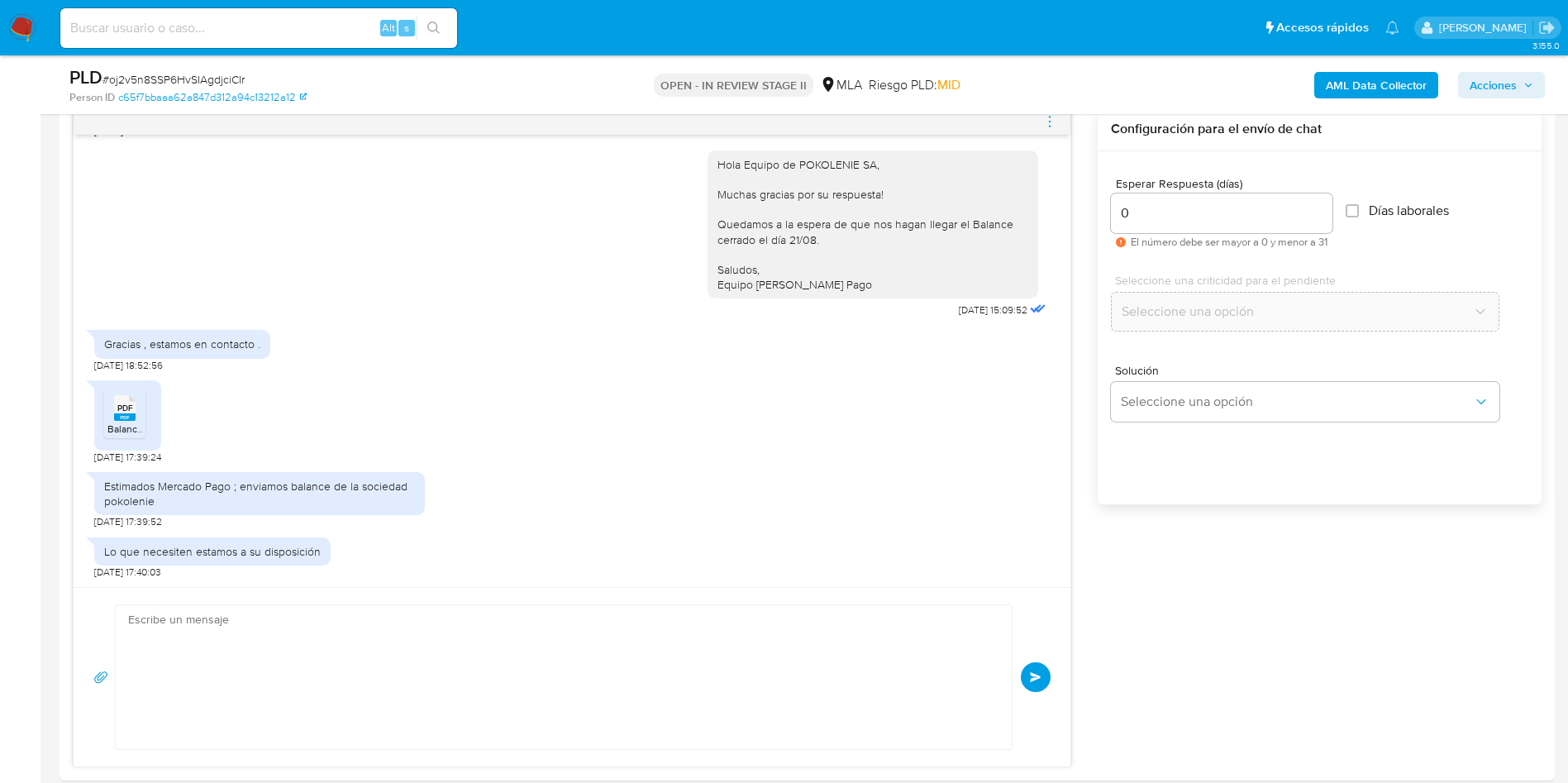
scroll to position [2244, 0]
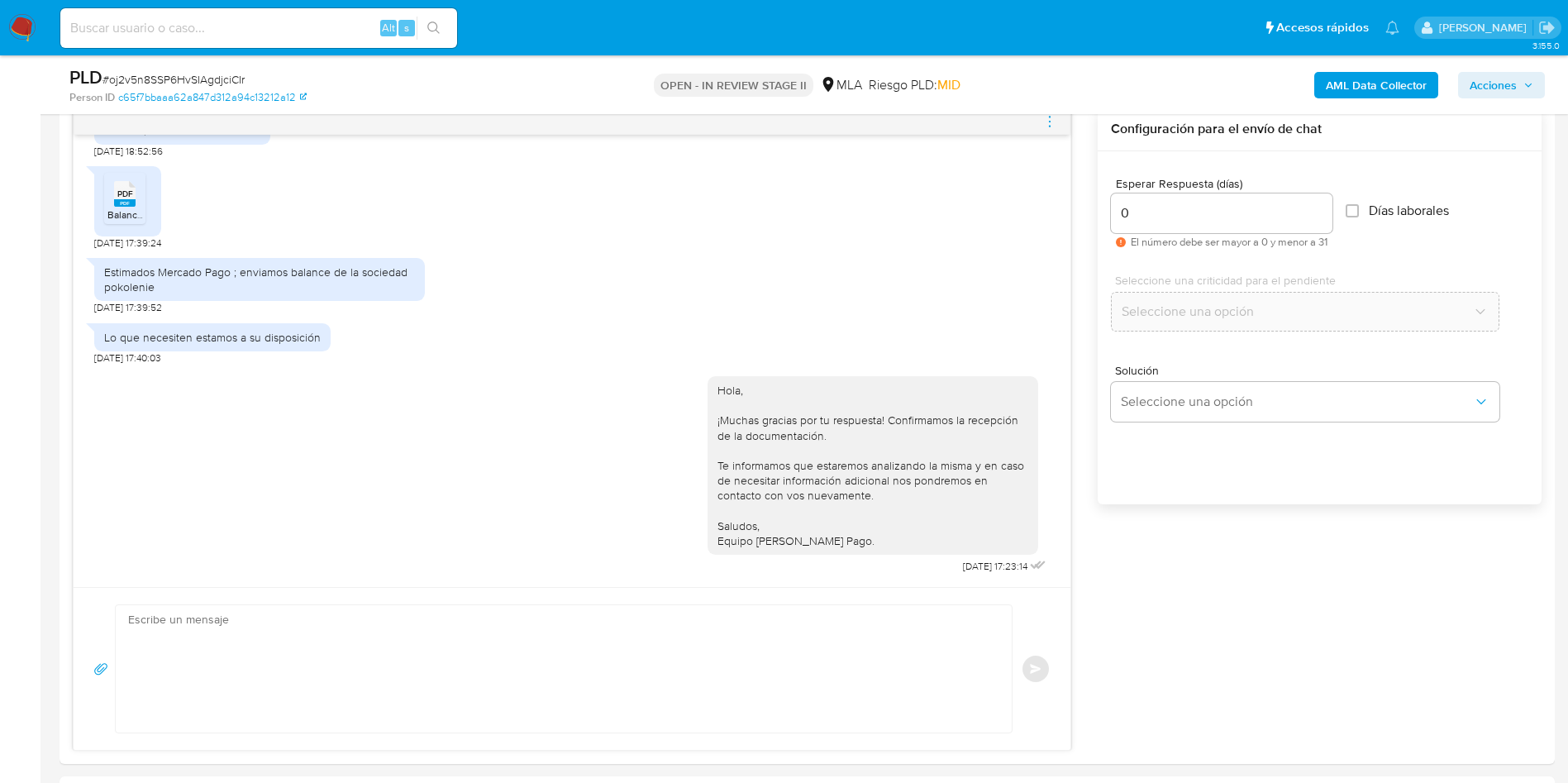
click at [194, 81] on span "# oj2v5n8SSP6HvSIAgdjciCIr" at bounding box center [173, 80] width 142 height 17
copy span "oj2v5n8SSP6HvSIAgdjciCIr"
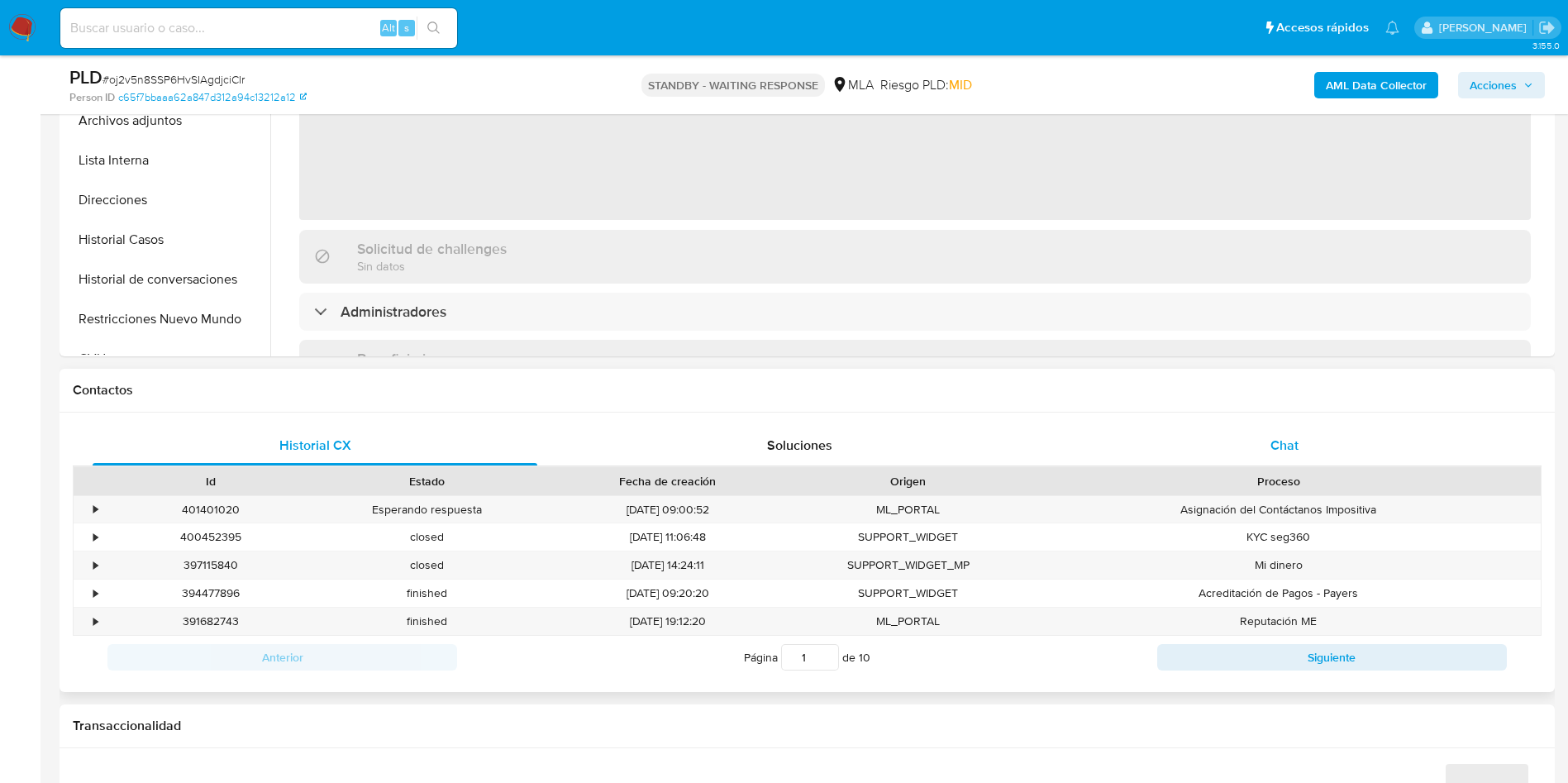
click at [1286, 462] on div "Chat" at bounding box center [1283, 445] width 444 height 39
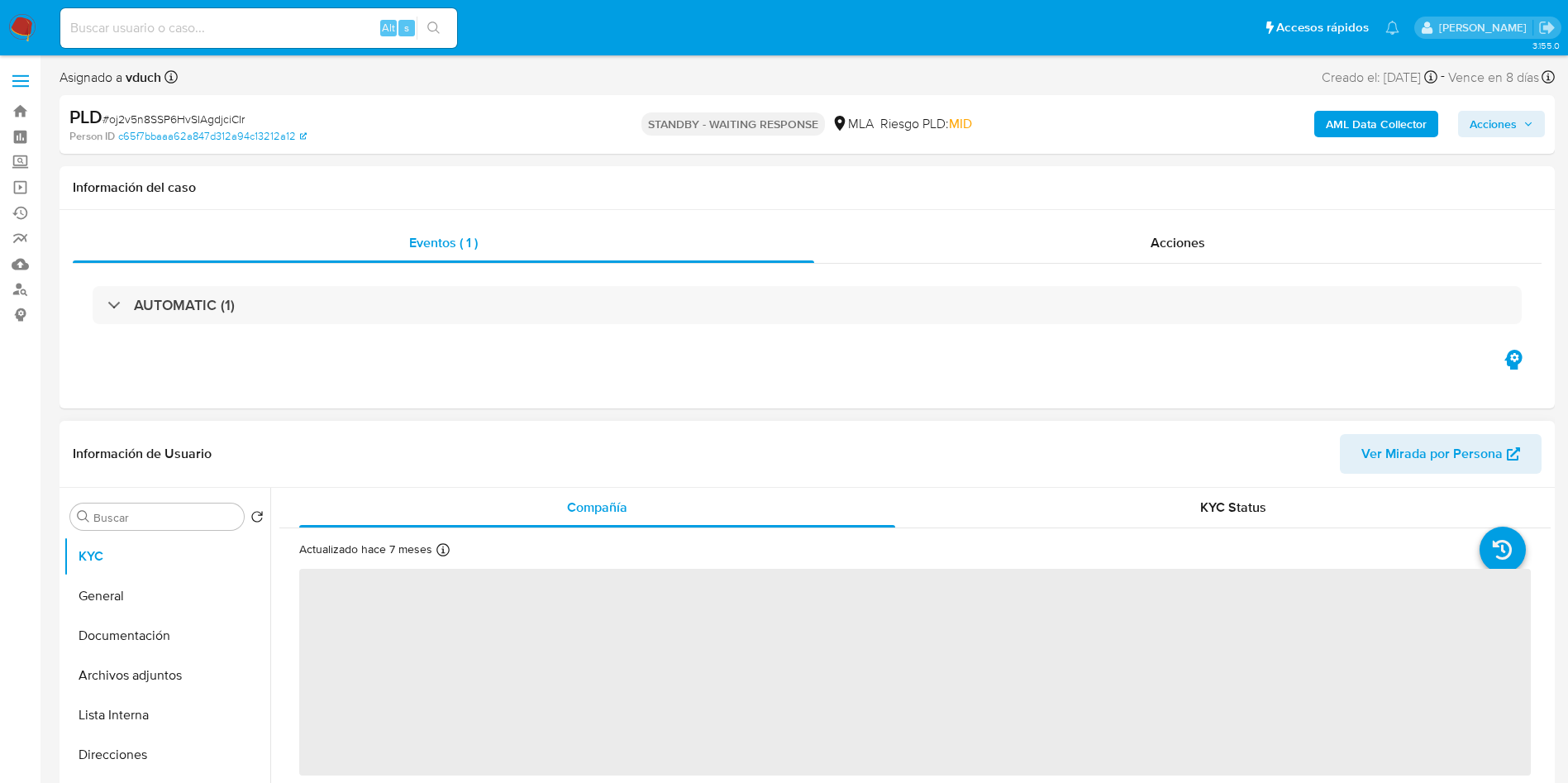
select select "10"
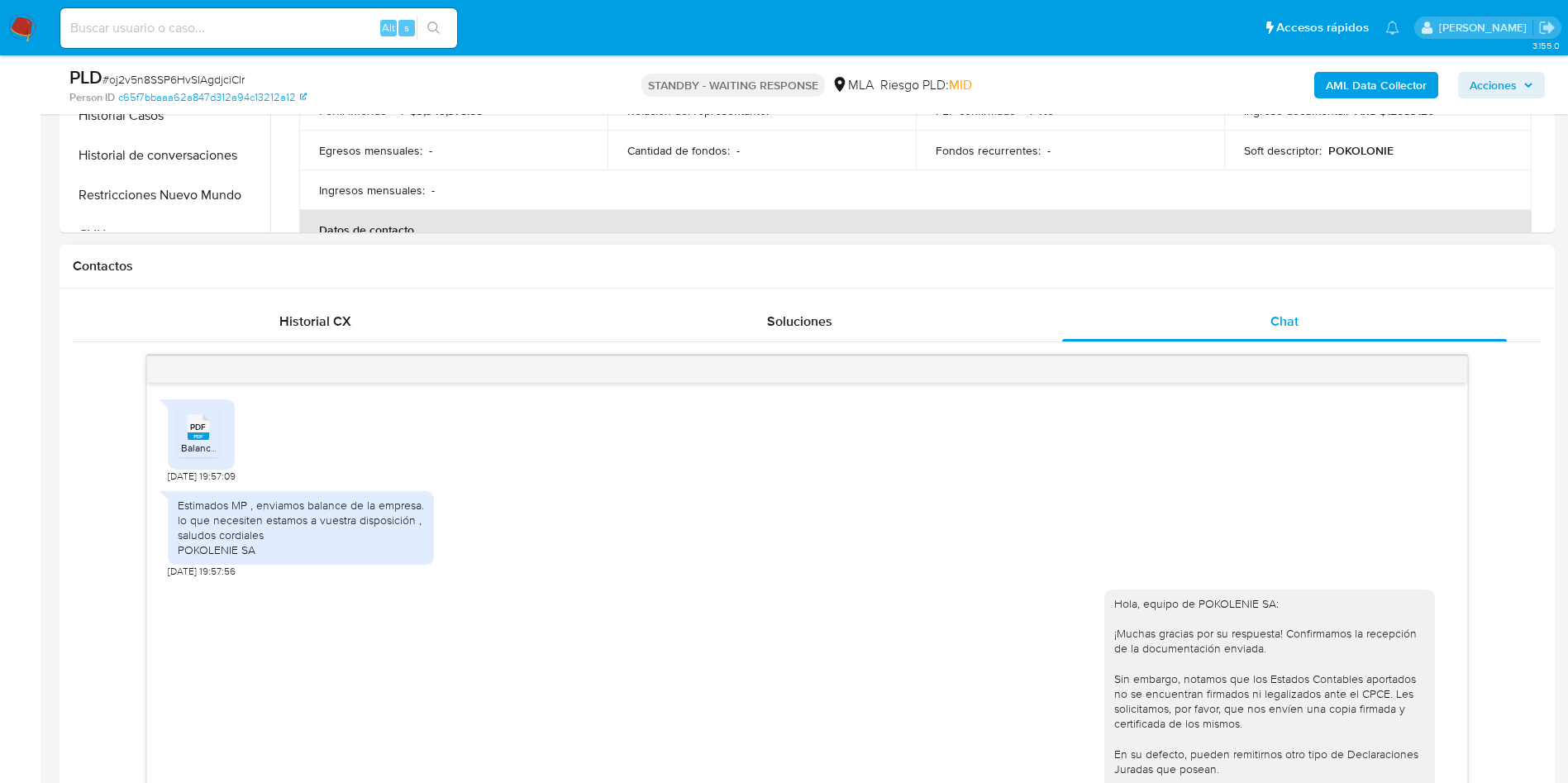
scroll to position [879, 0]
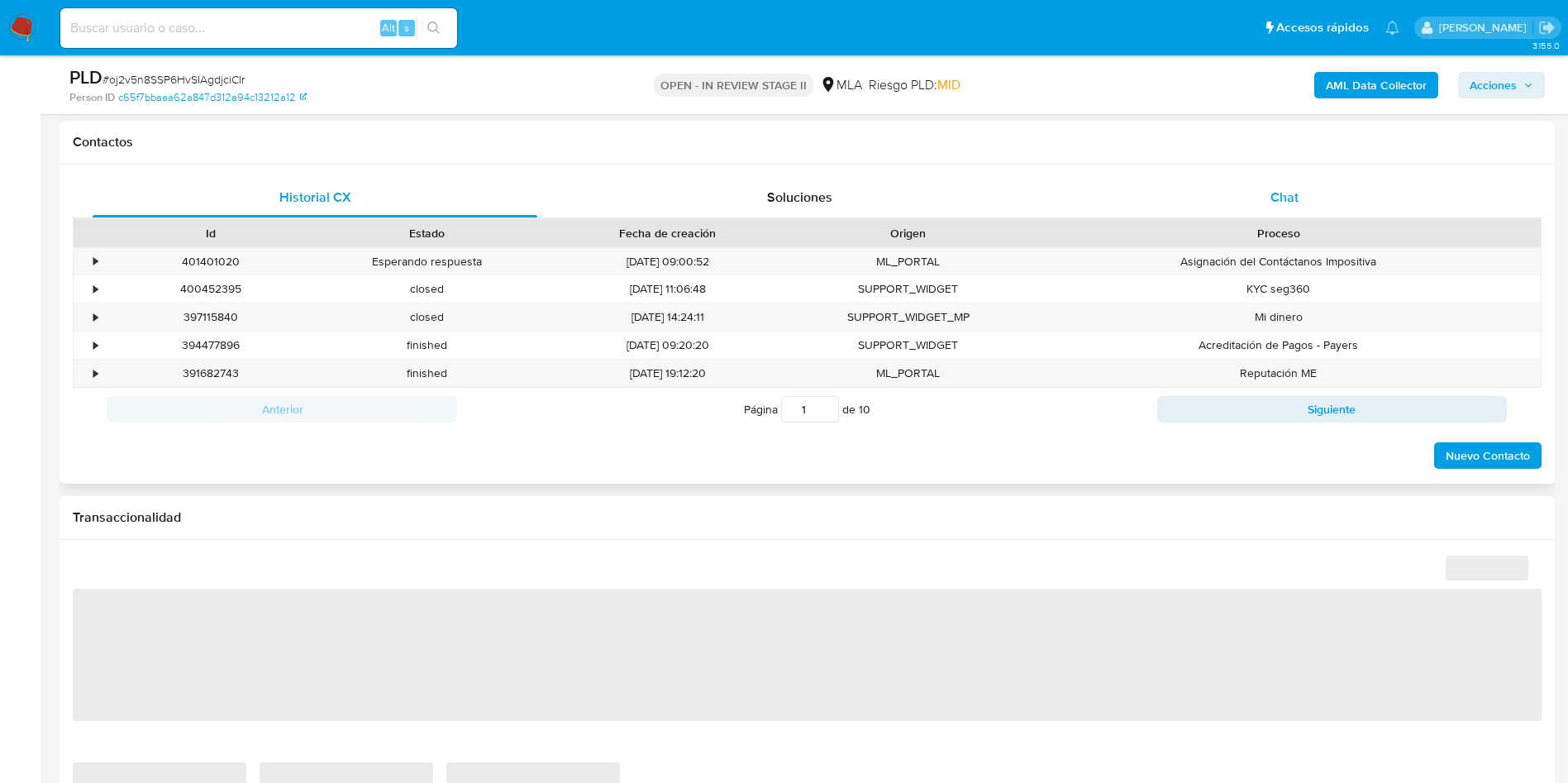
click at [1277, 191] on span "Chat" at bounding box center [1283, 197] width 28 height 19
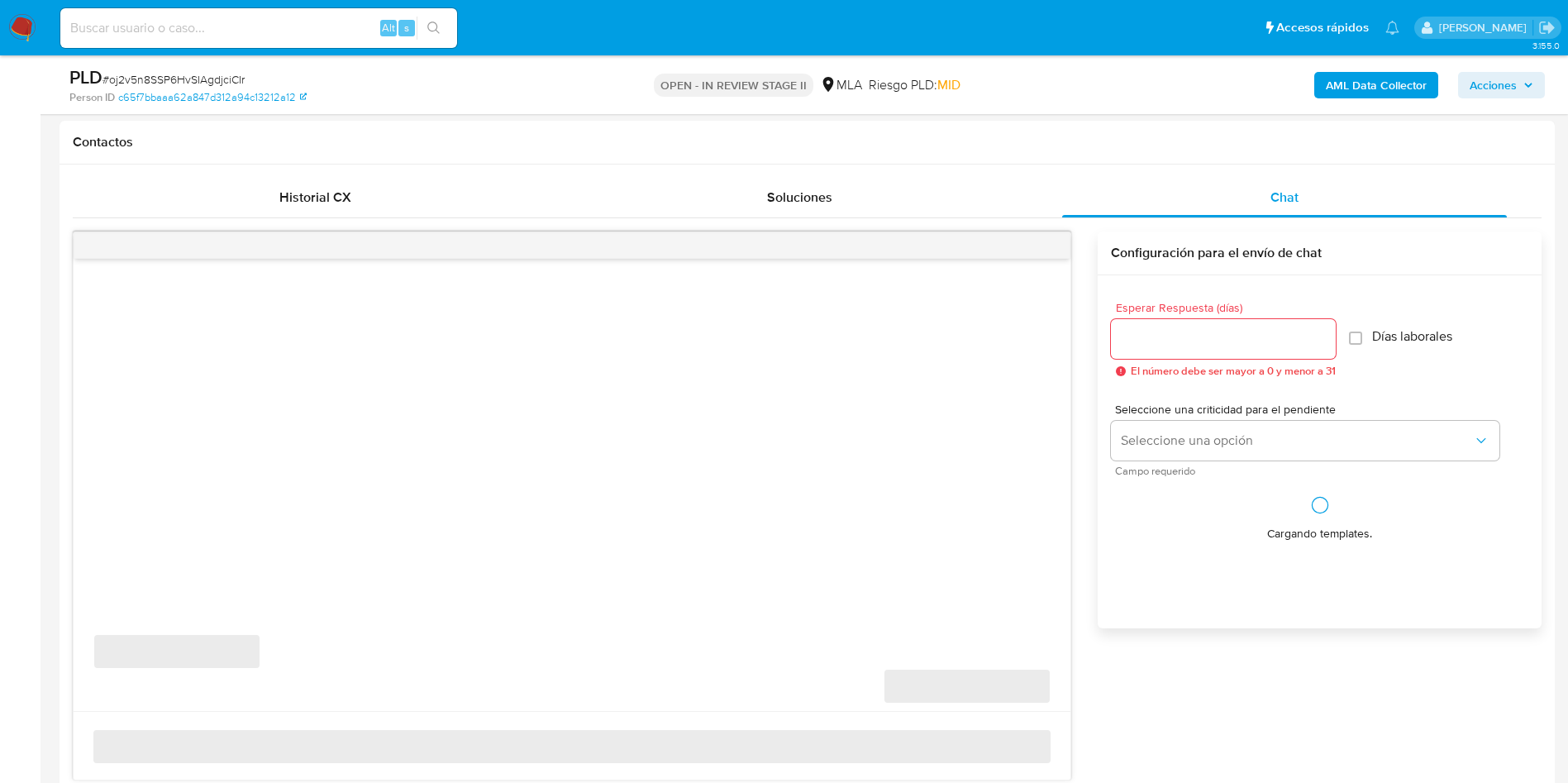
select select "10"
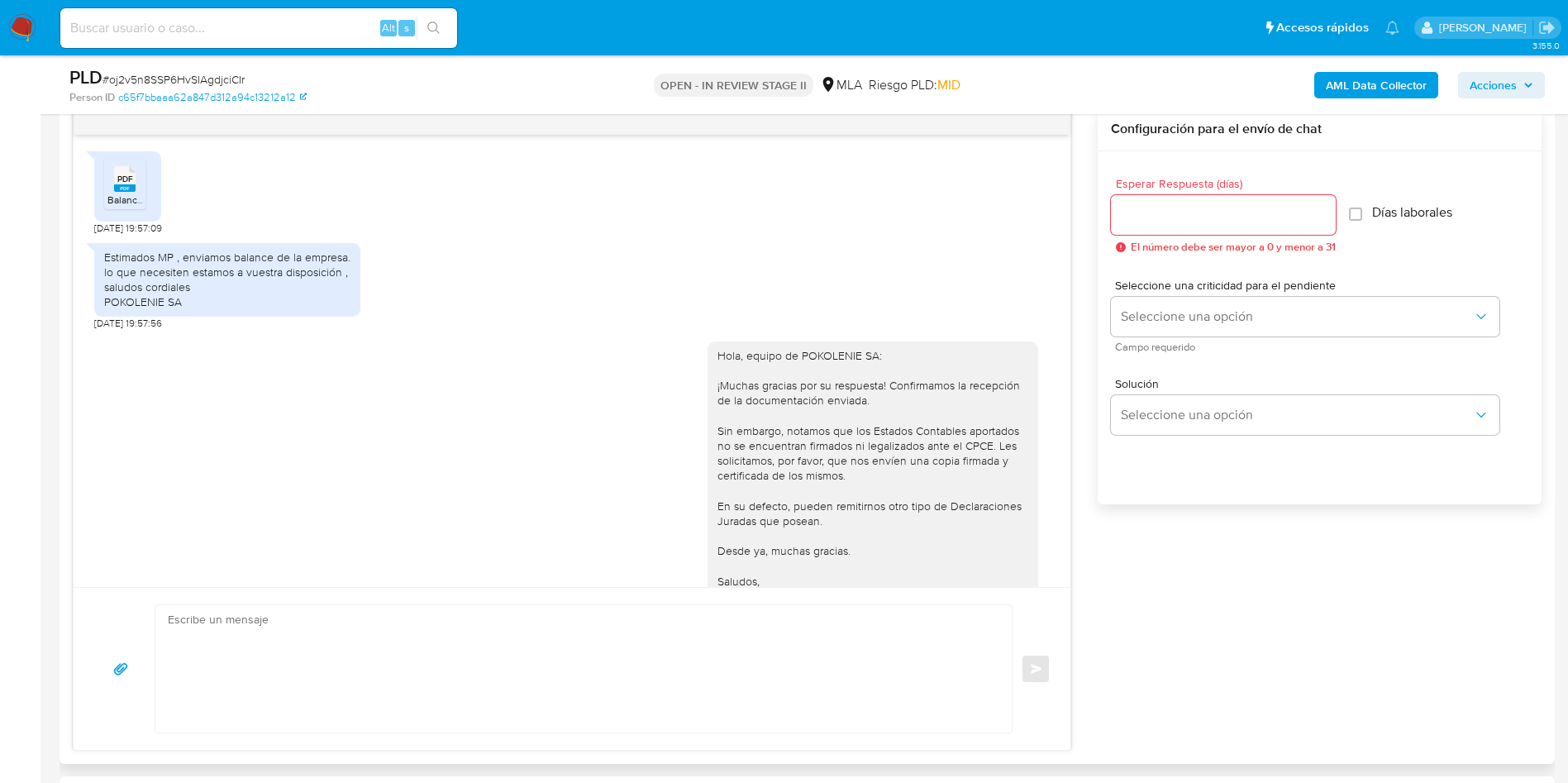
scroll to position [879, 0]
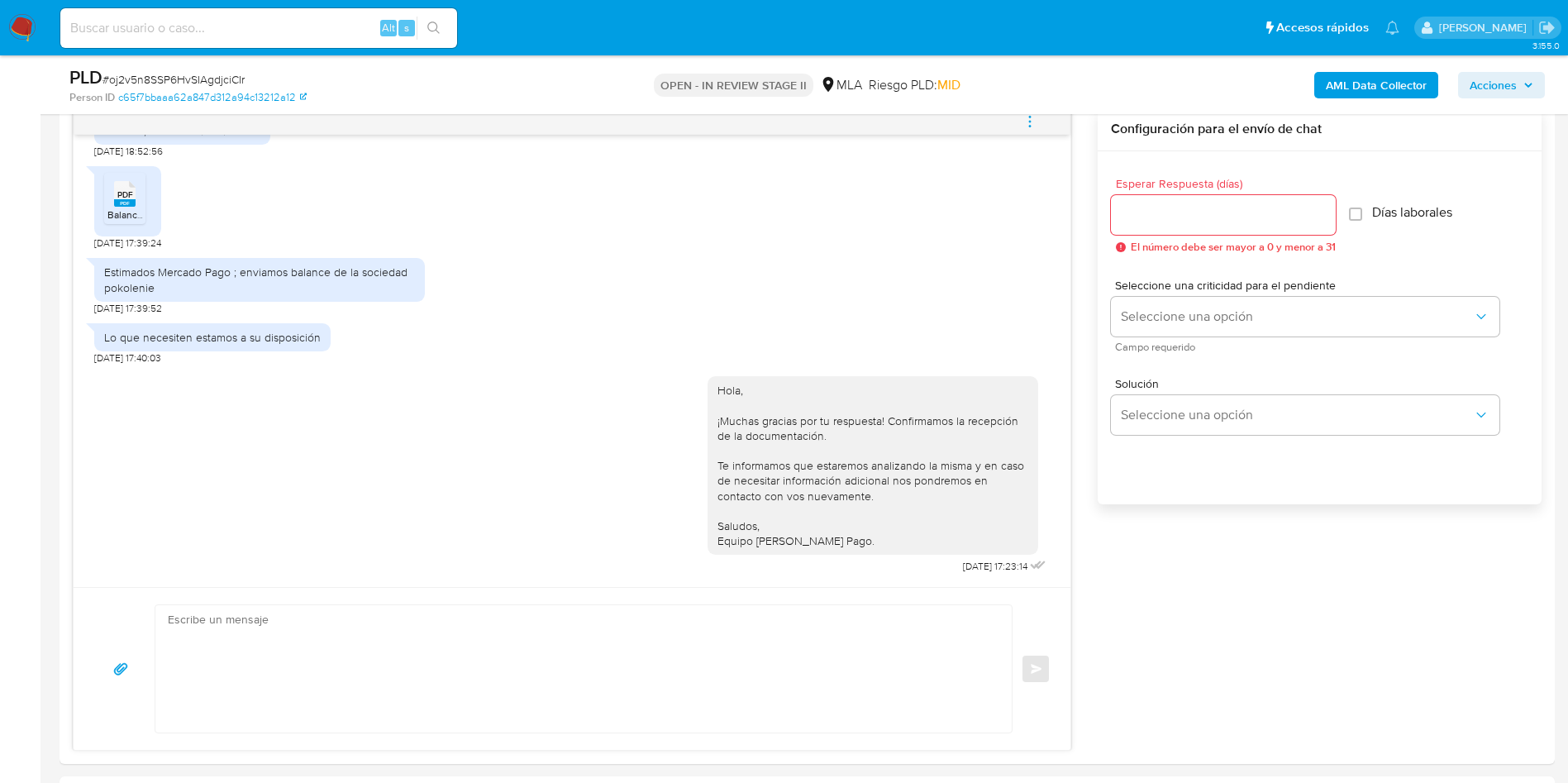
click at [1028, 113] on div "PLD # oj2v5n8SSP6HvSIAgdjciCIr Person ID c65f7bbaaa62a847d312a94c13212a12 OPEN …" at bounding box center [807, 85] width 1495 height 59
click at [1018, 125] on button "menu-action" at bounding box center [1030, 121] width 55 height 39
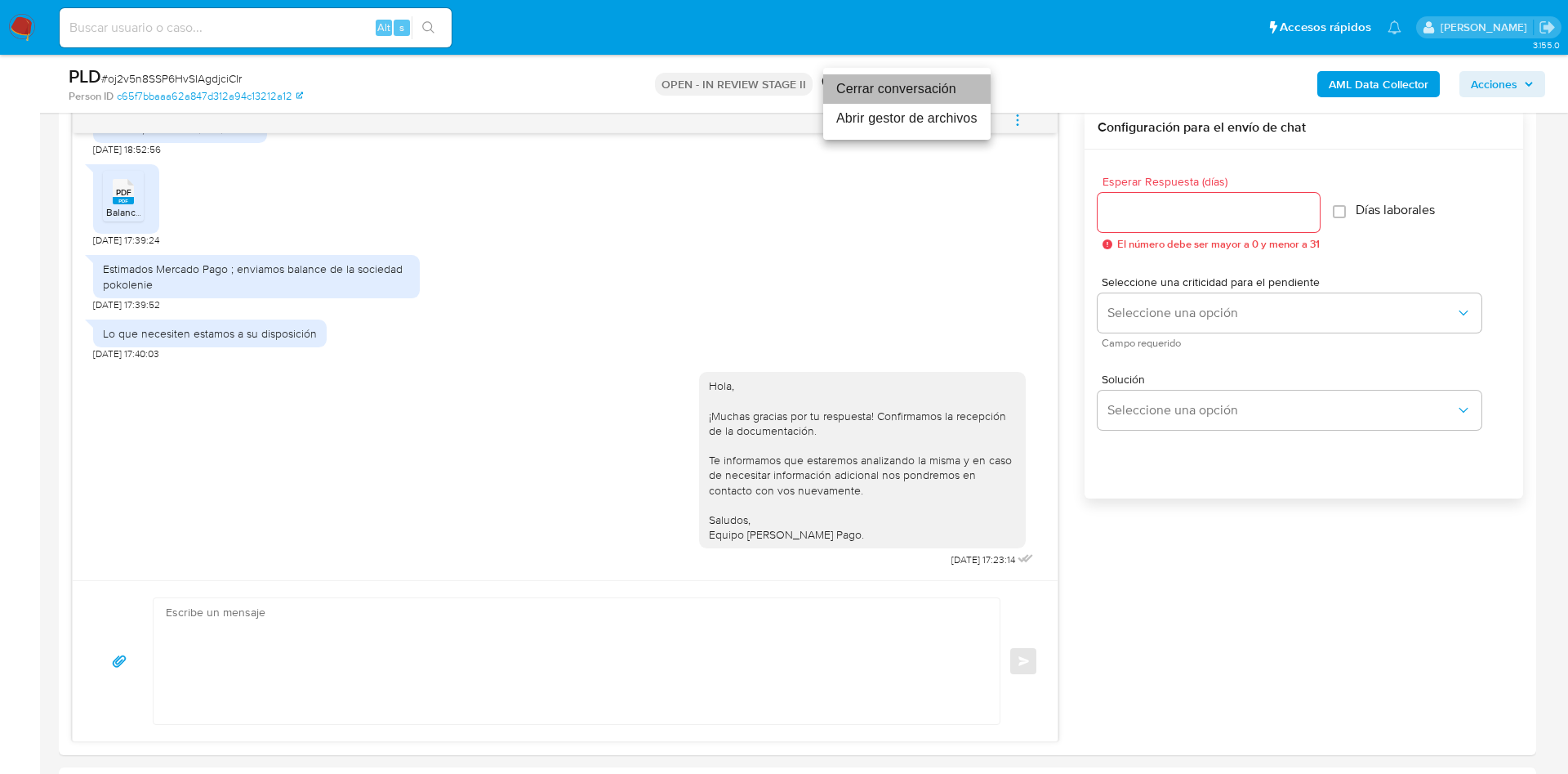
click at [927, 90] on li "Cerrar conversación" at bounding box center [907, 89] width 168 height 29
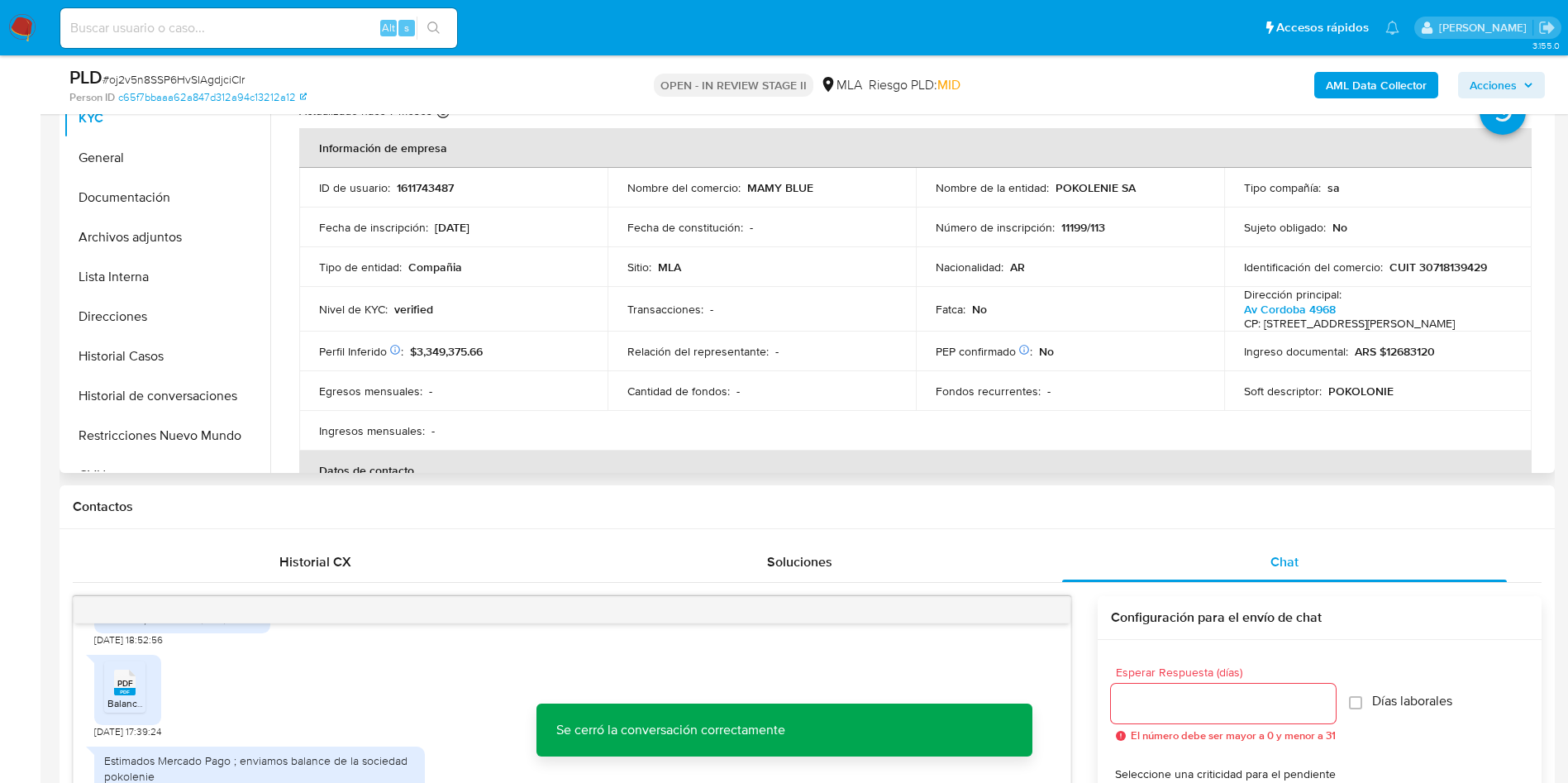
scroll to position [248, 0]
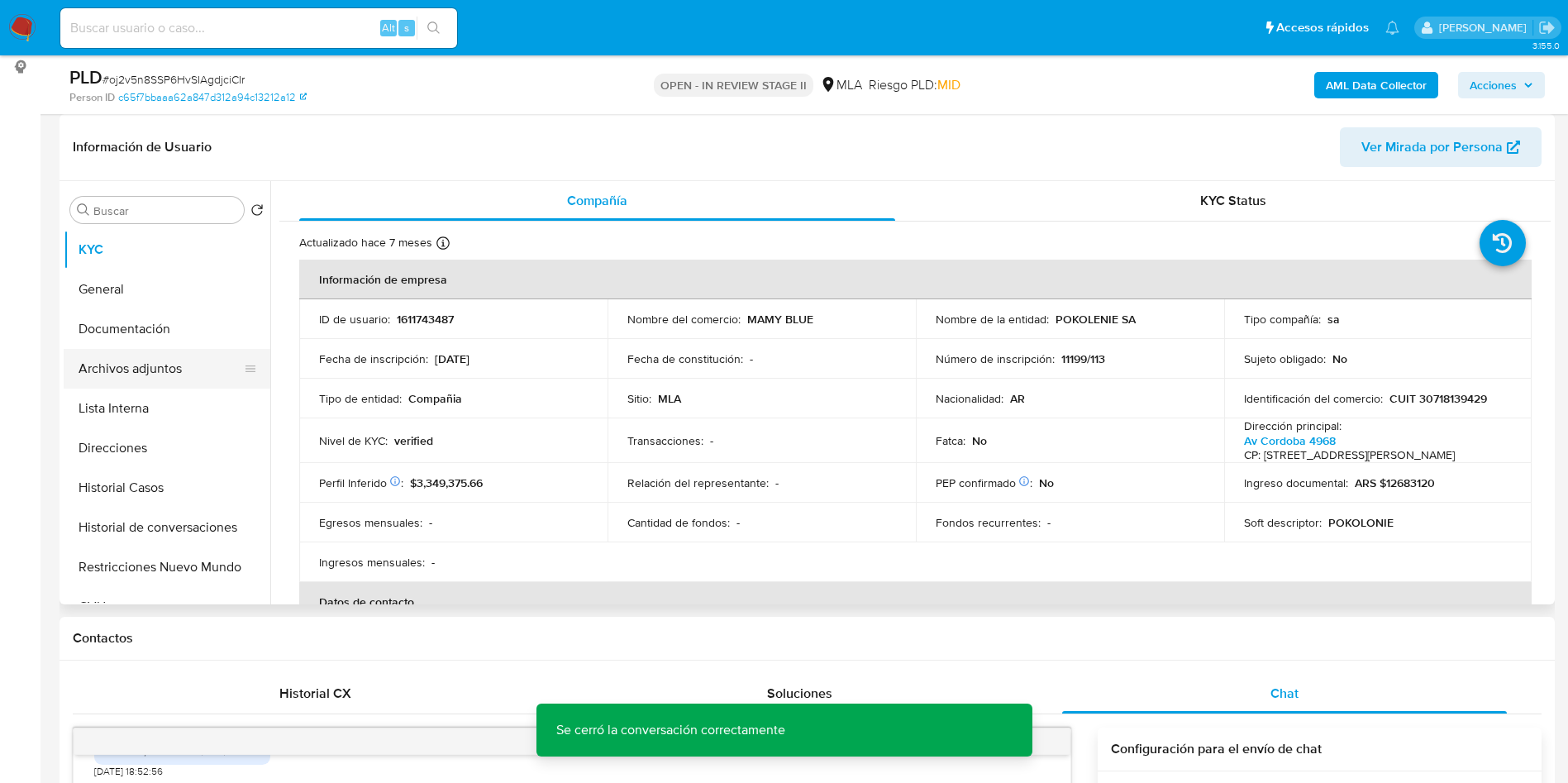
click at [144, 371] on button "Archivos adjuntos" at bounding box center [160, 368] width 193 height 39
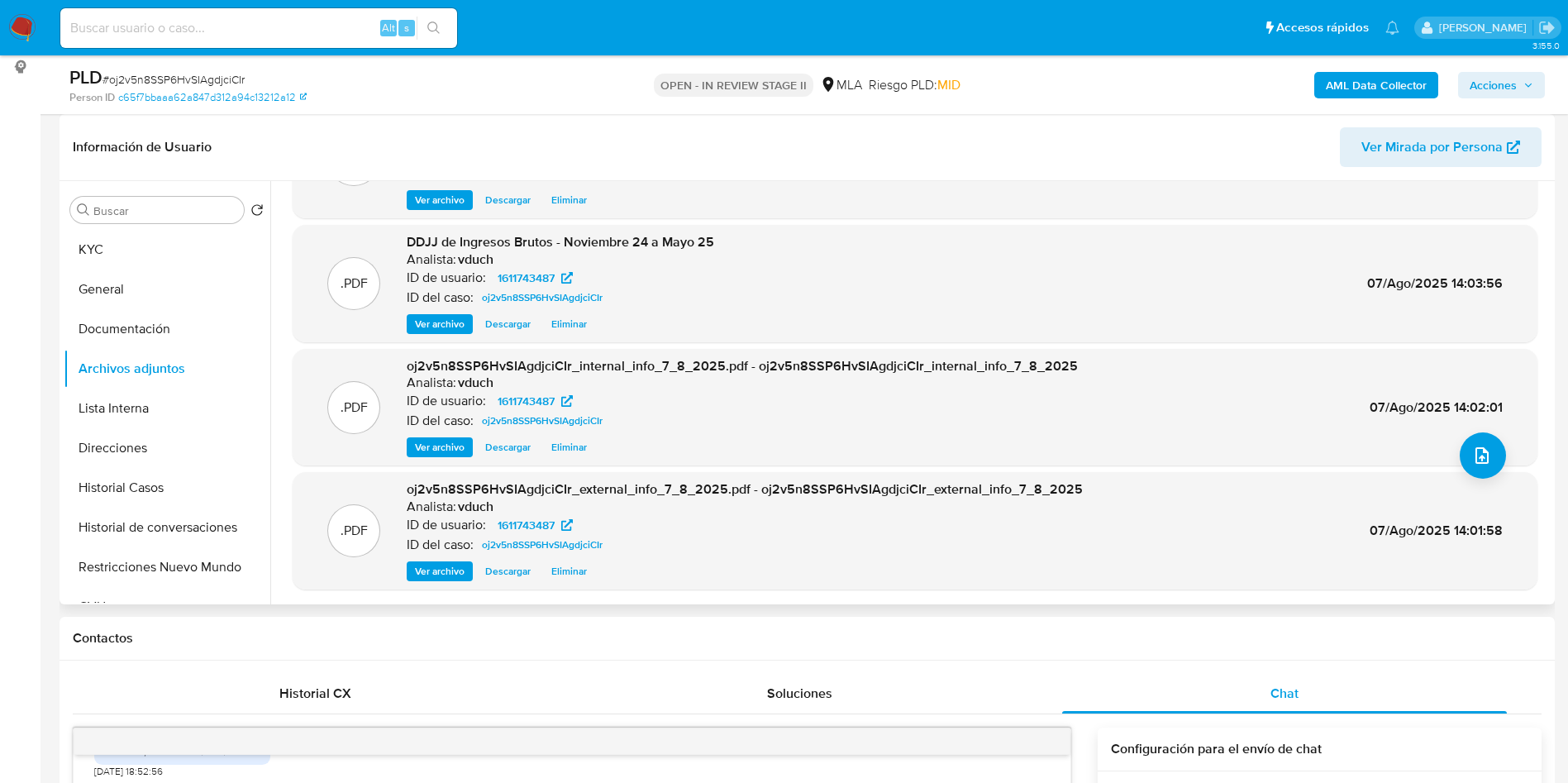
scroll to position [0, 0]
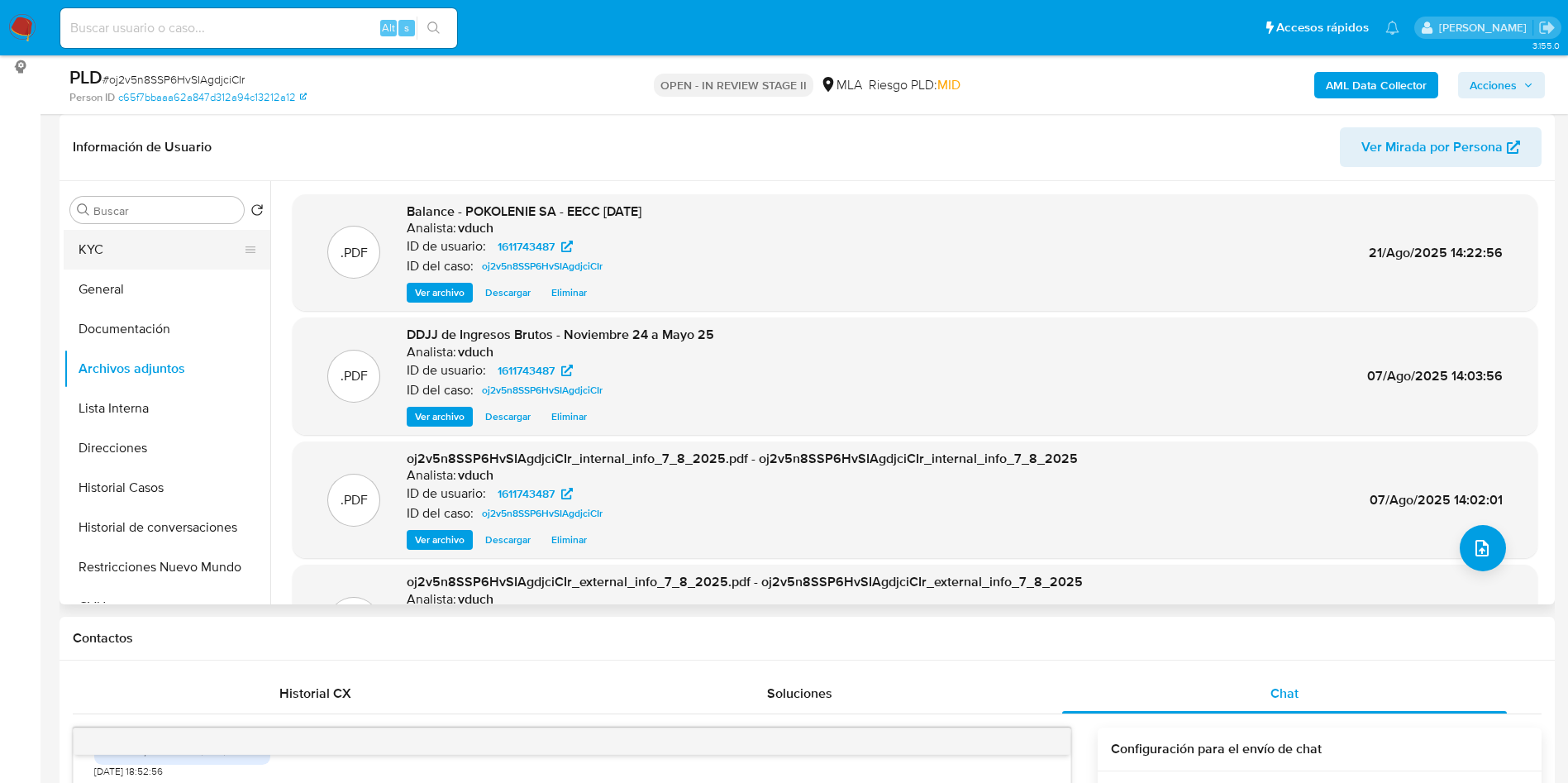
click at [171, 244] on button "KYC" at bounding box center [160, 250] width 193 height 39
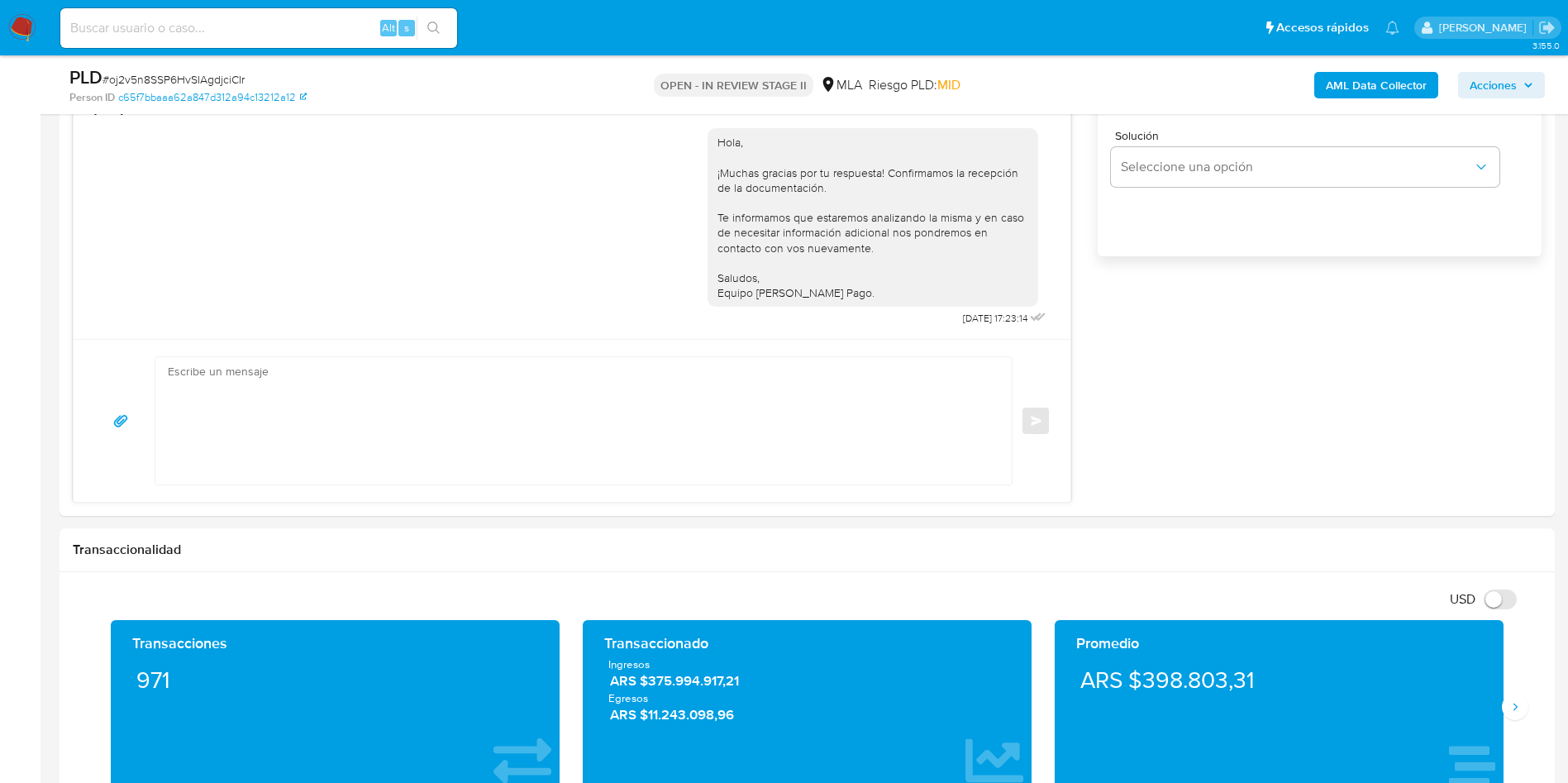
scroll to position [124, 0]
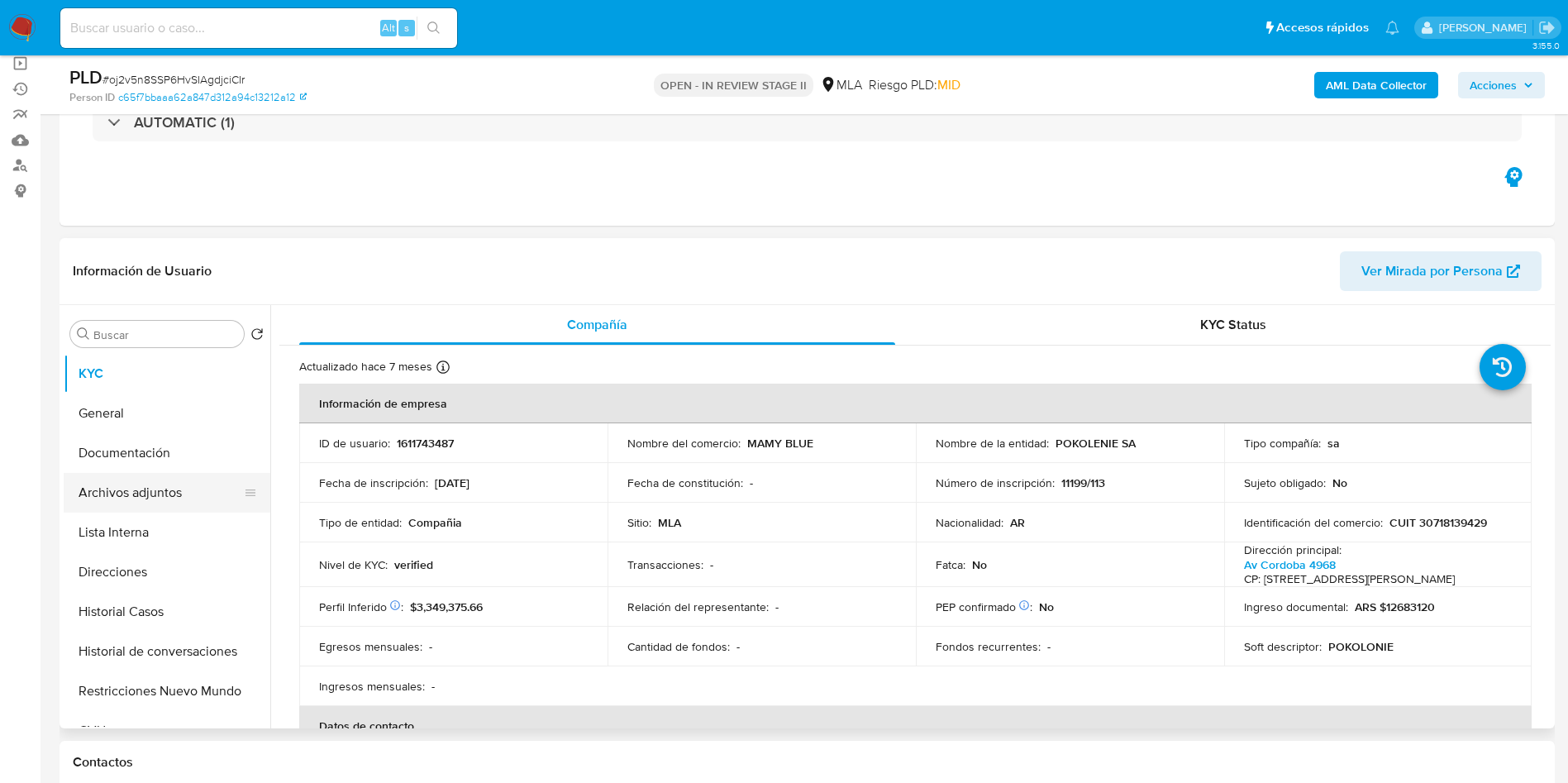
click at [224, 475] on button "Archivos adjuntos" at bounding box center [160, 492] width 193 height 39
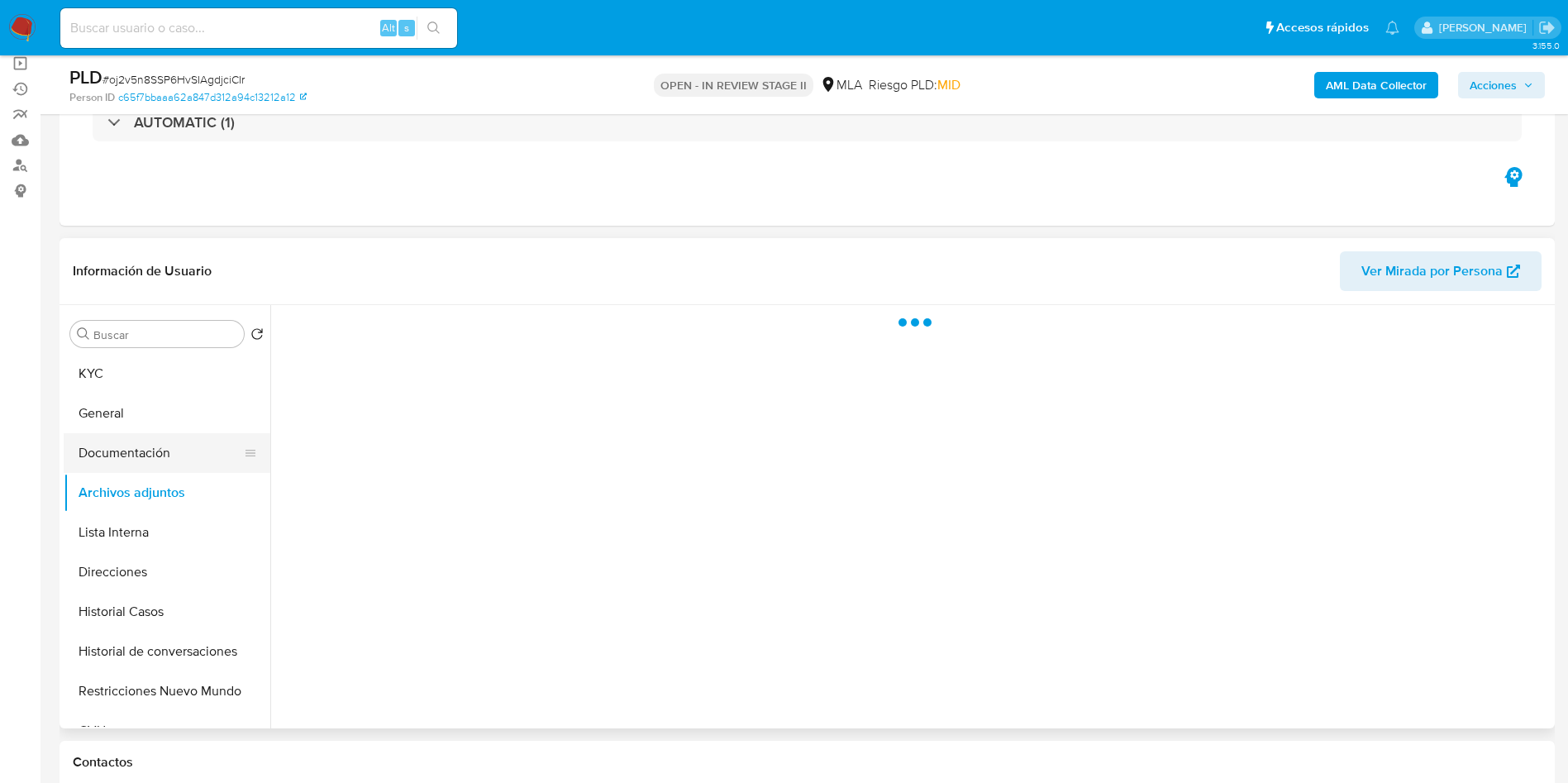
click at [207, 439] on button "Documentación" at bounding box center [160, 453] width 193 height 39
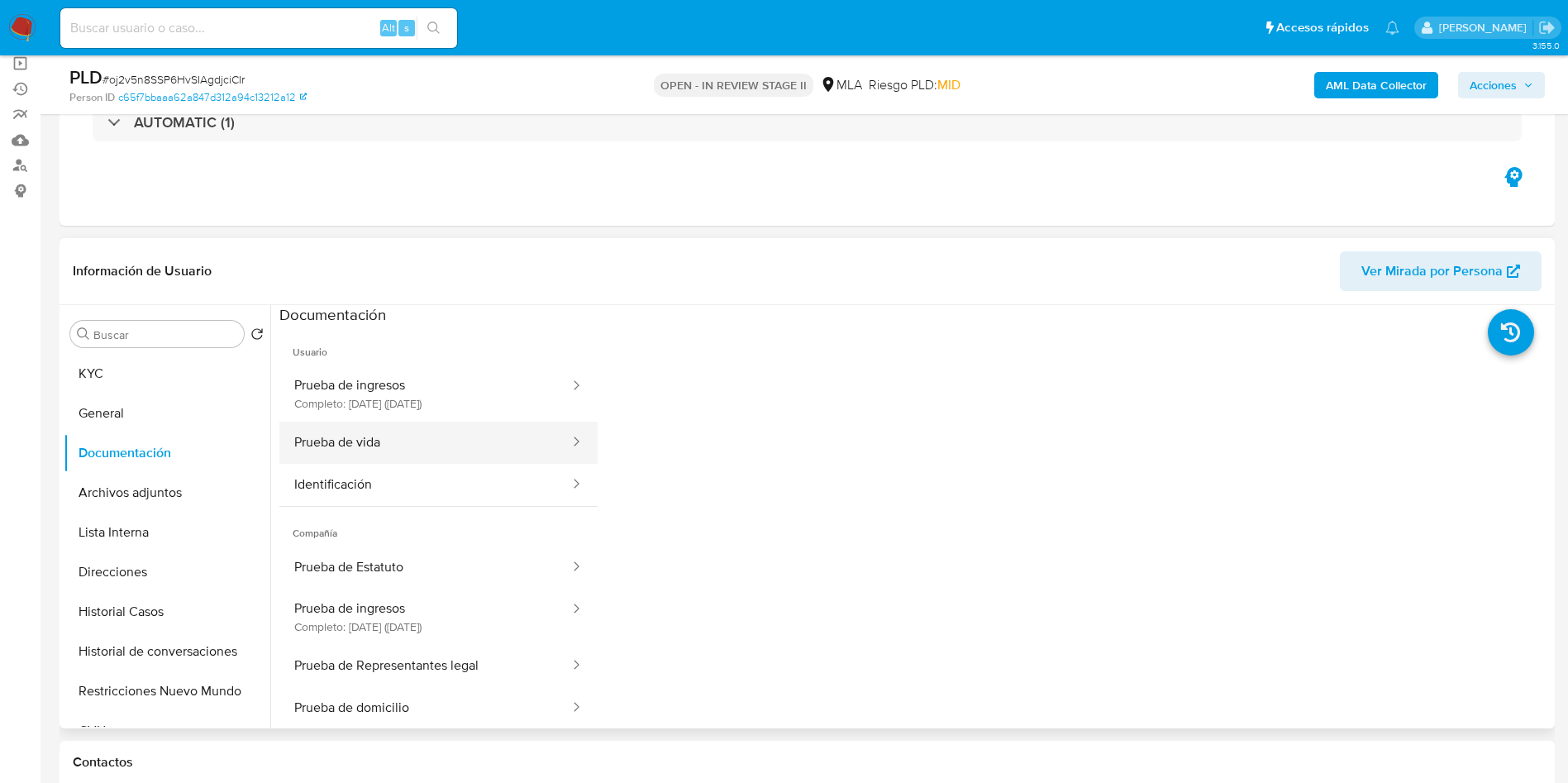
click at [418, 449] on button "Prueba de vida" at bounding box center [425, 443] width 291 height 42
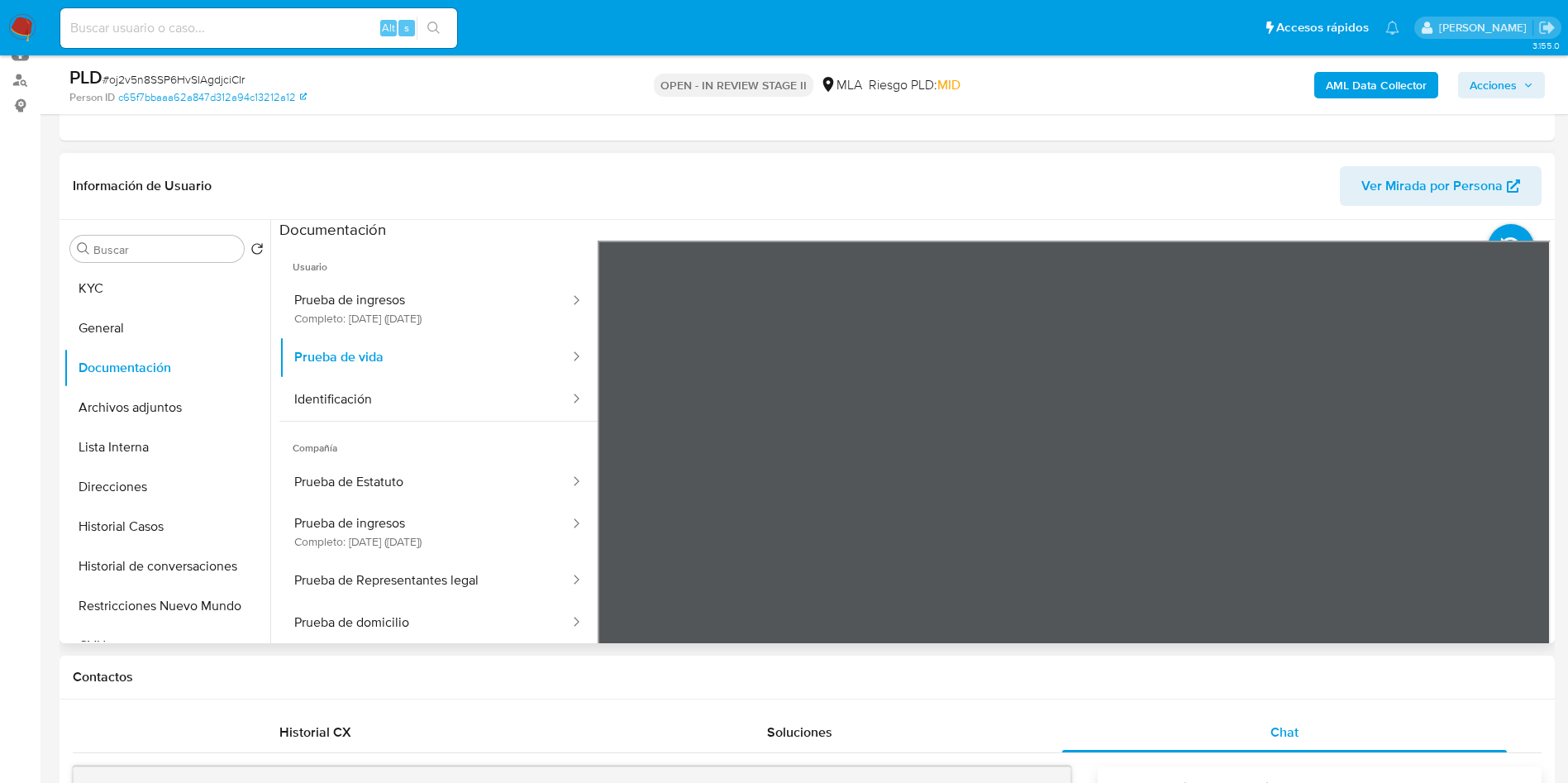
scroll to position [248, 0]
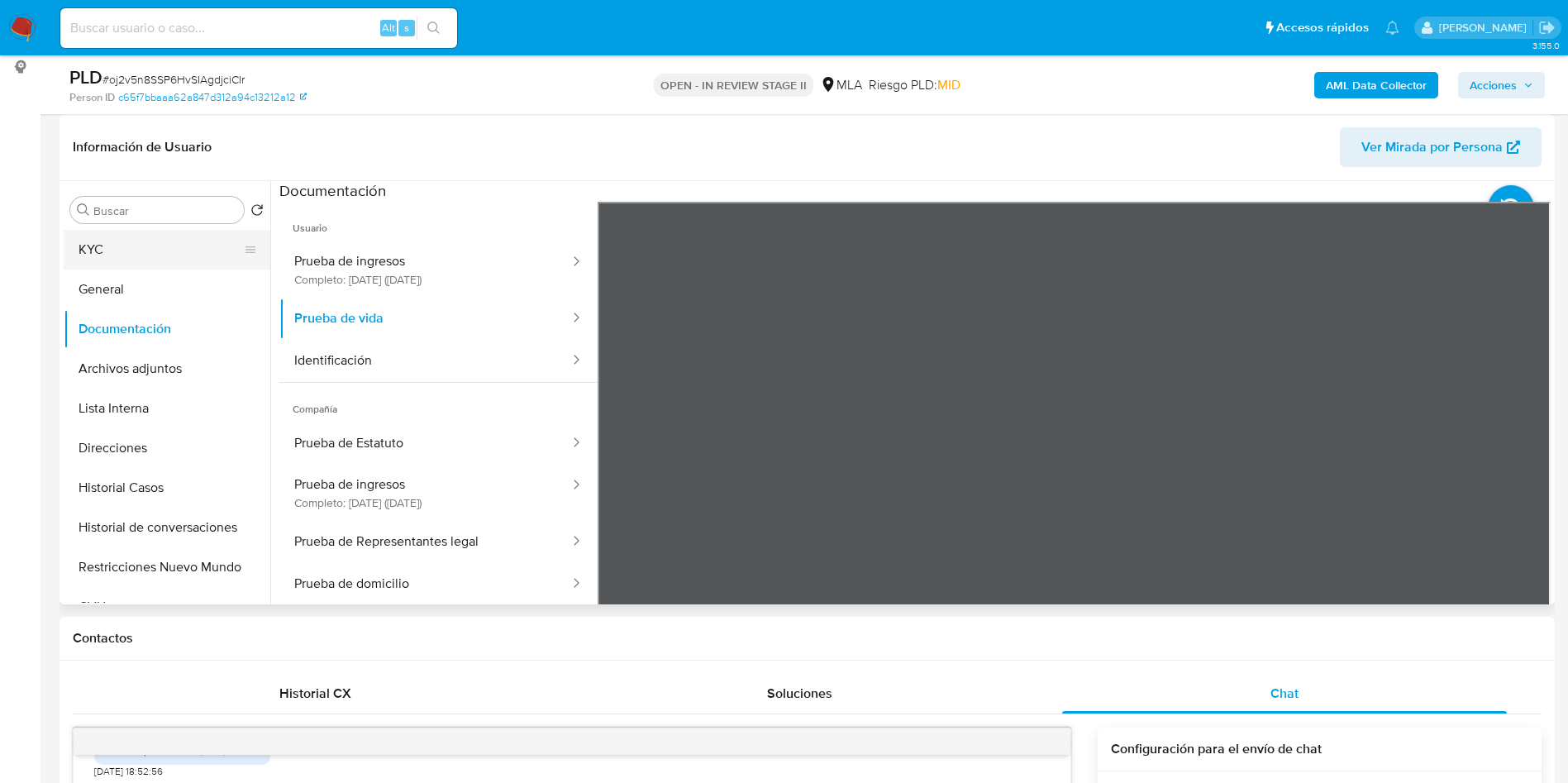
click at [175, 242] on button "KYC" at bounding box center [160, 250] width 193 height 39
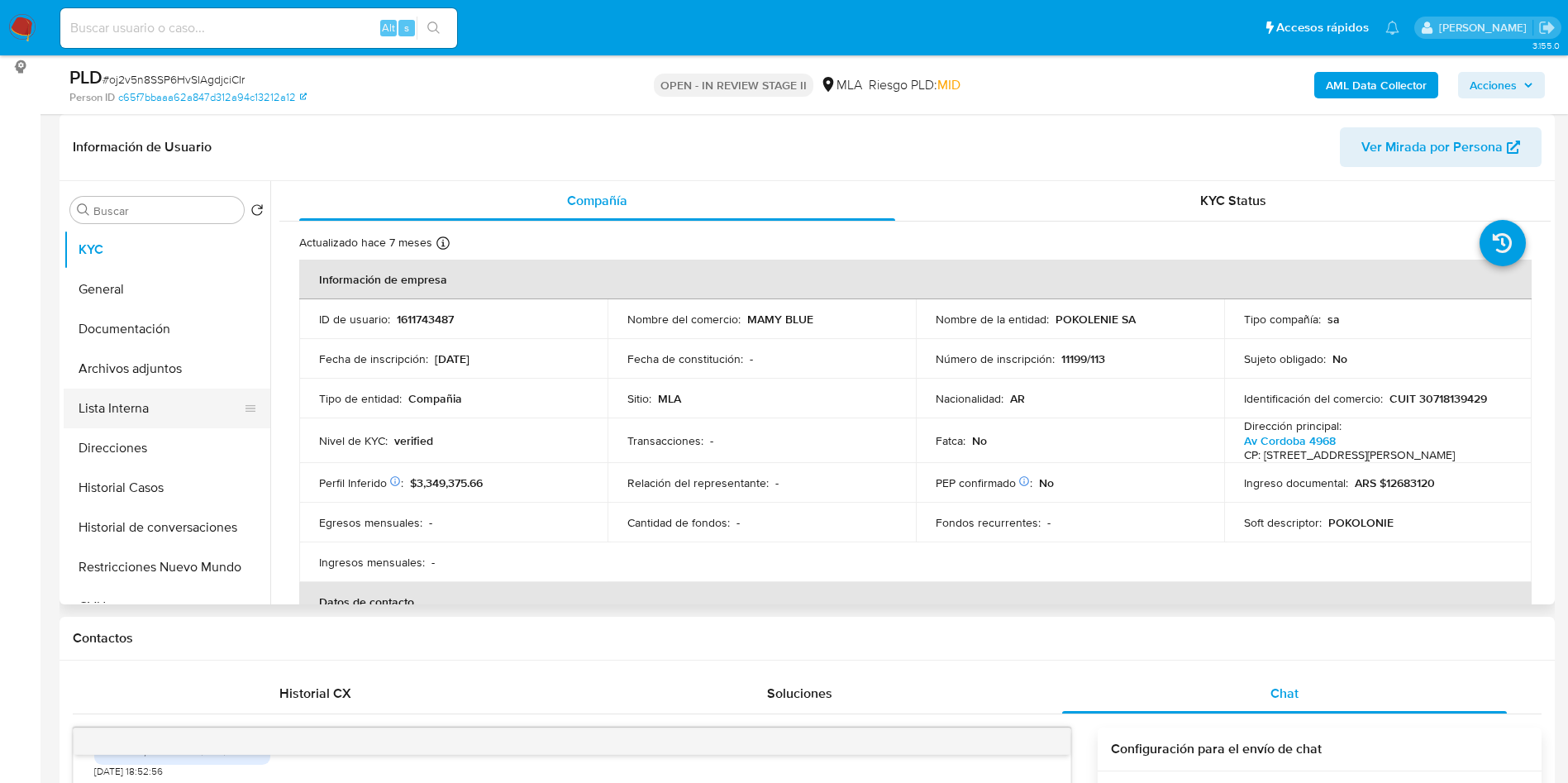
click at [149, 392] on button "Lista Interna" at bounding box center [160, 407] width 193 height 39
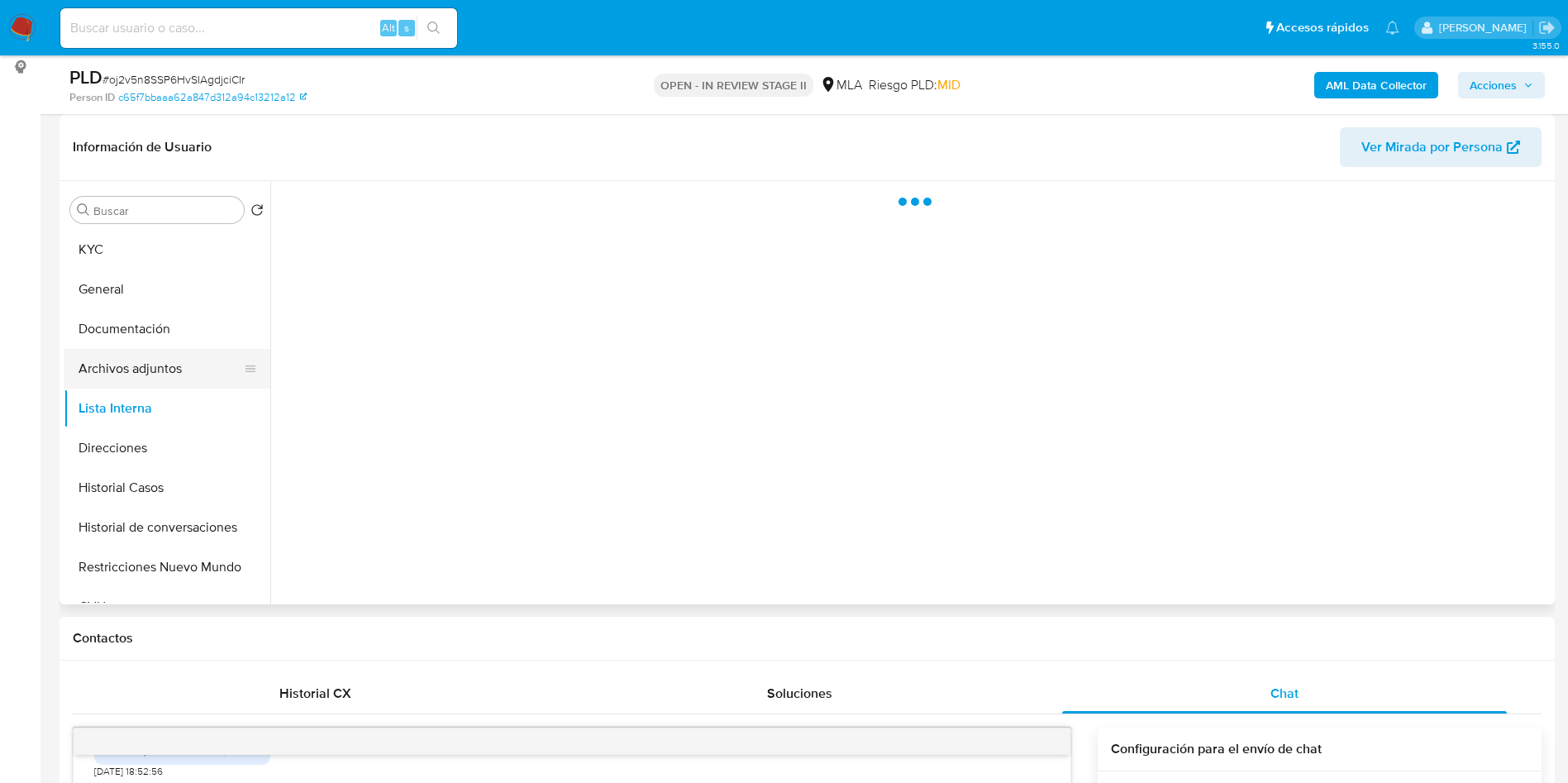
click at [151, 377] on button "Archivos adjuntos" at bounding box center [160, 368] width 193 height 39
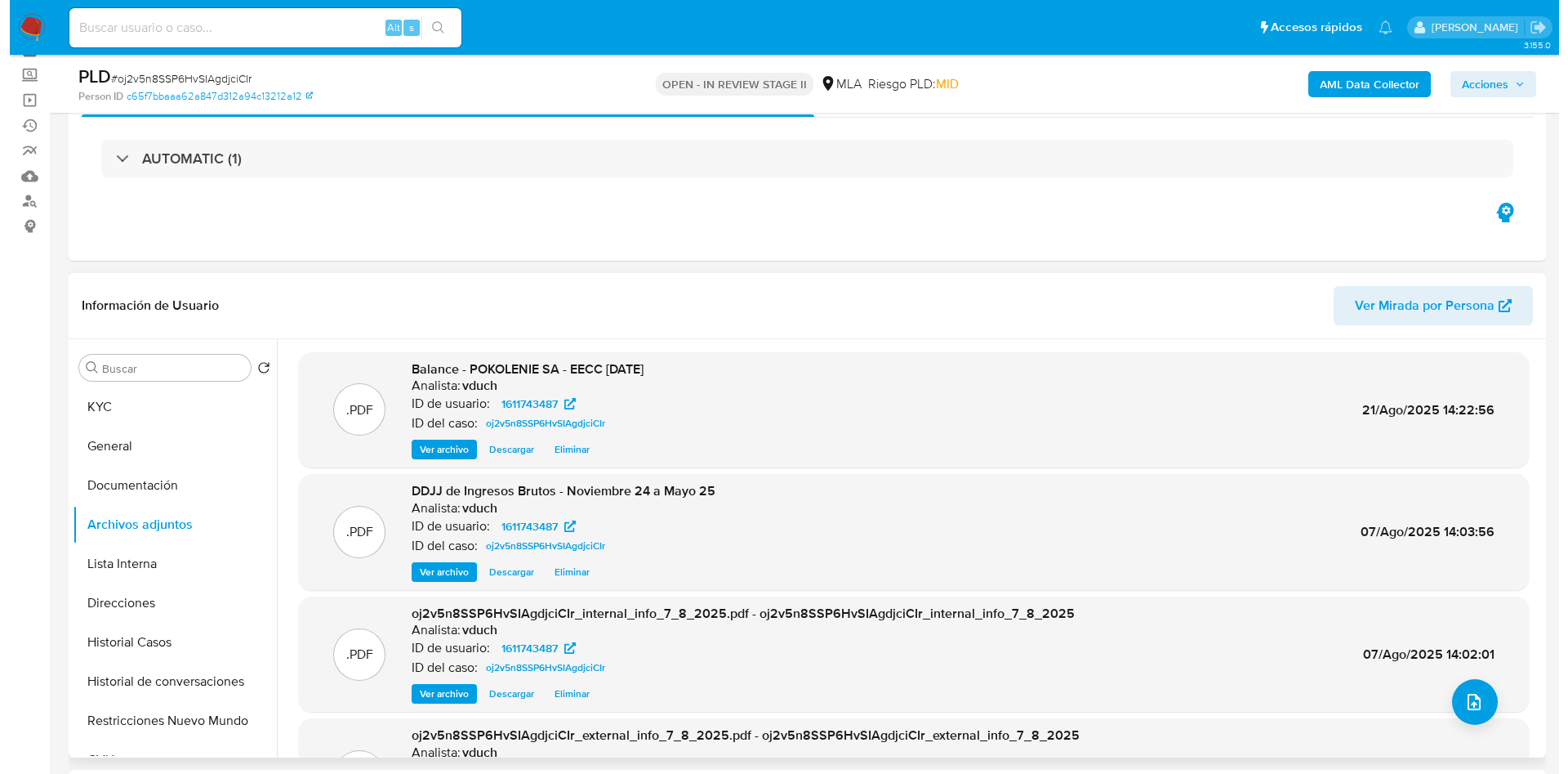
scroll to position [123, 0]
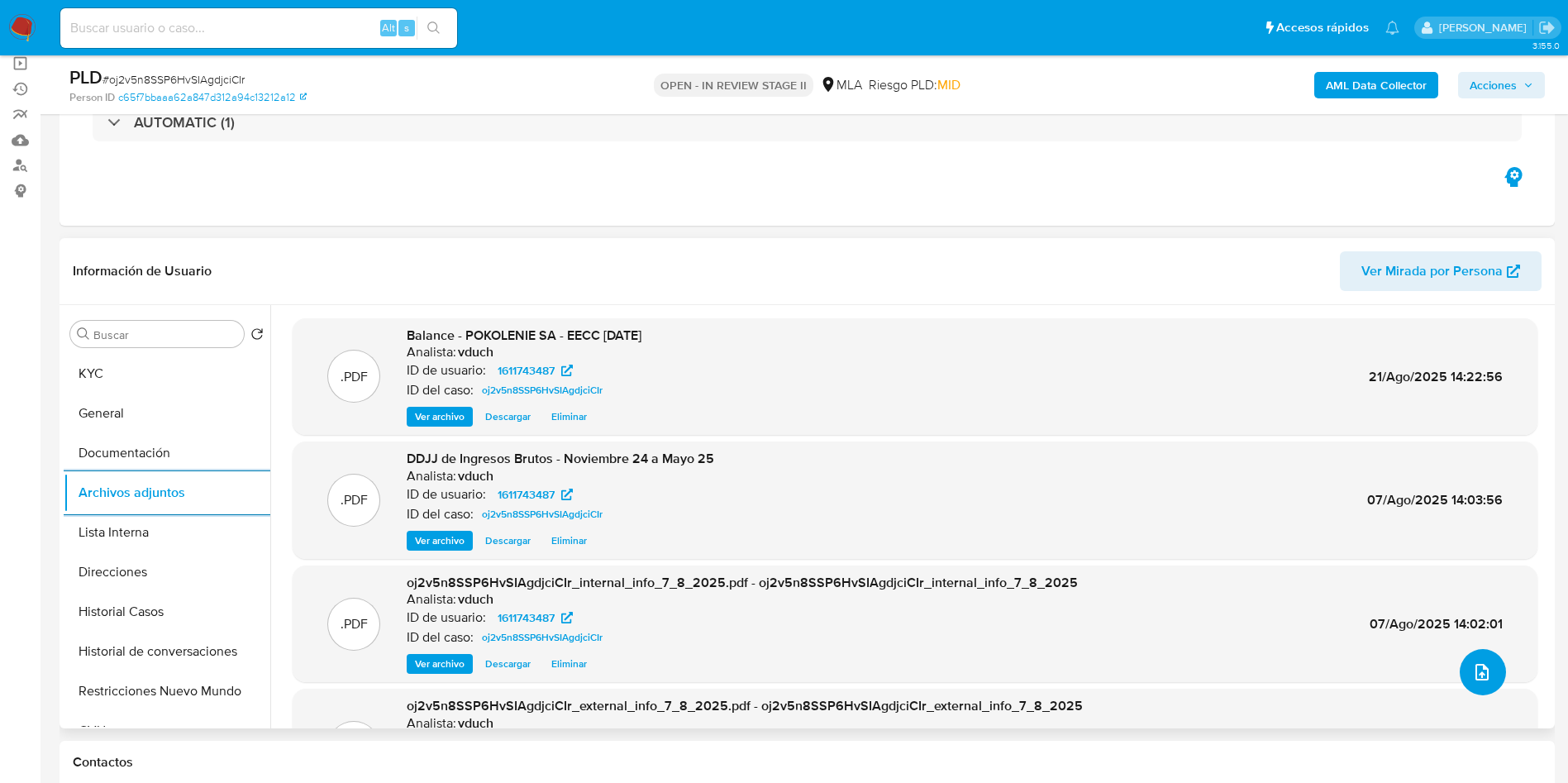
click at [1471, 667] on icon "upload-file" at bounding box center [1481, 672] width 20 height 20
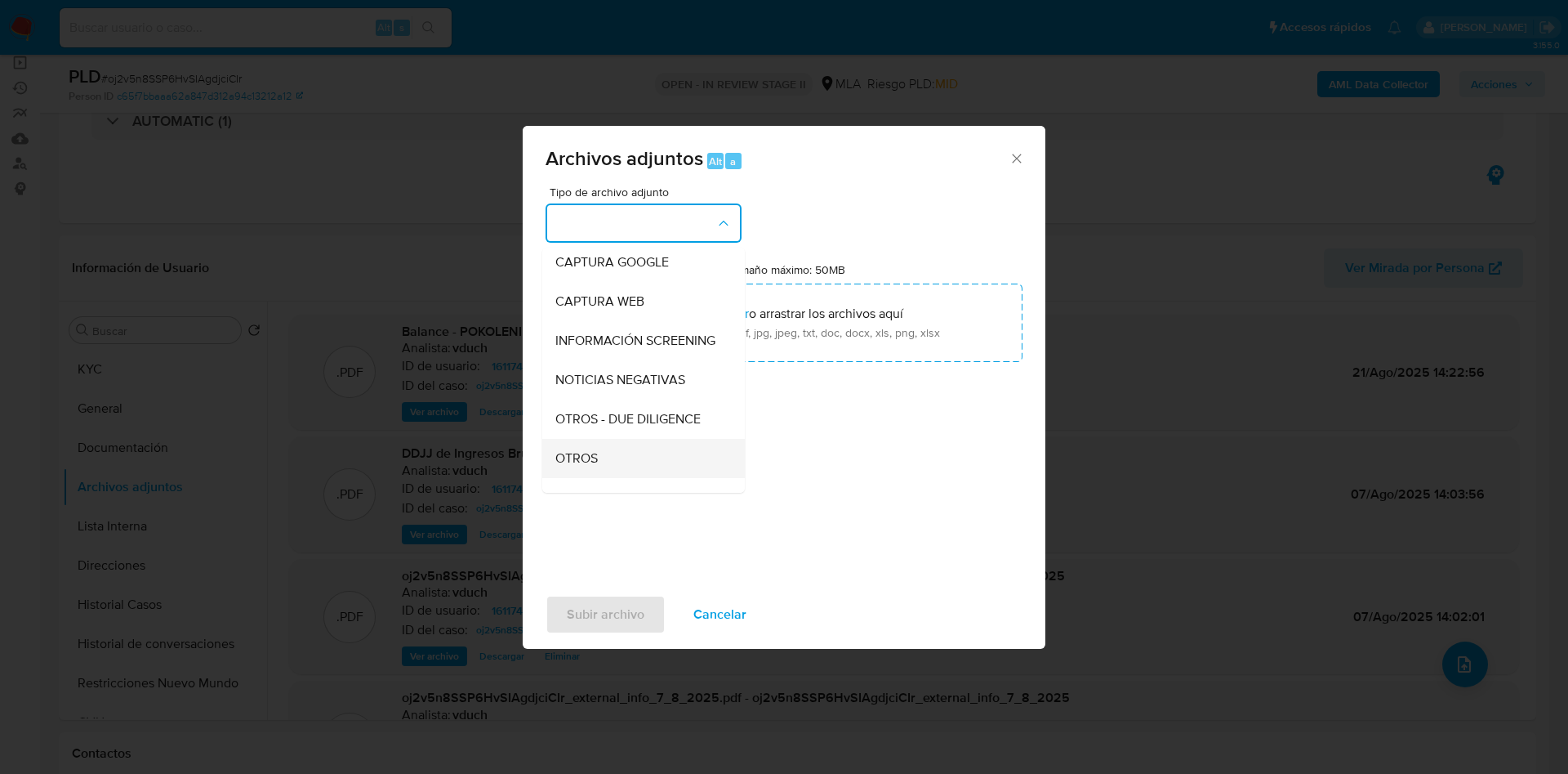
click at [608, 471] on div "OTROS" at bounding box center [638, 458] width 167 height 39
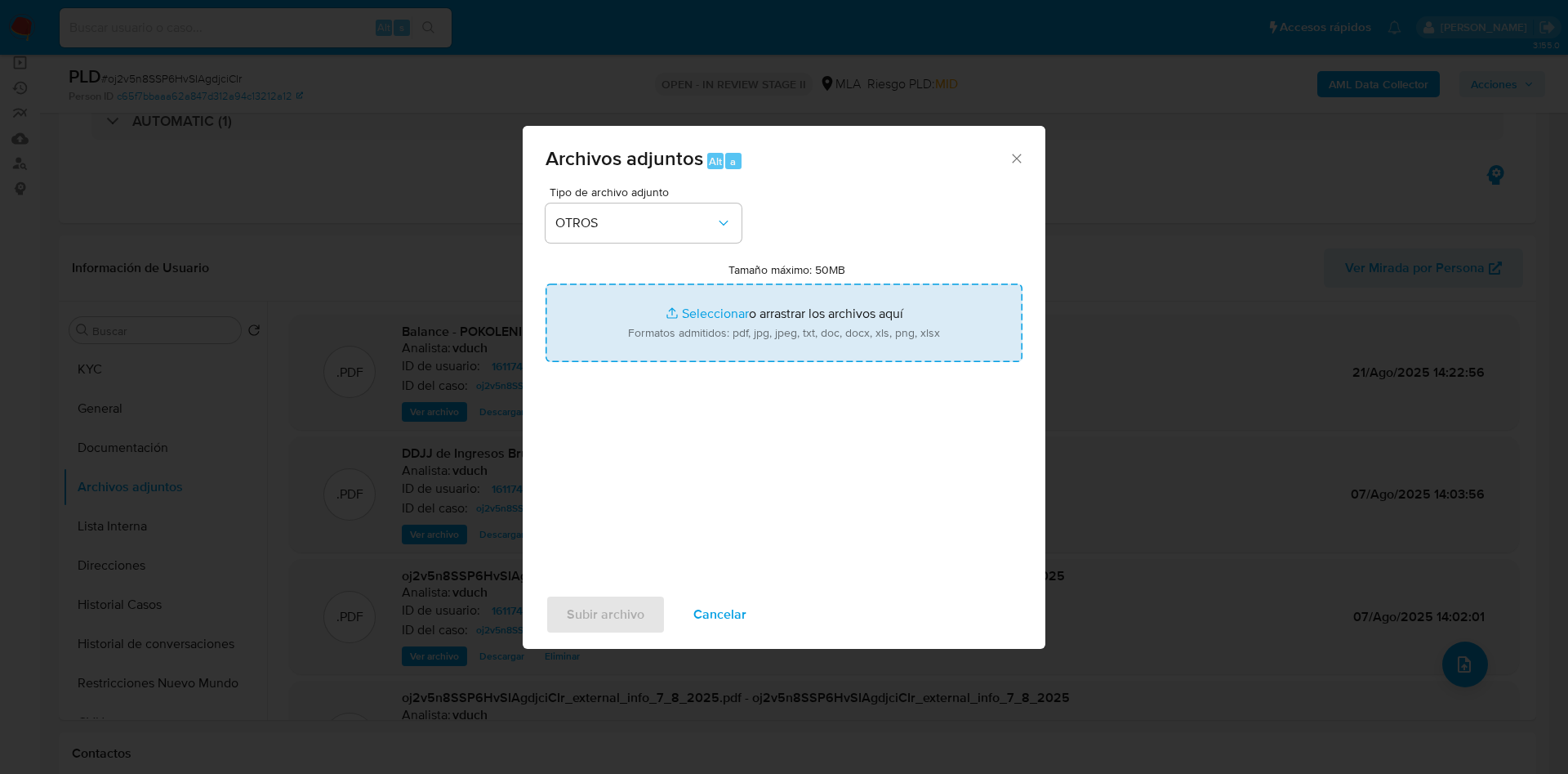
type input "C:\fakepath\Movimientos - 1611743487 - oj2v5n8SSP6HvSIAgdjciCIr.xlsx"
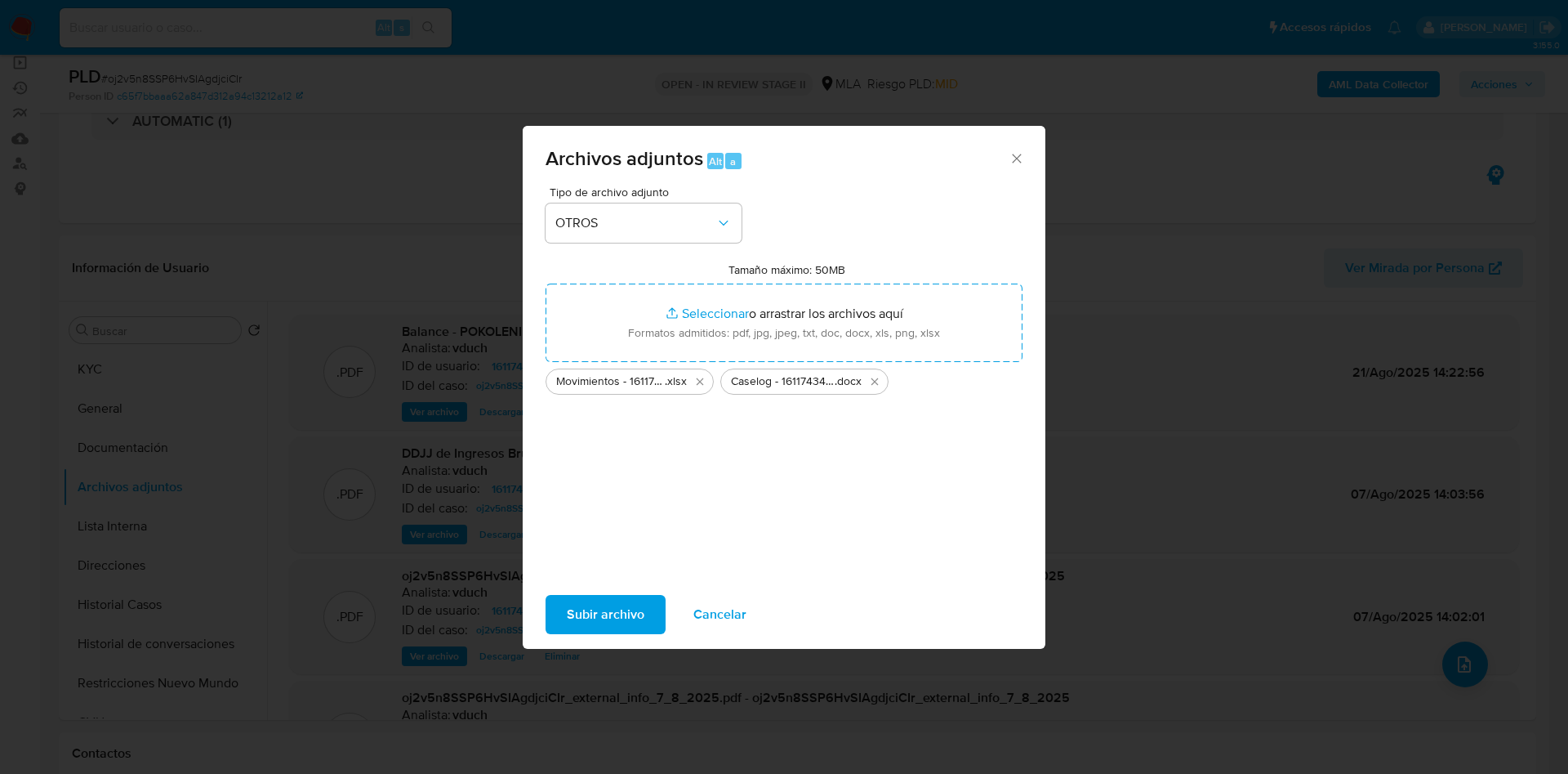
click at [622, 601] on span "Subir archivo" at bounding box center [605, 614] width 77 height 36
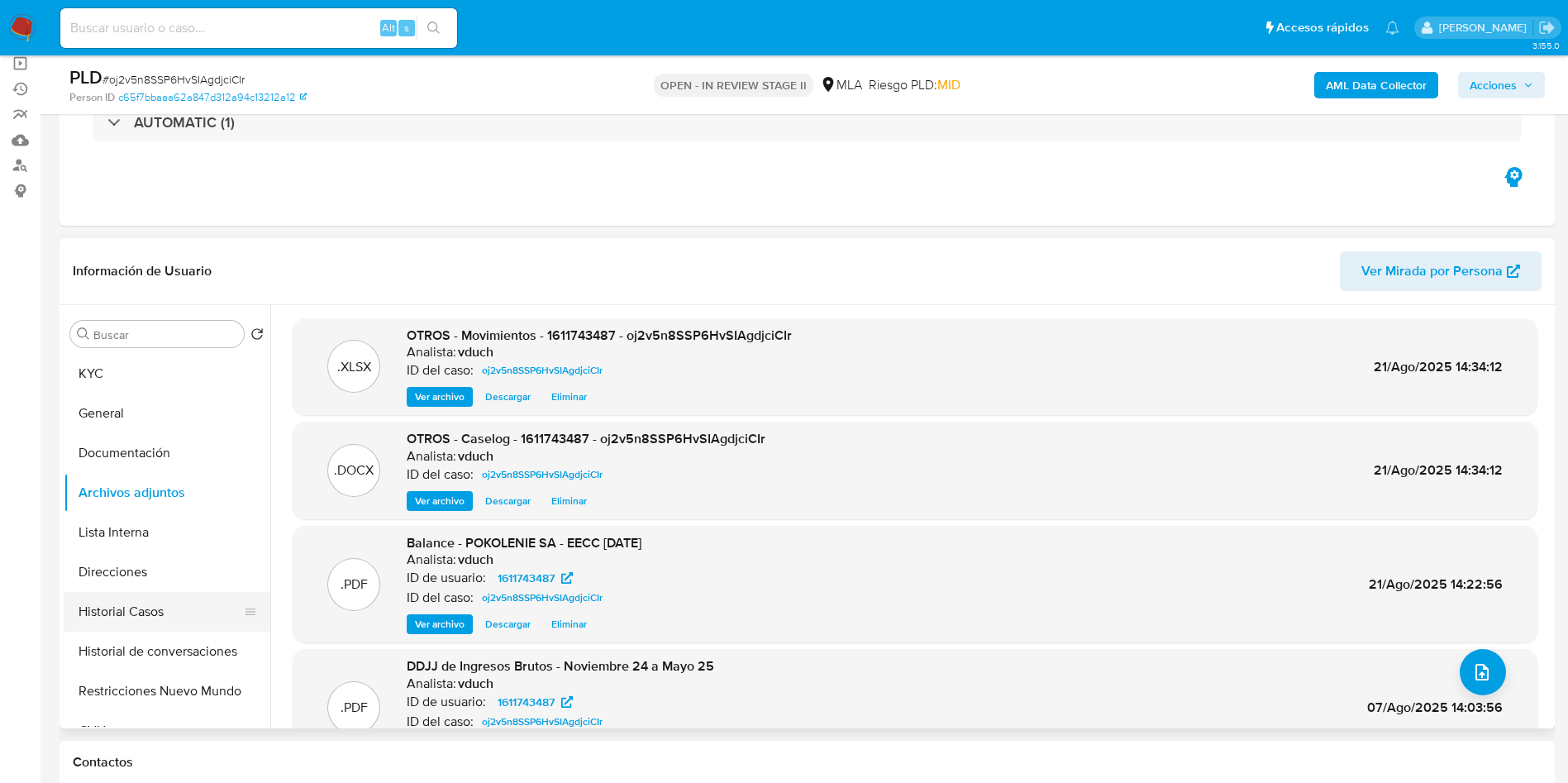
click at [155, 607] on button "Historial Casos" at bounding box center [160, 612] width 193 height 39
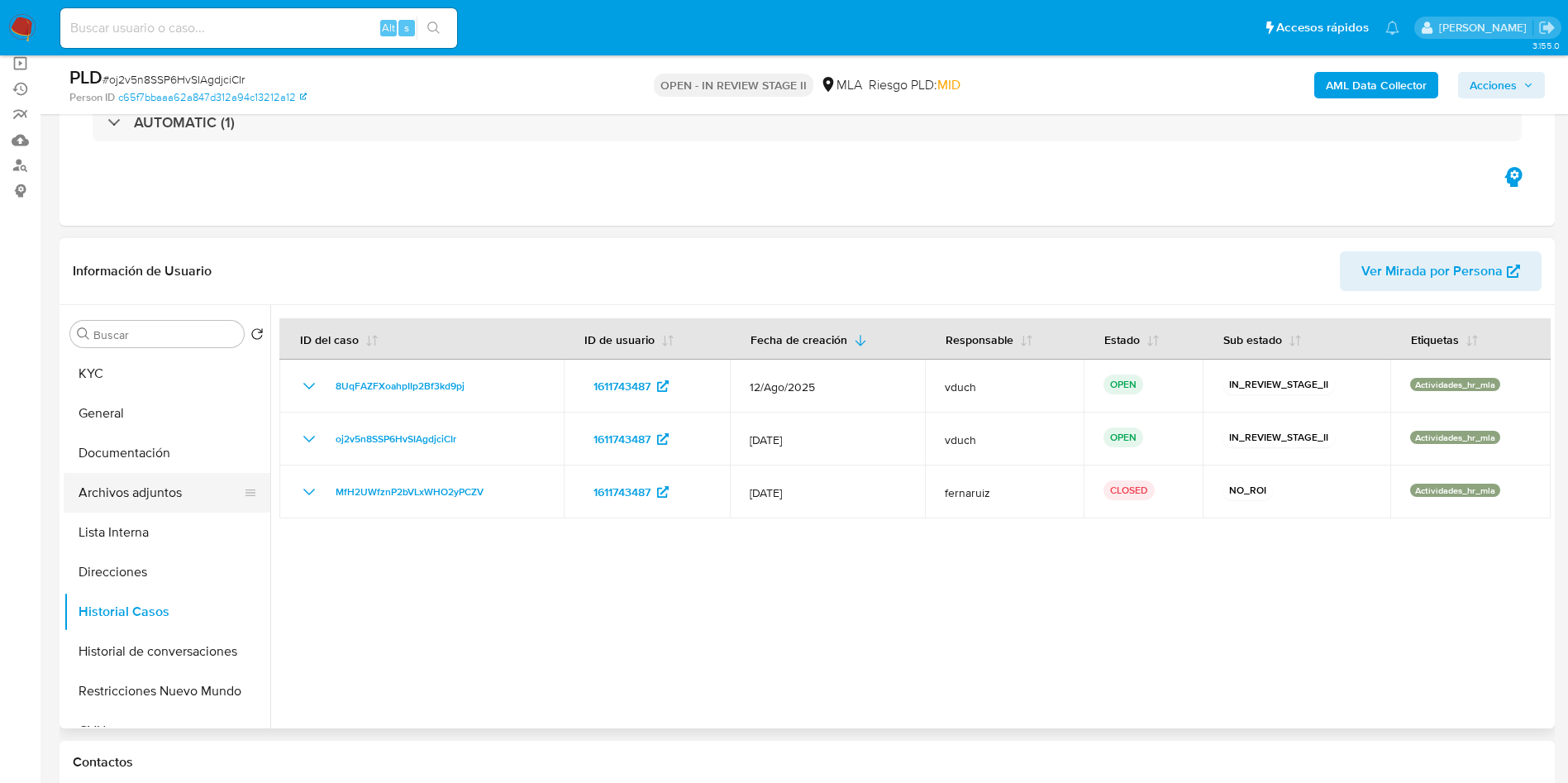
click at [175, 487] on button "Archivos adjuntos" at bounding box center [160, 492] width 193 height 39
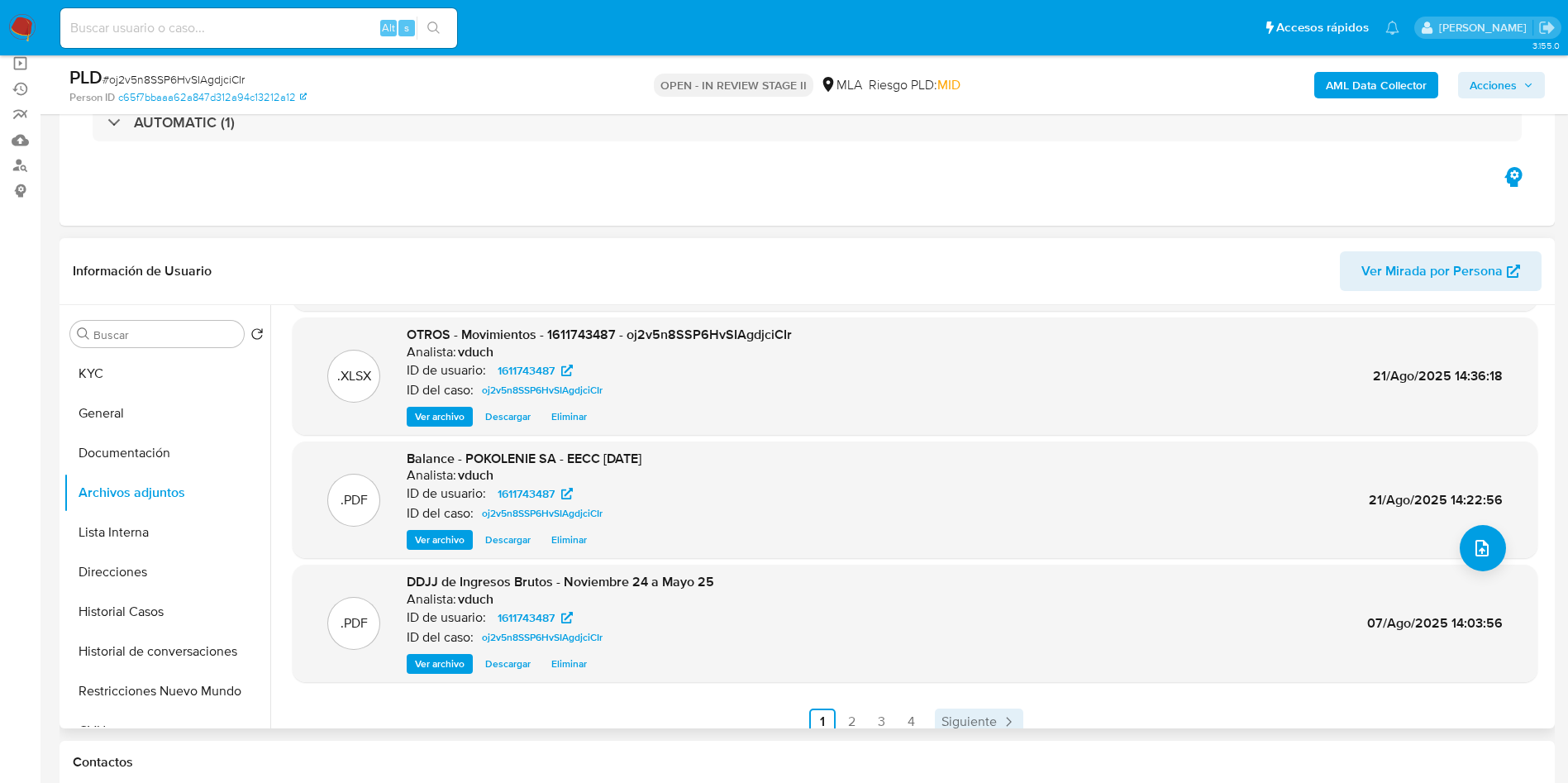
click at [951, 721] on span "Siguiente" at bounding box center [969, 722] width 55 height 13
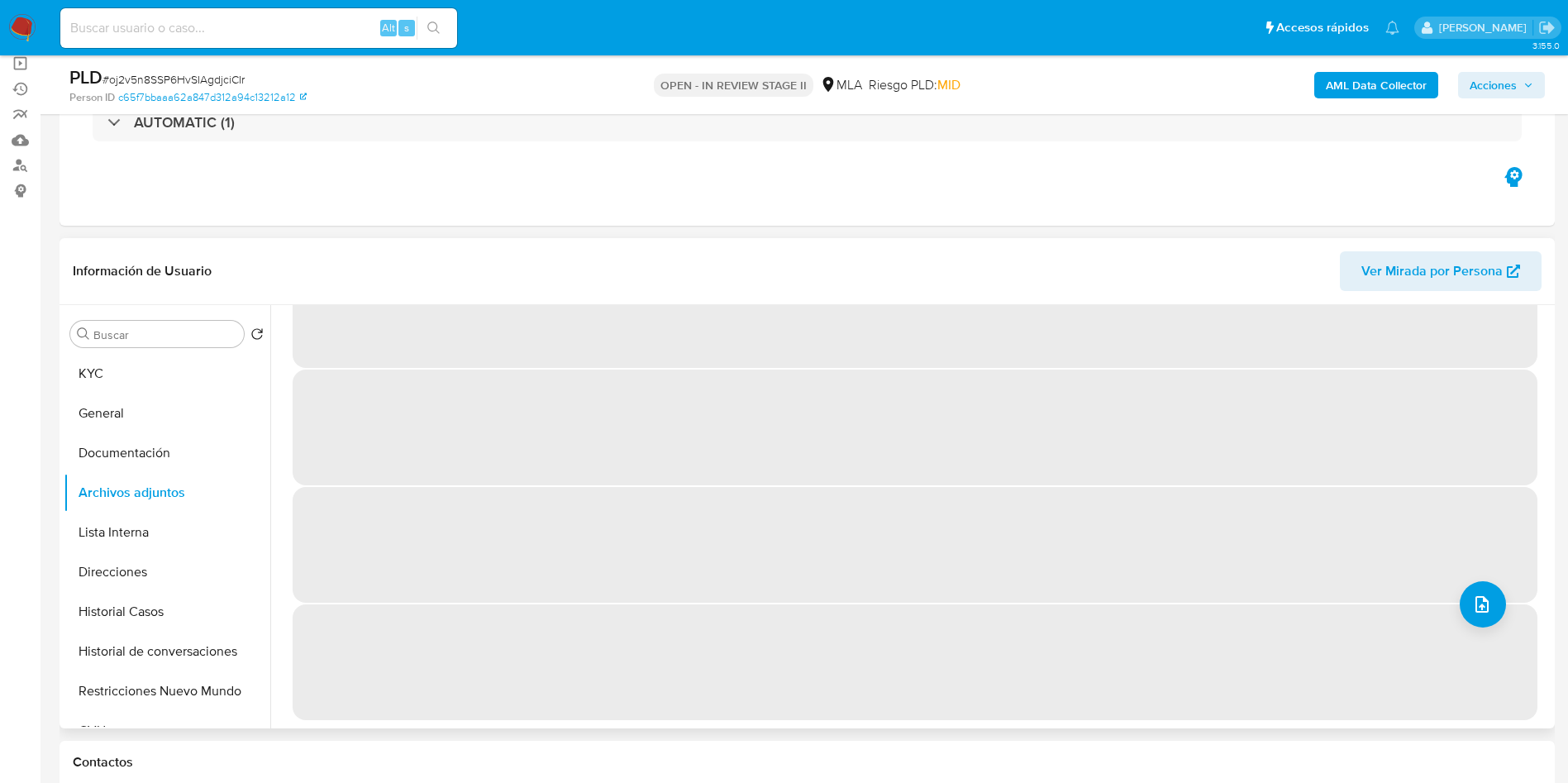
scroll to position [0, 0]
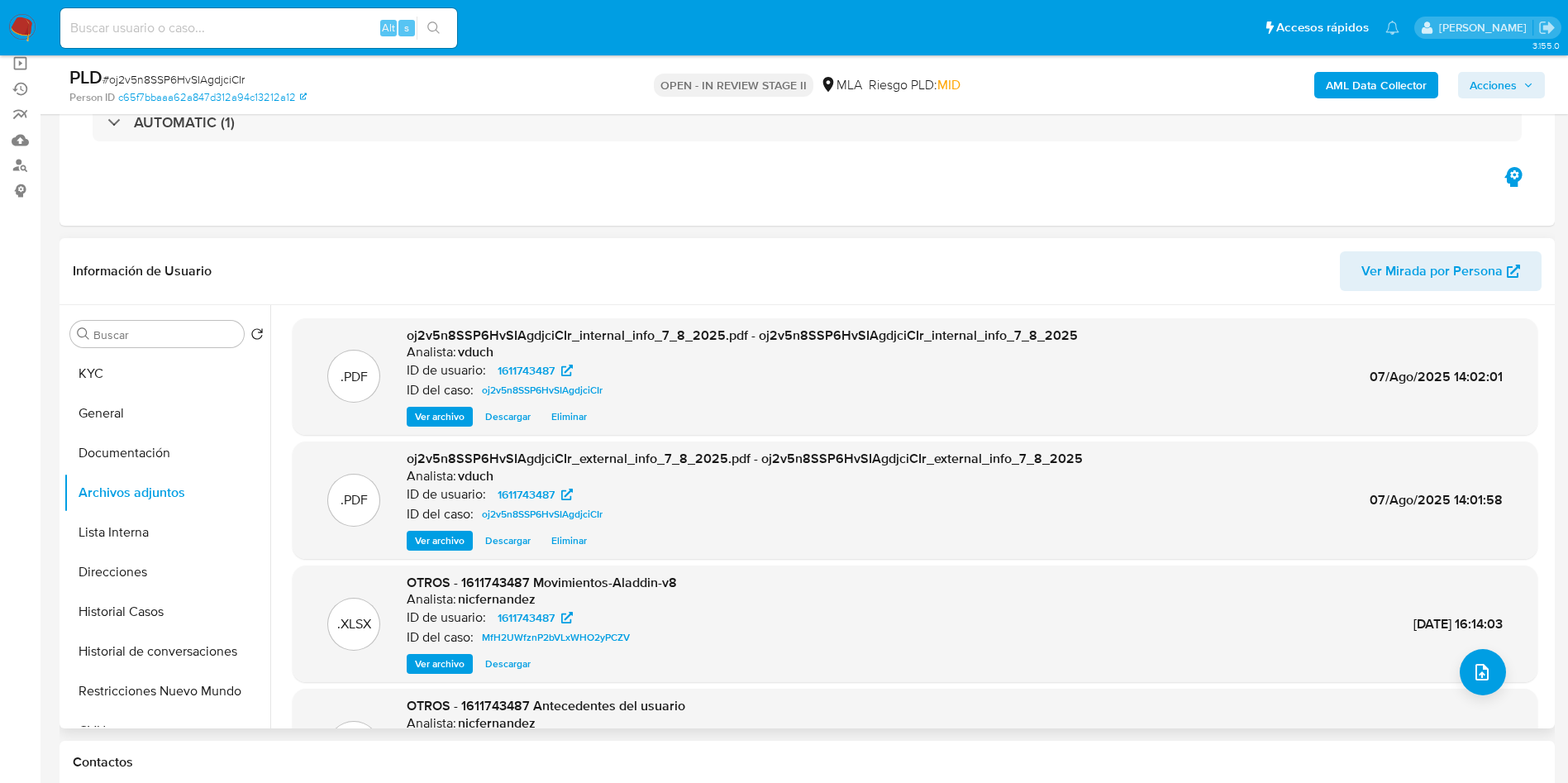
click at [1486, 78] on span "Acciones" at bounding box center [1492, 85] width 47 height 26
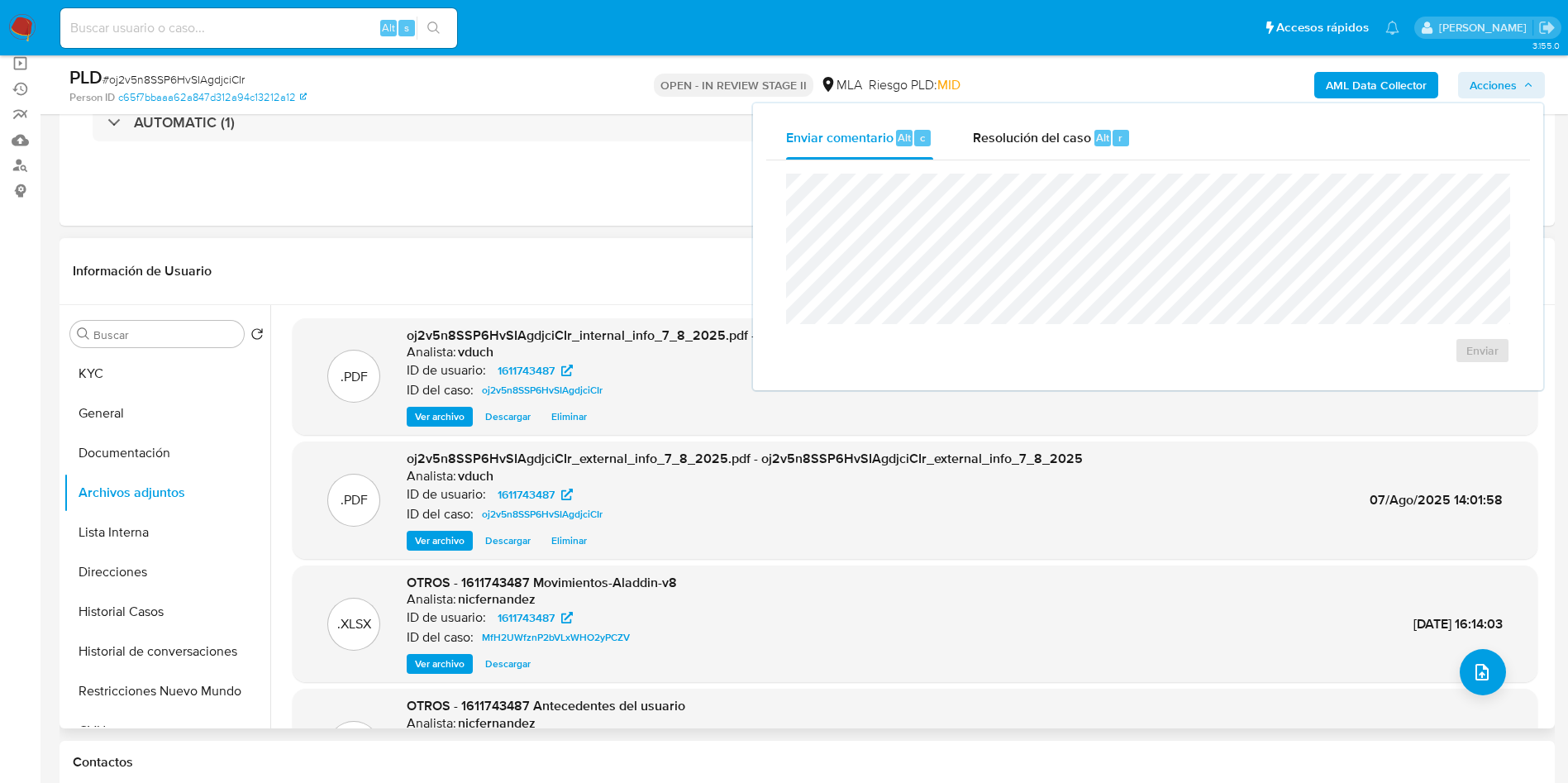
click at [1075, 161] on div "Enviar" at bounding box center [1147, 269] width 763 height 217
click at [1083, 130] on span "Resolución del caso" at bounding box center [1031, 137] width 118 height 19
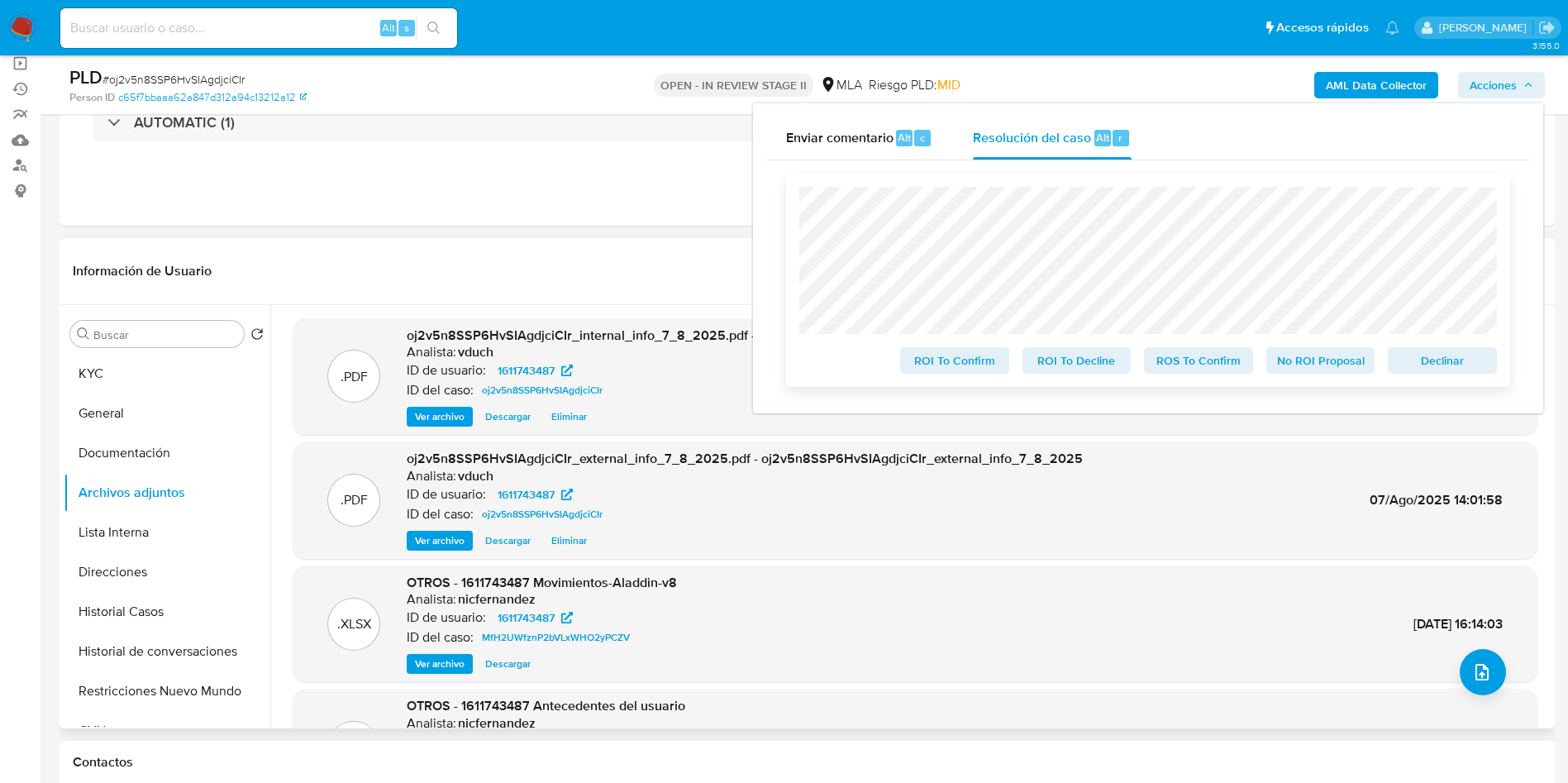
click at [1331, 356] on span "No ROI Proposal" at bounding box center [1320, 360] width 86 height 24
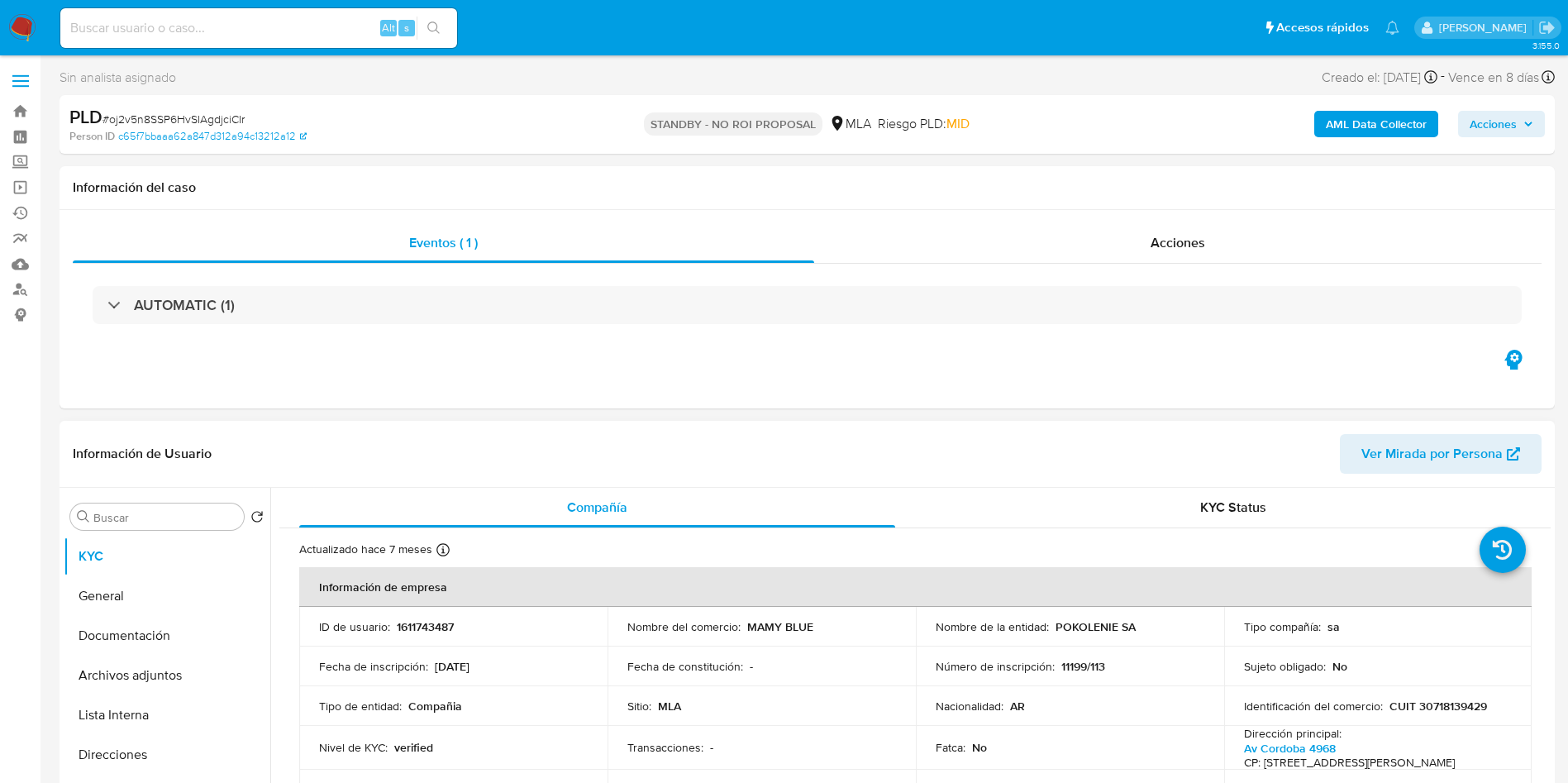
select select "10"
click at [648, 253] on div "Eventos ( 1 )" at bounding box center [443, 243] width 742 height 39
drag, startPoint x: 624, startPoint y: 87, endPoint x: 617, endPoint y: 34, distance: 53.5
click at [625, 87] on div "Sin analista asignado Asignado el: [DATE] 16:30:09 Creado el: [DATE] Creado el:…" at bounding box center [807, 81] width 1495 height 29
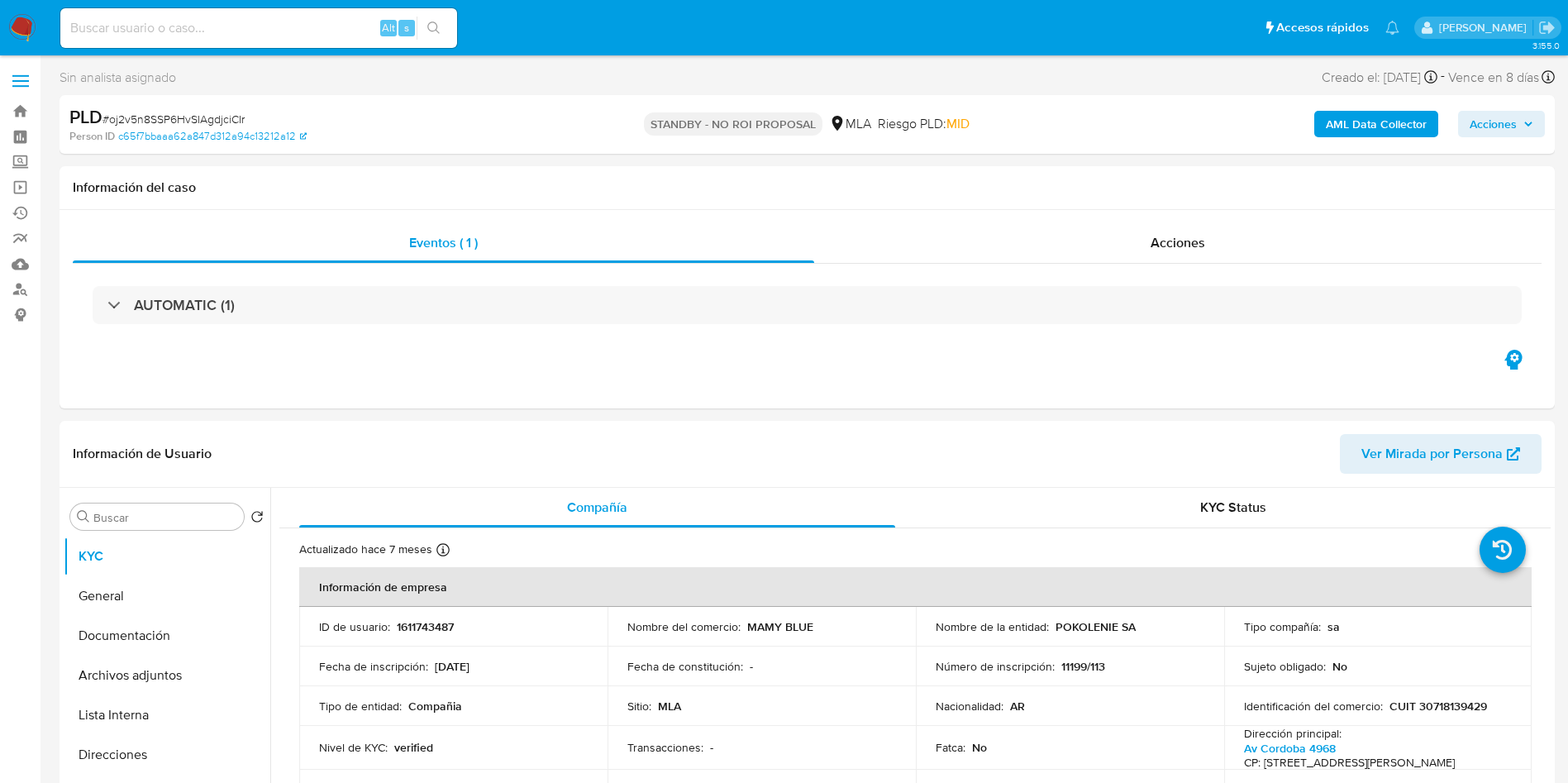
click at [616, 29] on ul "Pausado Ver notificaciones Alt s Accesos rápidos Presiona las siguientes teclas…" at bounding box center [730, 27] width 1356 height 41
click at [835, 202] on div "Información del caso" at bounding box center [807, 188] width 1495 height 44
drag, startPoint x: 868, startPoint y: 301, endPoint x: 810, endPoint y: 239, distance: 84.9
click at [870, 302] on div "AUTOMATIC (1)" at bounding box center [806, 304] width 1429 height 38
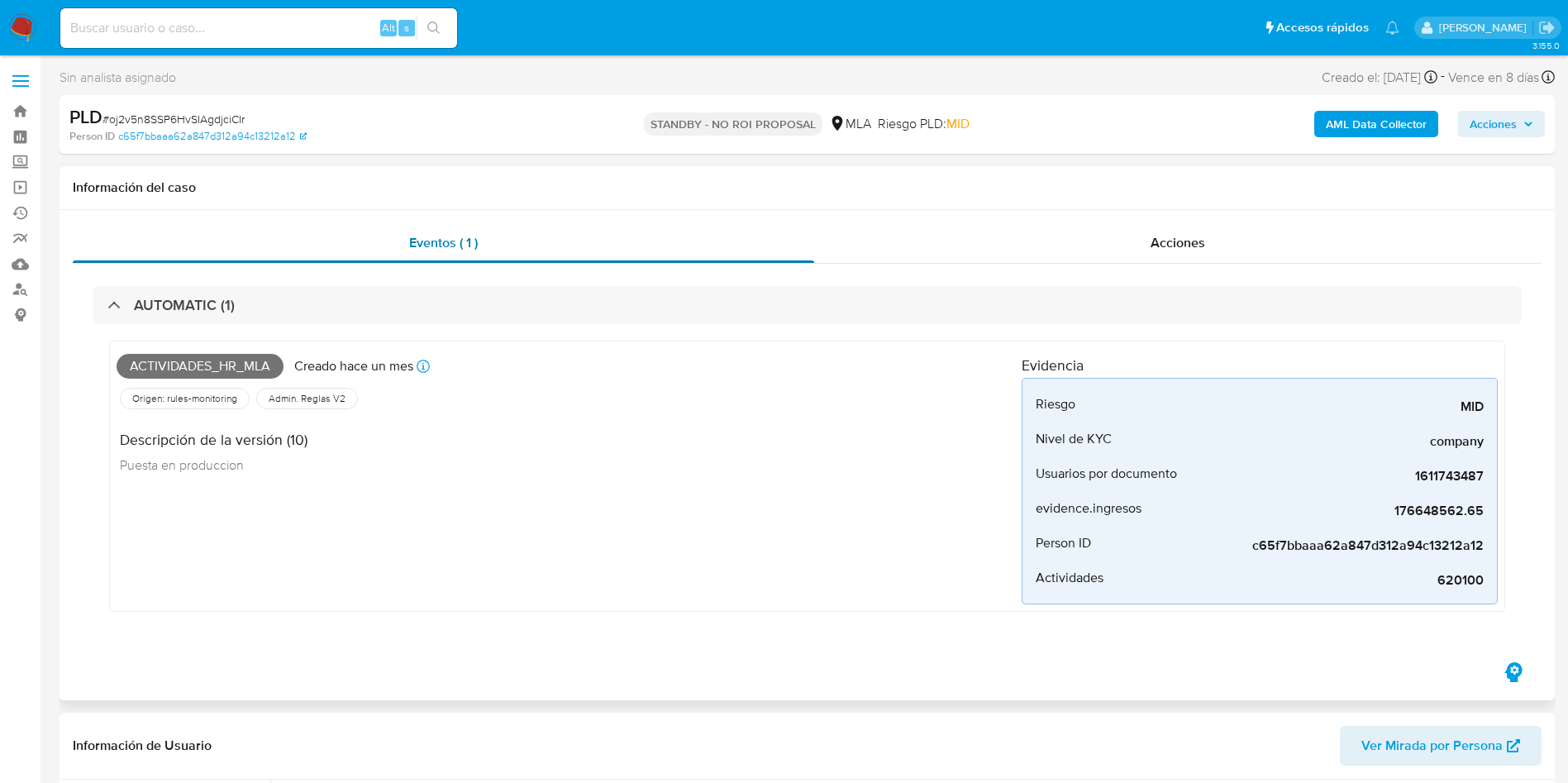
click at [259, 307] on div "AUTOMATIC (1)" at bounding box center [806, 304] width 1429 height 38
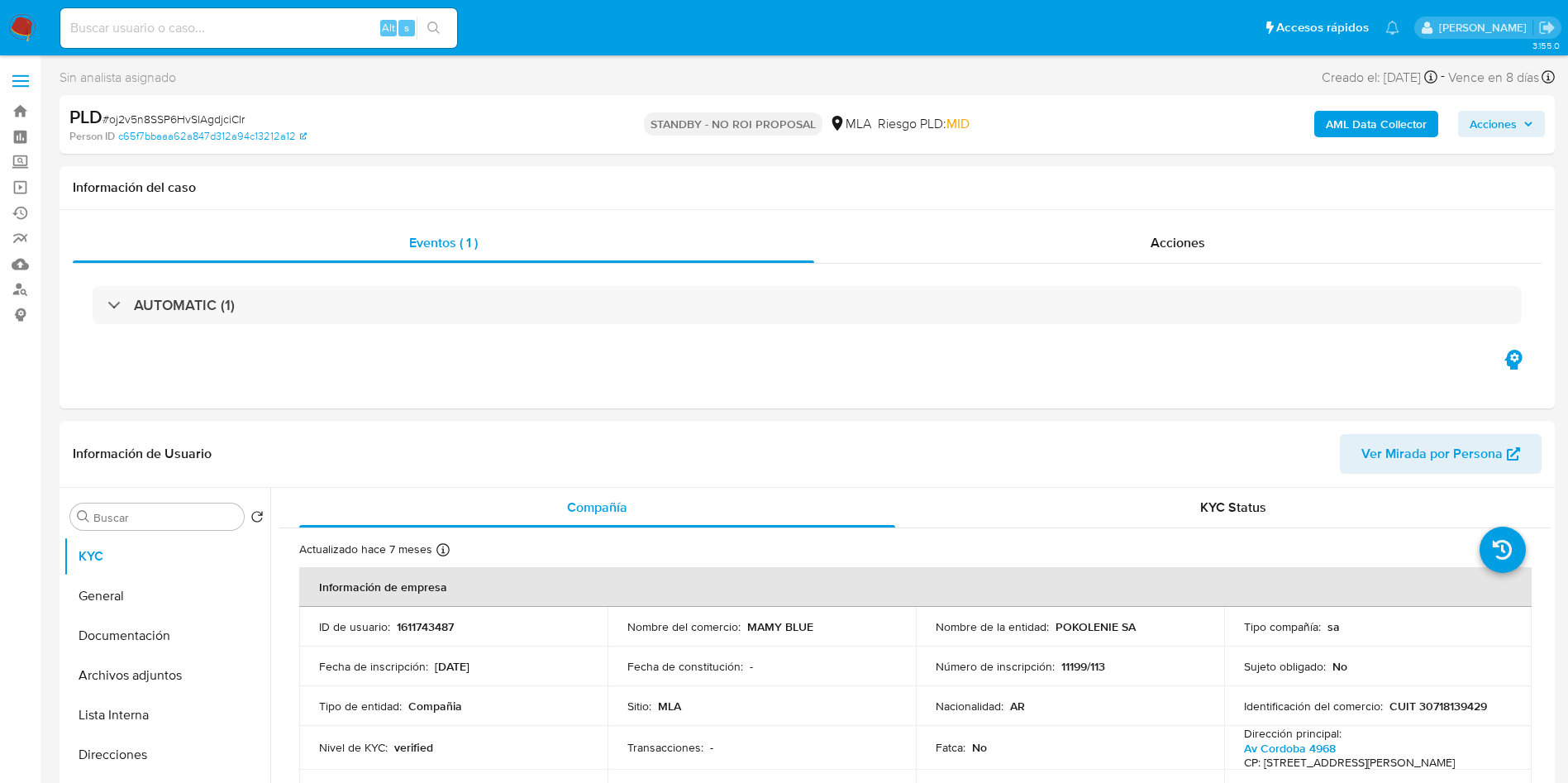
click at [282, 36] on input at bounding box center [259, 29] width 396 height 22
paste input "nNkAHFyWO8eku8btPS91rnVW"
type input "nNkAHFyWO8eku8btPS91rnVW"
click at [459, 36] on li "nNkAHFyWO8eku8btPS91rnVW Alt s" at bounding box center [259, 27] width 405 height 41
click at [448, 25] on button "search-icon" at bounding box center [433, 29] width 34 height 24
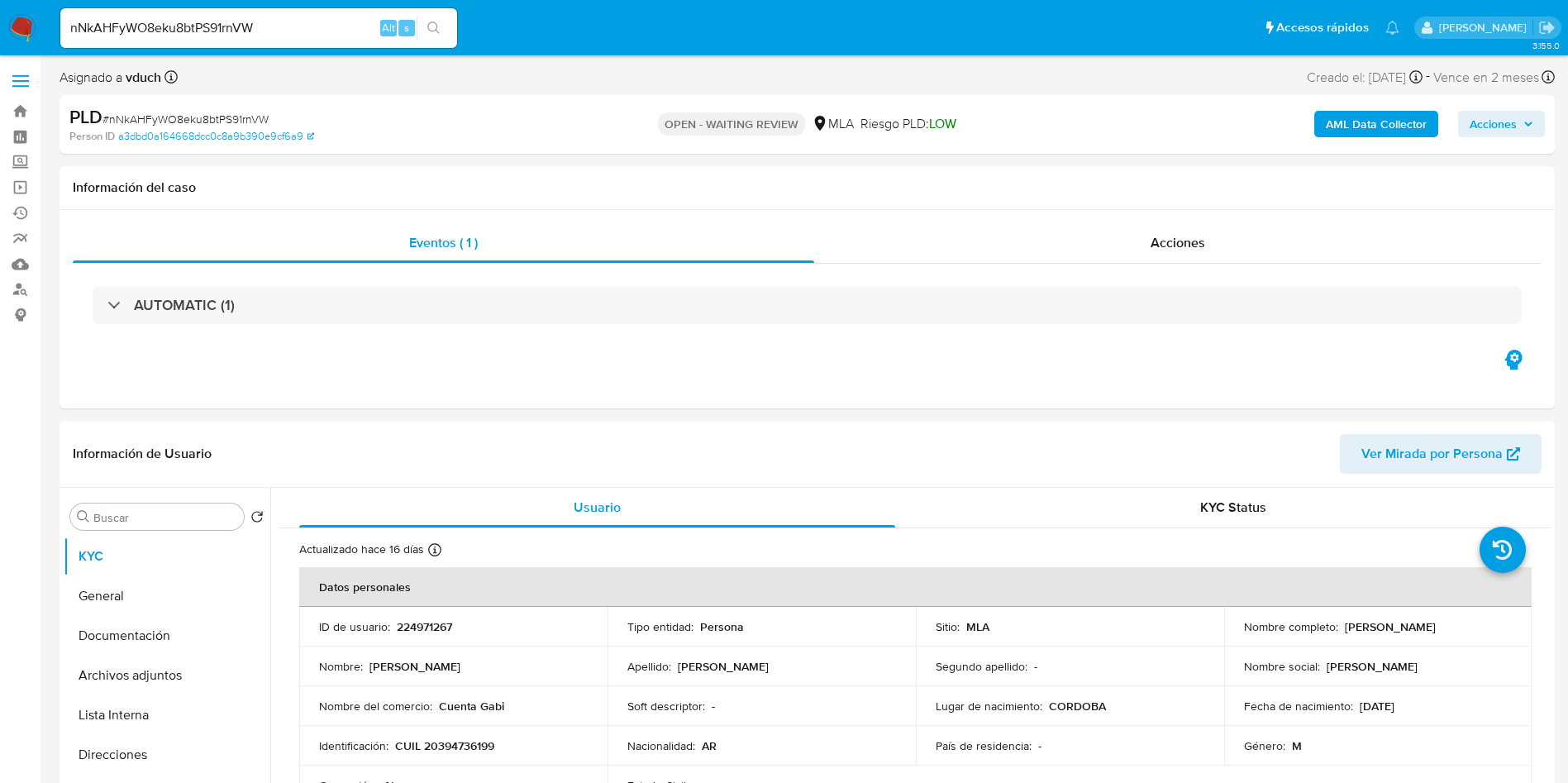
select select "10"
click at [233, 116] on span "# nNkAHFyWO8eku8btPS91rnVW" at bounding box center [186, 119] width 166 height 17
click at [233, 115] on span "# nNkAHFyWO8eku8btPS91rnVW" at bounding box center [186, 119] width 166 height 17
copy span "nNkAHFyWO8eku8btPS91rnVW"
click at [546, 131] on div "Person ID a3dbd0a164668dcc0c8a9b390e9cf6a9" at bounding box center [313, 136] width 488 height 15
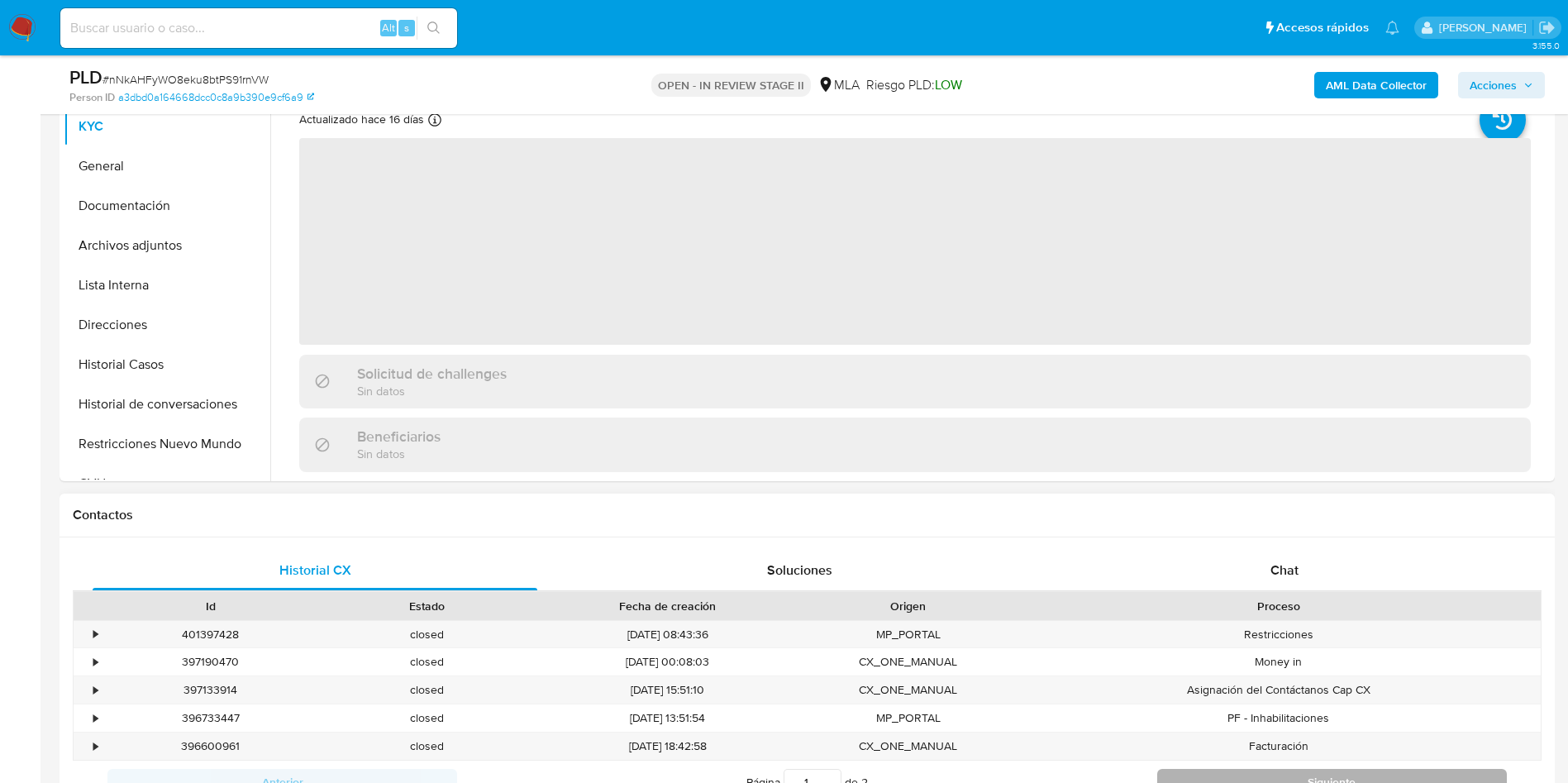
scroll to position [372, 0]
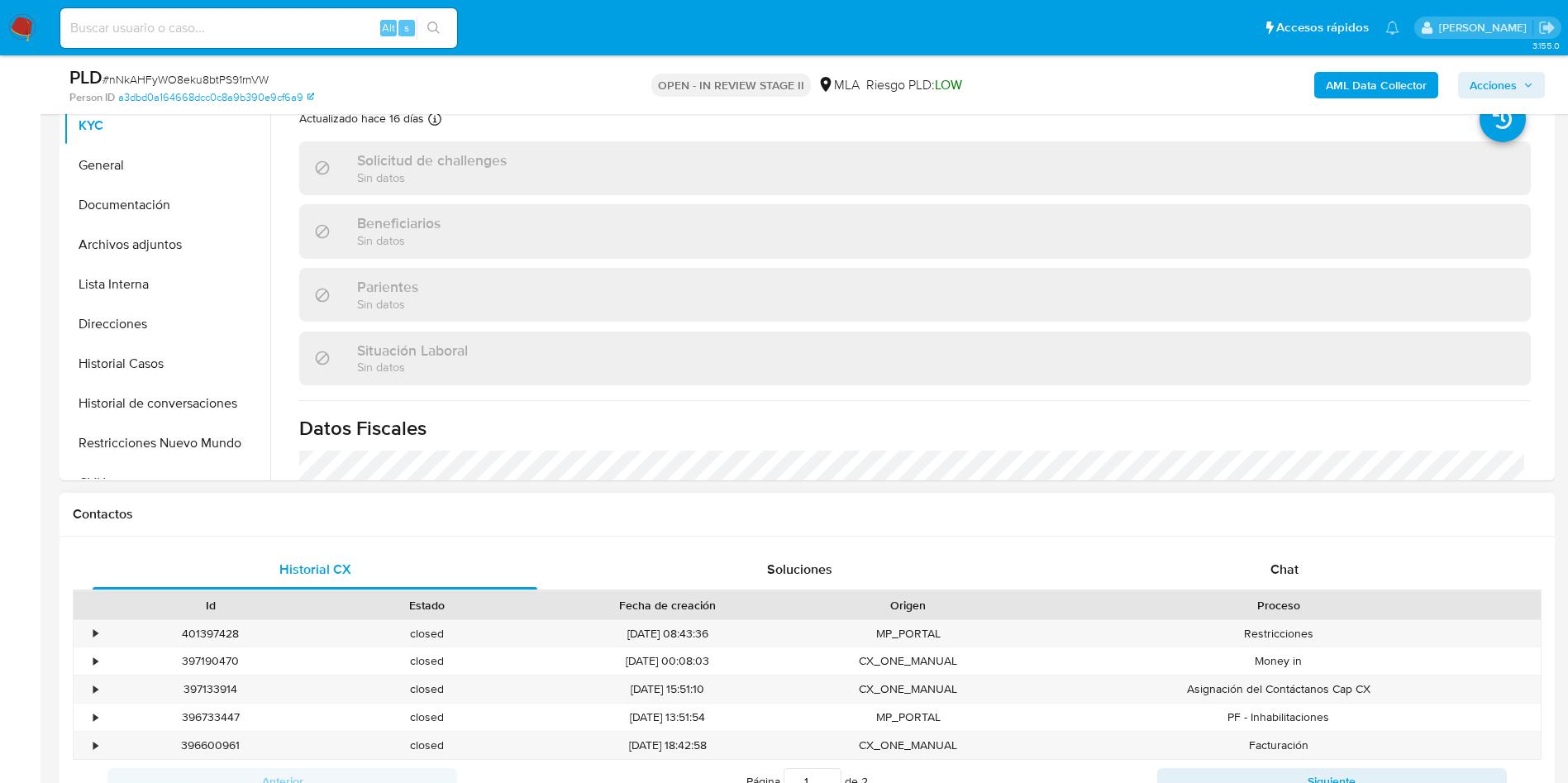
click at [1305, 547] on div "Historial CX Soluciones Chat Id Estado Fecha de creación Origen Proceso • 40139…" at bounding box center [807, 696] width 1495 height 319
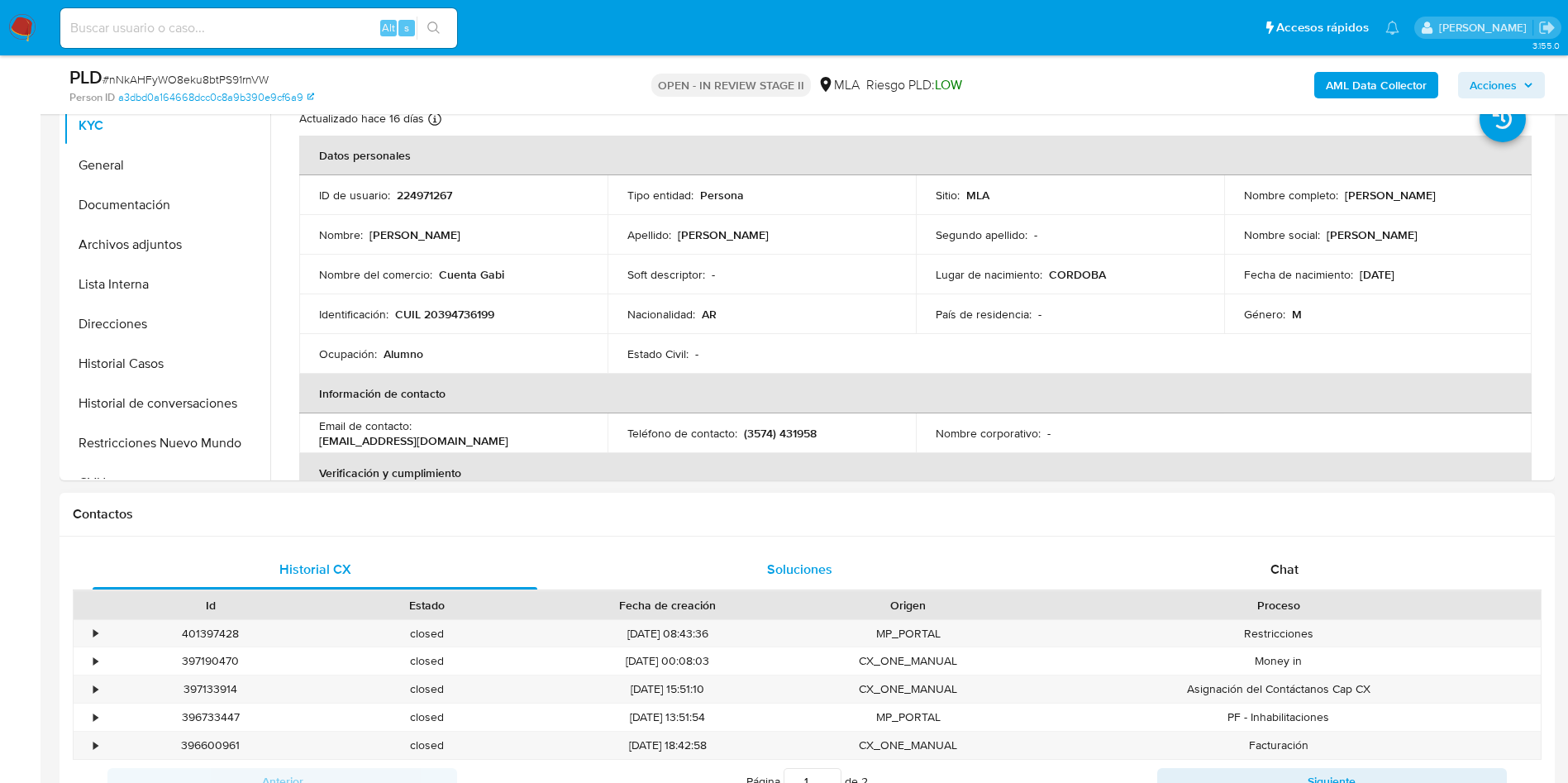
drag, startPoint x: 1326, startPoint y: 582, endPoint x: 863, endPoint y: 578, distance: 463.0
click at [1329, 583] on div "Chat" at bounding box center [1283, 569] width 444 height 39
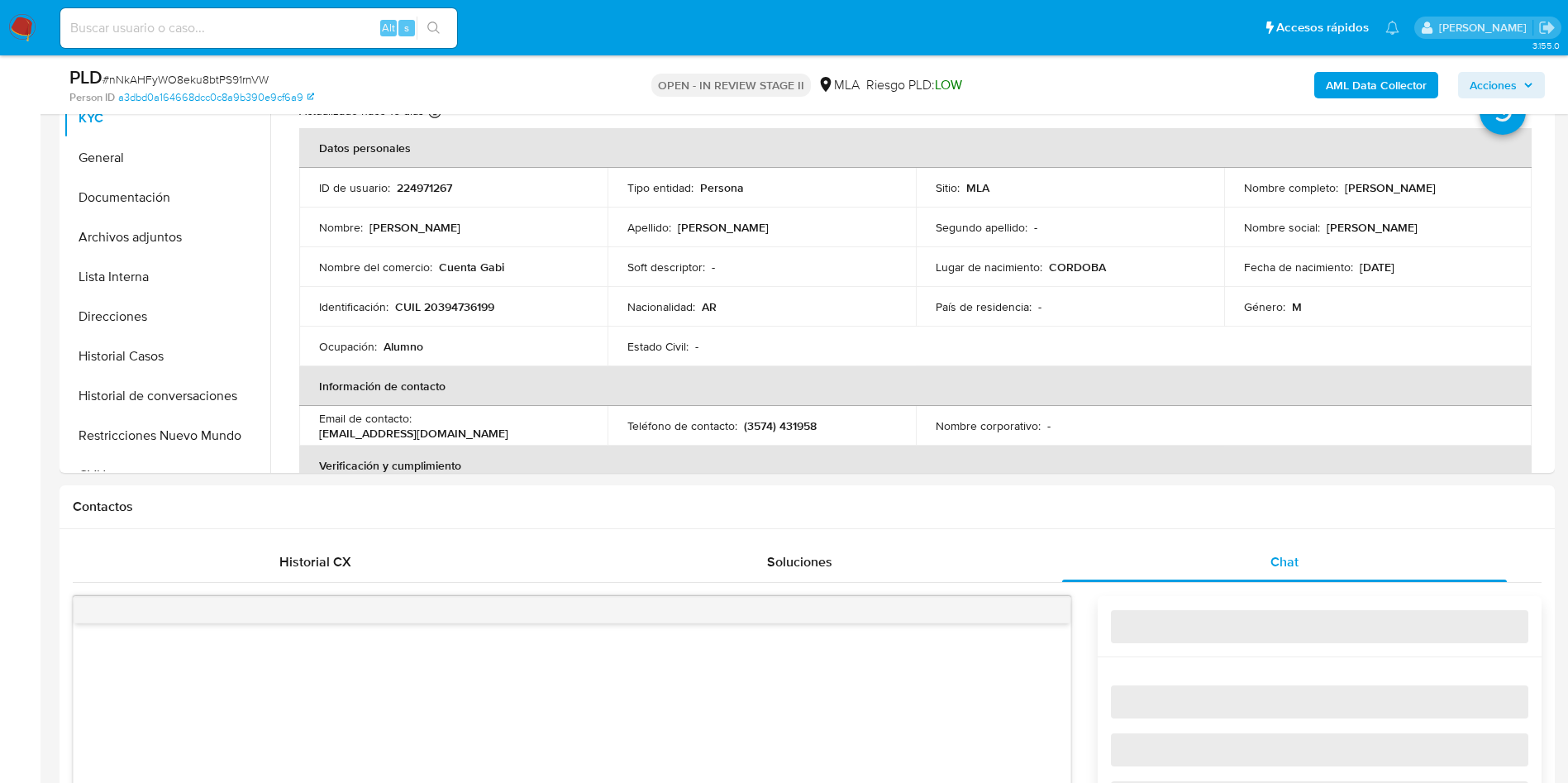
select select "10"
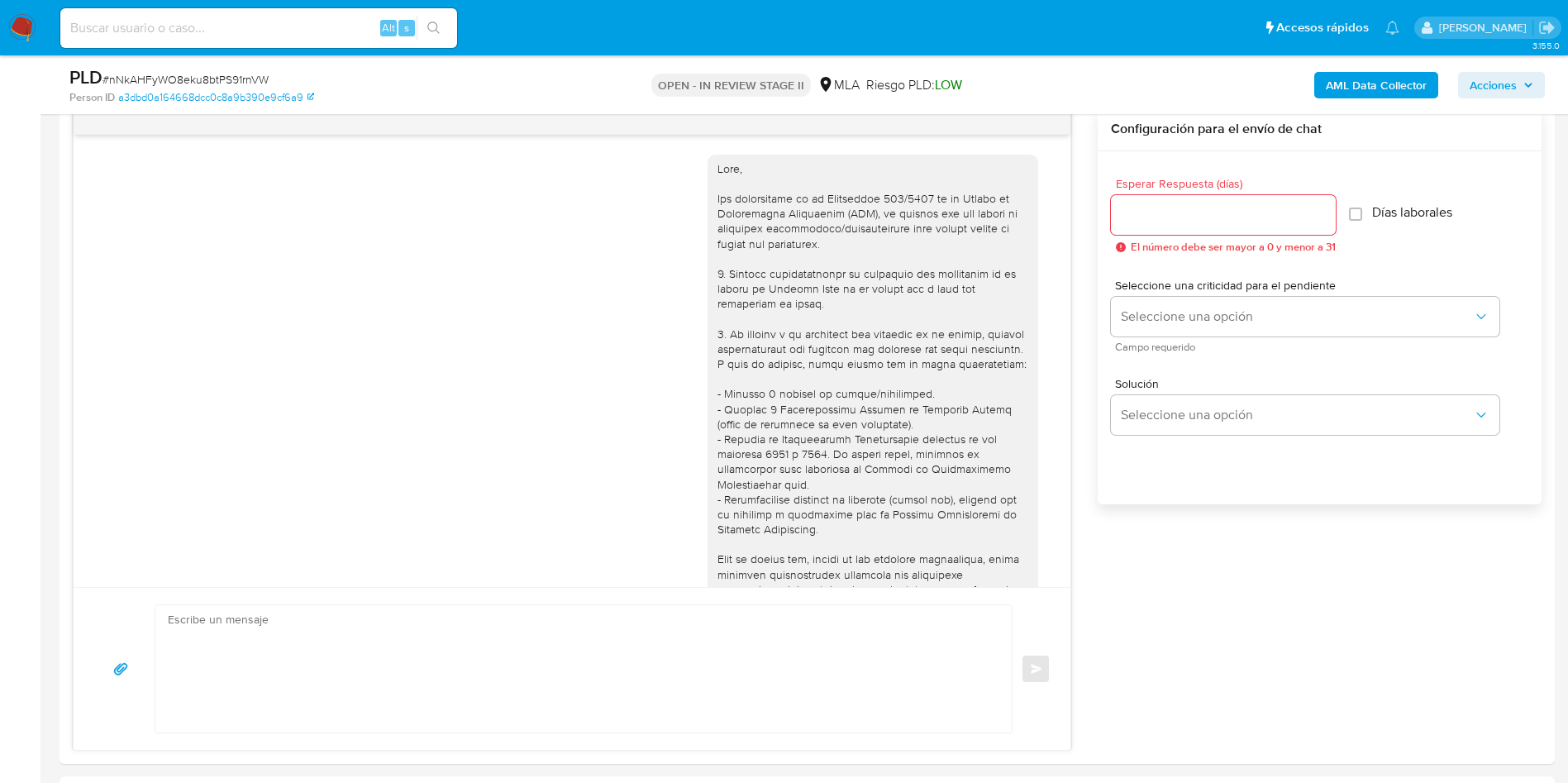
scroll to position [832, 0]
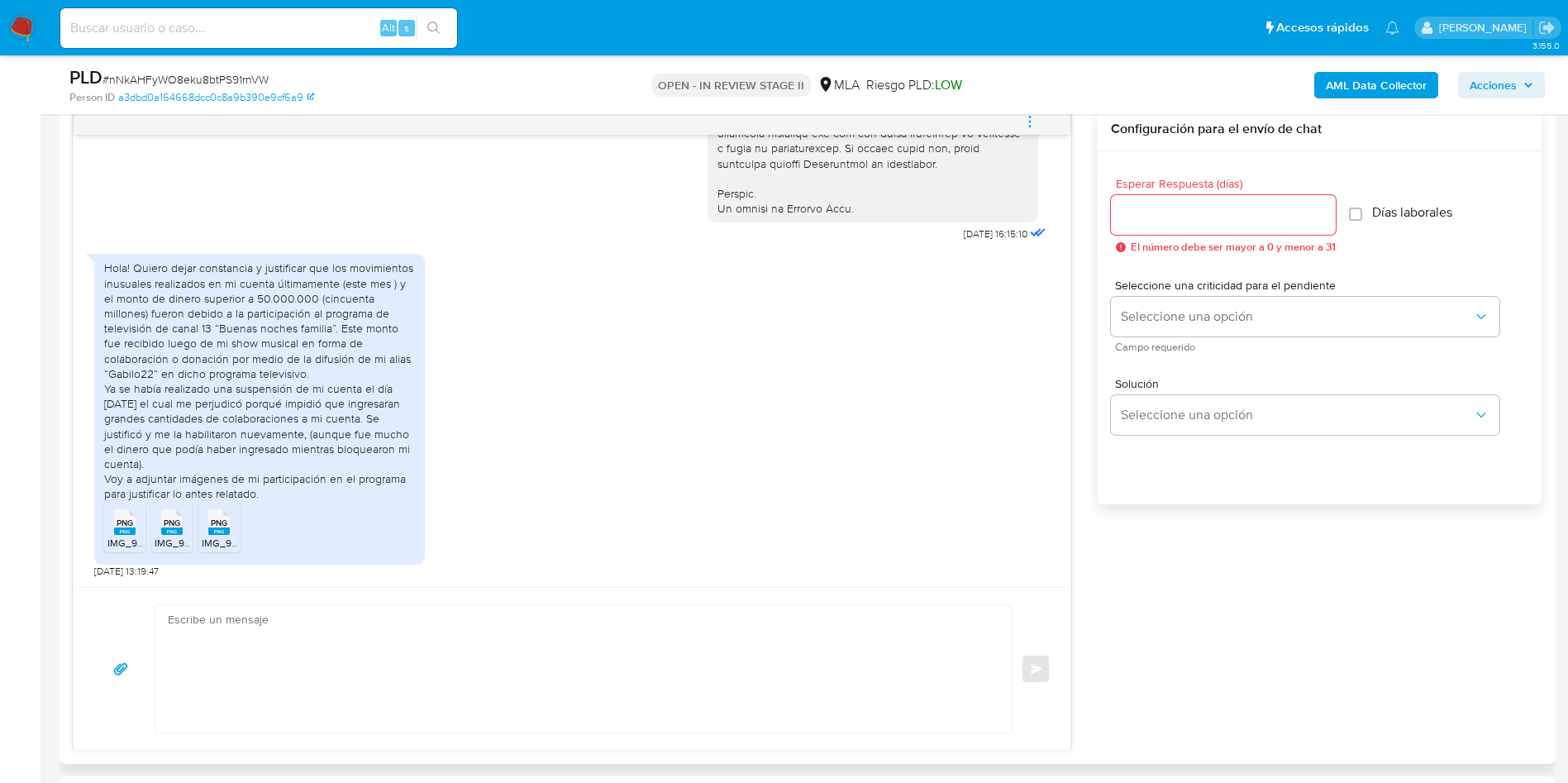
drag, startPoint x: 101, startPoint y: 263, endPoint x: 323, endPoint y: 493, distance: 319.7
click at [323, 493] on div "Hola! Quiero dejar constancia y justificar que los movimientos inusuales realiz…" at bounding box center [260, 409] width 331 height 311
copy div "Hola! Quiero dejar constancia y justificar que los movimientos inusuales realiz…"
click at [125, 533] on rect at bounding box center [125, 531] width 22 height 8
click at [170, 526] on span "PNG" at bounding box center [172, 523] width 17 height 11
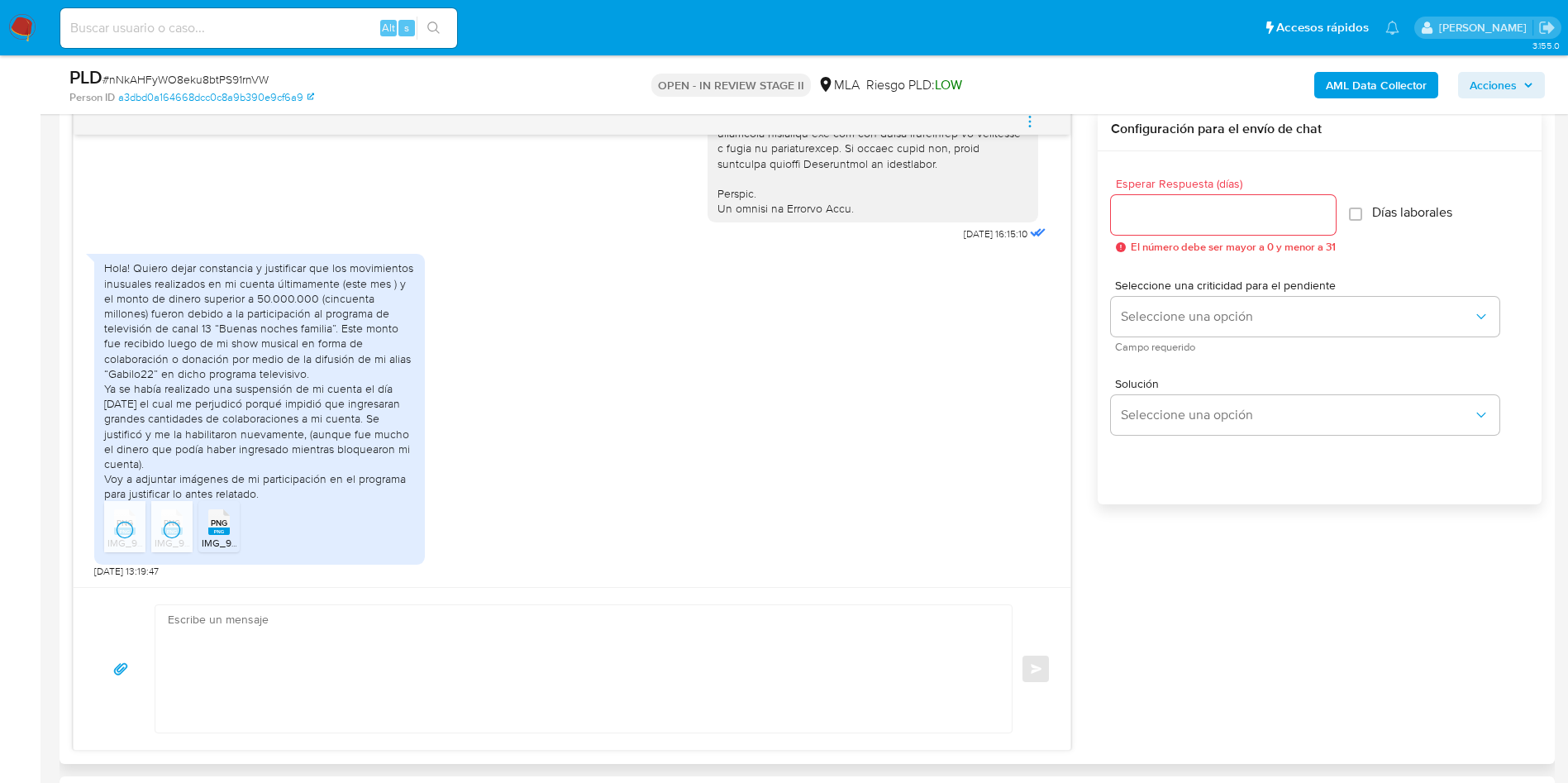
click at [240, 528] on ul "PNG PNG IMG_9615.png PNG PNG IMG_9611.png PNG PNG IMG_9617.png" at bounding box center [260, 529] width 311 height 57
click at [230, 541] on span "IMG_9617.png" at bounding box center [233, 543] width 63 height 14
click at [423, 565] on div "Hola! Quiero dejar constancia y justificar que los movimientos inusuales realiz…" at bounding box center [260, 412] width 331 height 333
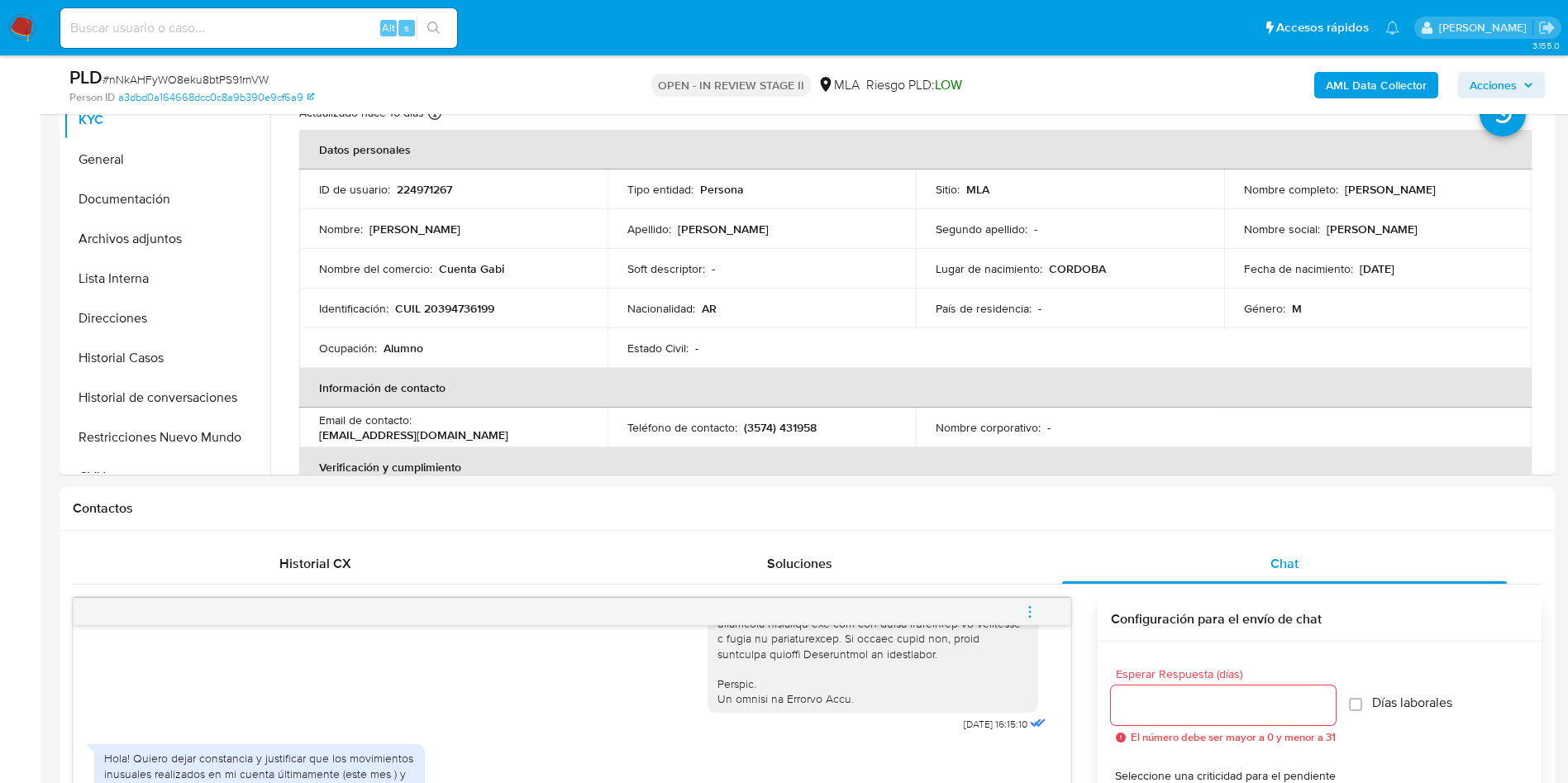
scroll to position [0, 0]
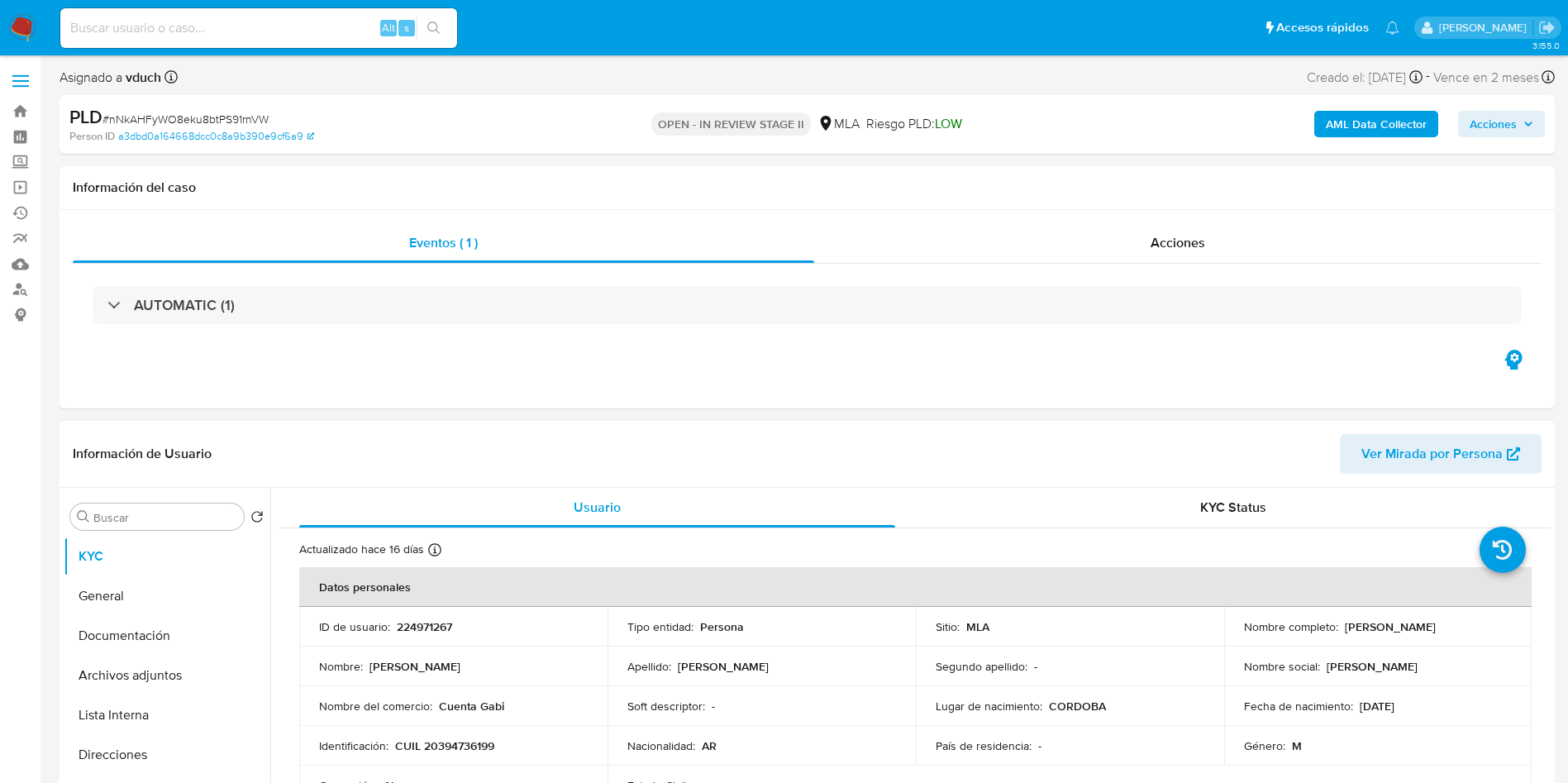
click at [412, 628] on p "224971267" at bounding box center [424, 627] width 55 height 15
click at [412, 627] on p "224971267" at bounding box center [424, 627] width 55 height 15
copy p "224971267"
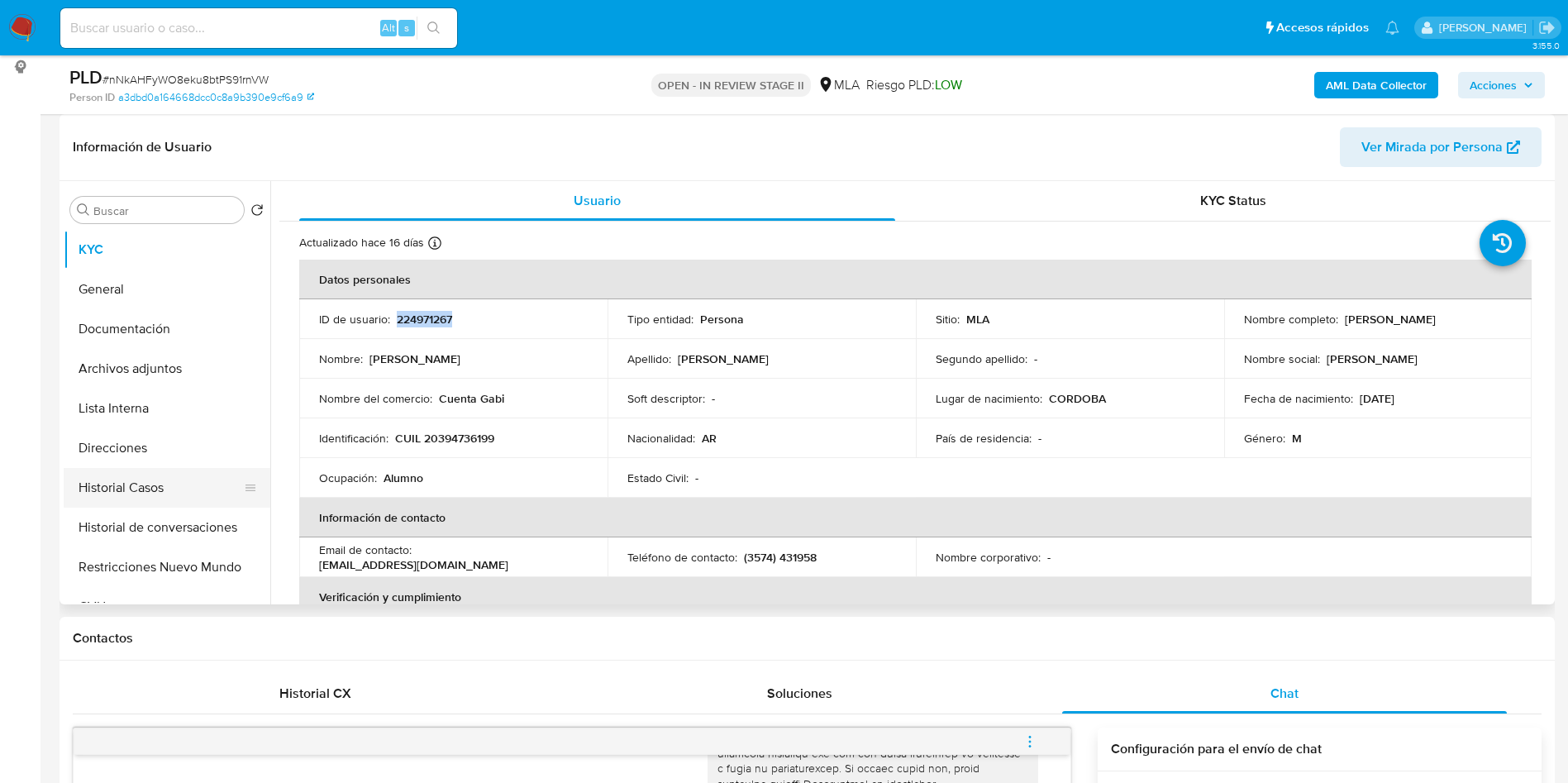
click at [95, 484] on button "Historial Casos" at bounding box center [160, 487] width 193 height 39
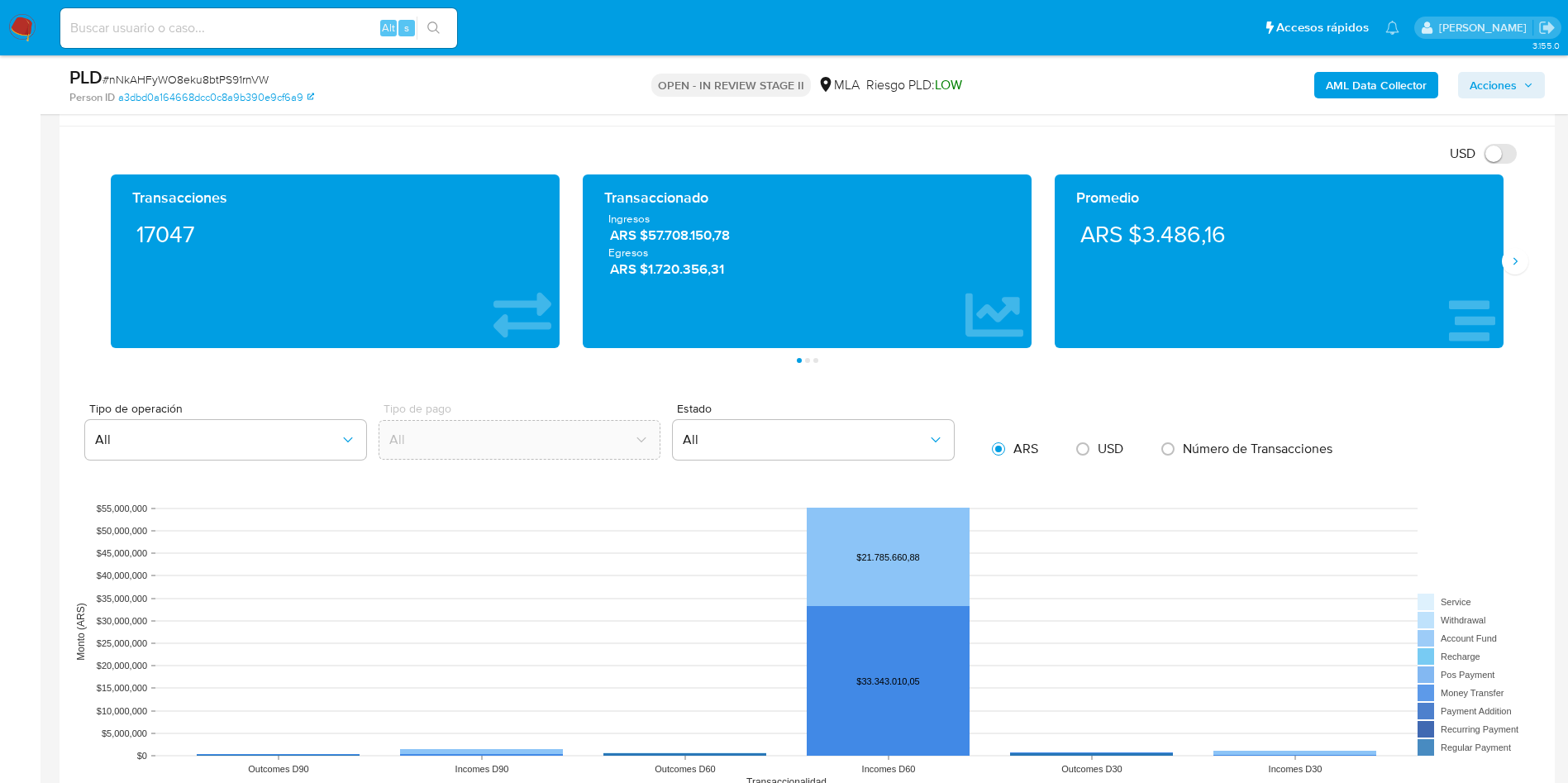
scroll to position [1488, 0]
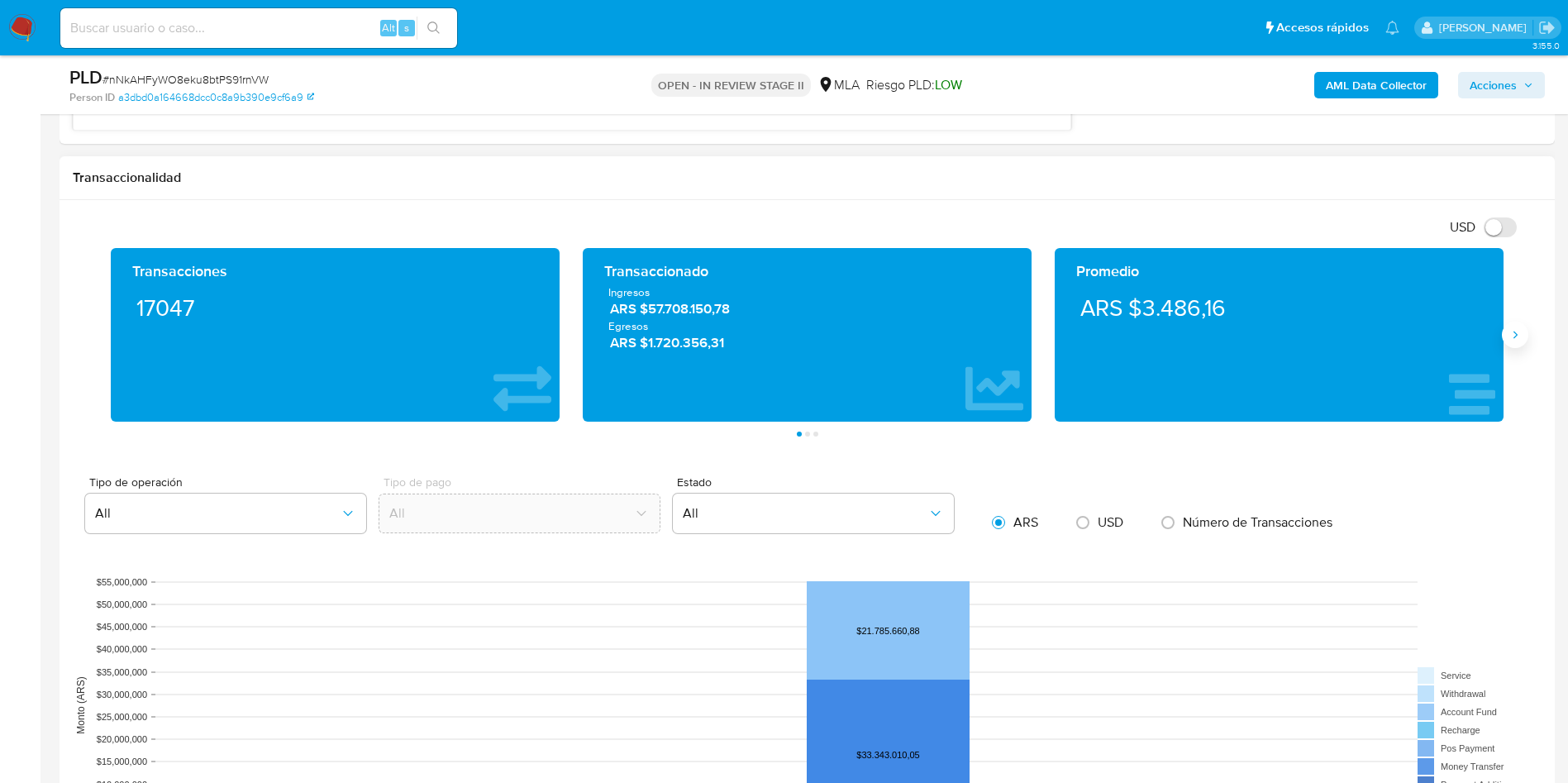
click at [1519, 329] on icon "Siguiente" at bounding box center [1515, 335] width 13 height 13
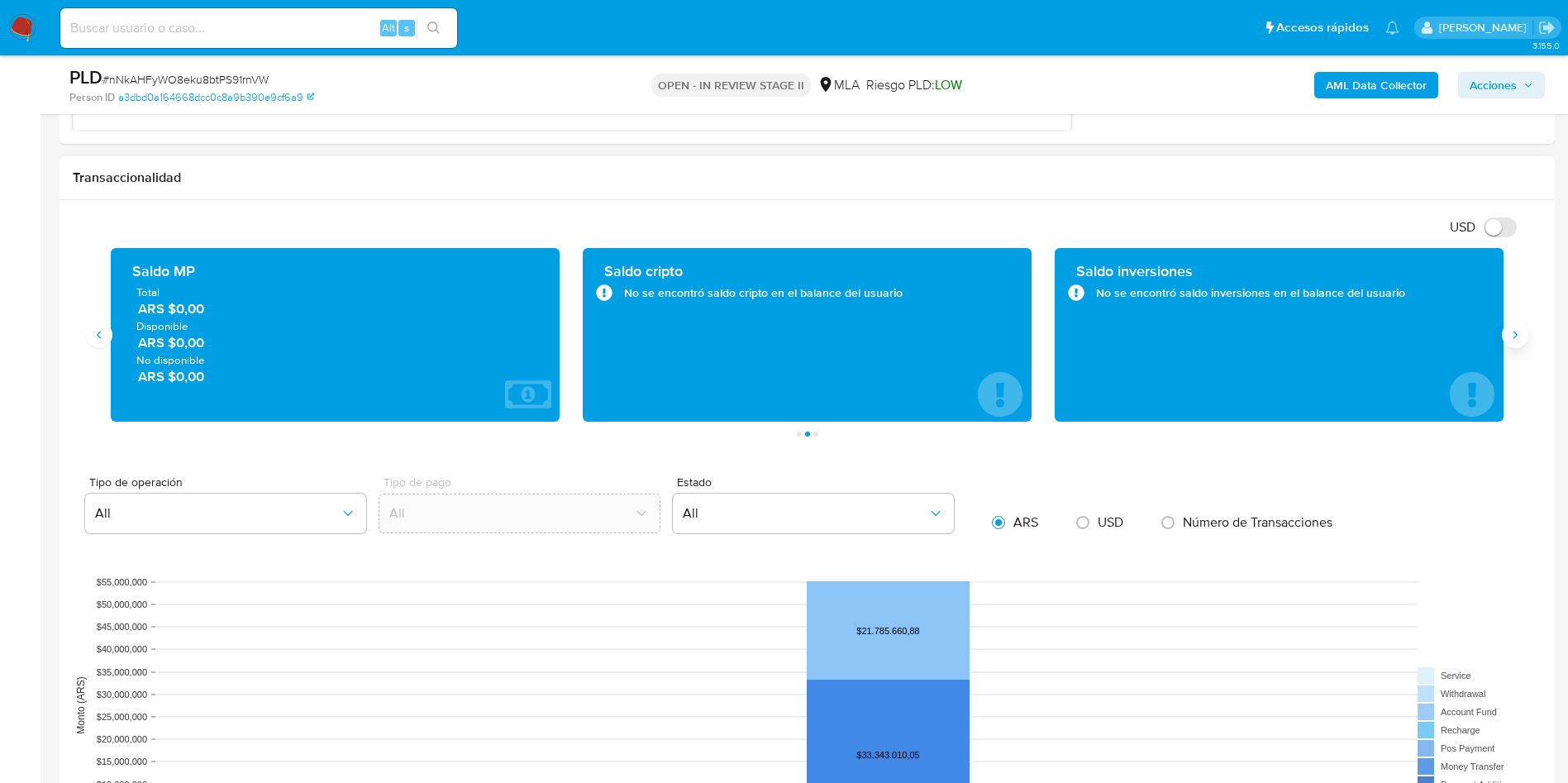
click at [1517, 329] on icon "Siguiente" at bounding box center [1515, 335] width 13 height 13
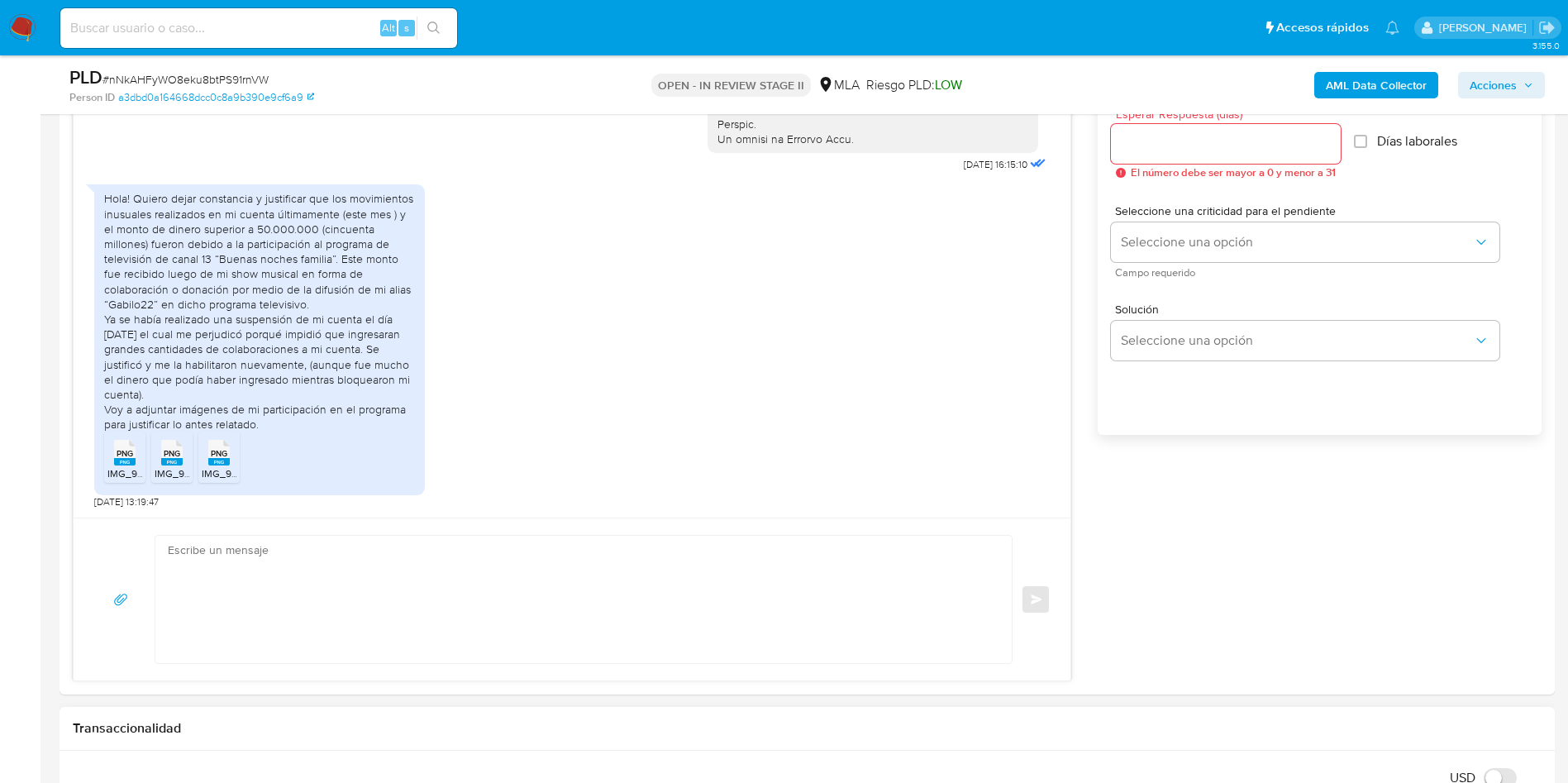
scroll to position [992, 0]
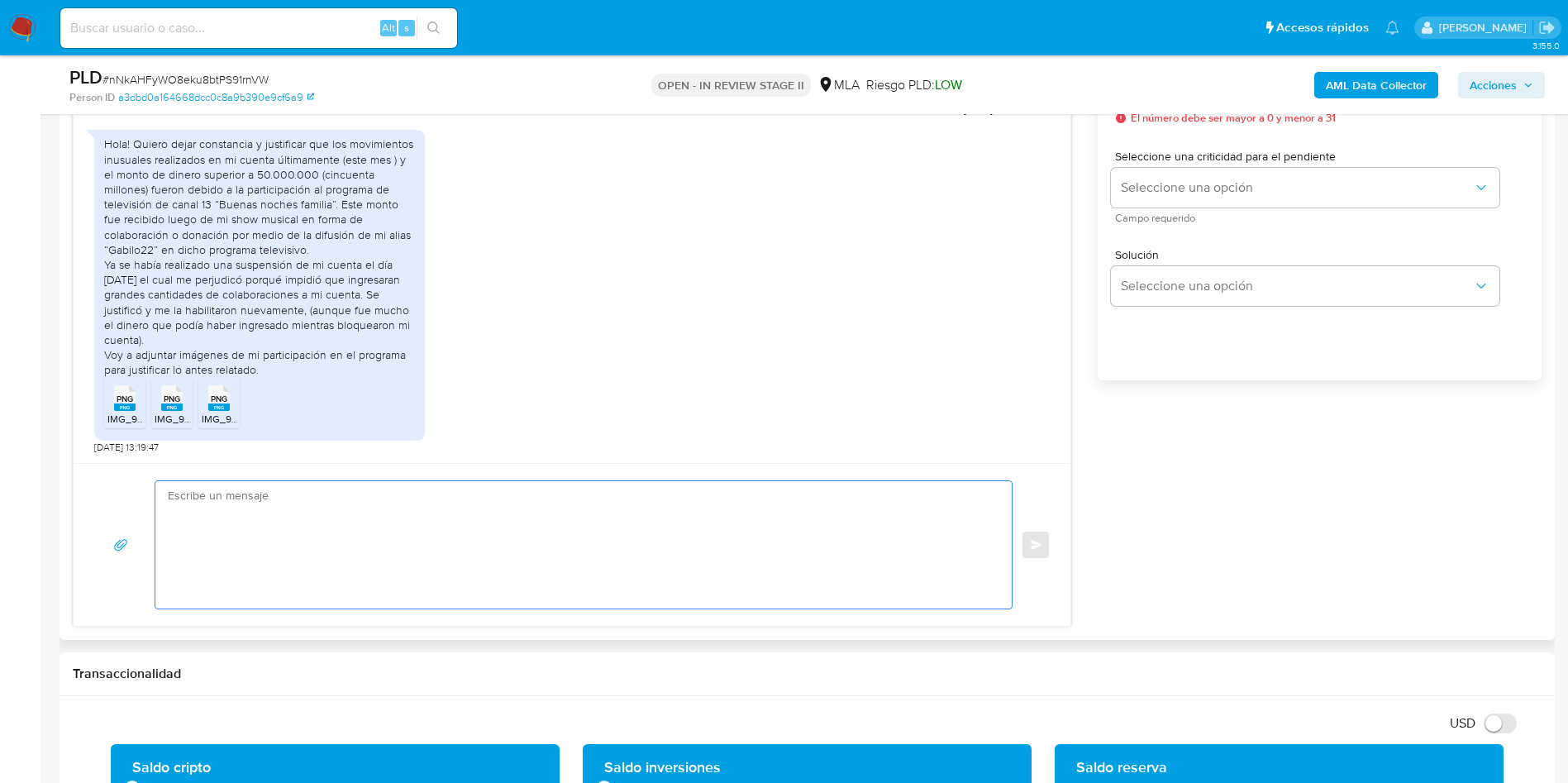
click at [686, 602] on textarea at bounding box center [579, 545] width 823 height 128
paste textarea "Hola, ¡Muchas gracias por tu respuesta! Confirmamos la recepción de la document…"
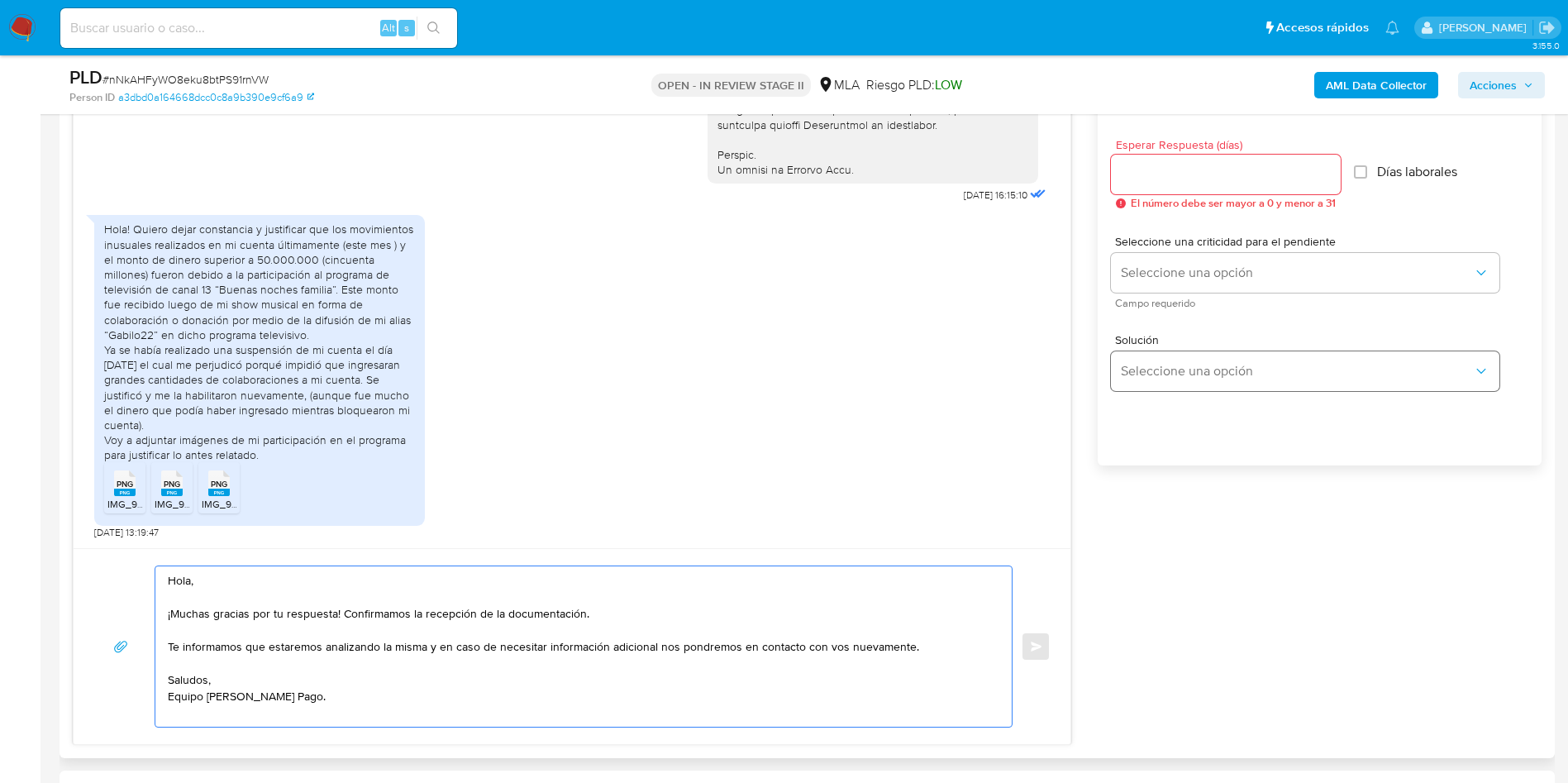
scroll to position [868, 0]
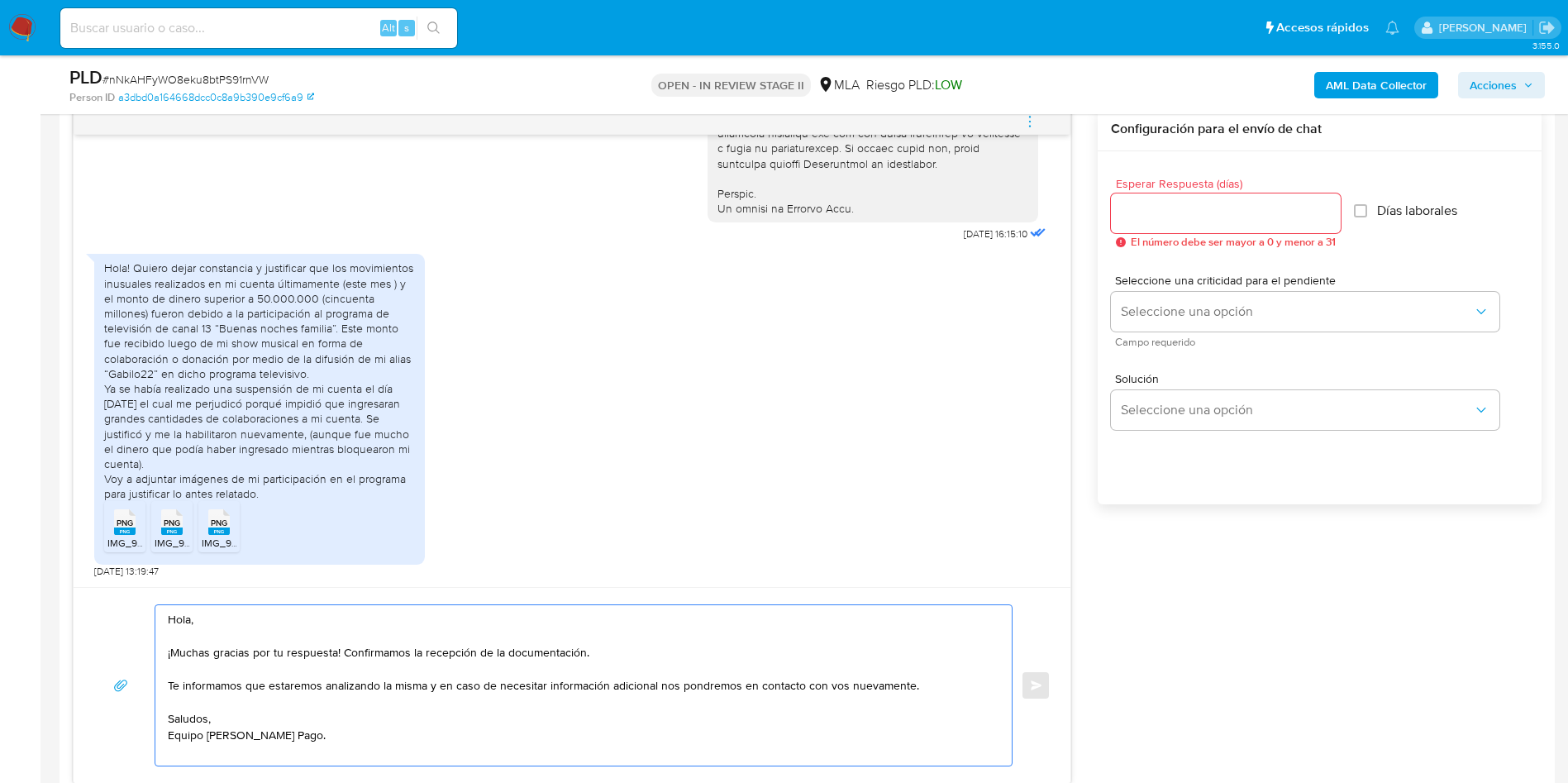
type textarea "Hola, ¡Muchas gracias por tu respuesta! Confirmamos la recepción de la document…"
click at [1167, 190] on div "Esperar Respuesta (días) El número debe ser mayor a 0 y menor a 31" at bounding box center [1225, 213] width 230 height 71
click at [1142, 215] on input "Esperar Respuesta (días)" at bounding box center [1225, 213] width 230 height 22
type input "0"
click at [329, 734] on textarea "Hola, ¡Muchas gracias por tu respuesta! Confirmamos la recepción de la document…" at bounding box center [579, 685] width 823 height 160
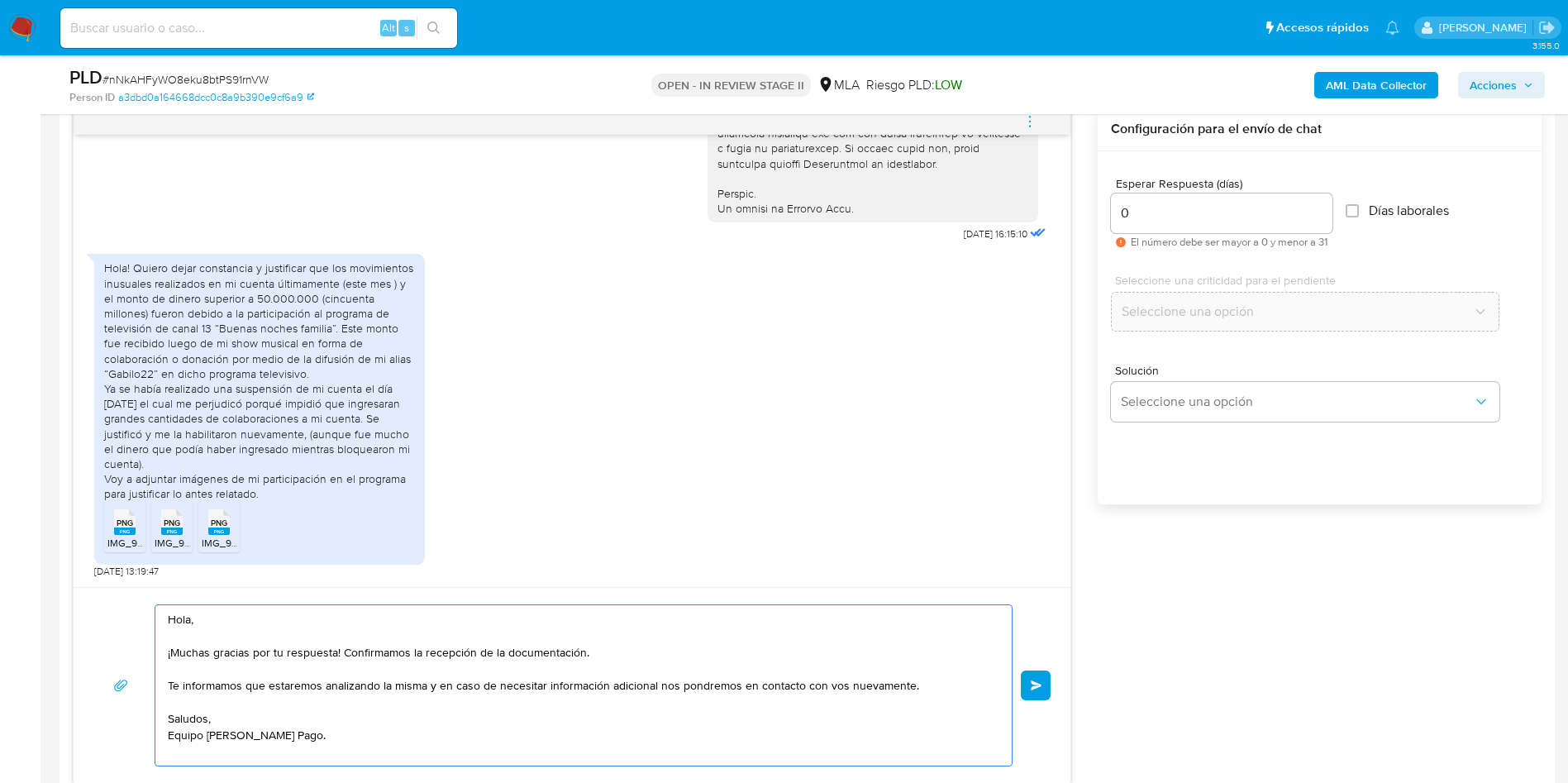
drag, startPoint x: 438, startPoint y: 688, endPoint x: 155, endPoint y: 691, distance: 283.0
click at [156, 690] on div "Hola, ¡Muchas gracias por tu respuesta! Confirmamos la recepción de la document…" at bounding box center [579, 685] width 848 height 160
drag, startPoint x: 604, startPoint y: 657, endPoint x: 375, endPoint y: 654, distance: 229.0
click at [375, 654] on textarea "Hola, ¡Muchas gracias por tu respuesta! Confirmamos la recepción de la document…" at bounding box center [579, 685] width 823 height 160
click at [358, 753] on textarea "Hola, ¡Muchas gracias por tu respuesta! Confirmamos la recepción de la document…" at bounding box center [579, 685] width 823 height 160
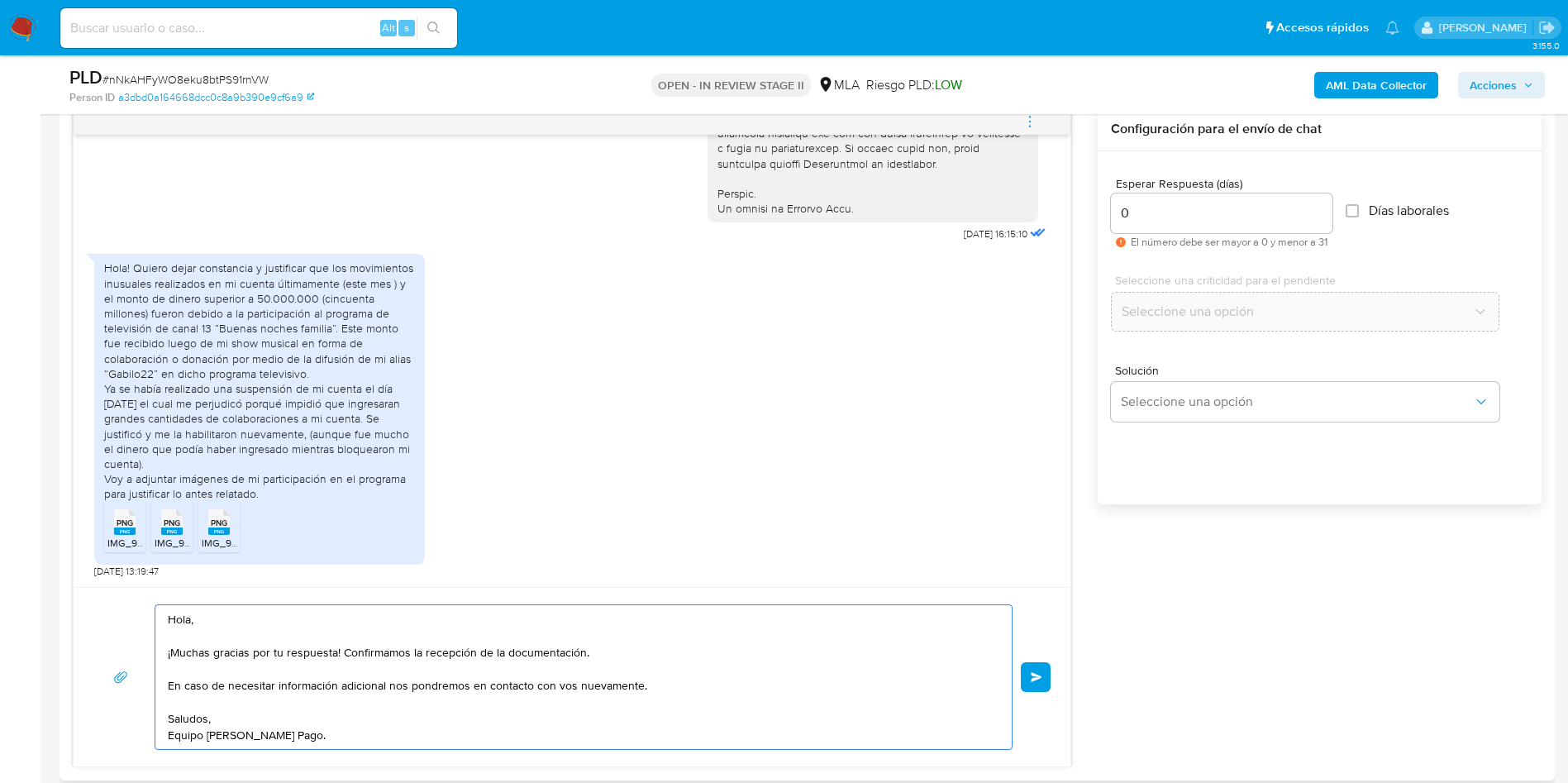
drag, startPoint x: 552, startPoint y: 660, endPoint x: 340, endPoint y: 654, distance: 212.1
click at [340, 654] on textarea "Hola, ¡Muchas gracias por tu respuesta! Confirmamos la recepción de la document…" at bounding box center [579, 676] width 823 height 144
type textarea "Hola, ¡Muchas gracias por tu respuesta! En caso de necesitar información adicio…"
click at [1028, 670] on button "Enviar" at bounding box center [1035, 676] width 29 height 29
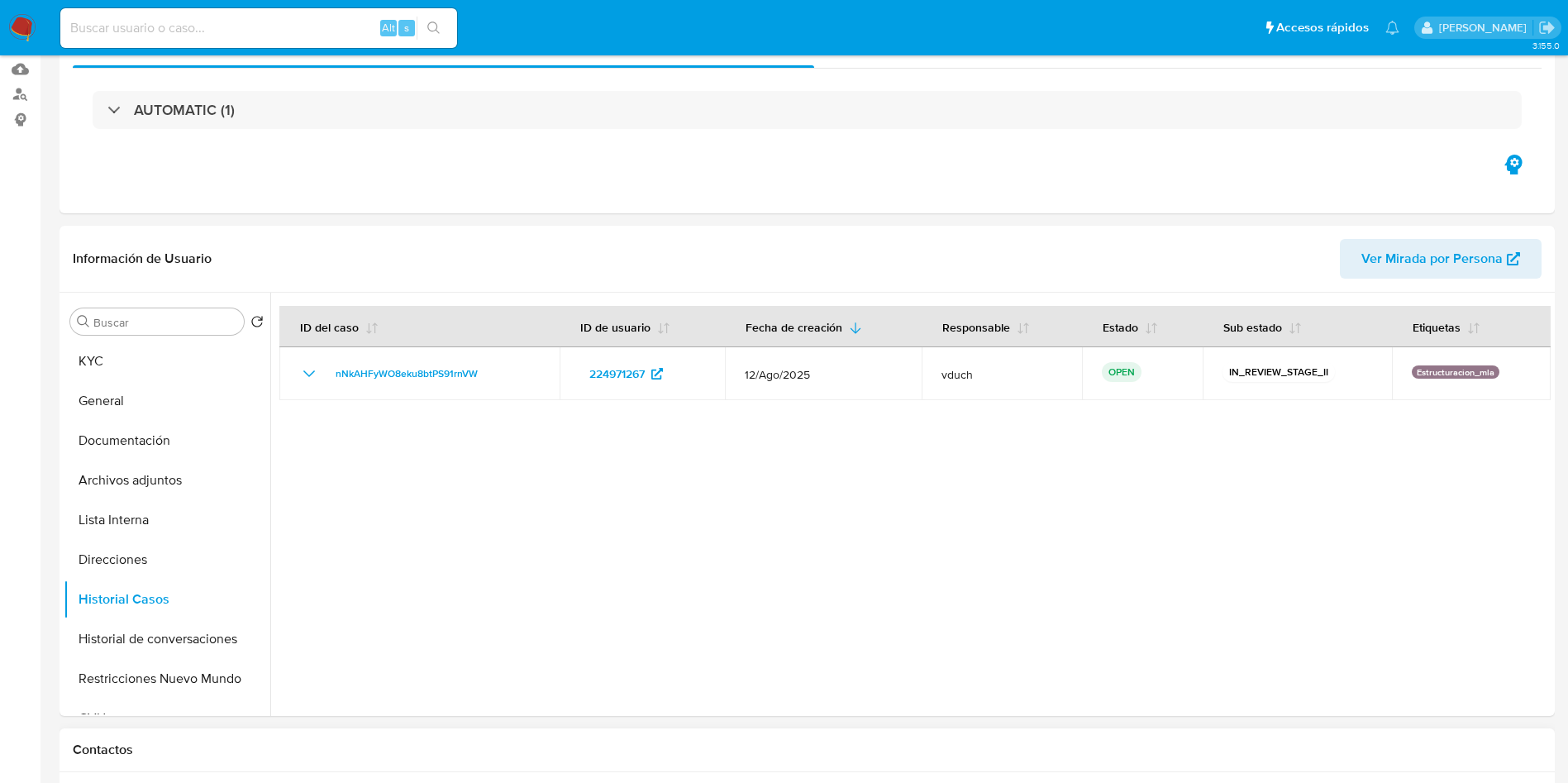
scroll to position [372, 0]
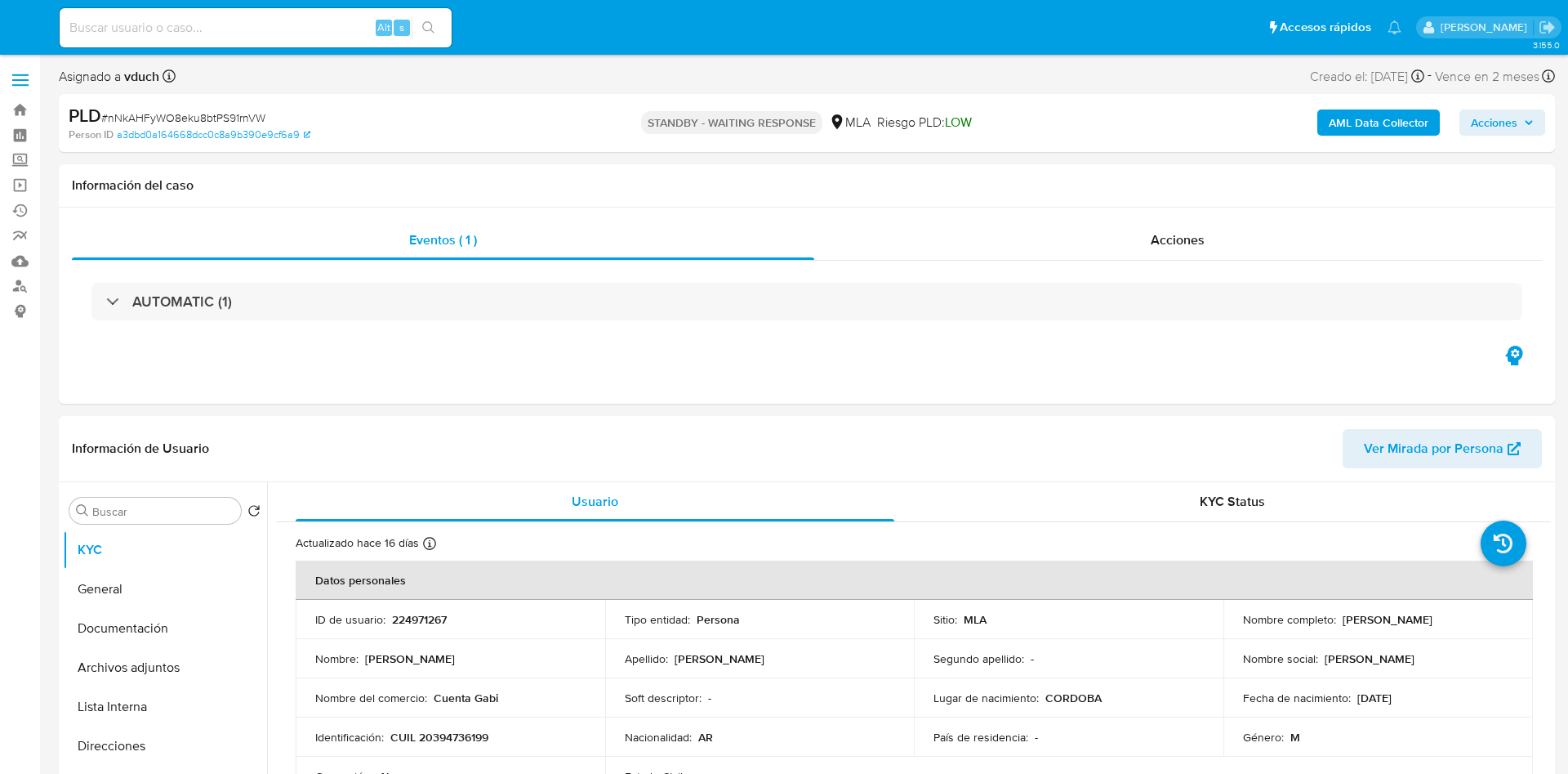
select select "10"
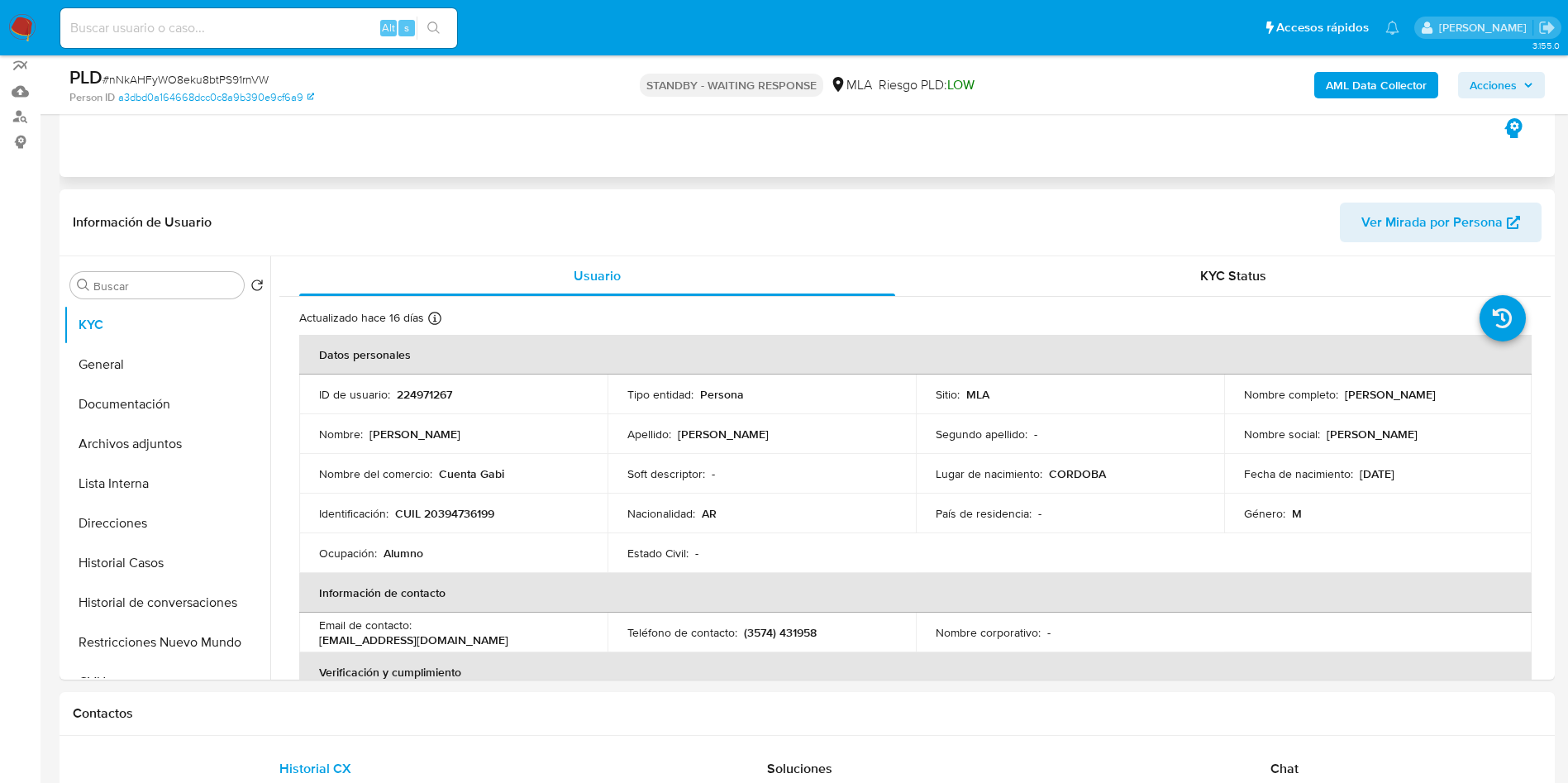
scroll to position [248, 0]
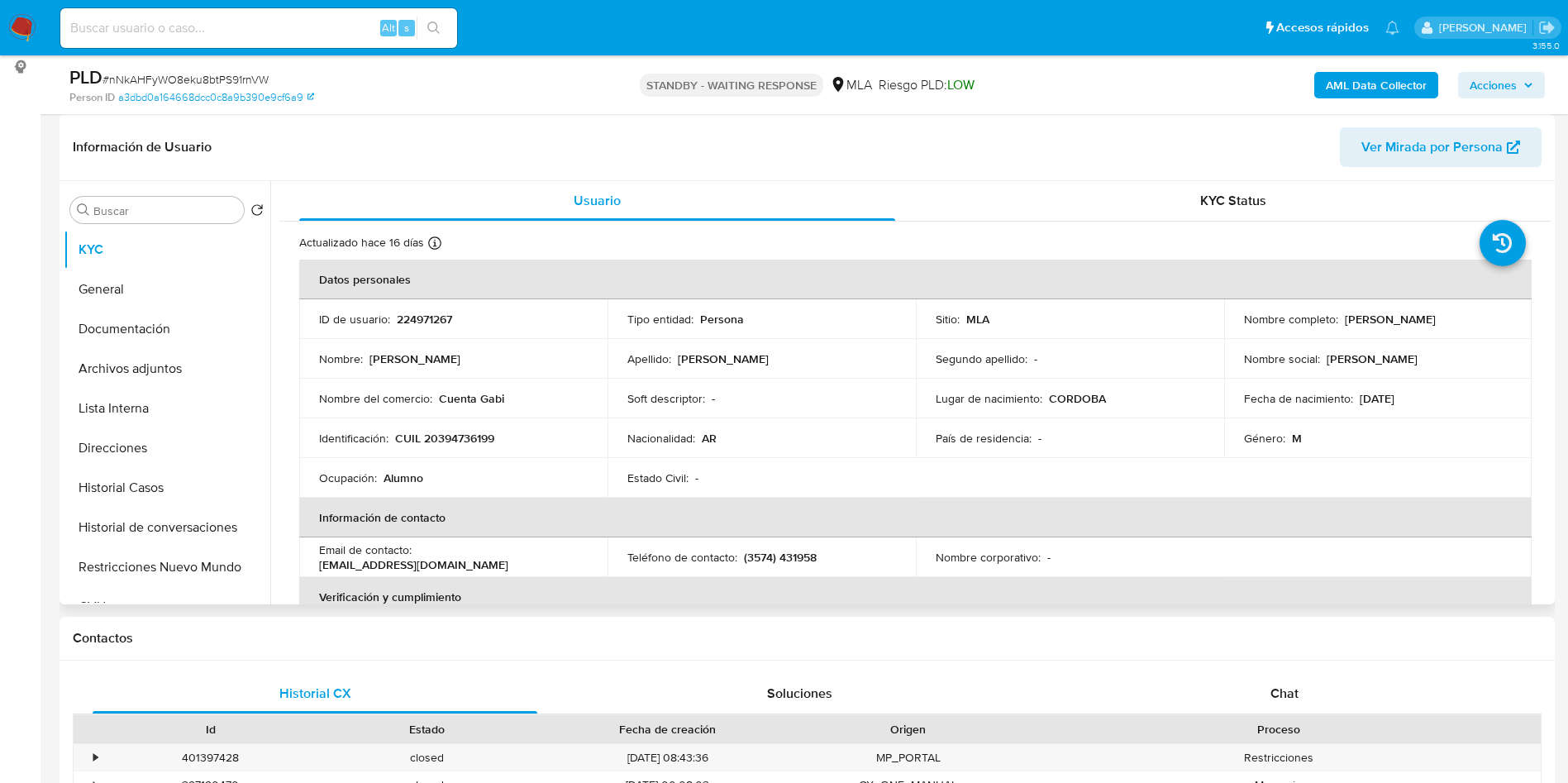
click at [783, 349] on td "Apellido : [PERSON_NAME]" at bounding box center [761, 358] width 308 height 39
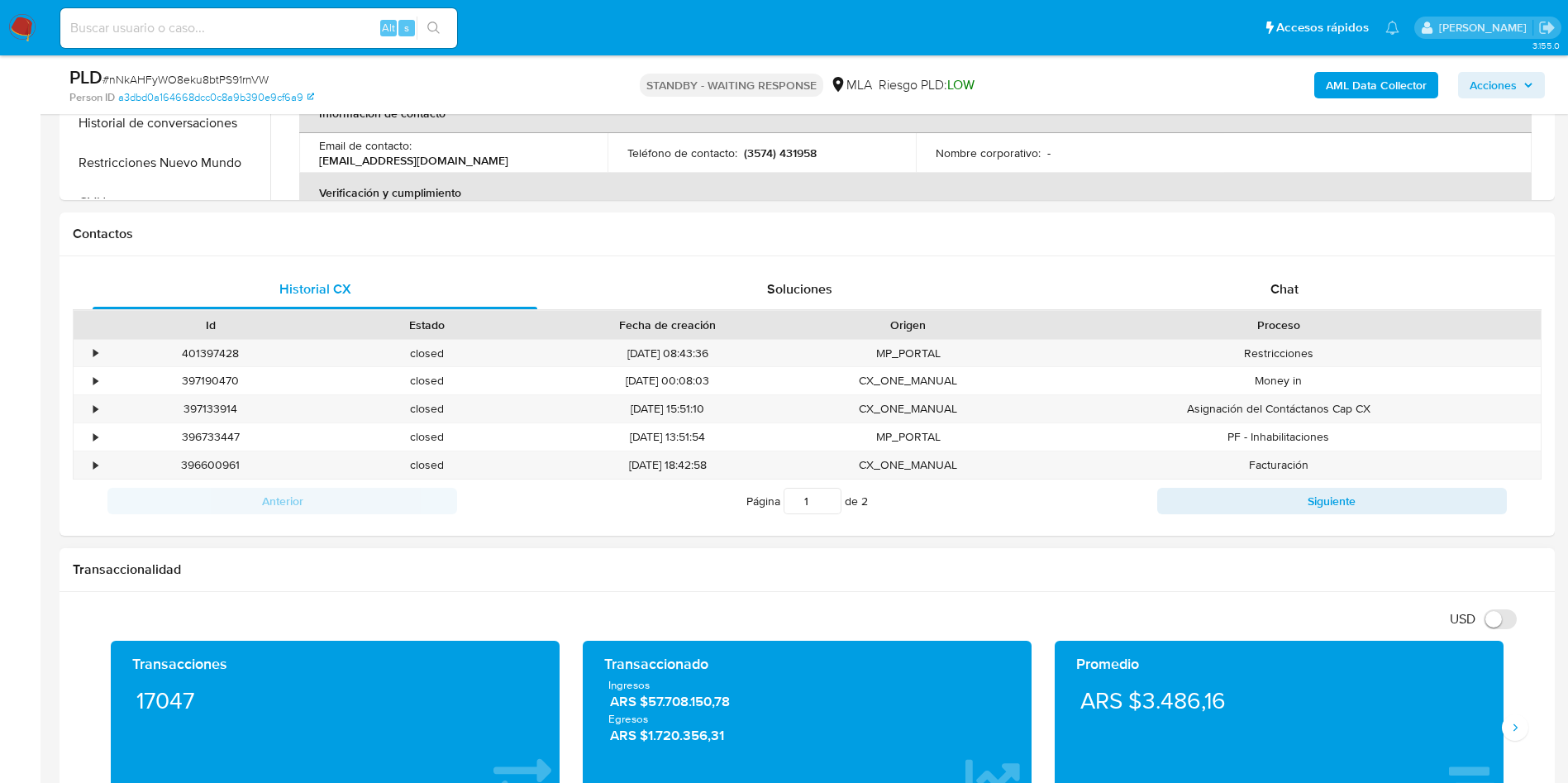
scroll to position [744, 0]
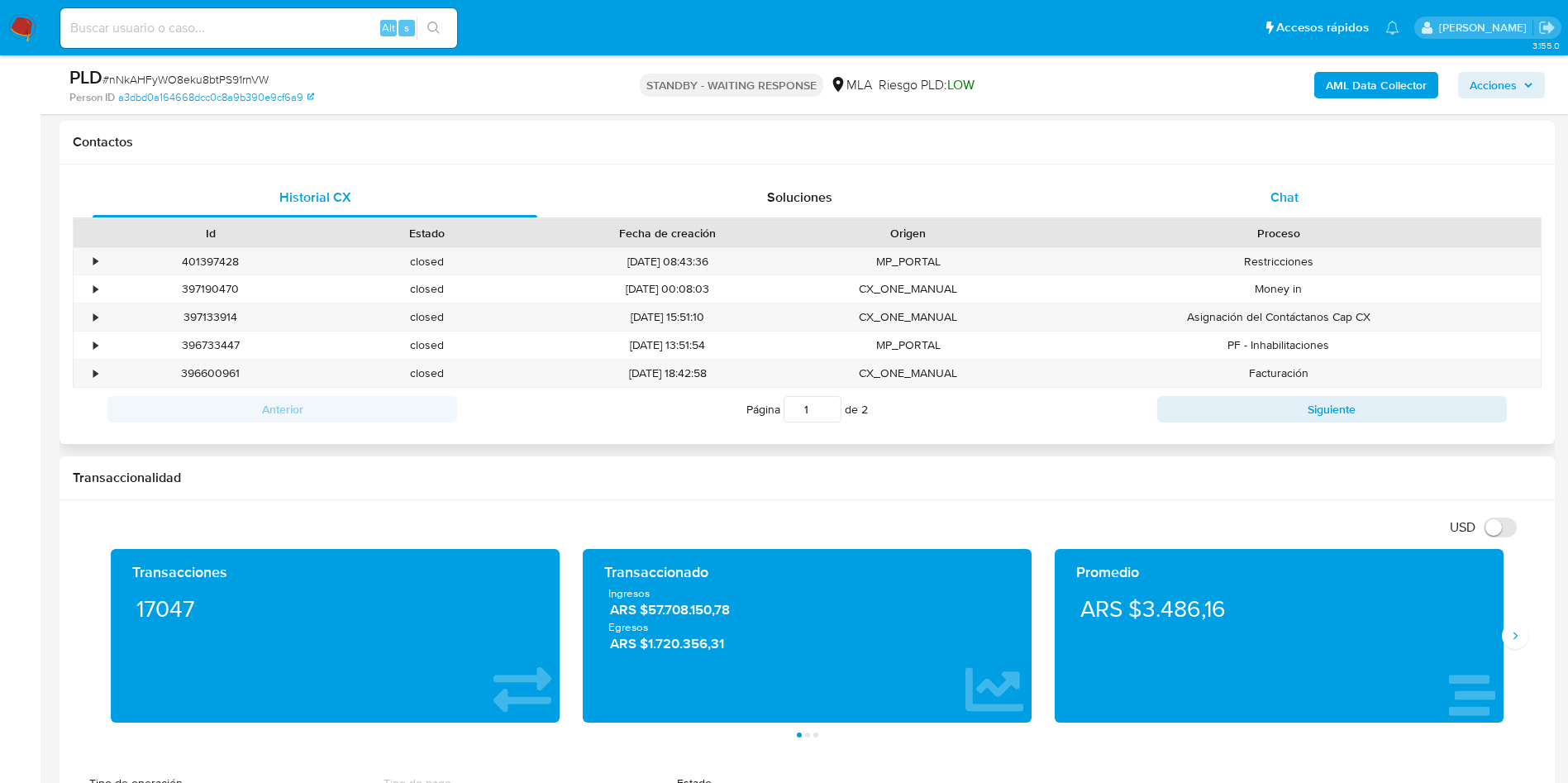
click at [1273, 213] on div "Chat" at bounding box center [1283, 197] width 444 height 39
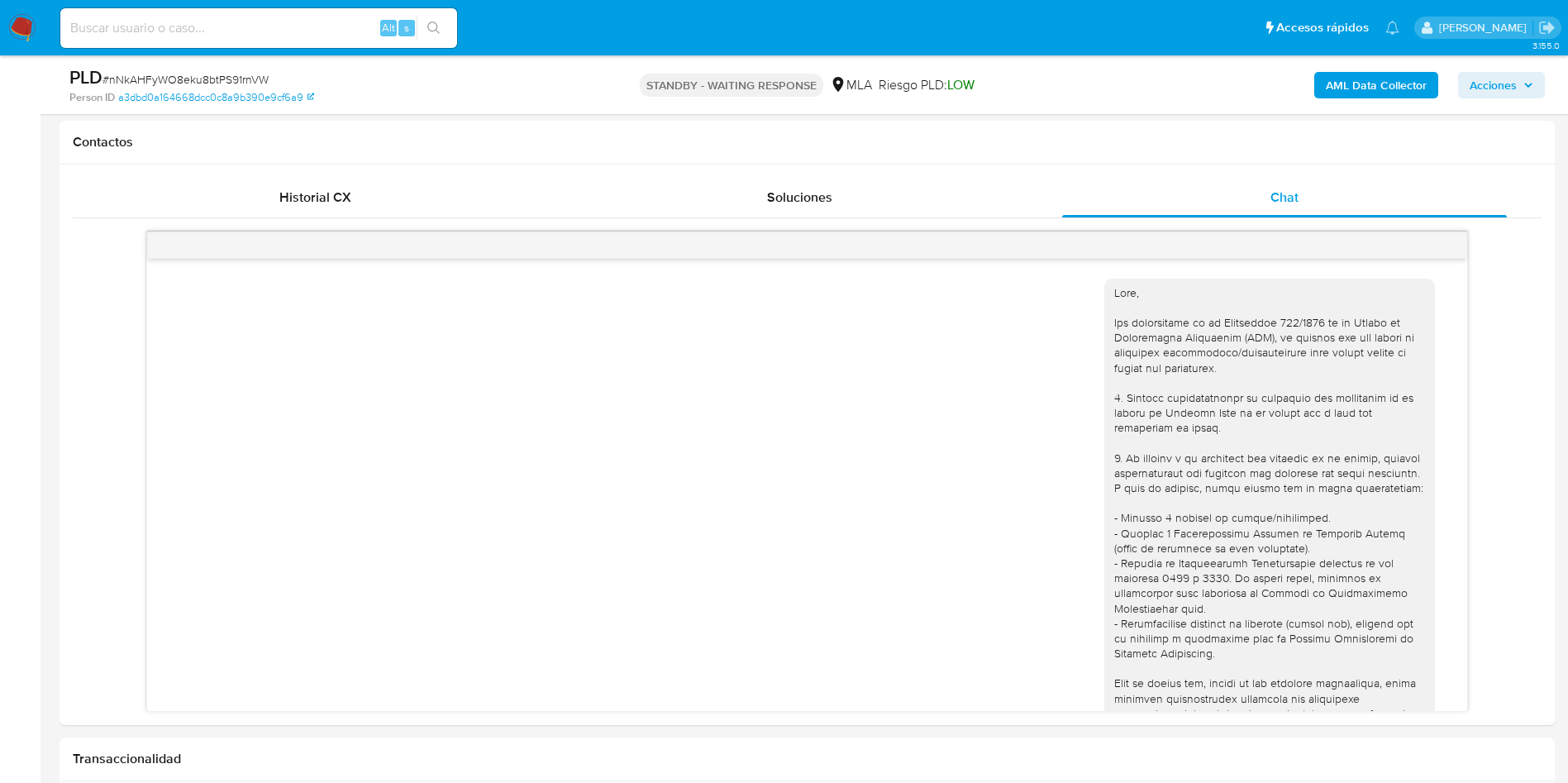
scroll to position [1015, 0]
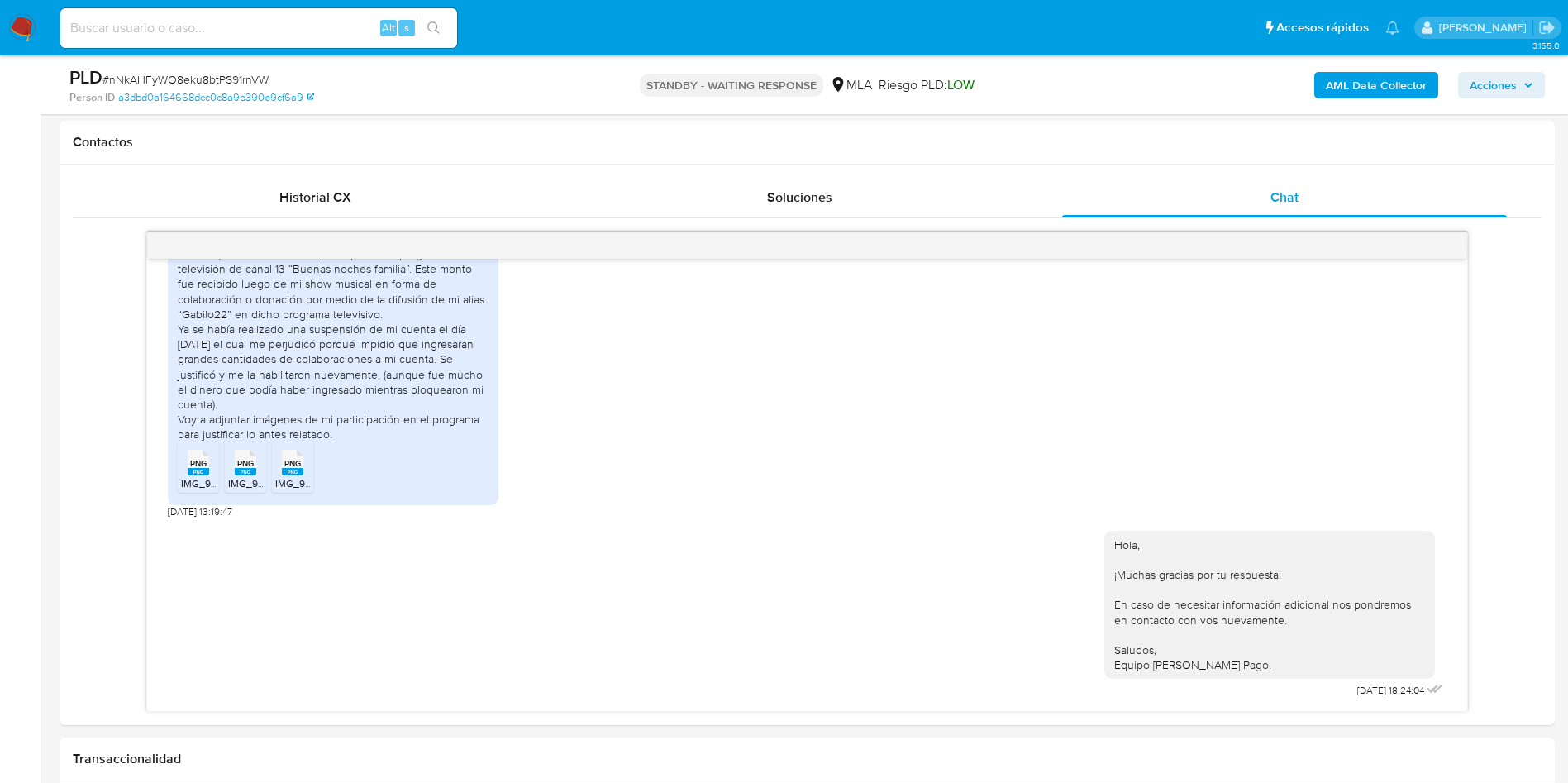
click at [233, 77] on span "# nNkAHFyWO8eku8btPS91rnVW" at bounding box center [186, 80] width 166 height 17
copy span "nNkAHFyWO8eku8btPS91rnVW"
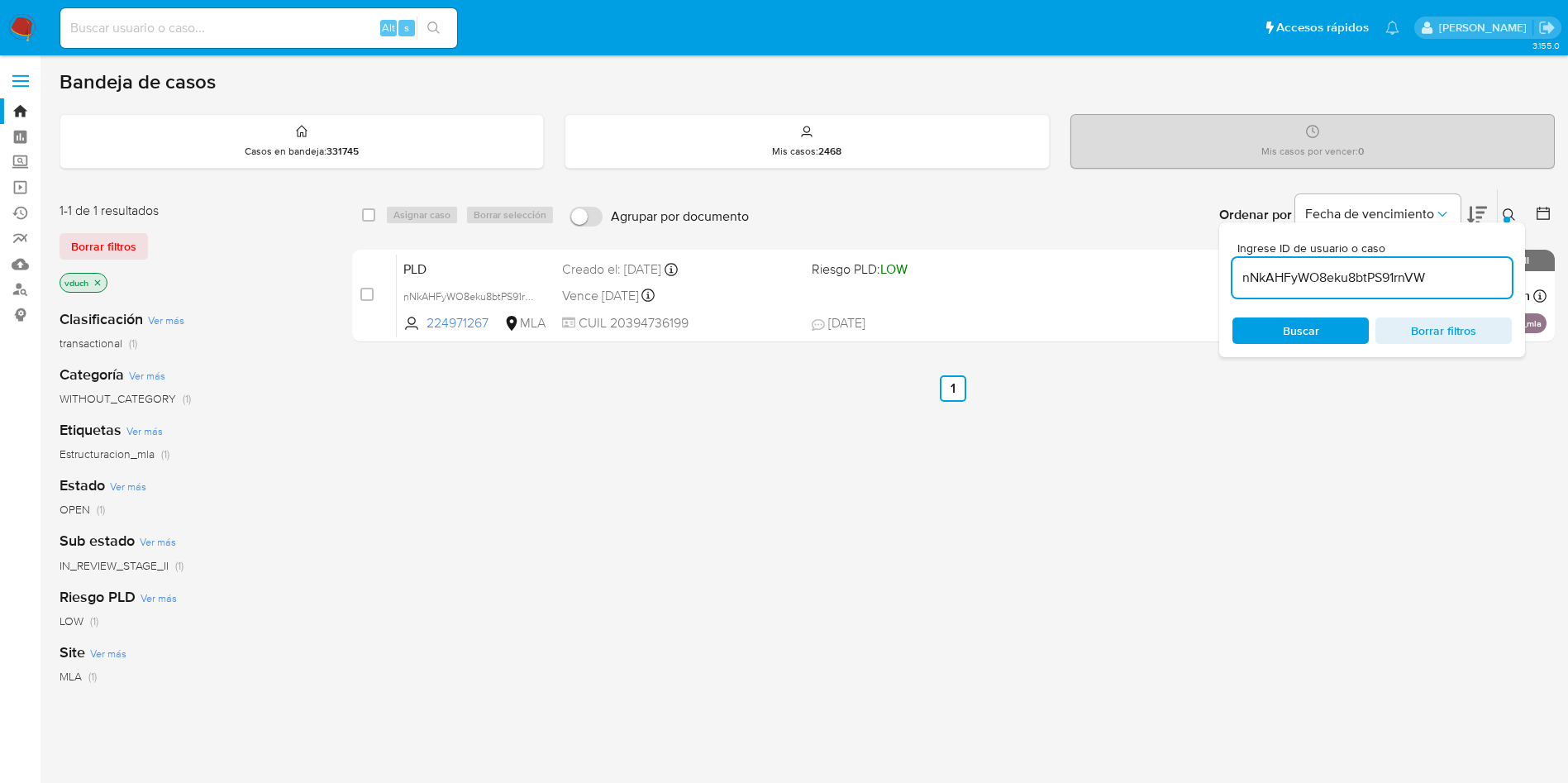
click at [1377, 295] on div "nNkAHFyWO8eku8btPS91rnVW" at bounding box center [1371, 277] width 280 height 39
click at [1382, 271] on input "nNkAHFyWO8eku8btPS91rnVW" at bounding box center [1371, 278] width 280 height 22
click at [375, 213] on input "checkbox" at bounding box center [369, 215] width 13 height 13
checkbox input "true"
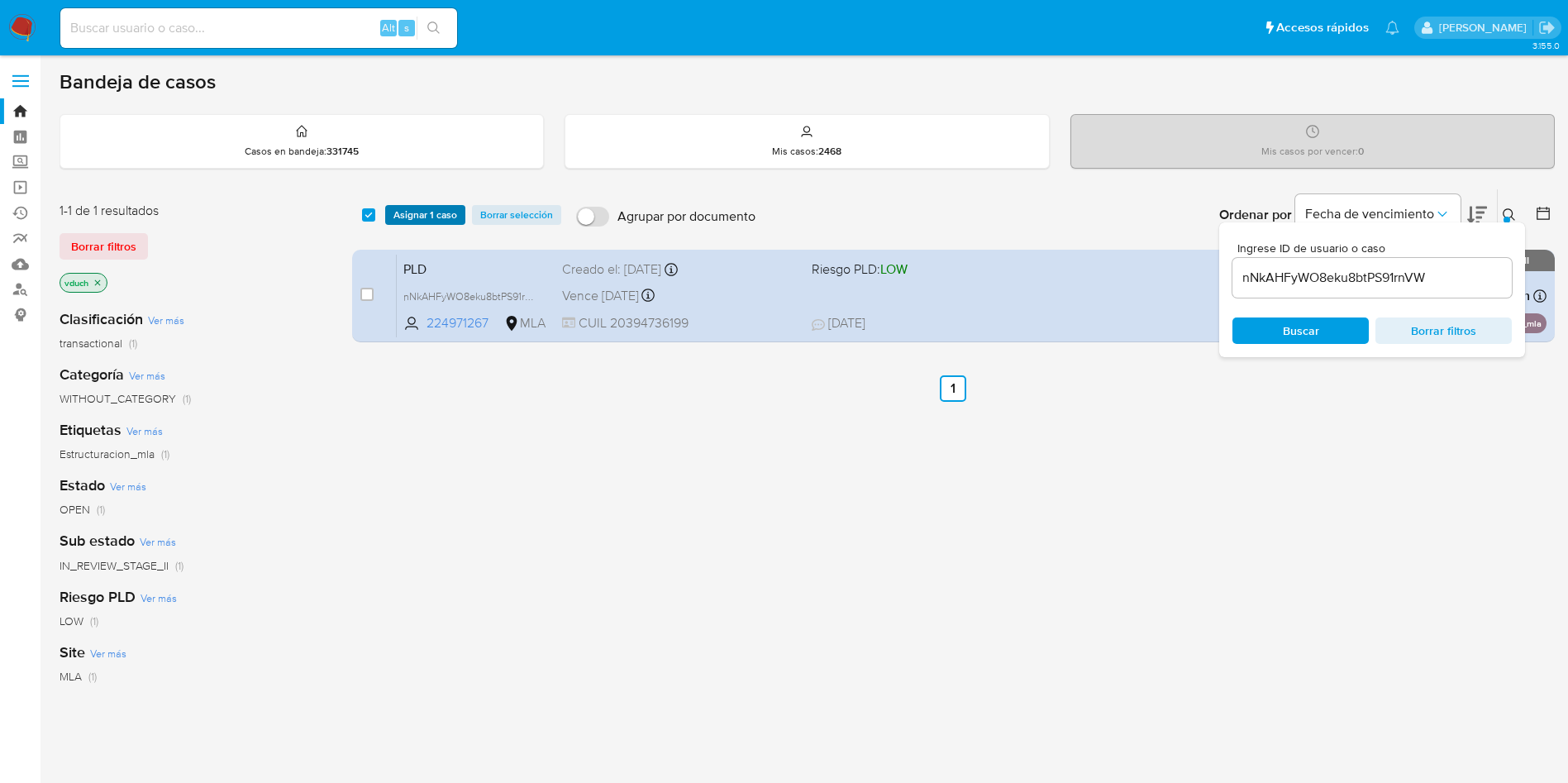
click at [401, 211] on span "Asignar 1 caso" at bounding box center [425, 215] width 64 height 17
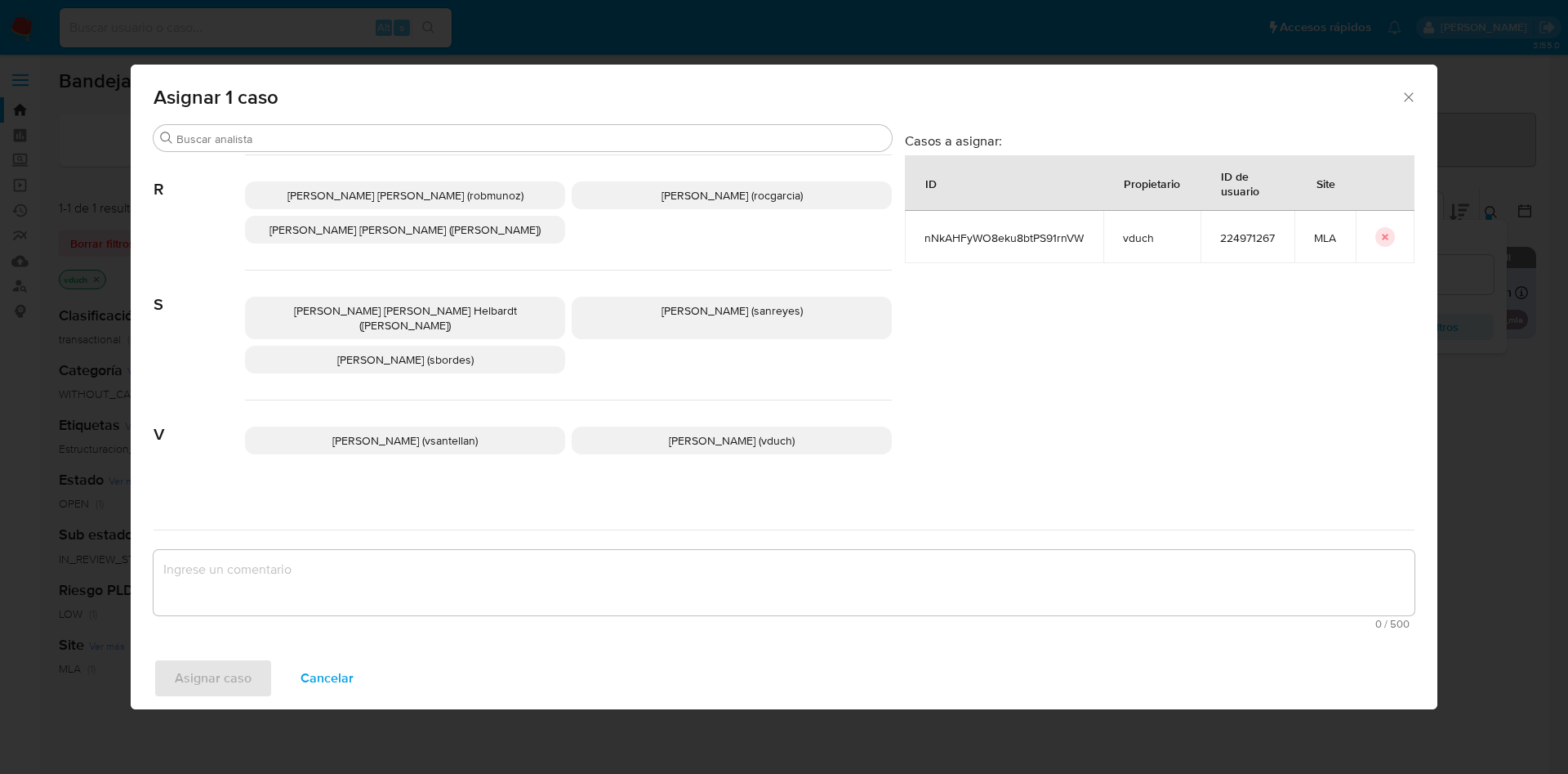
scroll to position [1529, 0]
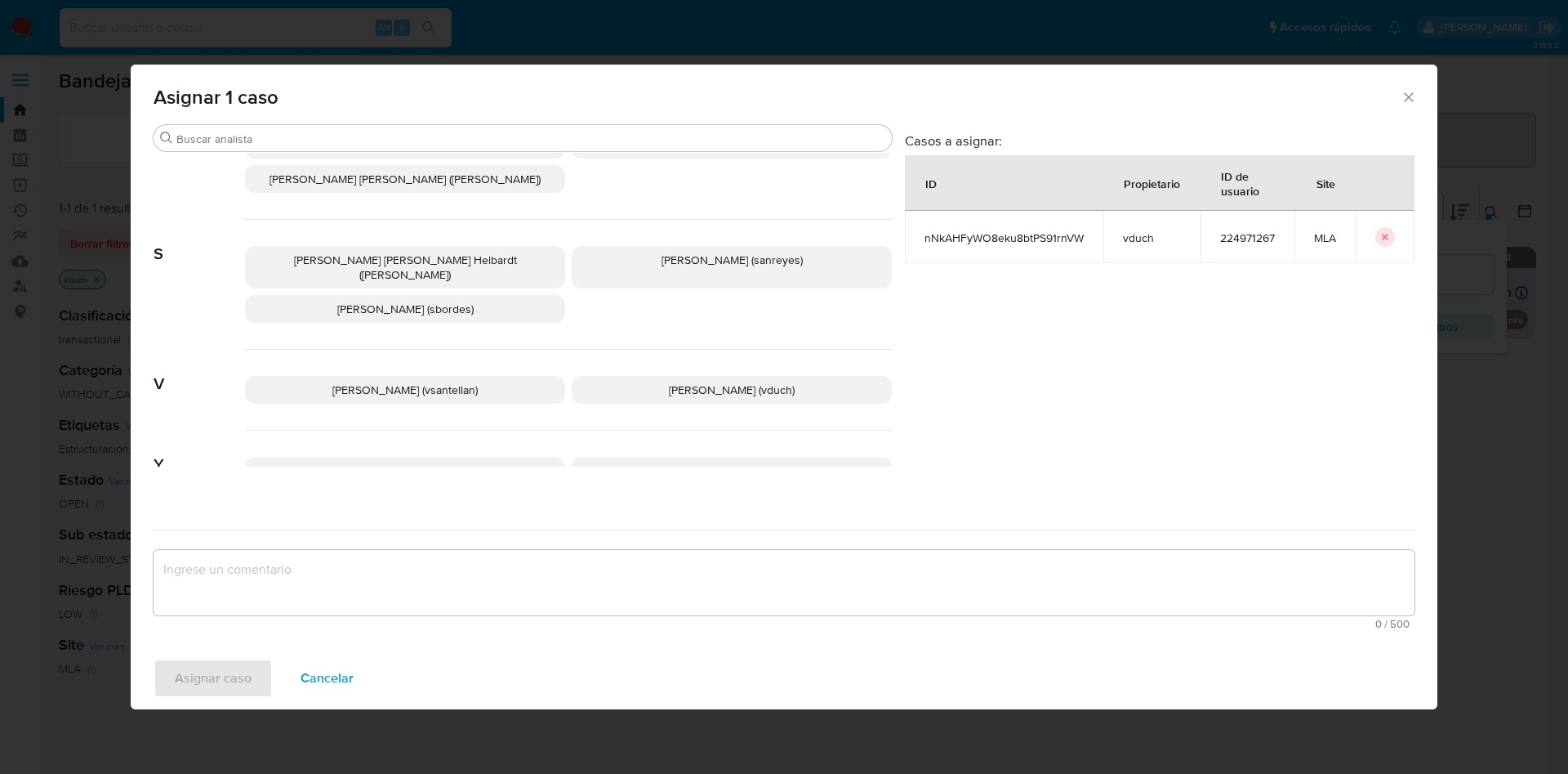
click at [691, 382] on span "[PERSON_NAME] (vduch)" at bounding box center [732, 390] width 126 height 17
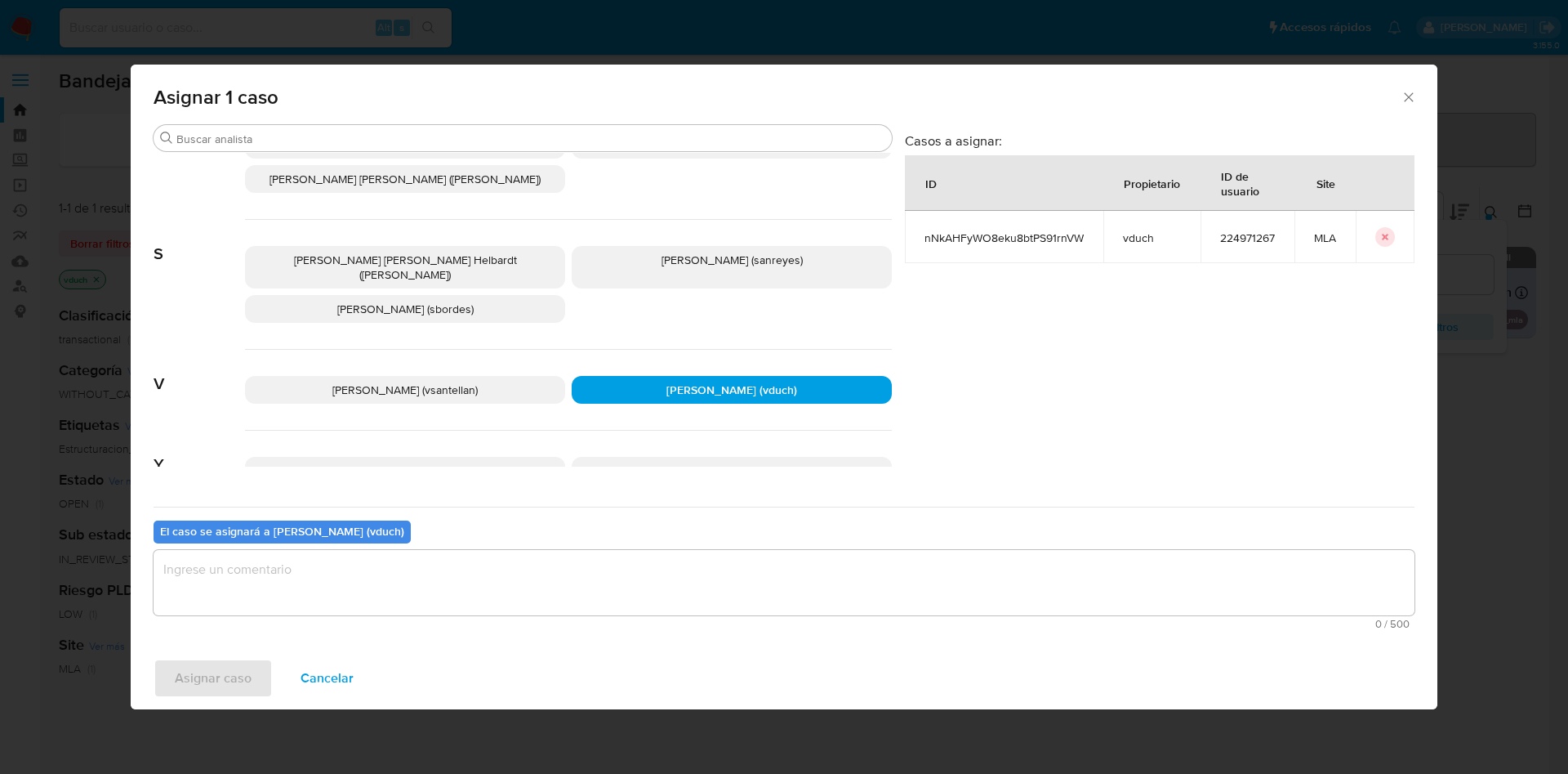
click at [677, 576] on textarea "assign-modal" at bounding box center [784, 582] width 1261 height 66
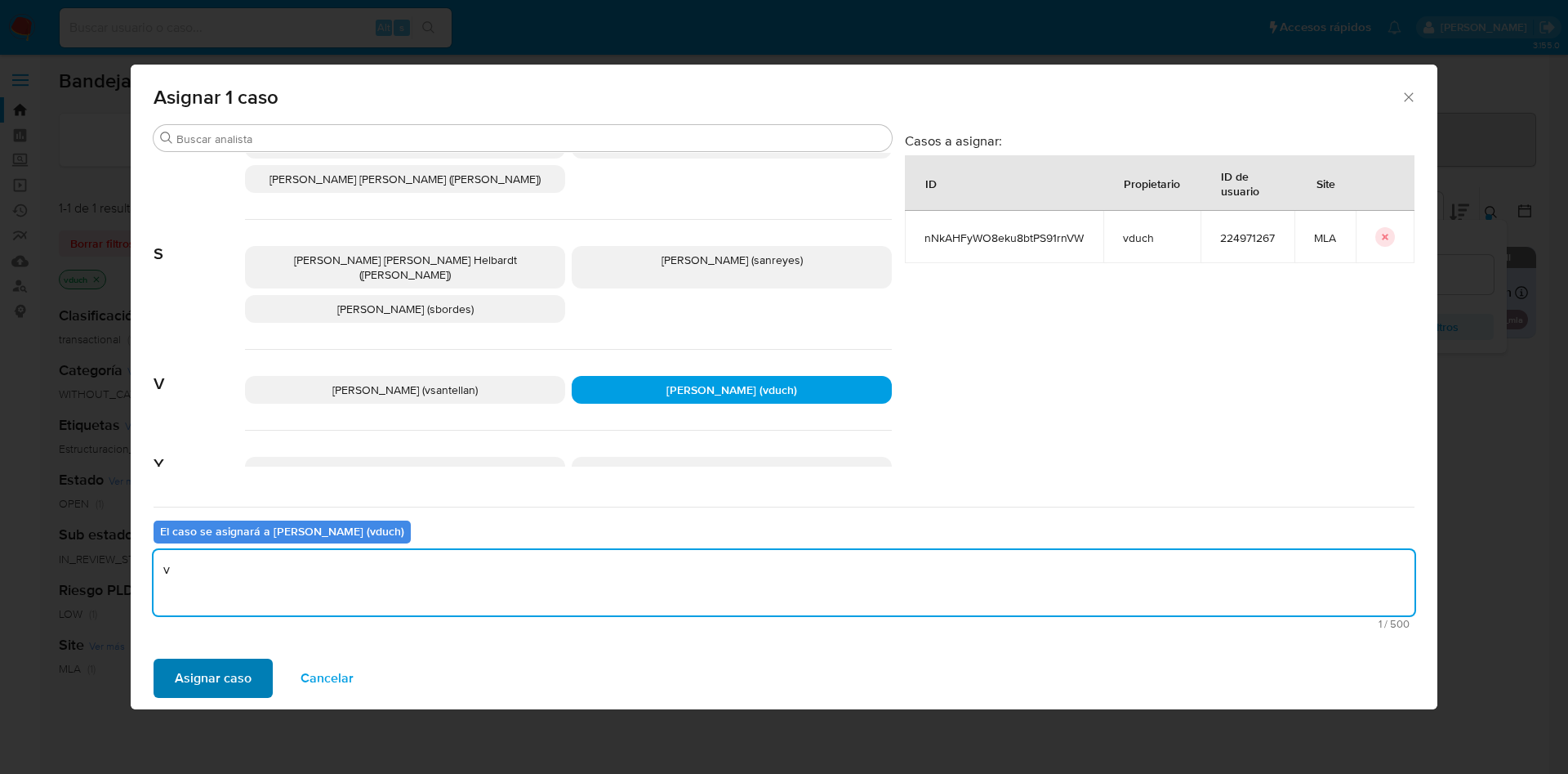
type textarea "v"
click at [245, 674] on span "Asignar caso" at bounding box center [213, 678] width 76 height 36
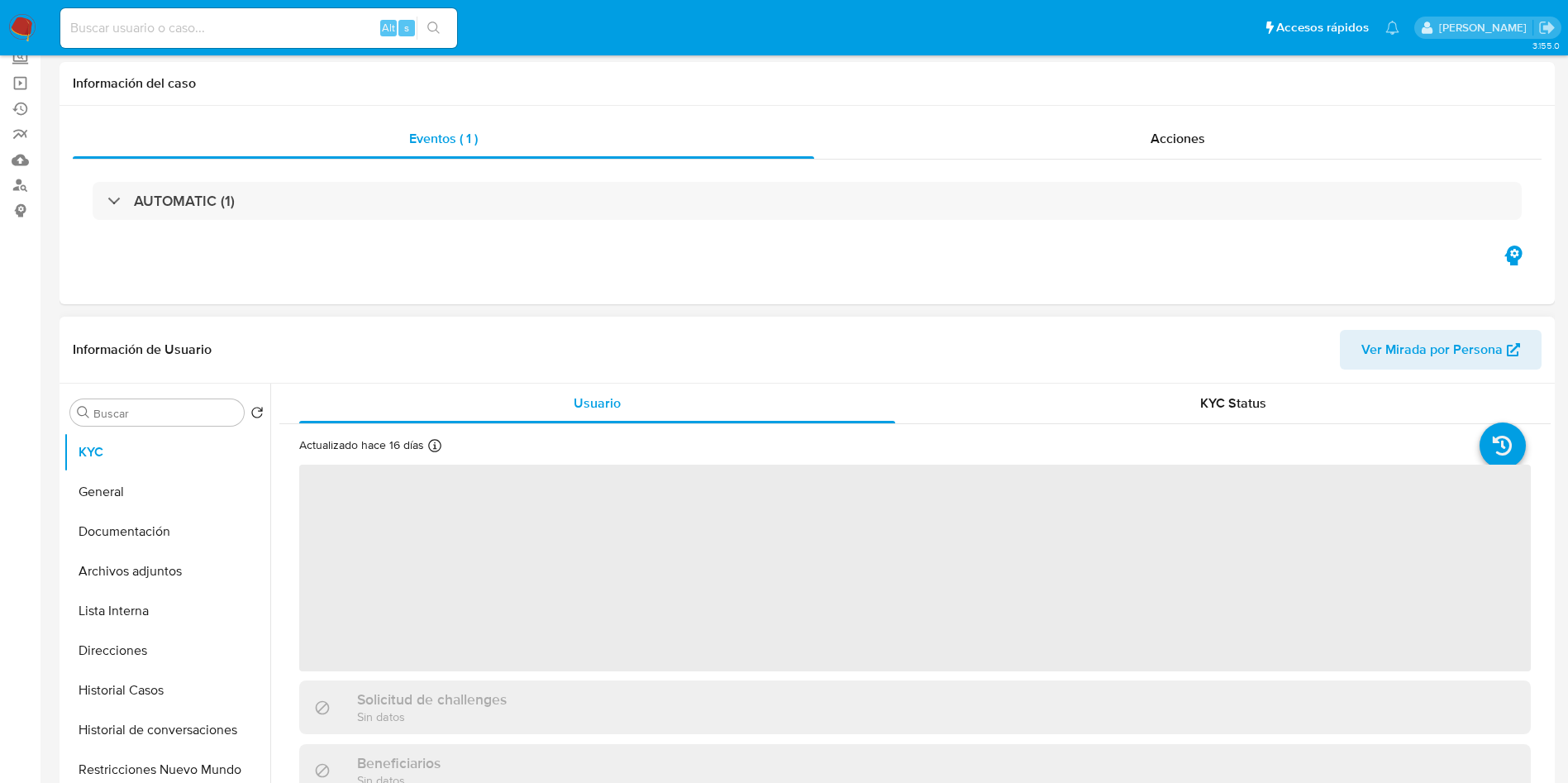
scroll to position [248, 0]
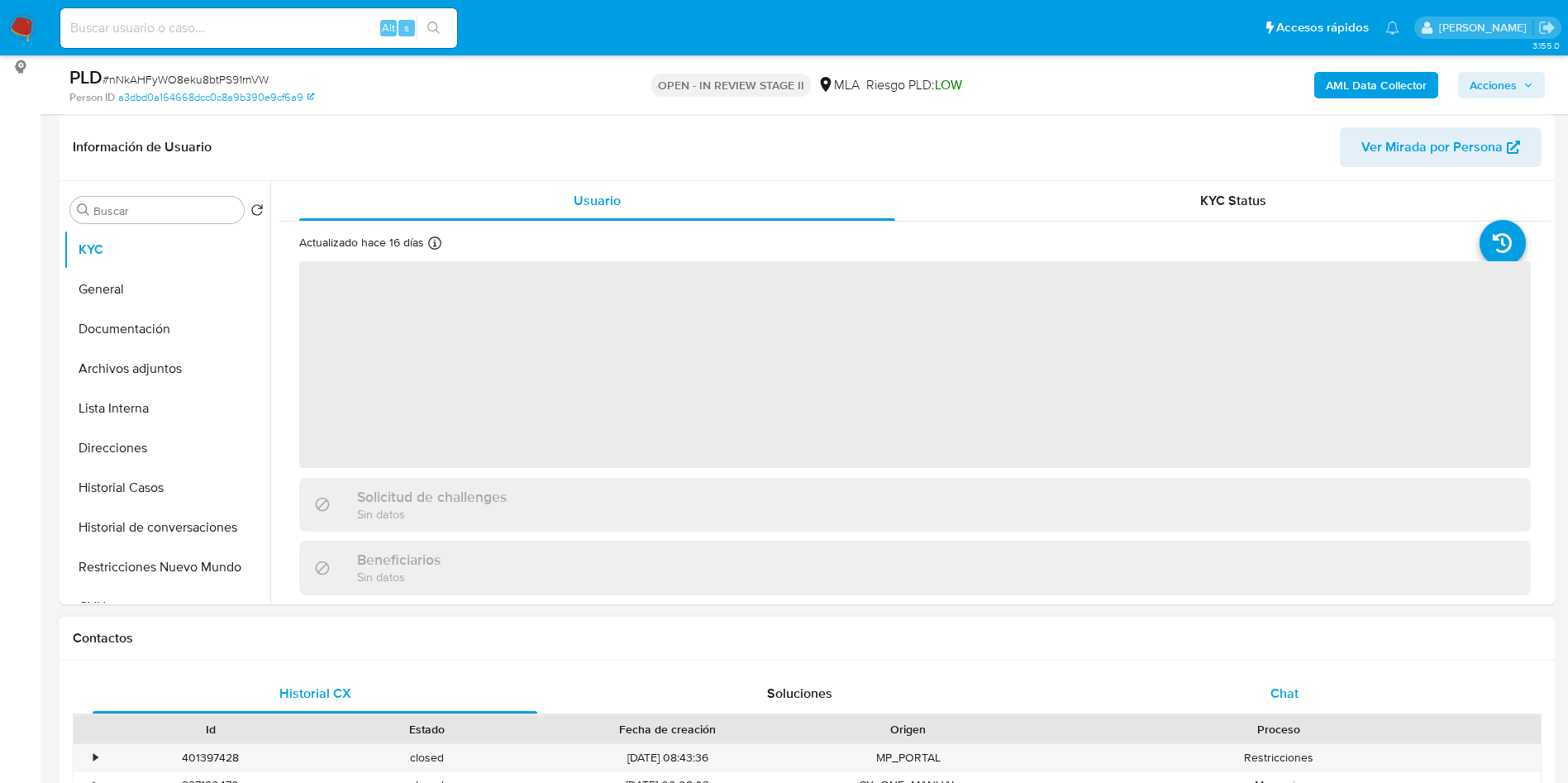
click at [1271, 675] on div "Chat" at bounding box center [1283, 693] width 444 height 39
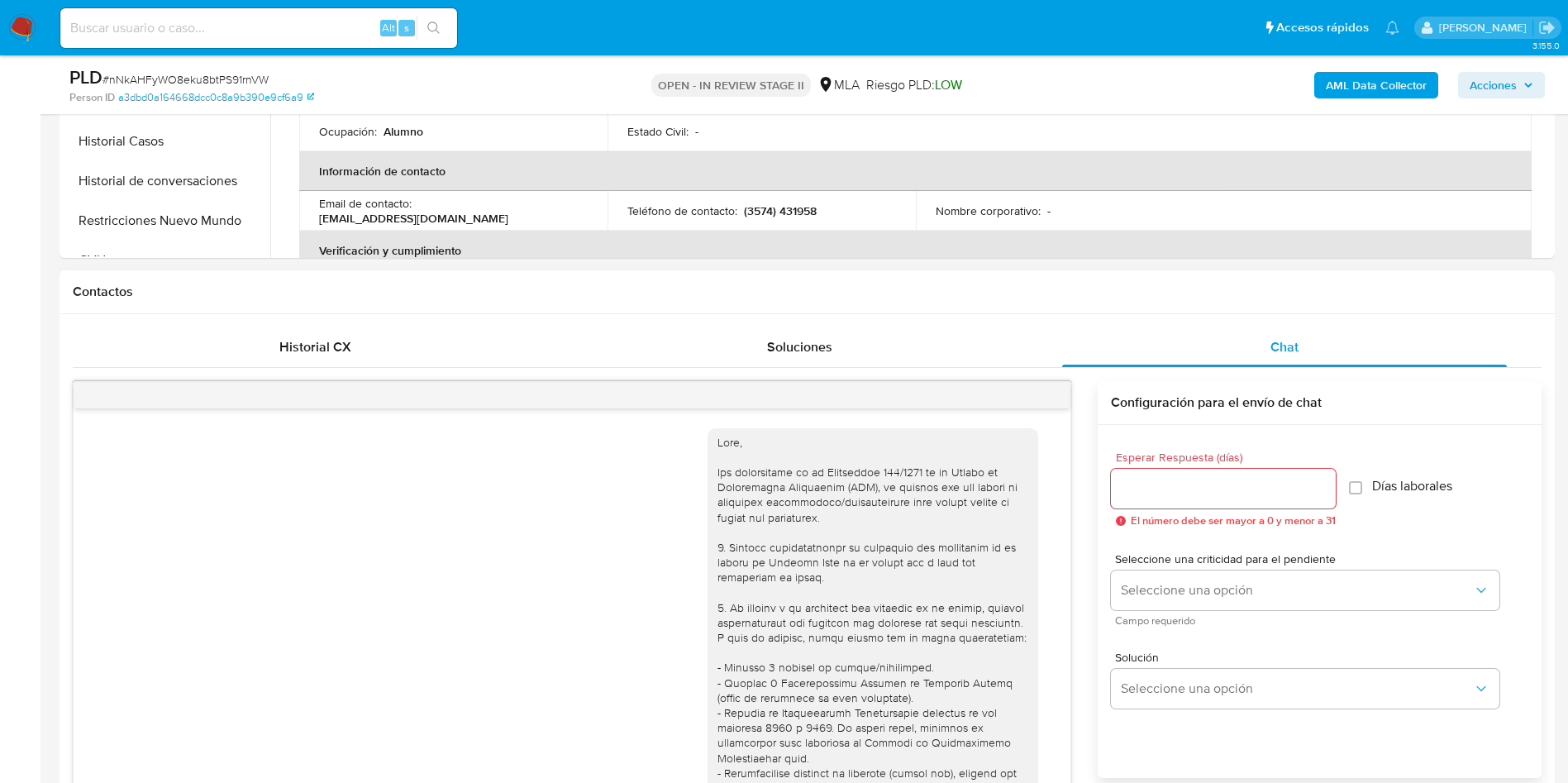
scroll to position [1015, 0]
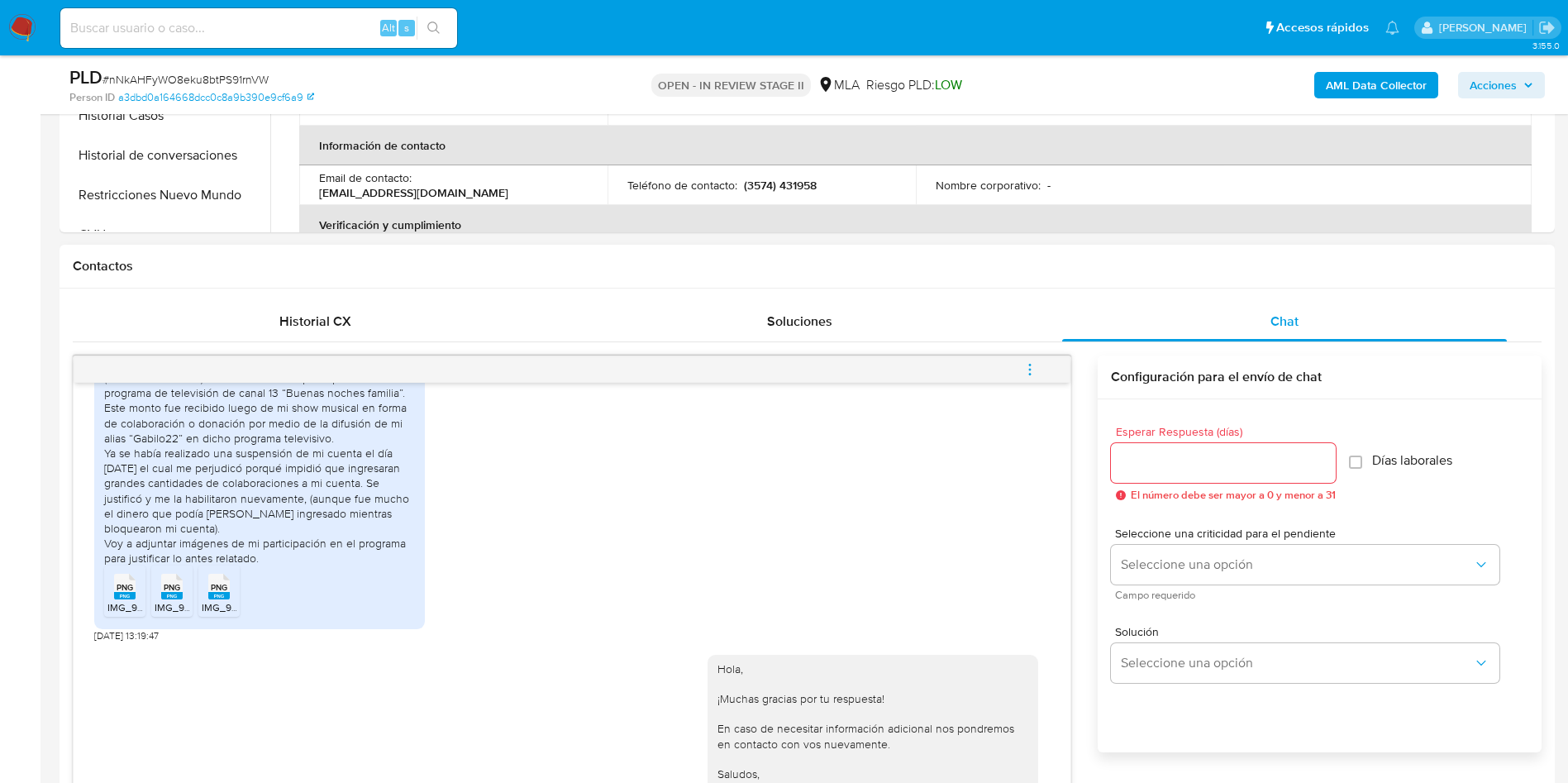
select select "10"
click at [1026, 366] on icon "menu-action" at bounding box center [1030, 370] width 15 height 15
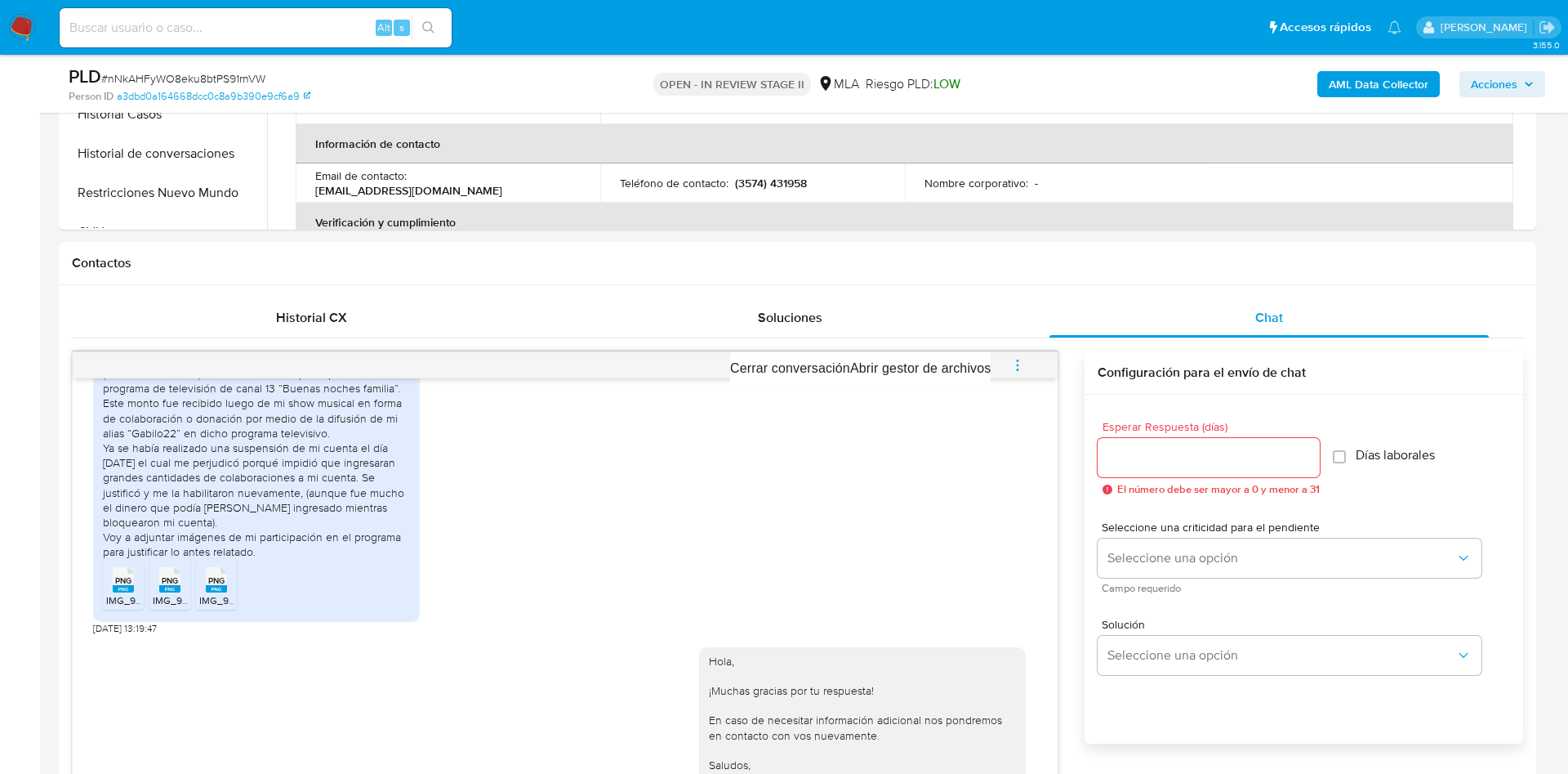
click at [974, 345] on div at bounding box center [784, 387] width 1568 height 774
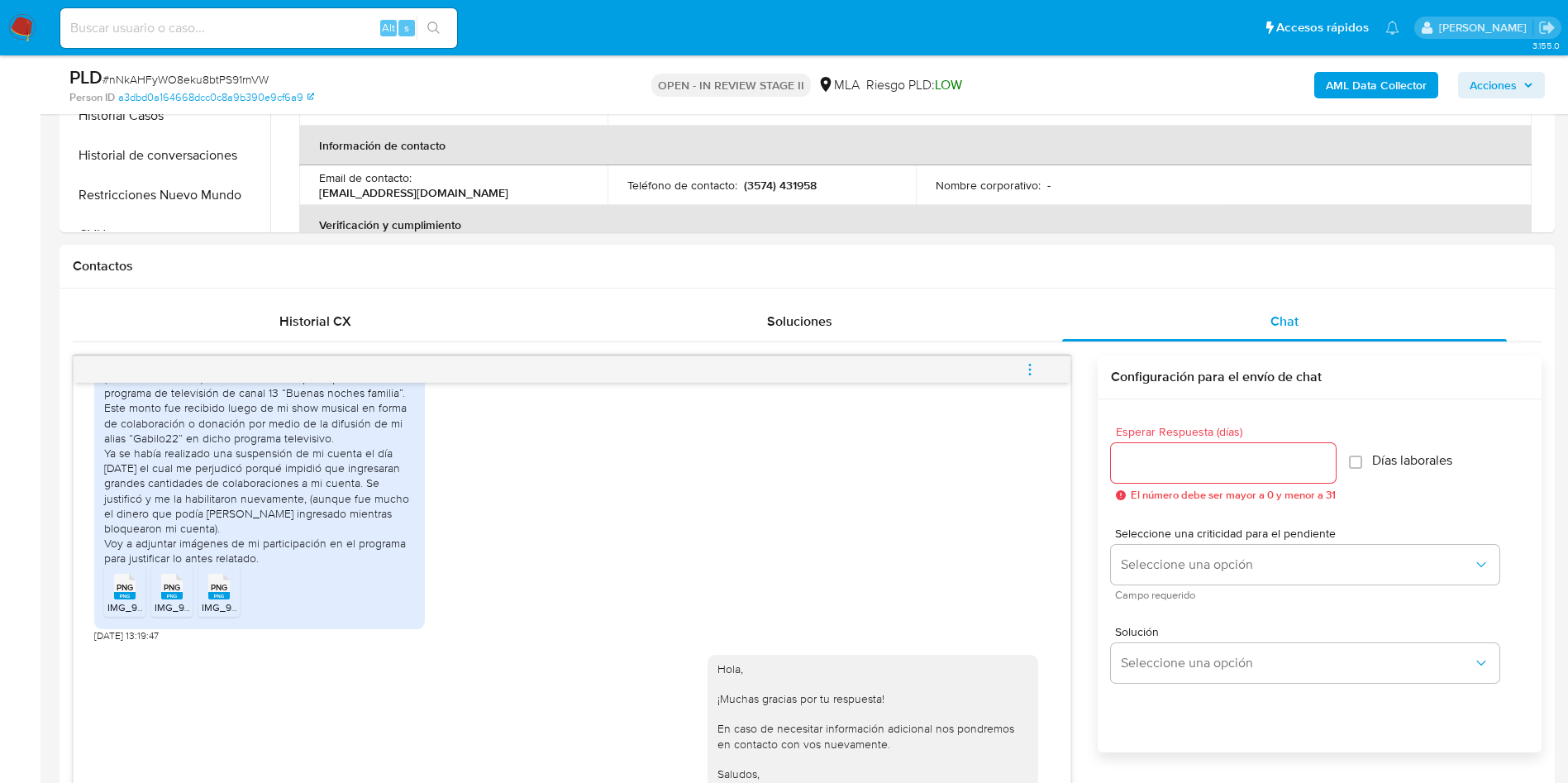
click at [1022, 369] on icon "menu-action" at bounding box center [1030, 370] width 15 height 15
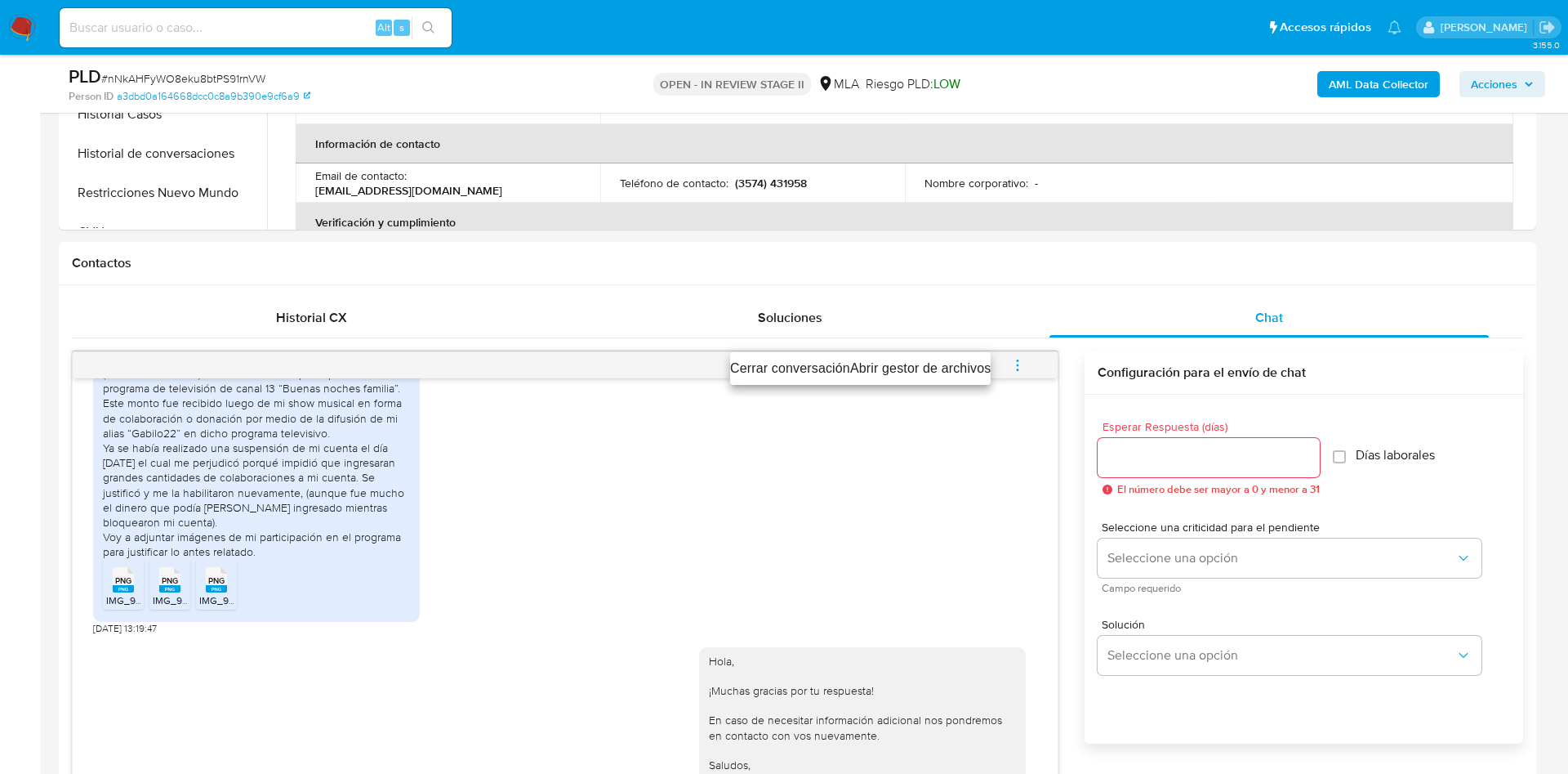
click at [789, 368] on li "Cerrar conversación" at bounding box center [790, 369] width 120 height 20
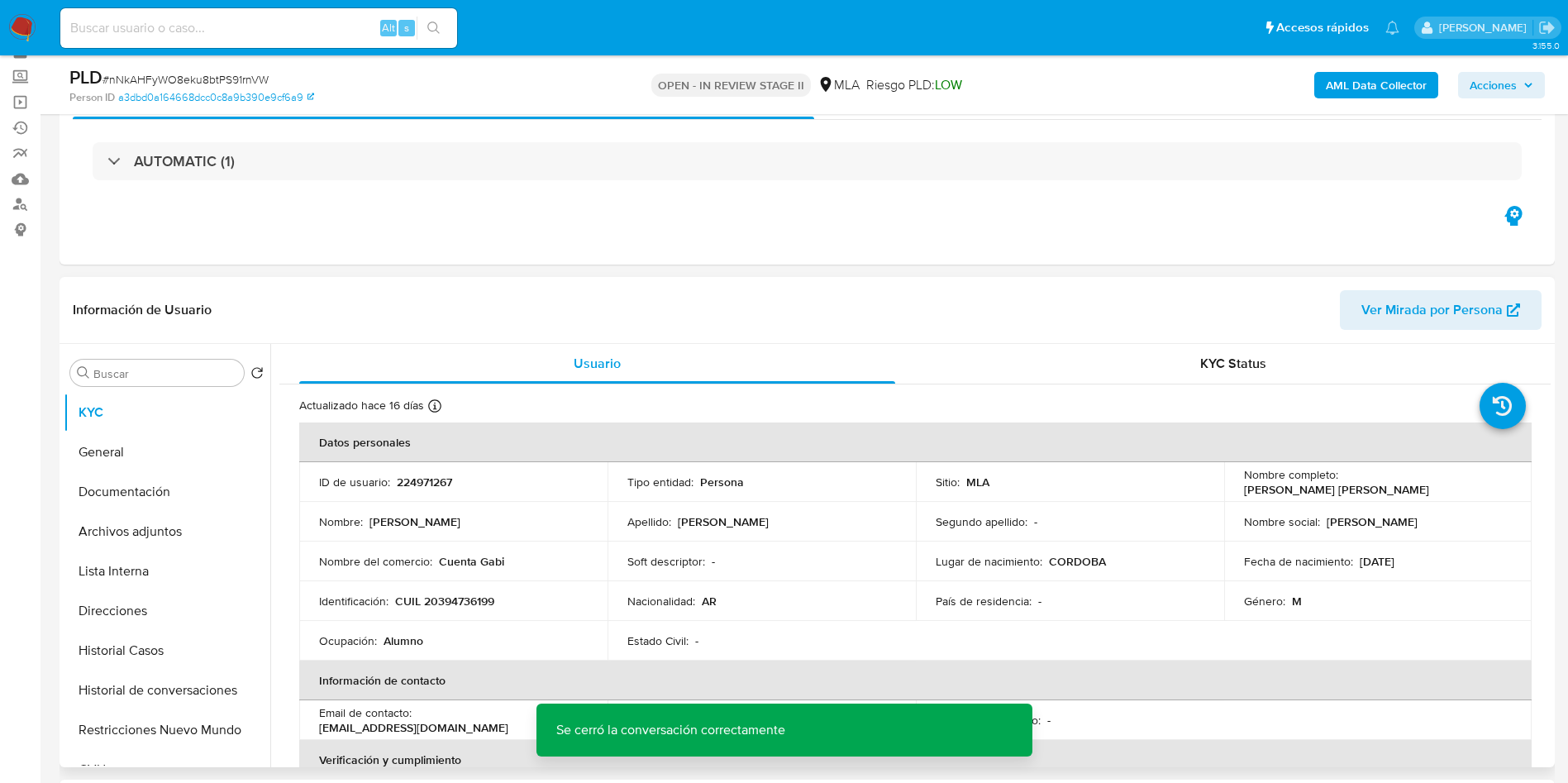
scroll to position [124, 0]
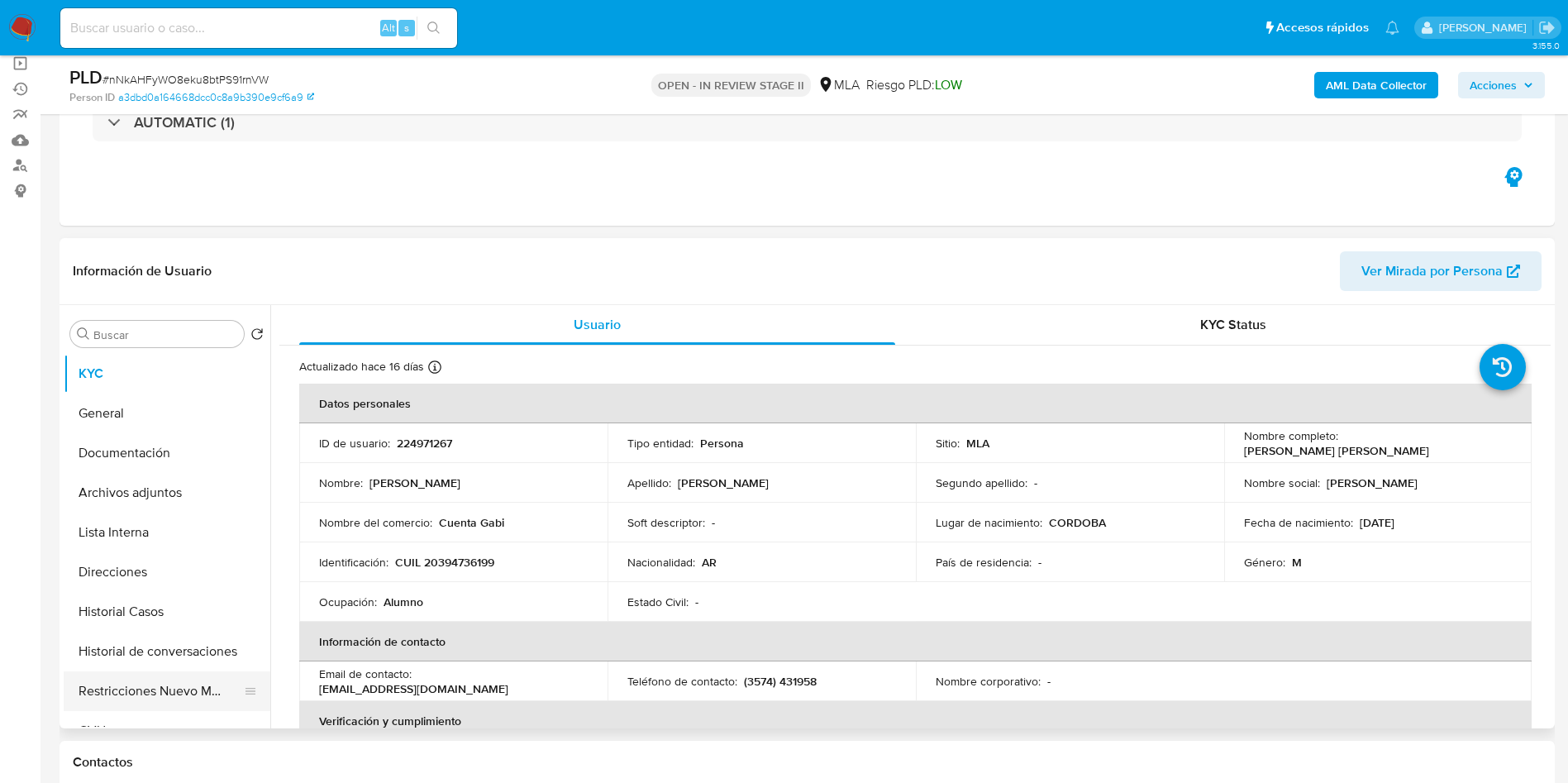
click at [169, 681] on button "Restricciones Nuevo Mundo" at bounding box center [160, 691] width 193 height 39
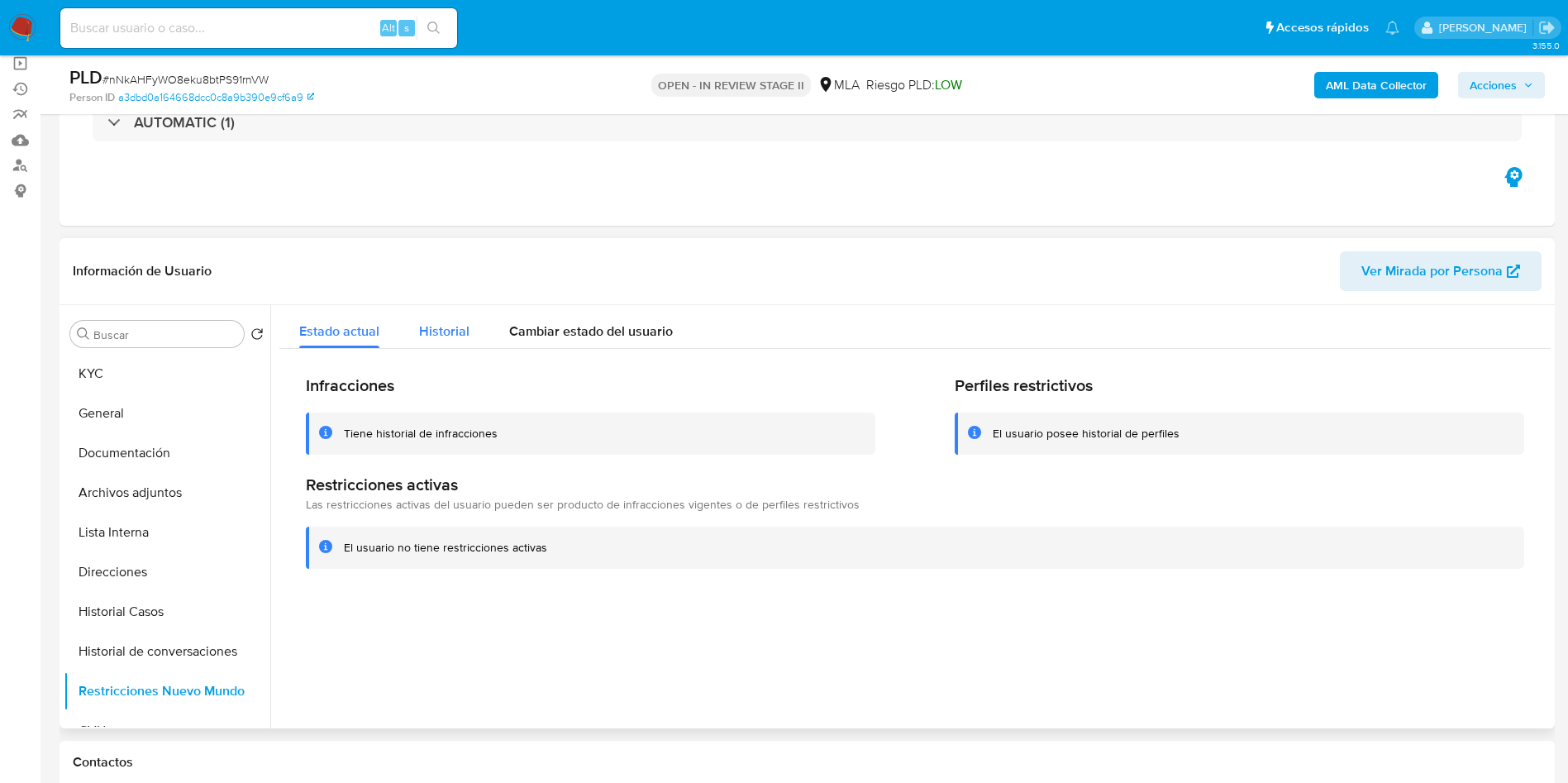
click at [433, 324] on span "Historial" at bounding box center [444, 331] width 50 height 19
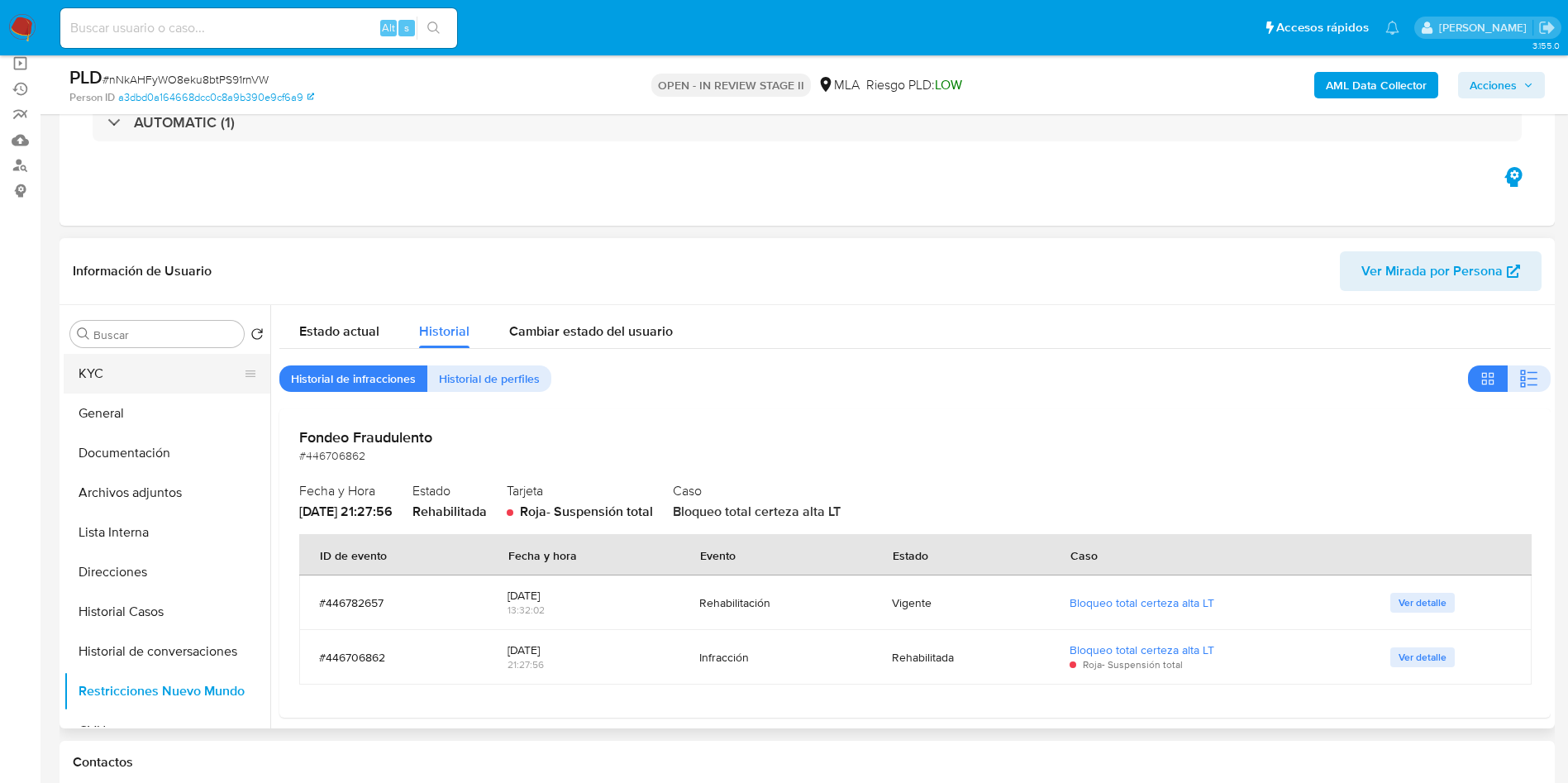
click at [79, 359] on button "KYC" at bounding box center [160, 373] width 193 height 39
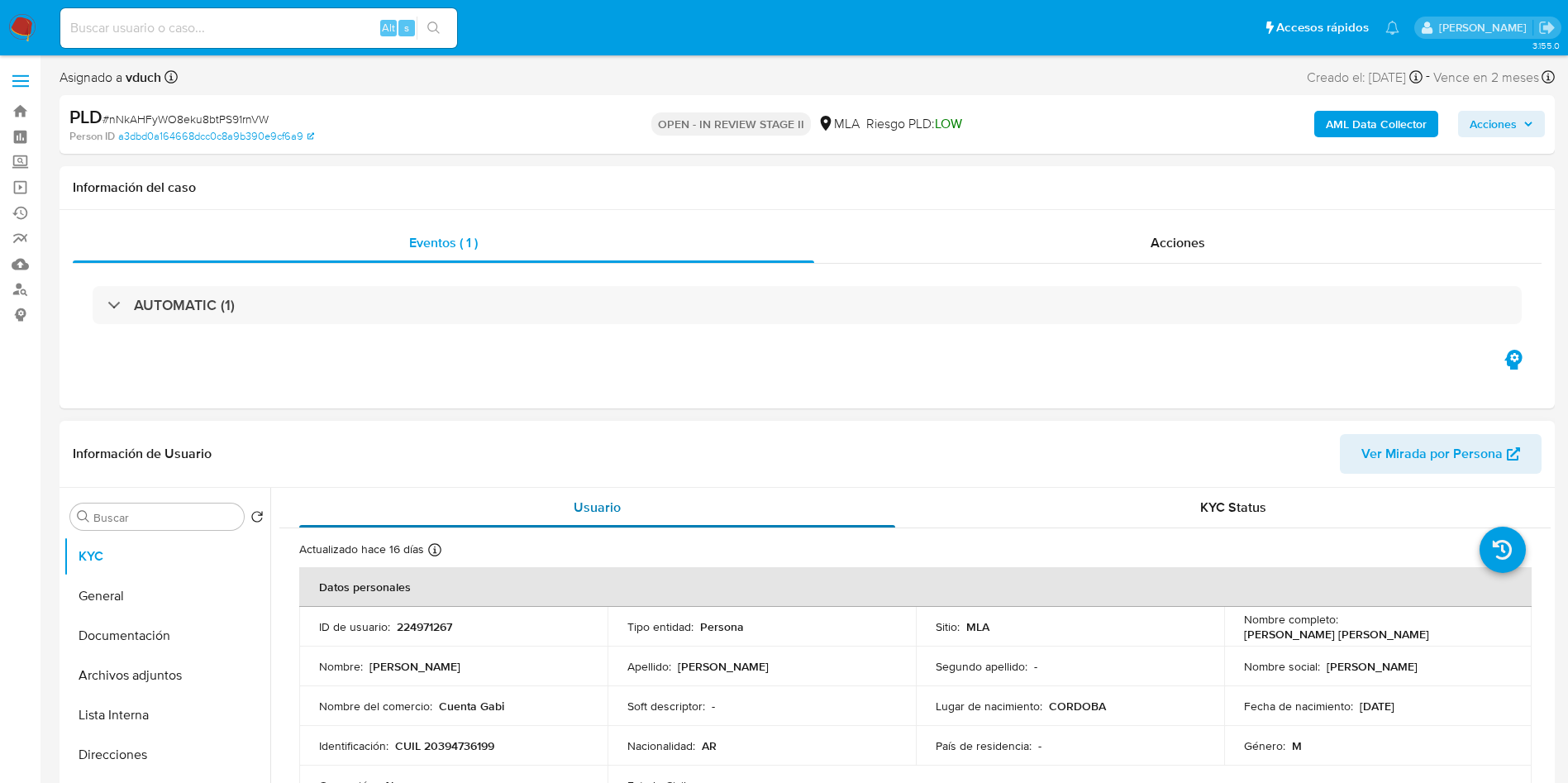
scroll to position [248, 0]
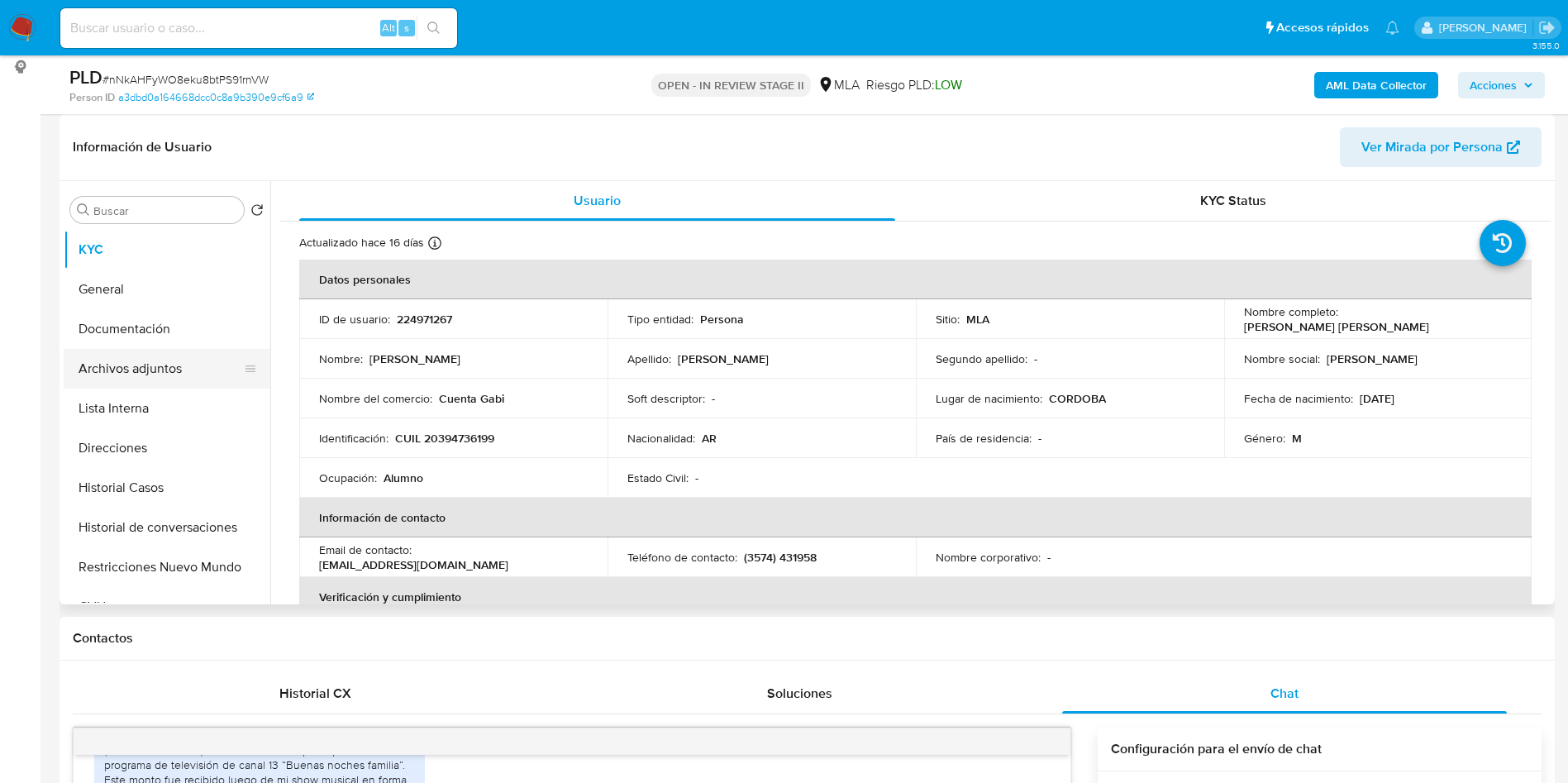
click at [152, 377] on button "Archivos adjuntos" at bounding box center [160, 368] width 193 height 39
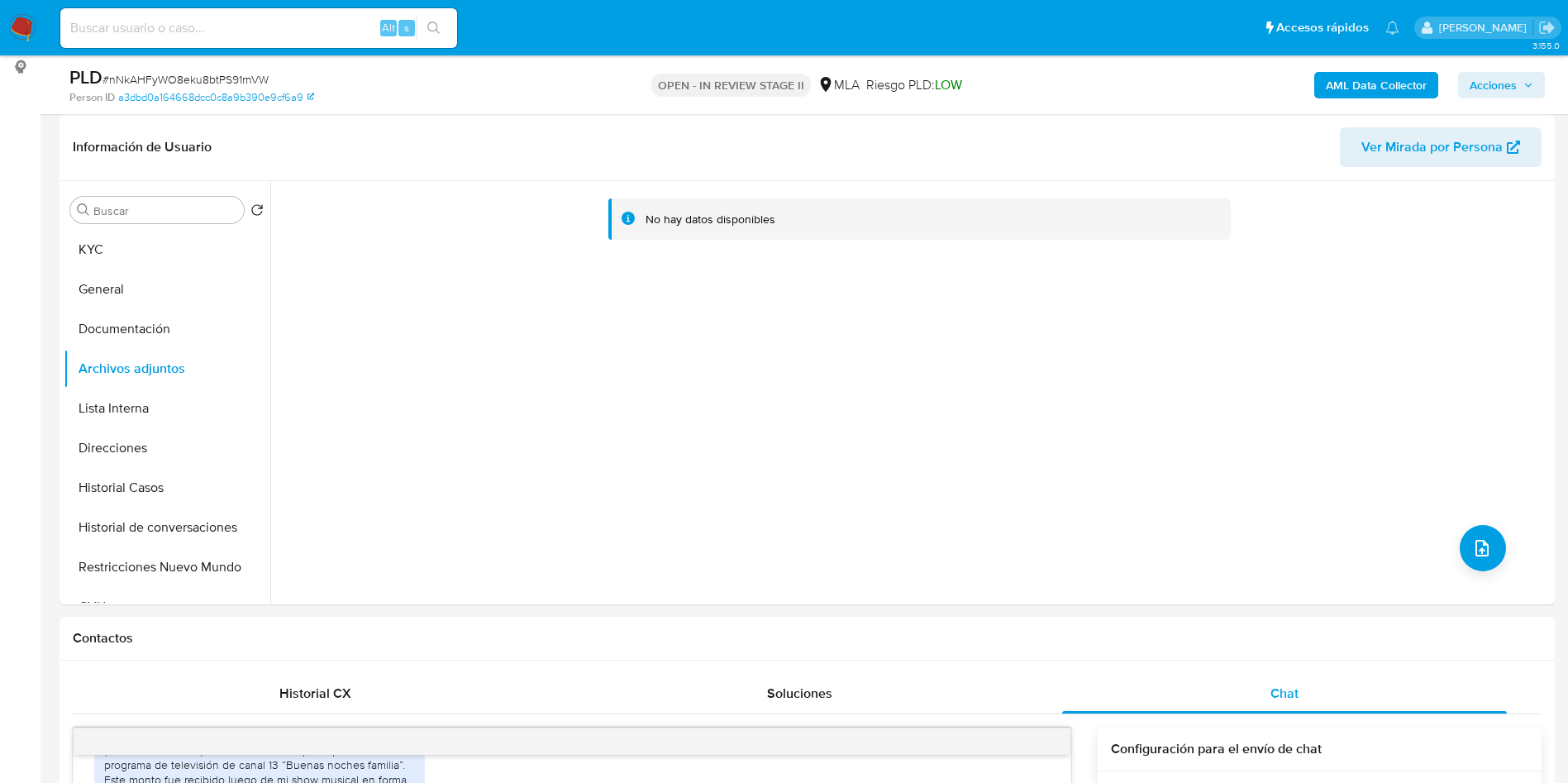
click at [1401, 77] on b "AML Data Collector" at bounding box center [1376, 85] width 101 height 26
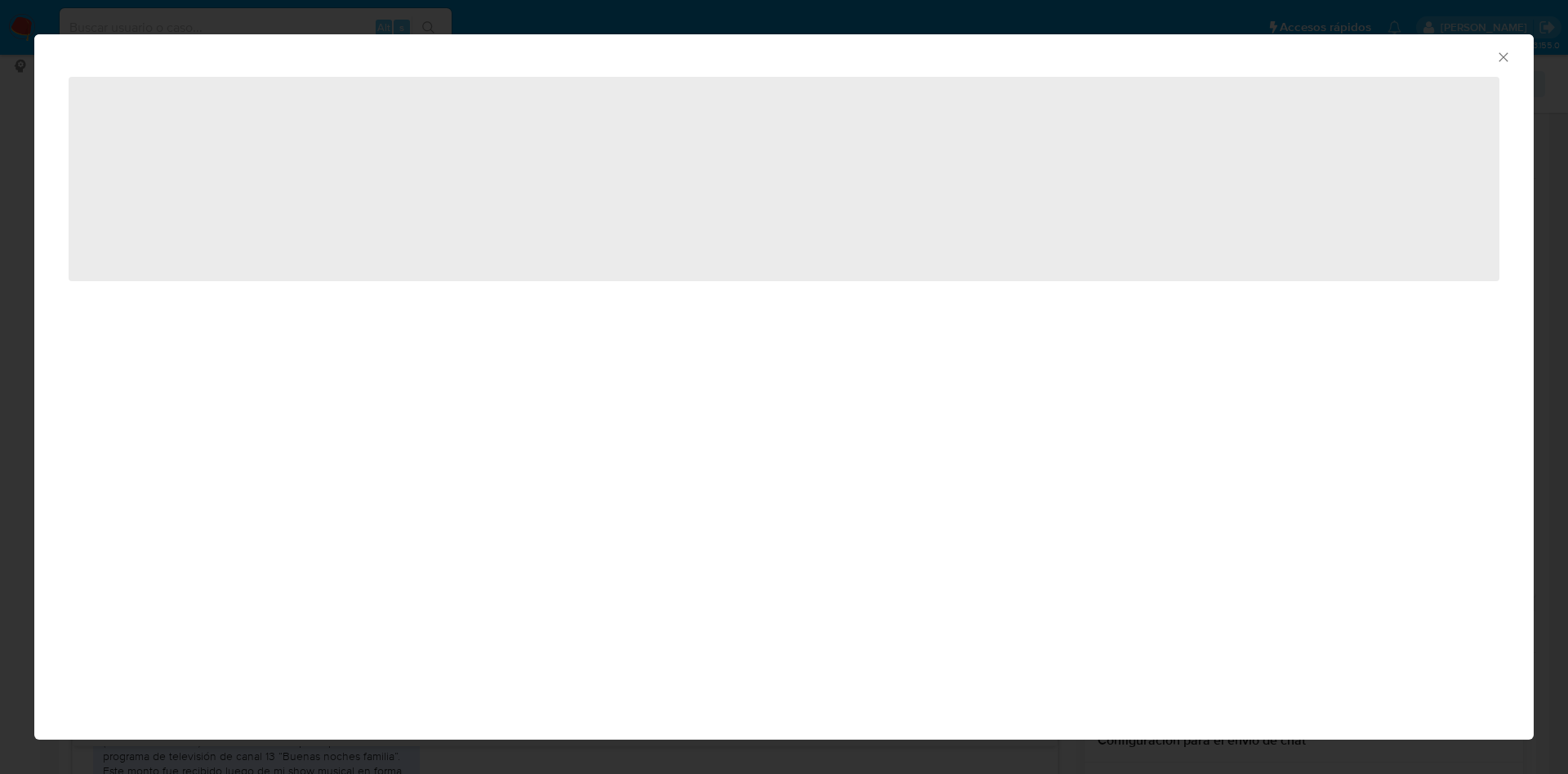
drag, startPoint x: 1508, startPoint y: 56, endPoint x: 1490, endPoint y: 58, distance: 18.1
click at [1509, 55] on icon "Cerrar ventana" at bounding box center [1504, 57] width 17 height 17
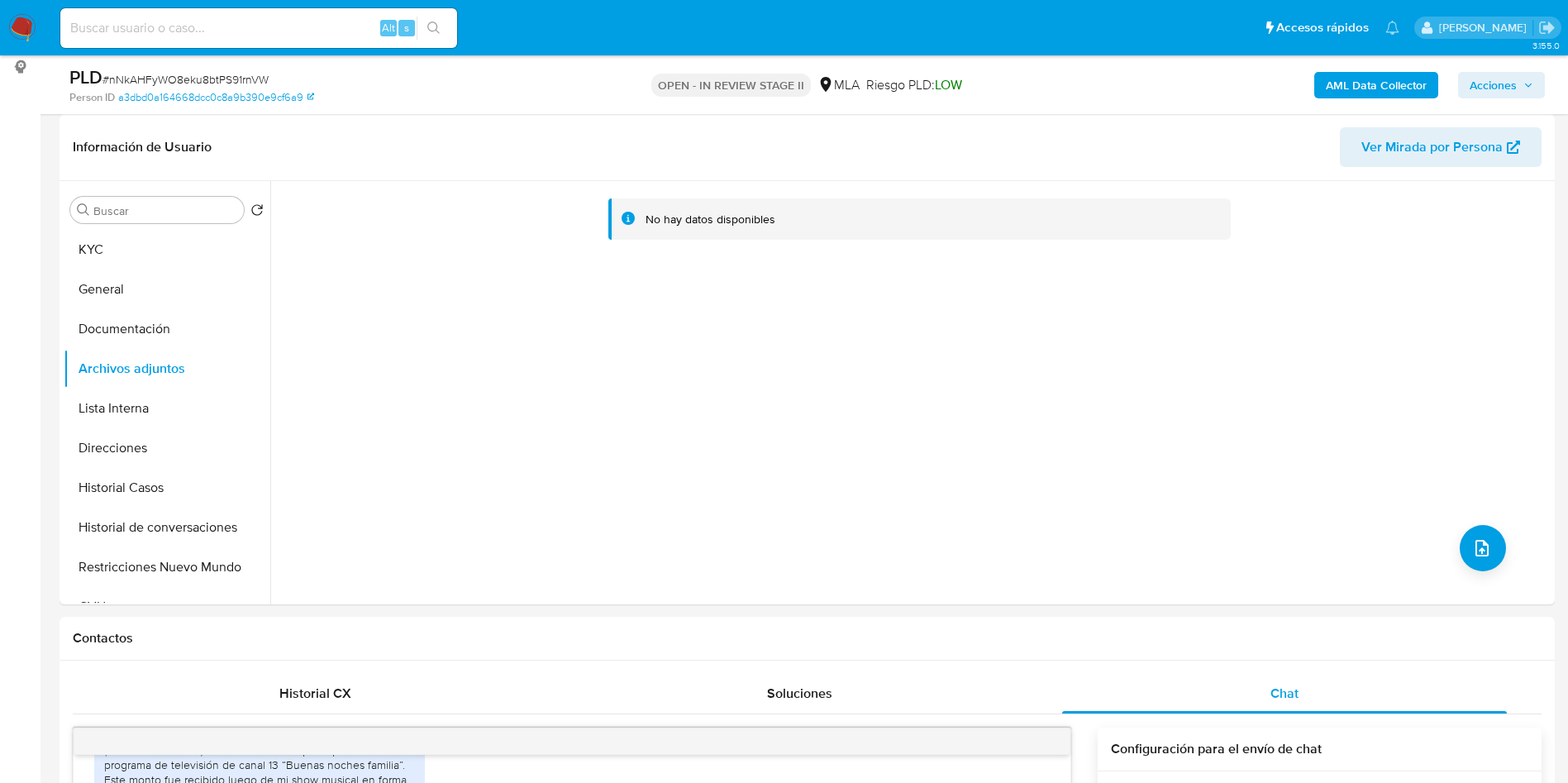
click at [1378, 77] on b "AML Data Collector" at bounding box center [1376, 85] width 101 height 26
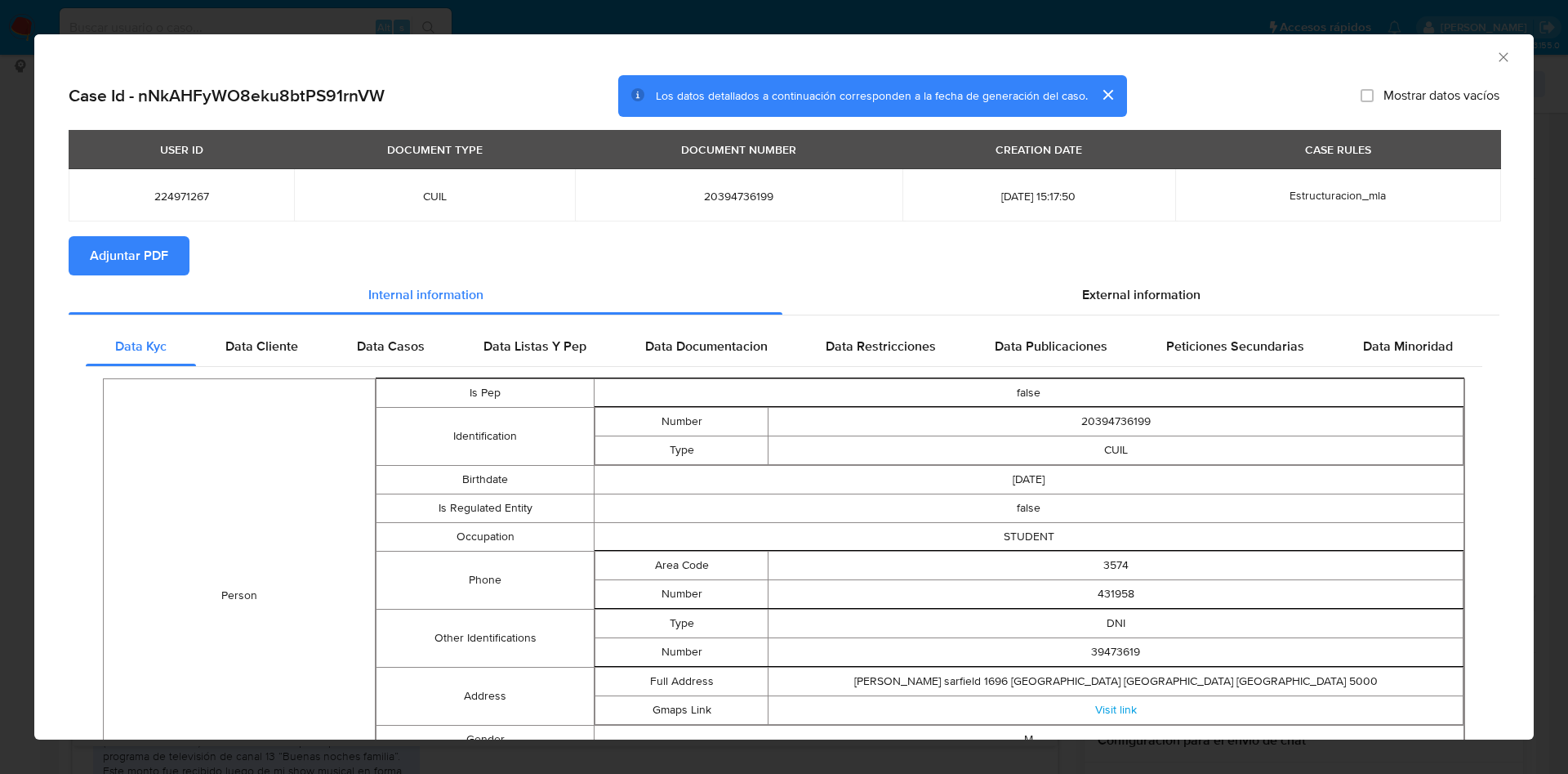
click at [134, 254] on span "Adjuntar PDF" at bounding box center [129, 255] width 78 height 36
click at [1496, 60] on icon "Cerrar ventana" at bounding box center [1504, 57] width 17 height 17
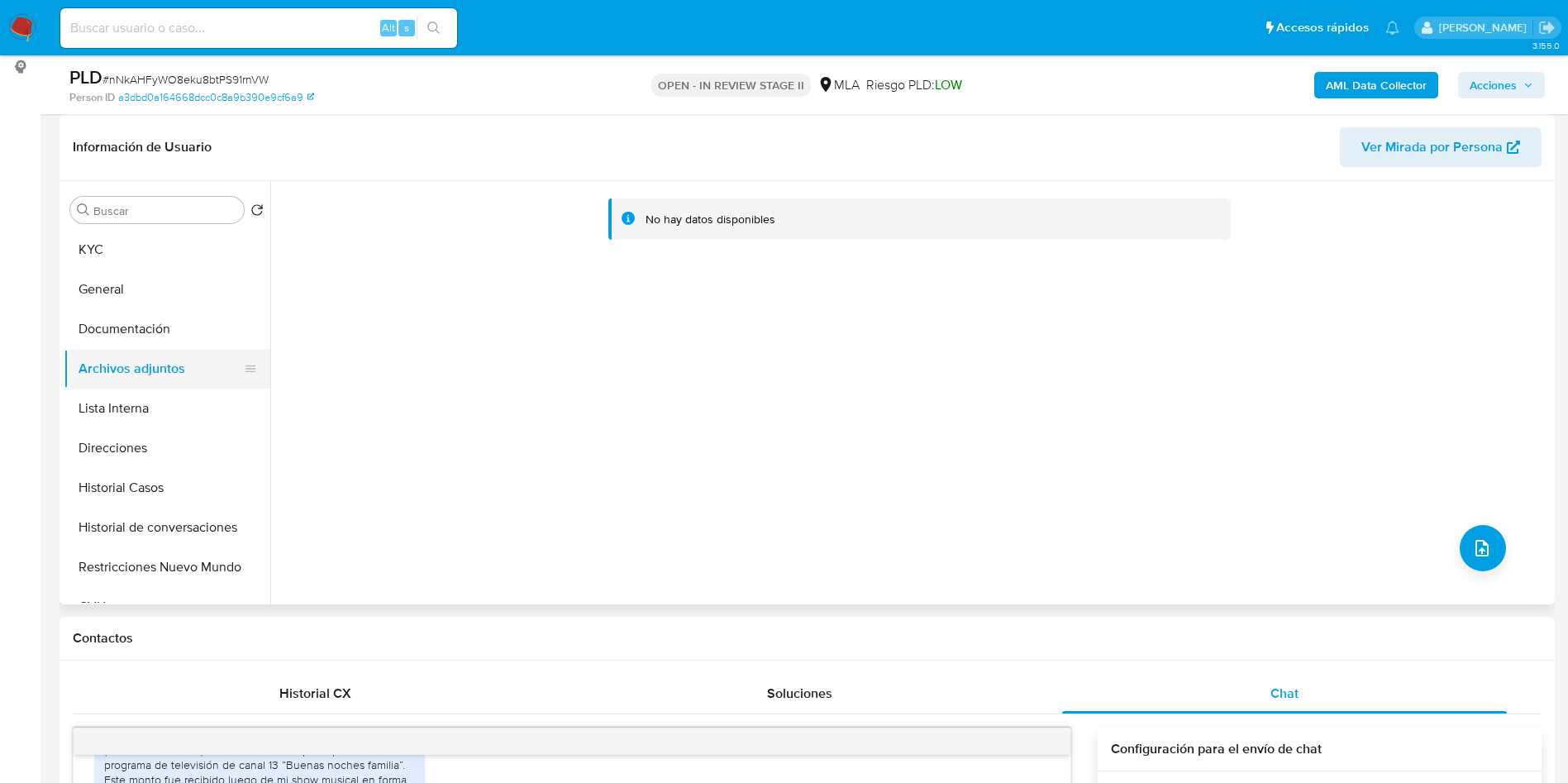
click at [211, 356] on button "Archivos adjuntos" at bounding box center [160, 368] width 193 height 39
click at [233, 338] on button "Documentación" at bounding box center [160, 328] width 193 height 39
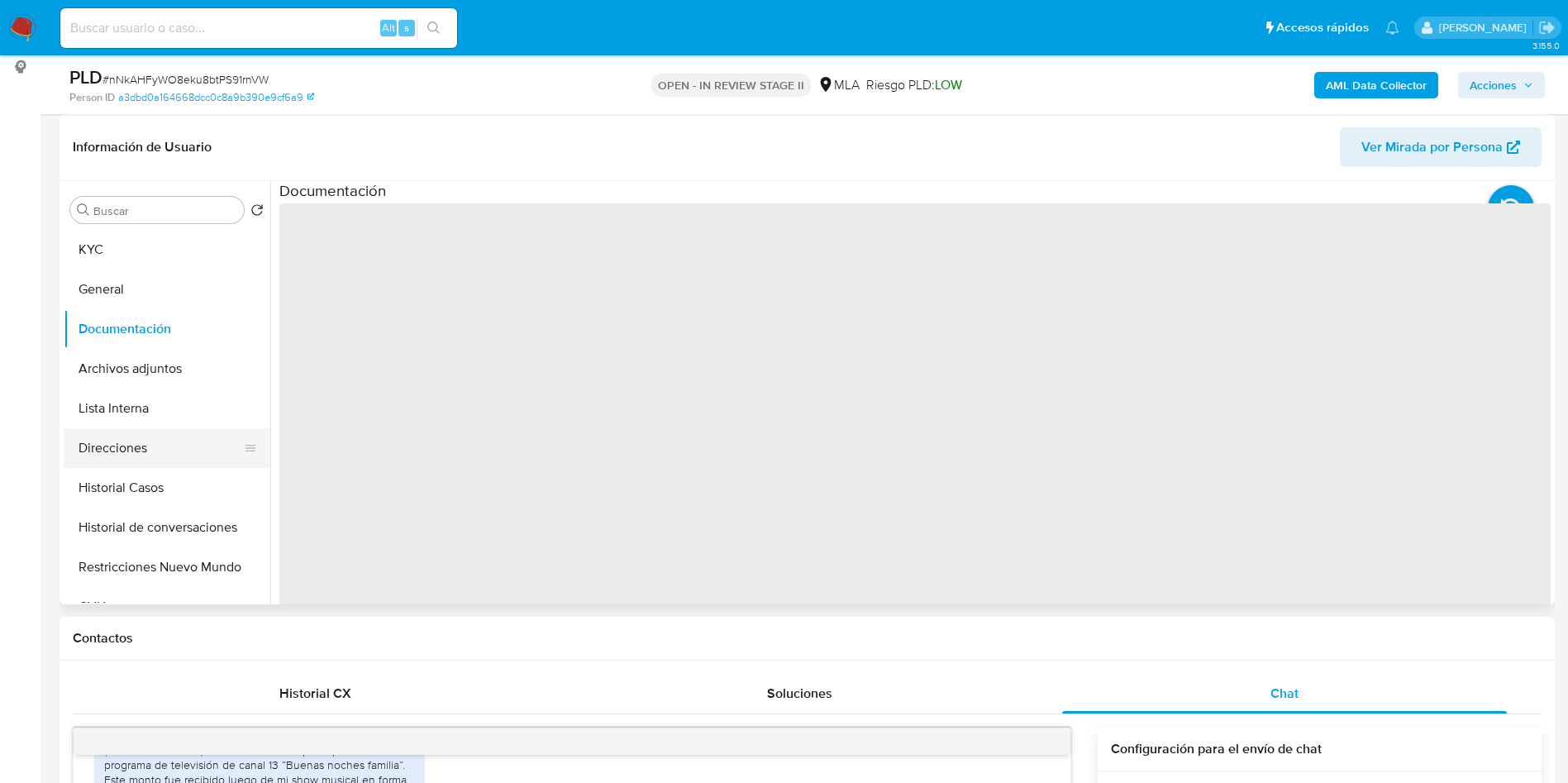
click at [150, 433] on button "Direcciones" at bounding box center [160, 448] width 193 height 39
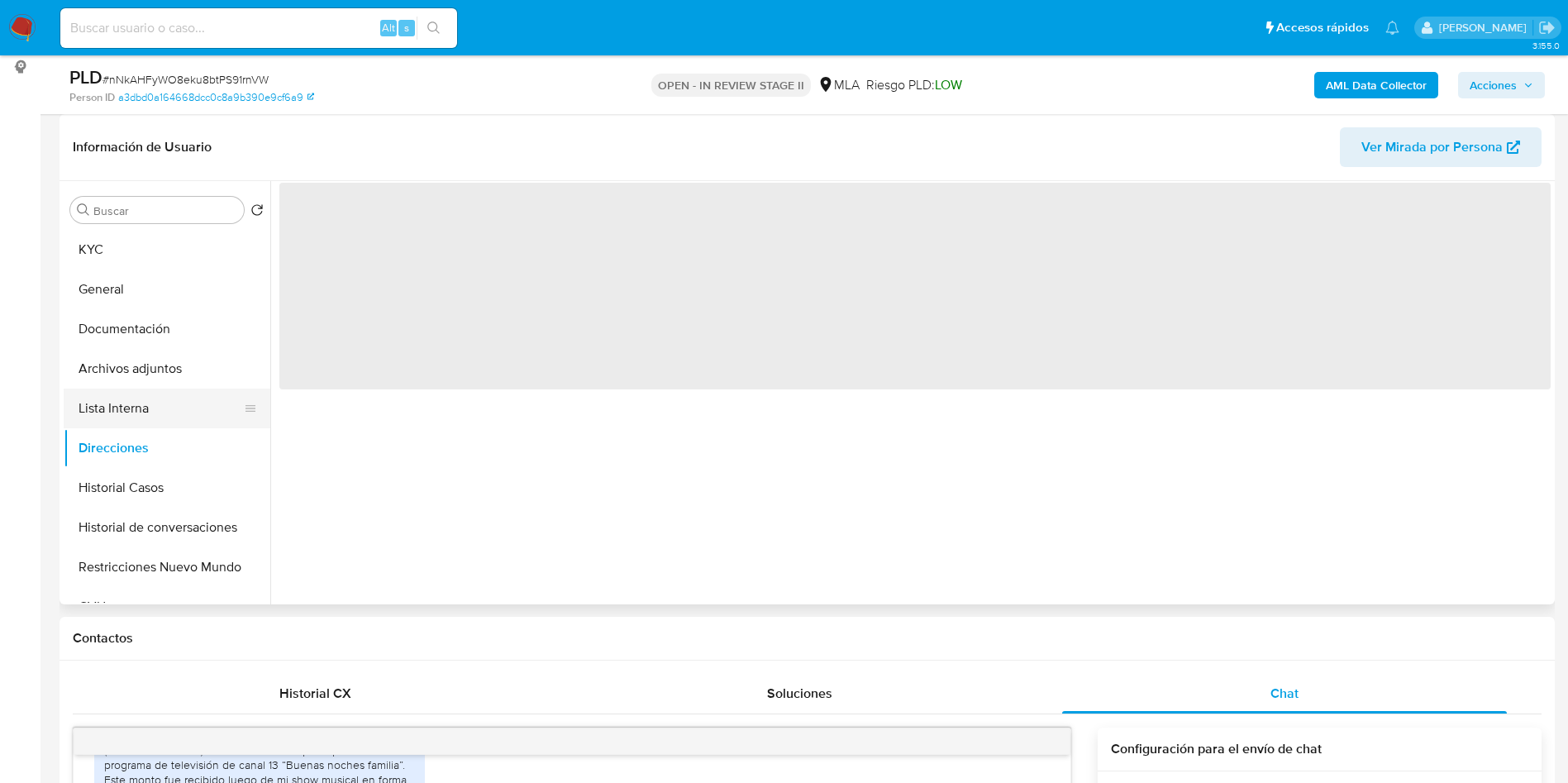
click at [176, 400] on button "Lista Interna" at bounding box center [160, 407] width 193 height 39
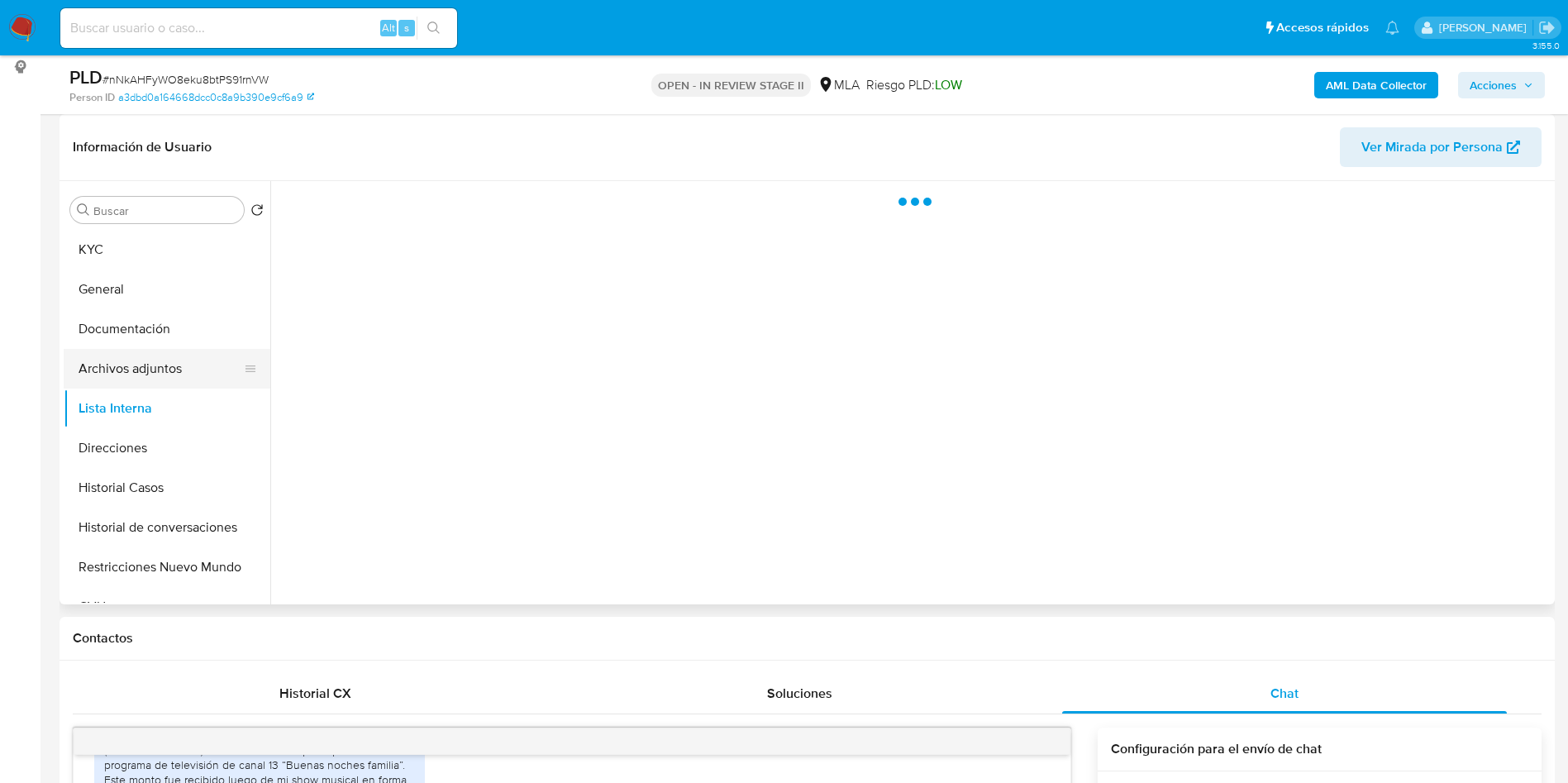
click at [181, 377] on button "Archivos adjuntos" at bounding box center [160, 368] width 193 height 39
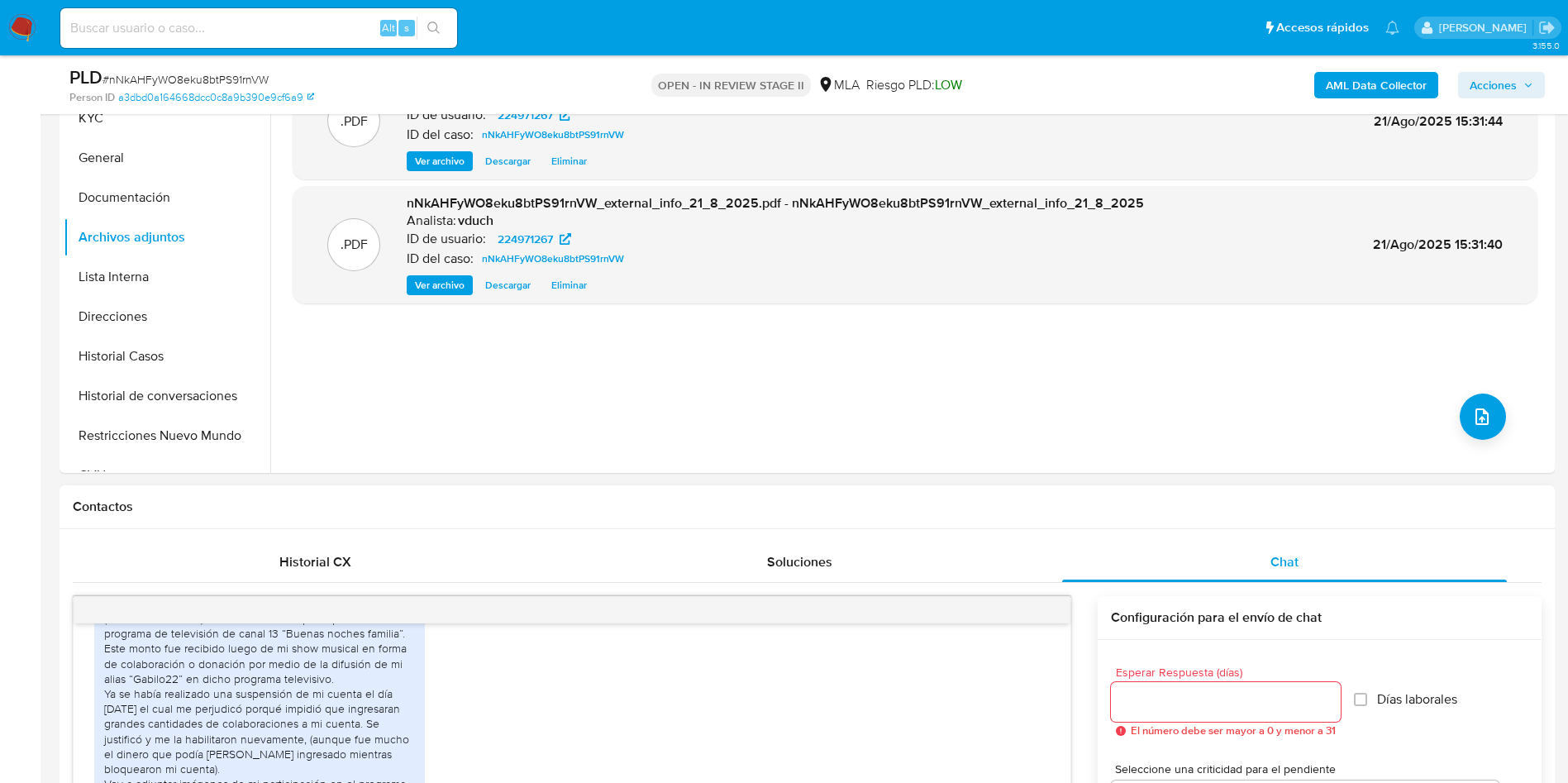
scroll to position [620, 0]
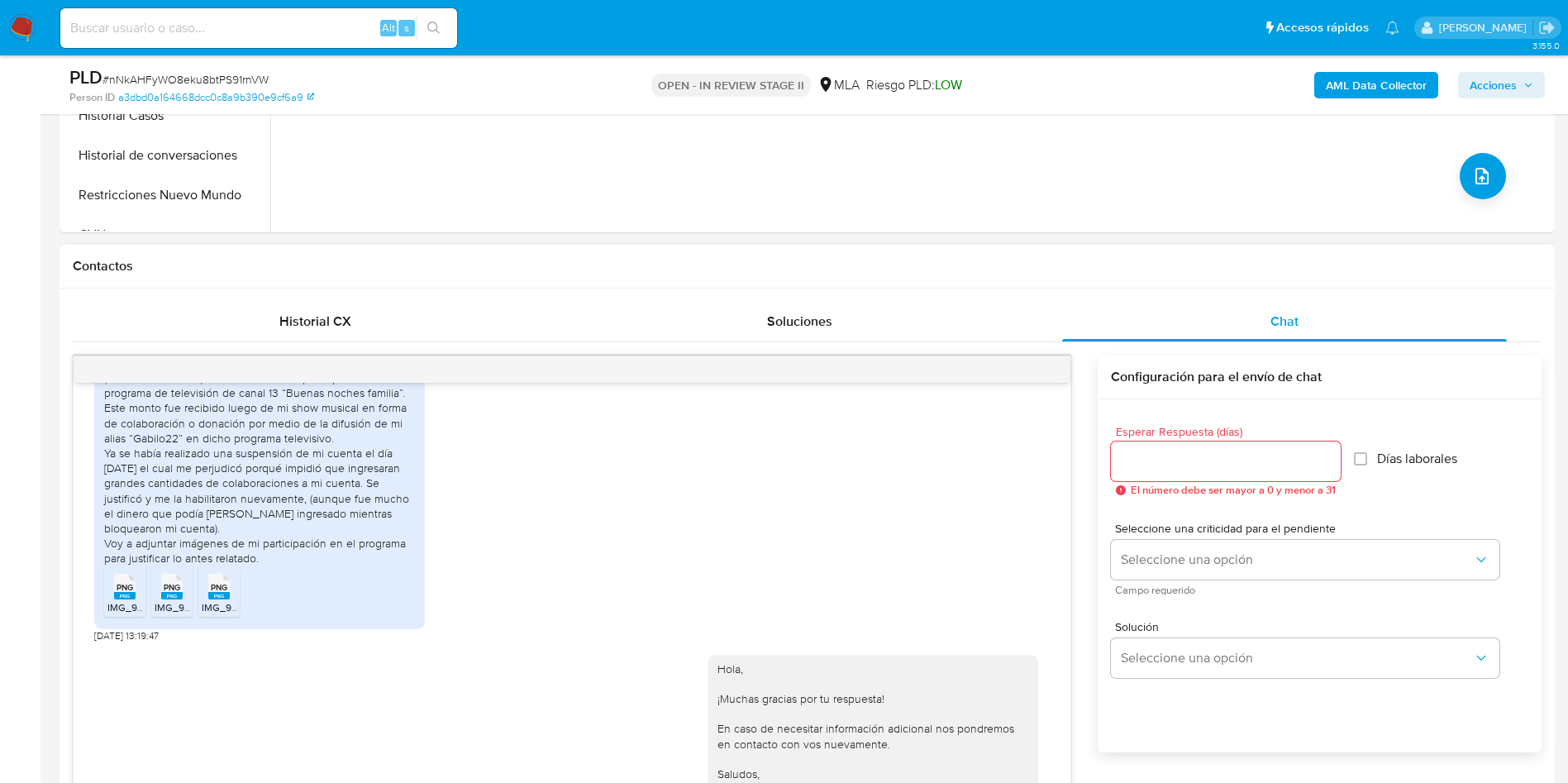
drag, startPoint x: 1102, startPoint y: 764, endPoint x: 1079, endPoint y: 781, distance: 28.6
click at [1103, 765] on div "Esperar Respuesta (días) El número debe ser mayor a 0 y menor a 31 Días laboral…" at bounding box center [1319, 597] width 443 height 397
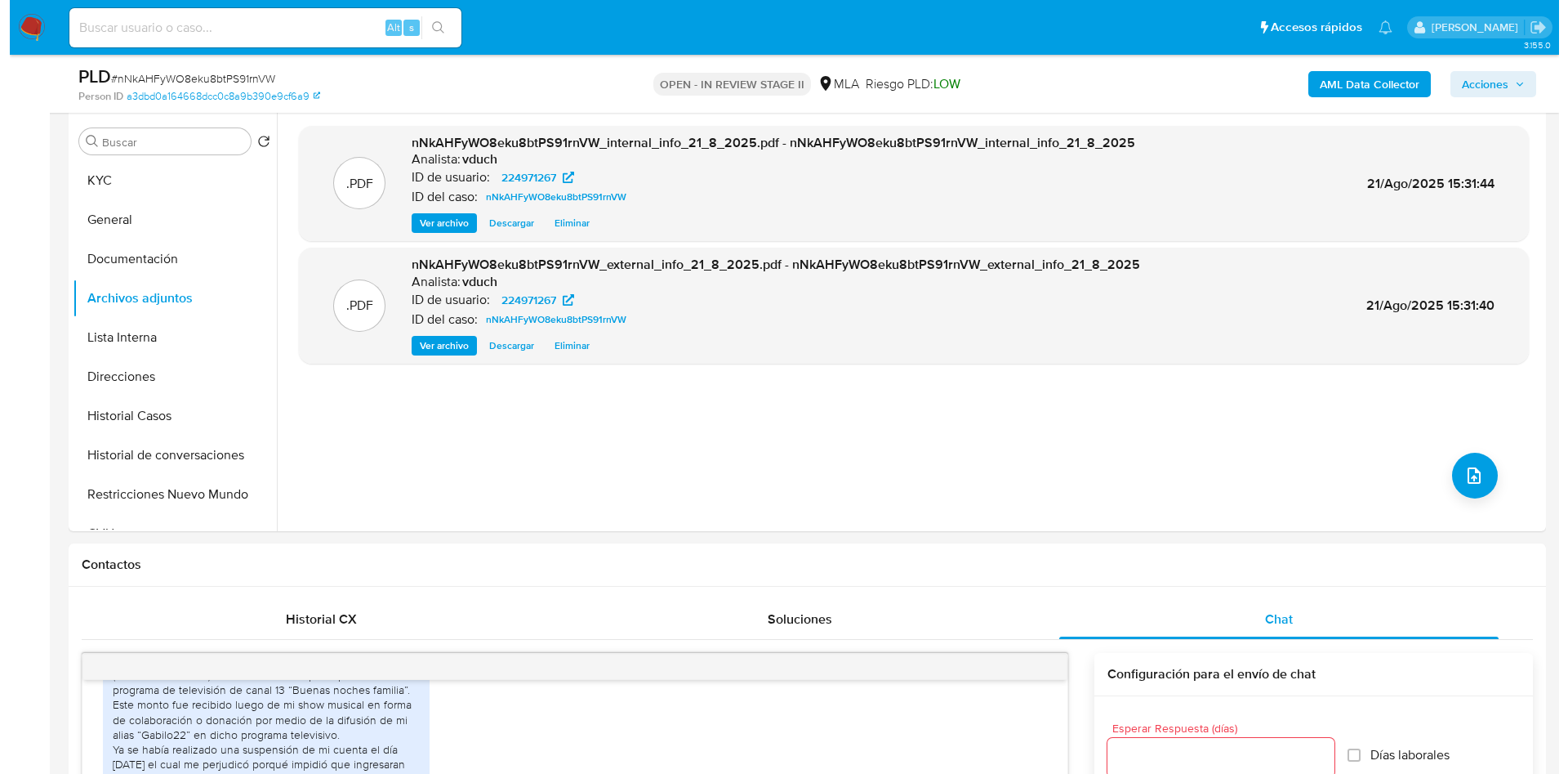
scroll to position [123, 0]
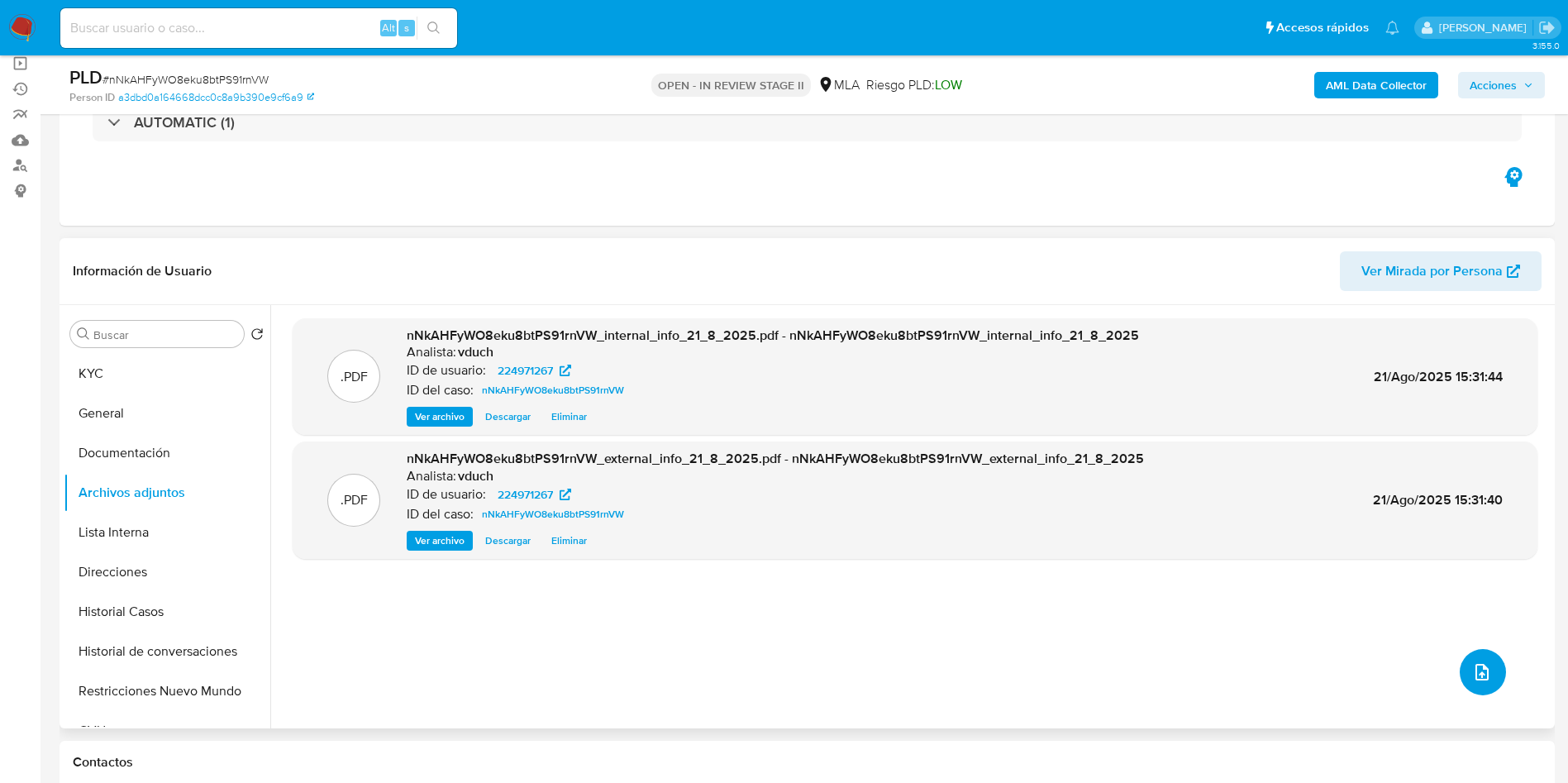
click at [1476, 667] on icon "upload-file" at bounding box center [1481, 672] width 20 height 20
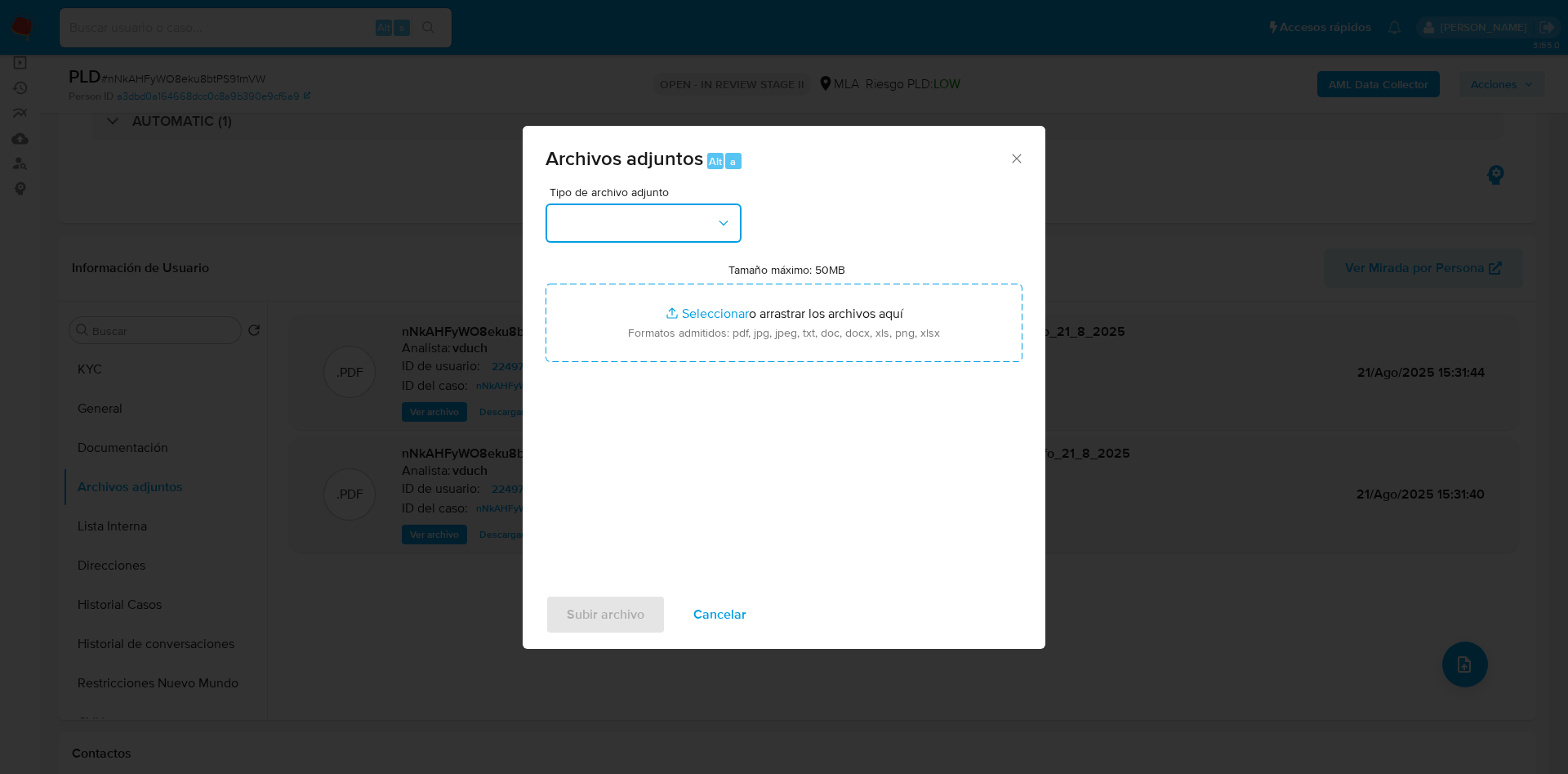
click at [613, 213] on button "button" at bounding box center [643, 223] width 196 height 39
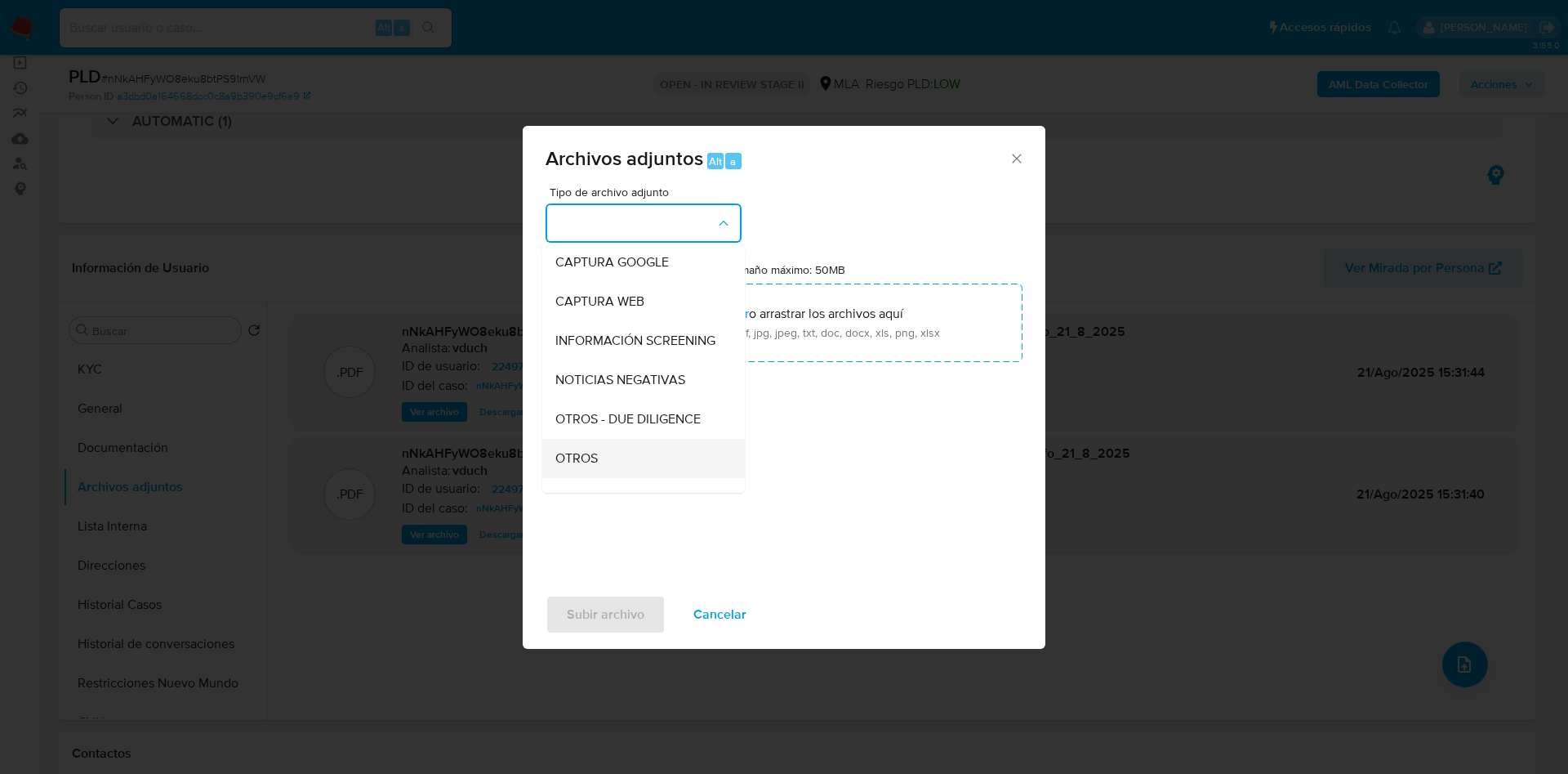
click at [651, 463] on div "OTROS" at bounding box center [638, 458] width 167 height 39
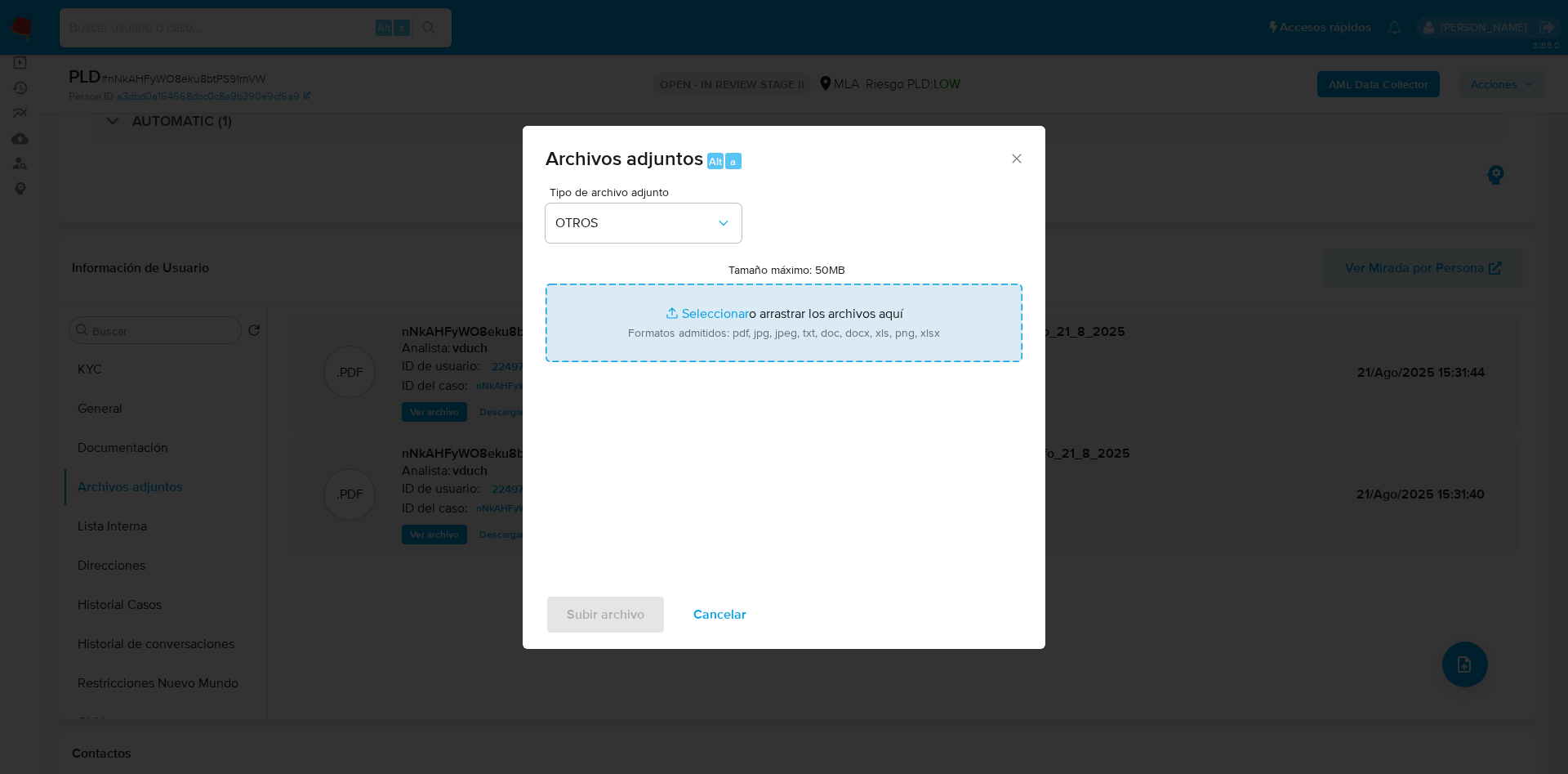
type input "C:\fakepath\Movimientos nNkAHFyWO8eku8btPS91rnVW_2025_08_20_12_21_22.xlsx"
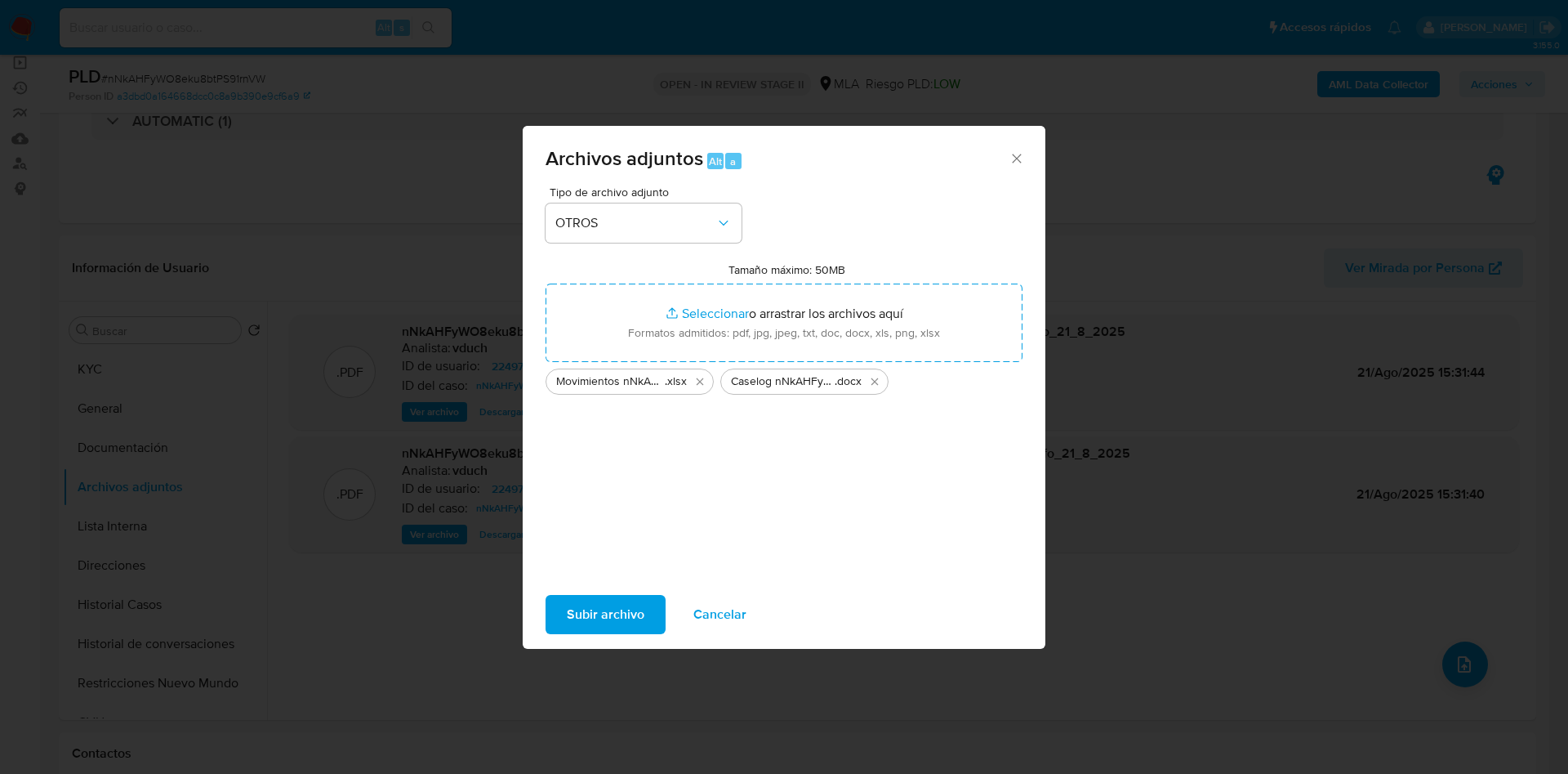
click at [613, 599] on span "Subir archivo" at bounding box center [605, 614] width 77 height 36
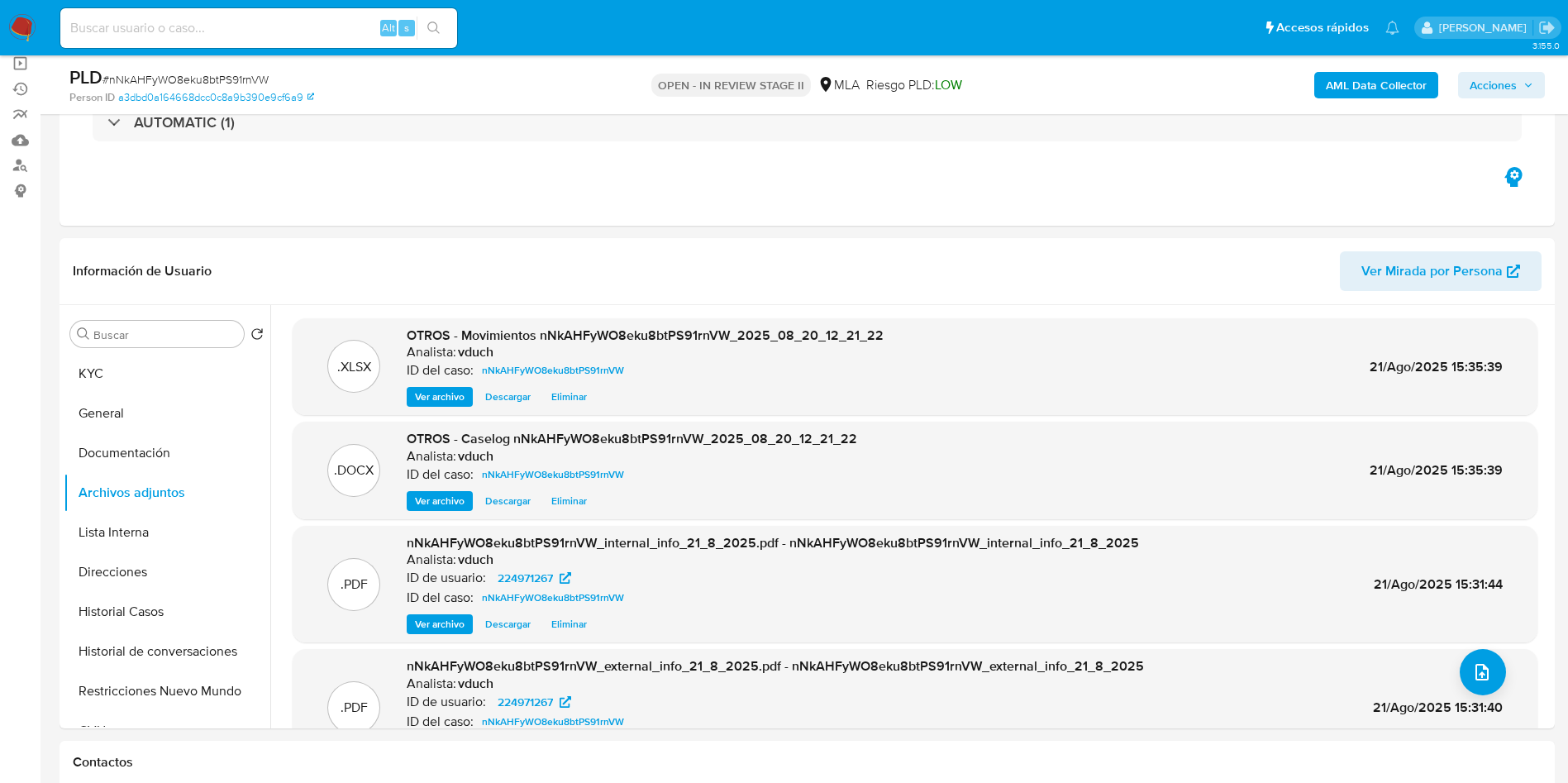
click at [1528, 94] on span "Acciones" at bounding box center [1501, 86] width 64 height 24
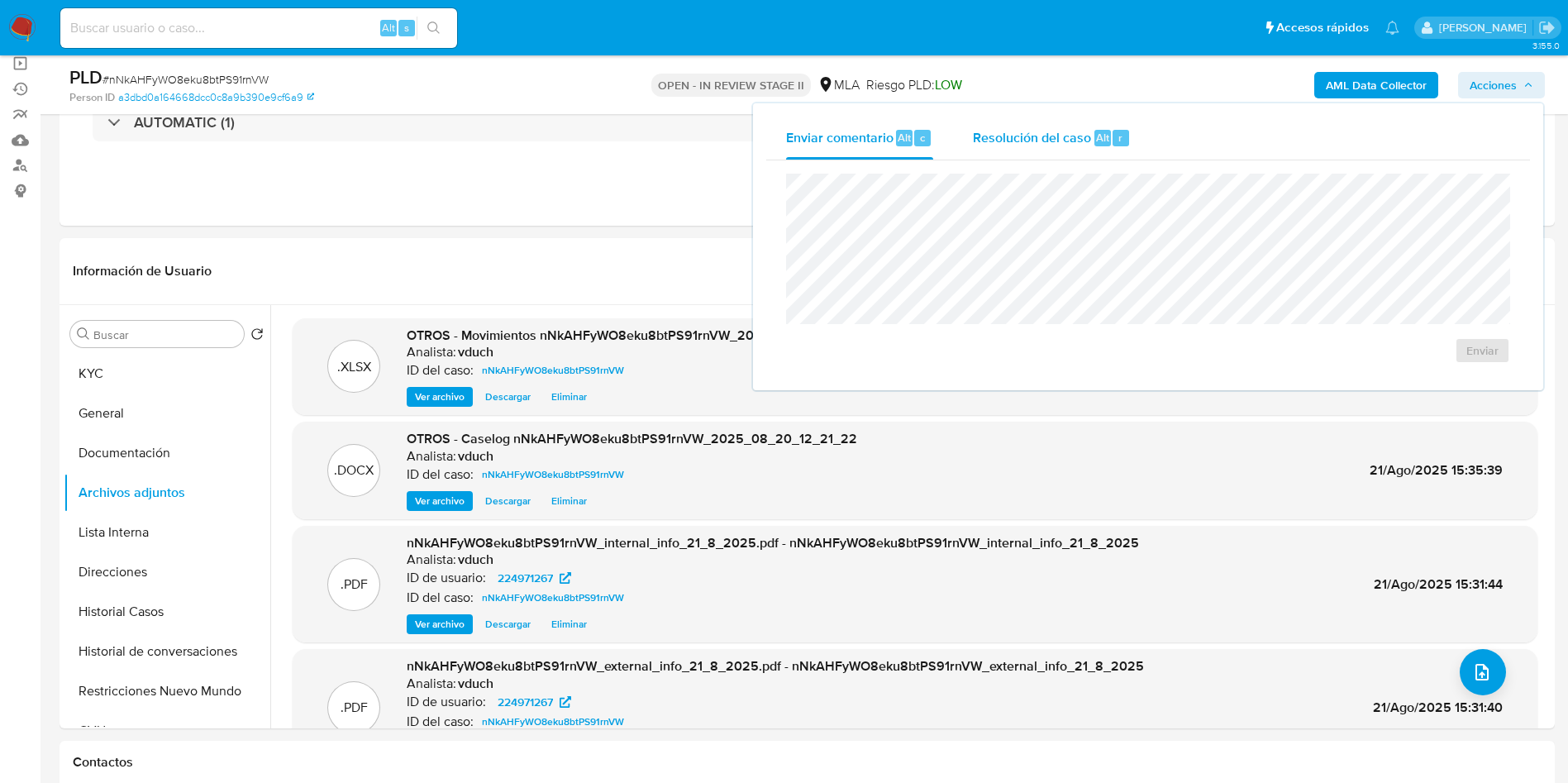
click at [1112, 136] on div "r" at bounding box center [1120, 138] width 17 height 17
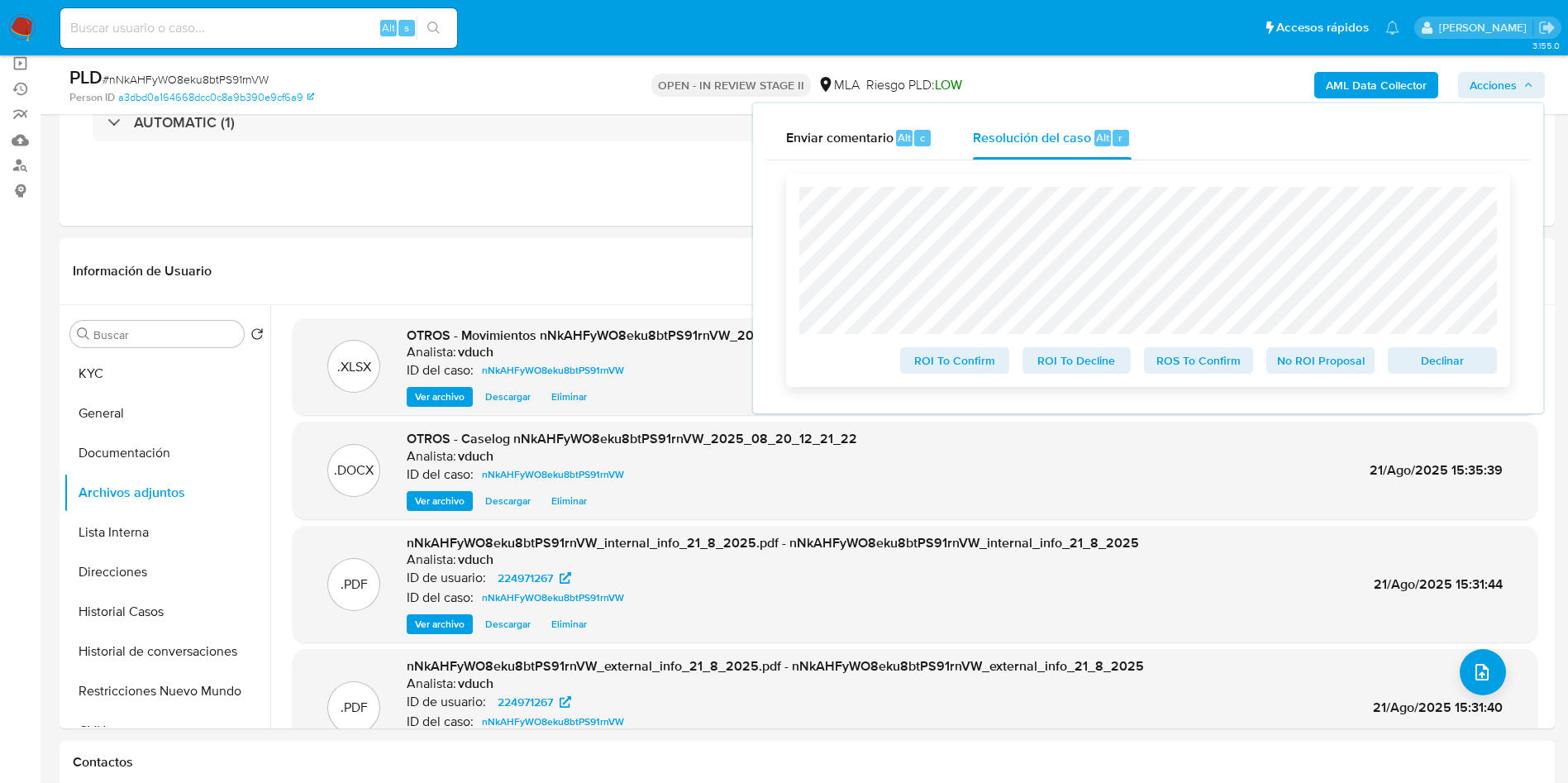
click at [1347, 357] on span "No ROI Proposal" at bounding box center [1320, 360] width 86 height 24
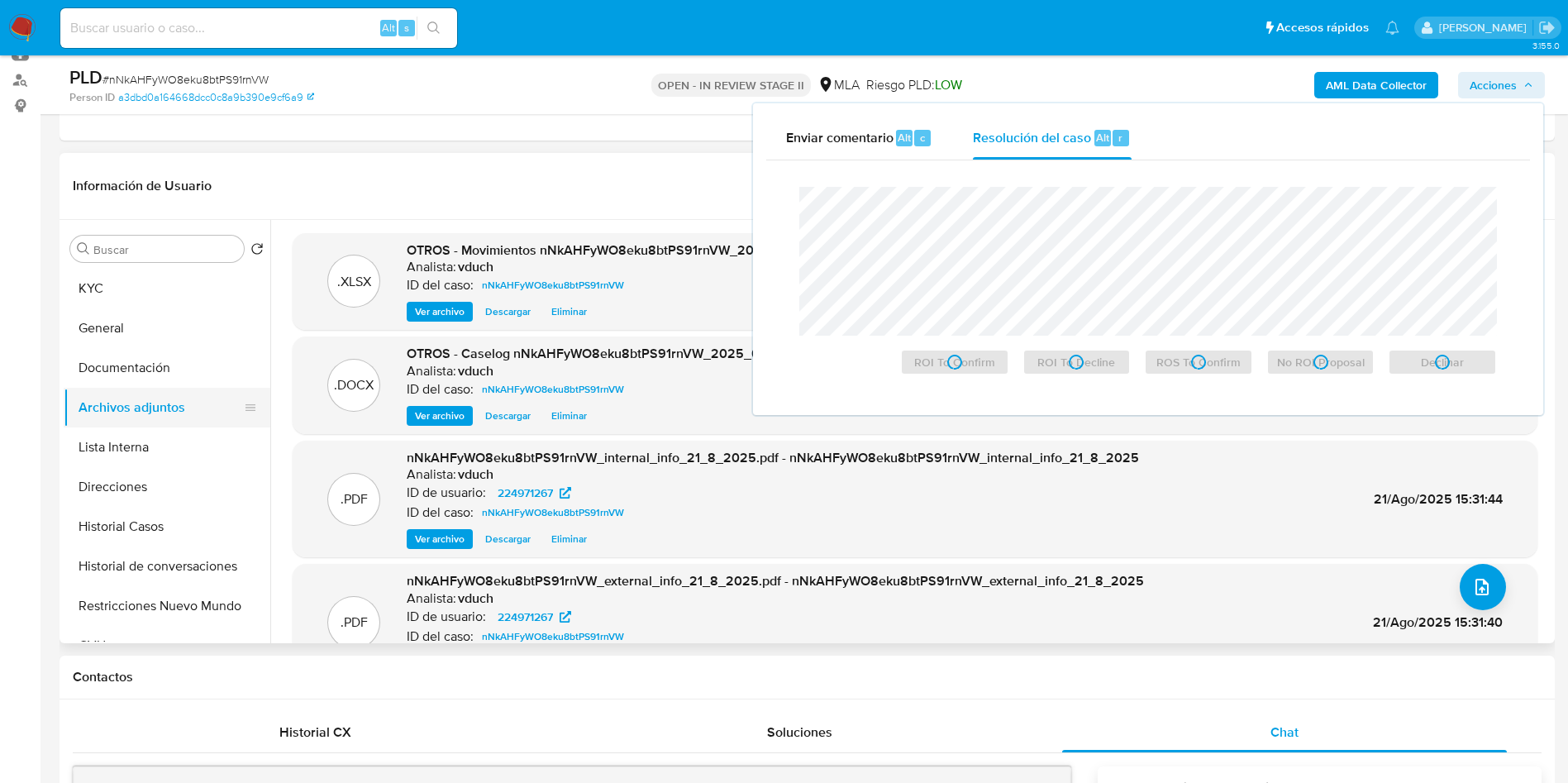
scroll to position [248, 0]
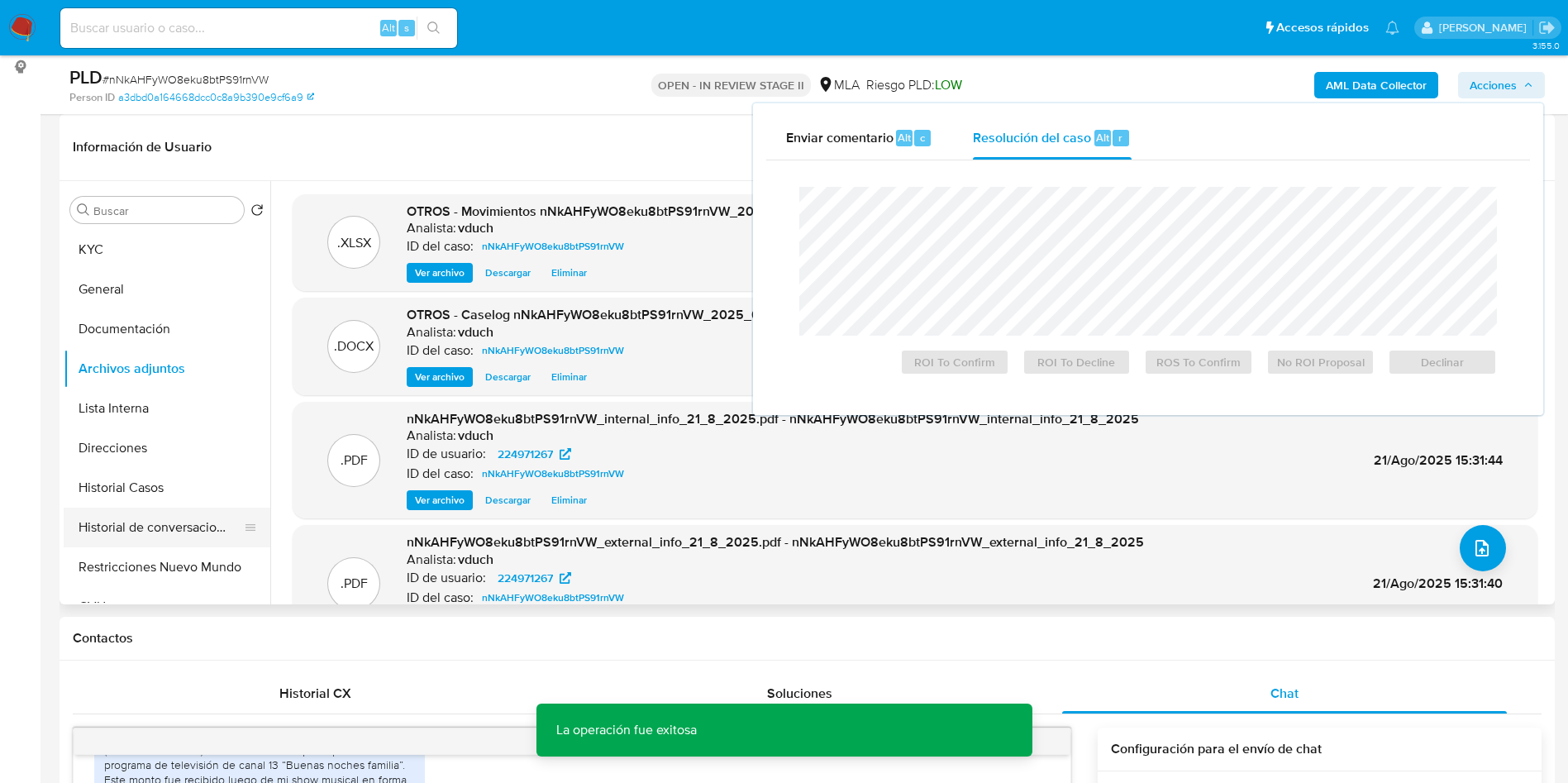
click at [163, 537] on button "Historial de conversaciones" at bounding box center [160, 527] width 193 height 39
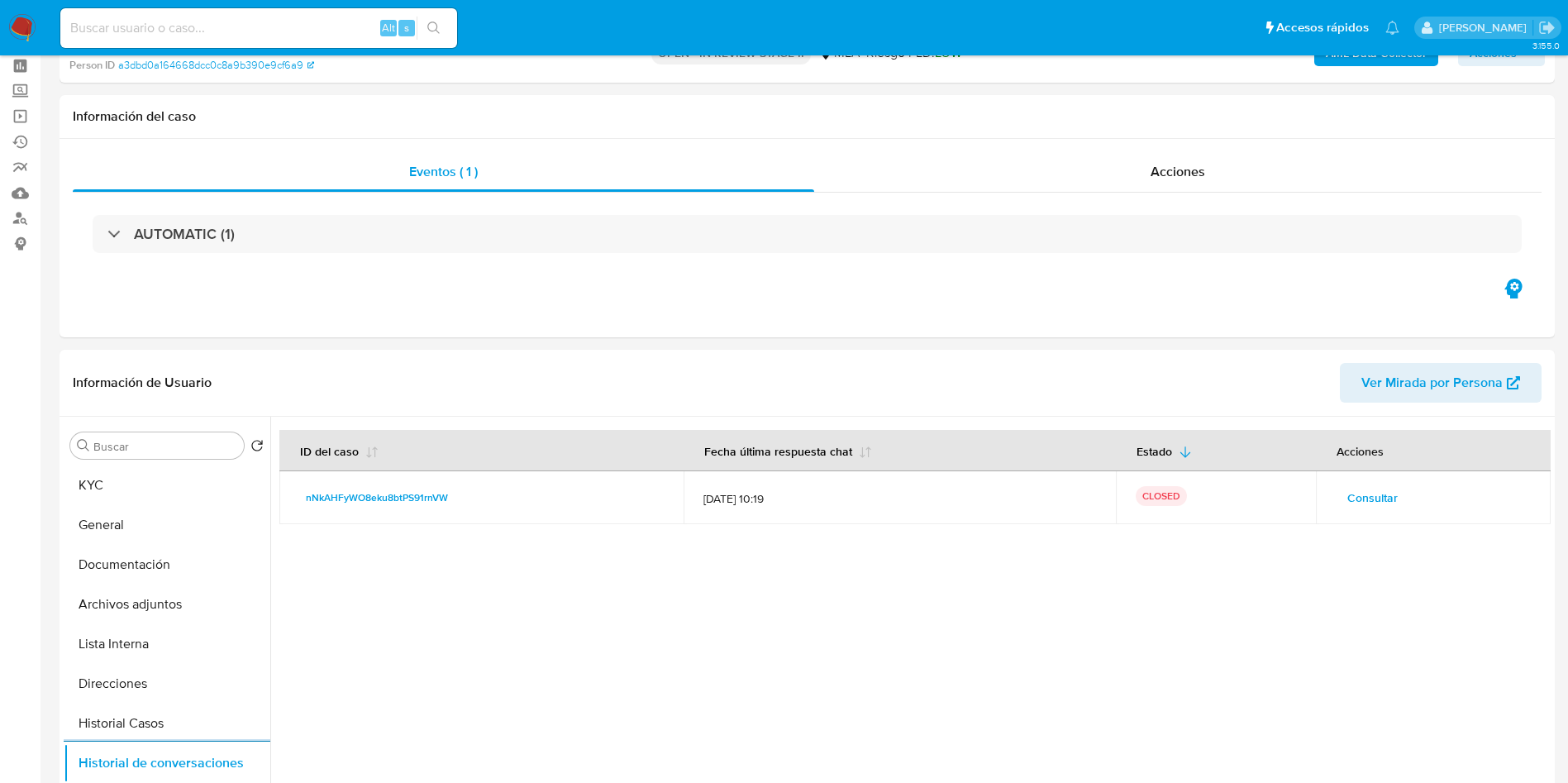
scroll to position [0, 0]
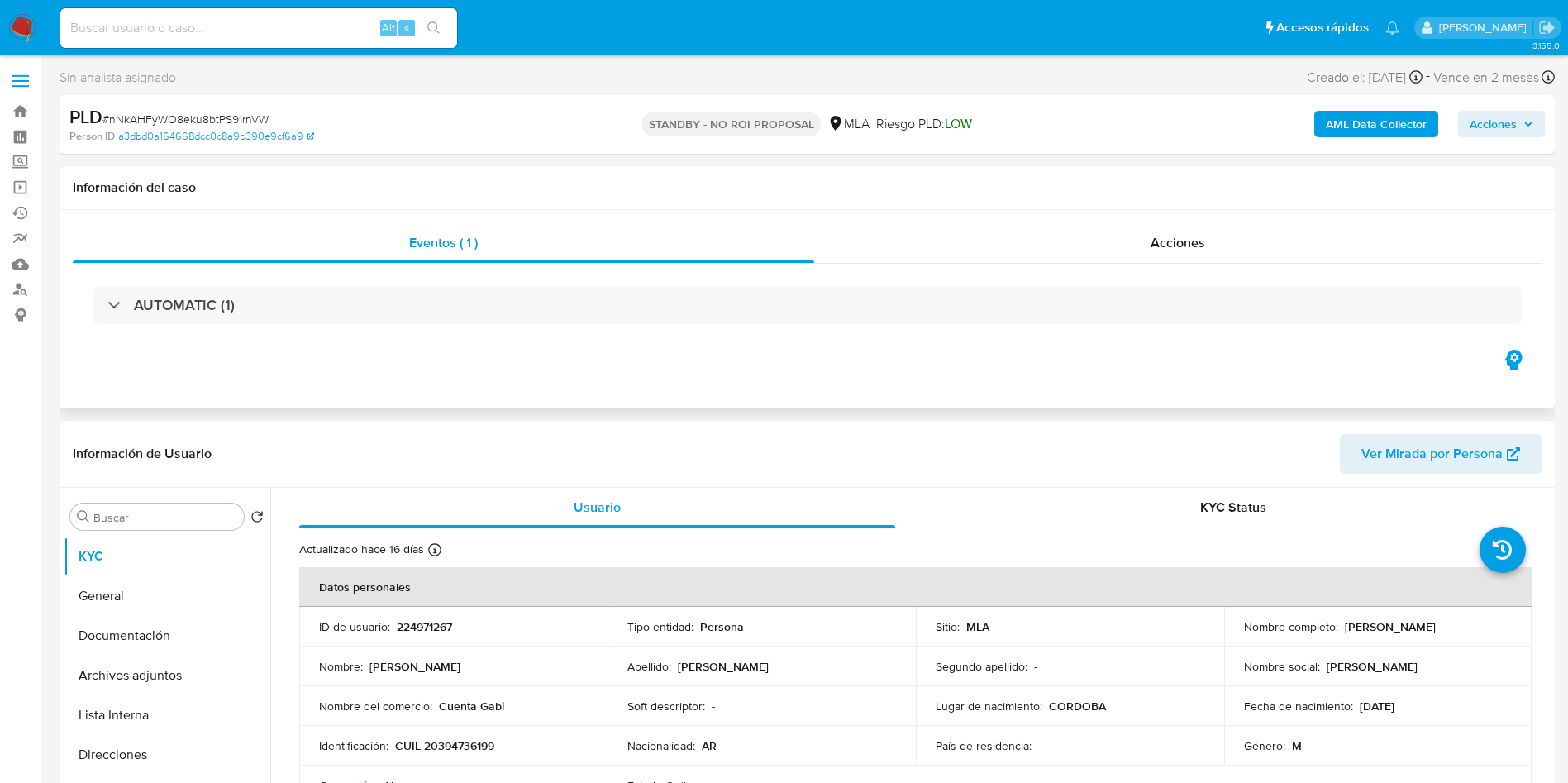
select select "10"
click at [244, 13] on div "Alt s" at bounding box center [259, 28] width 396 height 39
click at [261, 18] on input at bounding box center [259, 29] width 396 height 22
paste input "rcbBsYR2CidaANbeLSZhguef"
type input "rcbBsYR2CidaANbeLSZhguef"
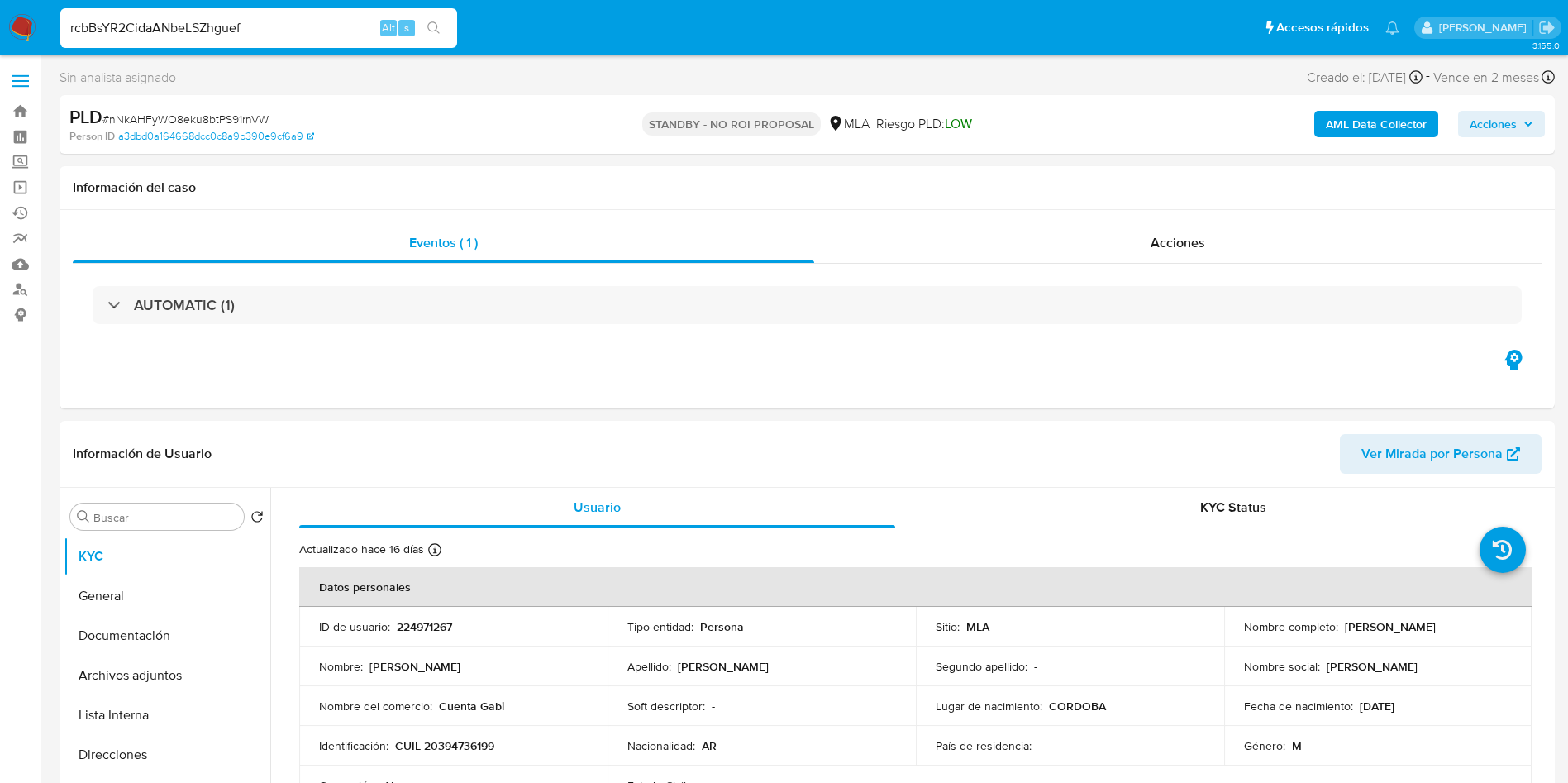
click at [418, 23] on button "search-icon" at bounding box center [433, 29] width 34 height 24
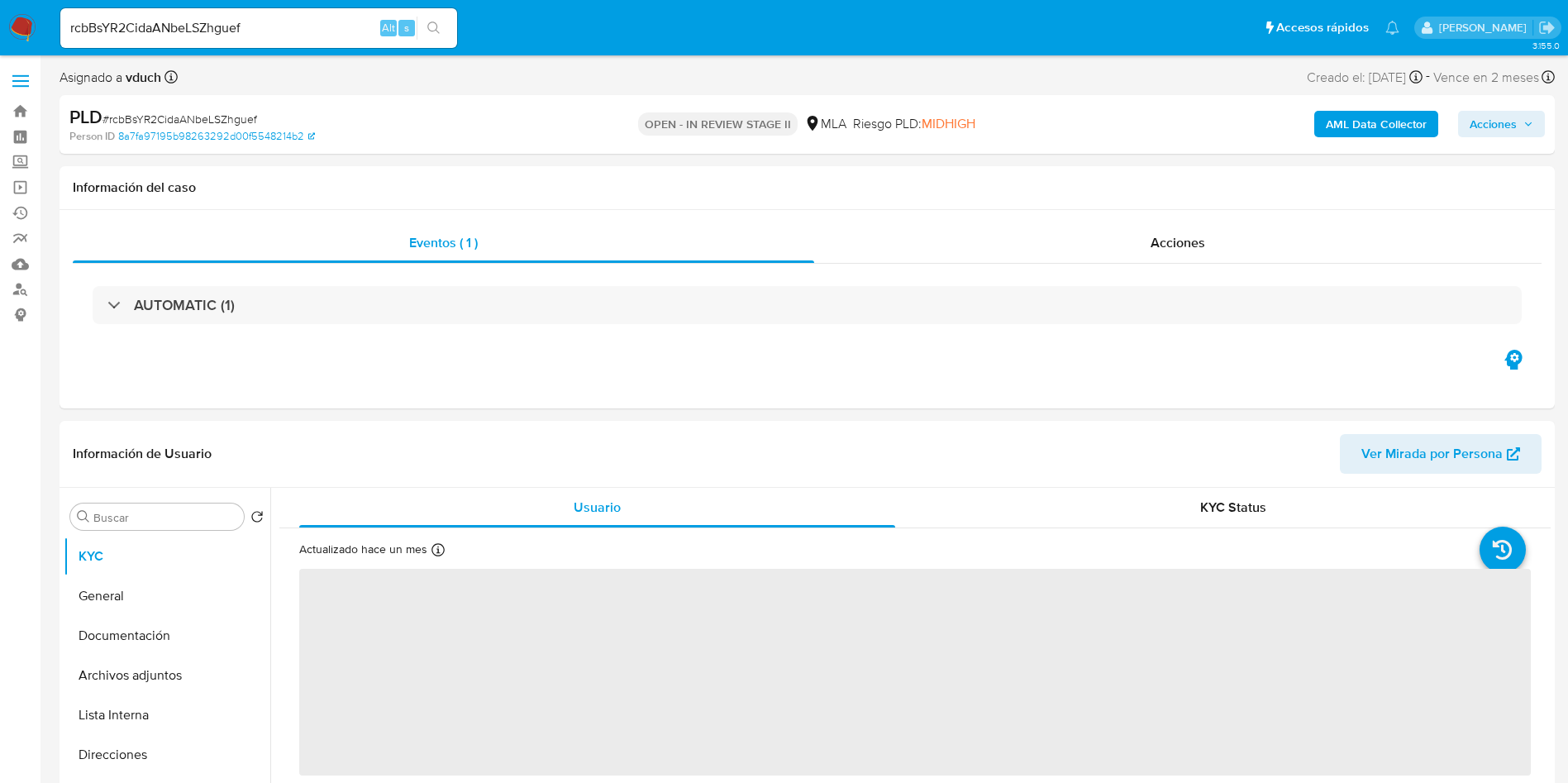
select select "10"
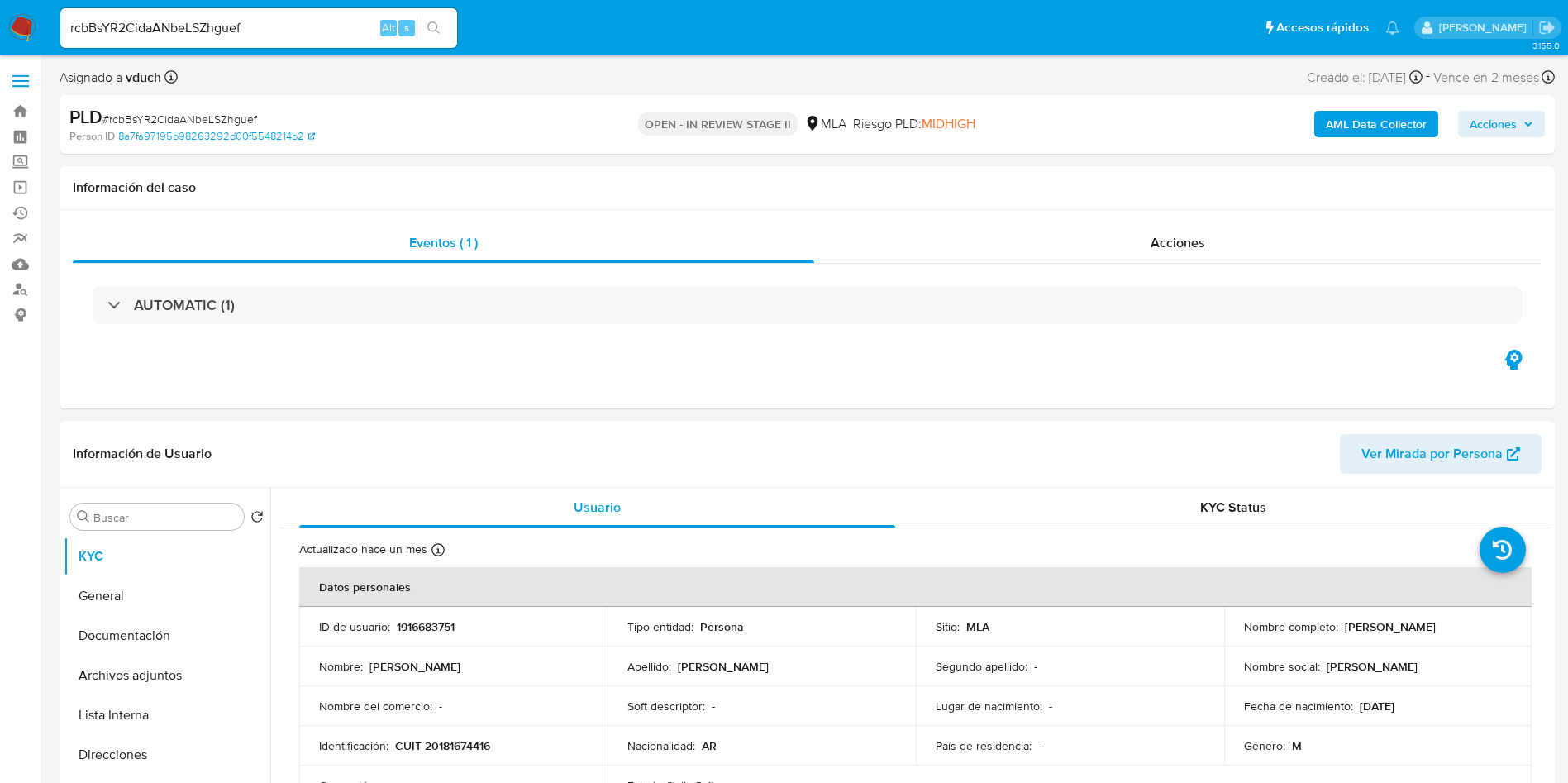
click at [413, 630] on p "1916683751" at bounding box center [425, 627] width 58 height 15
copy p "1916683751"
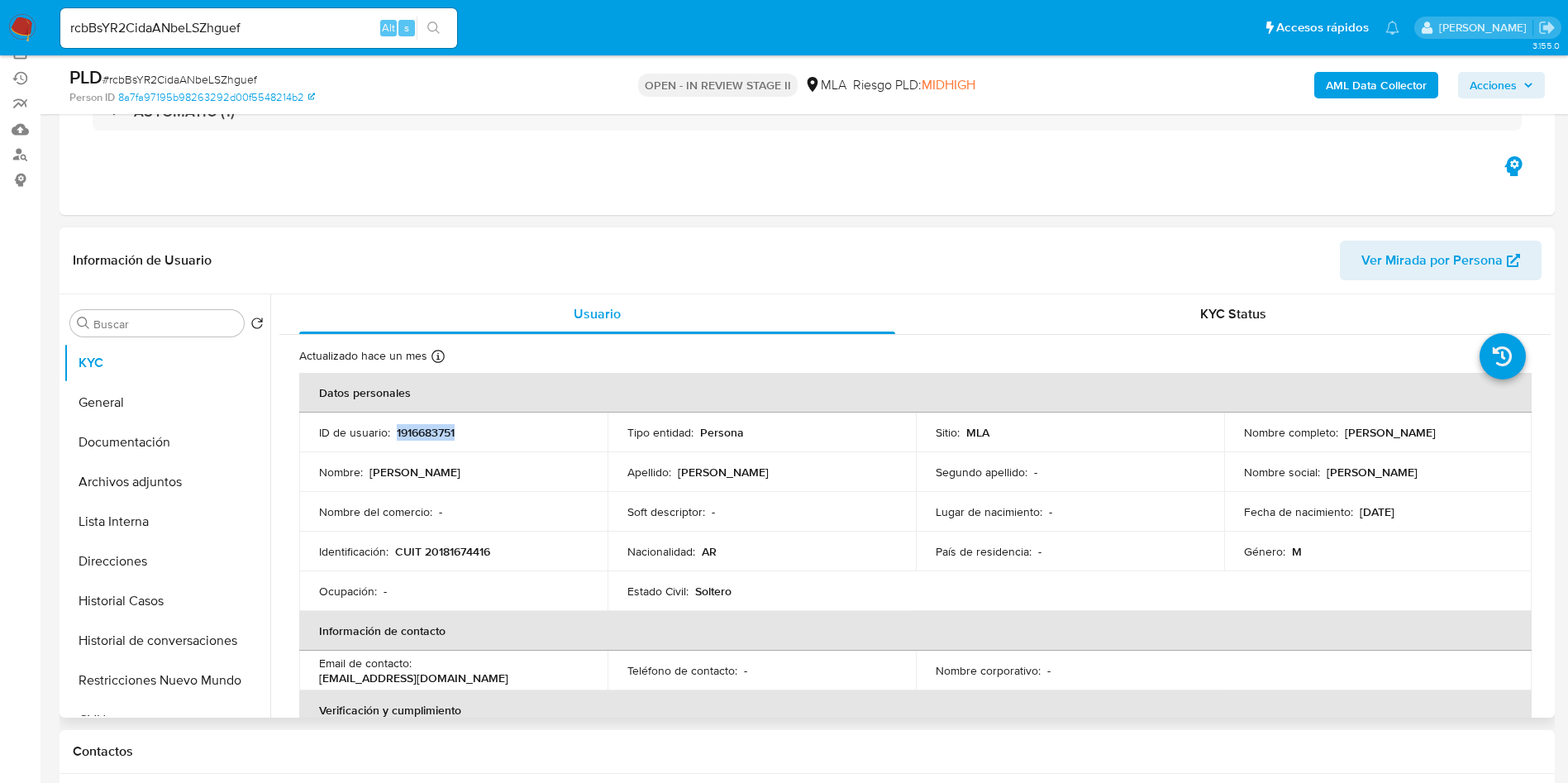
scroll to position [124, 0]
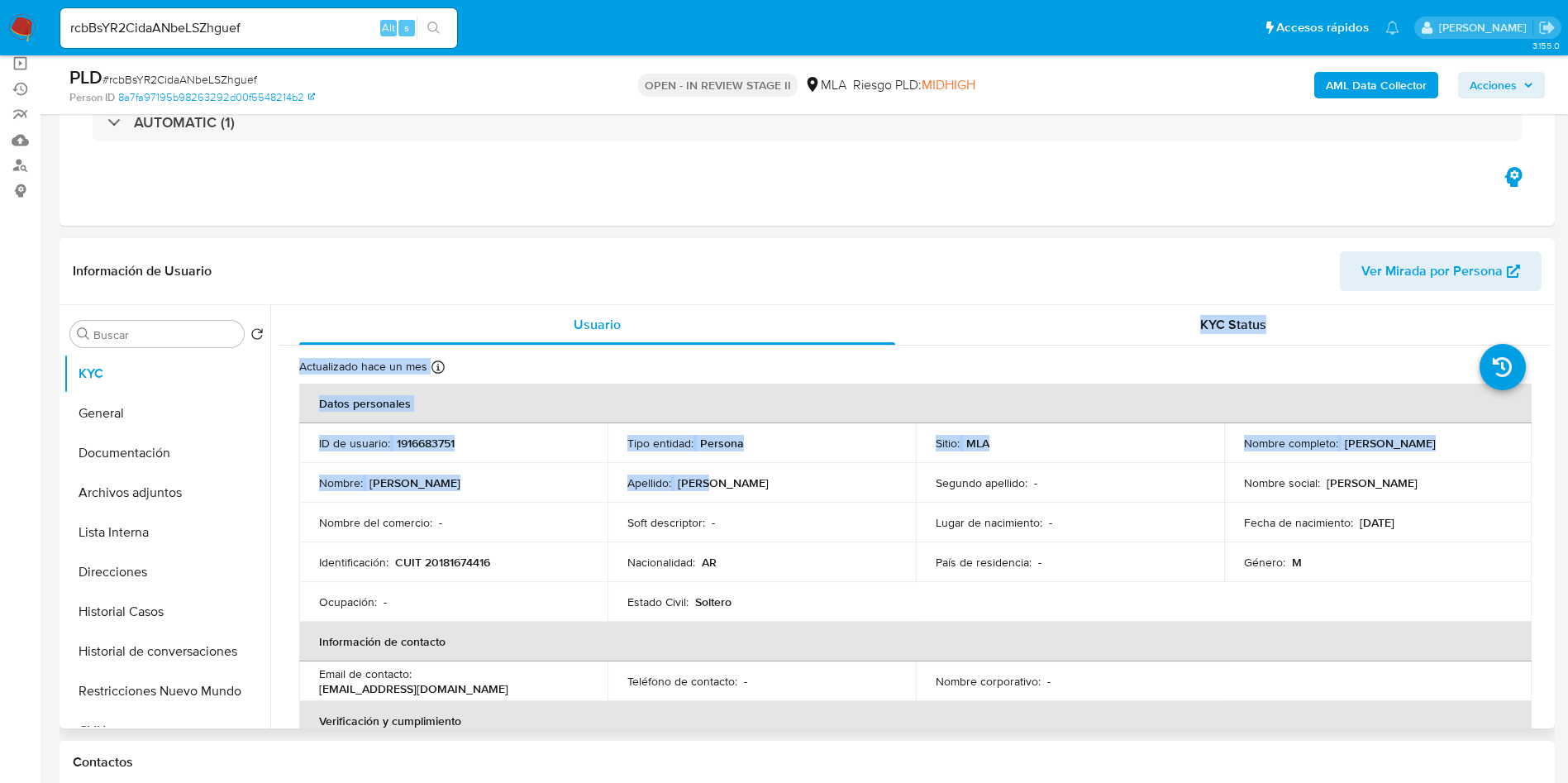
drag, startPoint x: 862, startPoint y: 410, endPoint x: 873, endPoint y: 272, distance: 138.4
click at [874, 261] on div "Información de Usuario Ver Mirada por Persona Buscar Volver al orden por defect…" at bounding box center [807, 482] width 1495 height 490
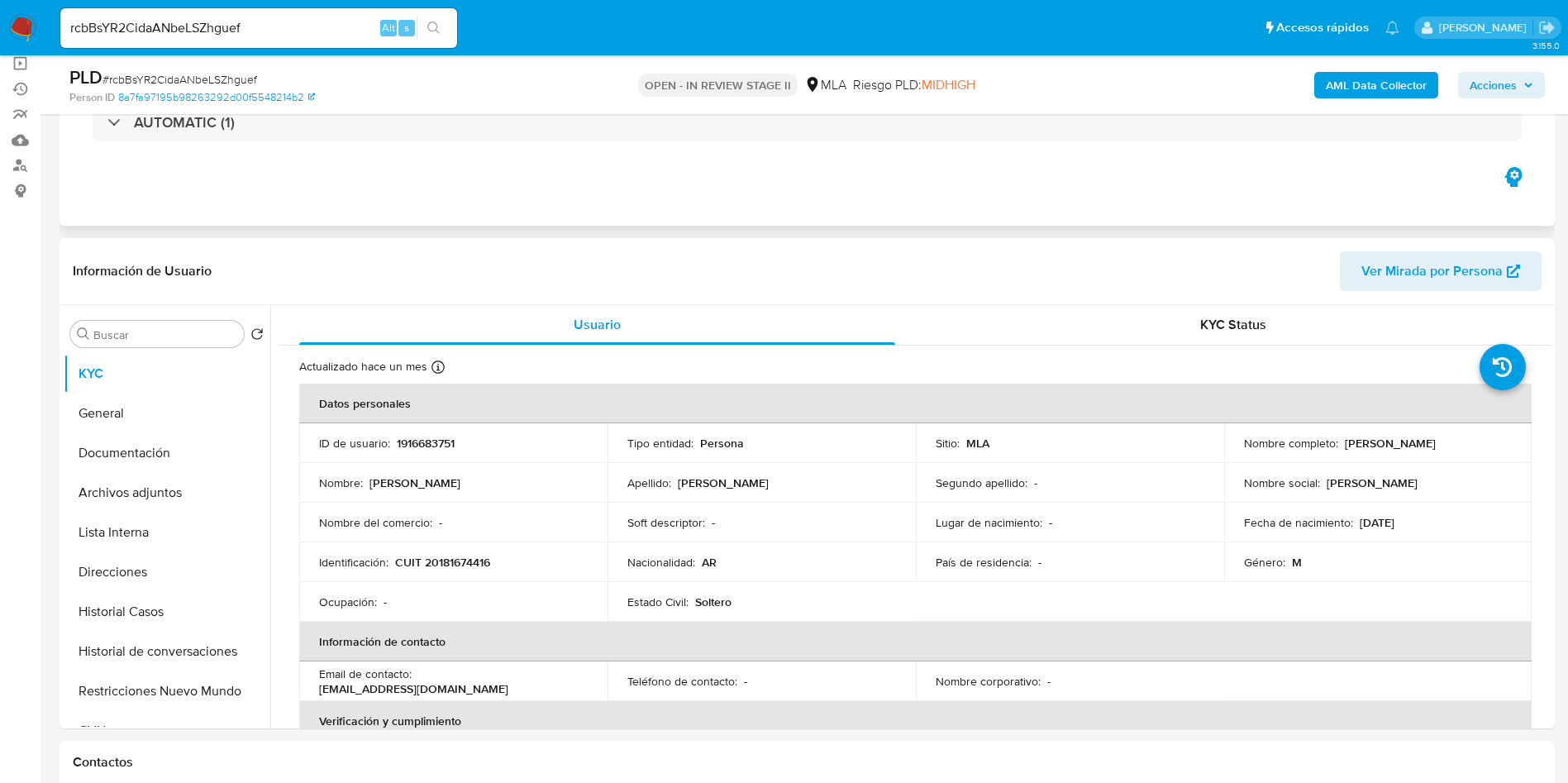
click at [868, 186] on div "Eventos ( 1 ) Acciones AUTOMATIC (1)" at bounding box center [807, 126] width 1495 height 198
click at [842, 539] on td "Soft descriptor : -" at bounding box center [761, 522] width 308 height 39
click at [968, 622] on th "Información de contacto" at bounding box center [915, 641] width 1232 height 39
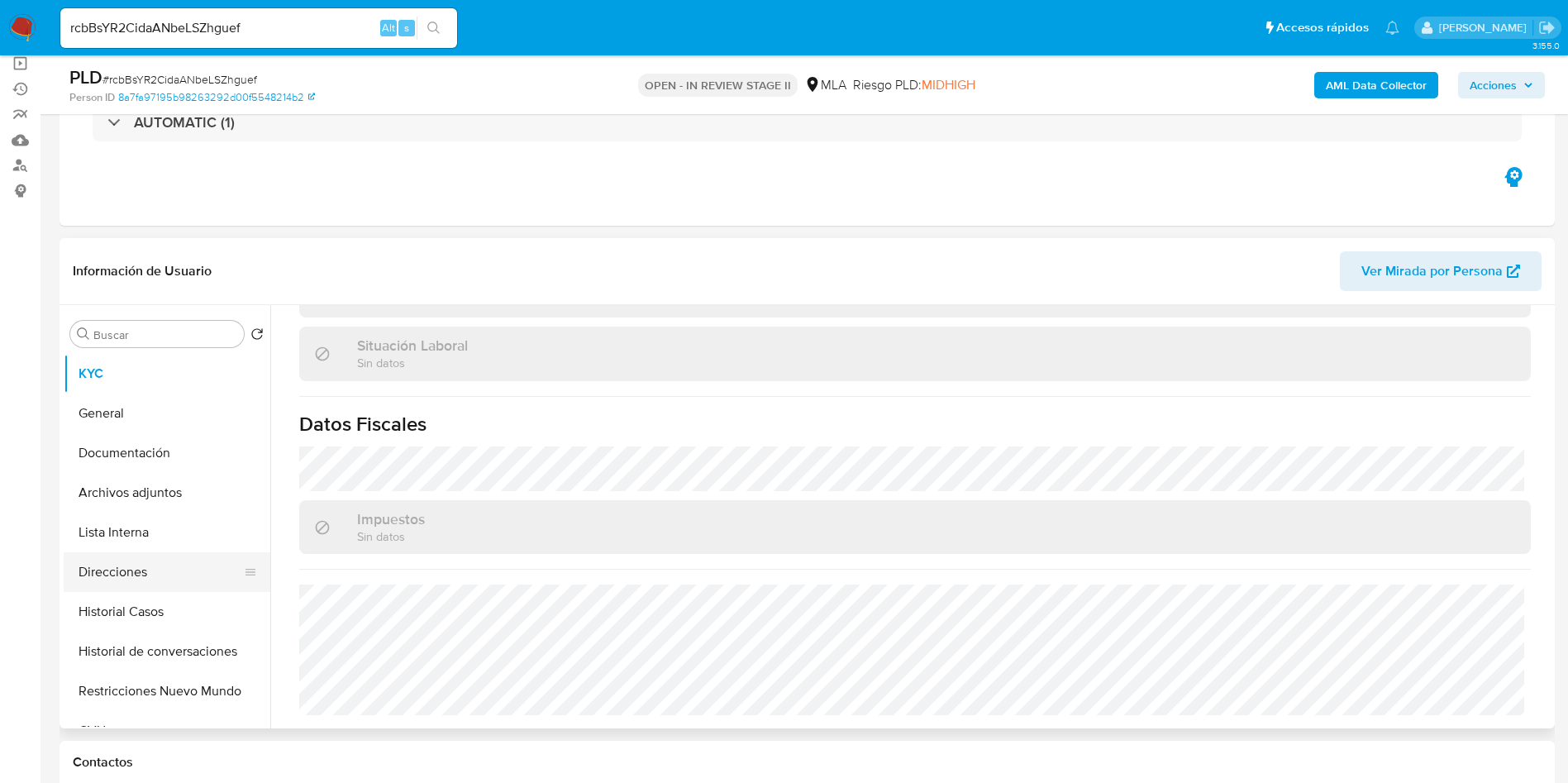
click at [158, 578] on button "Direcciones" at bounding box center [160, 571] width 193 height 39
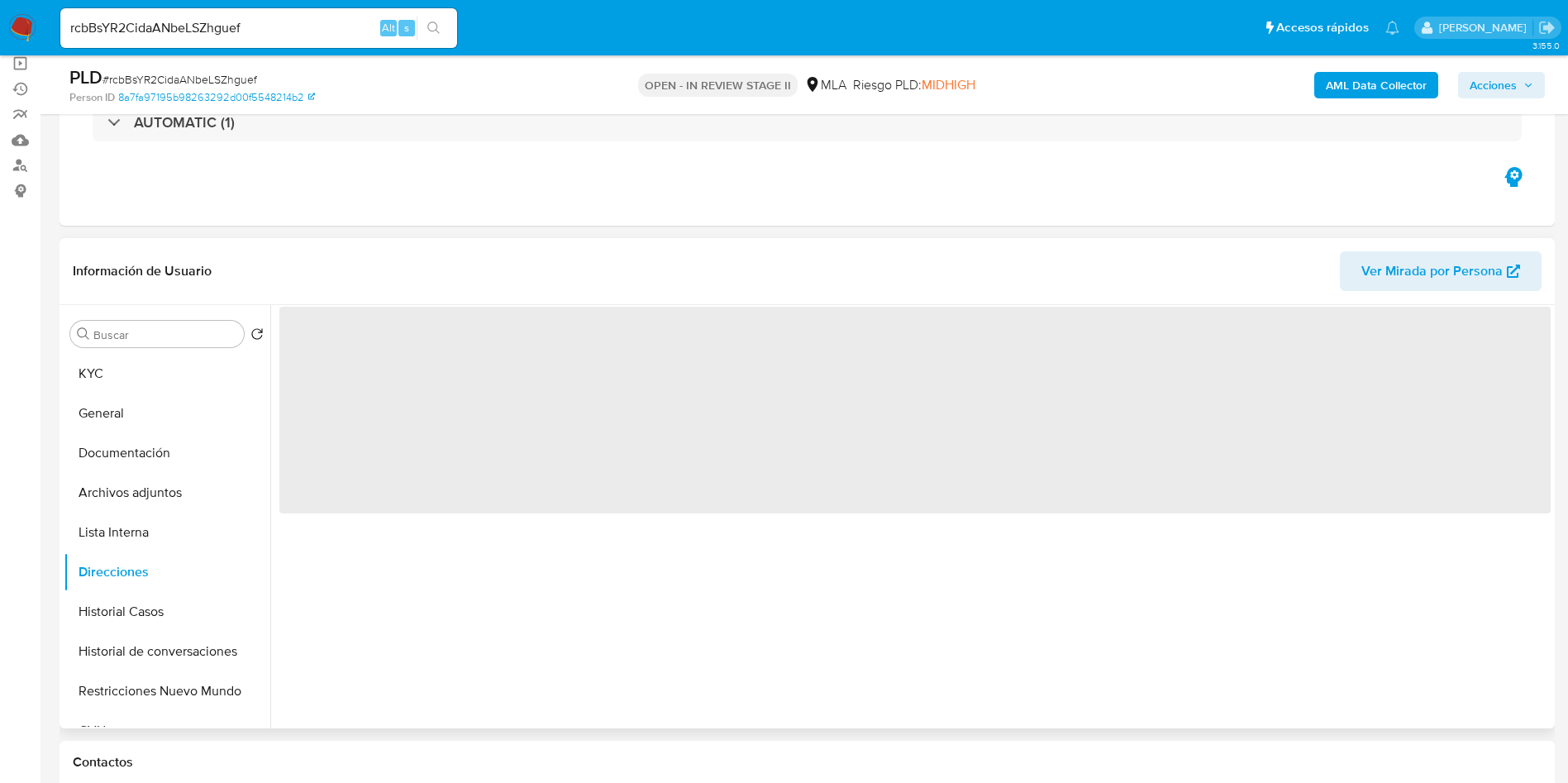
scroll to position [0, 0]
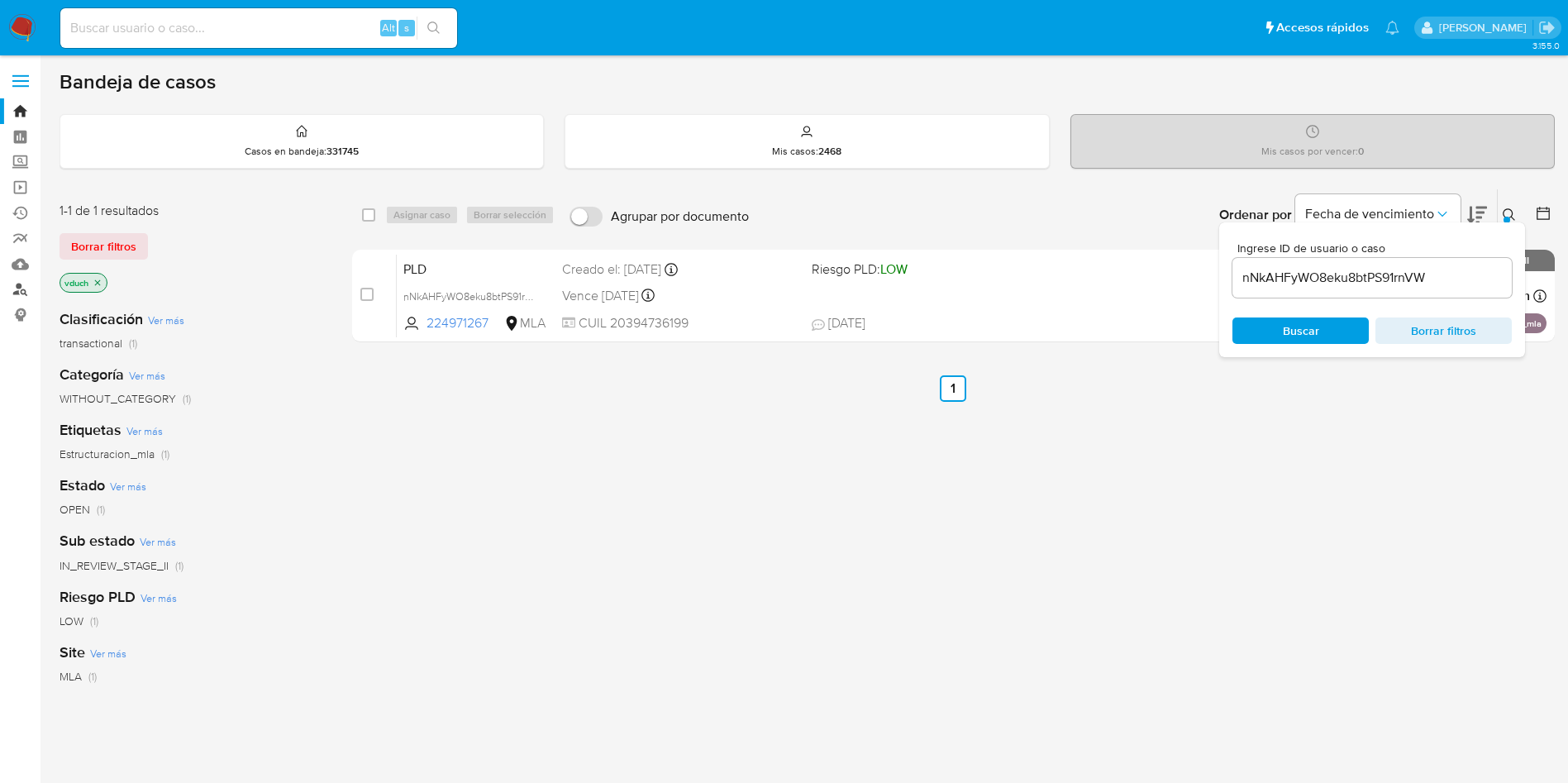
click at [27, 284] on link "Buscador de personas" at bounding box center [98, 290] width 197 height 26
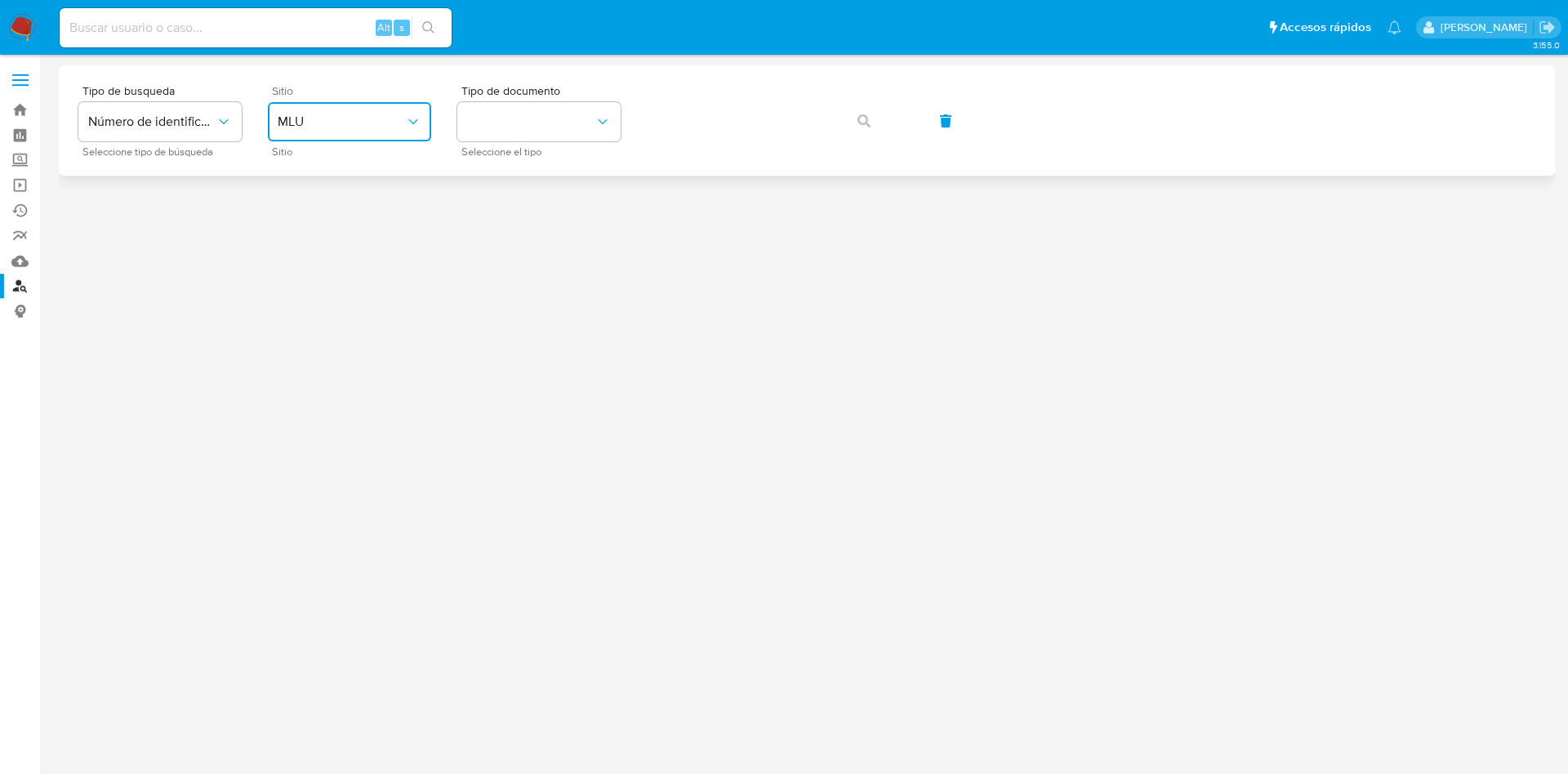
click at [331, 129] on span "MLU" at bounding box center [341, 122] width 127 height 17
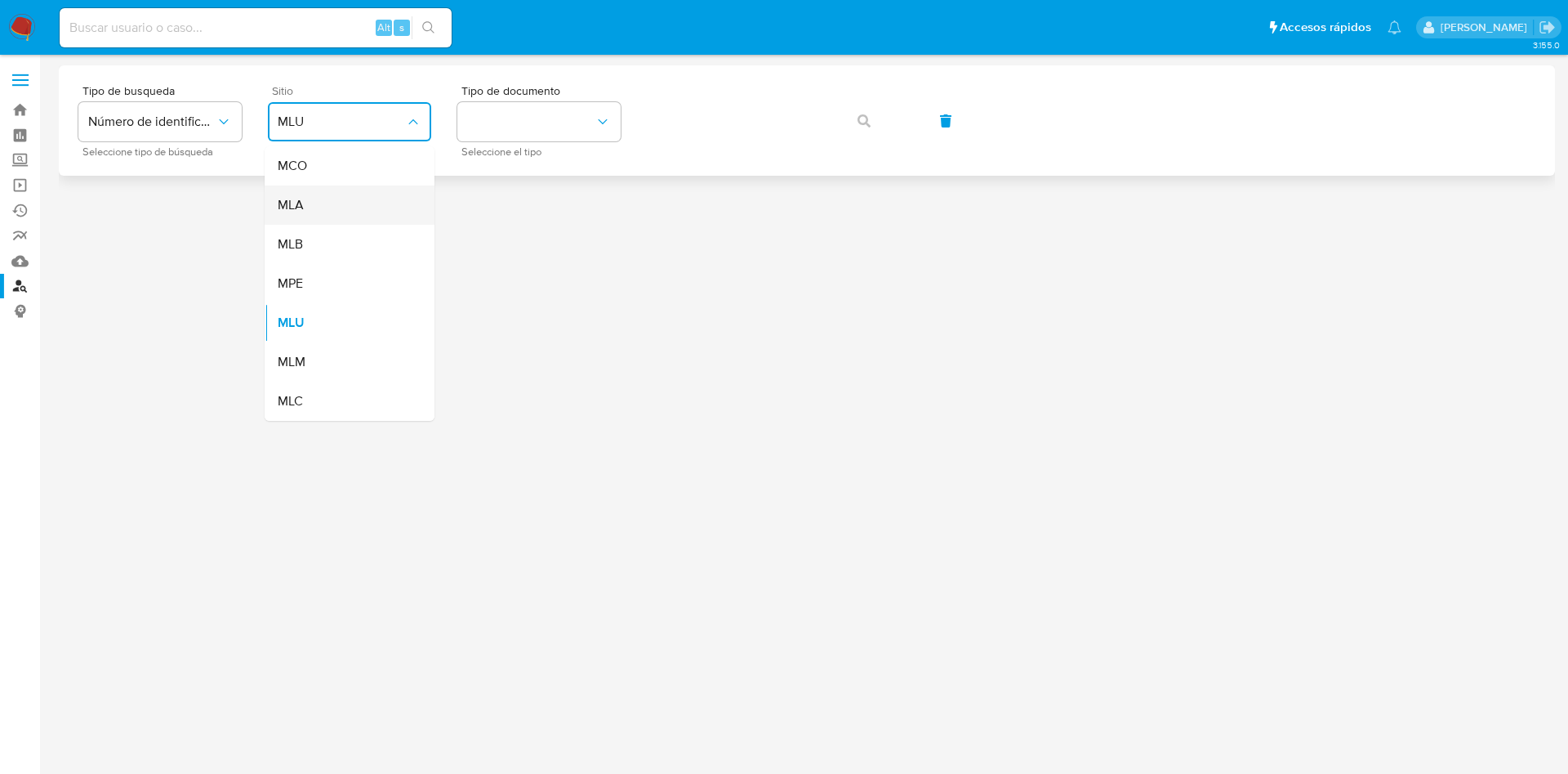
click at [330, 213] on div "MLA" at bounding box center [344, 204] width 134 height 39
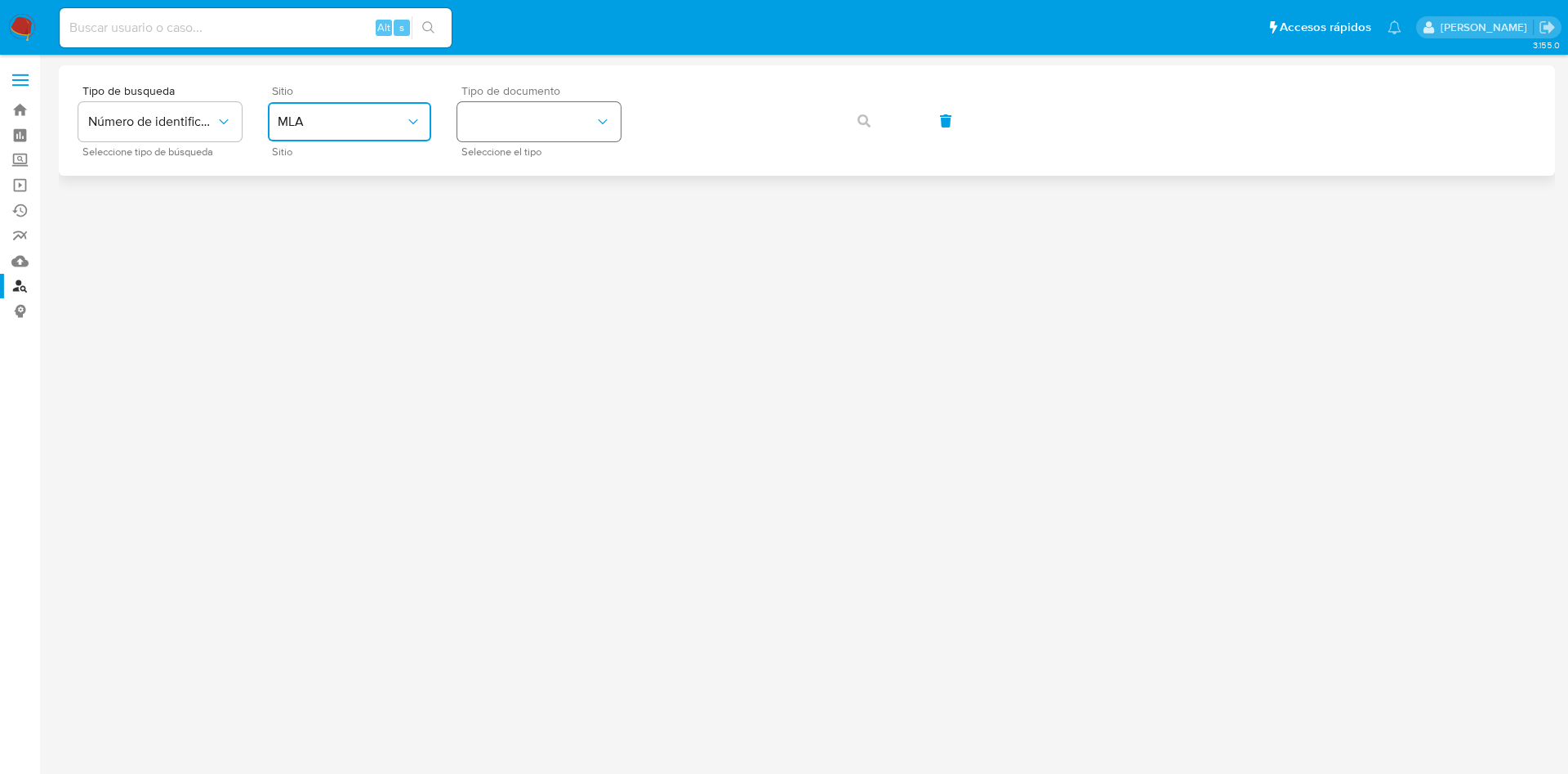
click at [483, 127] on button "identificationType" at bounding box center [539, 121] width 164 height 39
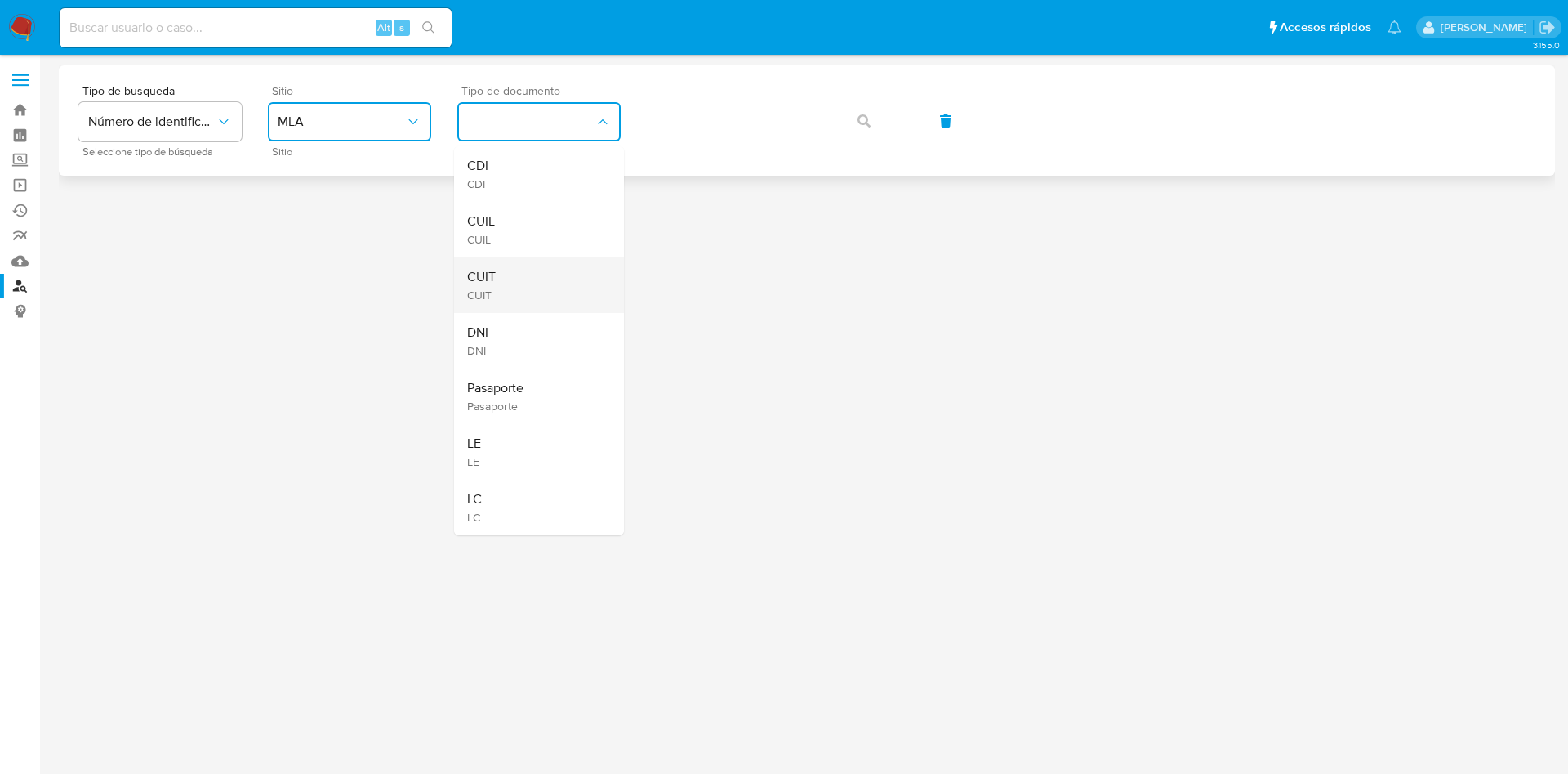
click at [510, 272] on div "CUIT CUIT" at bounding box center [534, 285] width 134 height 56
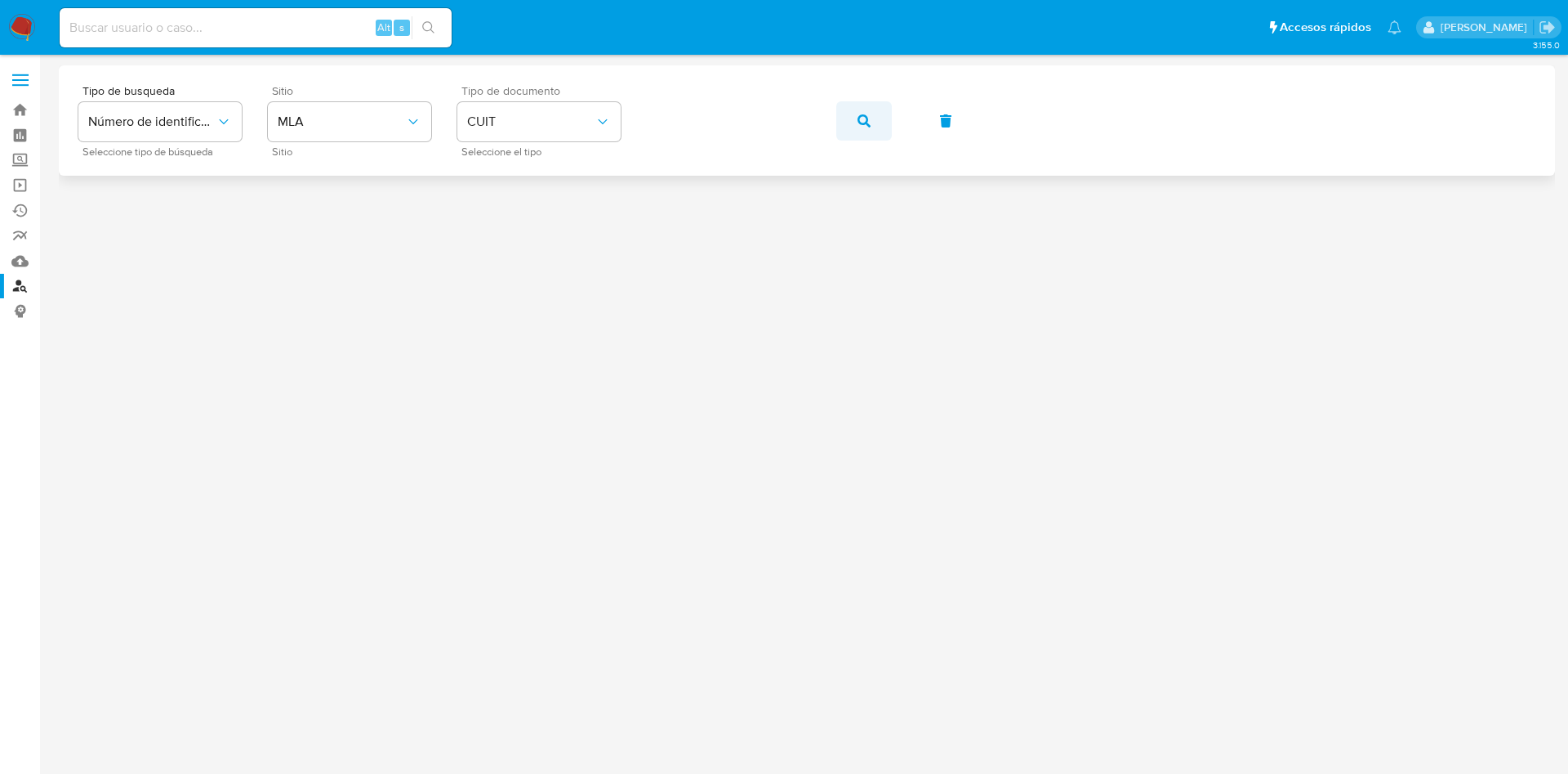
click at [856, 129] on button "button" at bounding box center [864, 120] width 56 height 39
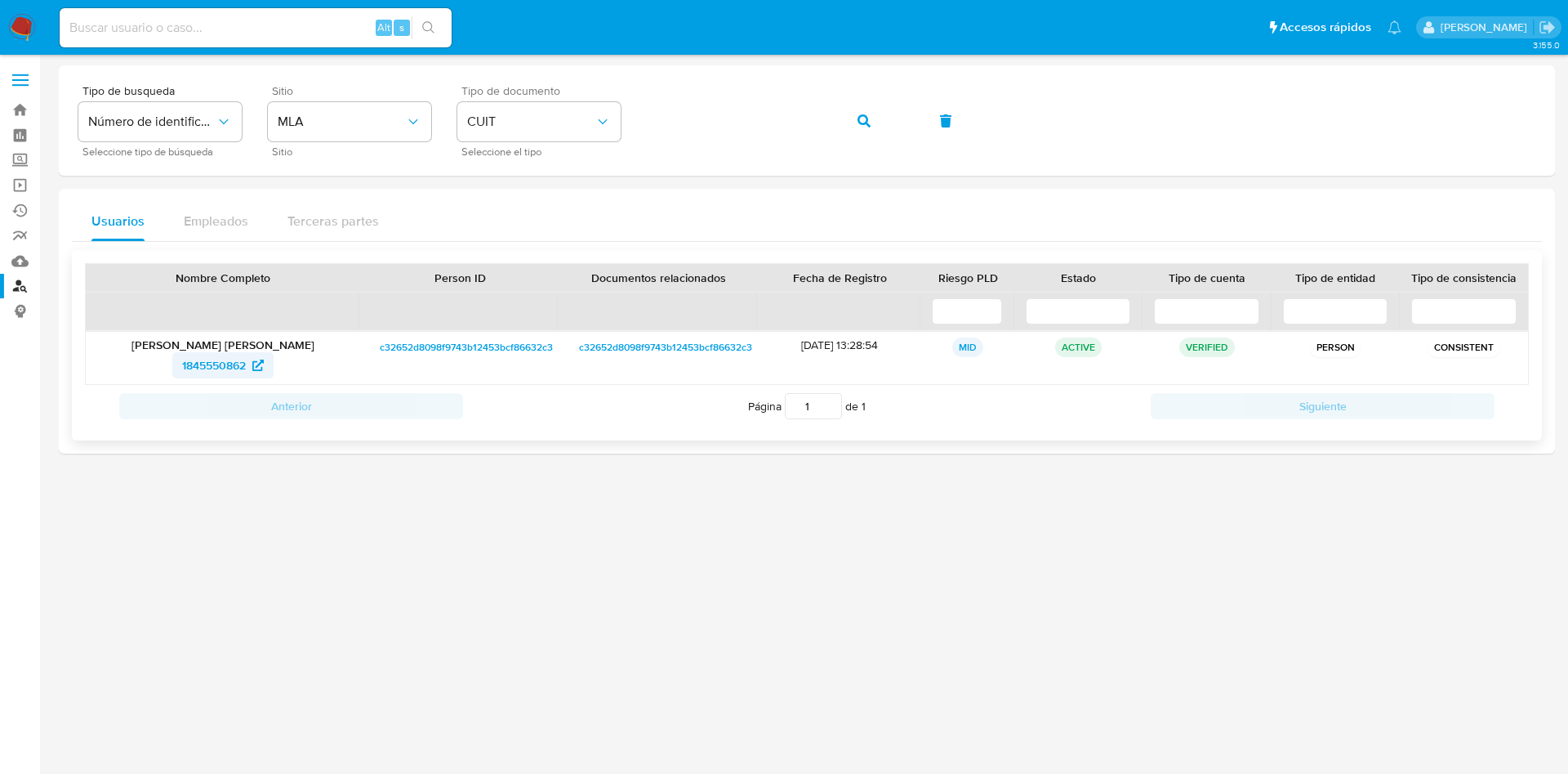
click at [215, 363] on span "1845550862" at bounding box center [213, 365] width 64 height 26
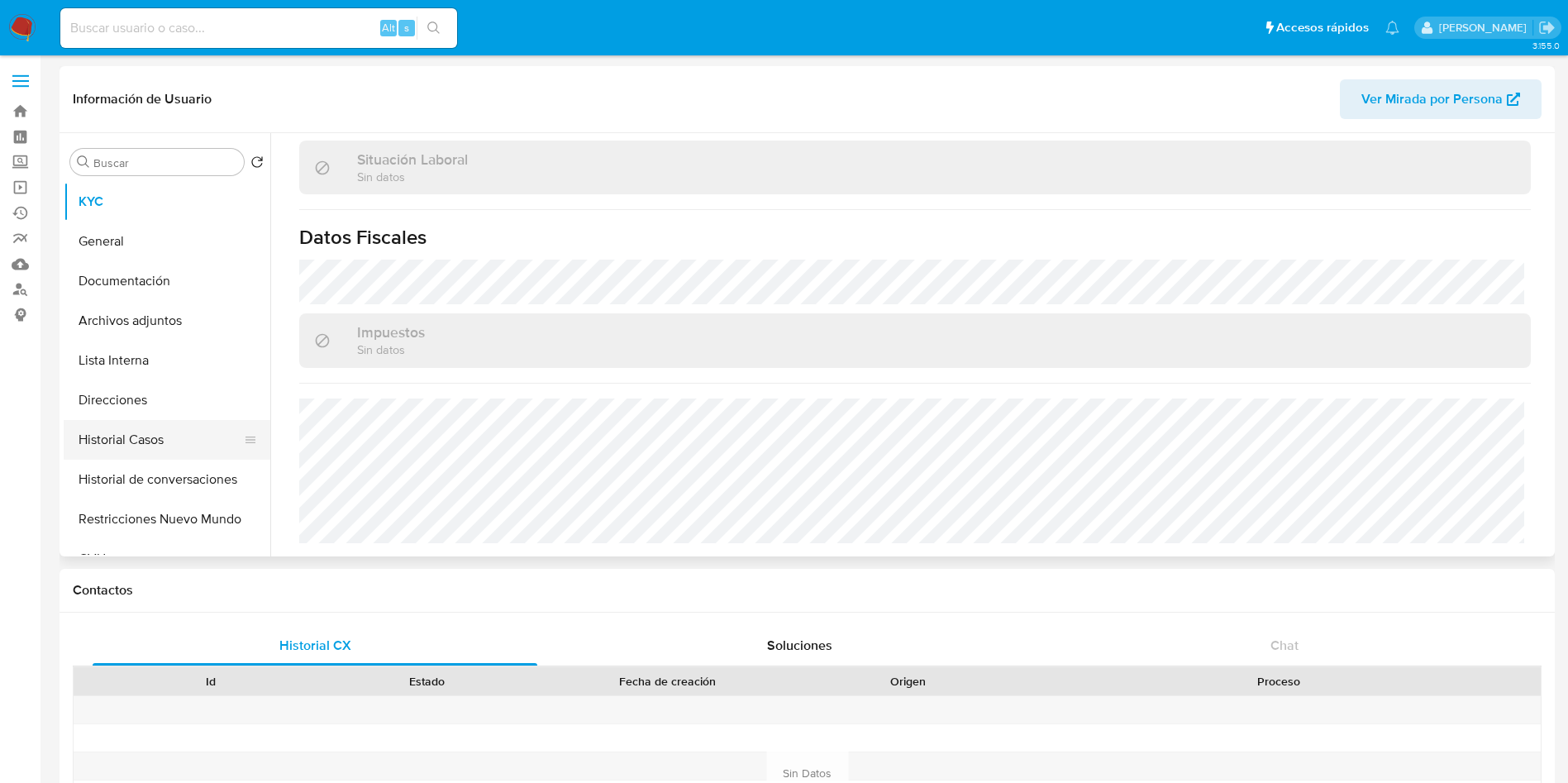
scroll to position [855, 0]
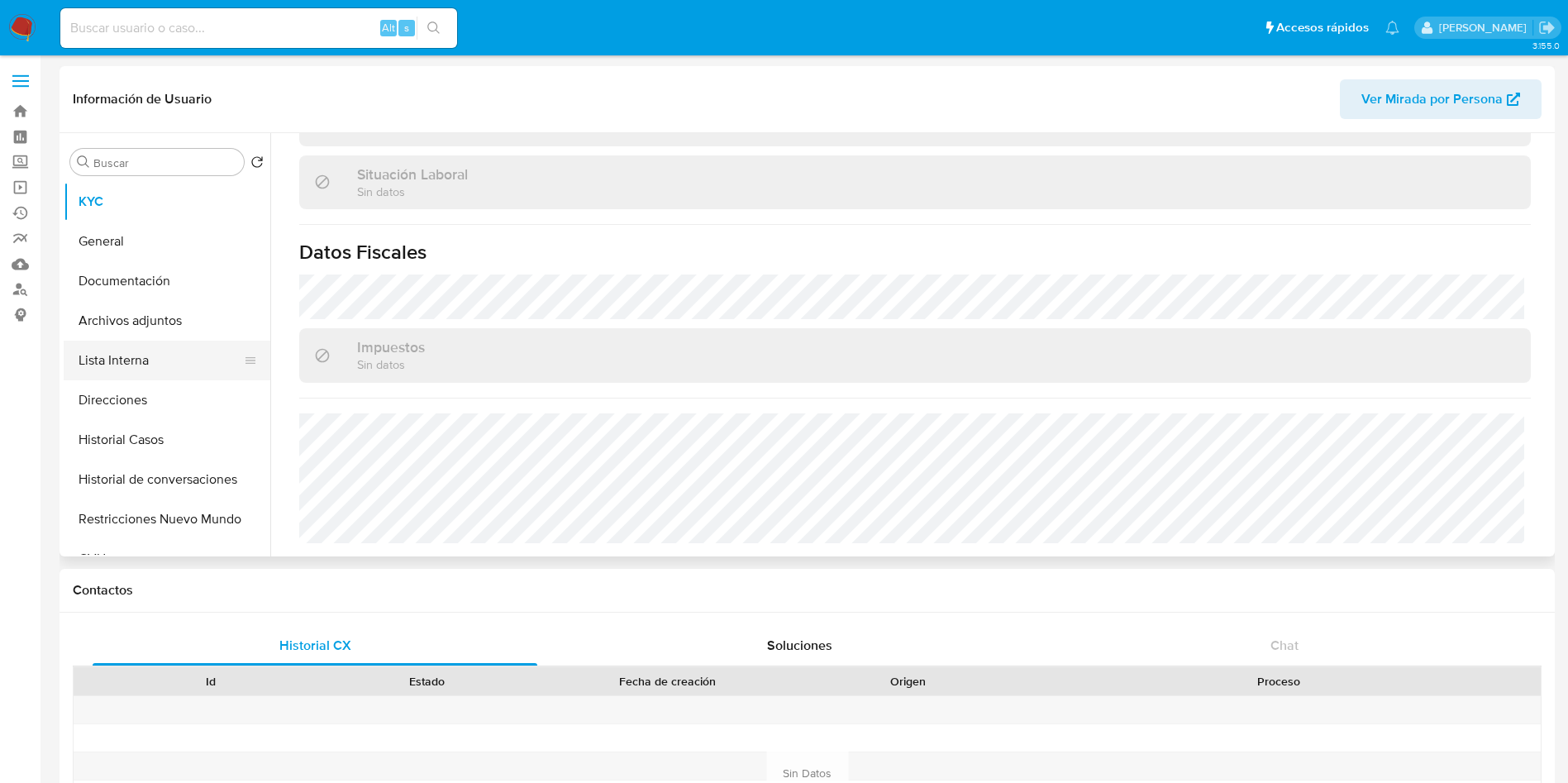
click at [88, 378] on button "Lista Interna" at bounding box center [160, 360] width 193 height 39
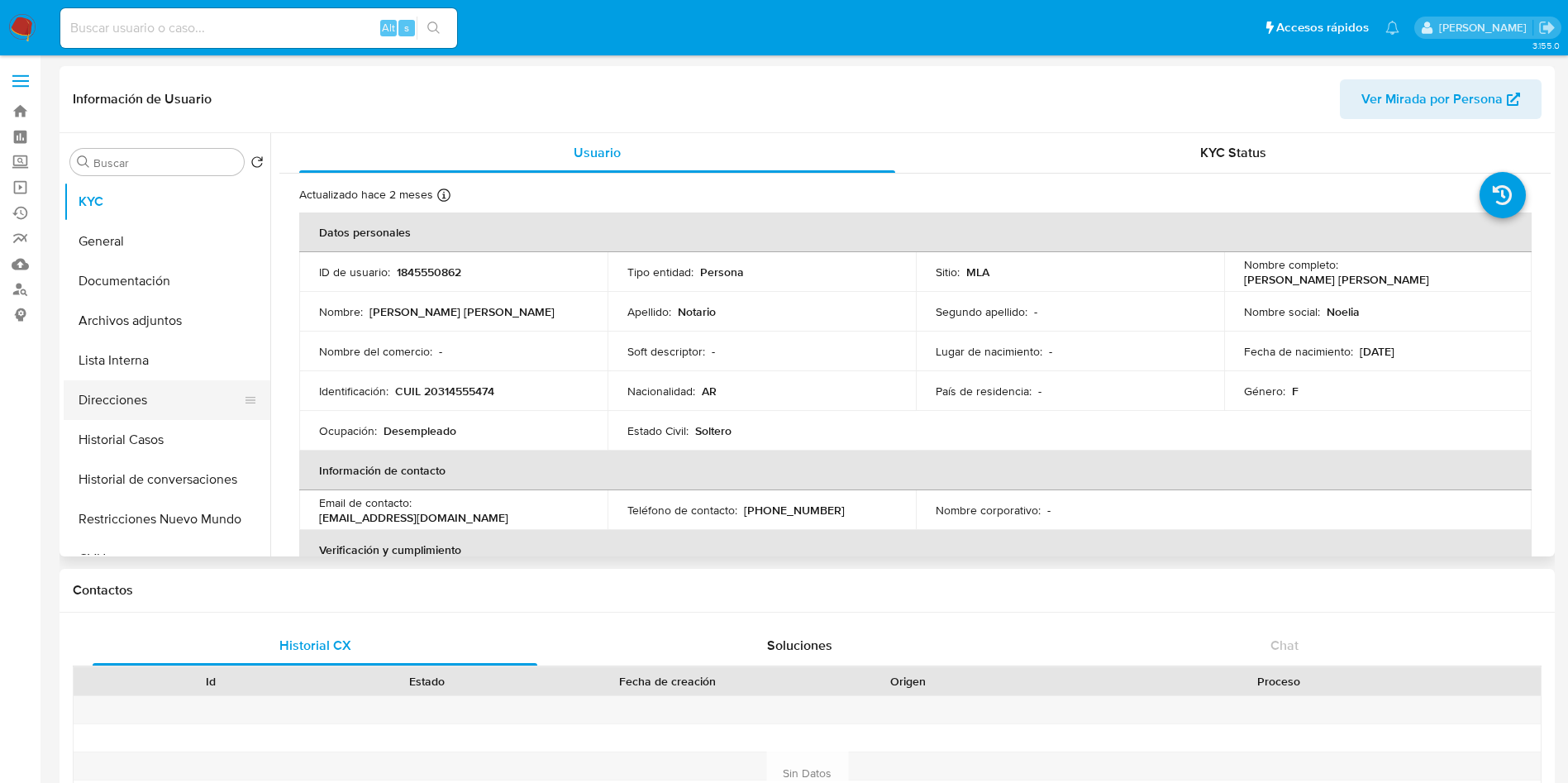
select select "10"
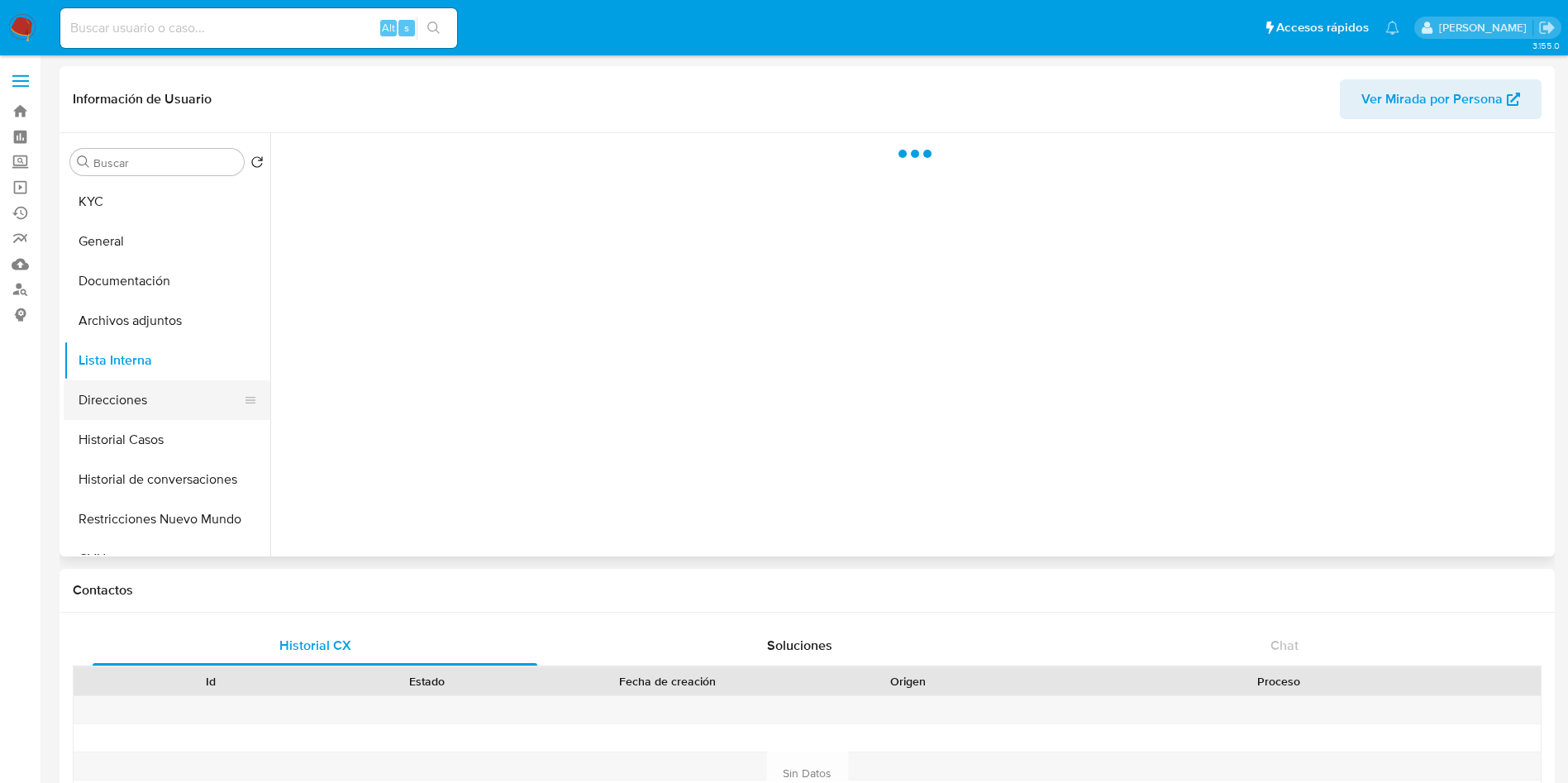
click at [249, 410] on div at bounding box center [250, 400] width 13 height 39
click at [169, 421] on button "Historial Casos" at bounding box center [160, 439] width 193 height 39
click at [160, 398] on button "Direcciones" at bounding box center [160, 400] width 193 height 39
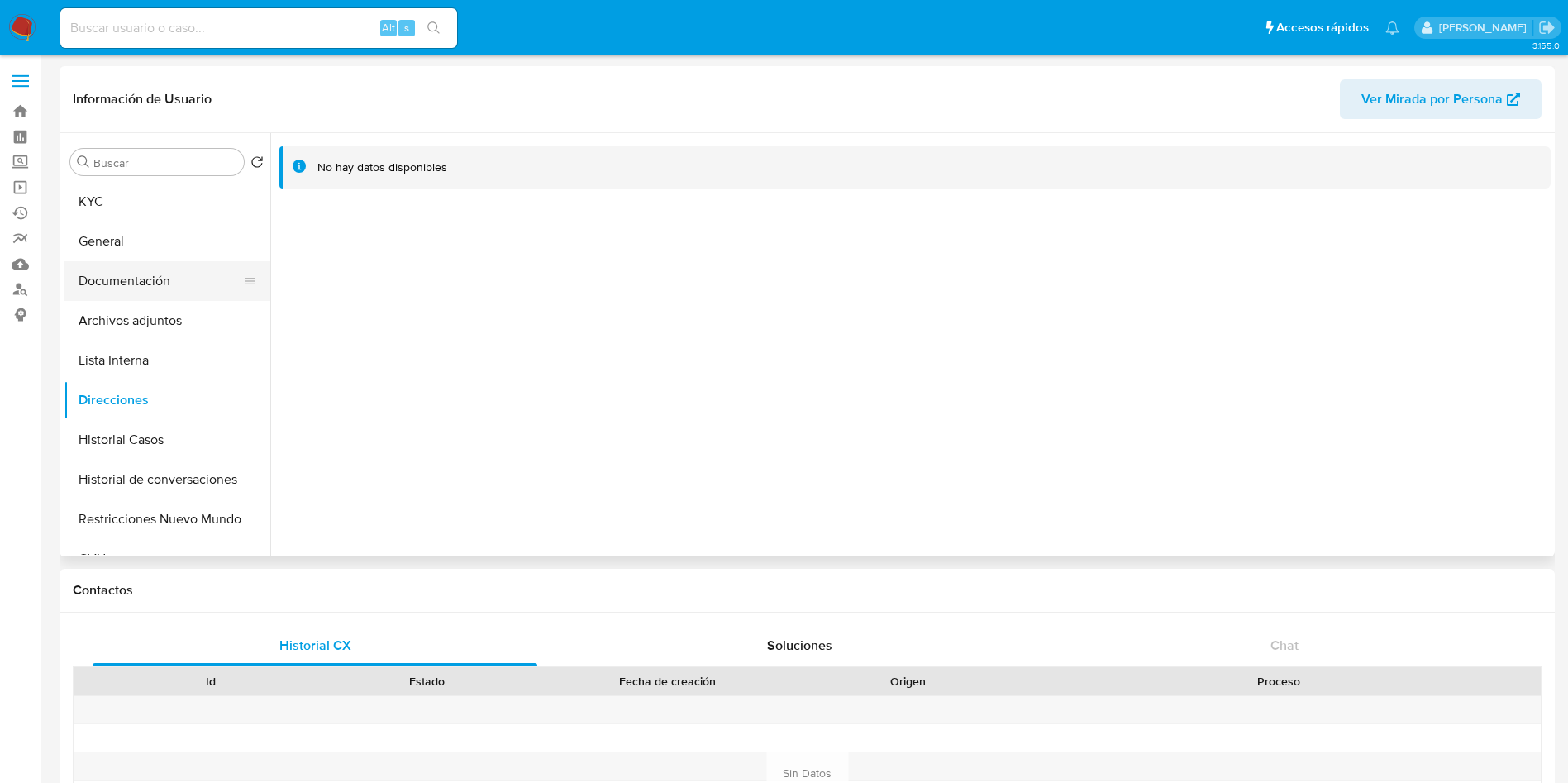
click at [149, 273] on button "Documentación" at bounding box center [160, 281] width 193 height 39
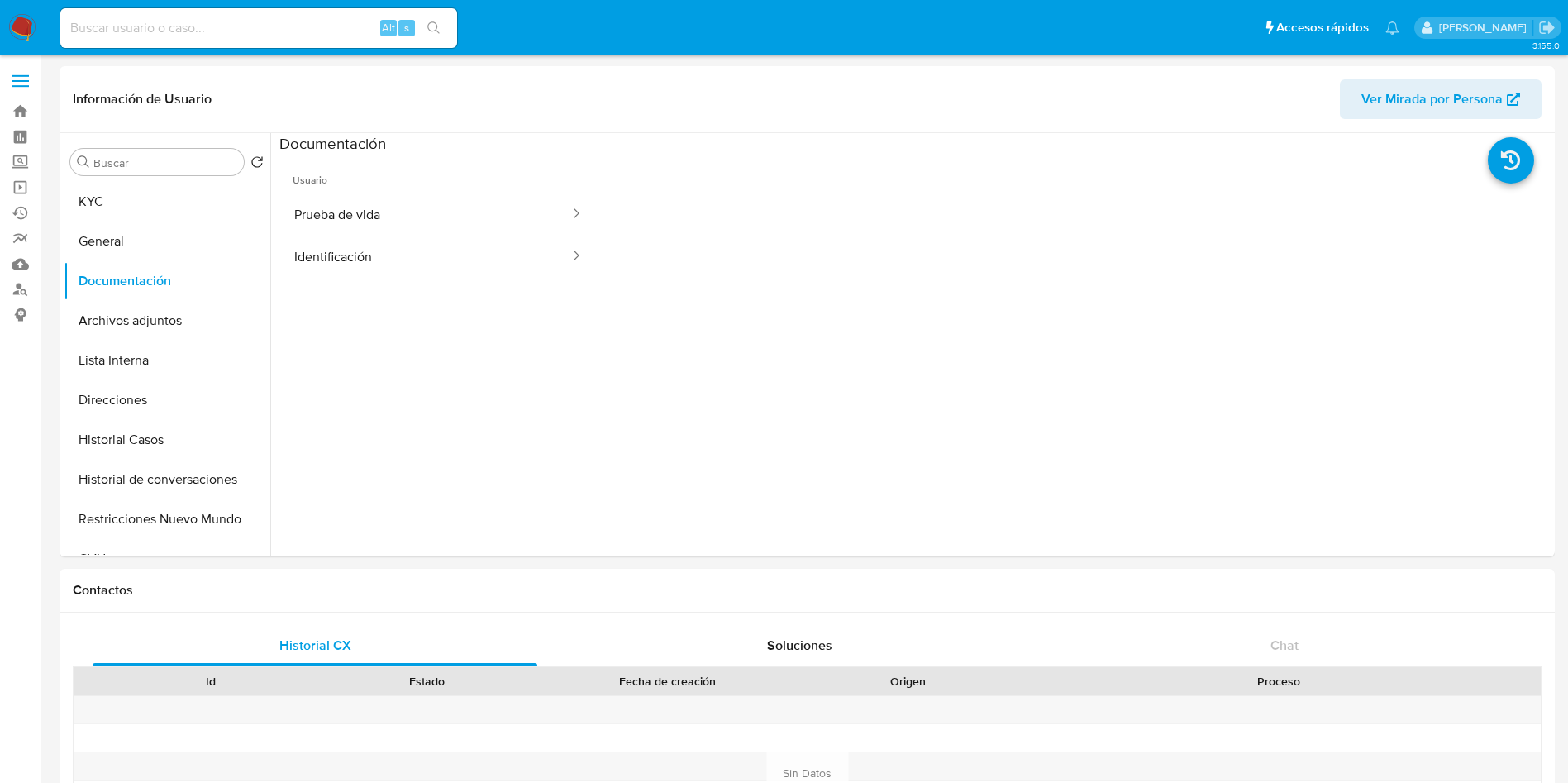
click at [429, 211] on button "Prueba de vida" at bounding box center [425, 214] width 291 height 42
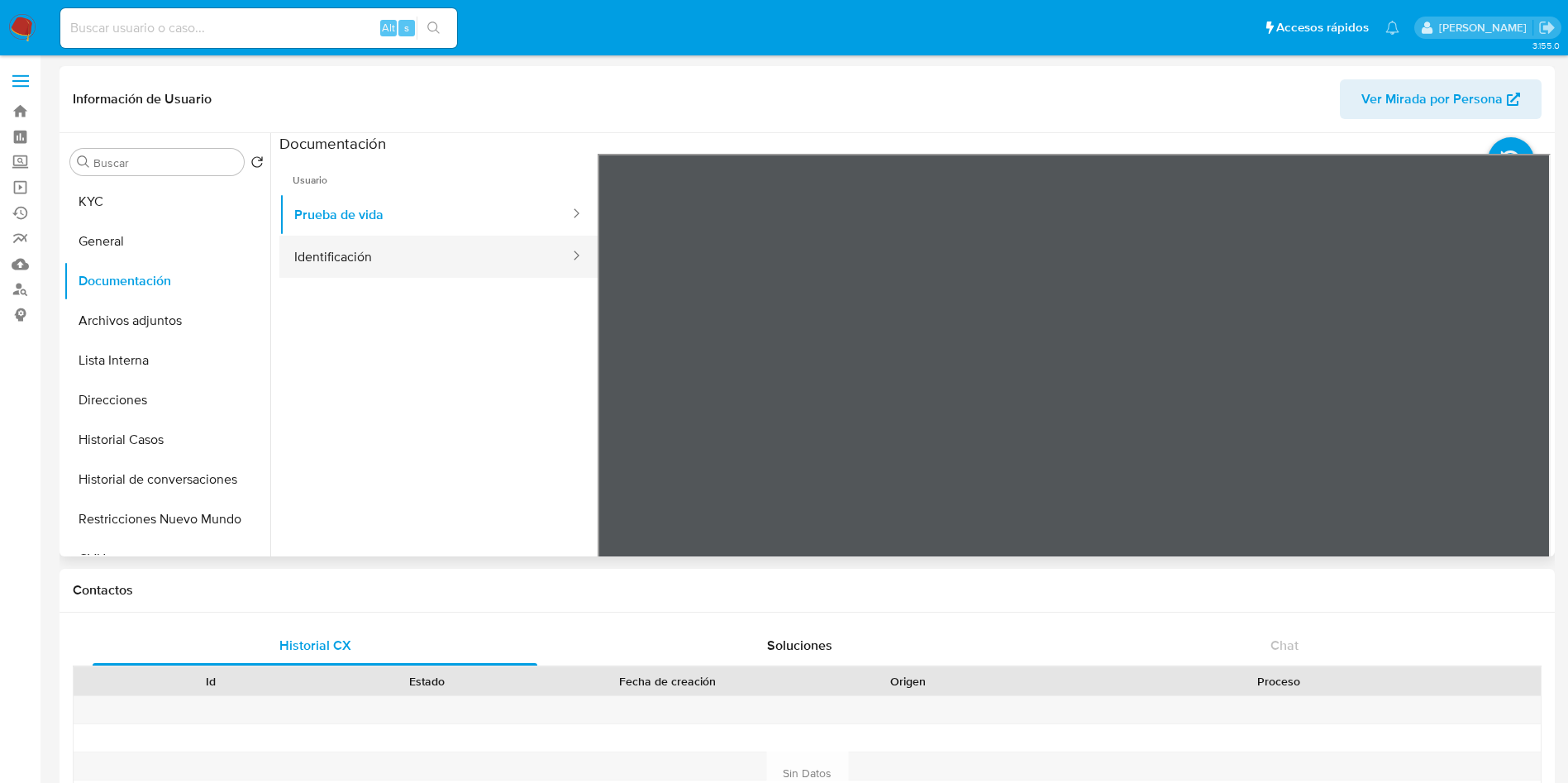
click at [397, 276] on button "Identificación" at bounding box center [425, 256] width 291 height 42
click at [1525, 423] on icon at bounding box center [1529, 423] width 10 height 17
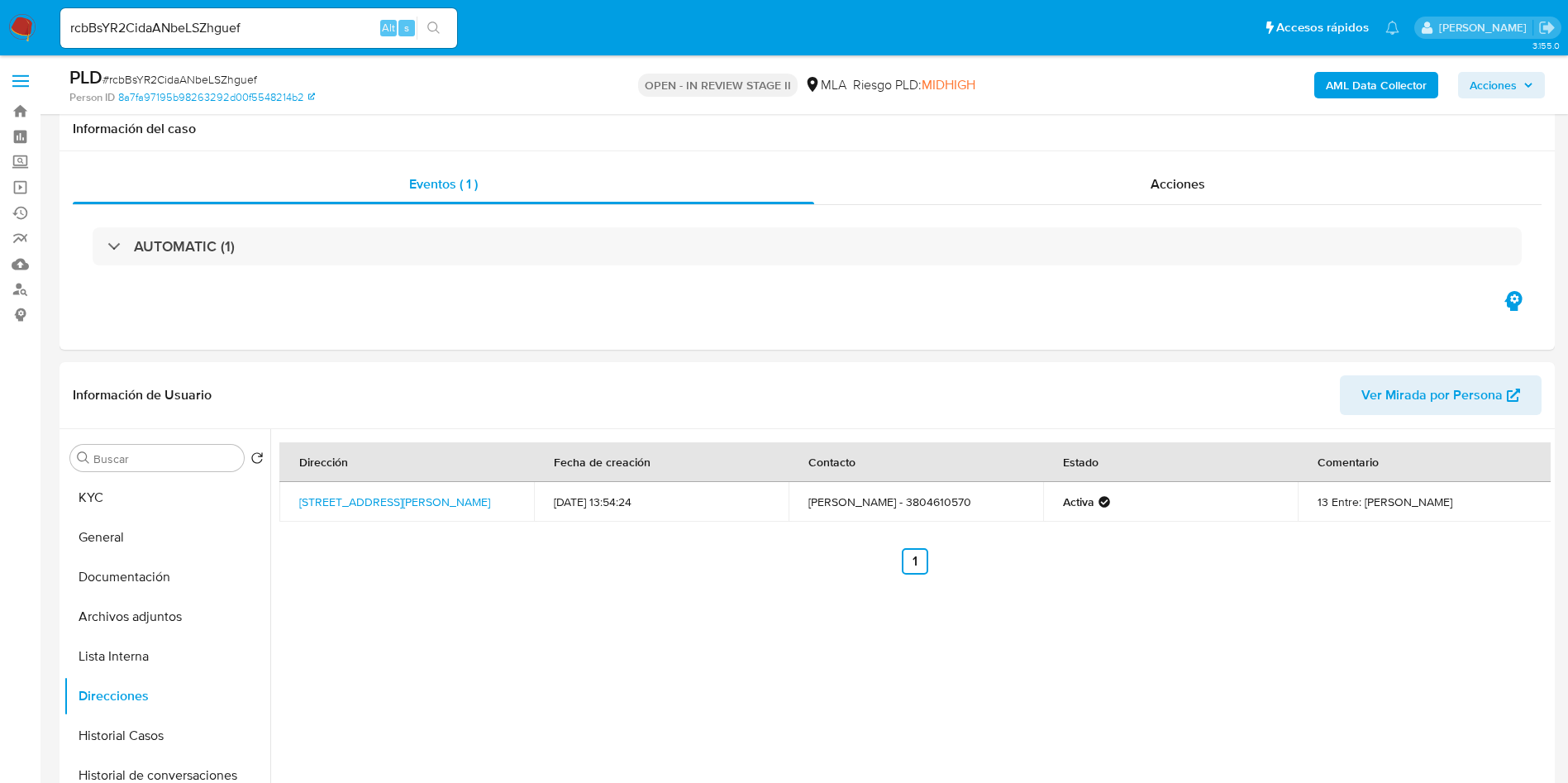
select select "10"
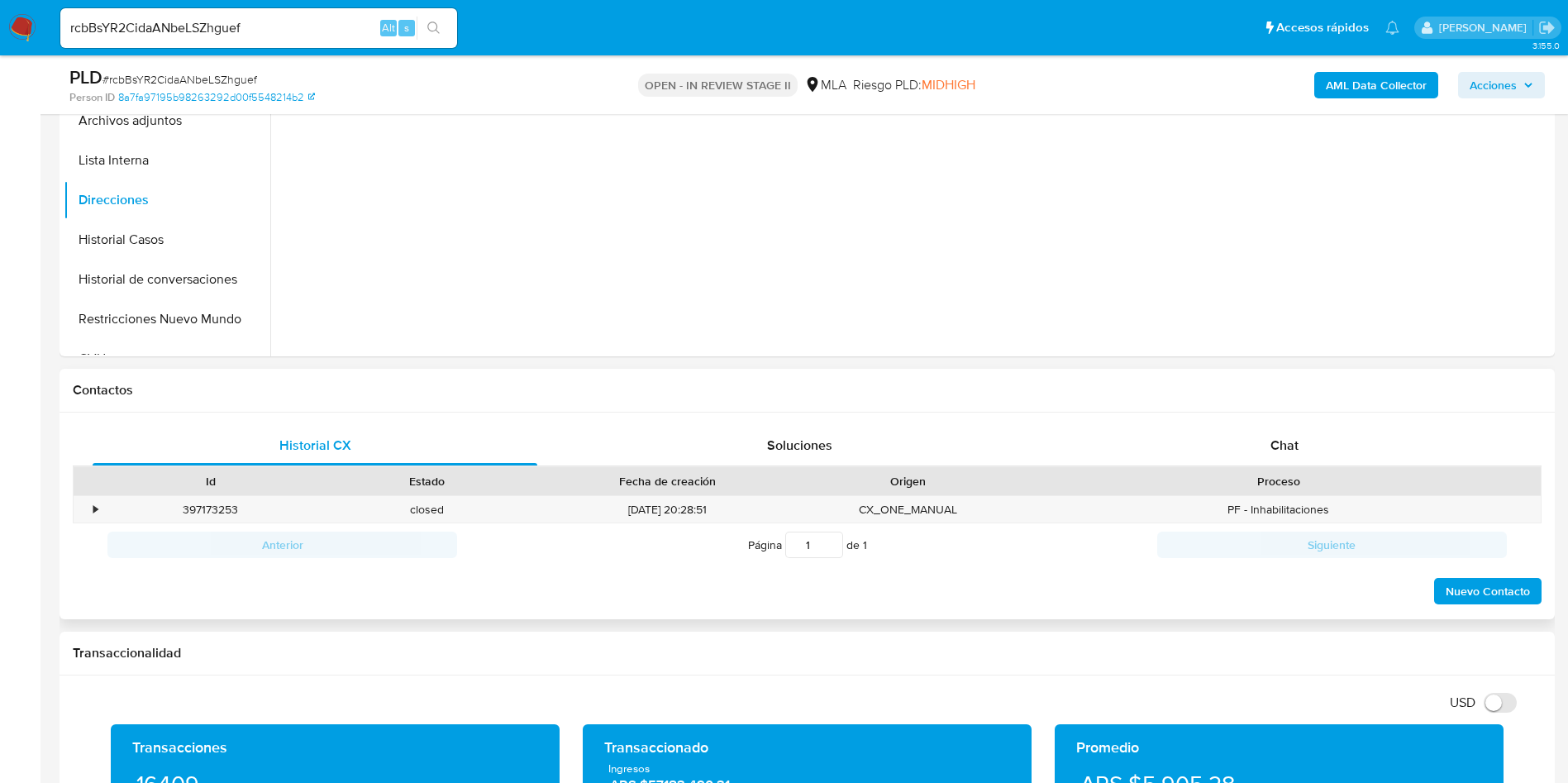
click at [1187, 465] on div "Chat" at bounding box center [1283, 445] width 444 height 39
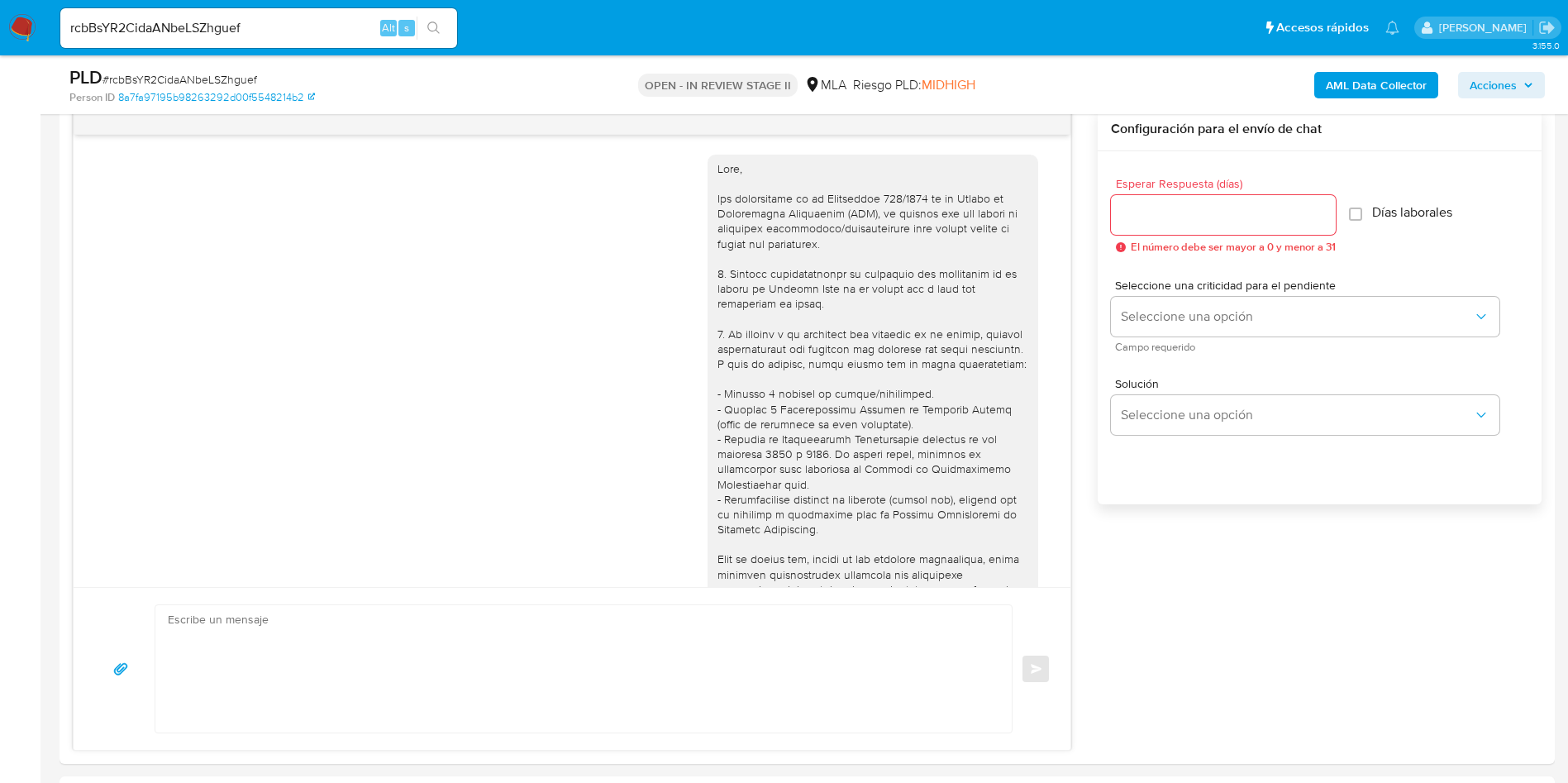
scroll to position [499, 0]
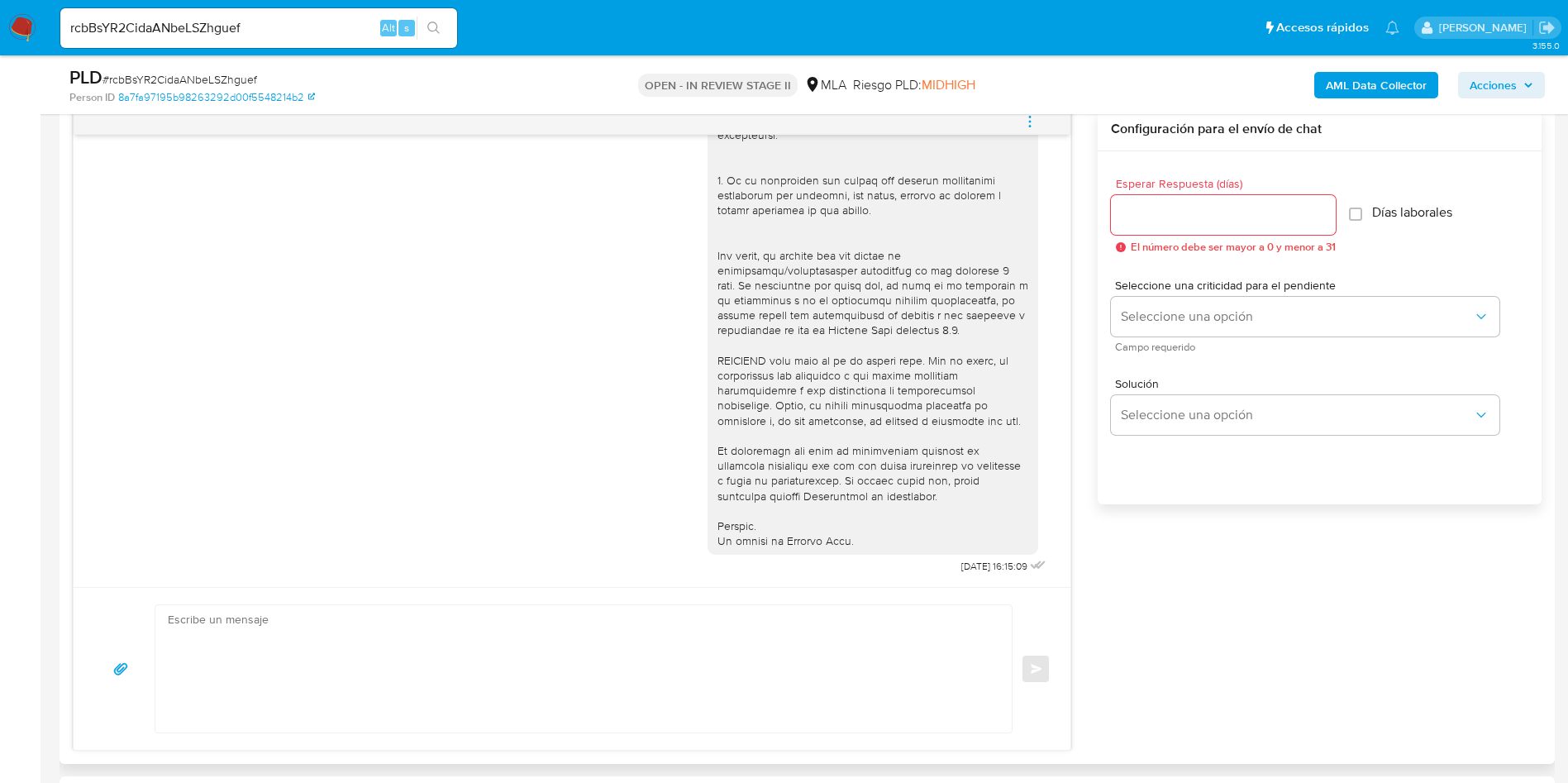
click at [1032, 119] on icon "menu-action" at bounding box center [1030, 122] width 15 height 15
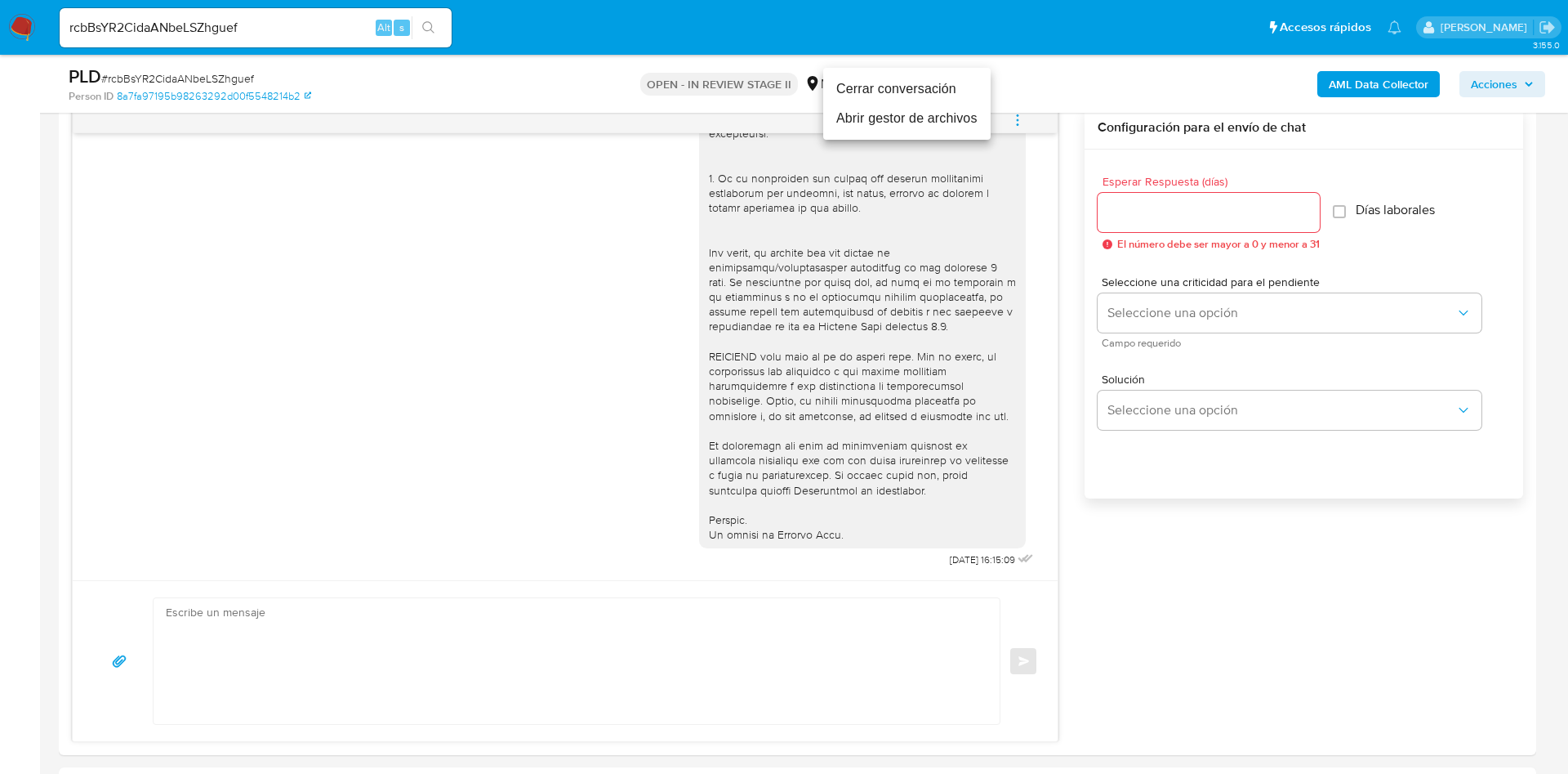
drag, startPoint x: 855, startPoint y: 80, endPoint x: 846, endPoint y: 93, distance: 15.8
click at [856, 78] on li "Cerrar conversación" at bounding box center [907, 89] width 168 height 29
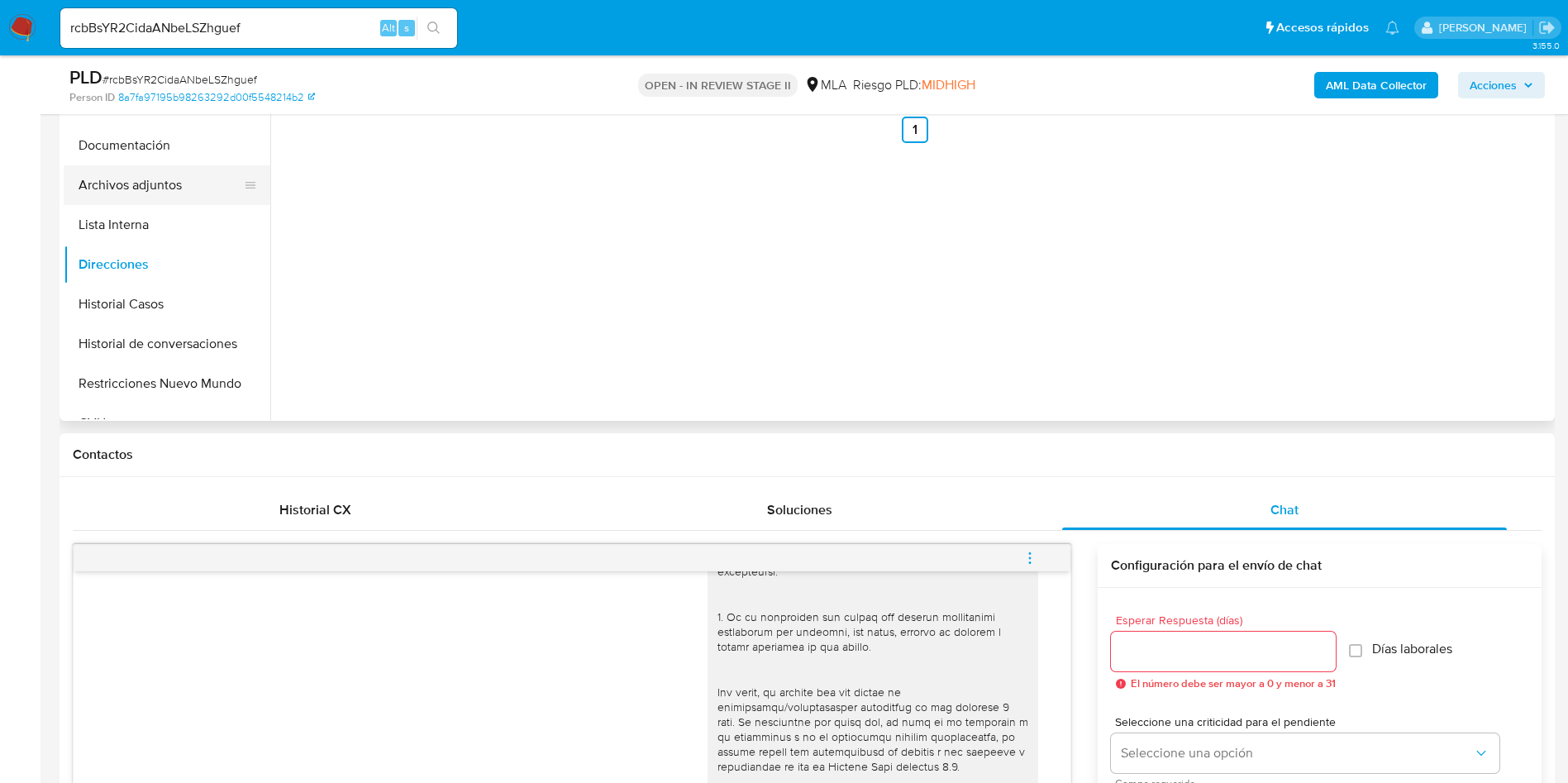
scroll to position [248, 0]
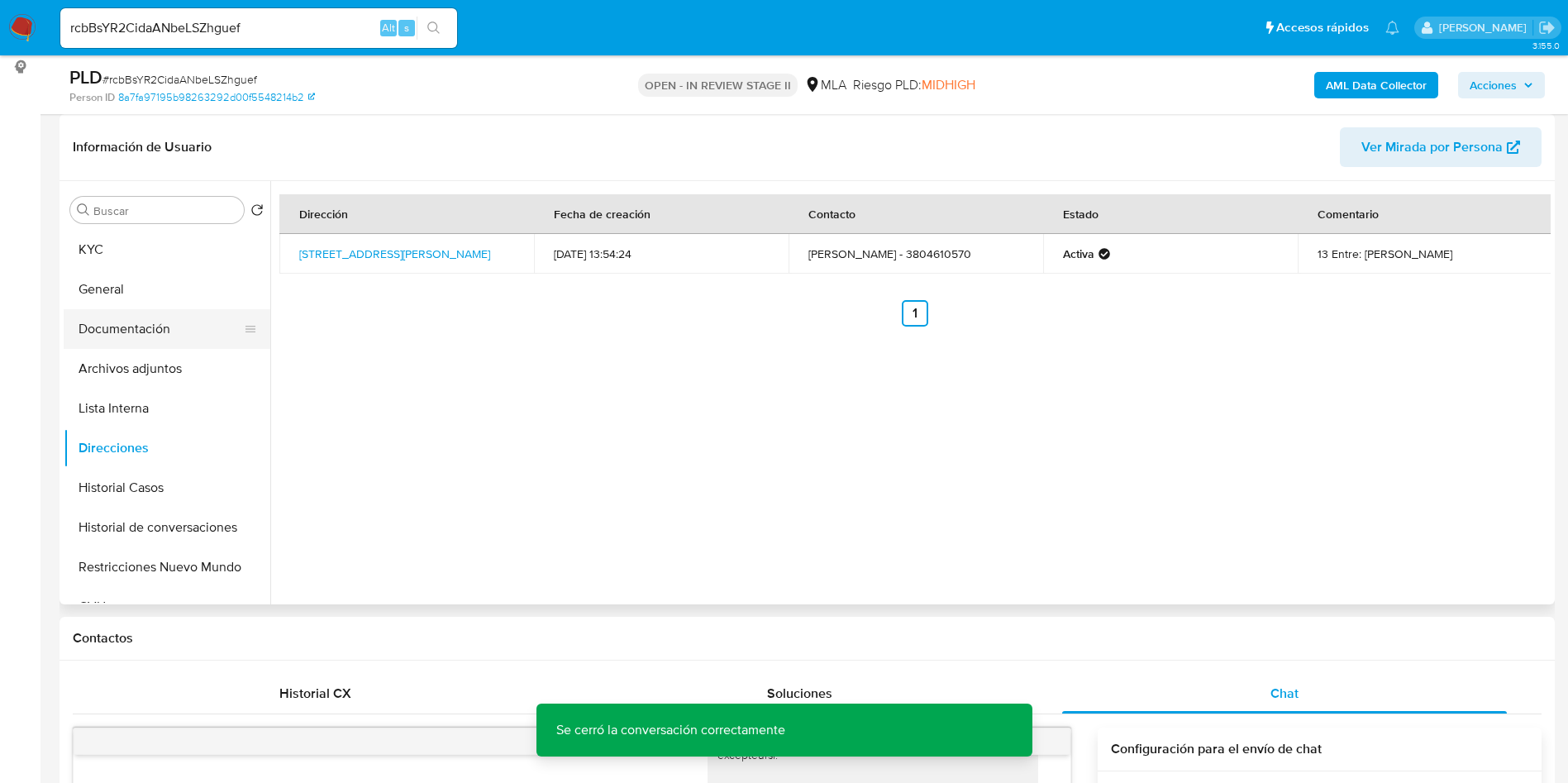
click at [182, 334] on button "Documentación" at bounding box center [160, 328] width 193 height 39
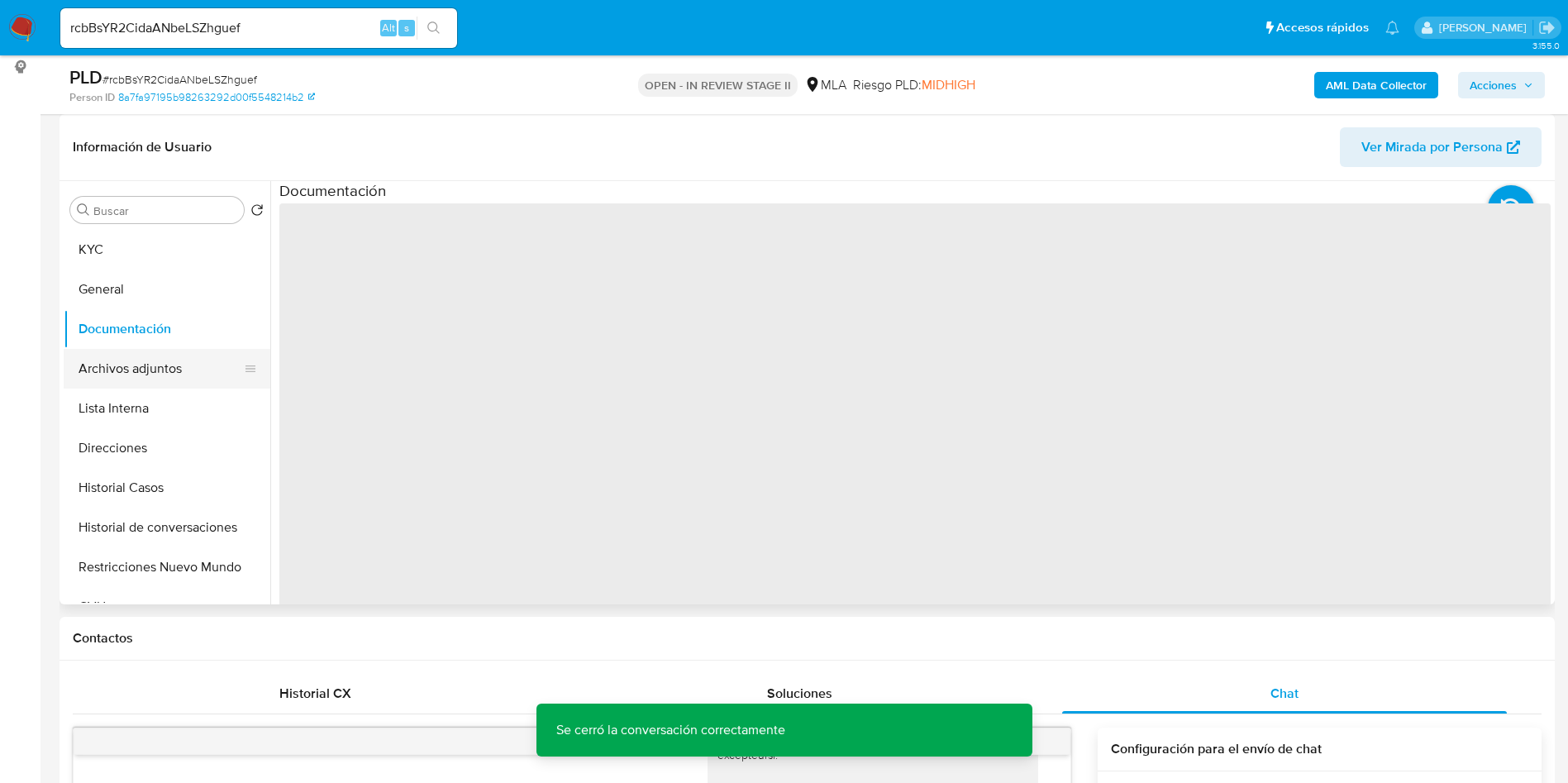
click at [179, 372] on button "Archivos adjuntos" at bounding box center [160, 368] width 193 height 39
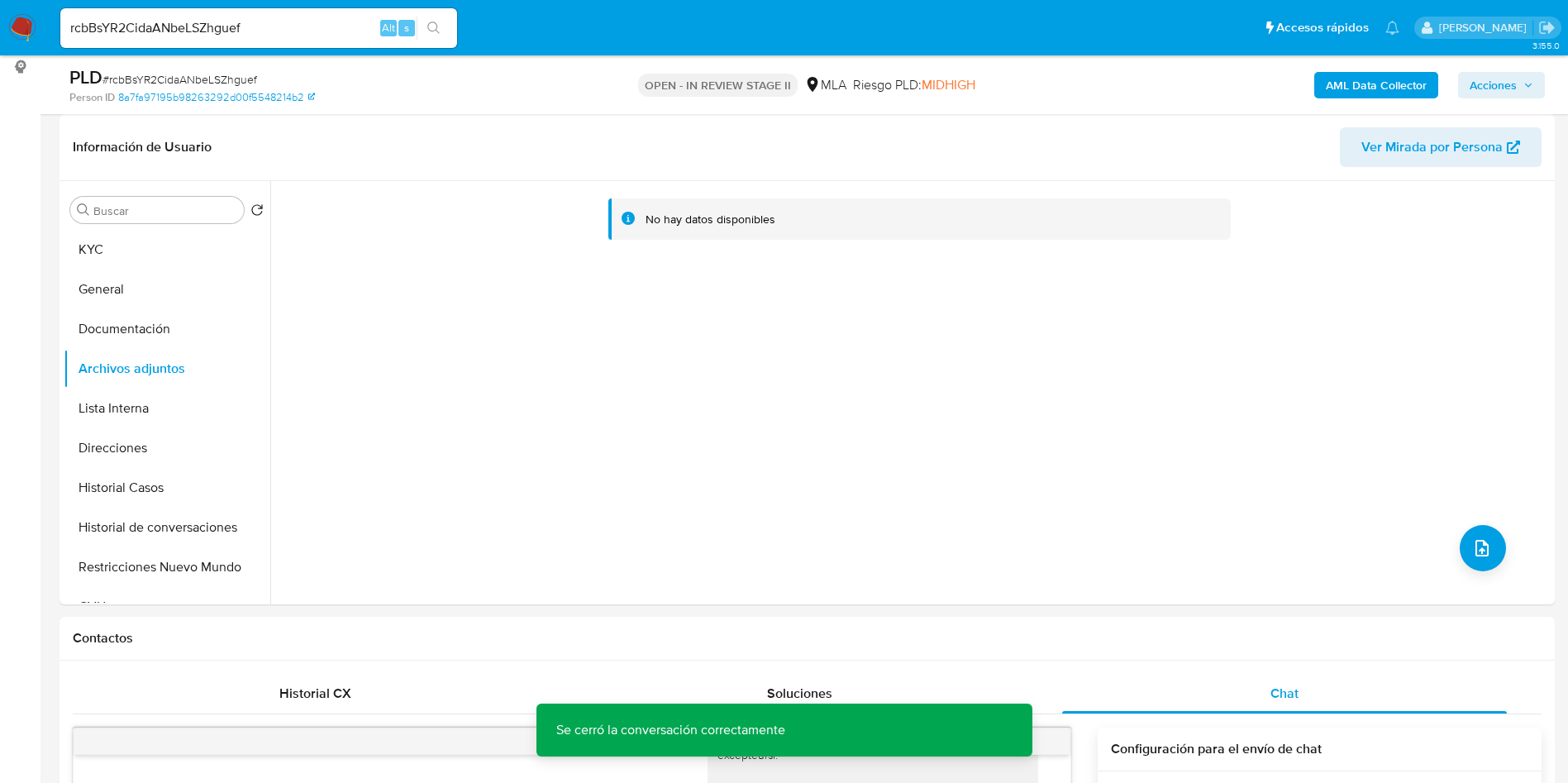
click at [1358, 81] on b "AML Data Collector" at bounding box center [1376, 85] width 101 height 26
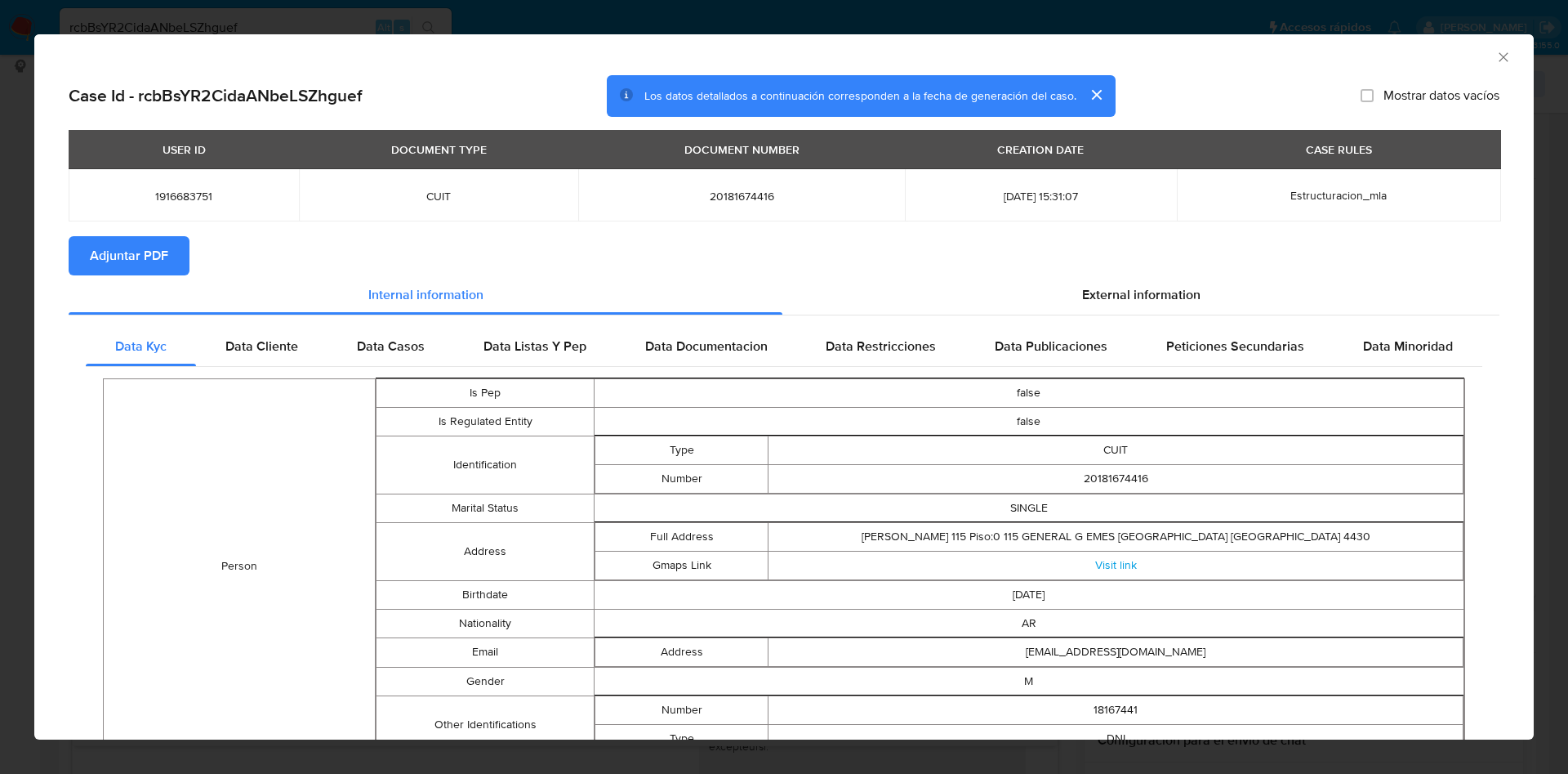
click at [96, 257] on span "Adjuntar PDF" at bounding box center [129, 255] width 78 height 36
click at [1496, 56] on icon "Cerrar ventana" at bounding box center [1504, 57] width 17 height 17
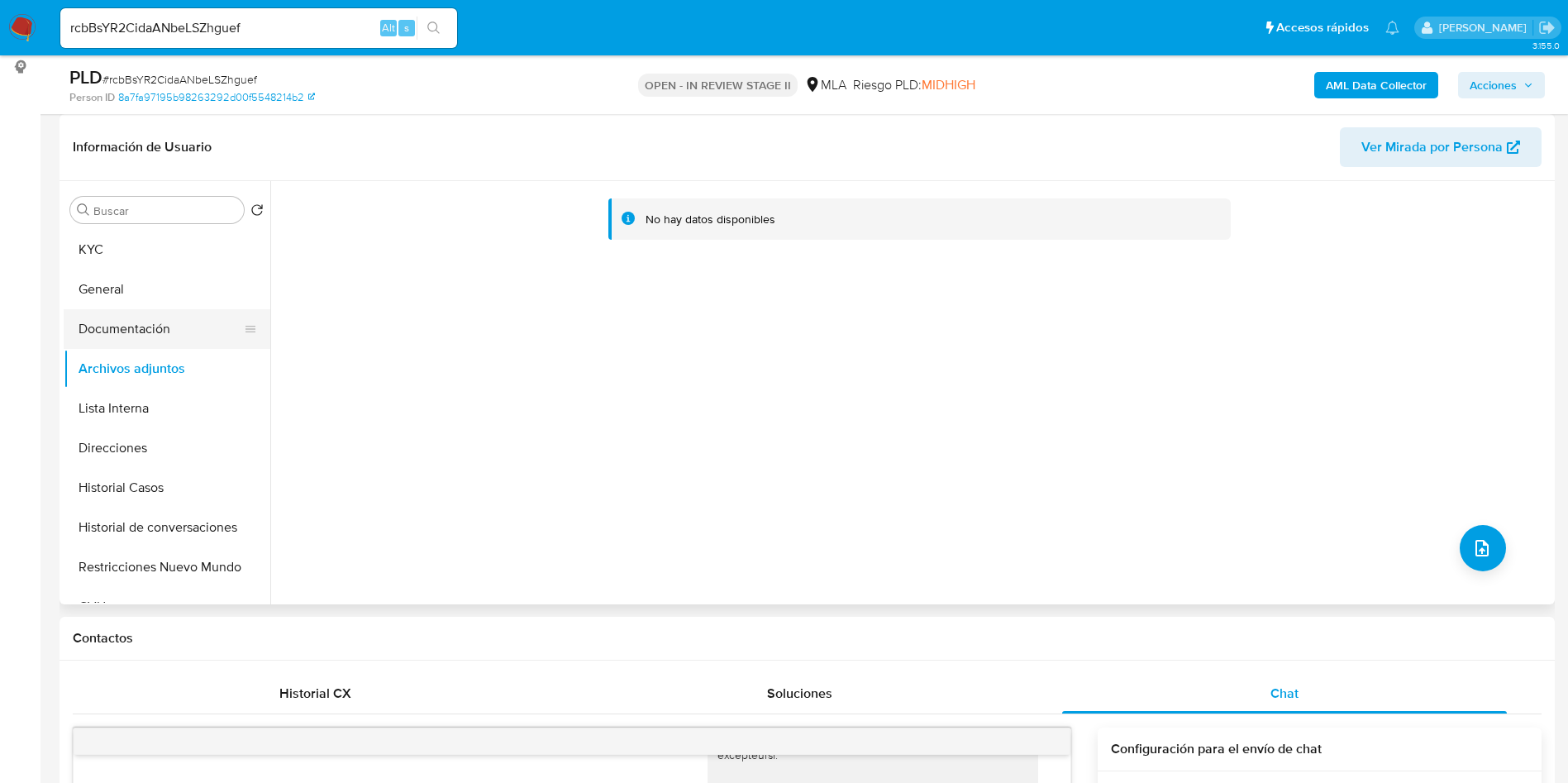
click at [113, 310] on button "Documentación" at bounding box center [160, 328] width 193 height 39
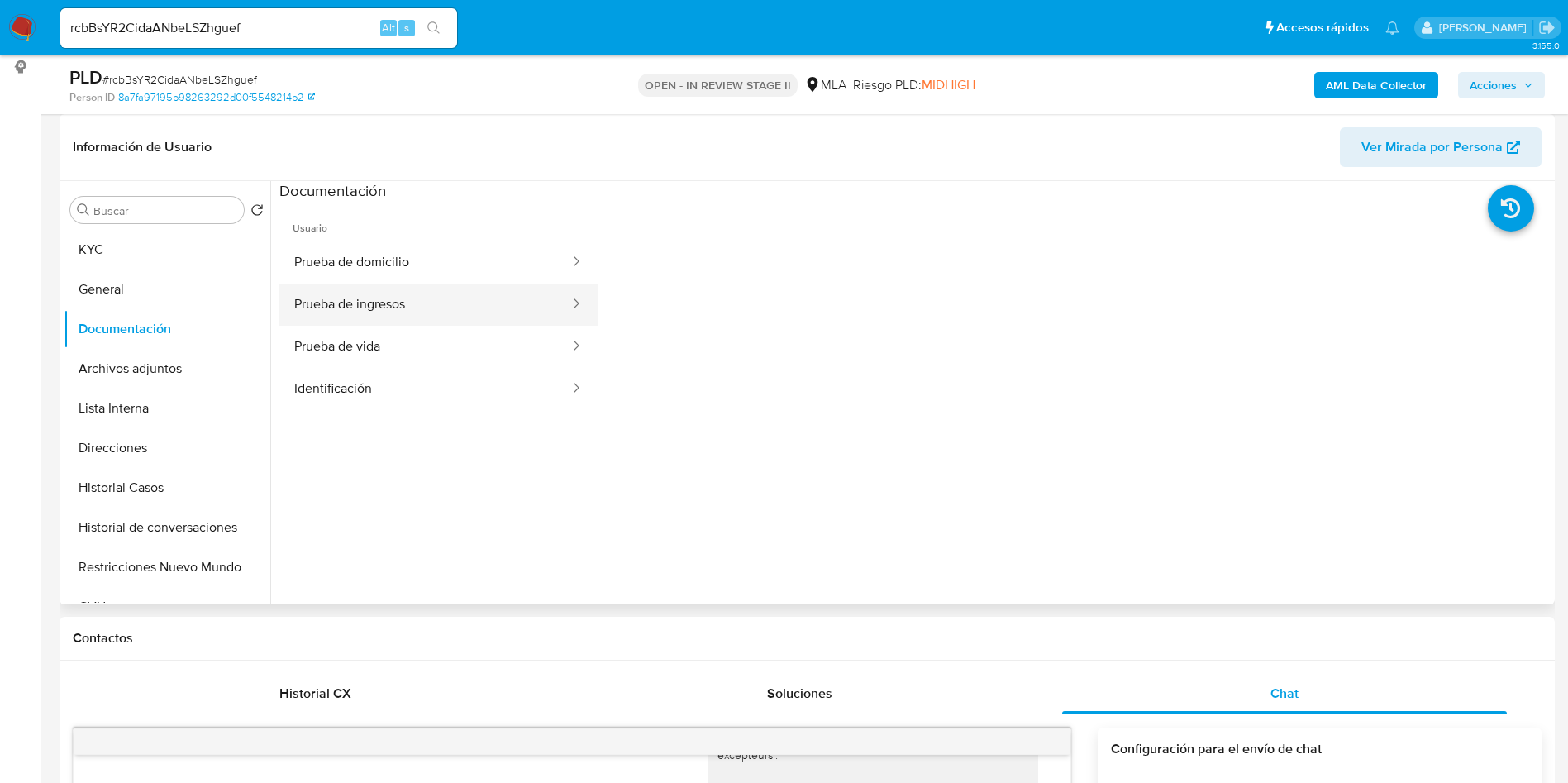
click at [372, 304] on button "Prueba de ingresos" at bounding box center [425, 304] width 291 height 42
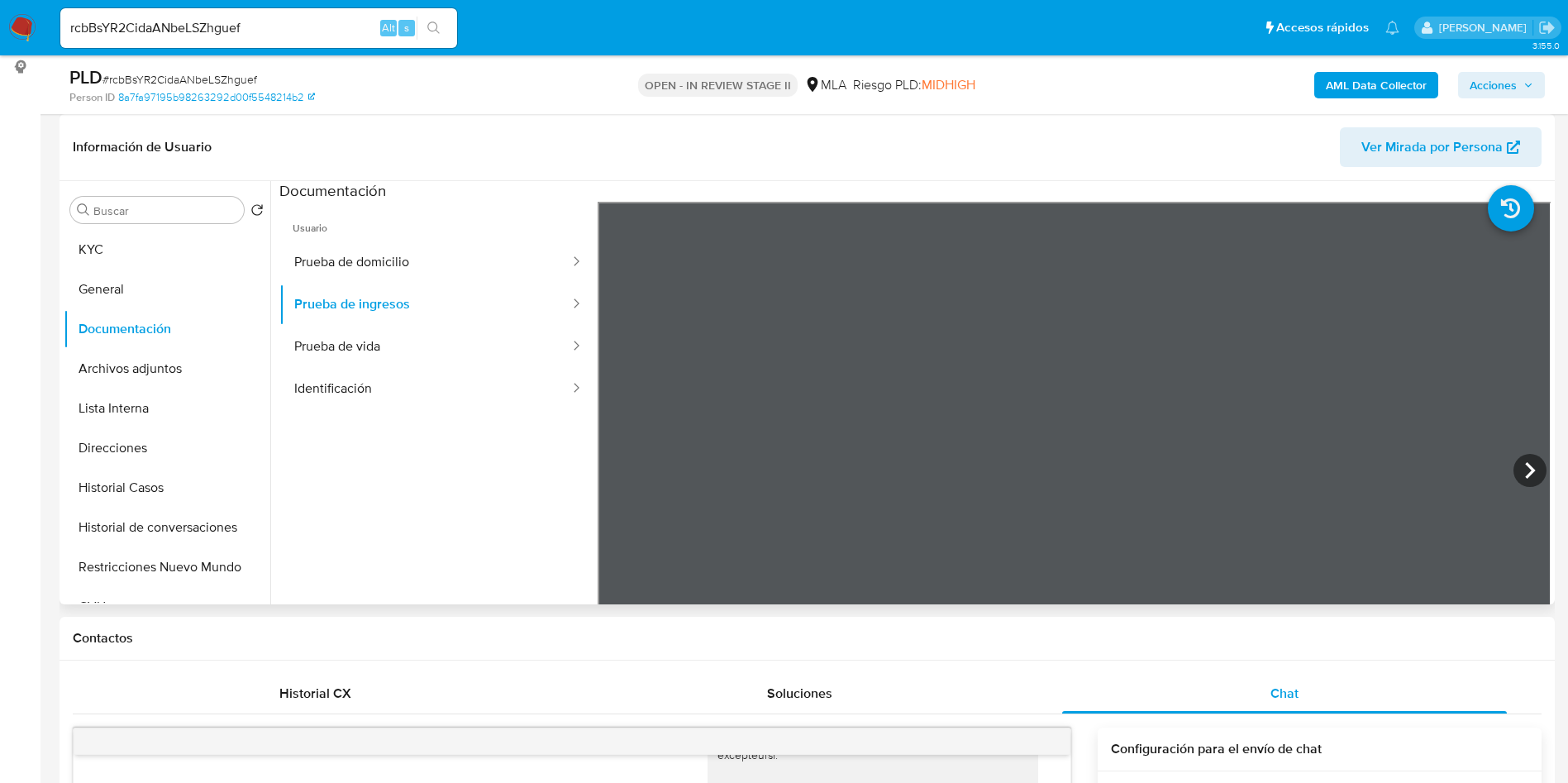
click at [1294, 185] on section at bounding box center [915, 455] width 1271 height 549
click at [1529, 480] on icon at bounding box center [1529, 470] width 33 height 33
click at [987, 151] on div "Información de Usuario Ver Mirada por Persona Buscar Volver al orden por defect…" at bounding box center [807, 359] width 1495 height 490
click at [615, 467] on icon at bounding box center [617, 470] width 33 height 33
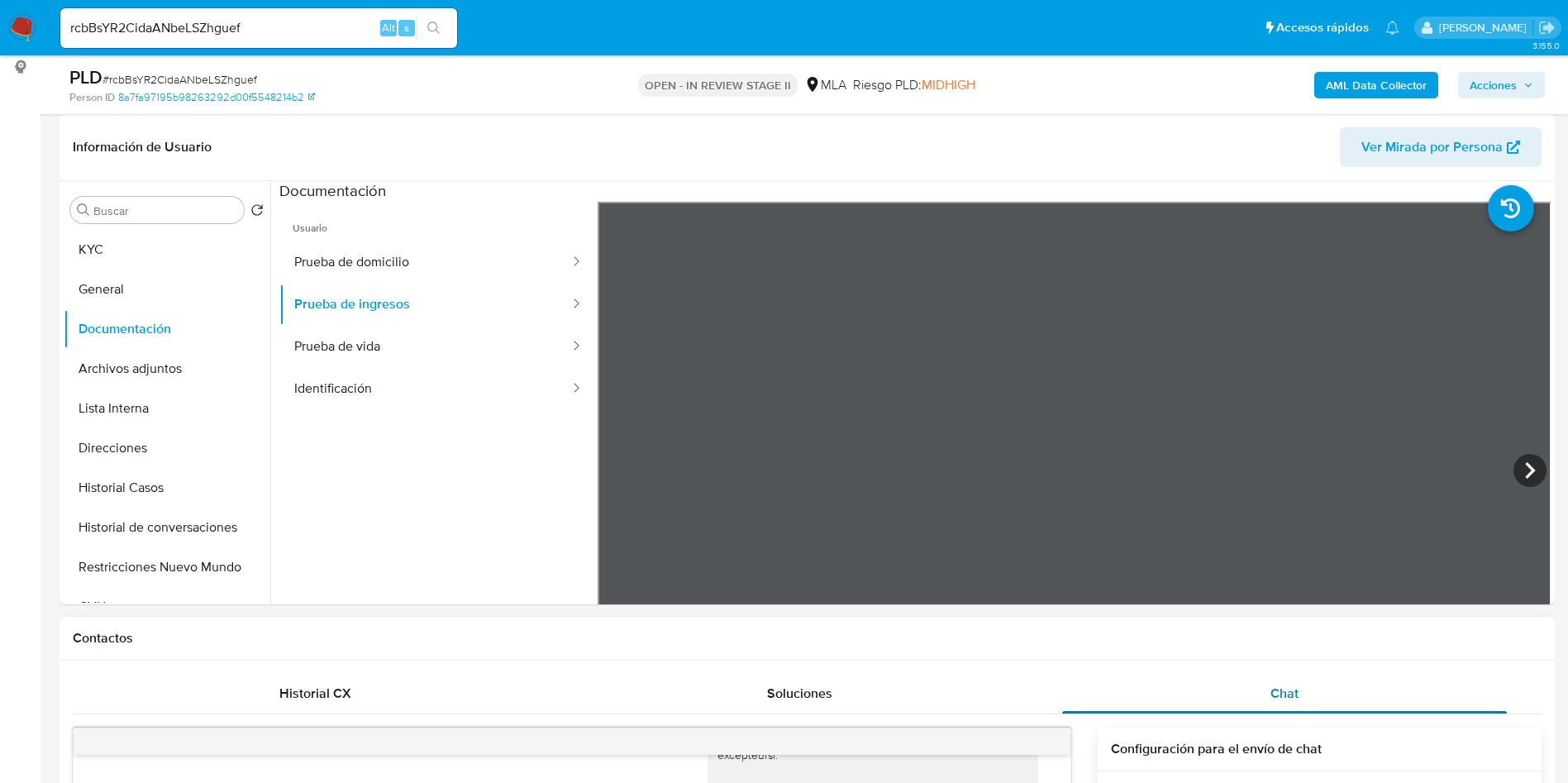
click at [183, 239] on button "KYC" at bounding box center [160, 250] width 193 height 39
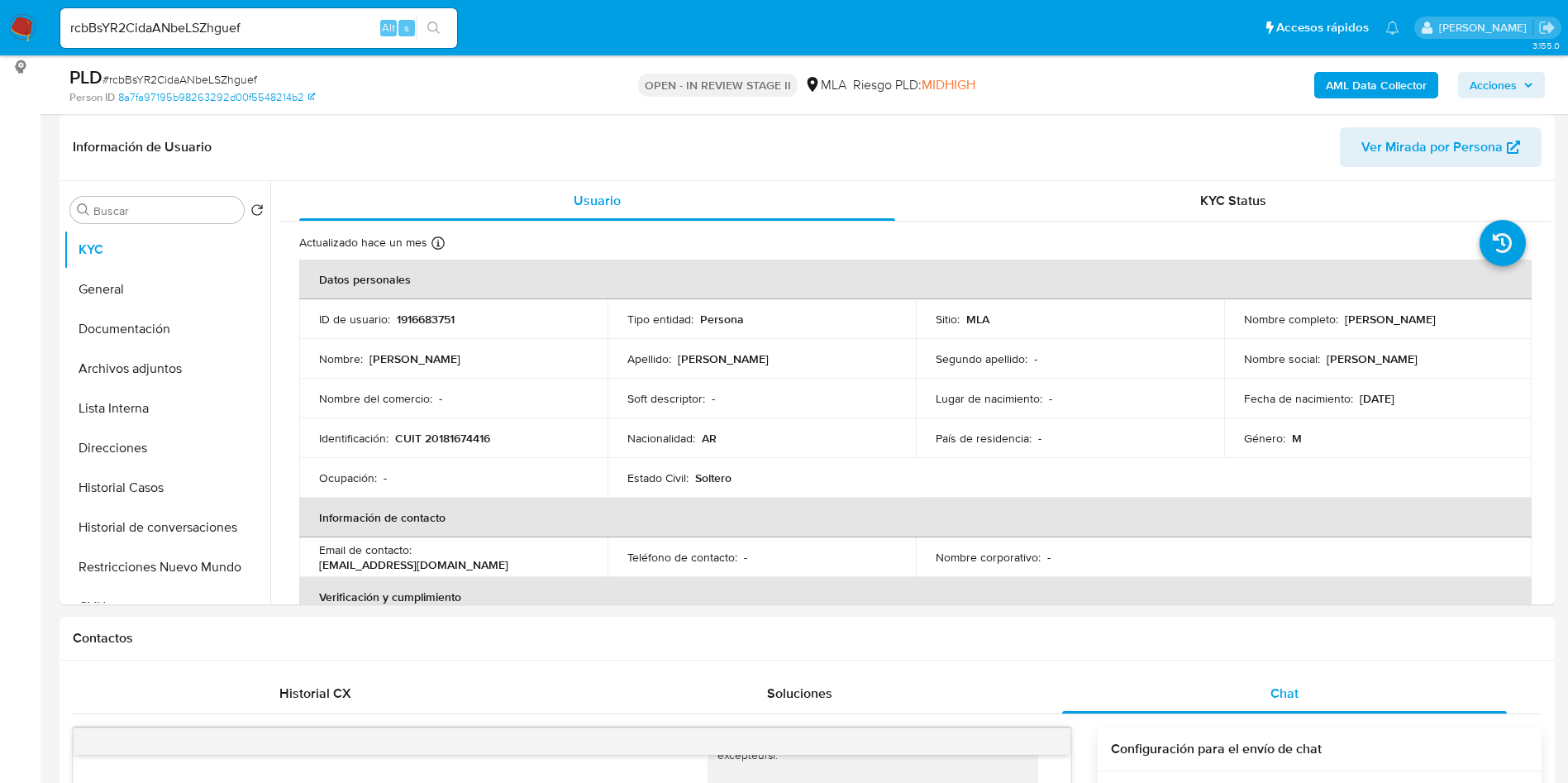
drag, startPoint x: 1340, startPoint y: 327, endPoint x: 1465, endPoint y: 325, distance: 125.0
click at [1465, 325] on div "Nombre completo : Jose Ramon Lopez" at bounding box center [1378, 319] width 269 height 15
copy p "[PERSON_NAME]"
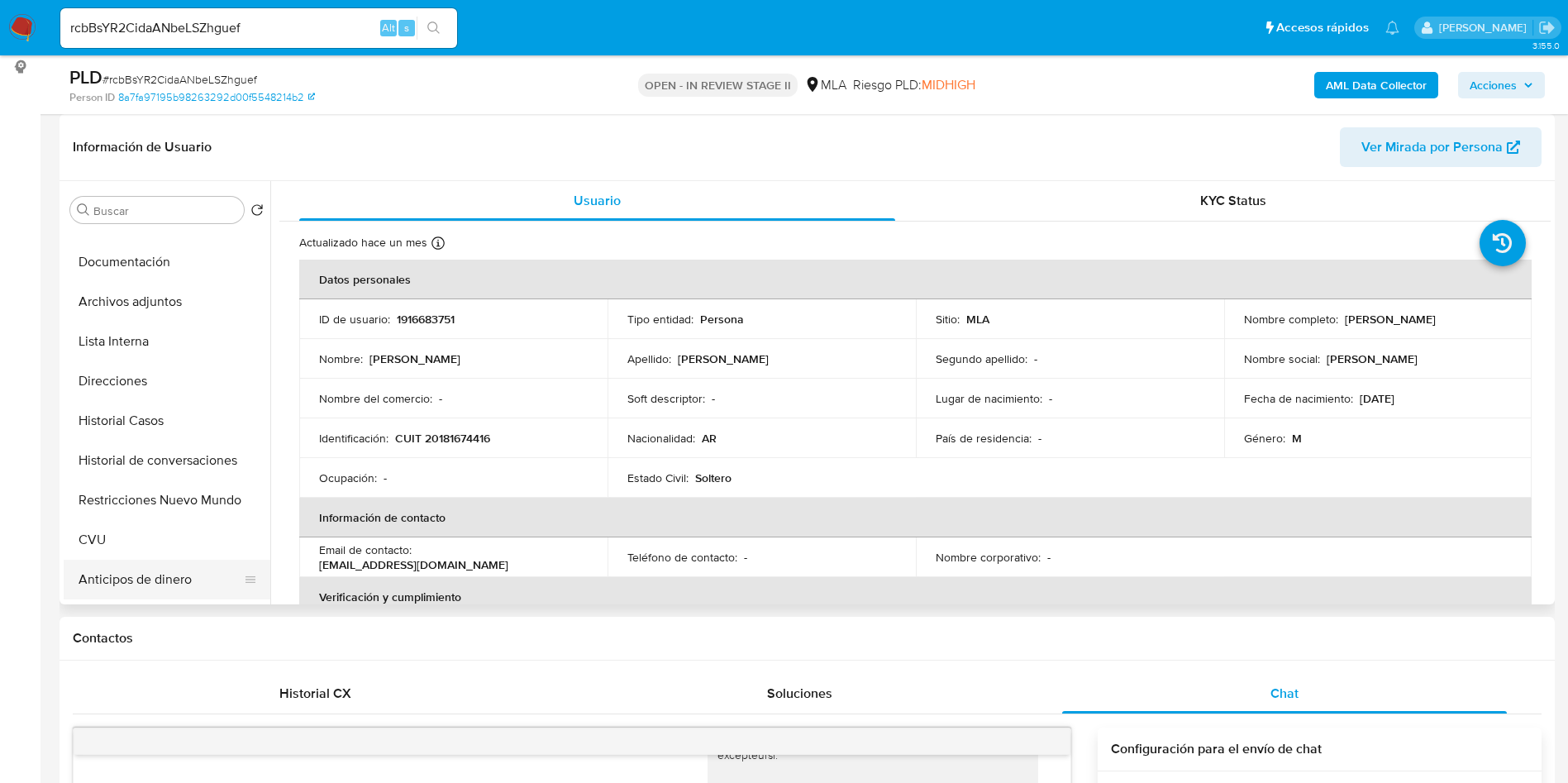
scroll to position [124, 0]
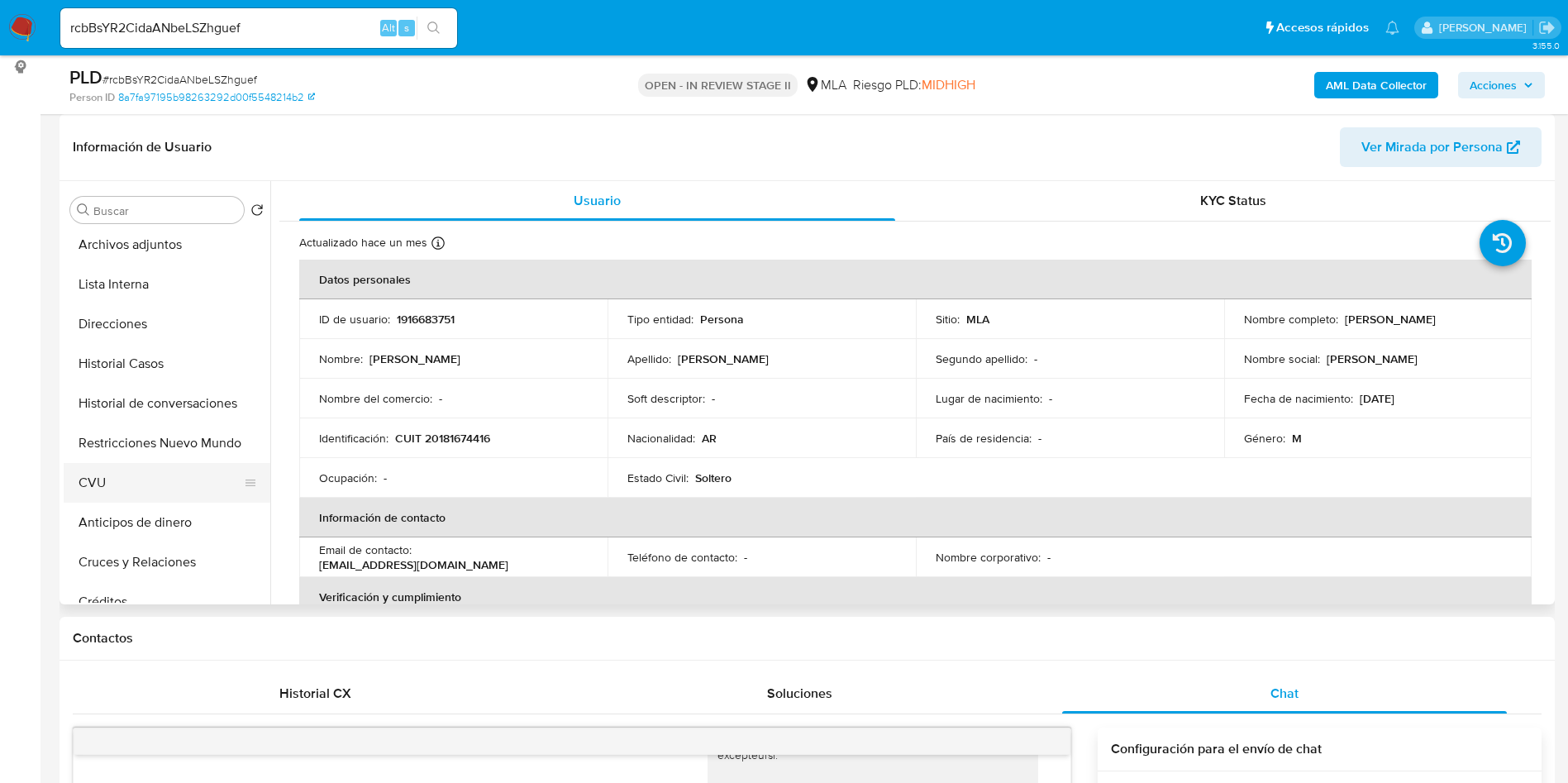
click at [128, 493] on button "CVU" at bounding box center [160, 482] width 193 height 39
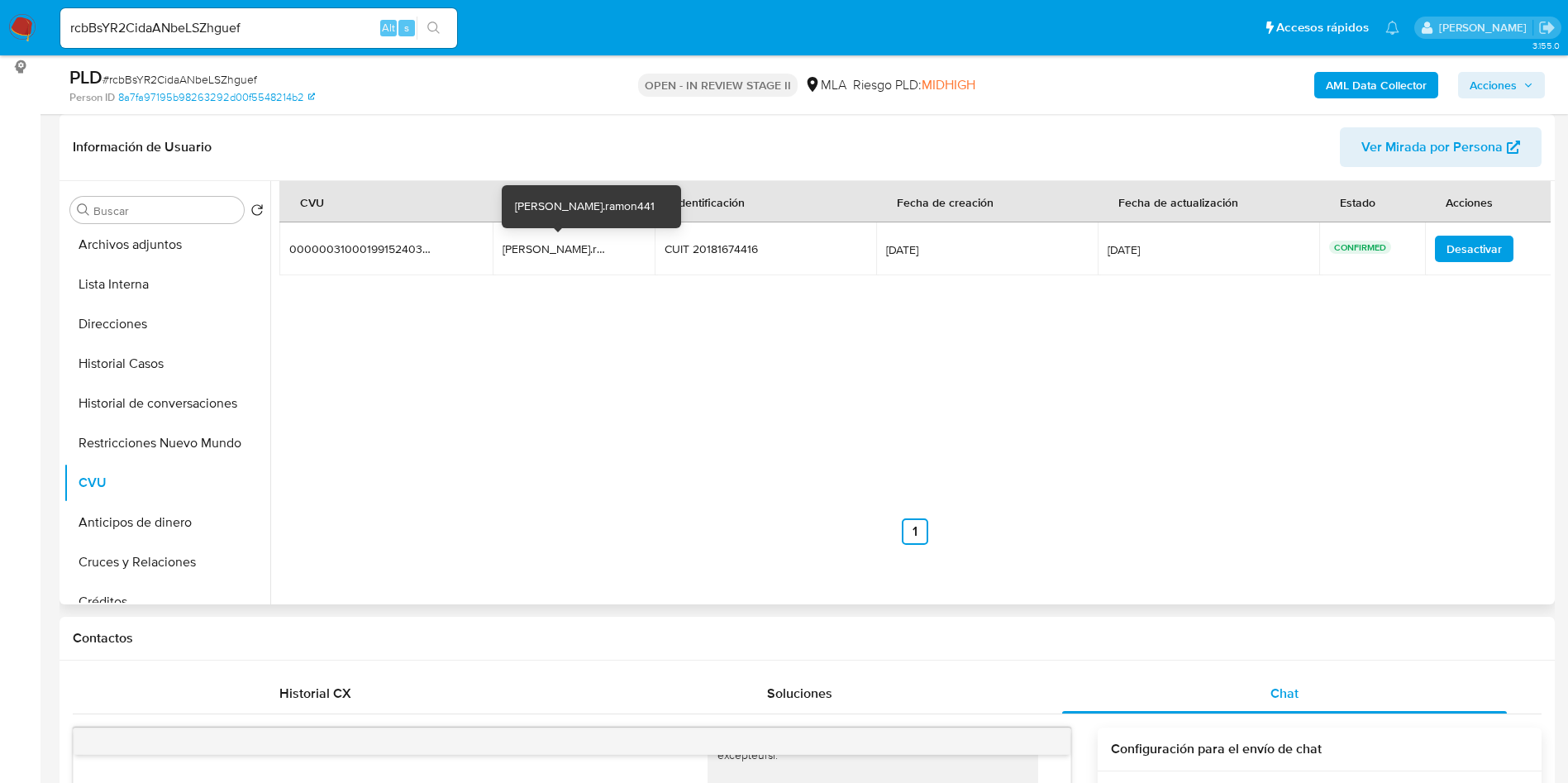
click at [548, 245] on div "jose.ramon441" at bounding box center [555, 249] width 106 height 15
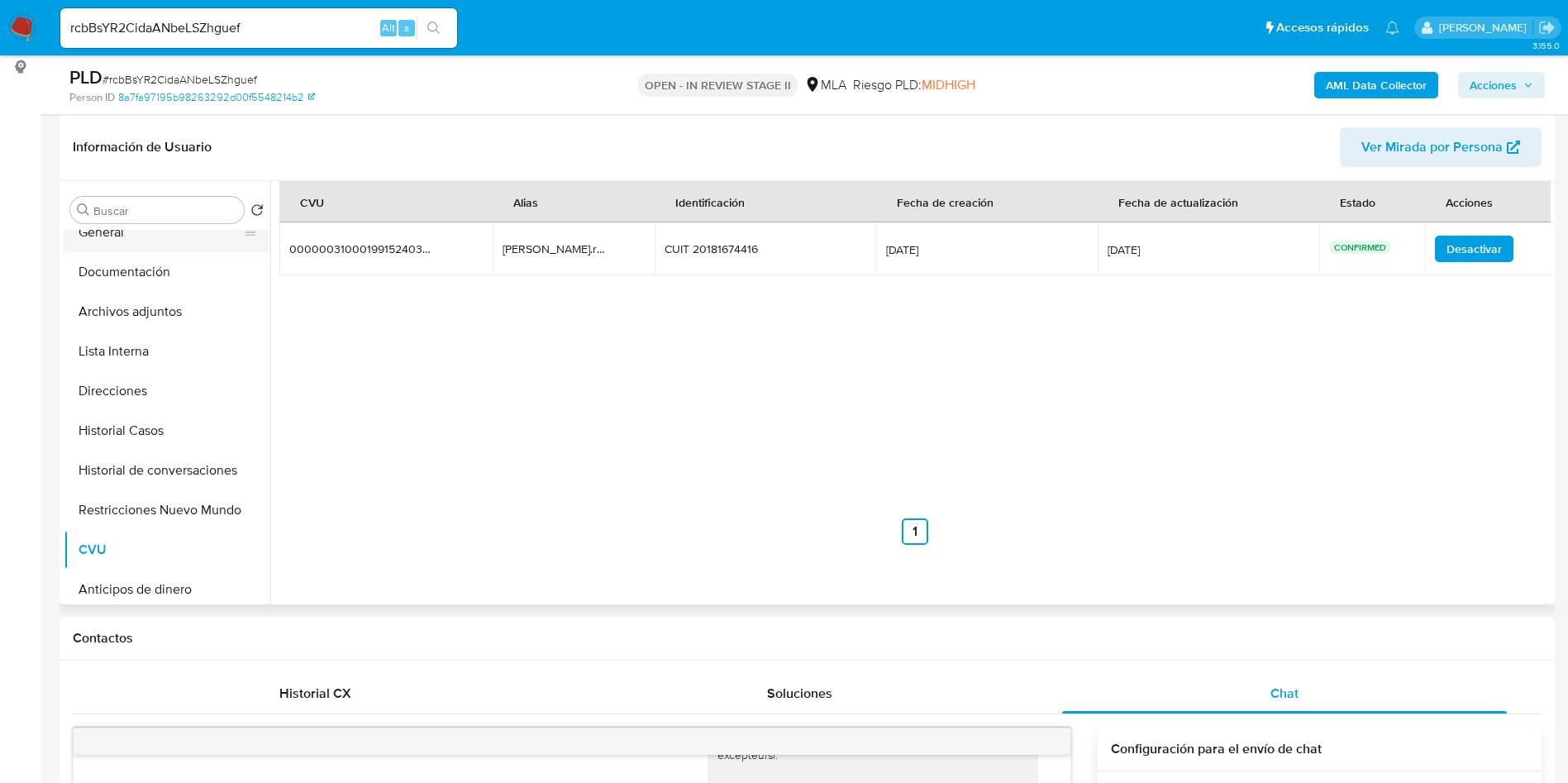
scroll to position [0, 0]
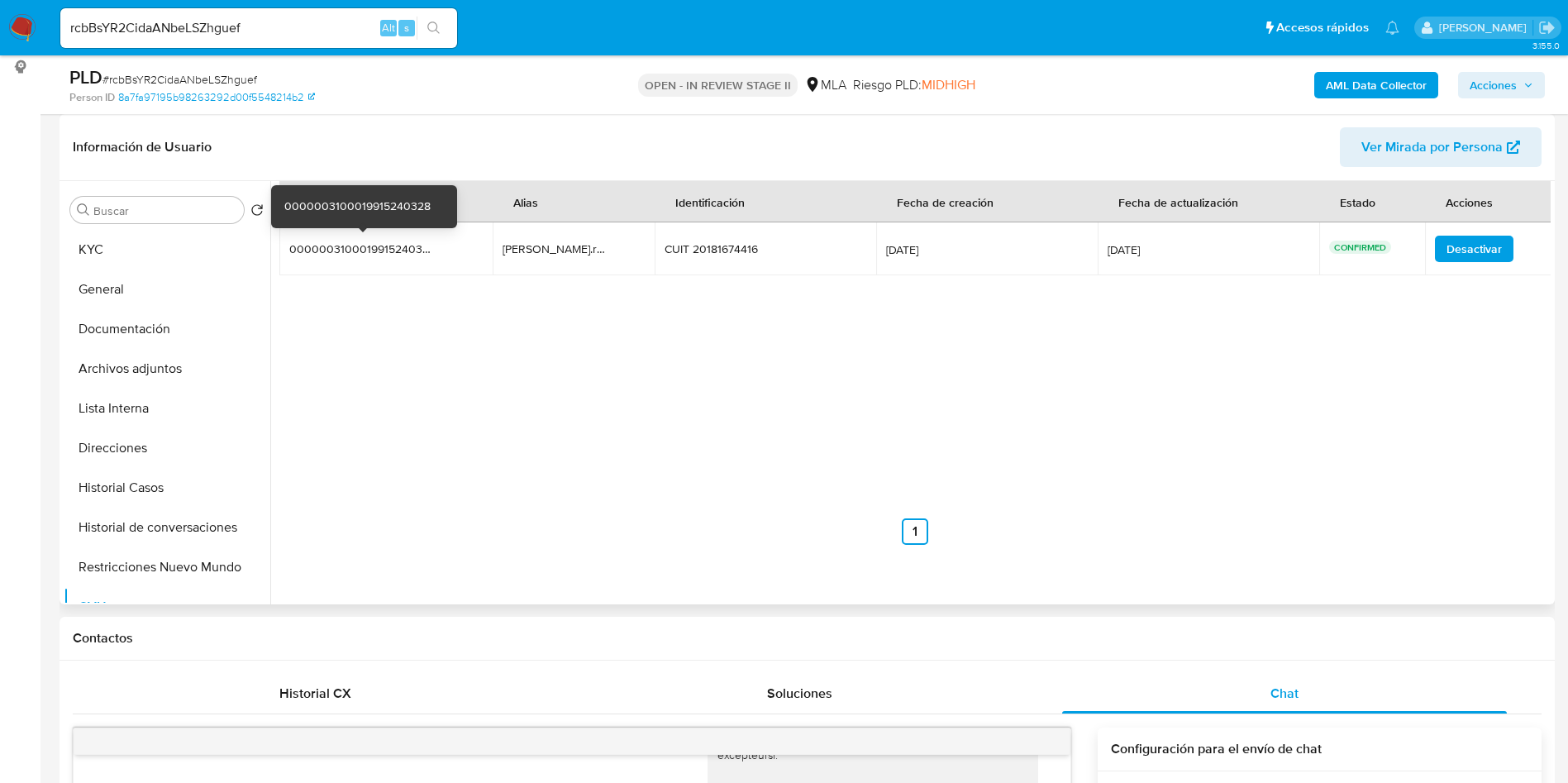
click at [413, 255] on div "0000003100019915240328" at bounding box center [361, 249] width 145 height 15
click at [414, 255] on div "0000003100019915240328" at bounding box center [361, 249] width 145 height 15
click at [1022, 97] on div "OPEN - IN REVIEW STAGE II MLA Riesgo PLD: MIDHIGH" at bounding box center [807, 85] width 488 height 39
click at [919, 329] on div "CVU Alias Identificación Fecha de creación Fecha de actualización Estado Accion…" at bounding box center [915, 362] width 1271 height 364
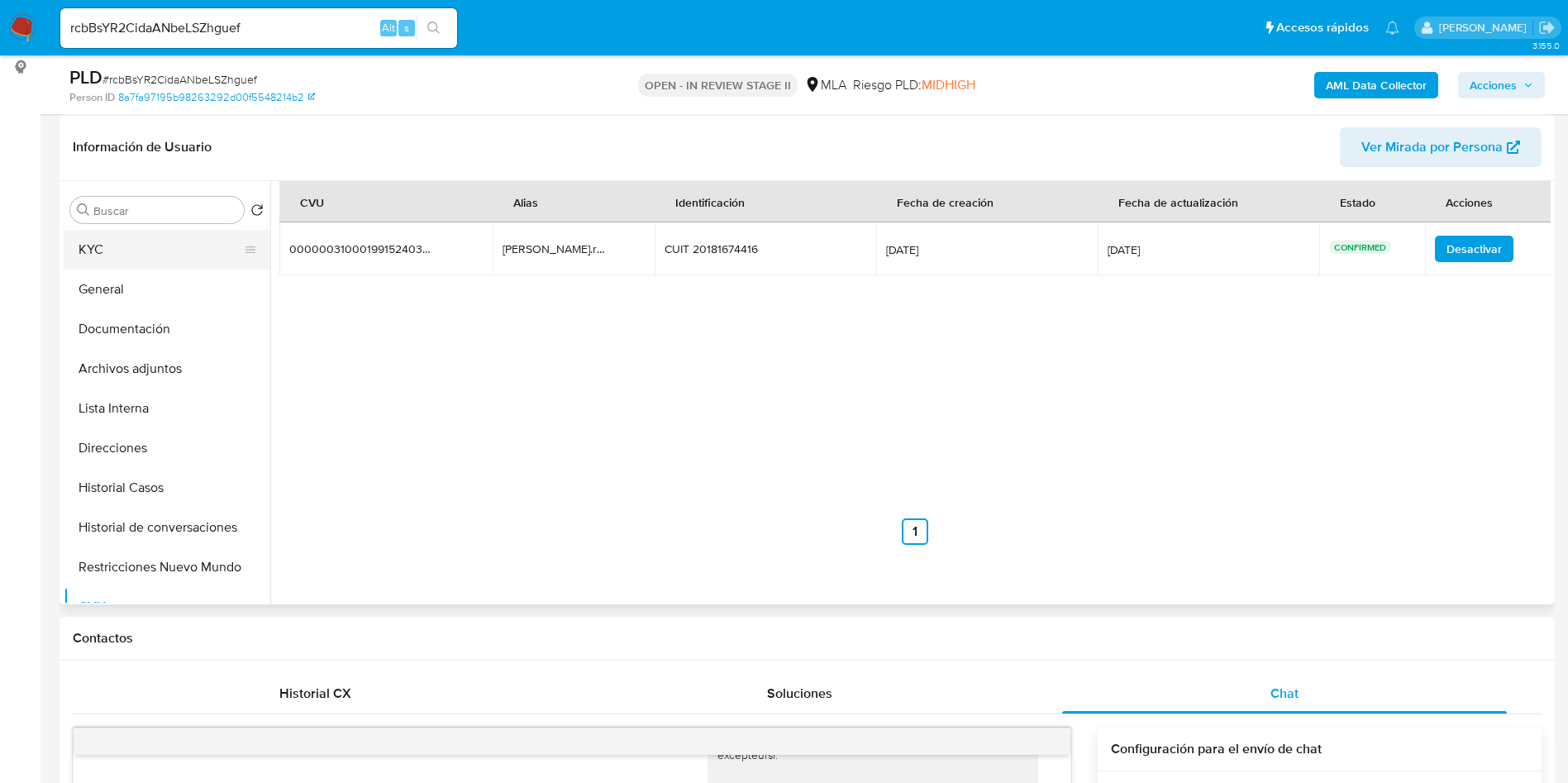
click at [84, 255] on button "KYC" at bounding box center [160, 250] width 193 height 39
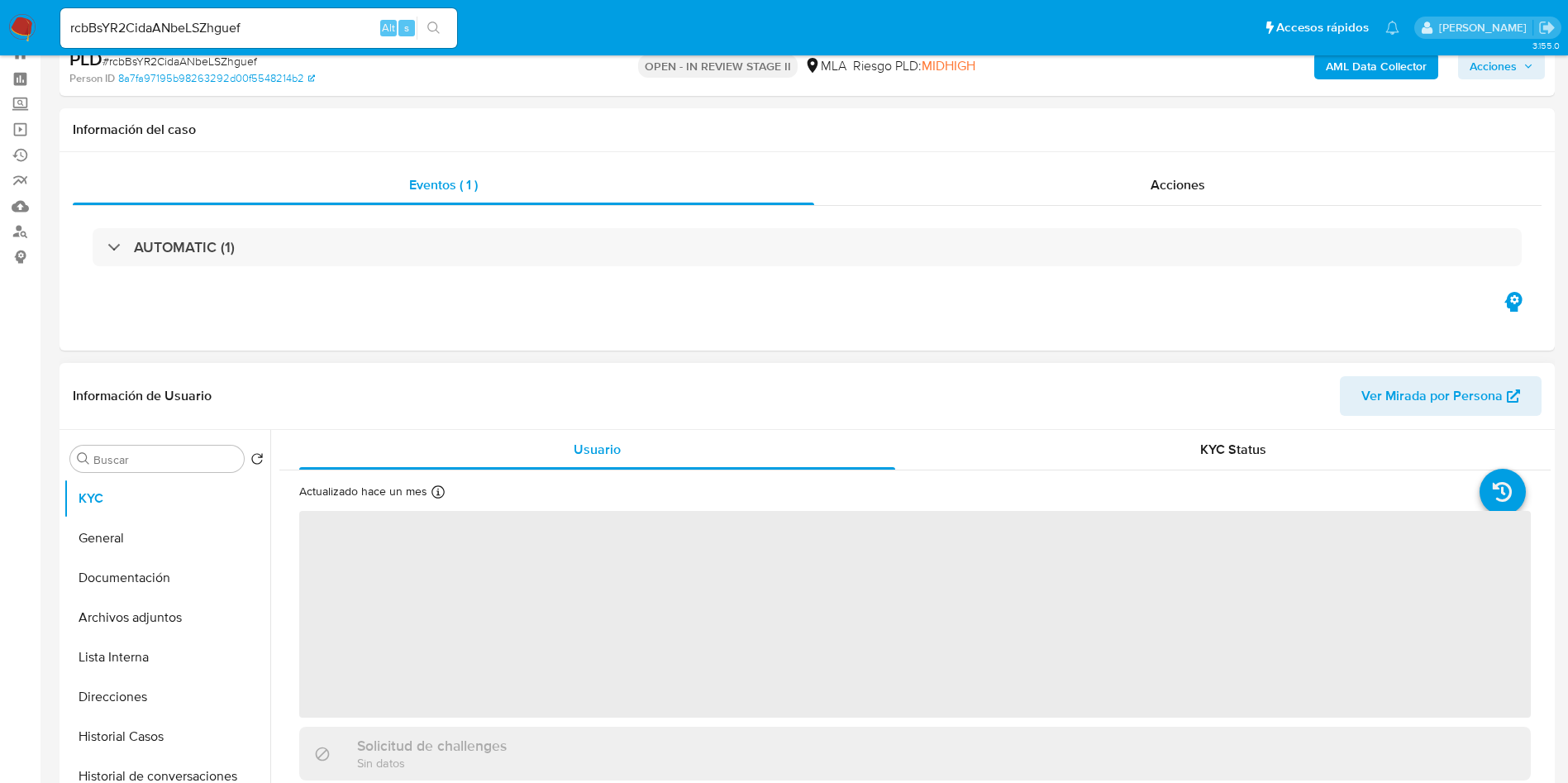
scroll to position [248, 0]
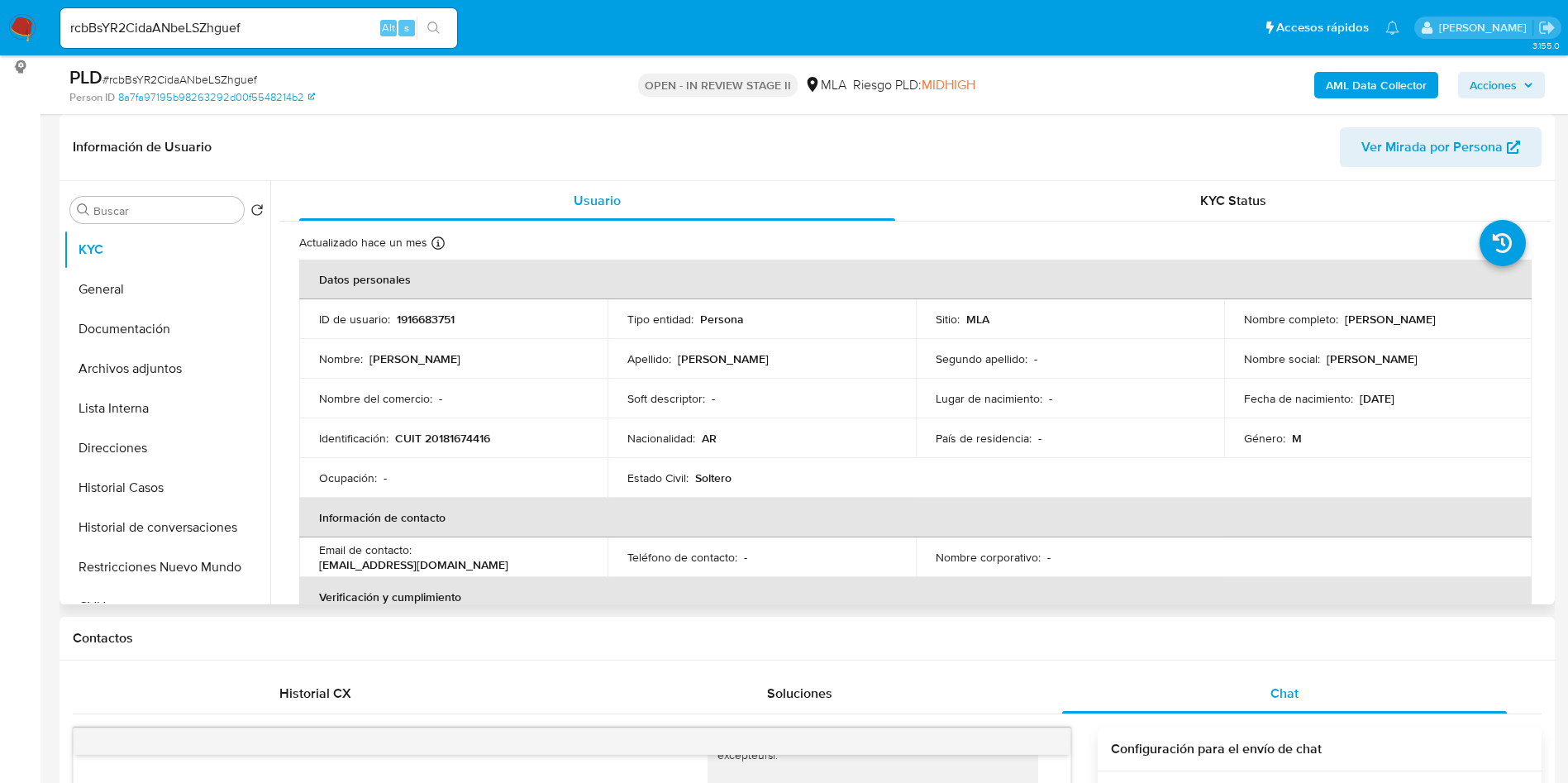
drag, startPoint x: 1339, startPoint y: 317, endPoint x: 1494, endPoint y: 313, distance: 155.1
click at [1494, 313] on div "Nombre completo : Jose Ramon Lopez" at bounding box center [1378, 319] width 269 height 15
copy p "[PERSON_NAME]"
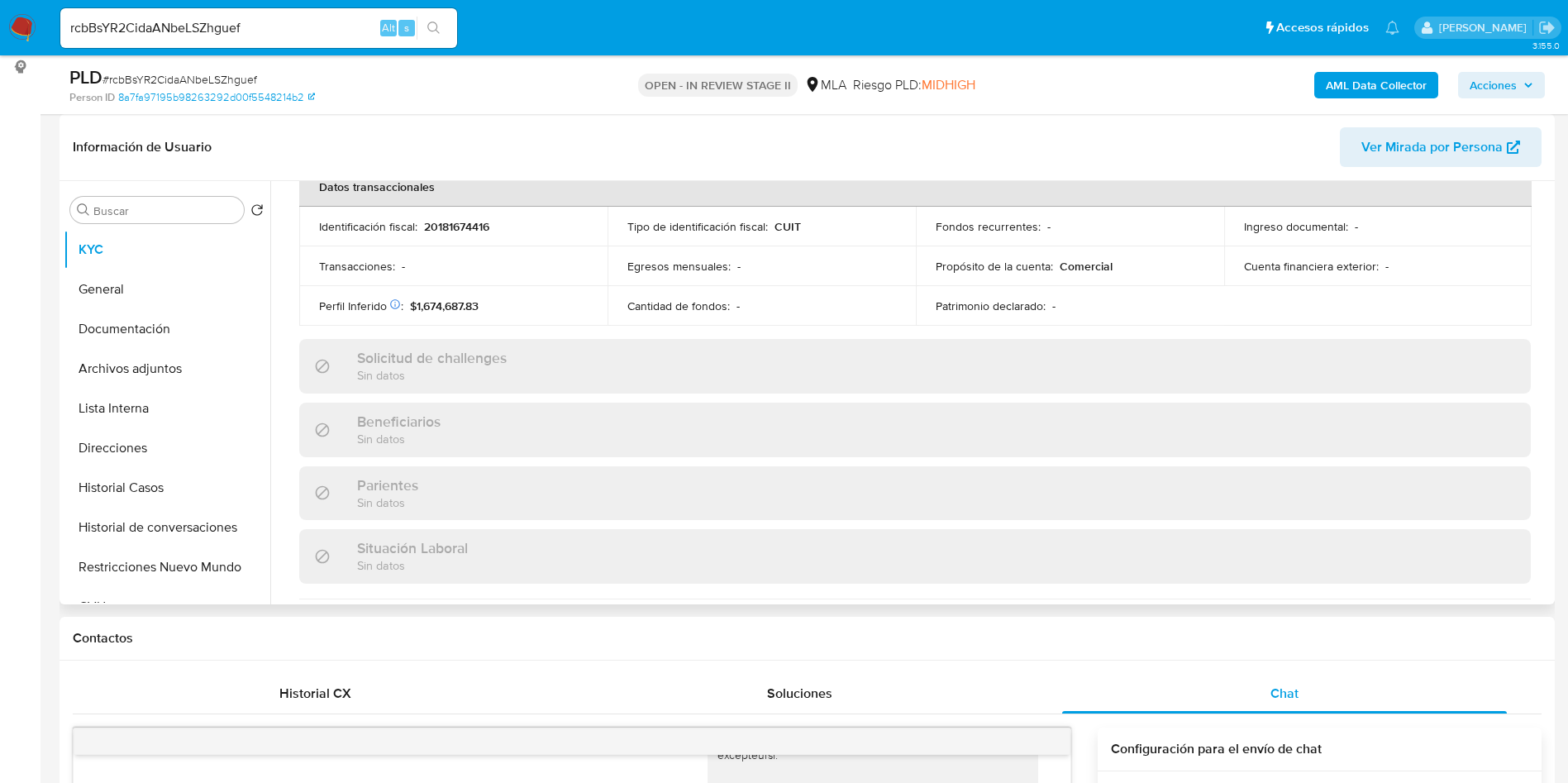
scroll to position [855, 0]
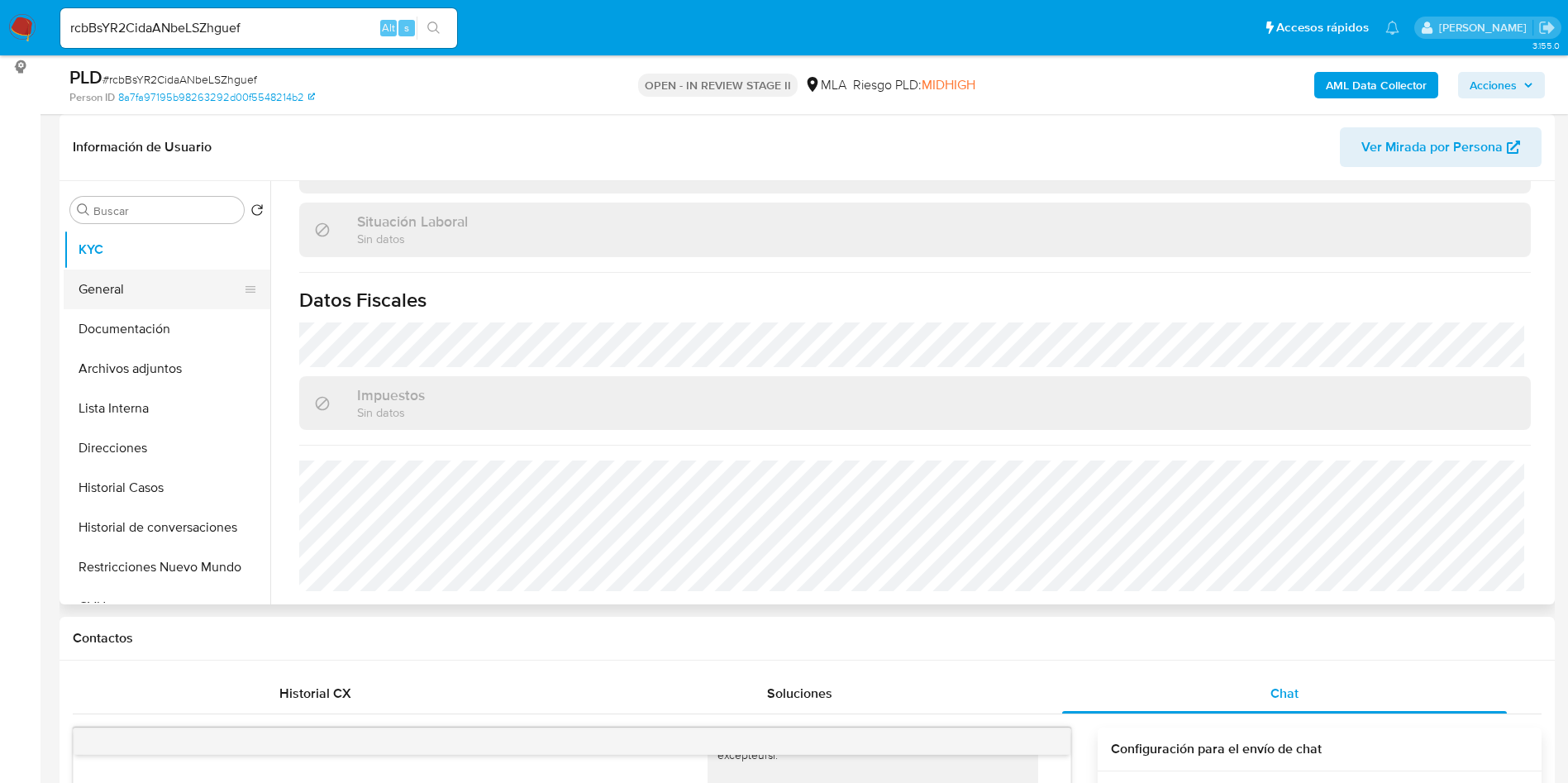
click at [144, 299] on button "General" at bounding box center [160, 289] width 193 height 39
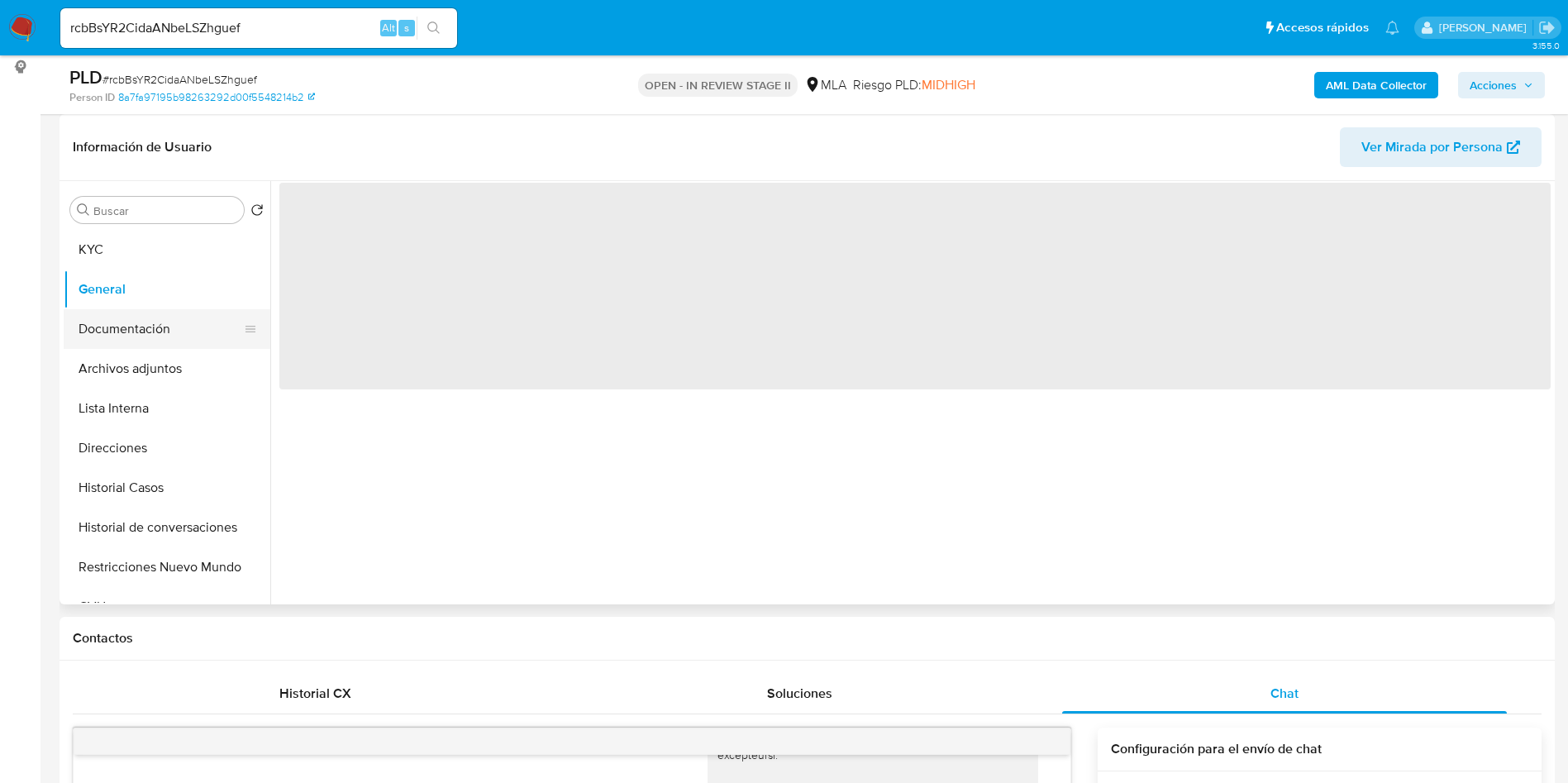
scroll to position [0, 0]
click at [143, 321] on button "Documentación" at bounding box center [160, 328] width 193 height 39
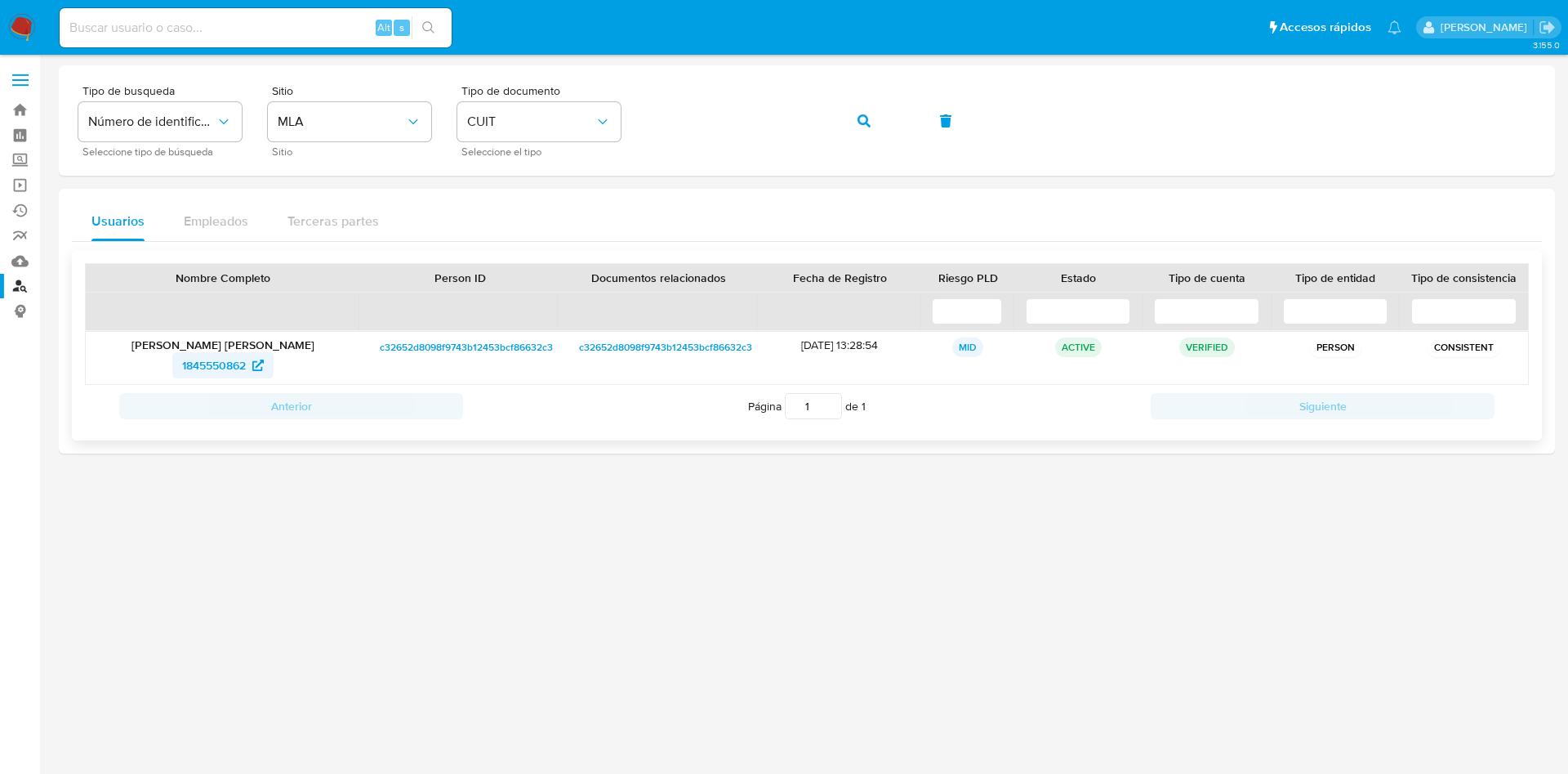
click at [246, 367] on span "1845550862" at bounding box center [213, 365] width 64 height 26
click at [862, 108] on span "button" at bounding box center [864, 120] width 13 height 36
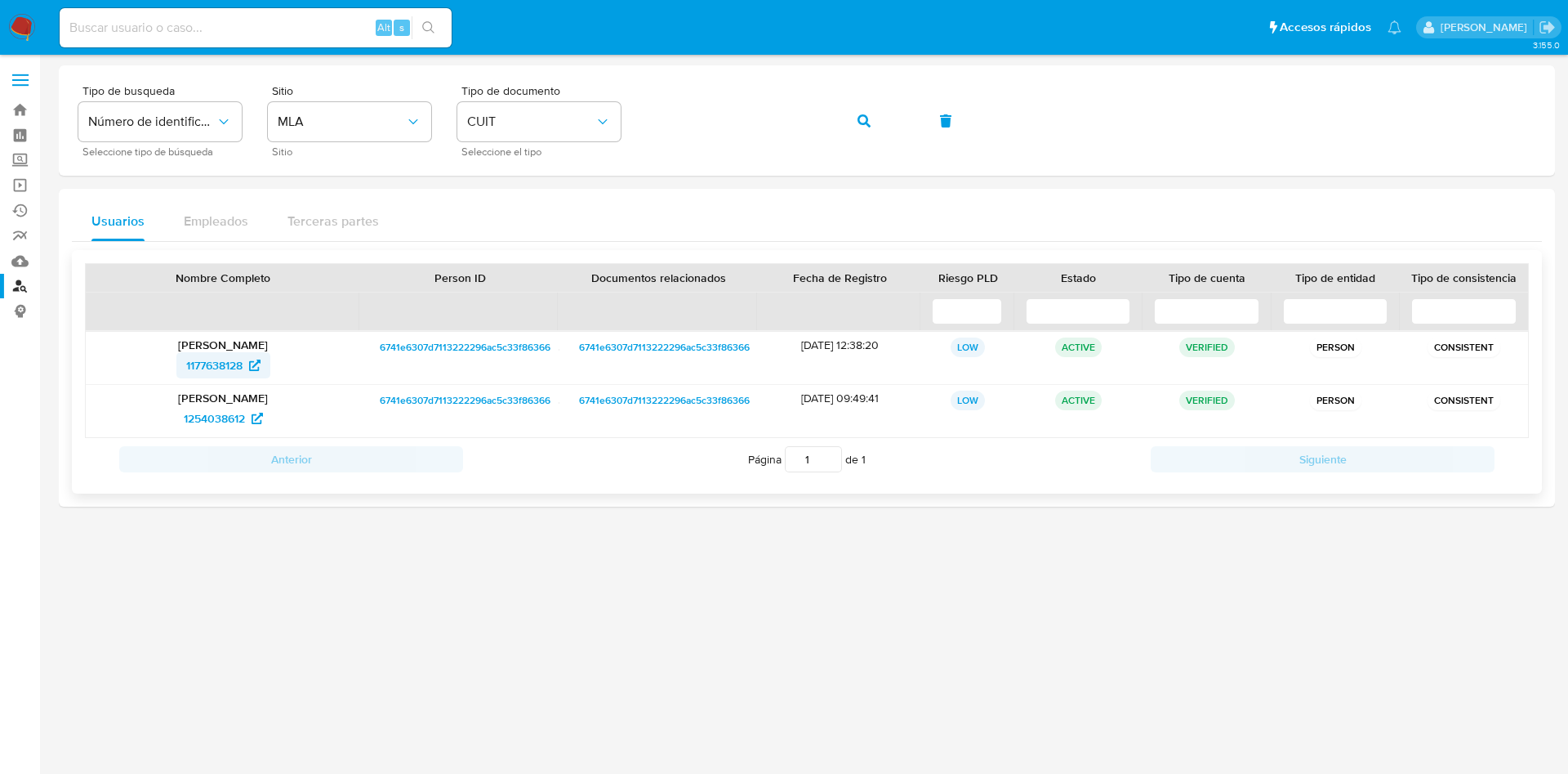
click at [222, 363] on span "1177638128" at bounding box center [214, 365] width 56 height 26
click at [848, 124] on button "button" at bounding box center [864, 120] width 56 height 39
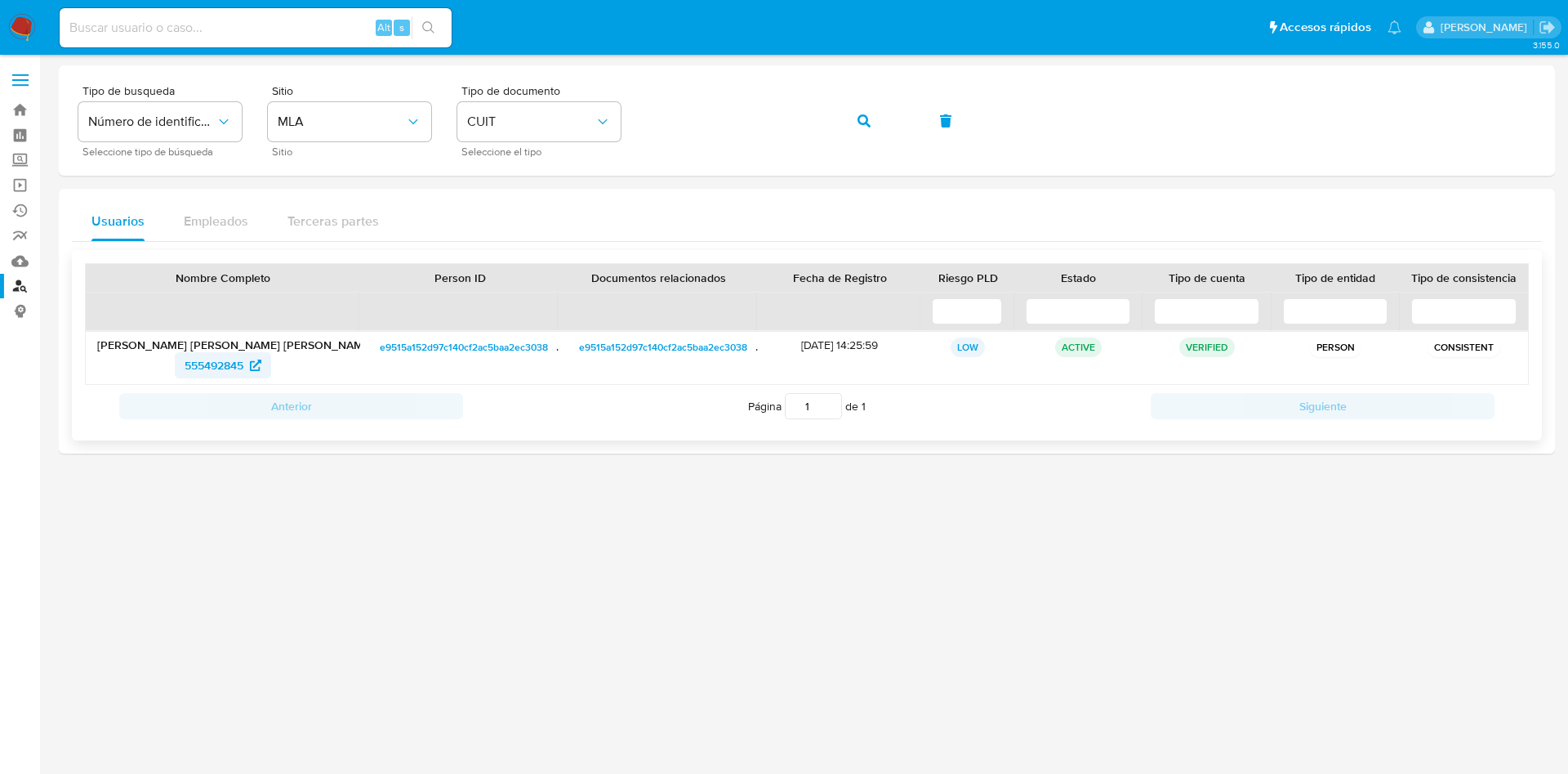
click at [215, 377] on span "555492845" at bounding box center [213, 365] width 59 height 26
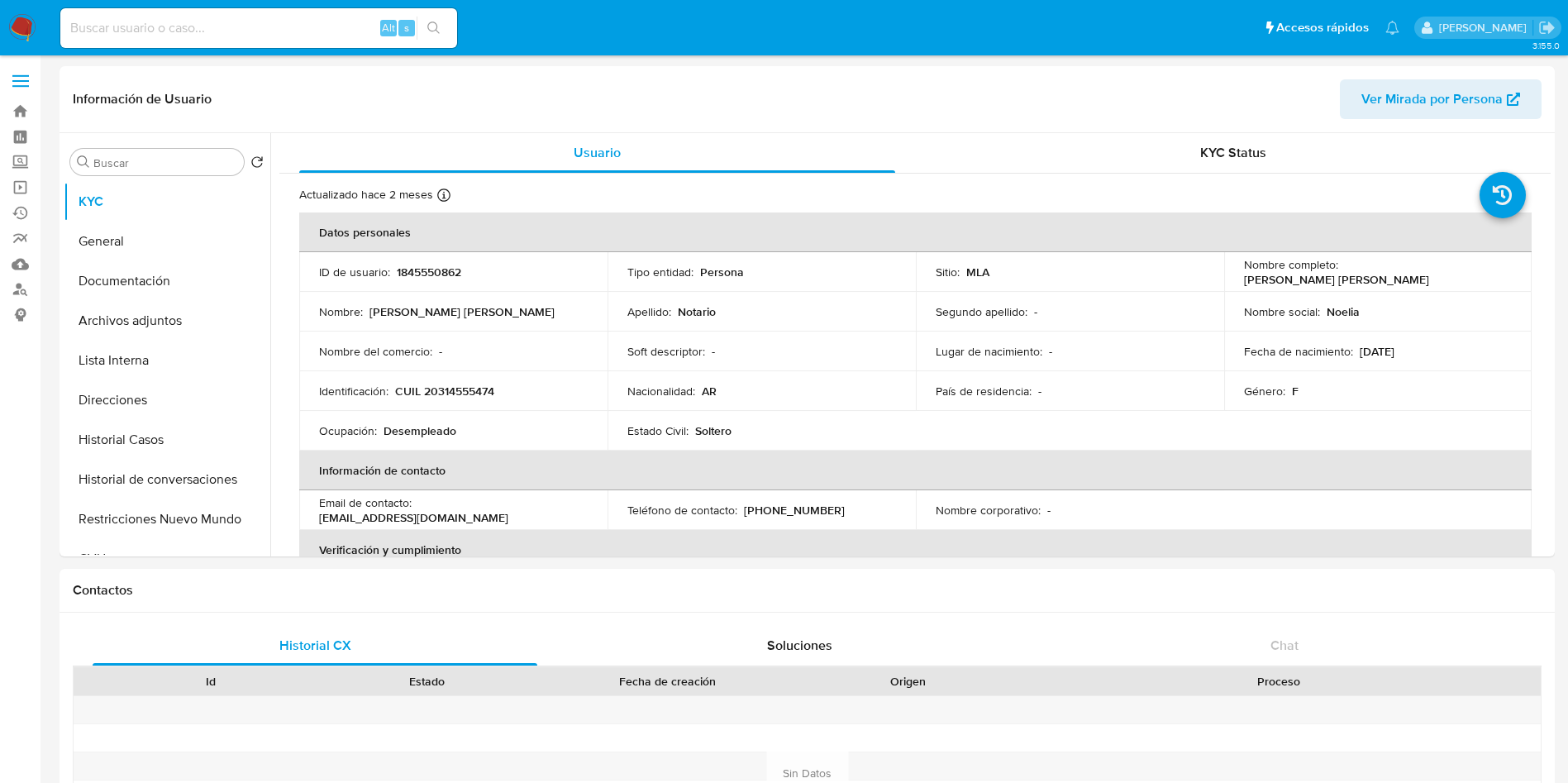
select select "10"
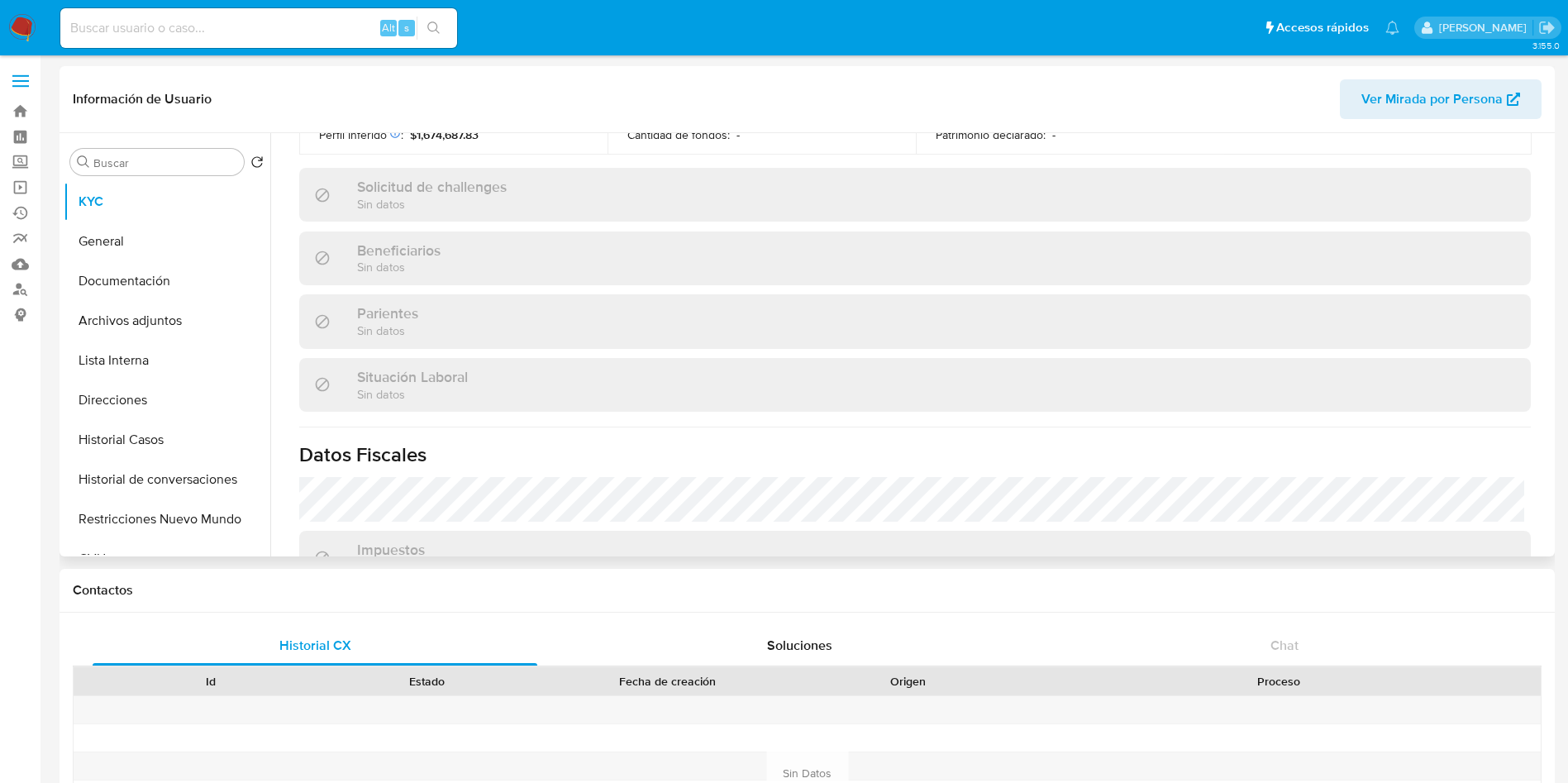
scroll to position [855, 0]
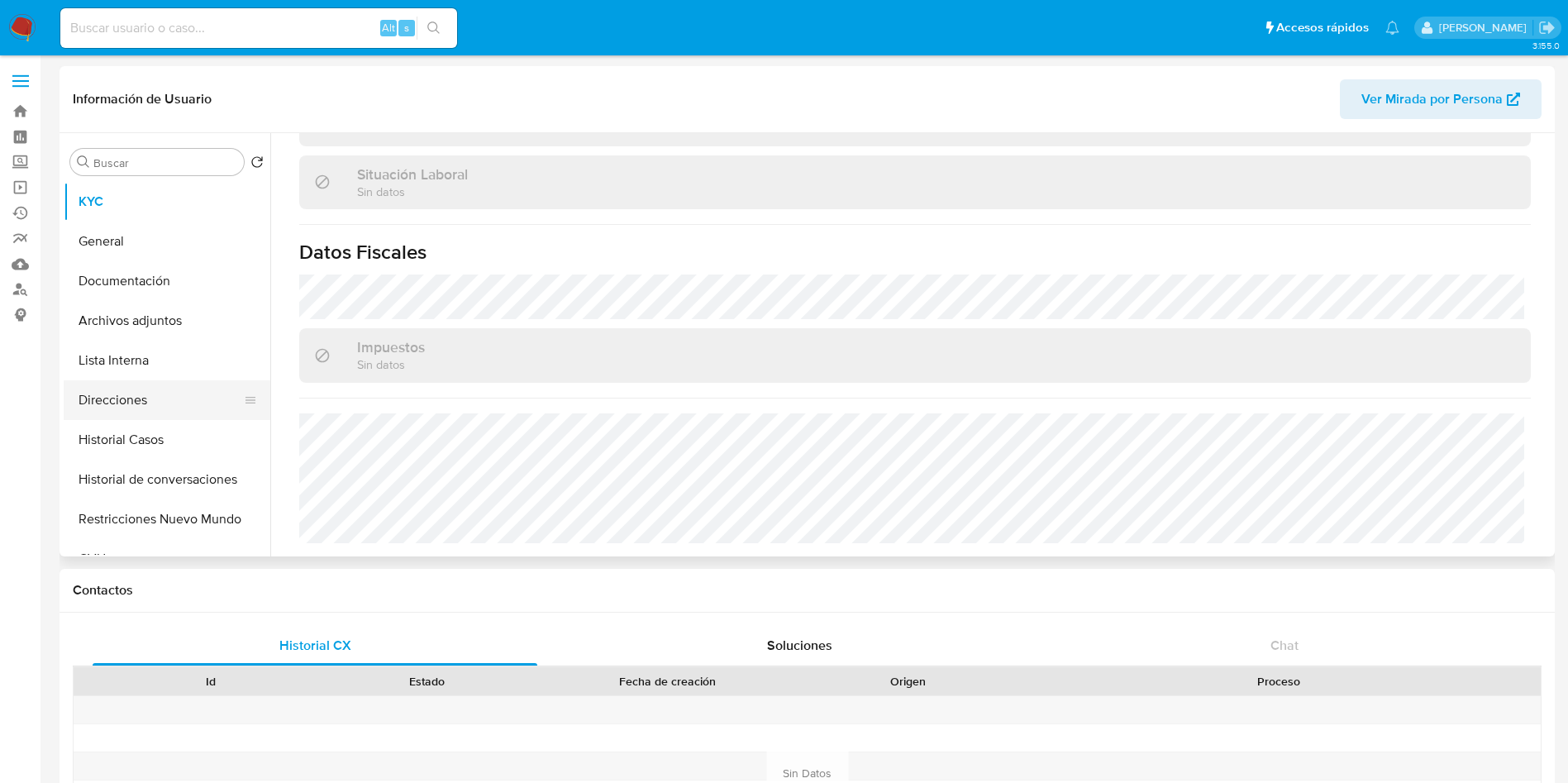
click at [171, 384] on button "Direcciones" at bounding box center [160, 400] width 193 height 39
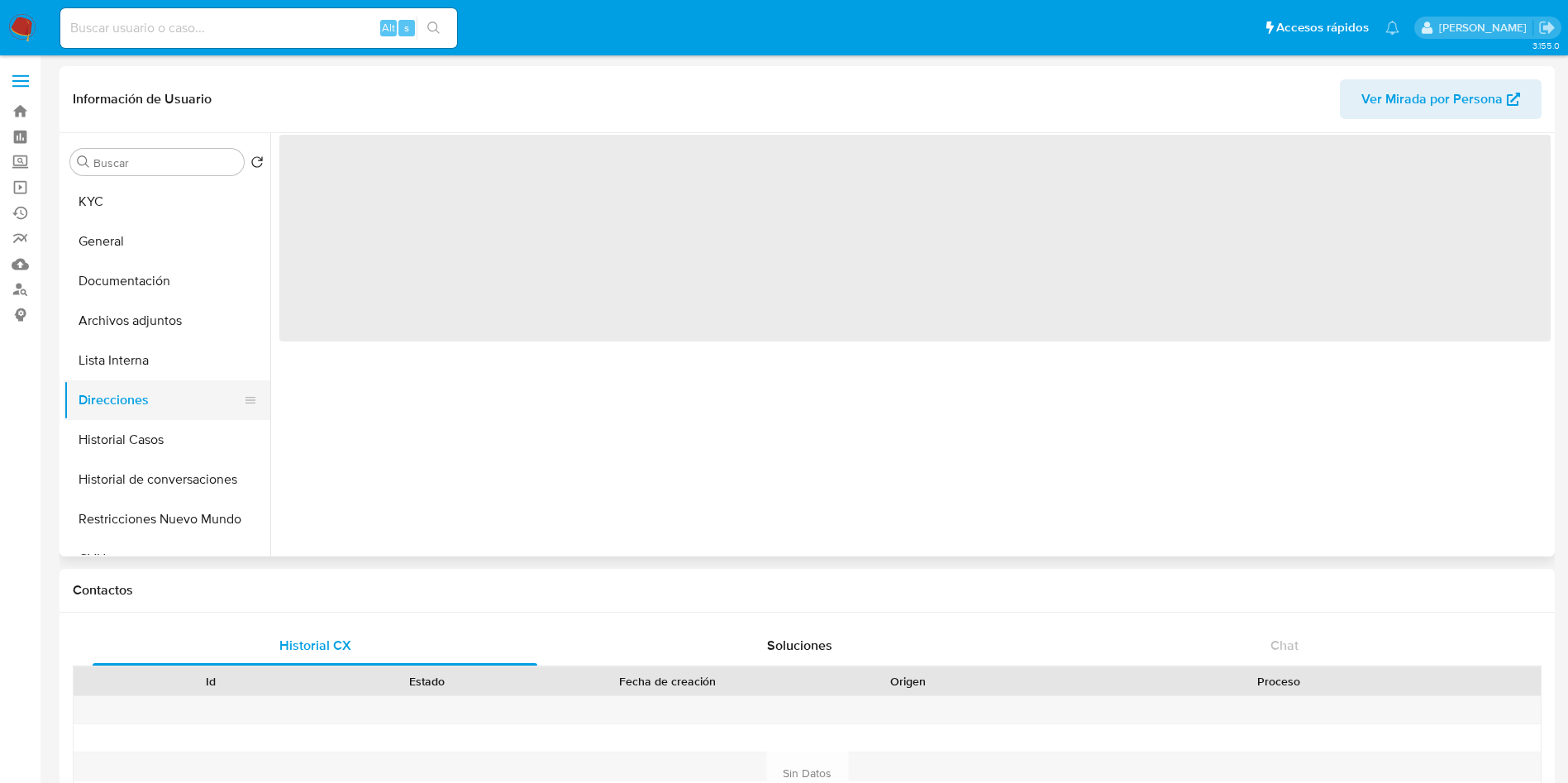
scroll to position [0, 0]
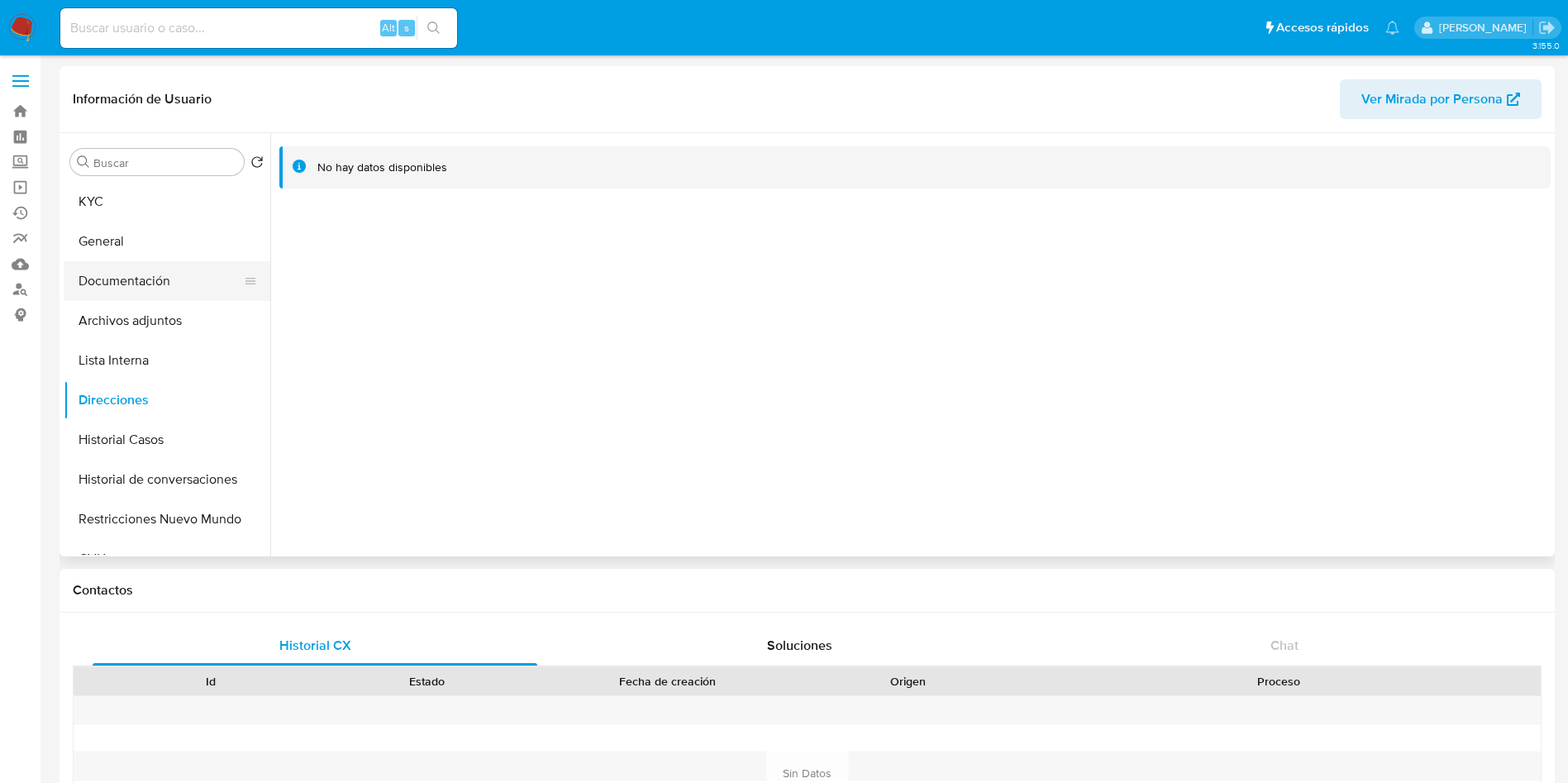
click at [160, 283] on button "Documentación" at bounding box center [160, 281] width 193 height 39
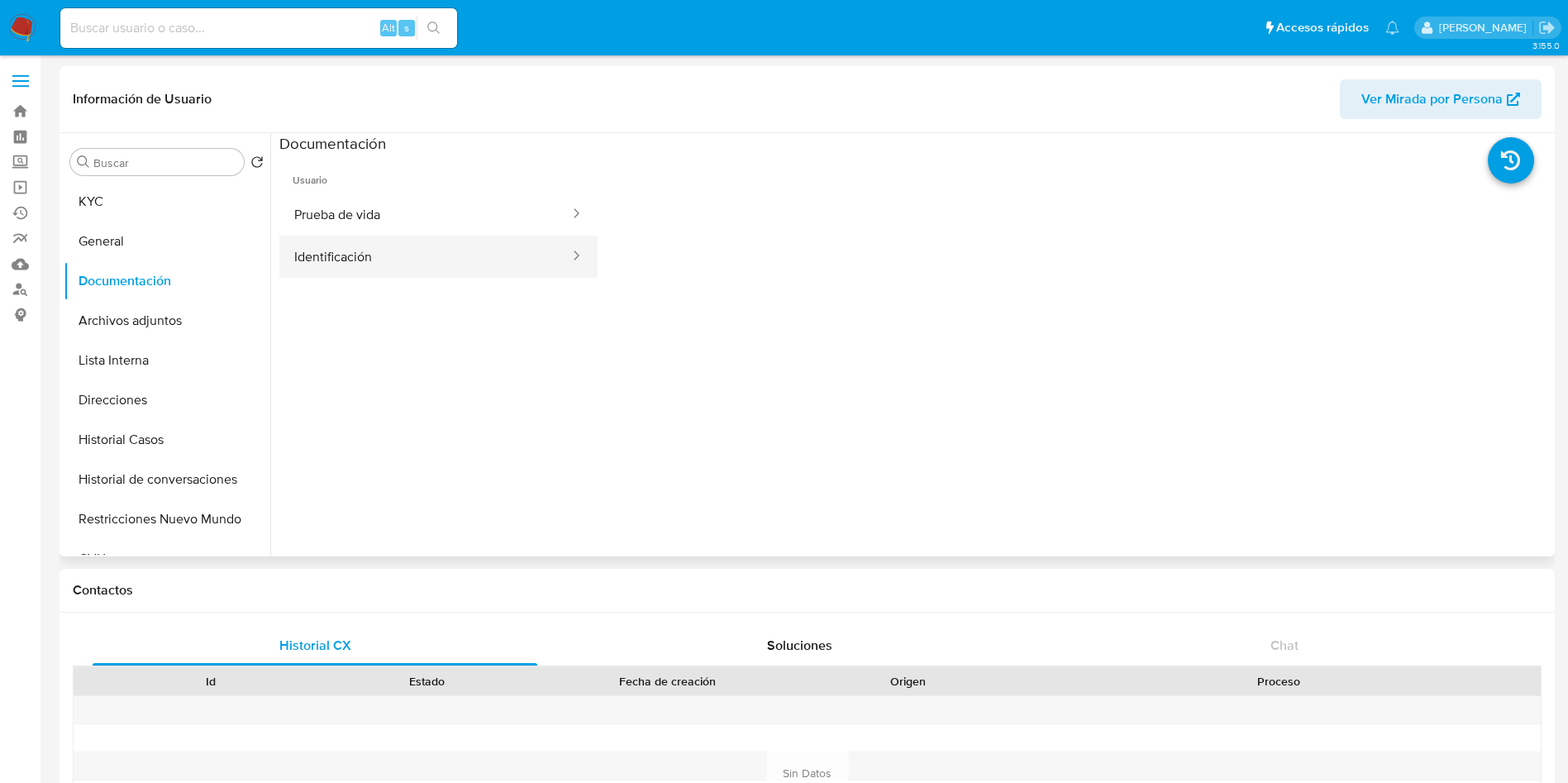
click at [354, 261] on button "Identificación" at bounding box center [425, 256] width 291 height 42
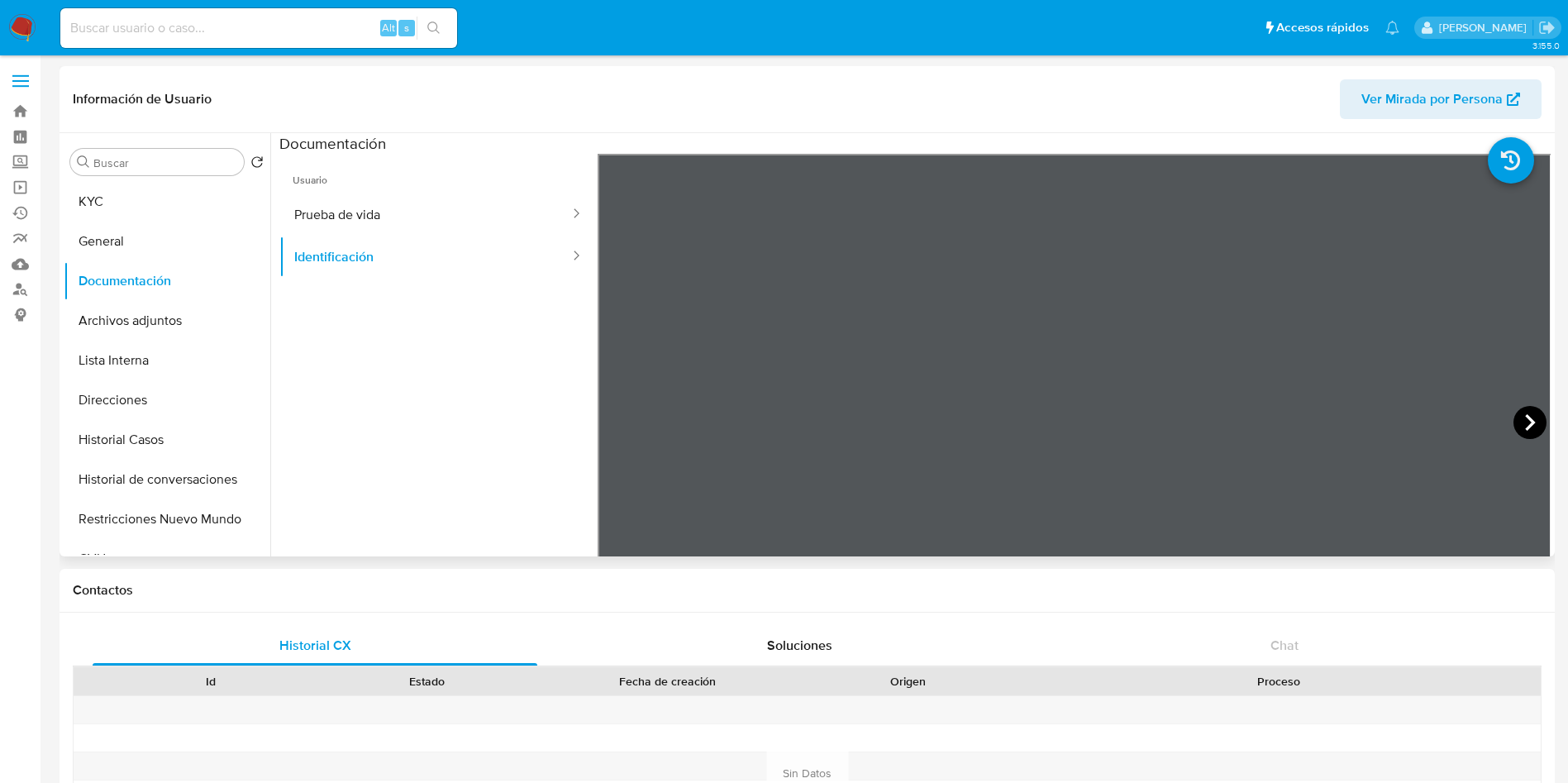
click at [1531, 428] on icon at bounding box center [1529, 422] width 33 height 33
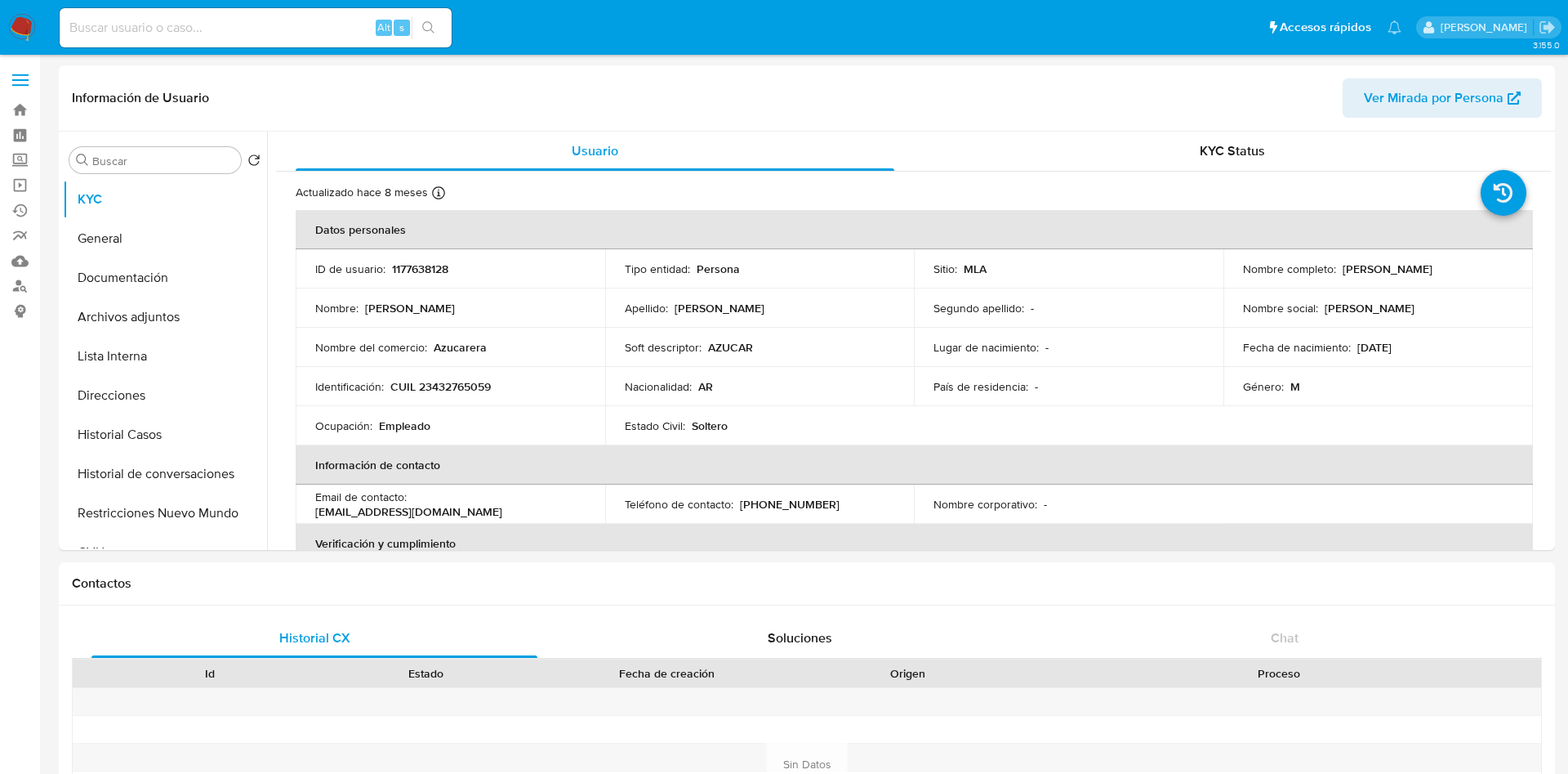
select select "10"
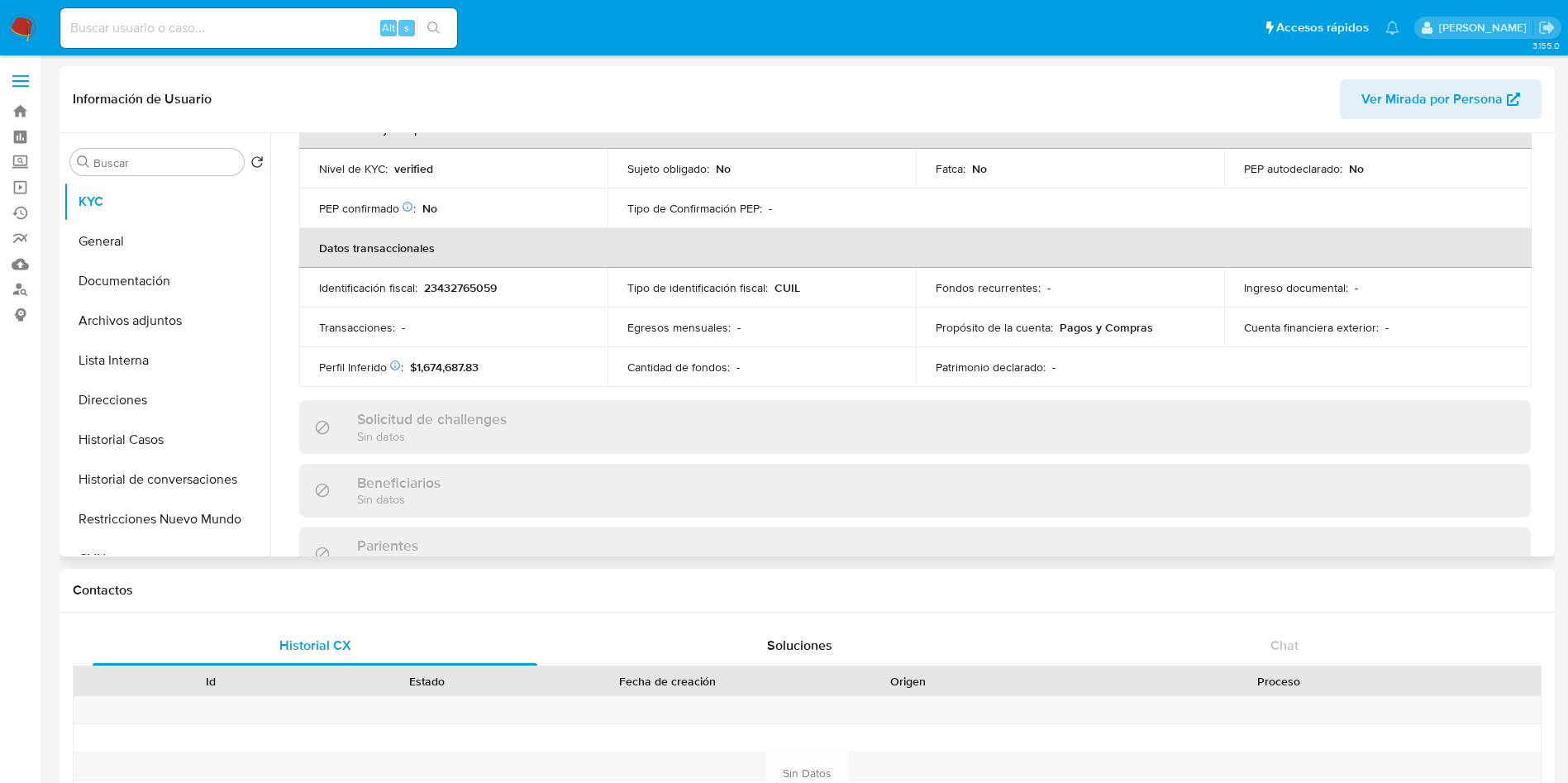
scroll to position [855, 0]
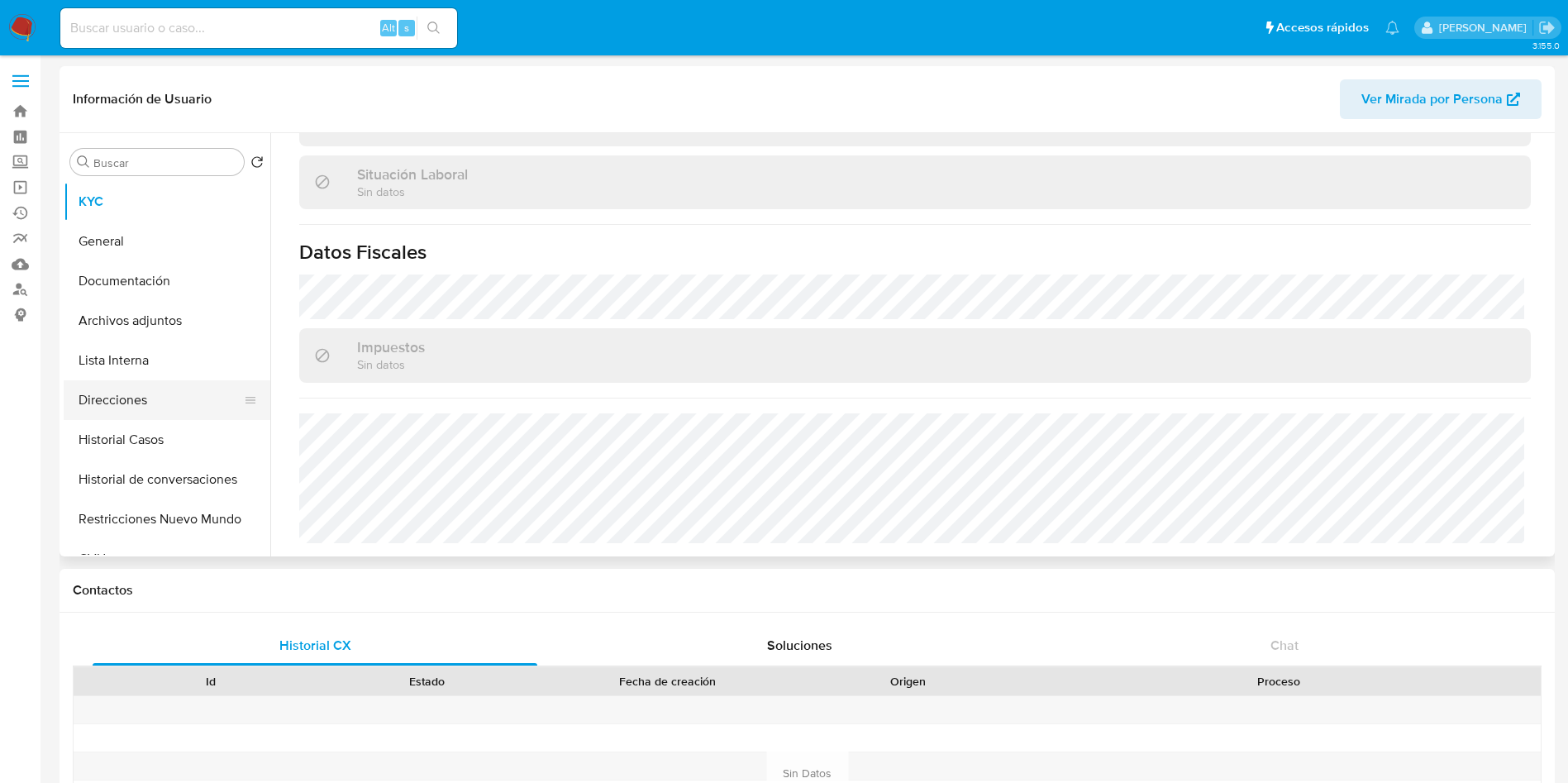
click at [160, 397] on button "Direcciones" at bounding box center [160, 400] width 193 height 39
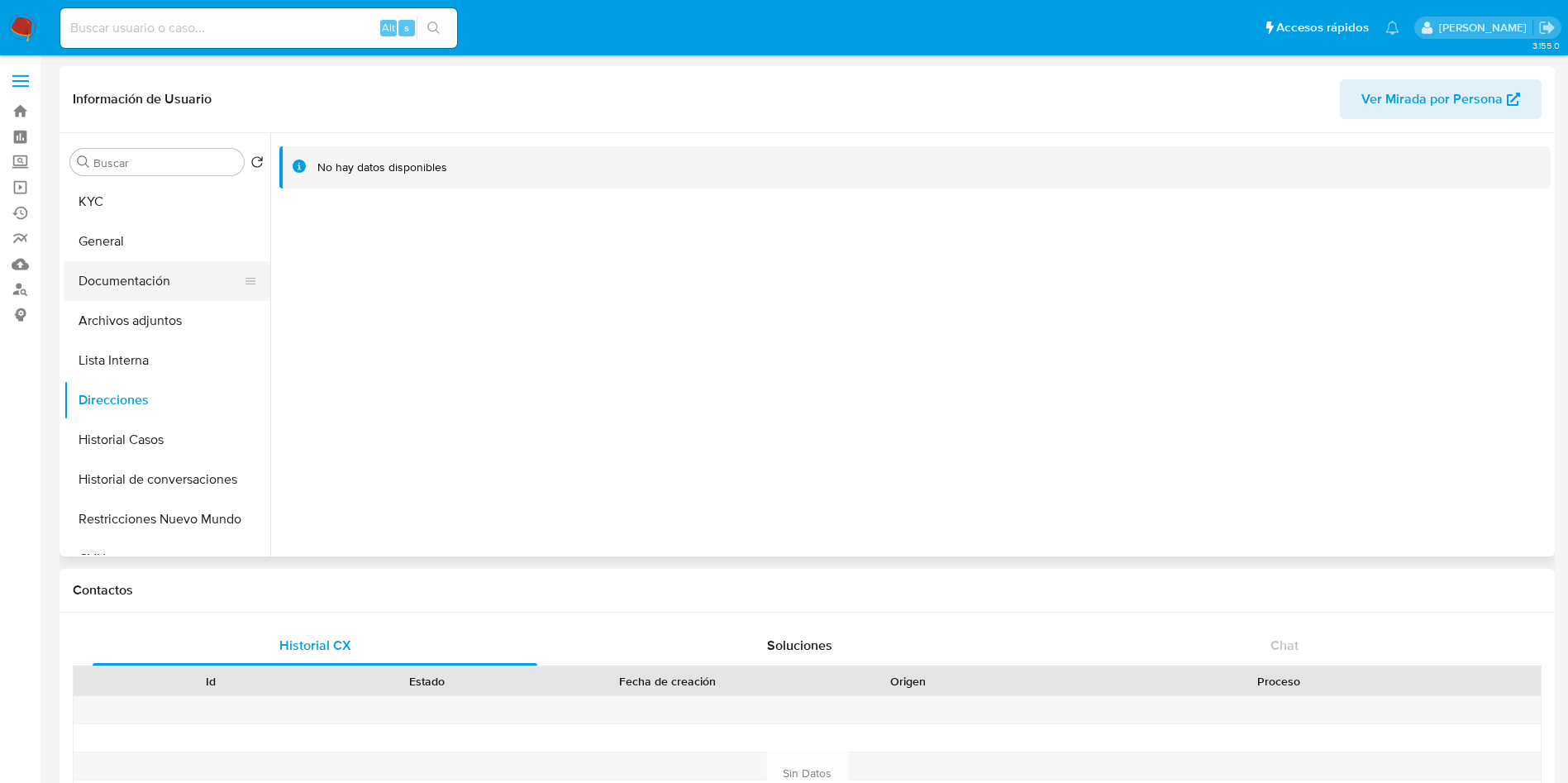
click at [67, 292] on button "Documentación" at bounding box center [160, 281] width 193 height 39
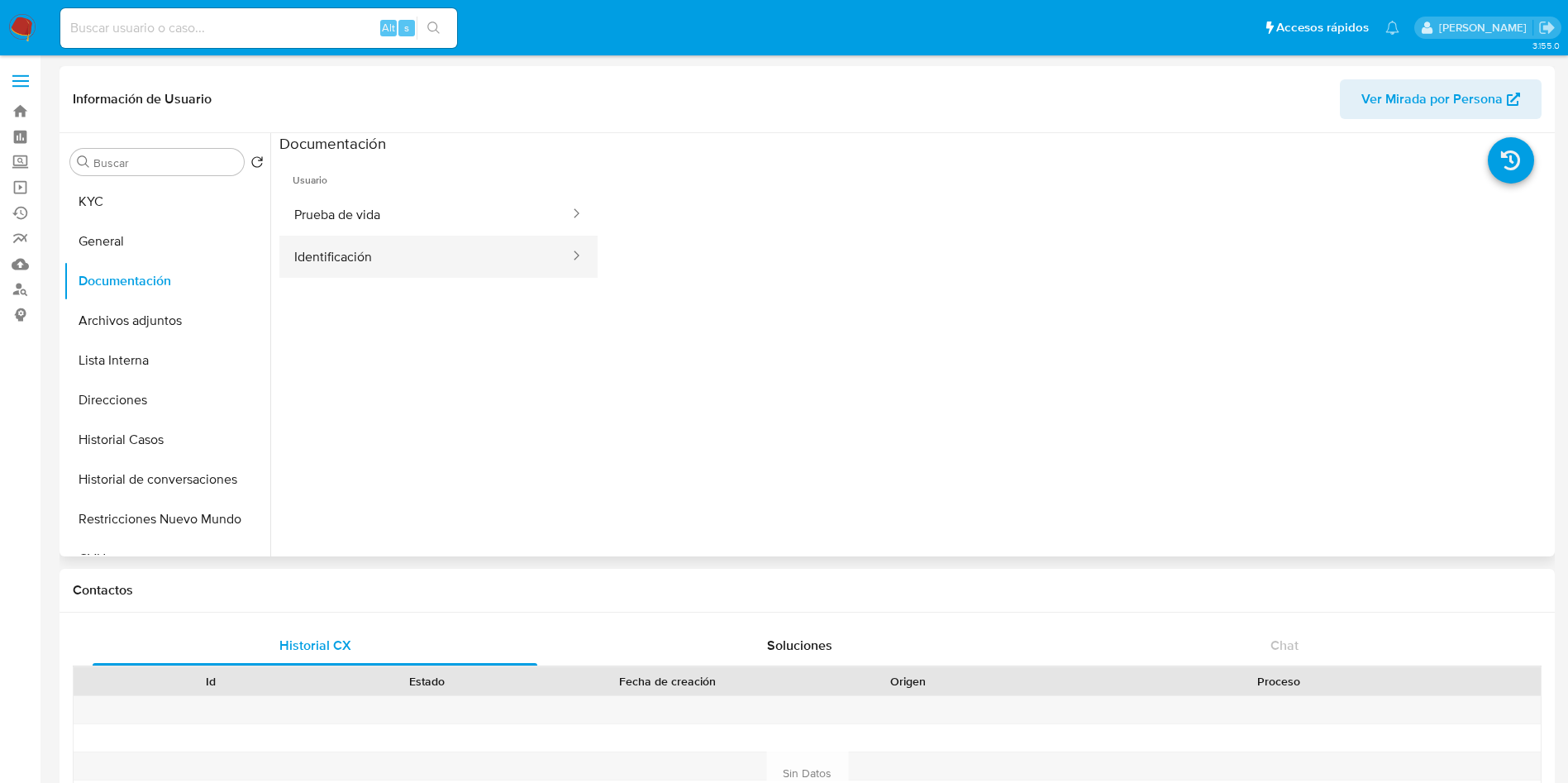
click at [358, 257] on button "Identificación" at bounding box center [425, 256] width 291 height 42
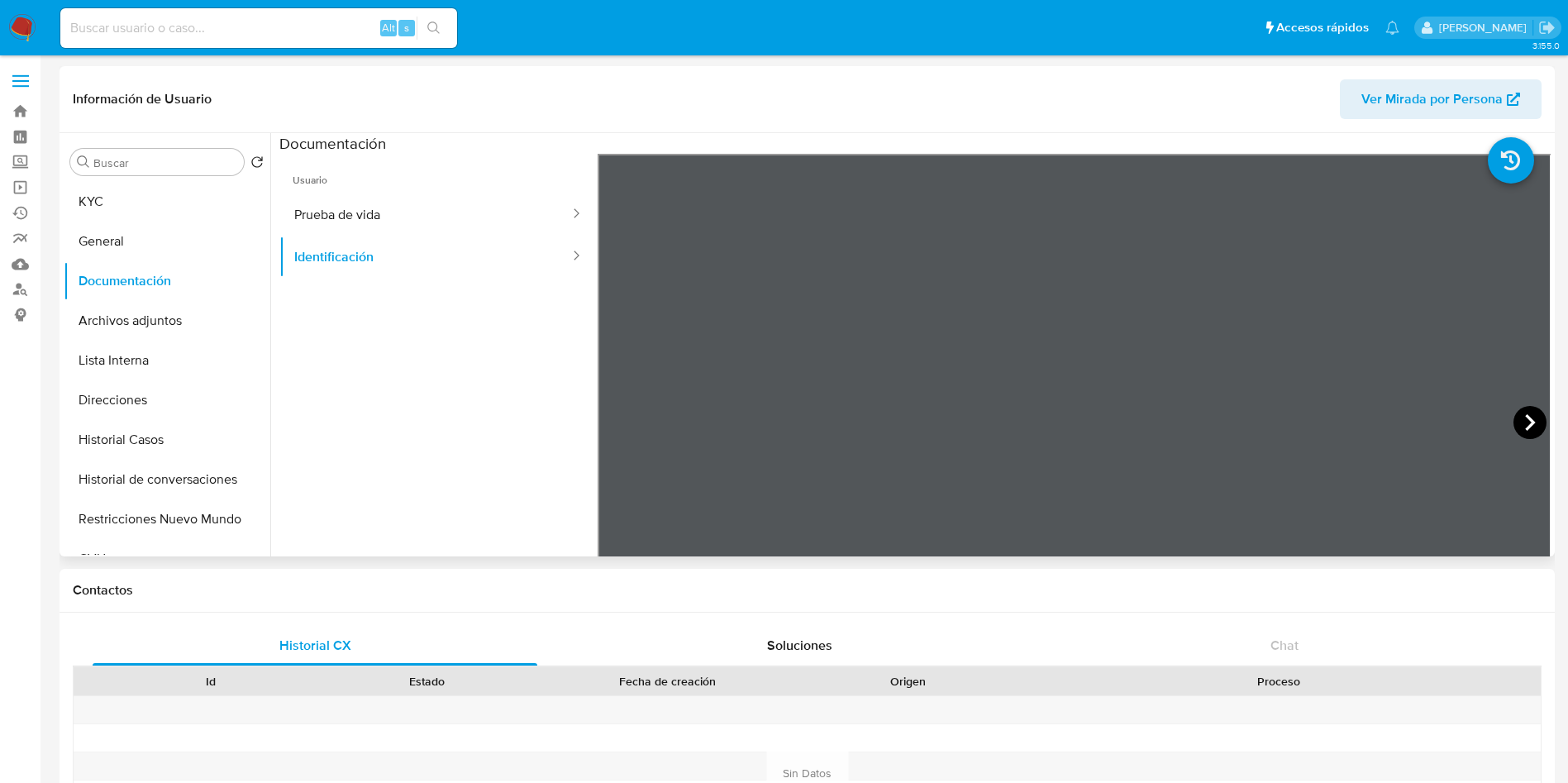
click at [1525, 419] on icon at bounding box center [1529, 423] width 10 height 17
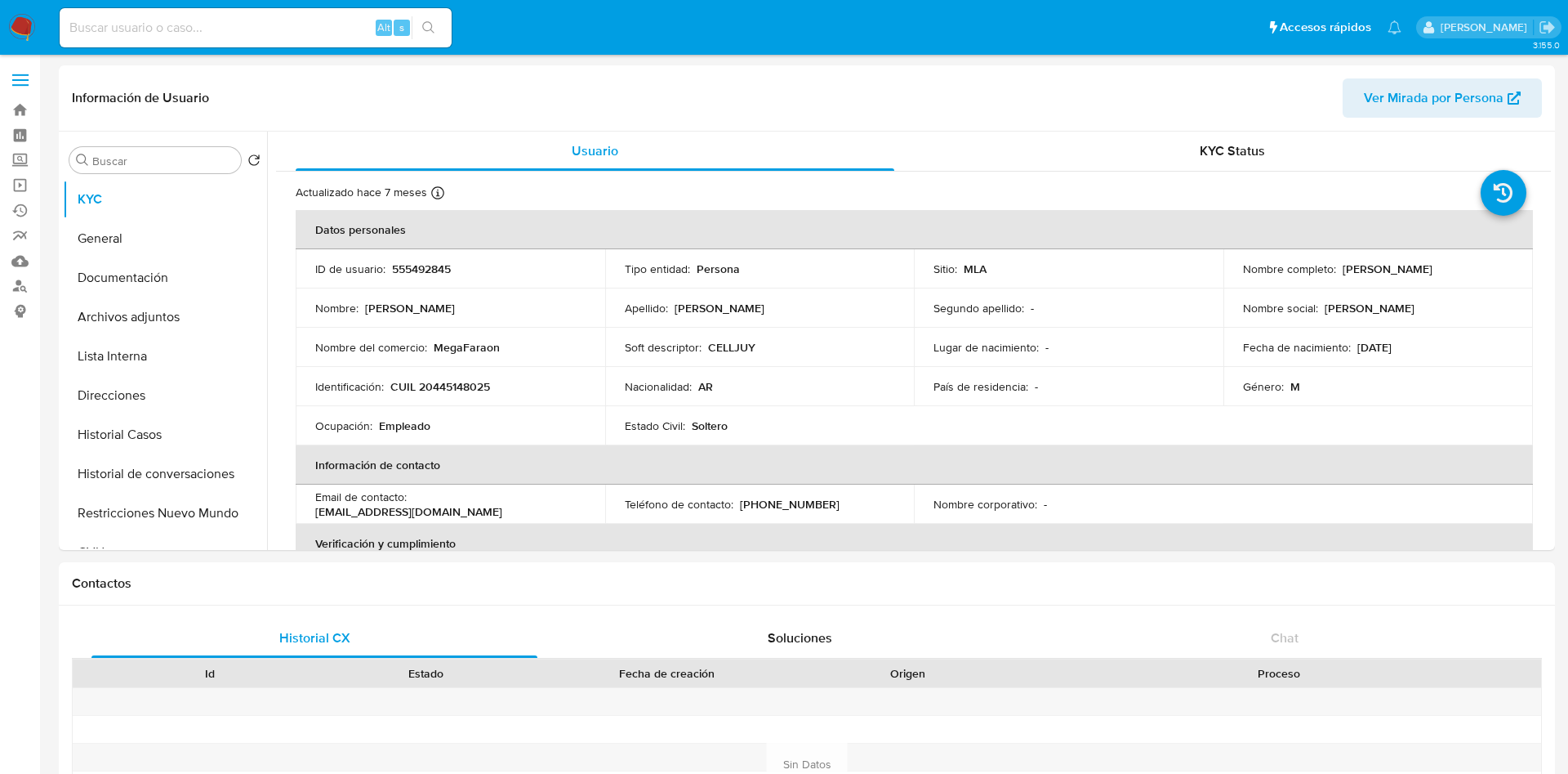
select select "10"
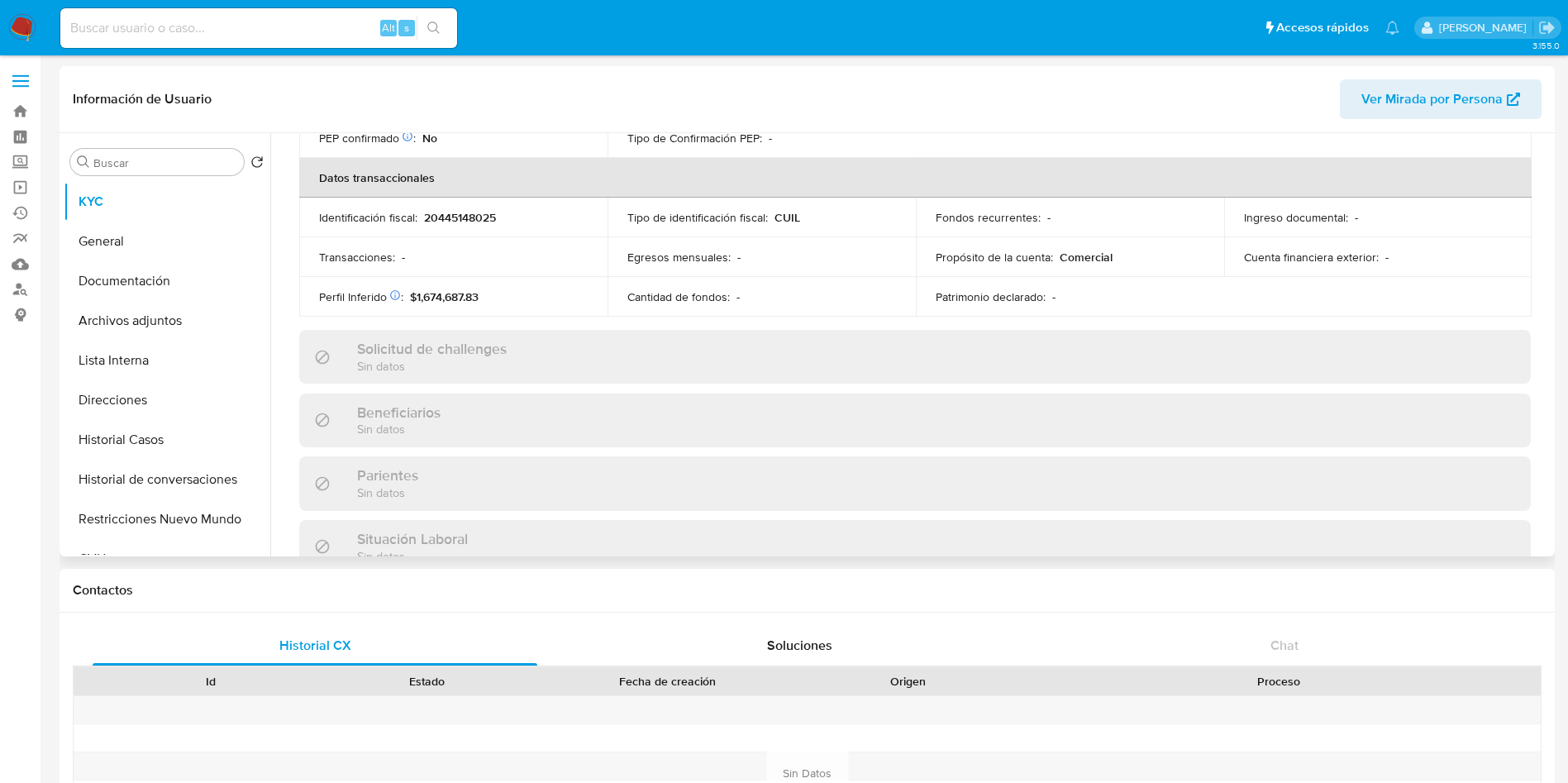
scroll to position [855, 0]
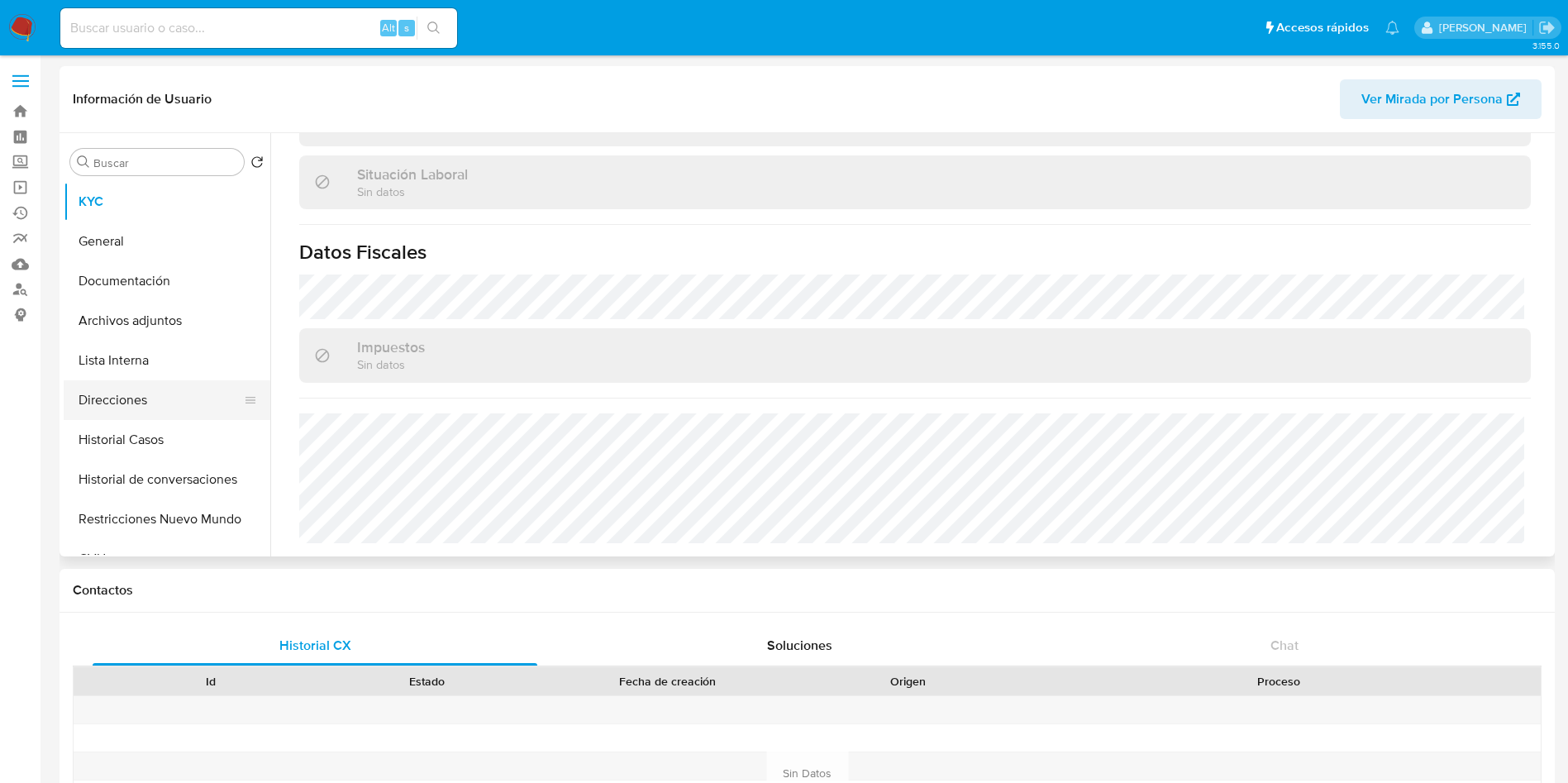
click at [116, 407] on button "Direcciones" at bounding box center [160, 400] width 193 height 39
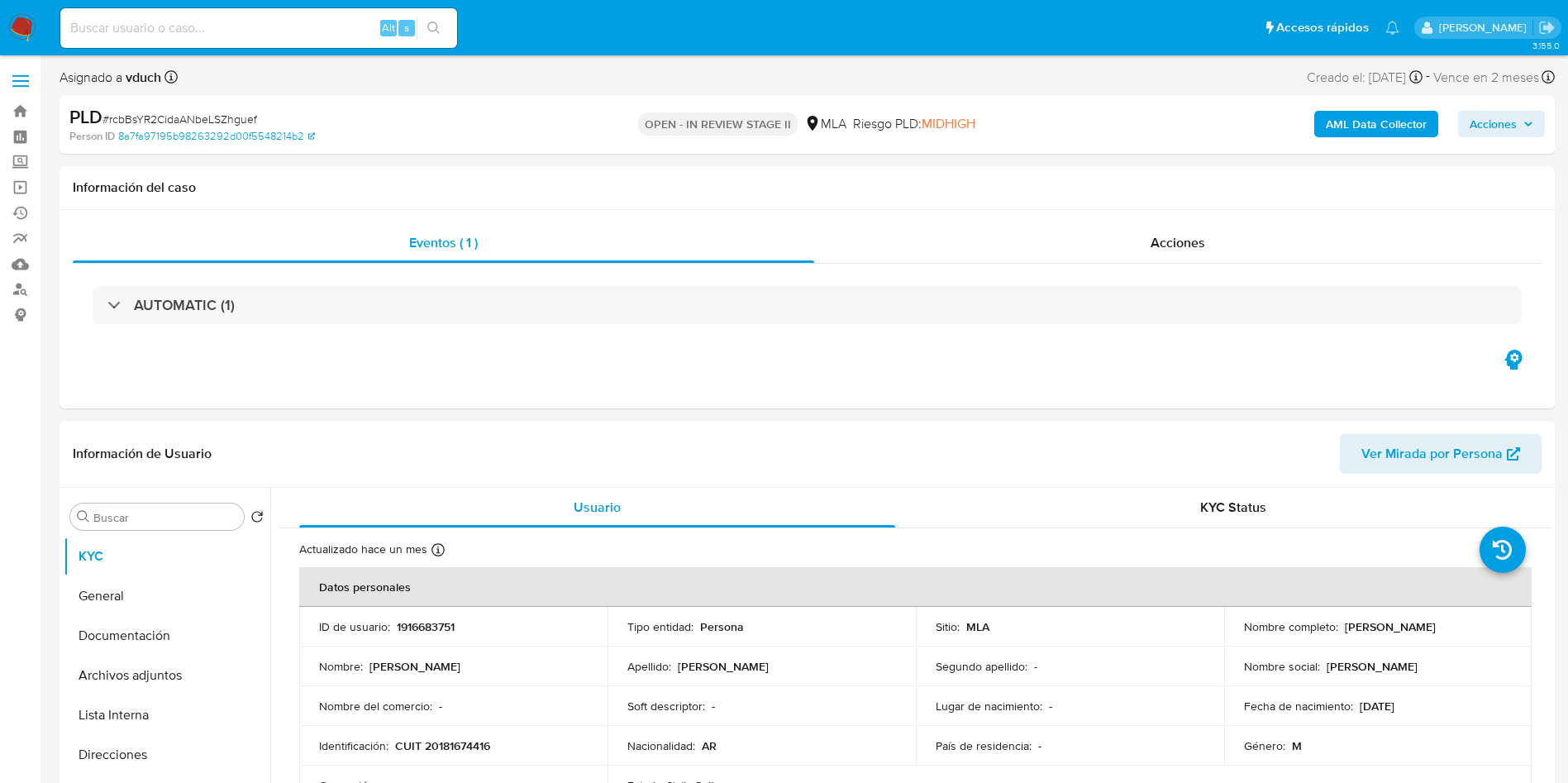
scroll to position [119, 0]
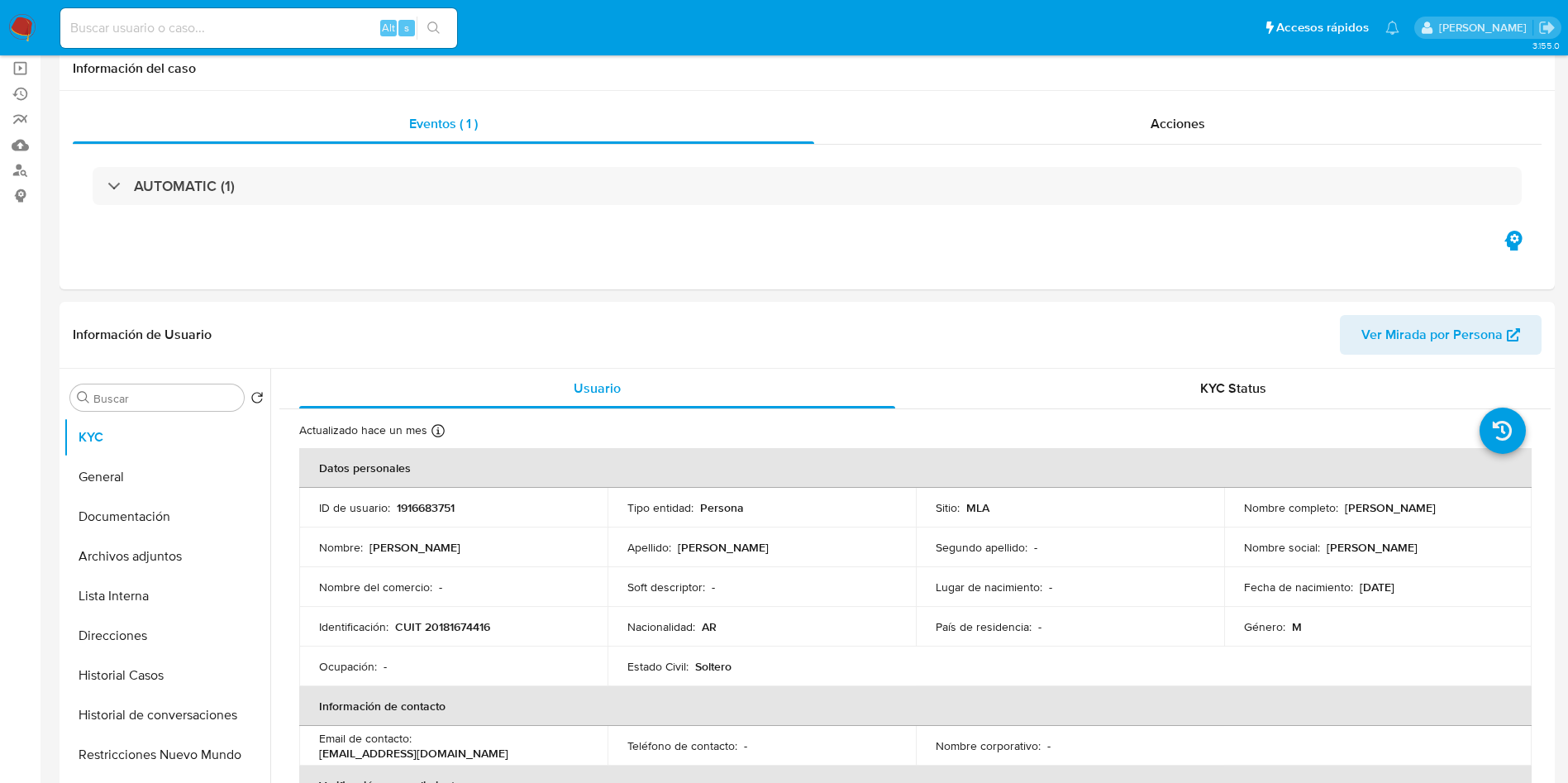
select select "10"
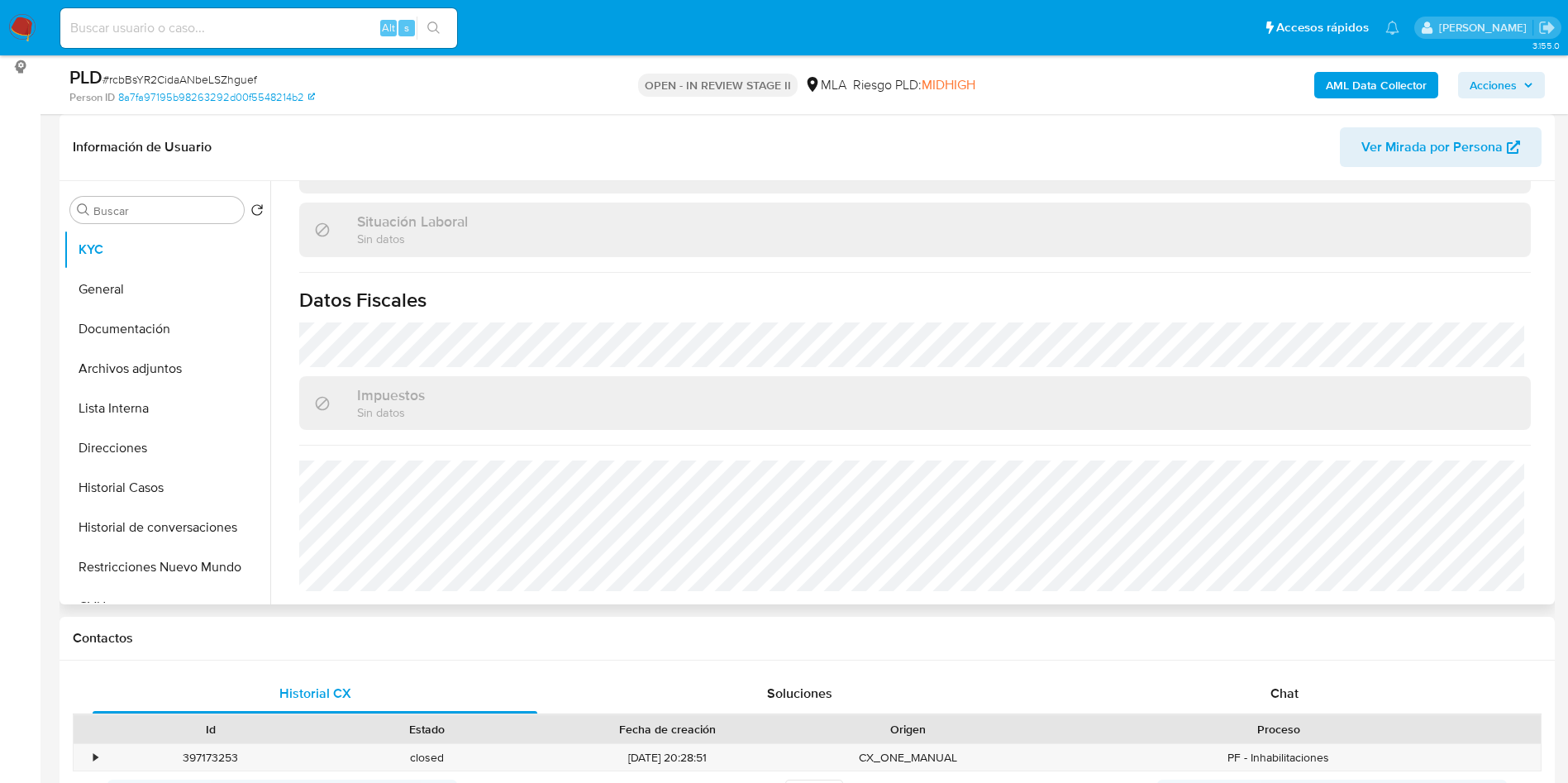
scroll to position [372, 0]
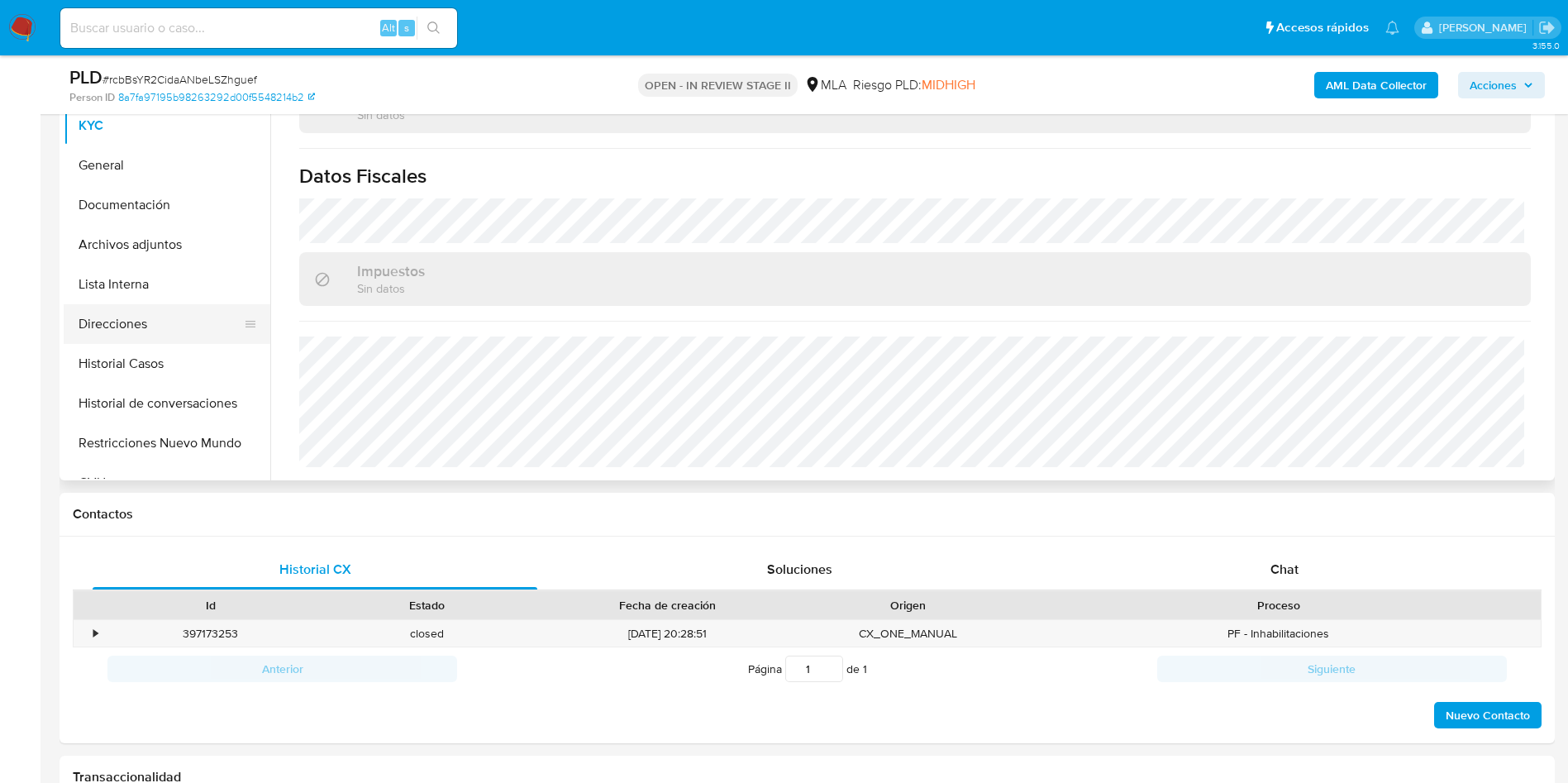
click at [115, 327] on button "Direcciones" at bounding box center [160, 323] width 193 height 39
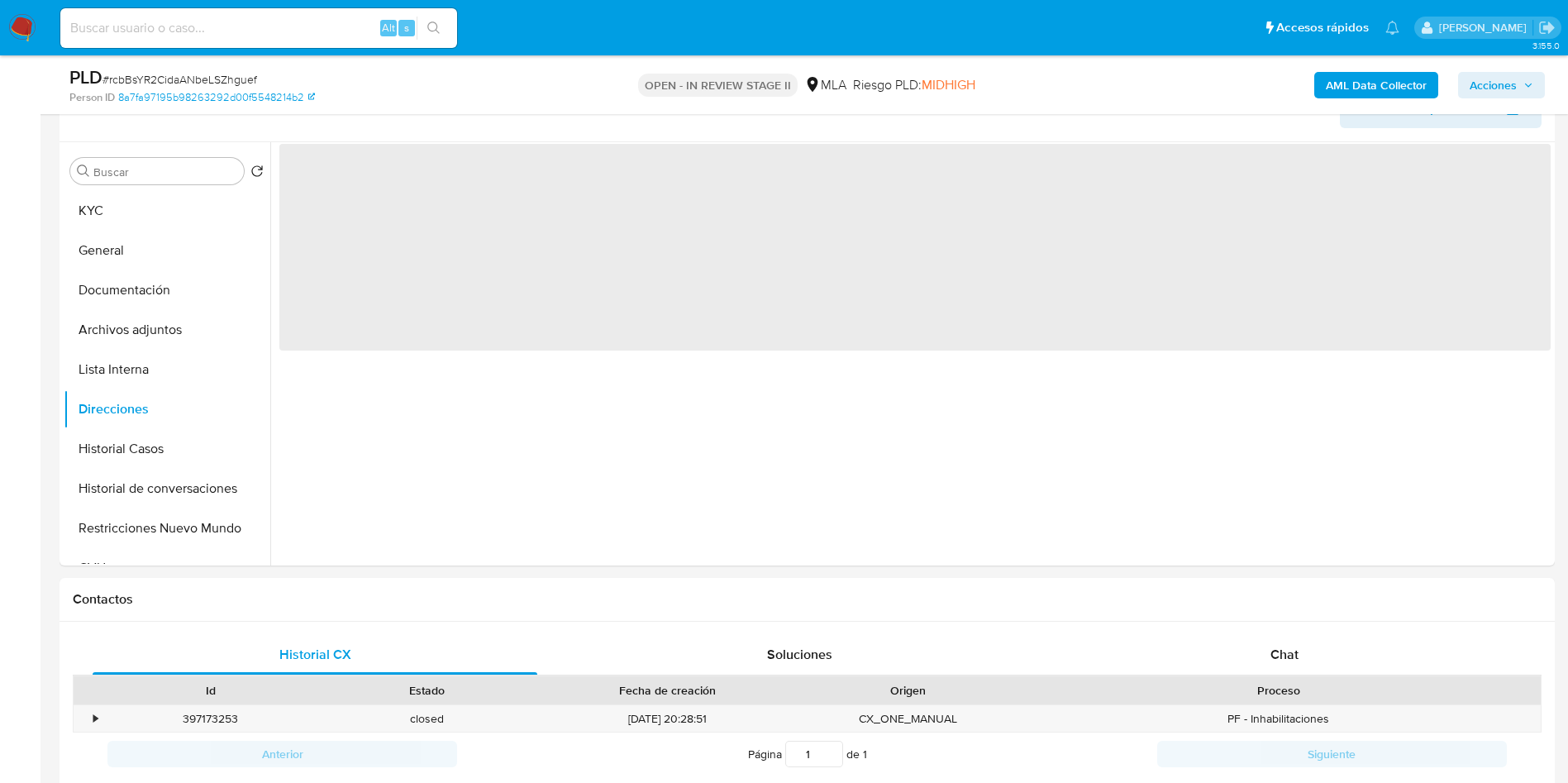
scroll to position [248, 0]
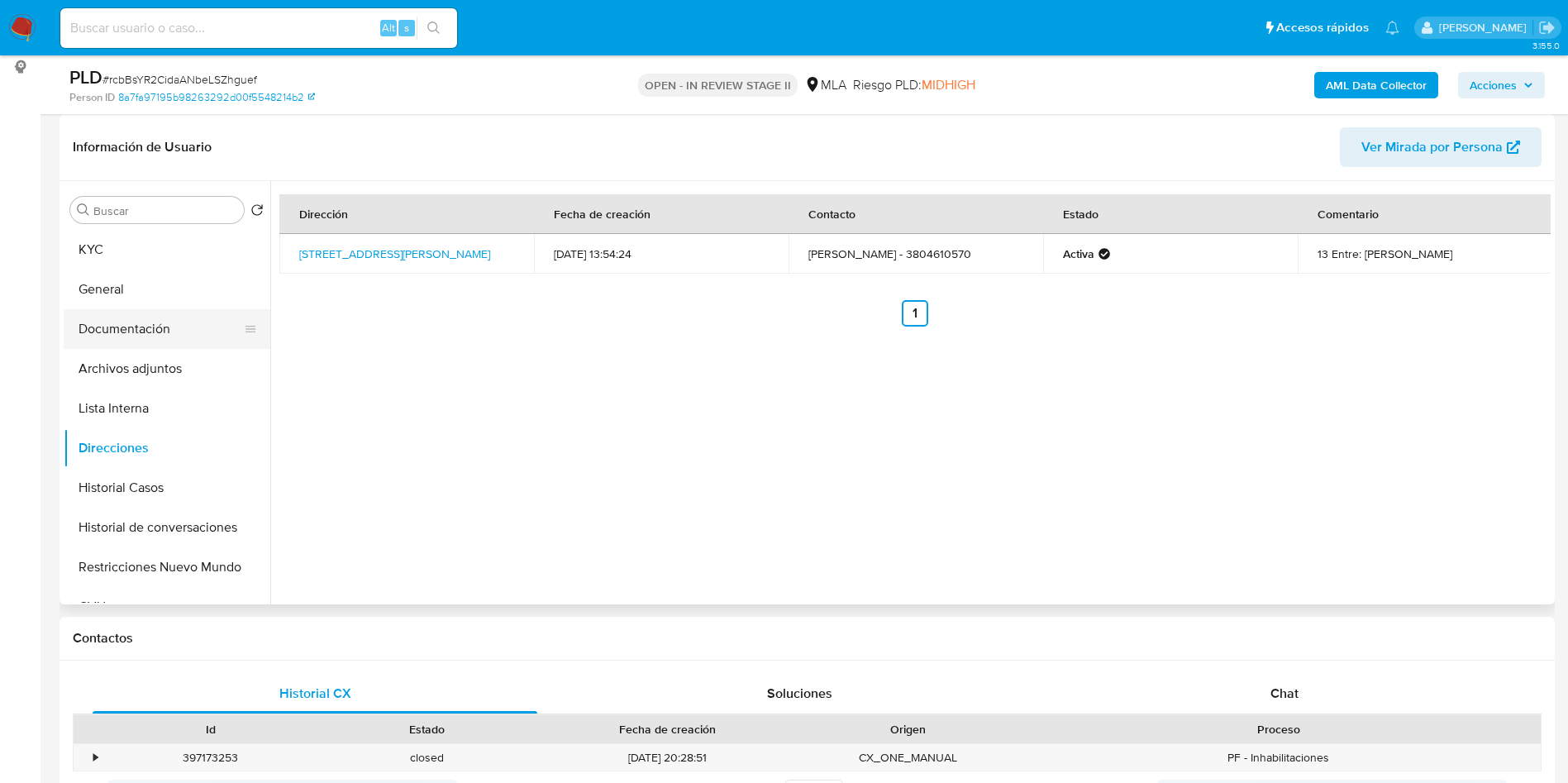
click at [188, 341] on button "Documentación" at bounding box center [160, 328] width 193 height 39
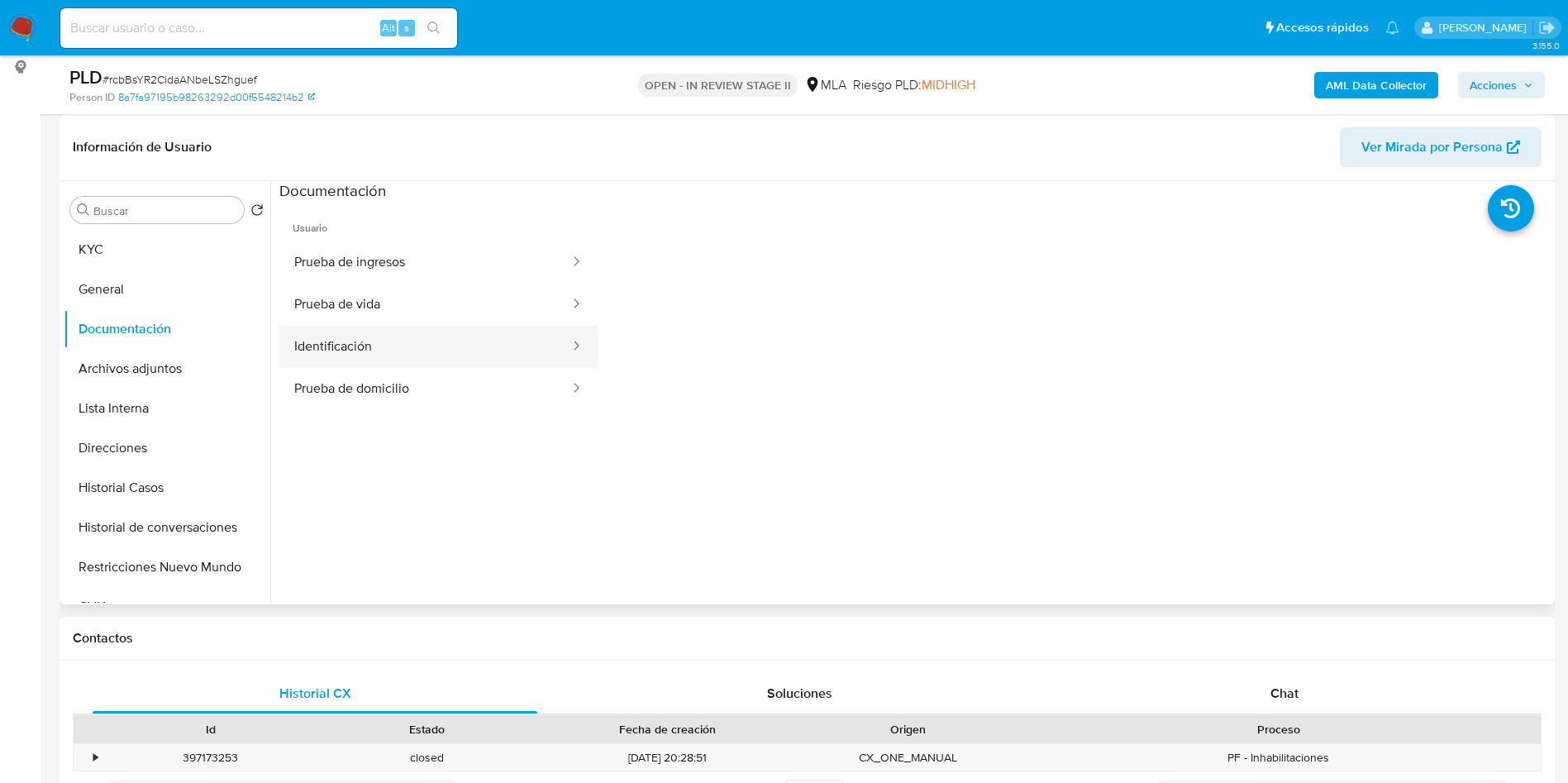
click at [382, 356] on button "Identificación" at bounding box center [425, 347] width 291 height 42
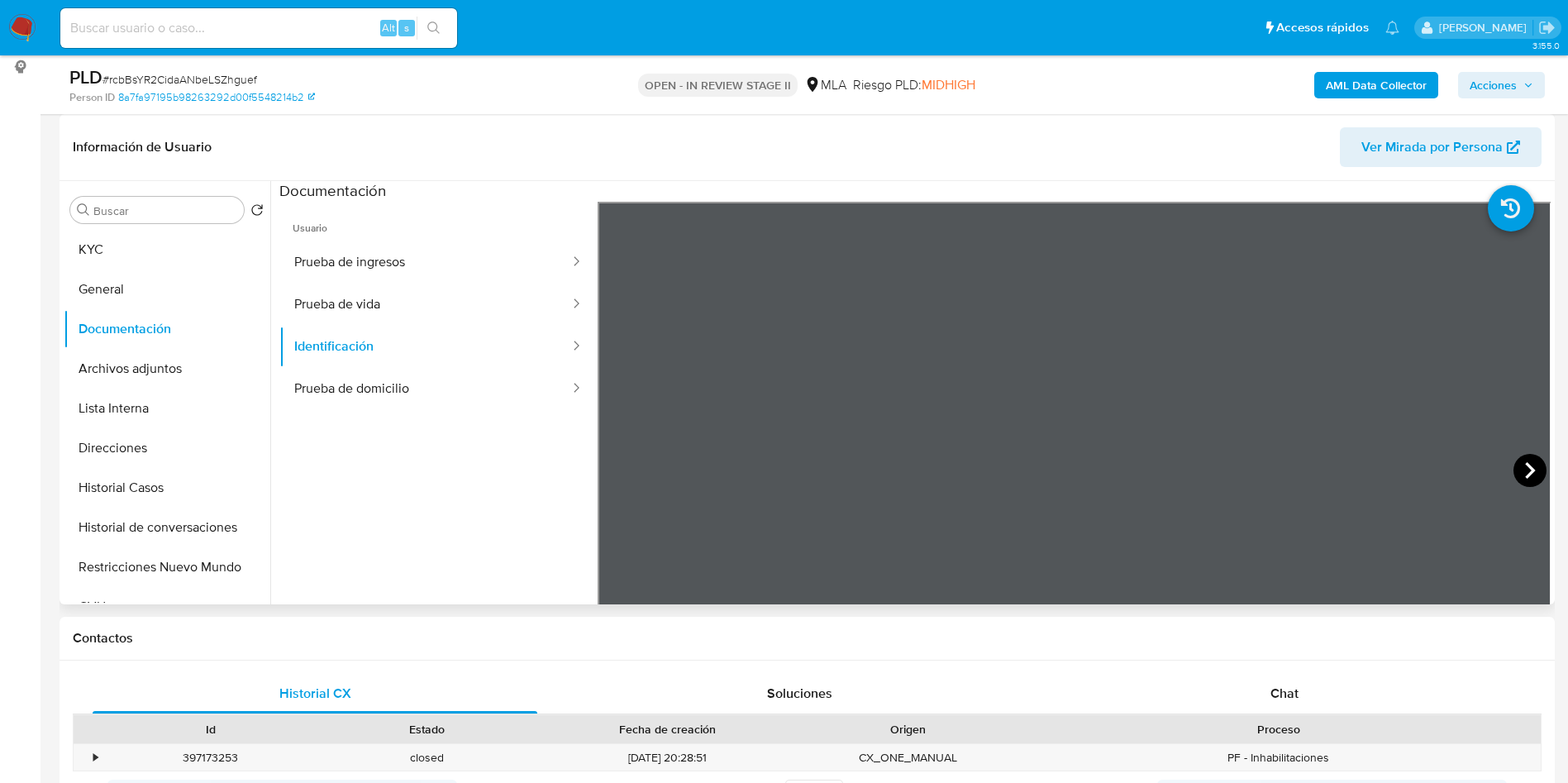
click at [1526, 477] on icon at bounding box center [1529, 470] width 33 height 33
click at [167, 363] on button "Archivos adjuntos" at bounding box center [160, 368] width 193 height 39
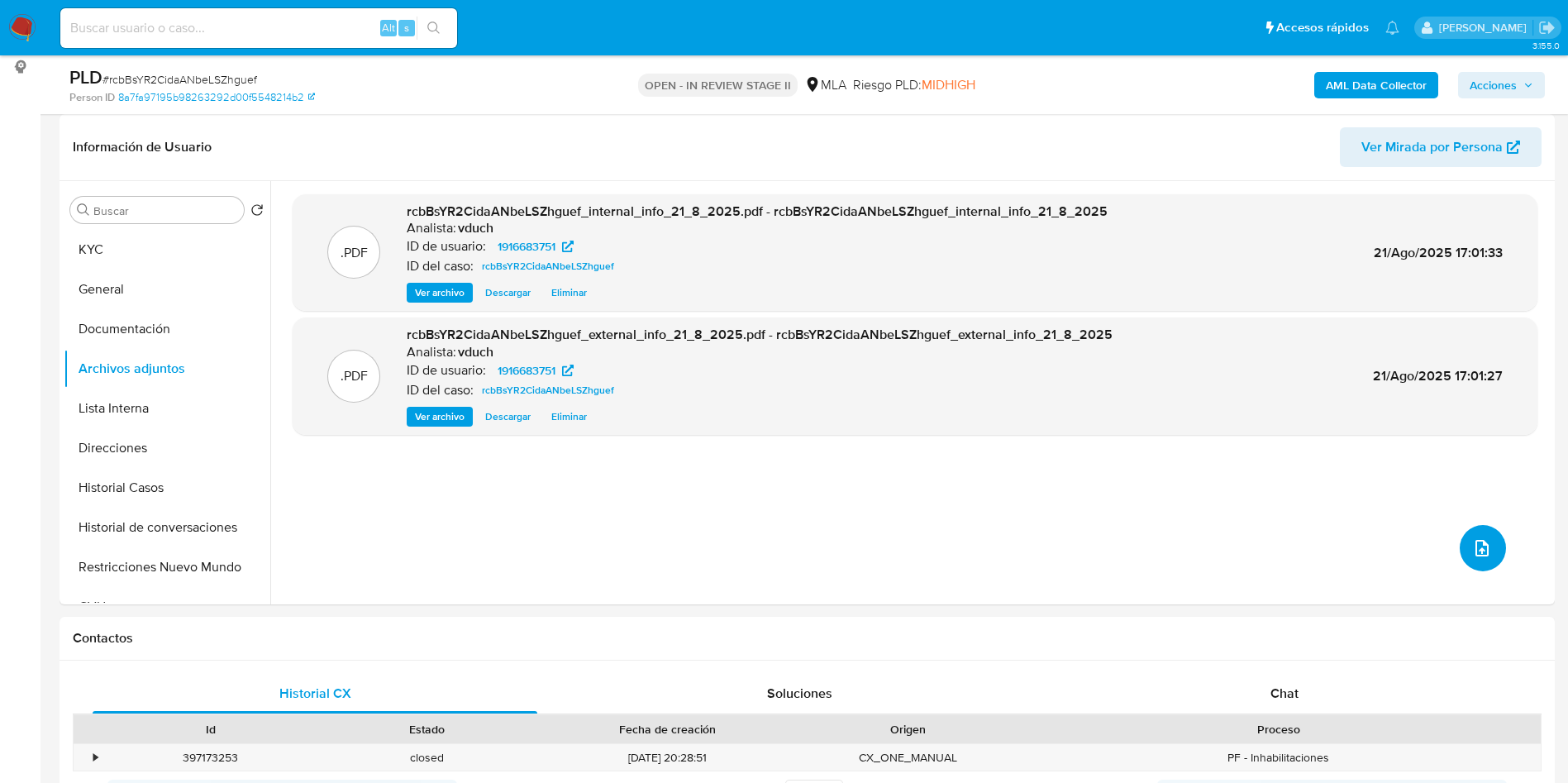
click at [1472, 558] on button "upload-file" at bounding box center [1482, 548] width 46 height 46
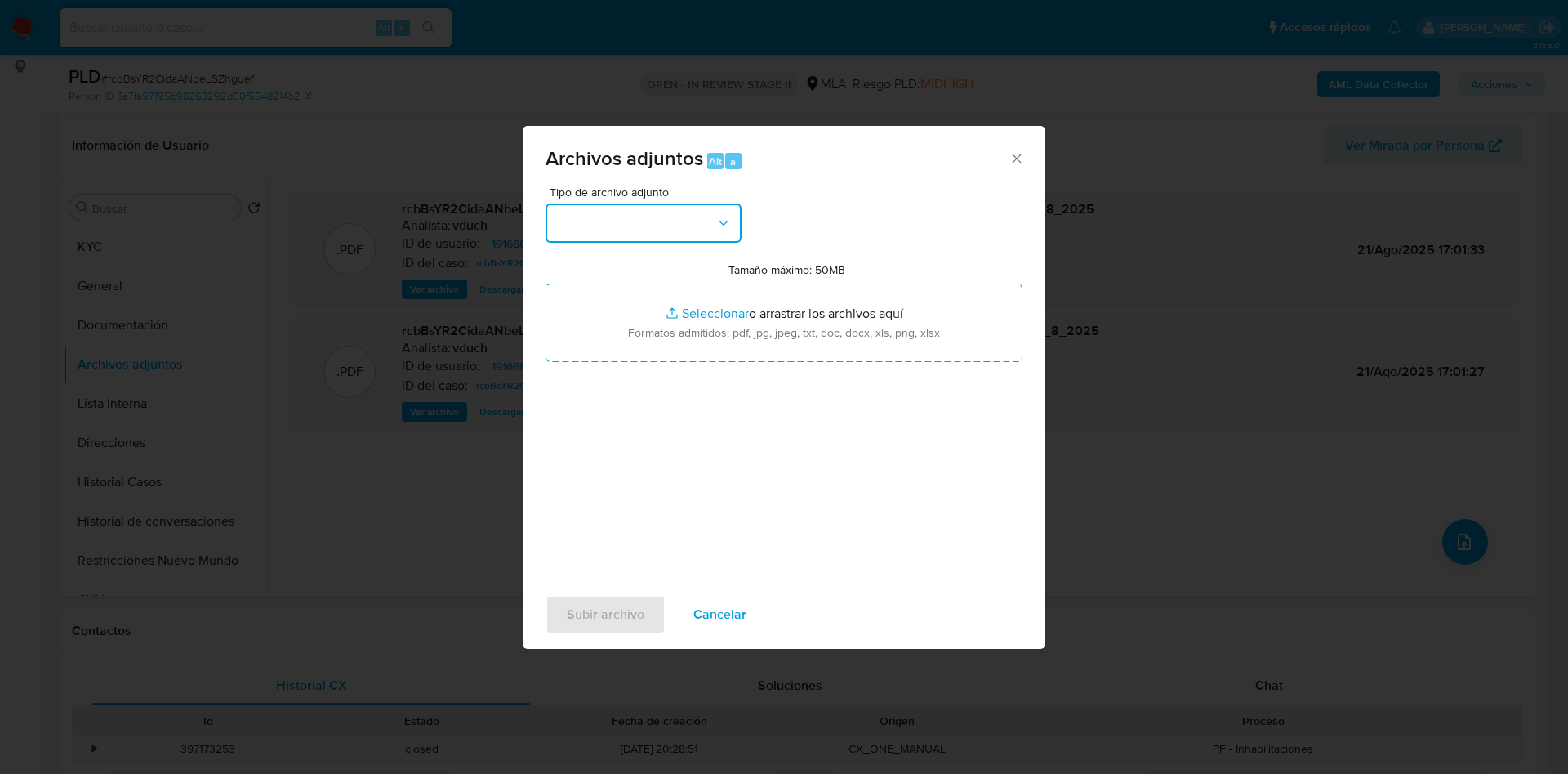
click at [650, 223] on button "button" at bounding box center [643, 223] width 196 height 39
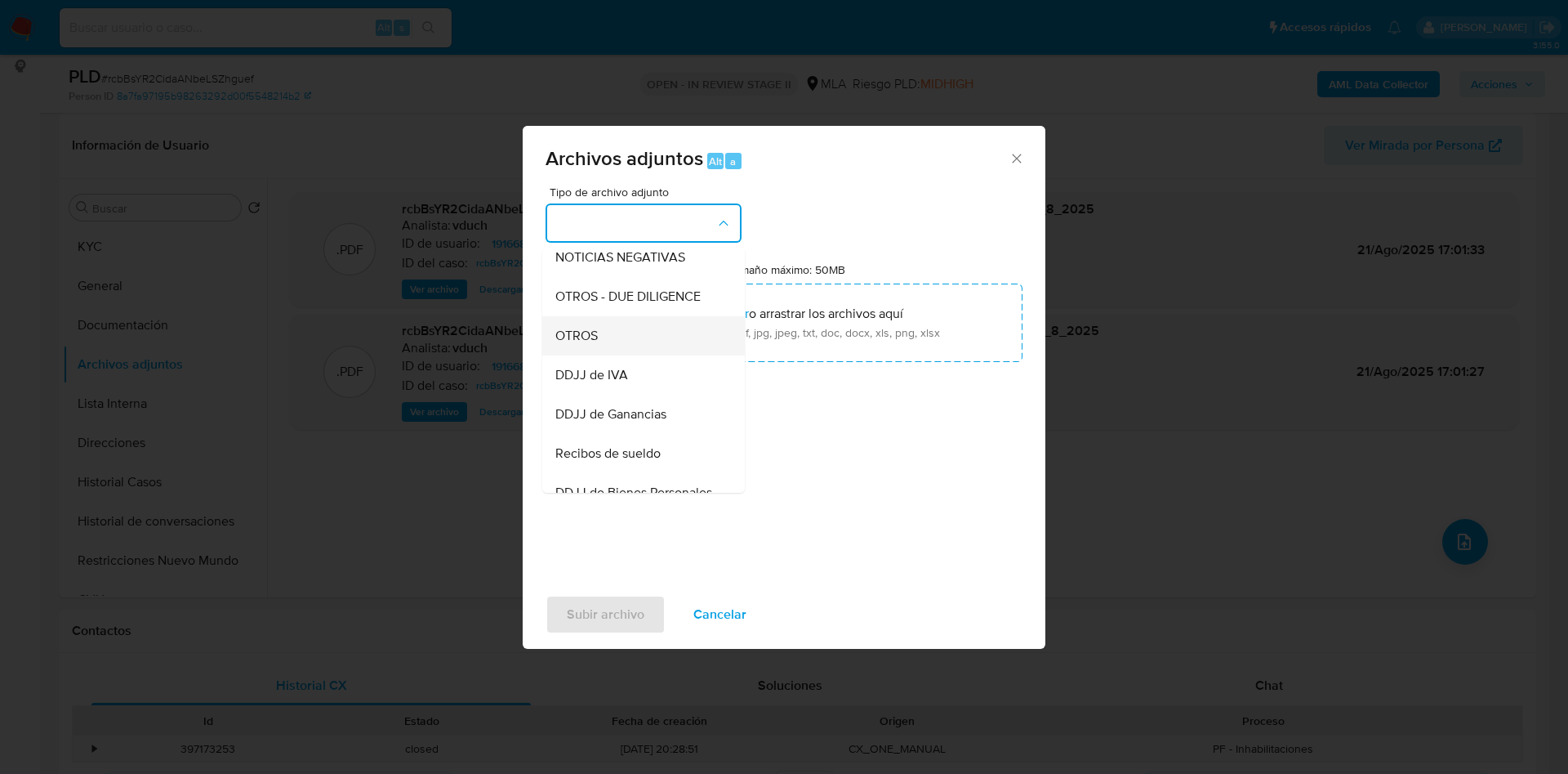
click at [597, 340] on div "OTROS" at bounding box center [638, 336] width 167 height 39
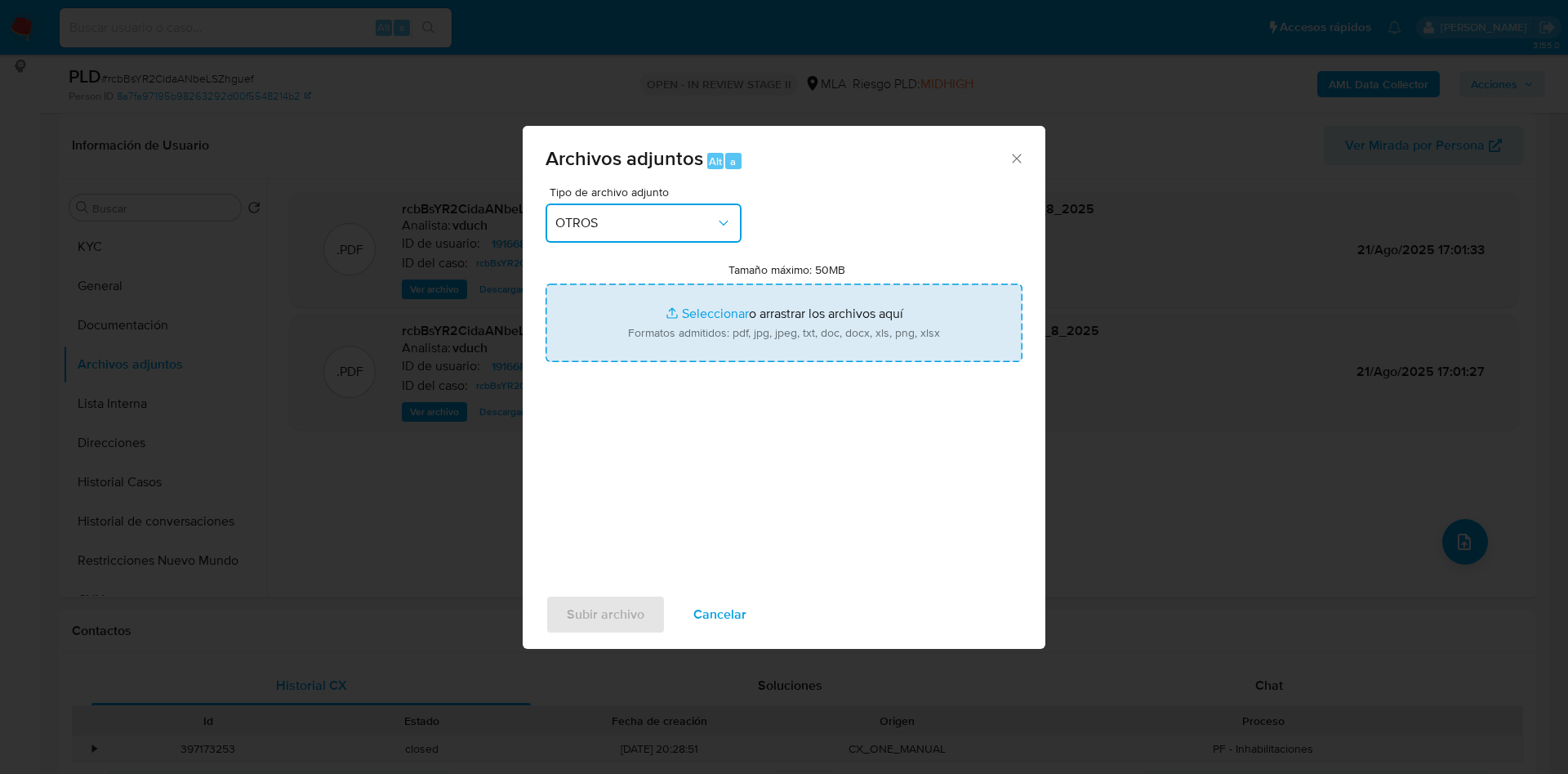
type input "C:\fakepath\Caselog rcbBsYR2CidaANbeLSZhguef_2025_08_20_12_03_20.docx"
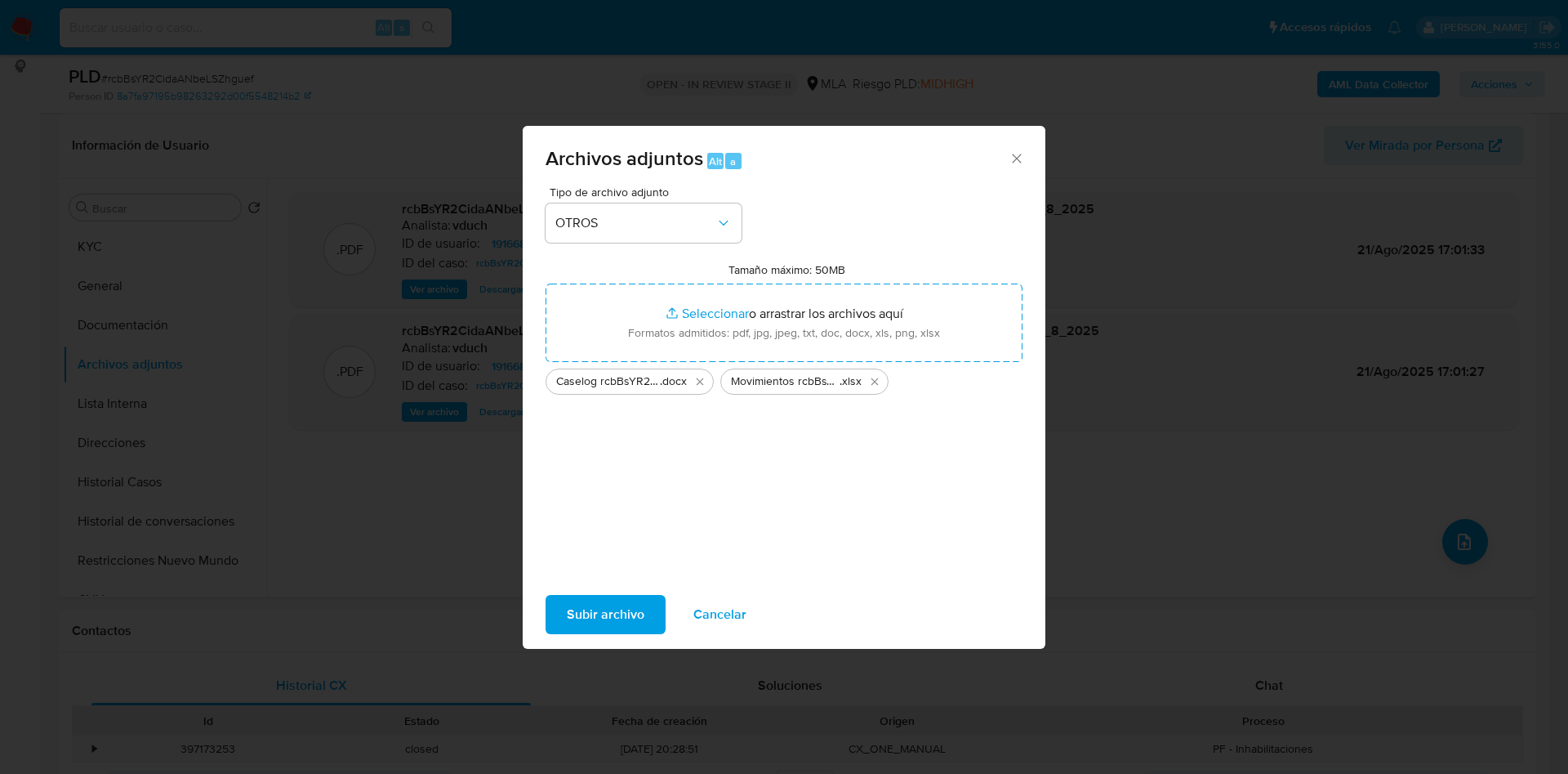
click at [616, 603] on span "Subir archivo" at bounding box center [605, 614] width 77 height 36
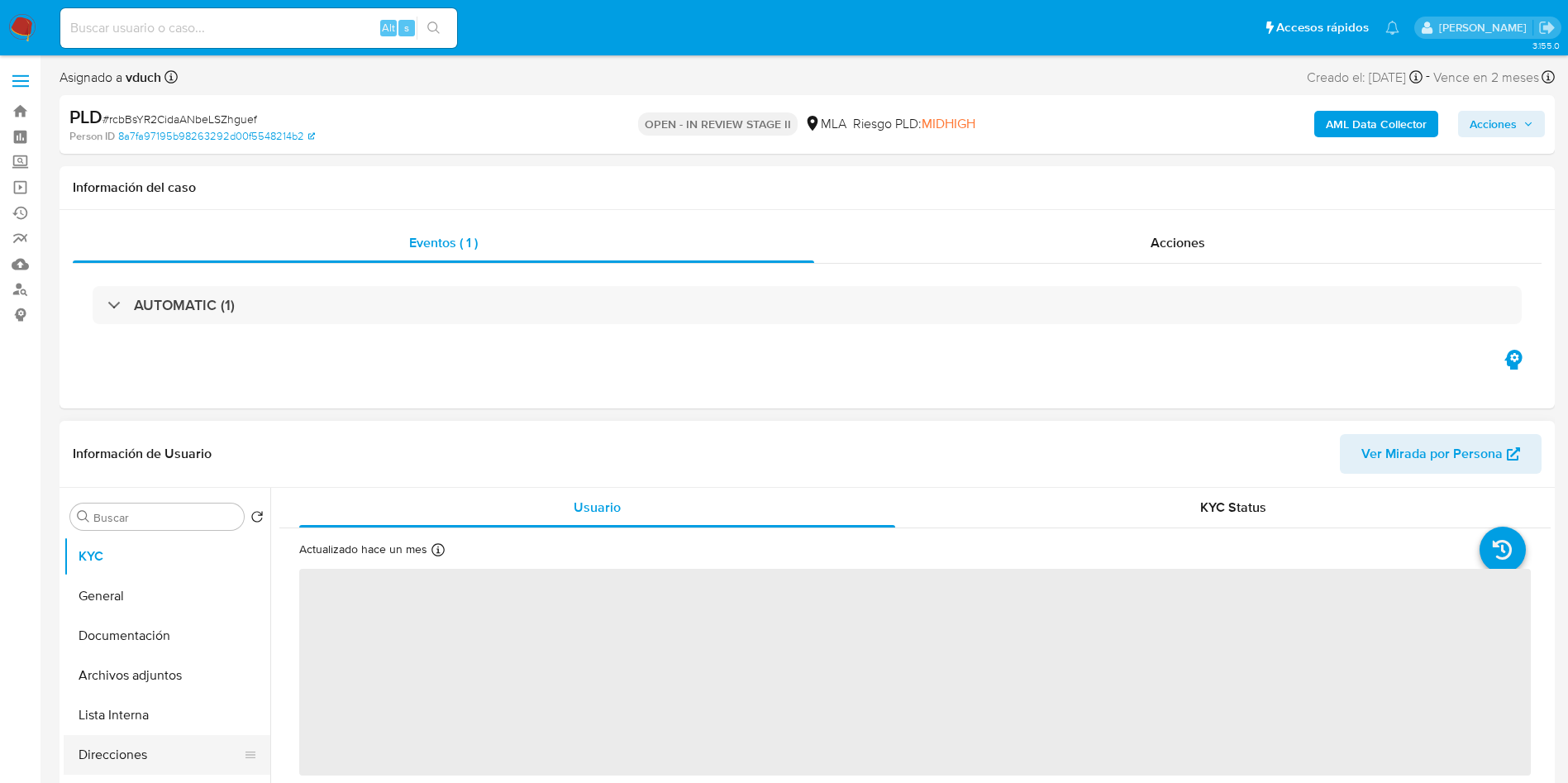
click at [129, 735] on button "Direcciones" at bounding box center [160, 754] width 193 height 39
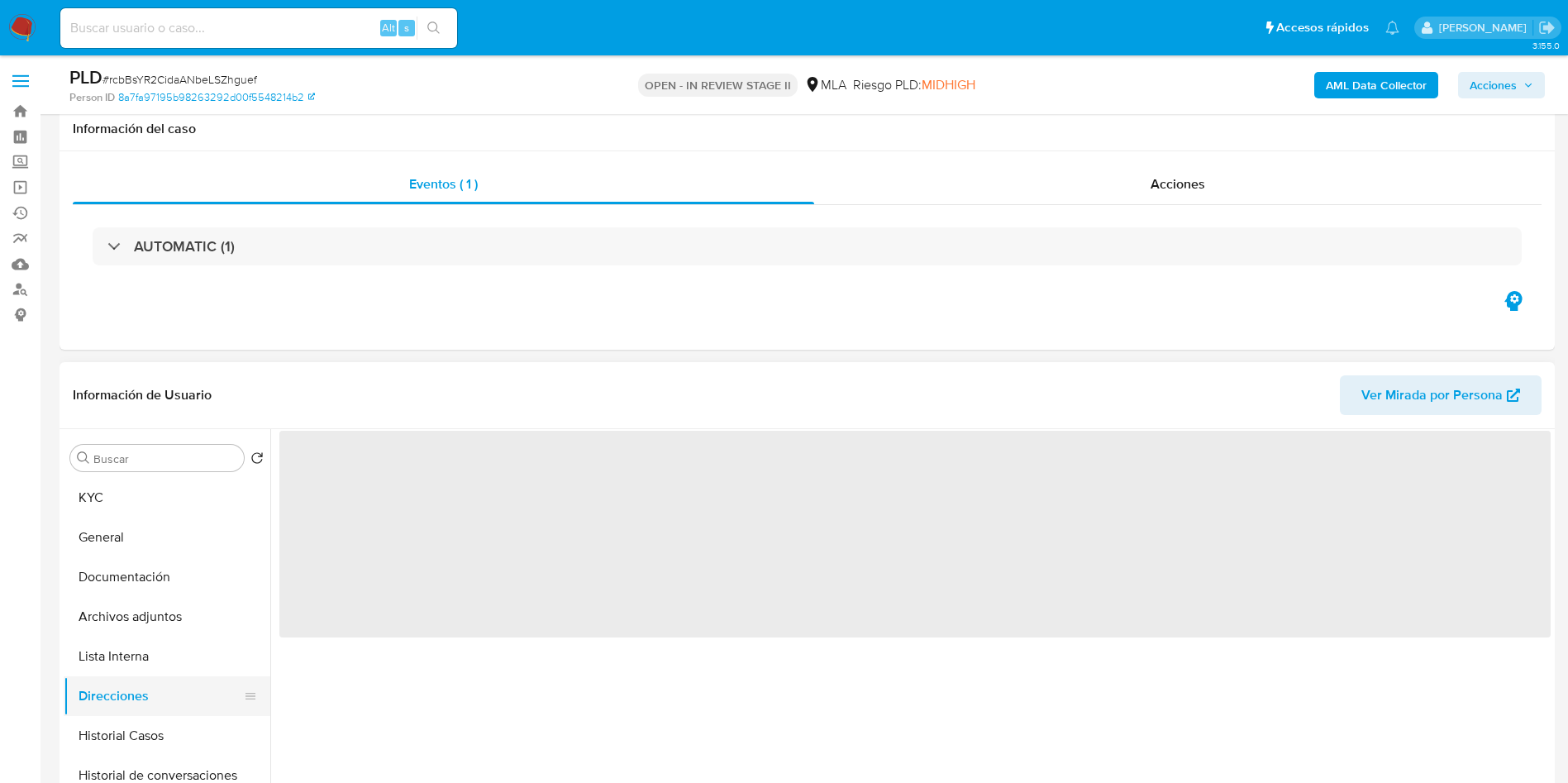
scroll to position [248, 0]
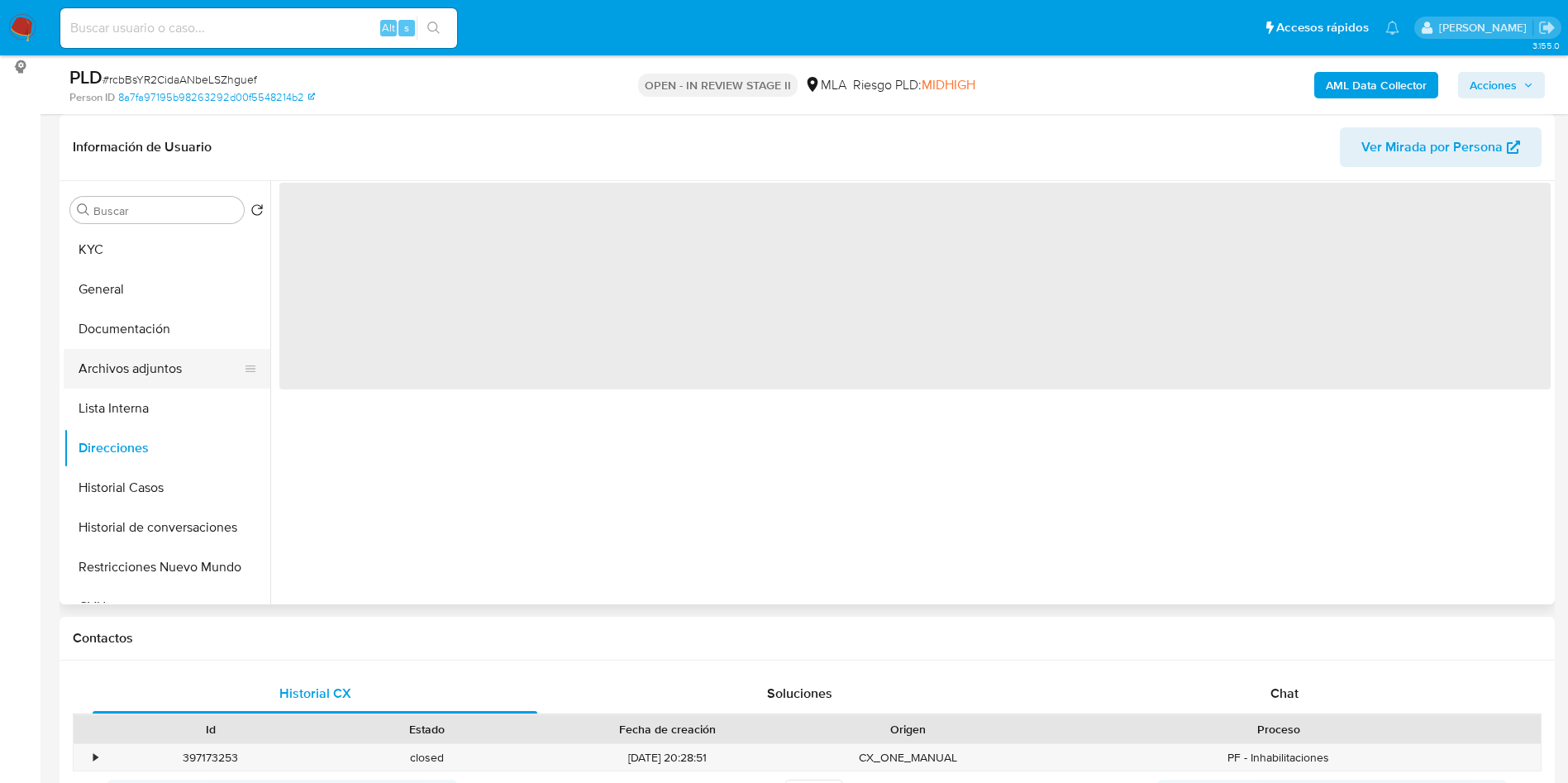
click at [128, 353] on button "Archivos adjuntos" at bounding box center [160, 368] width 193 height 39
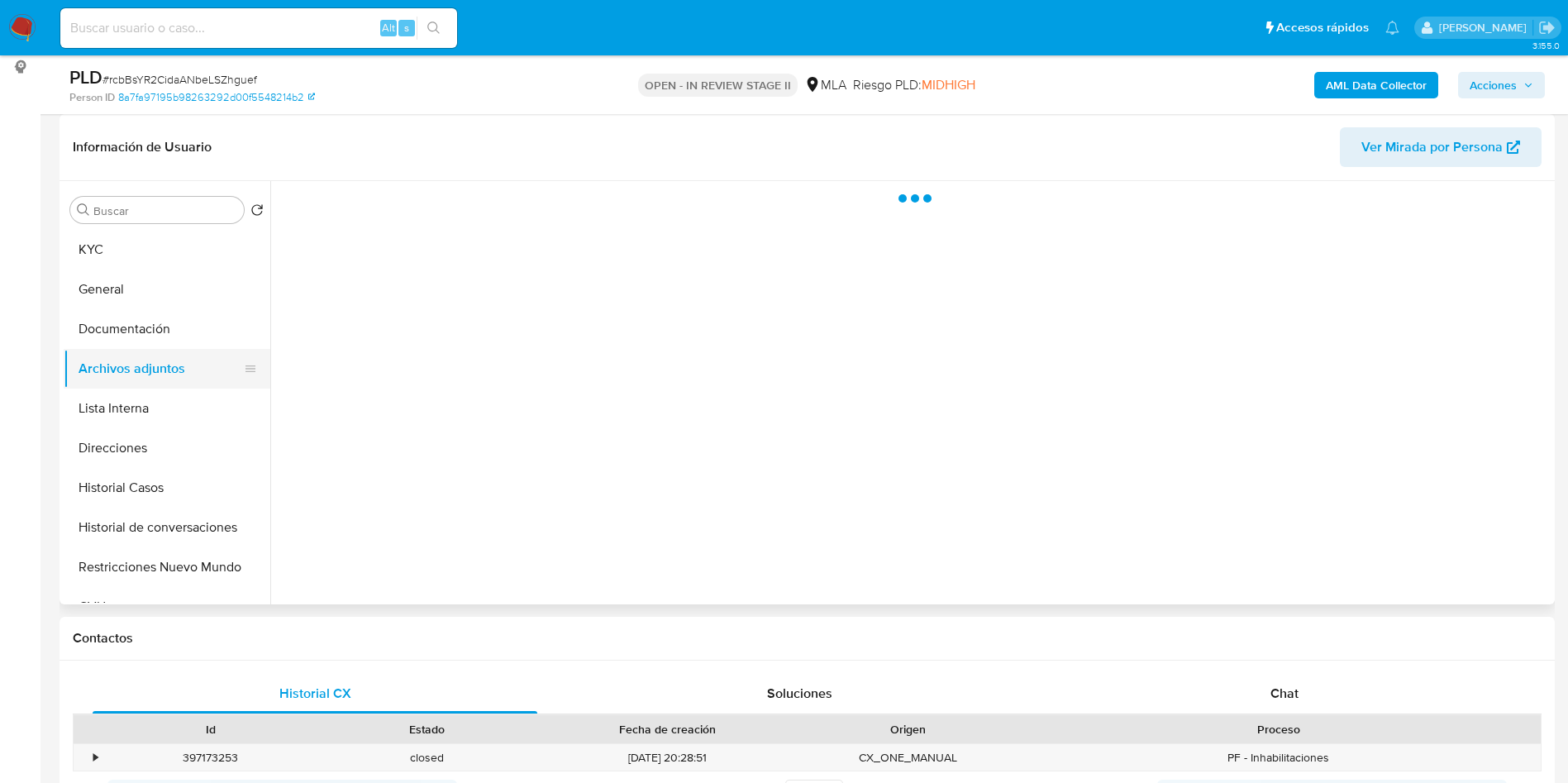
select select "10"
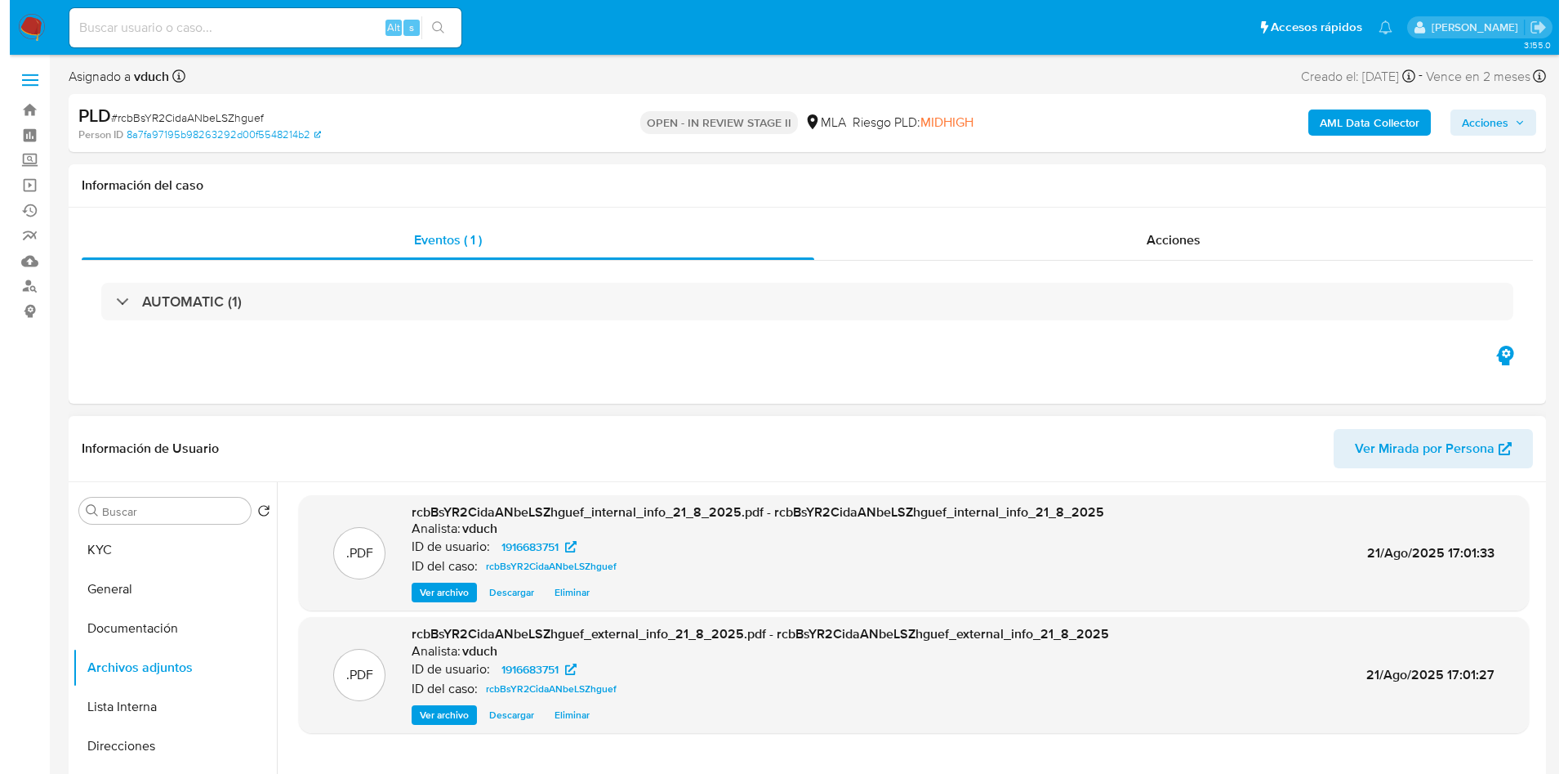
scroll to position [123, 0]
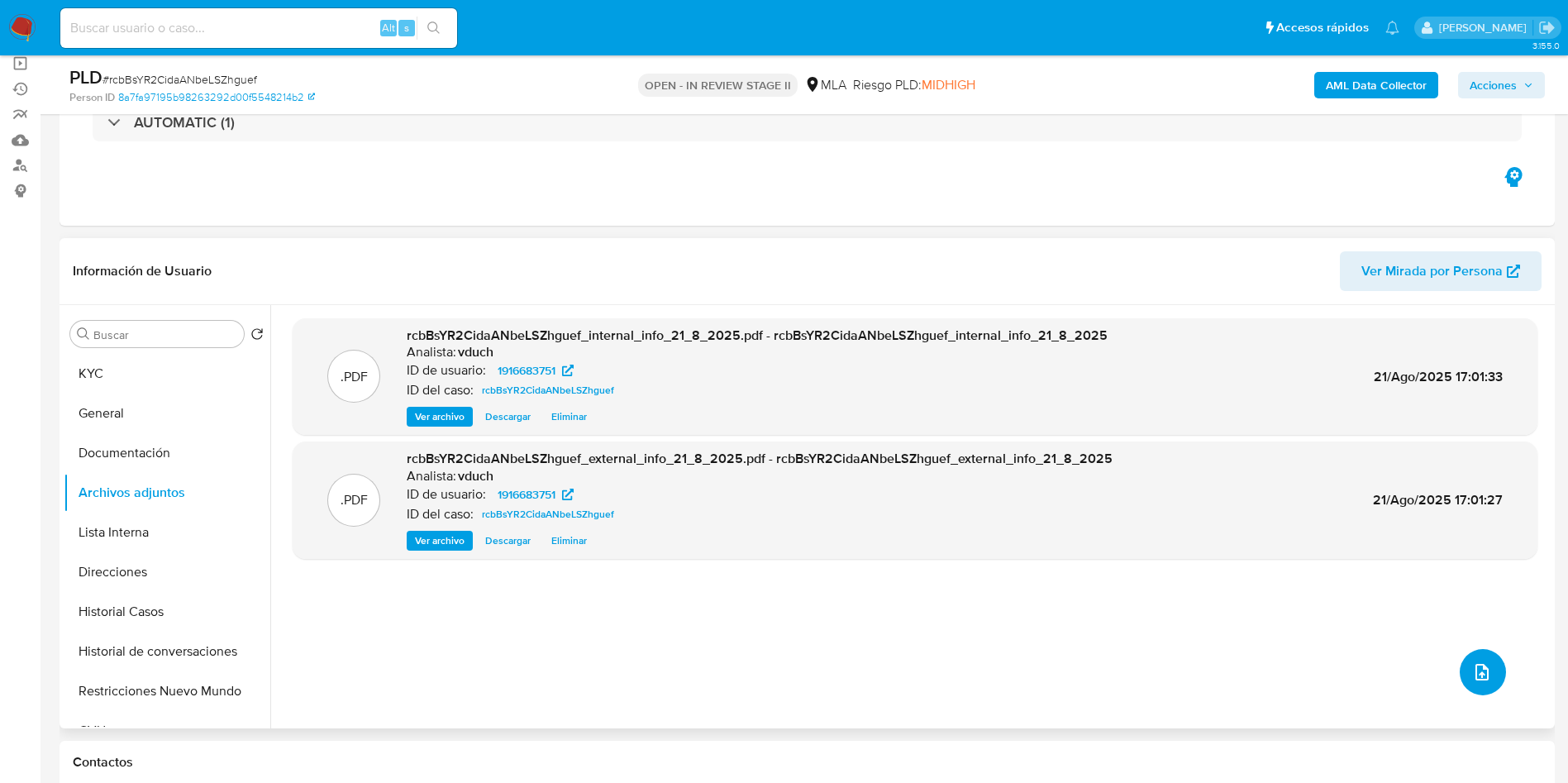
click at [1474, 677] on icon "upload-file" at bounding box center [1481, 672] width 20 height 20
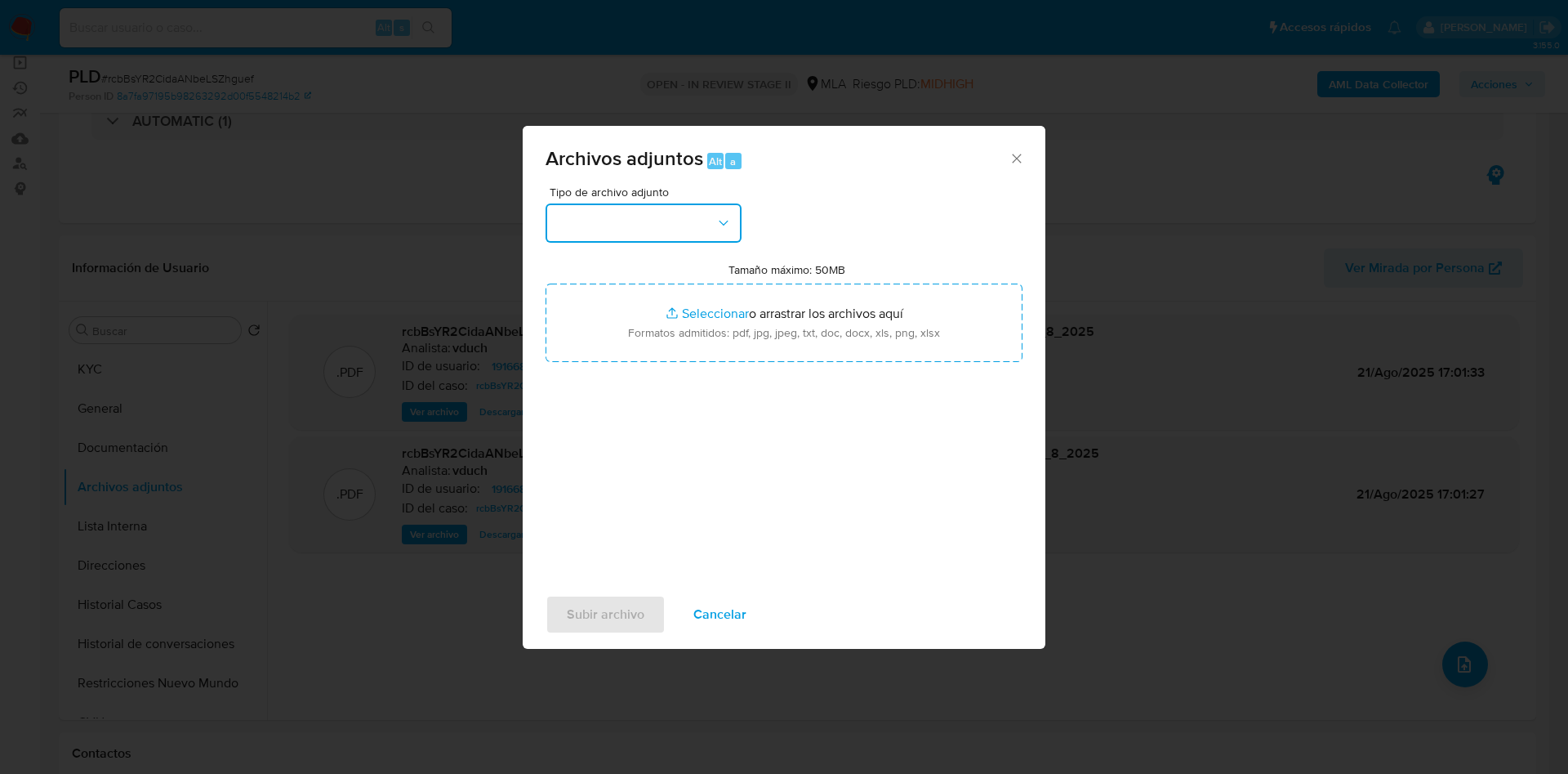
click at [658, 228] on button "button" at bounding box center [643, 223] width 196 height 39
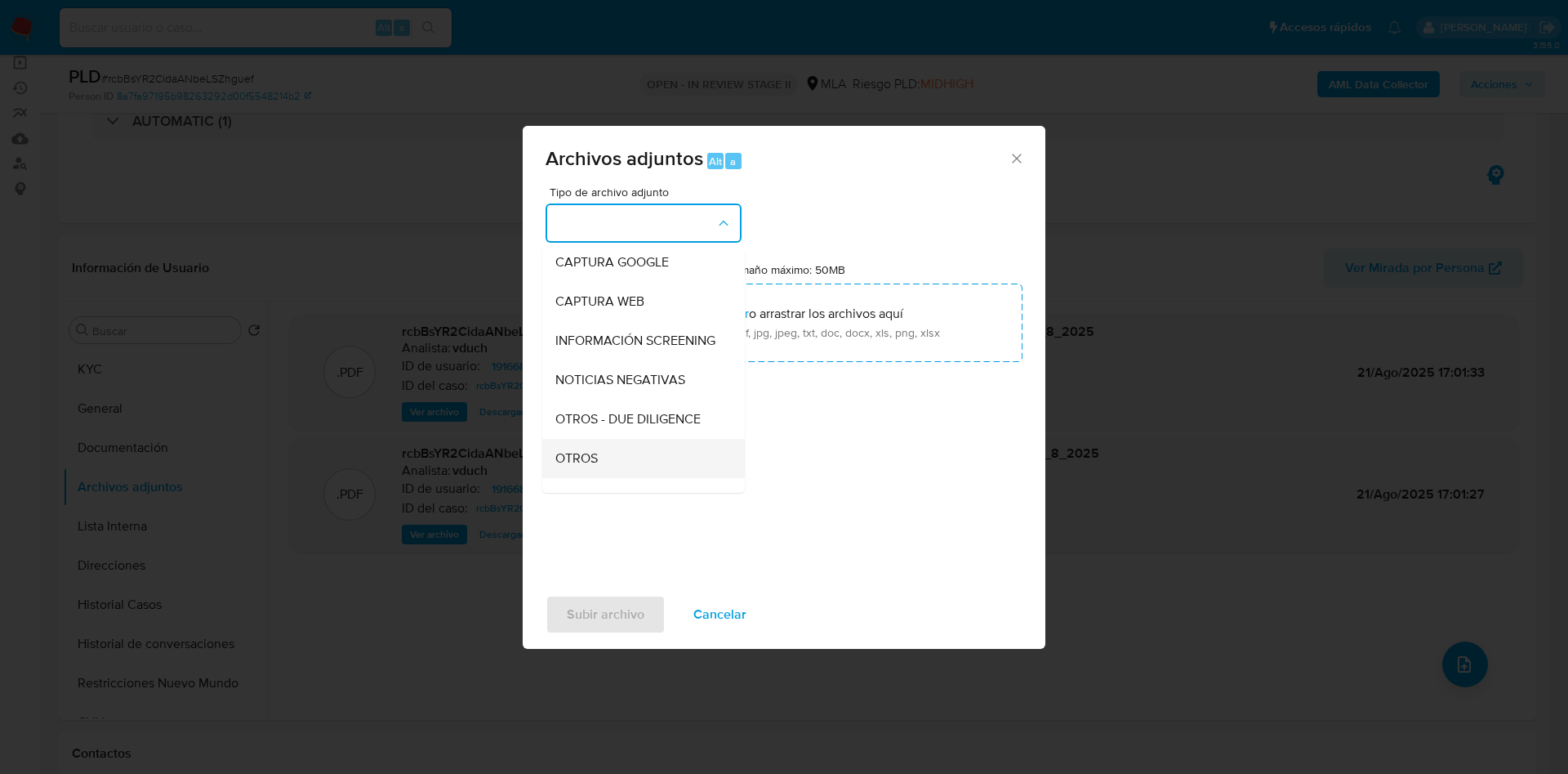
click at [585, 467] on span "OTROS" at bounding box center [576, 458] width 42 height 17
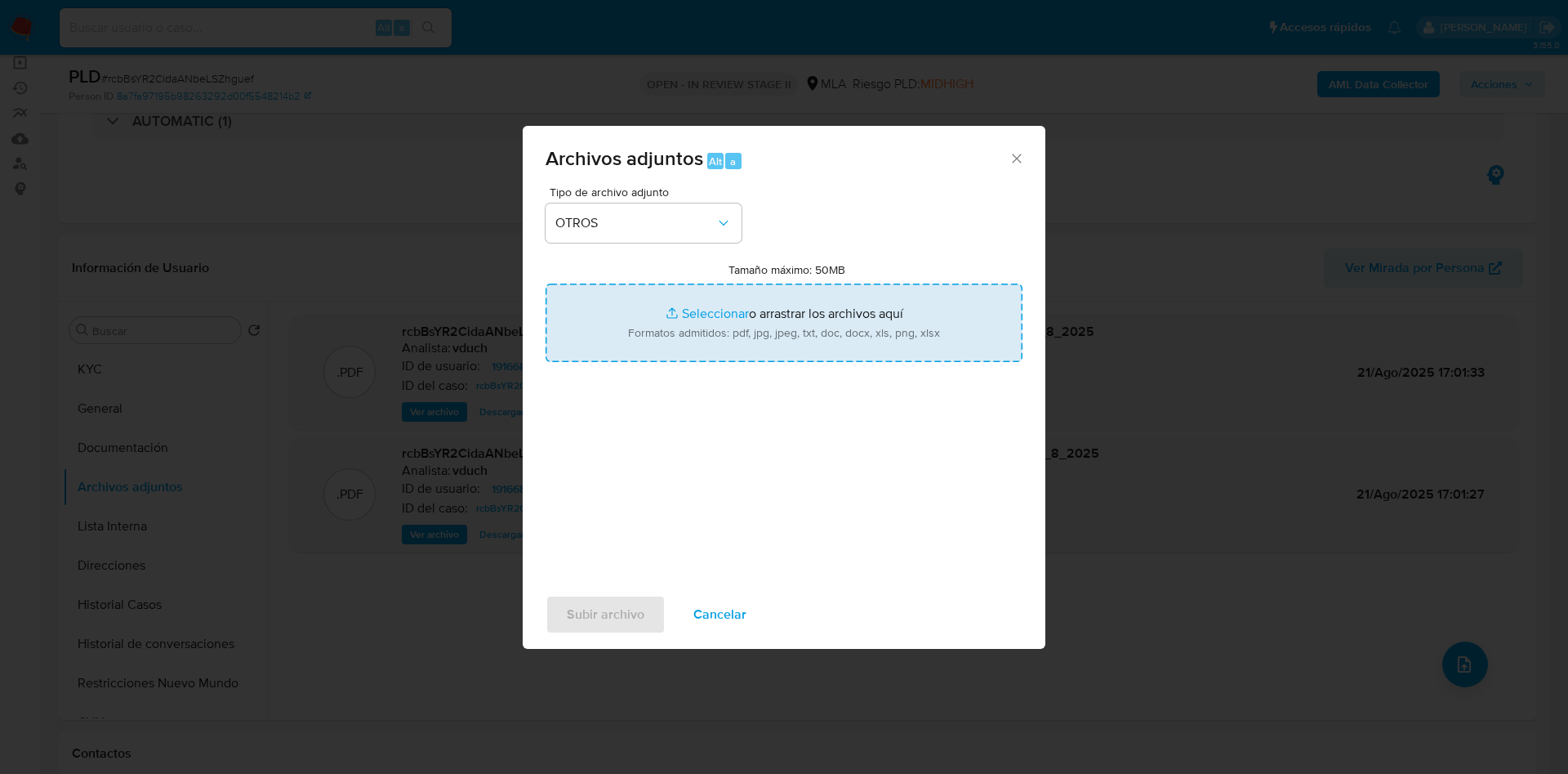
type input "C:\fakepath\Caselog rcbBsYR2CidaANbeLSZhguef_2025_08_20_12_03_20.docx"
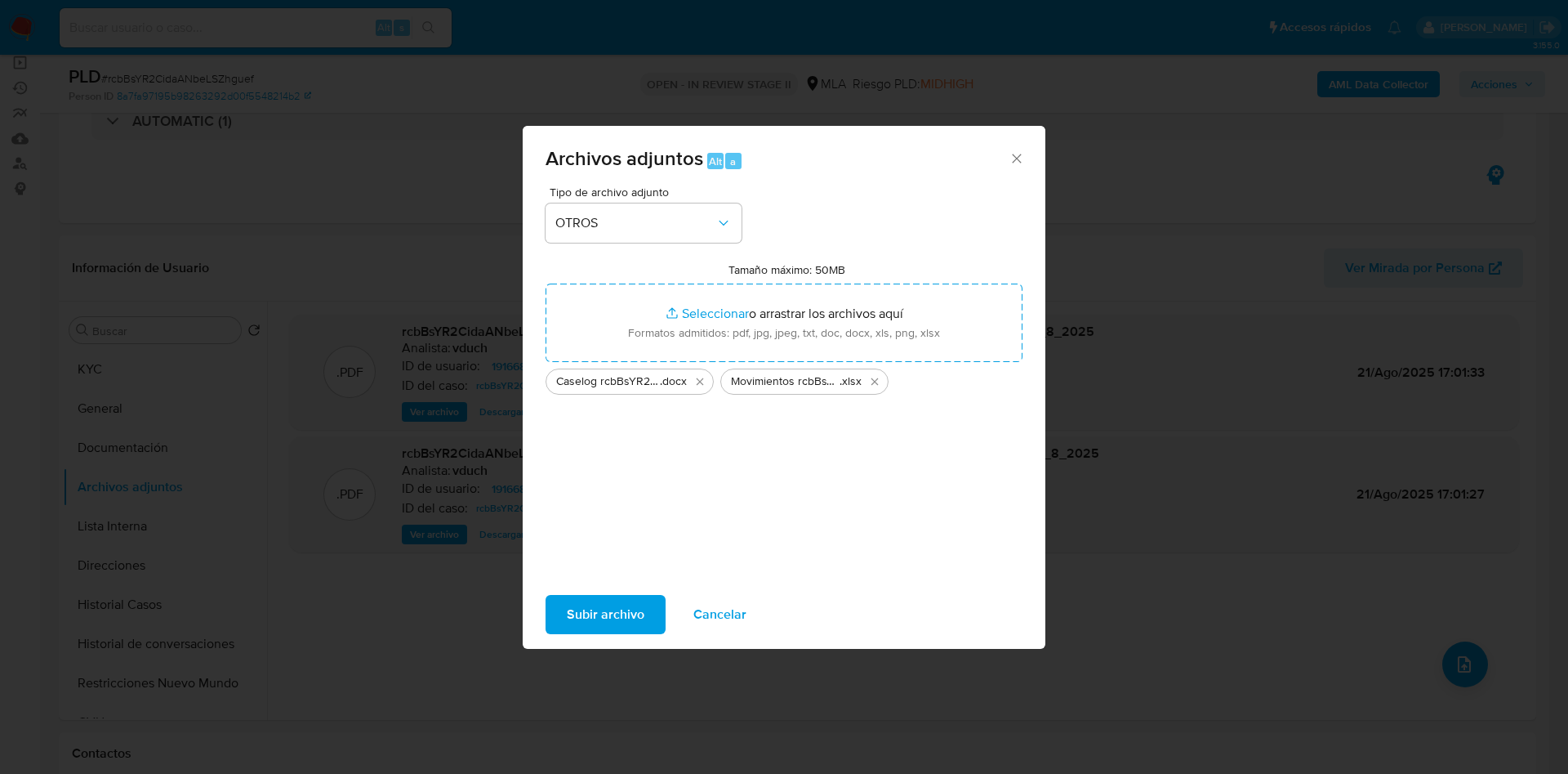
click at [569, 623] on span "Subir archivo" at bounding box center [605, 614] width 77 height 36
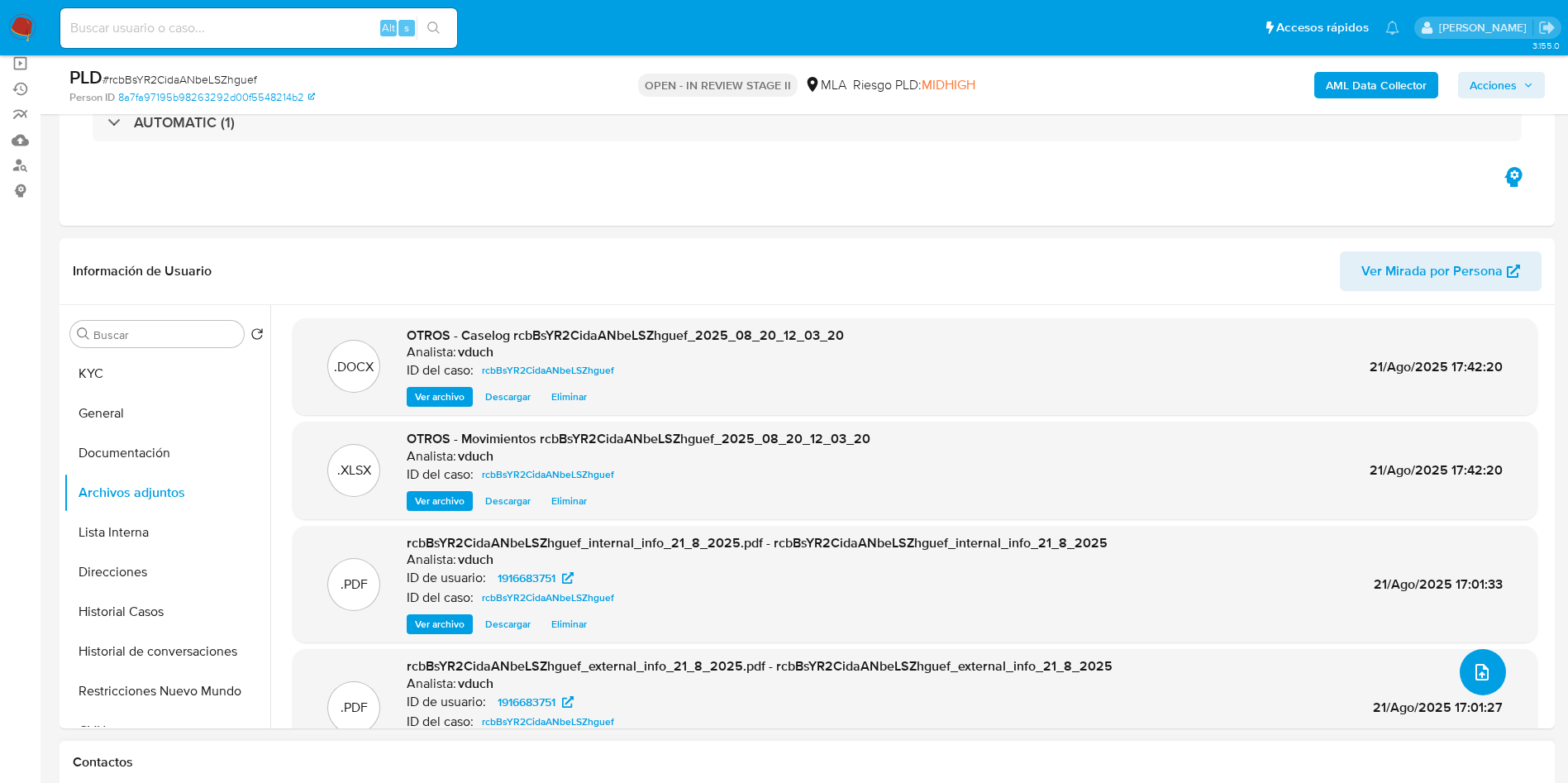
scroll to position [53, 0]
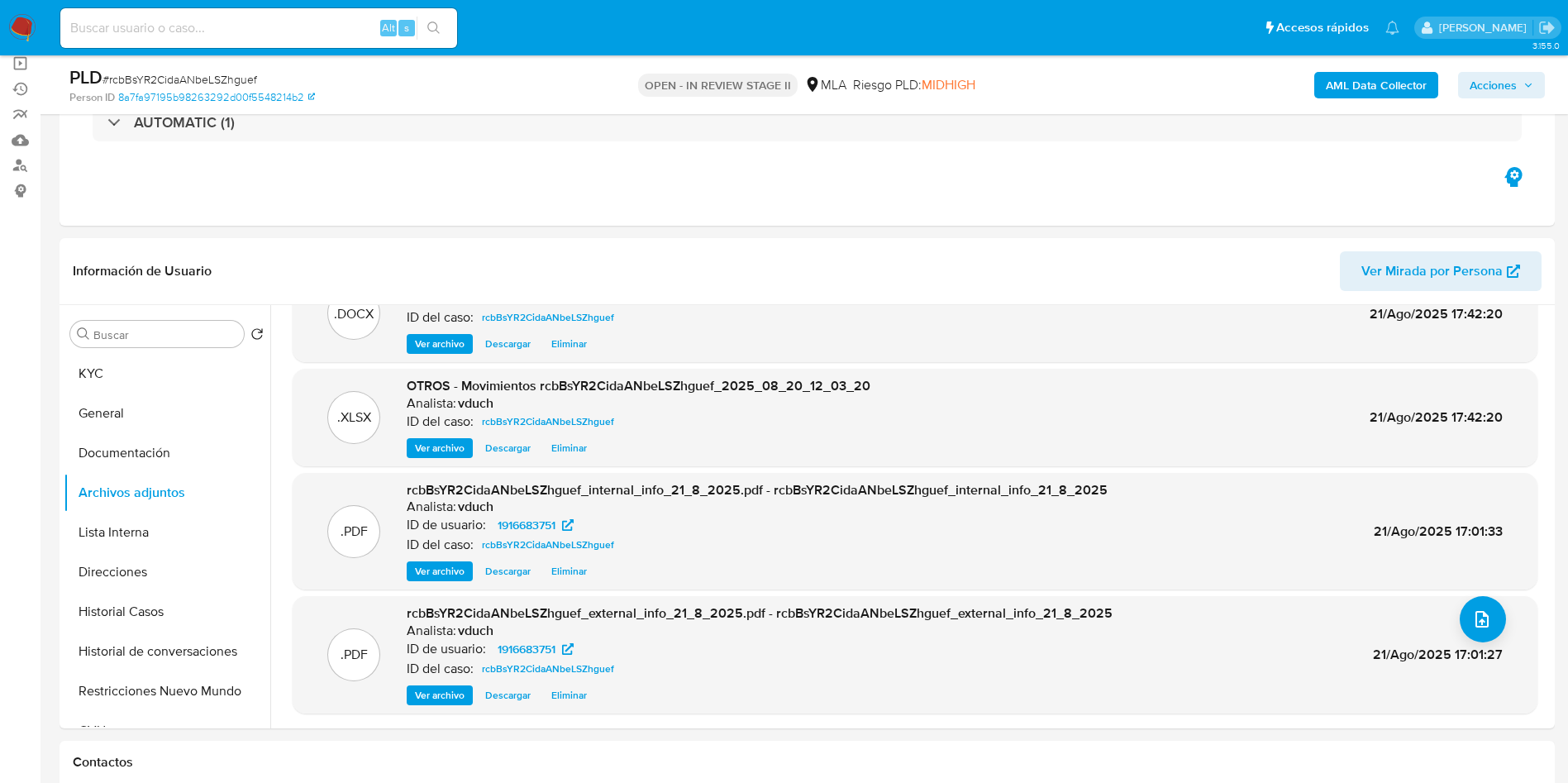
click at [1488, 85] on span "Acciones" at bounding box center [1492, 85] width 47 height 26
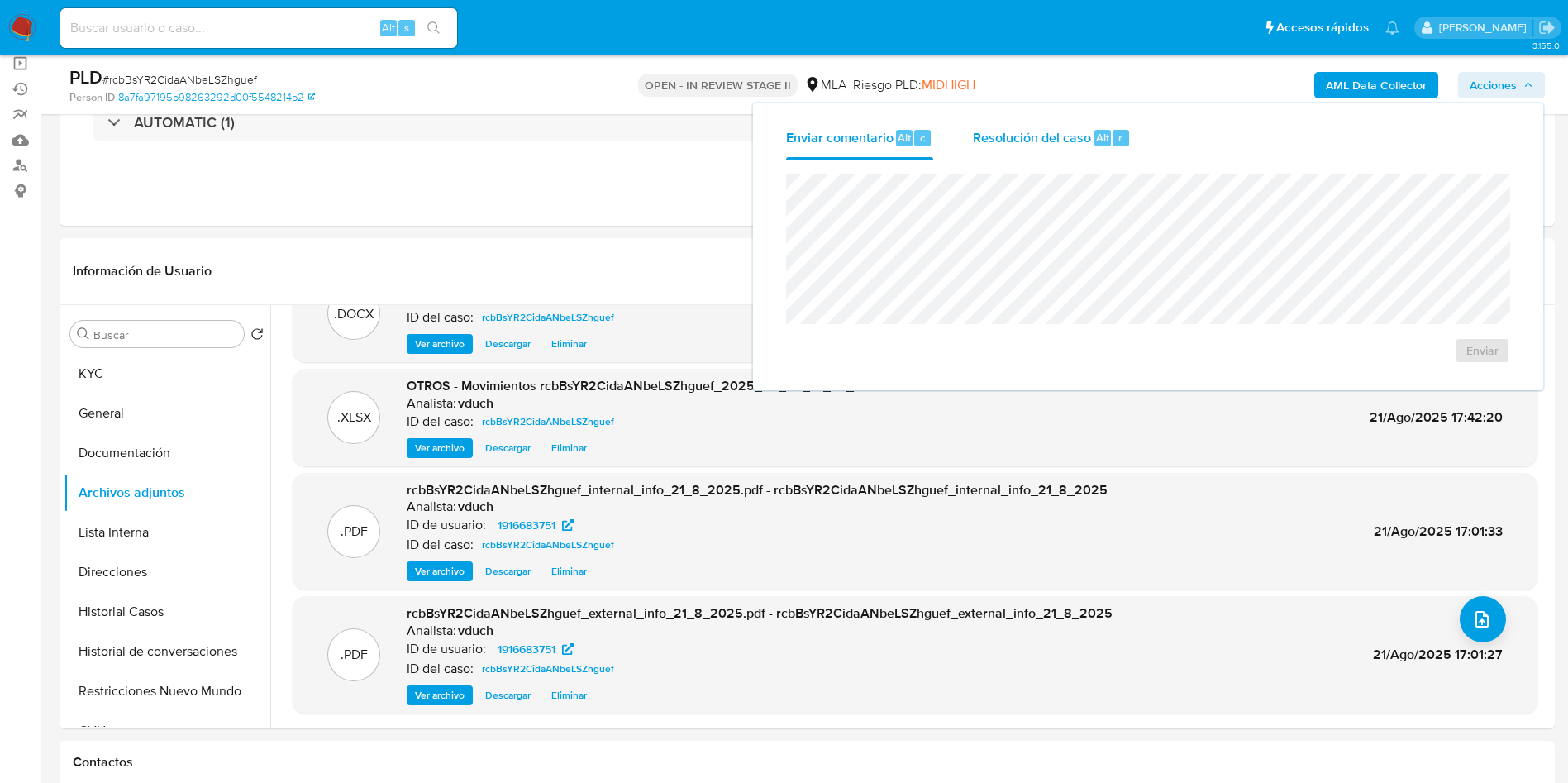
click at [1043, 157] on div "Resolución del caso Alt r" at bounding box center [1051, 138] width 158 height 43
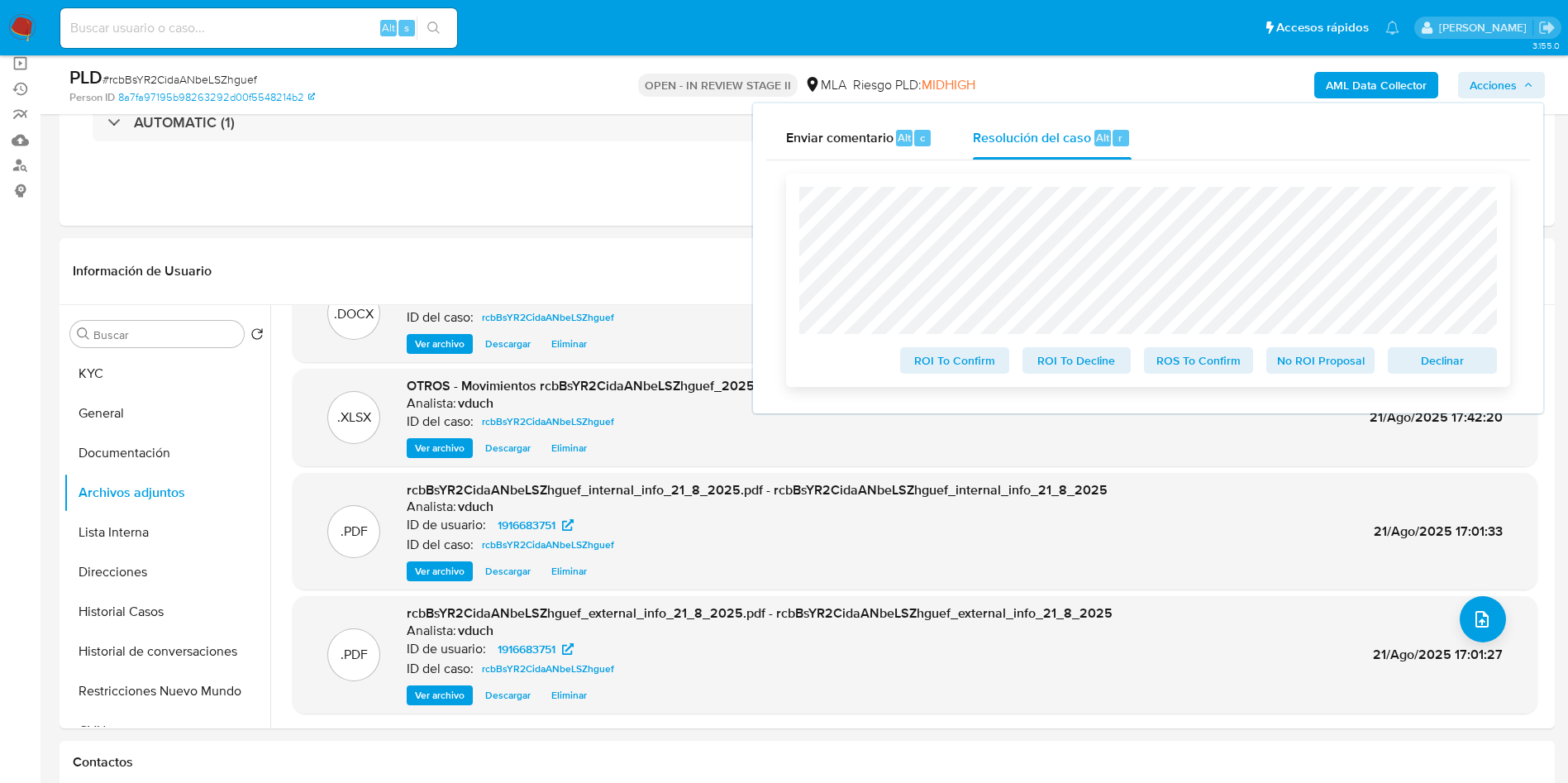
click at [1317, 366] on span "No ROI Proposal" at bounding box center [1320, 360] width 86 height 24
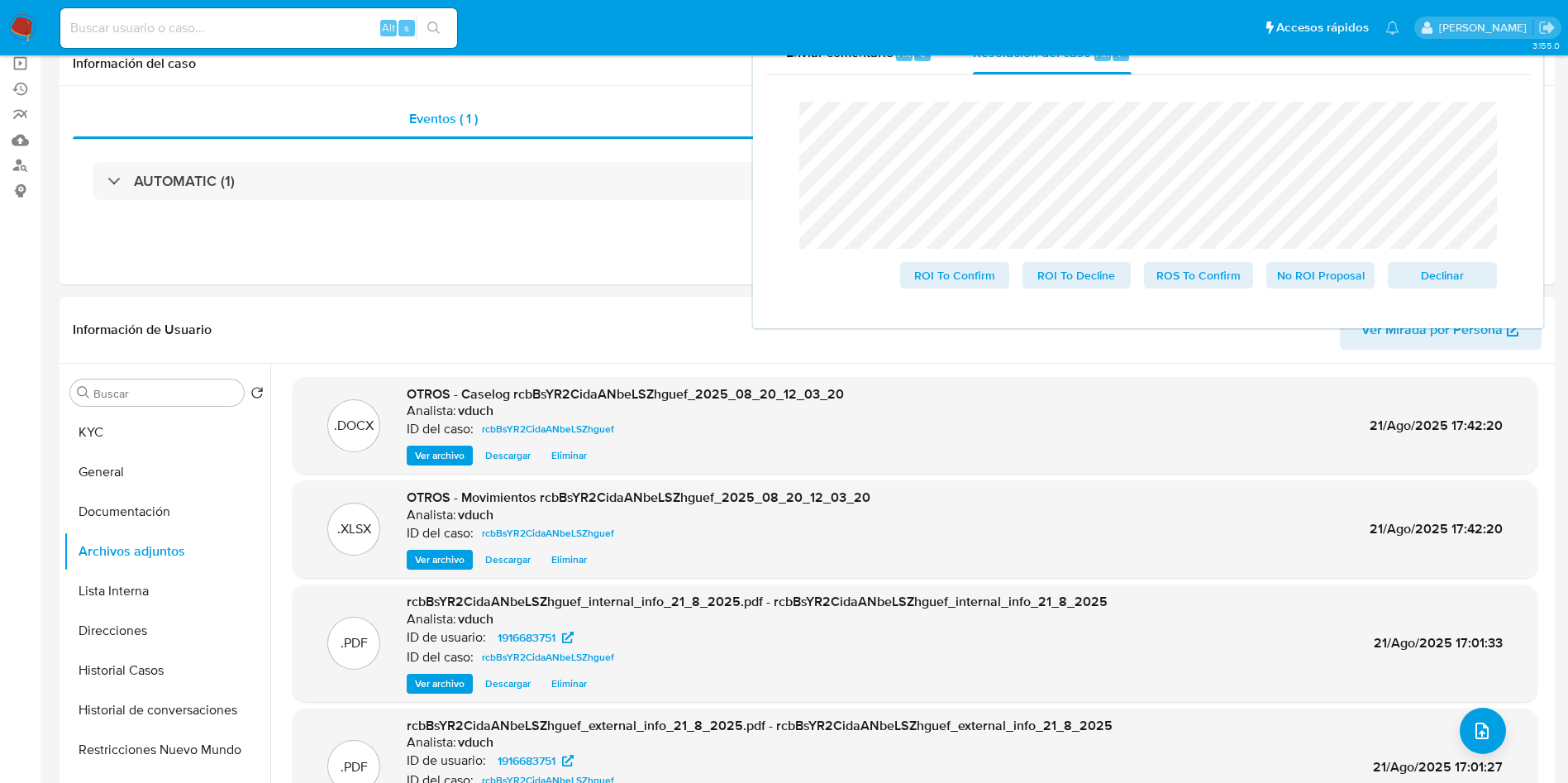
scroll to position [0, 0]
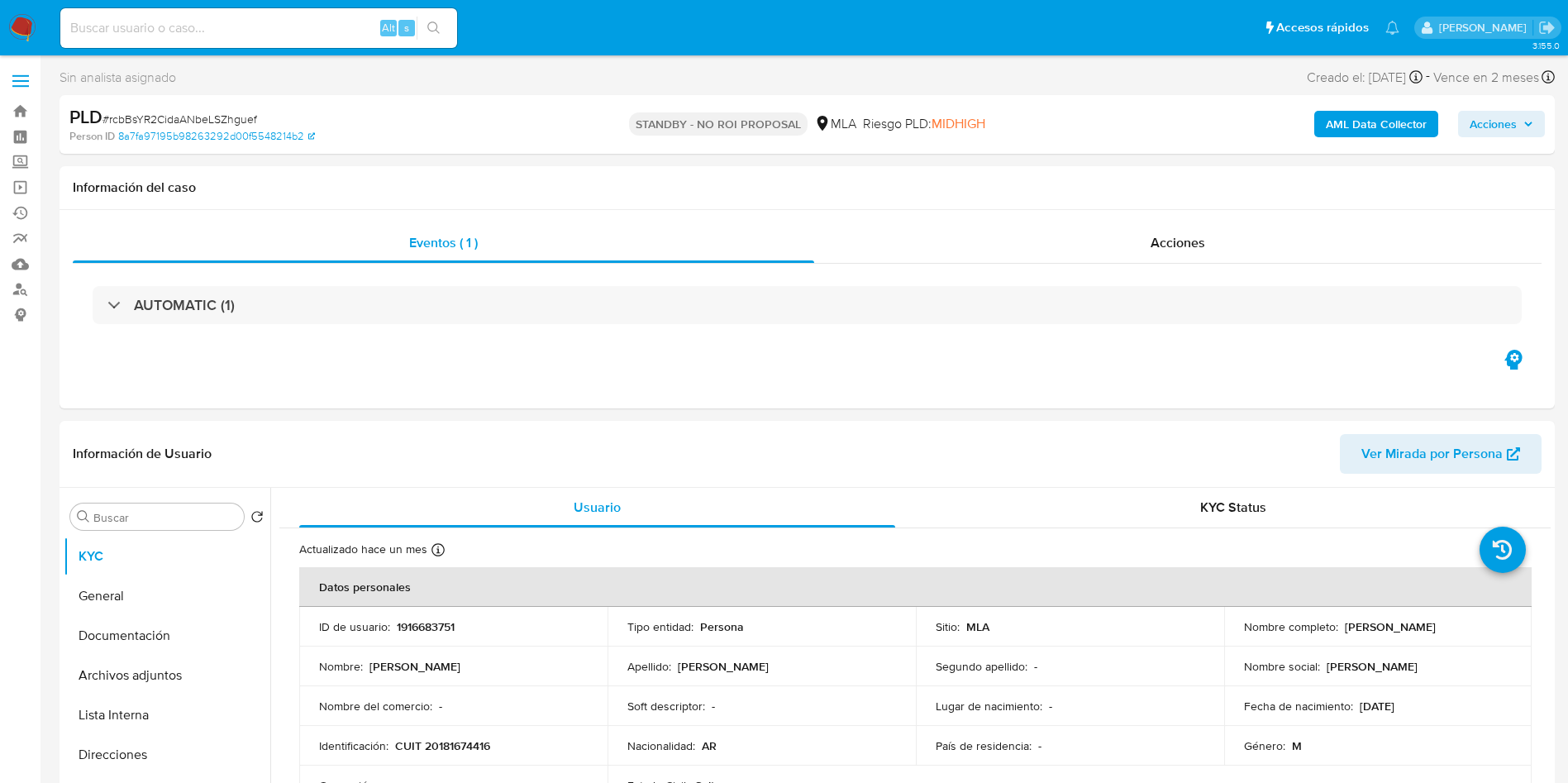
select select "10"
